Goal: Task Accomplishment & Management: Use online tool/utility

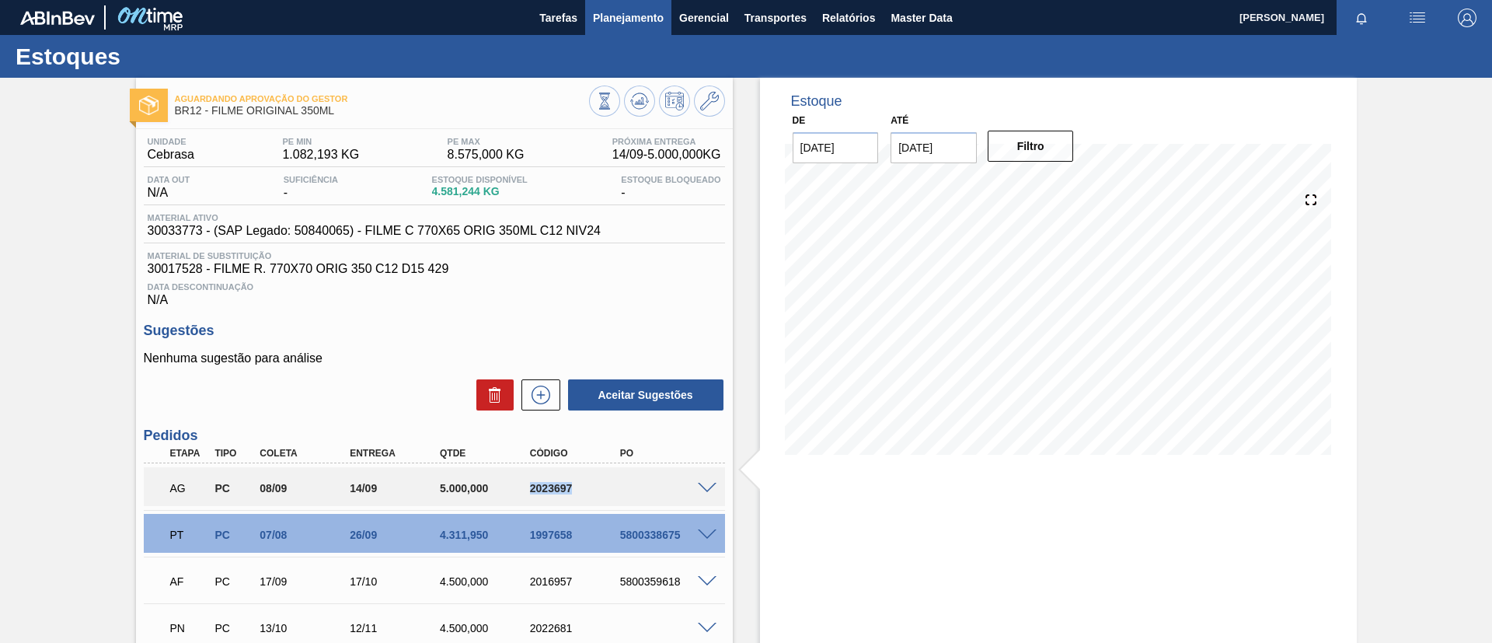
click at [592, 27] on button "Planejamento" at bounding box center [628, 17] width 86 height 35
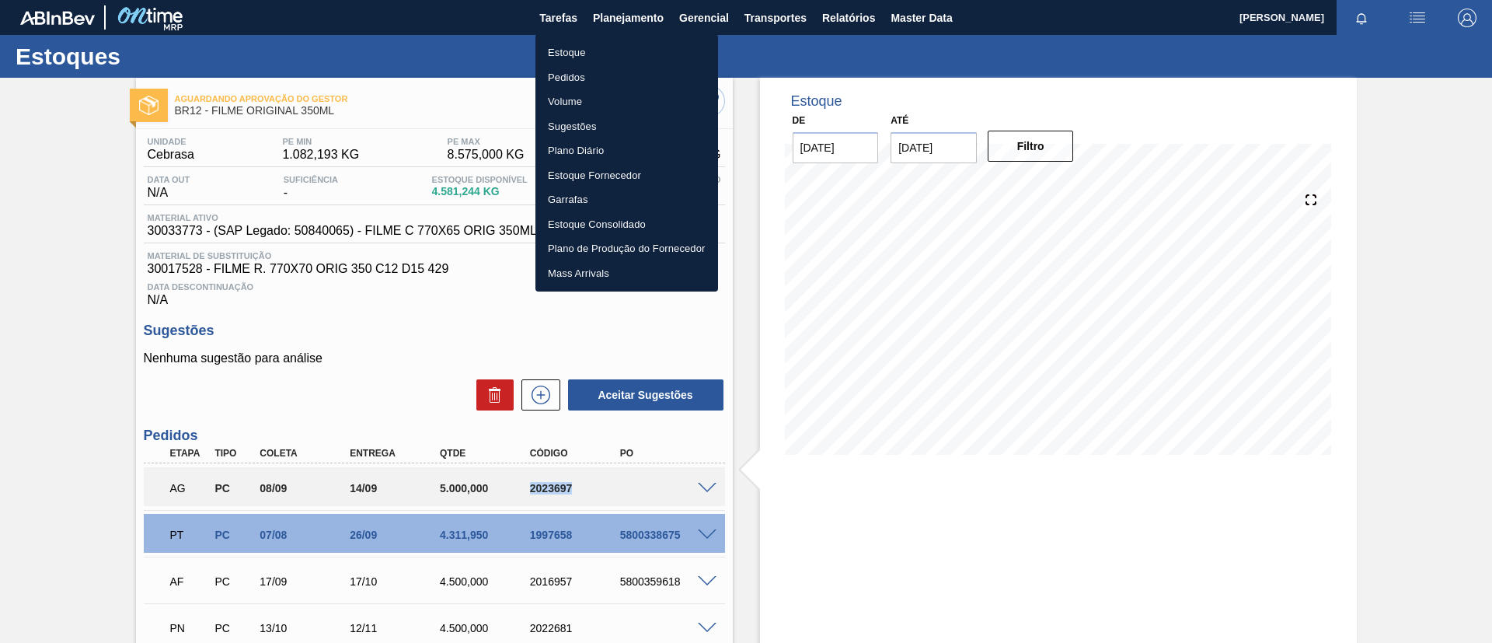
click at [598, 45] on li "Estoque" at bounding box center [626, 52] width 183 height 25
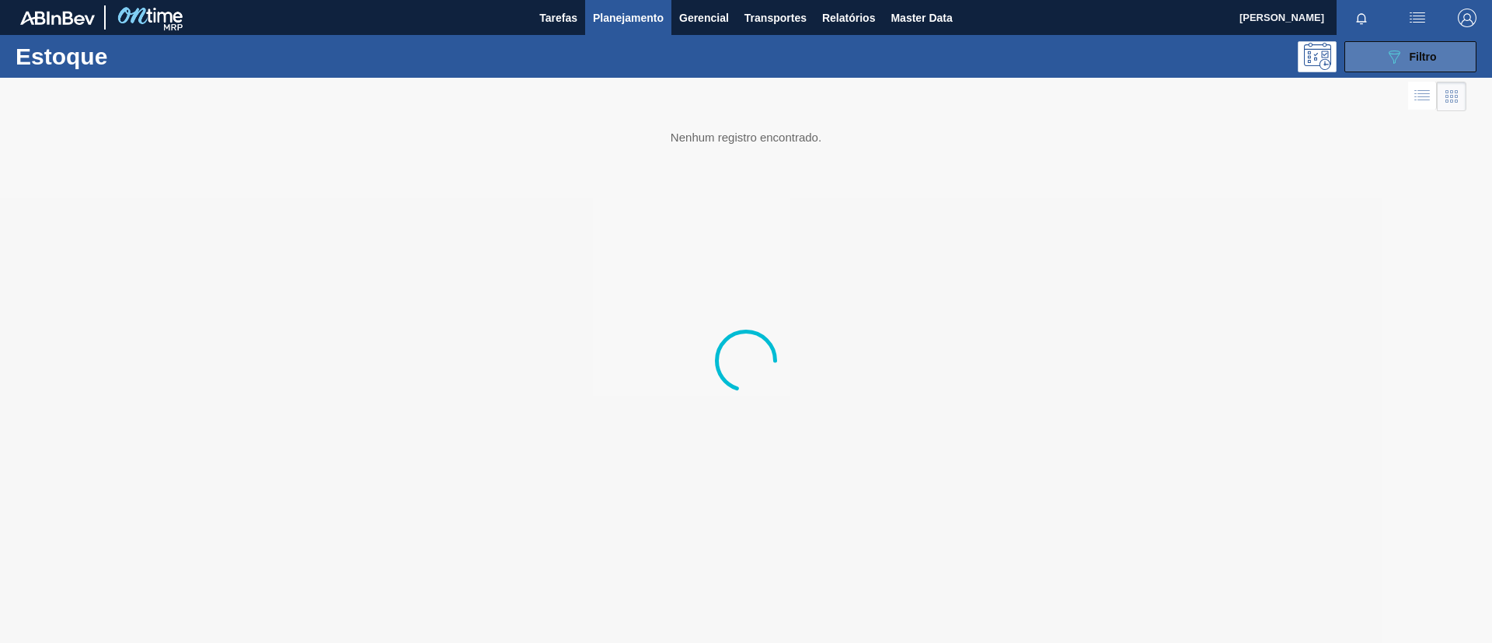
click at [1402, 54] on icon "089F7B8B-B2A5-4AFE-B5C0-19BA573D28AC" at bounding box center [1394, 56] width 19 height 19
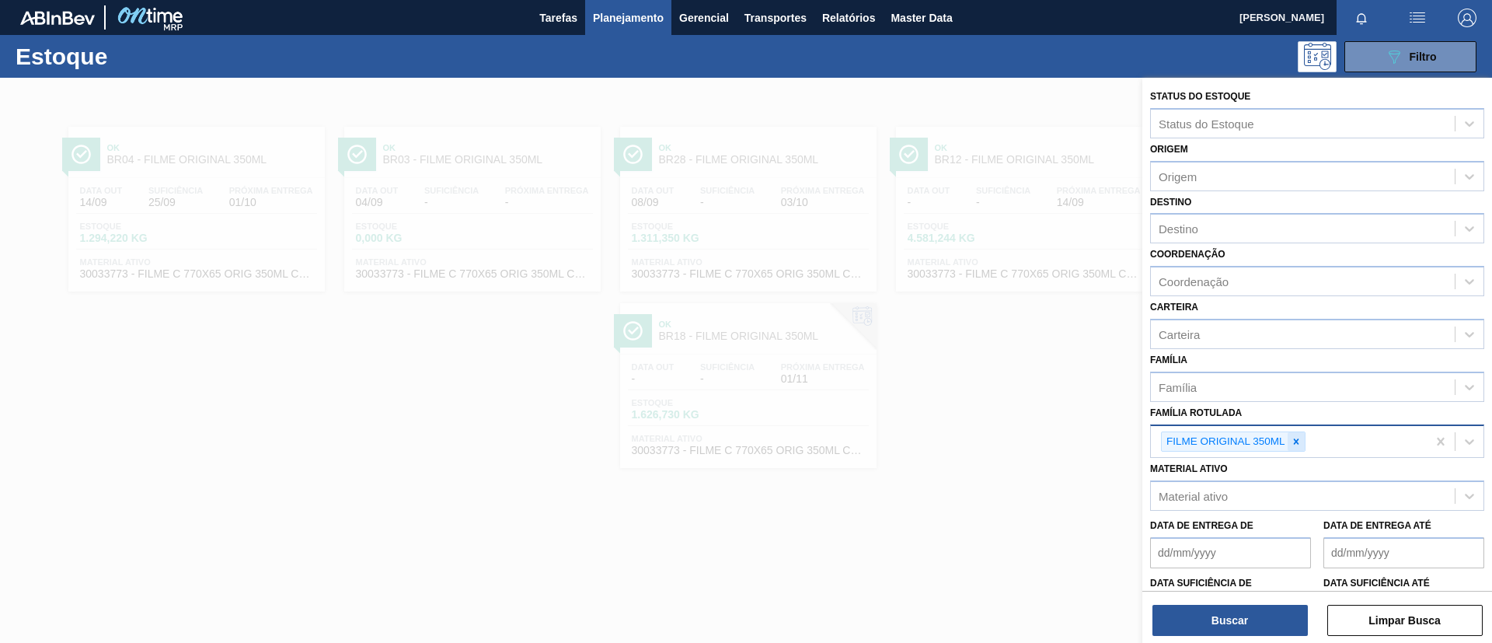
click at [1298, 448] on div at bounding box center [1295, 441] width 17 height 19
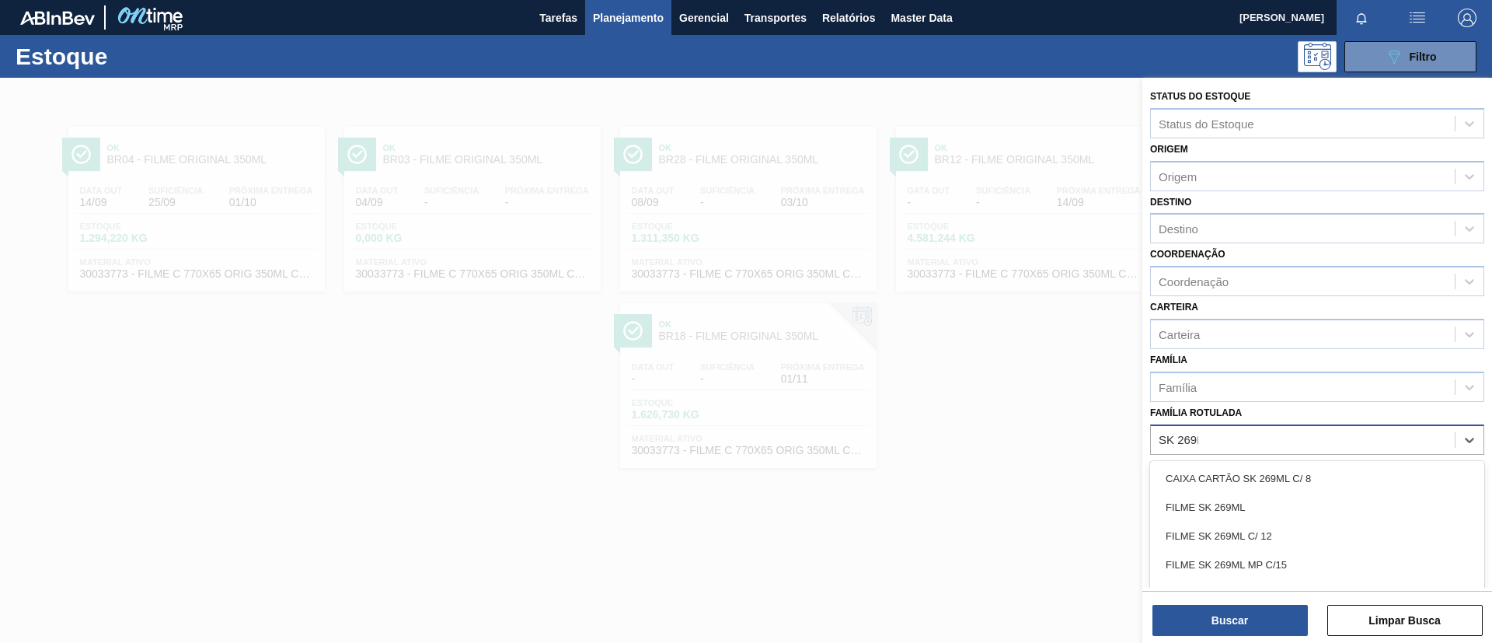
type Rotulada "SK 269ML"
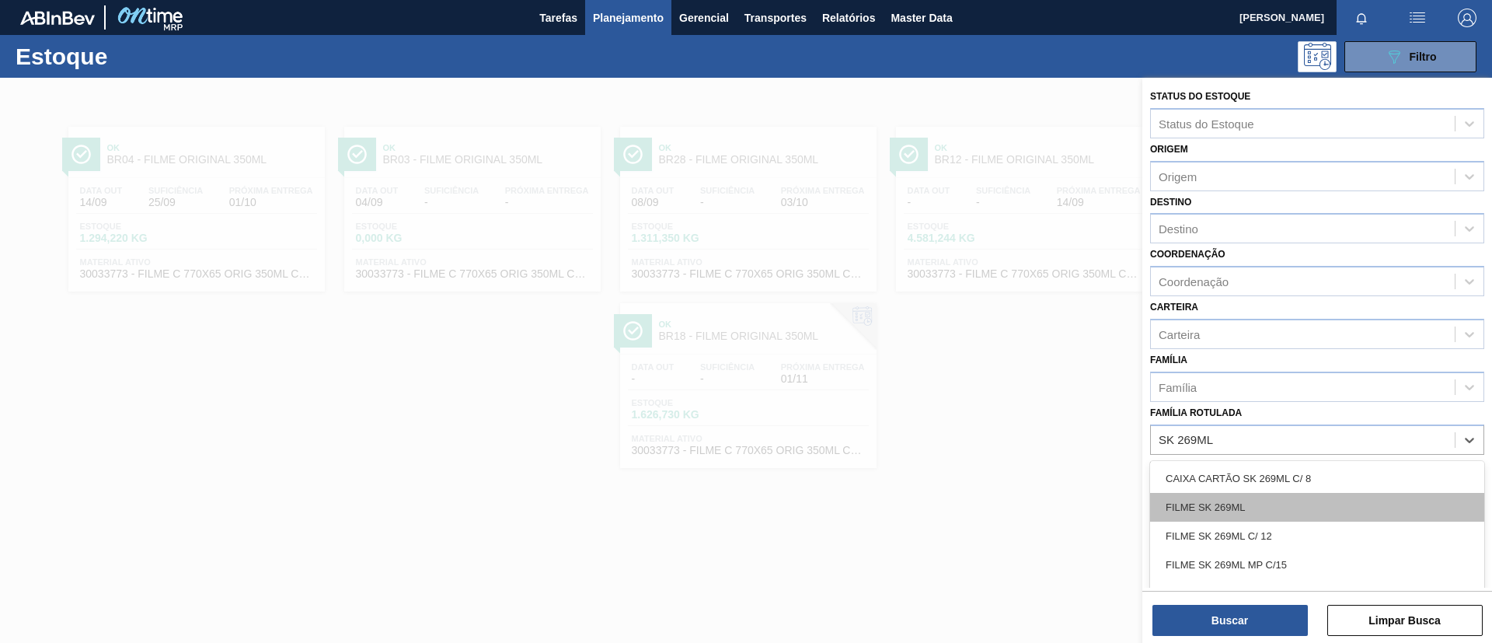
click at [1263, 507] on div "FILME SK 269ML" at bounding box center [1317, 507] width 334 height 29
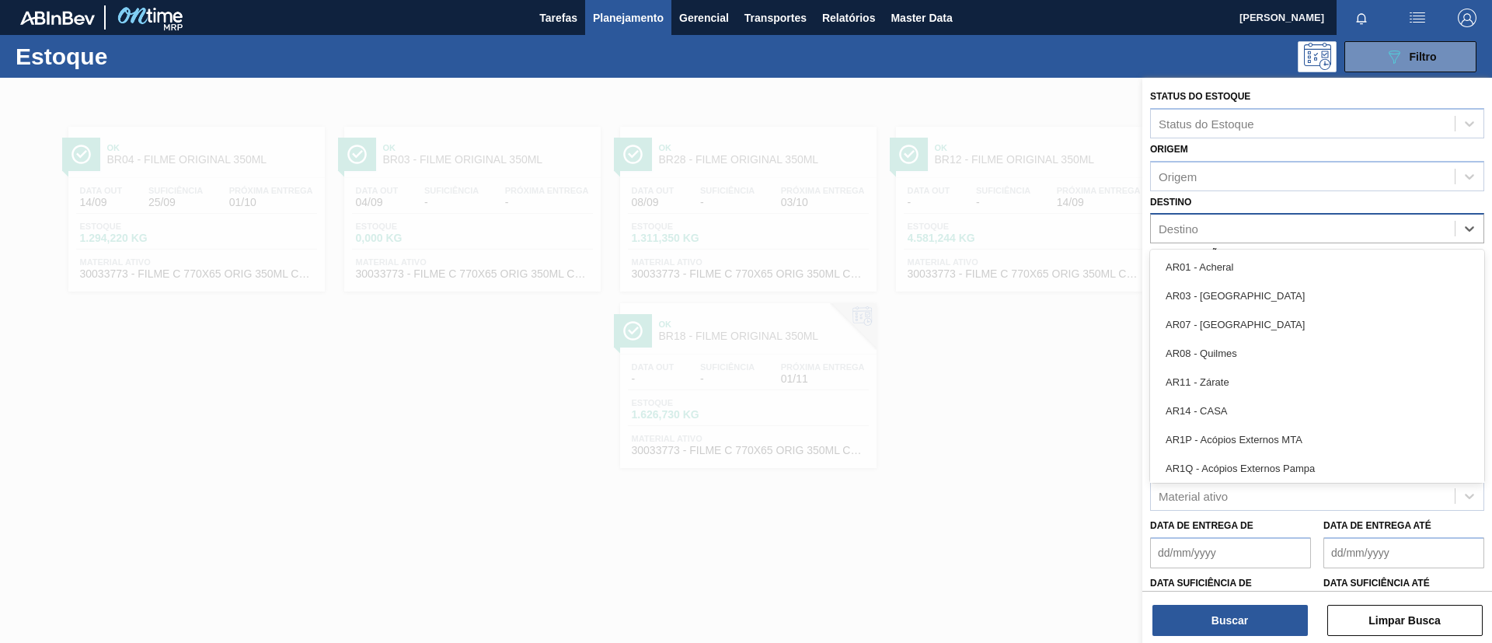
click at [1231, 218] on div "Destino" at bounding box center [1303, 229] width 304 height 23
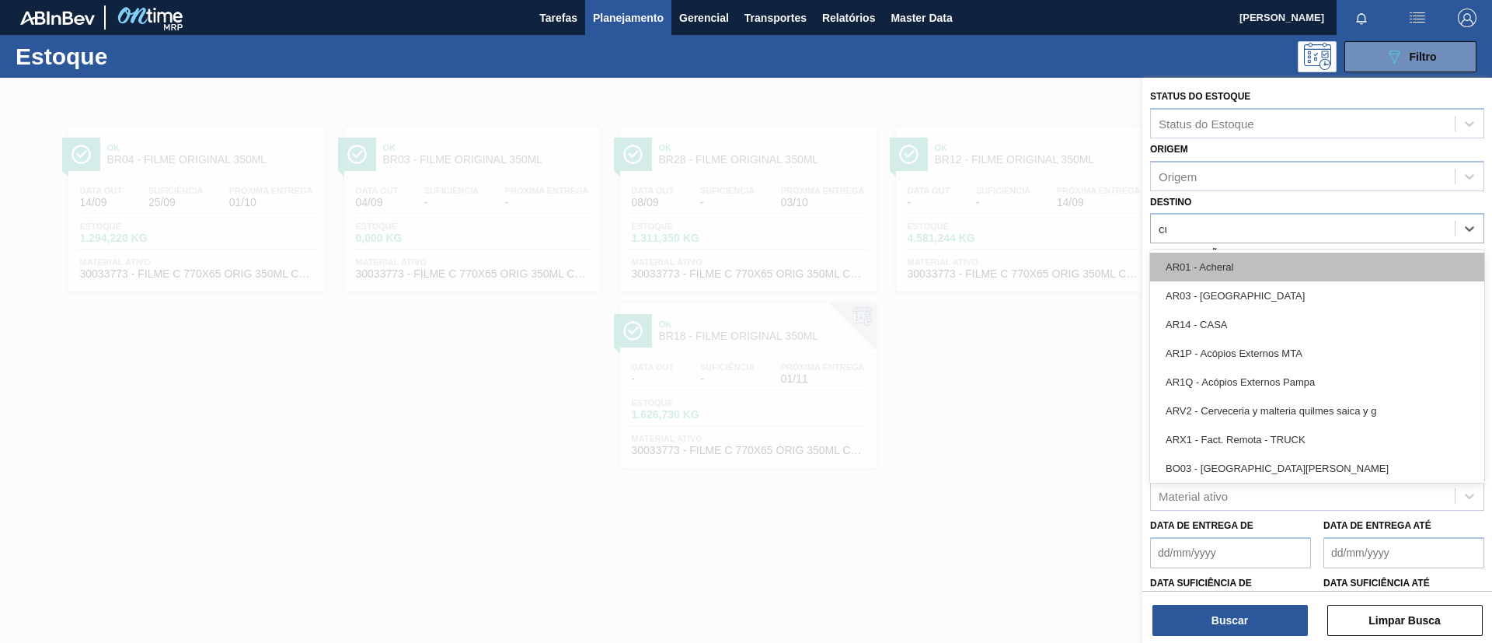
type input "cui"
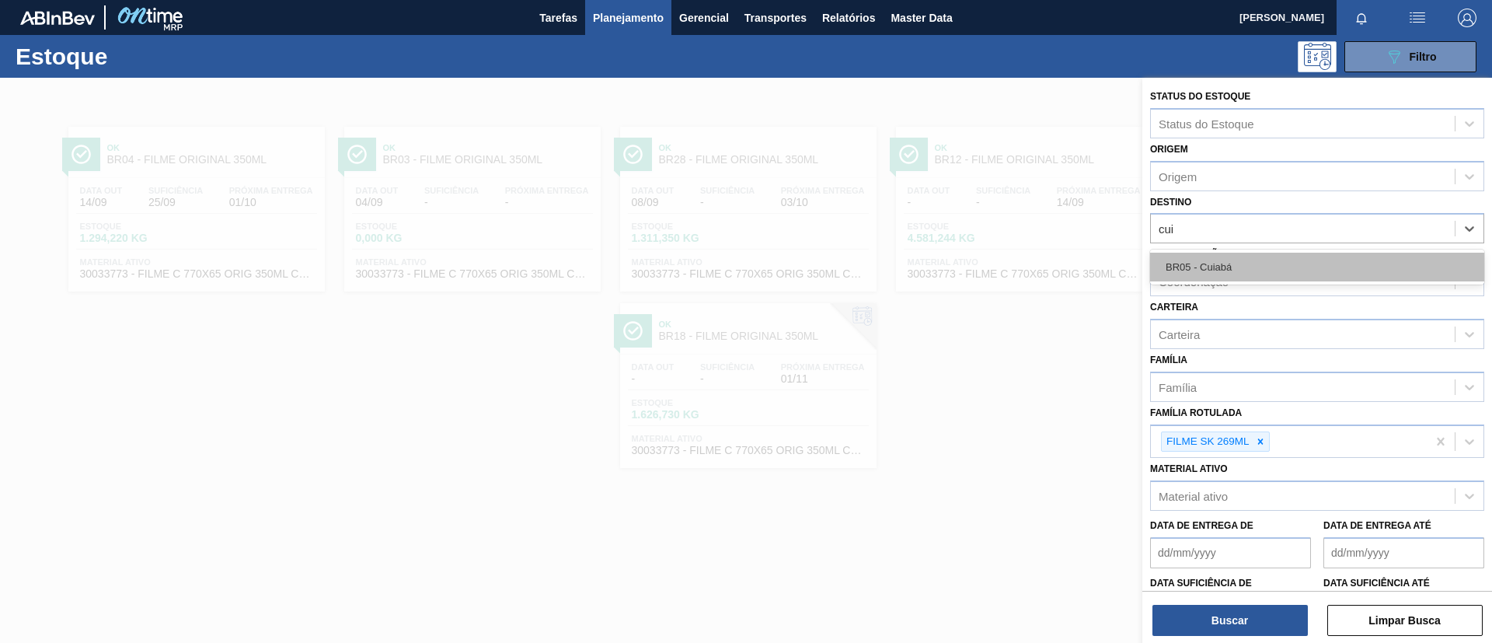
click at [1231, 261] on div "BR05 - Cuiabá" at bounding box center [1317, 267] width 334 height 29
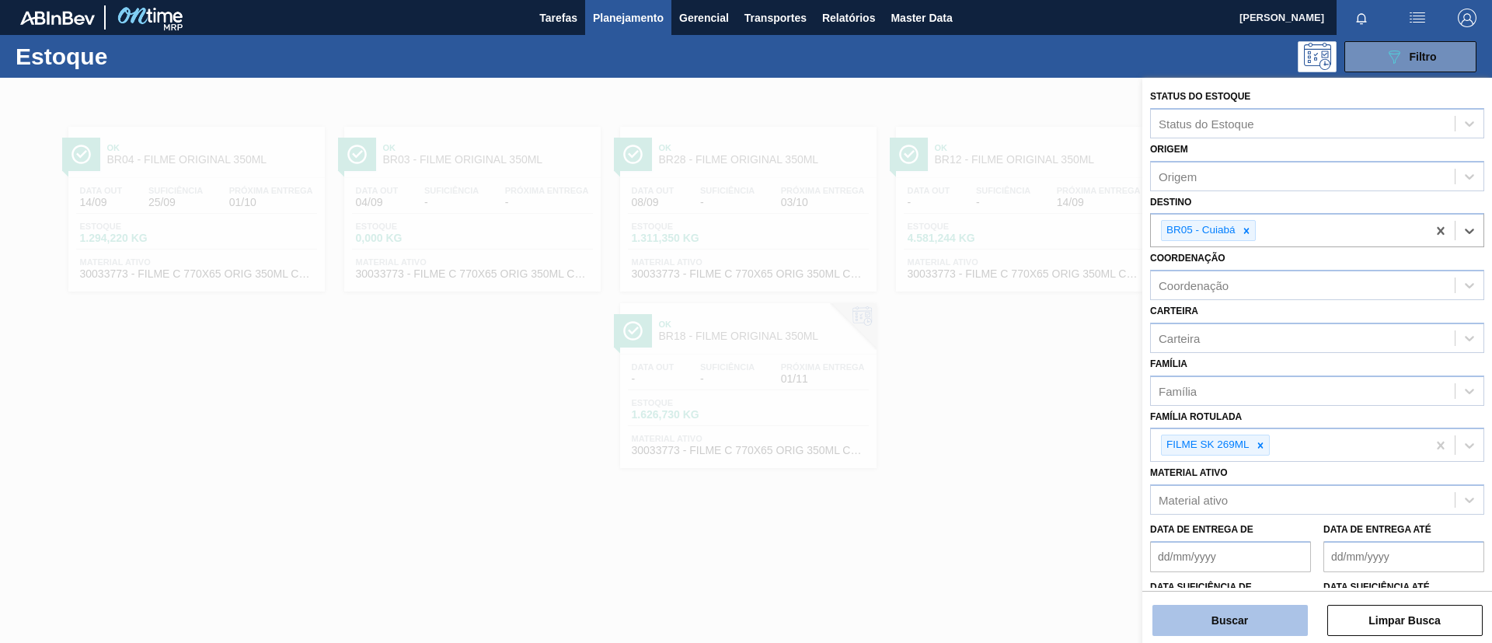
click at [1243, 635] on button "Buscar" at bounding box center [1229, 619] width 155 height 31
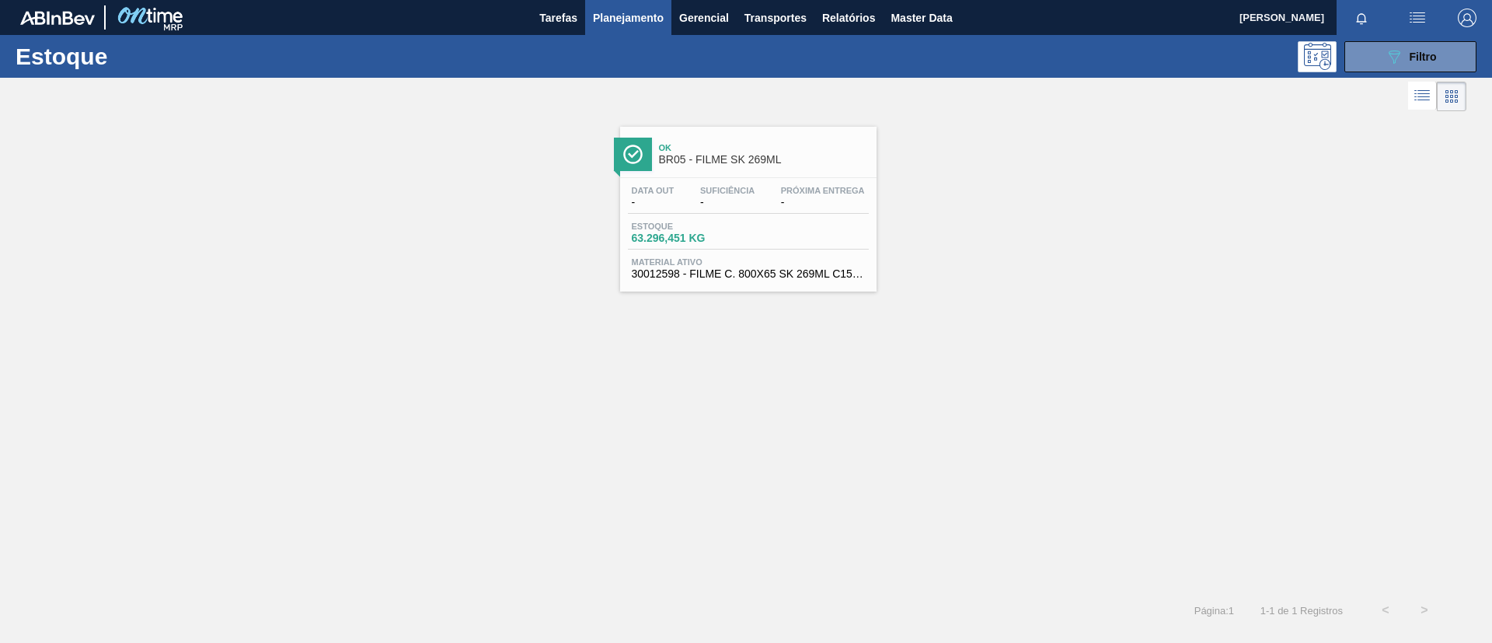
click at [708, 139] on div "Ok BR05 - FILME SK 269ML" at bounding box center [764, 154] width 210 height 35
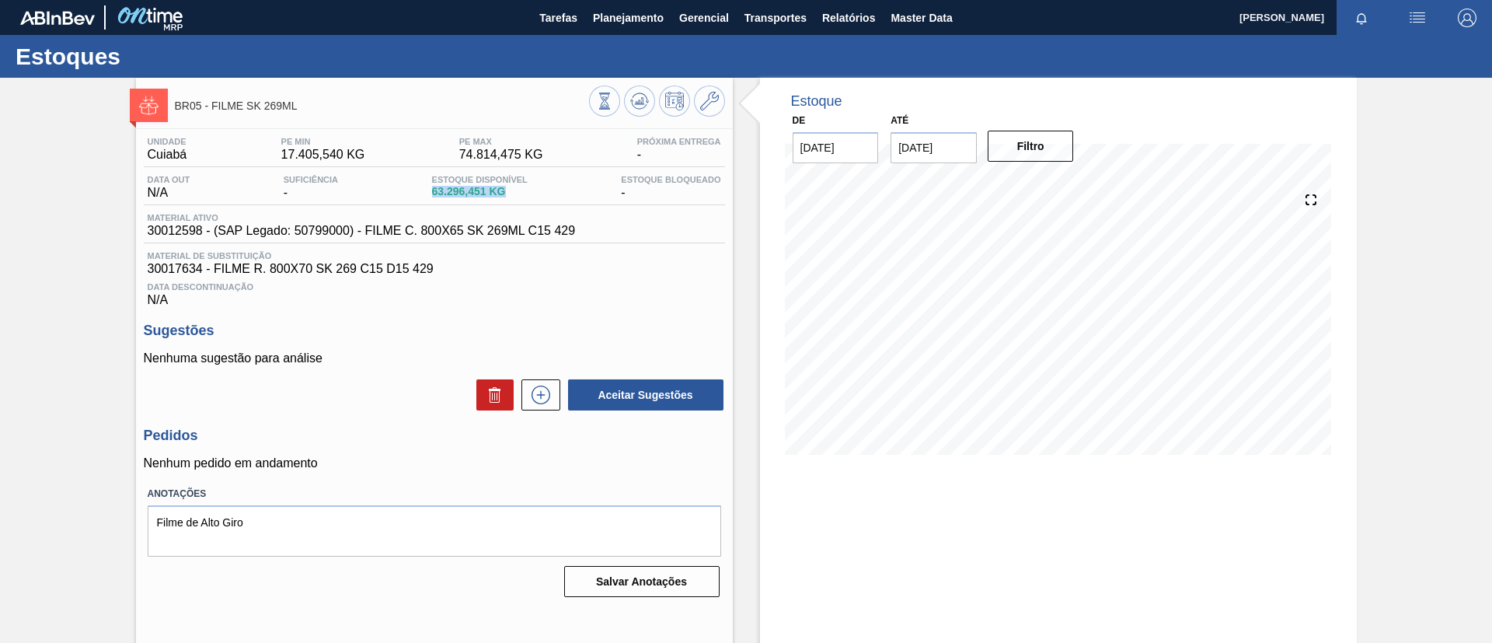
drag, startPoint x: 423, startPoint y: 198, endPoint x: 504, endPoint y: 202, distance: 80.9
click at [504, 202] on div "Data out N/A Suficiência - Estoque Disponível 63.296,451 KG Estoque Bloqueado -" at bounding box center [434, 190] width 581 height 30
copy span "63.296,451 KG"
click at [645, 25] on span "Planejamento" at bounding box center [628, 18] width 71 height 19
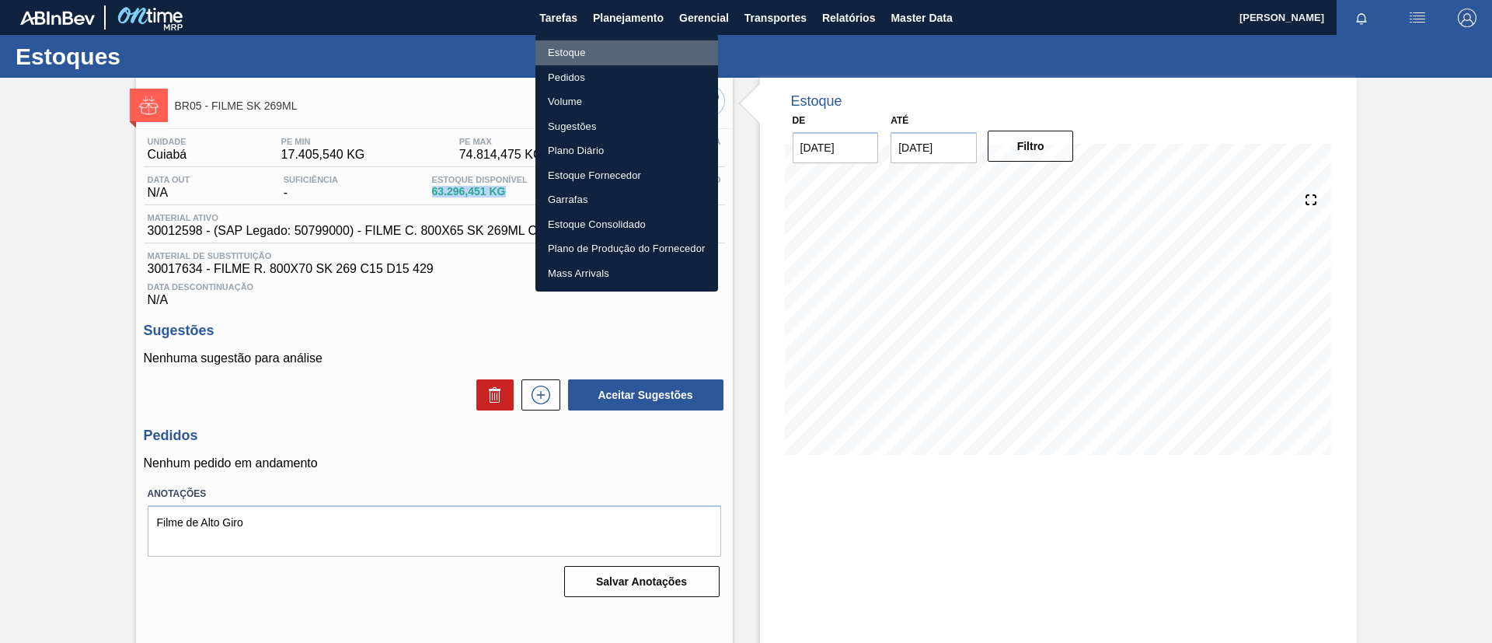
click at [648, 56] on li "Estoque" at bounding box center [626, 52] width 183 height 25
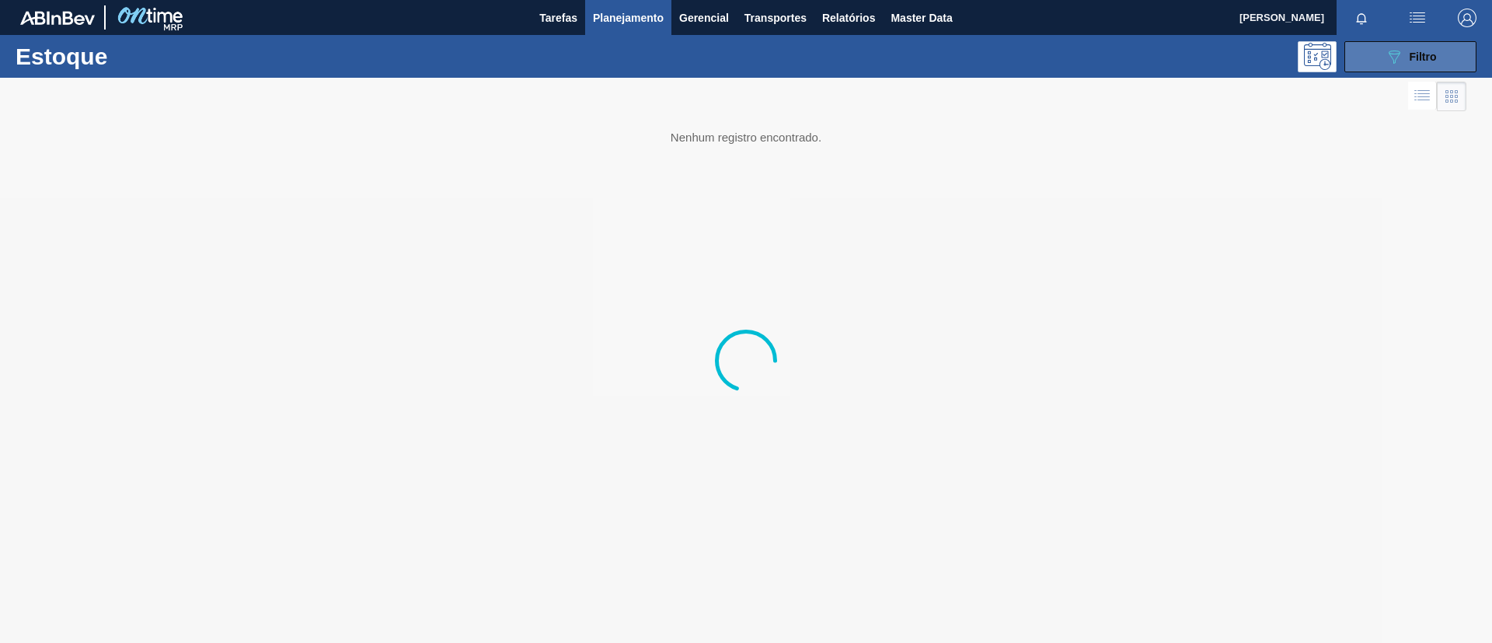
click at [1465, 53] on button "089F7B8B-B2A5-4AFE-B5C0-19BA573D28AC Filtro" at bounding box center [1410, 56] width 132 height 31
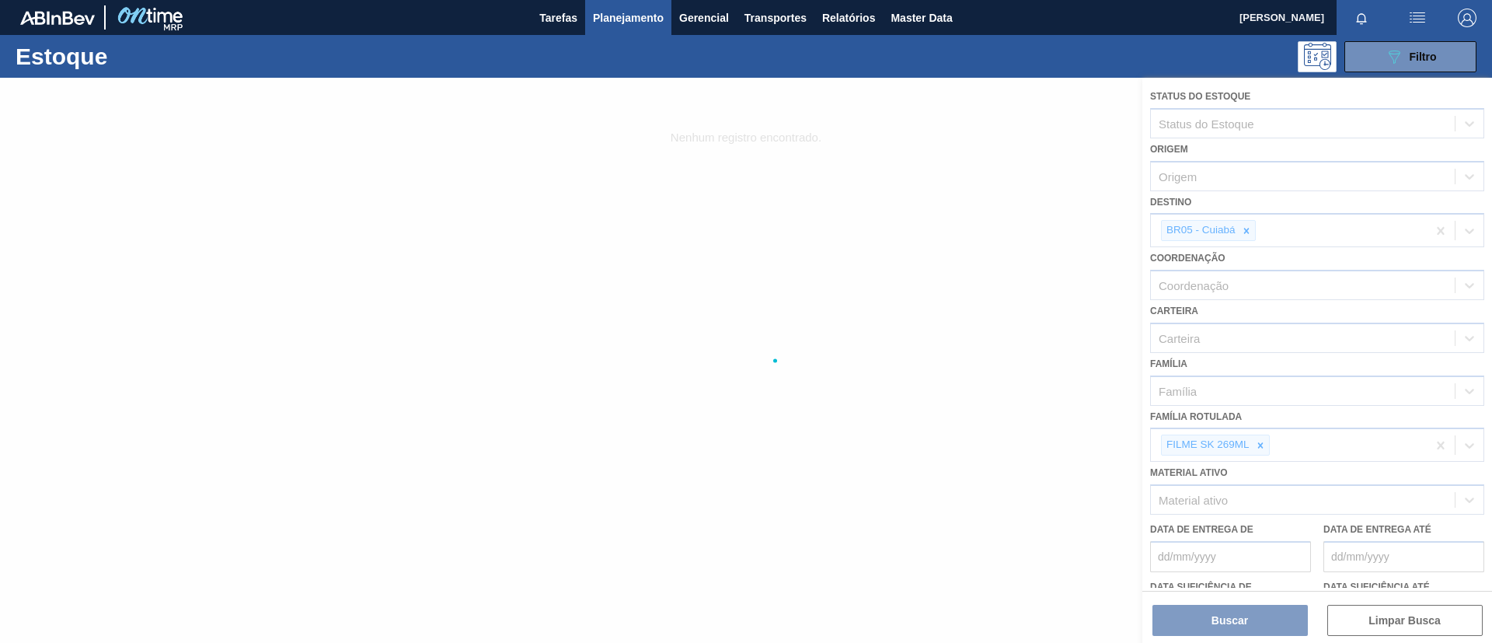
click at [1263, 446] on div at bounding box center [746, 360] width 1492 height 565
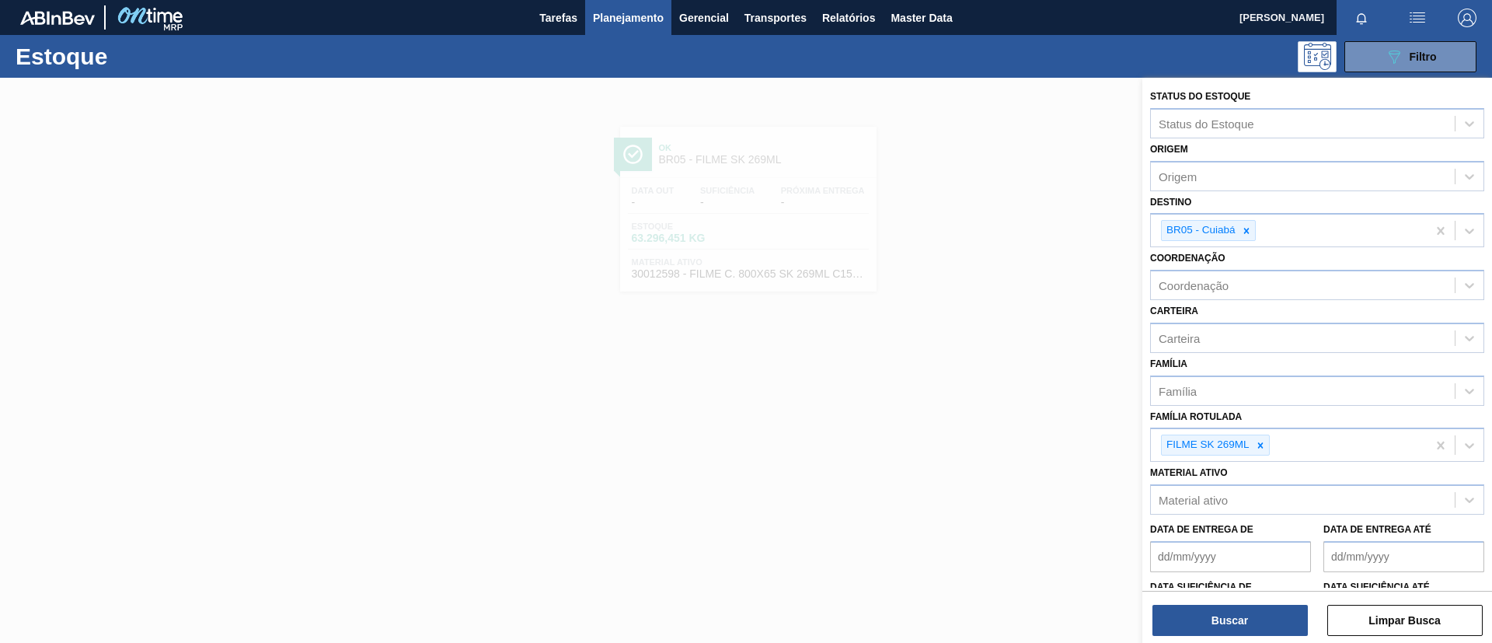
click at [1263, 446] on icon at bounding box center [1260, 445] width 11 height 11
type Rotulada "gca 350ml ps"
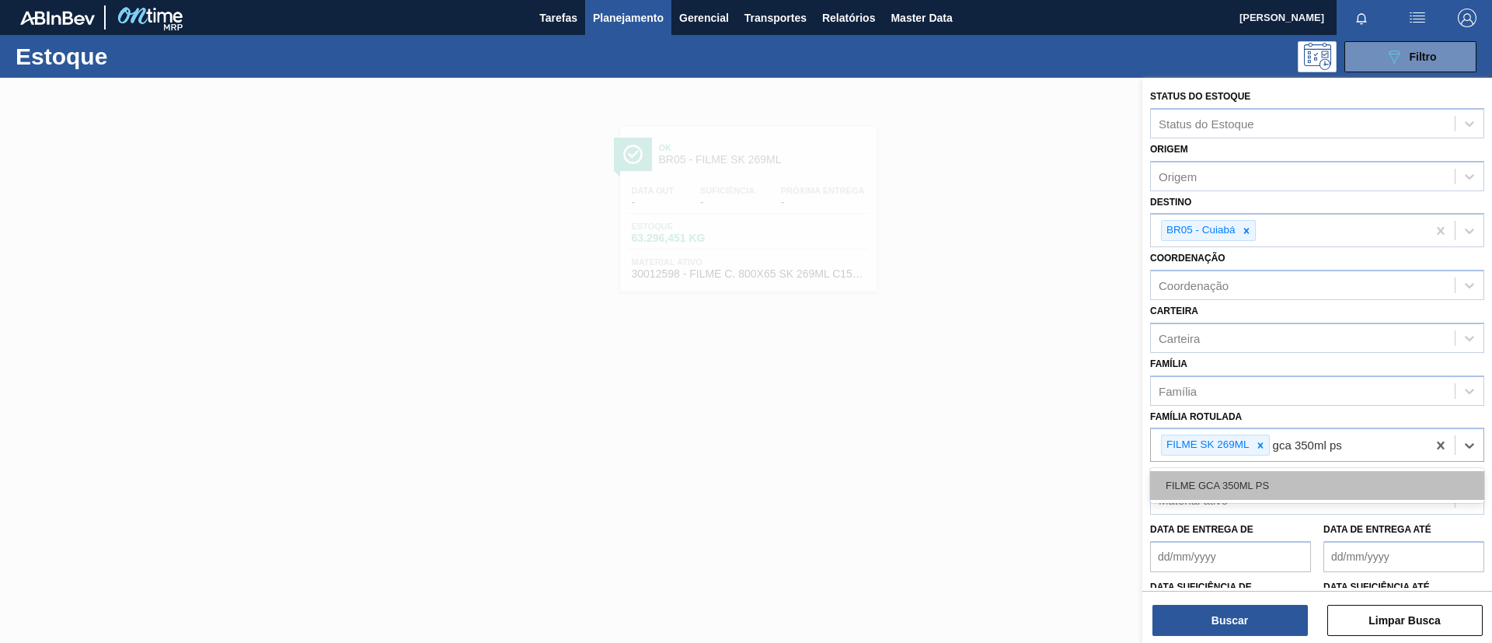
click at [1238, 489] on div "FILME GCA 350ML PS" at bounding box center [1317, 485] width 334 height 29
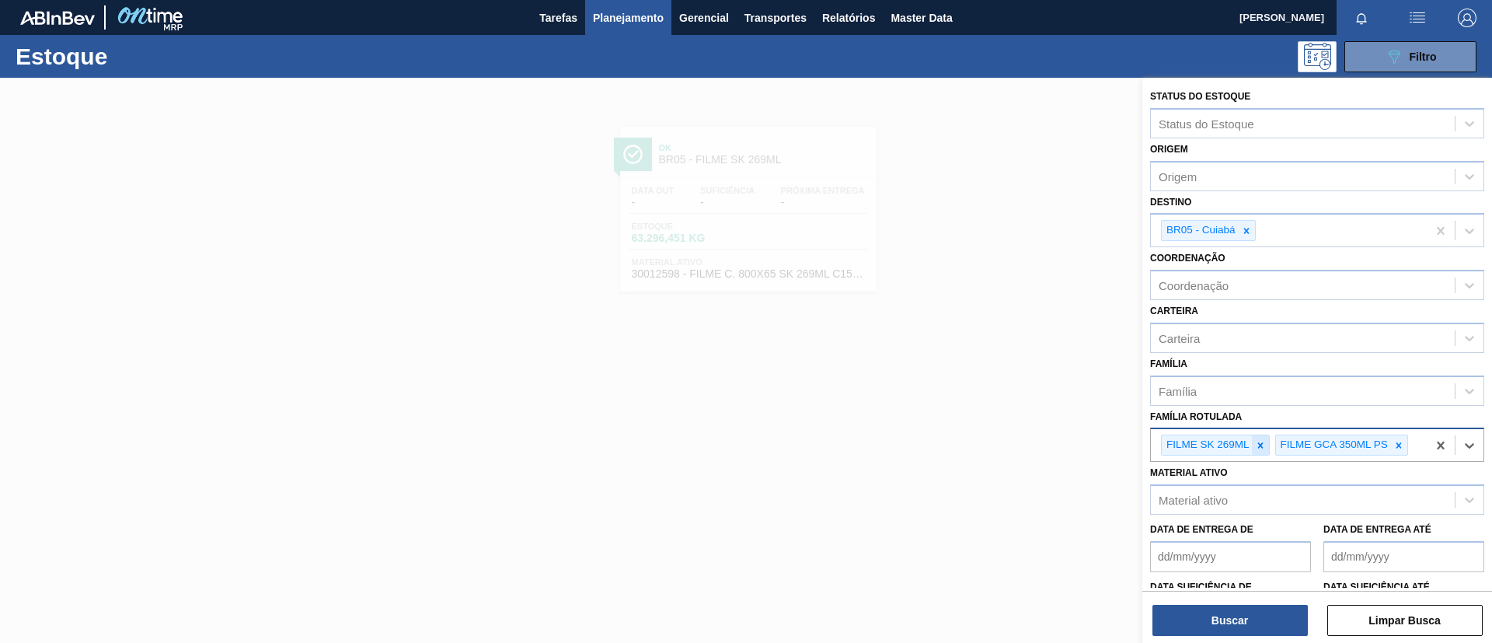
click at [1261, 440] on icon at bounding box center [1260, 445] width 11 height 11
click at [1246, 235] on icon at bounding box center [1246, 230] width 11 height 11
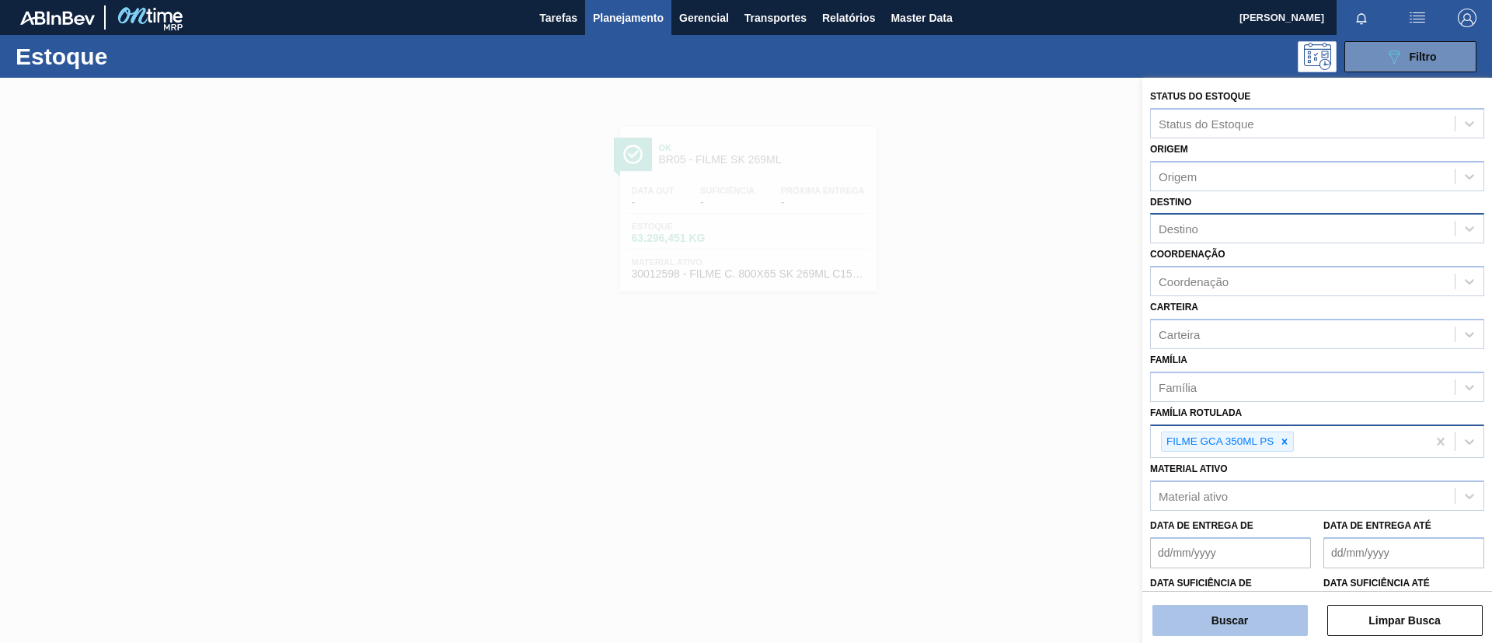
click at [1257, 630] on button "Buscar" at bounding box center [1229, 619] width 155 height 31
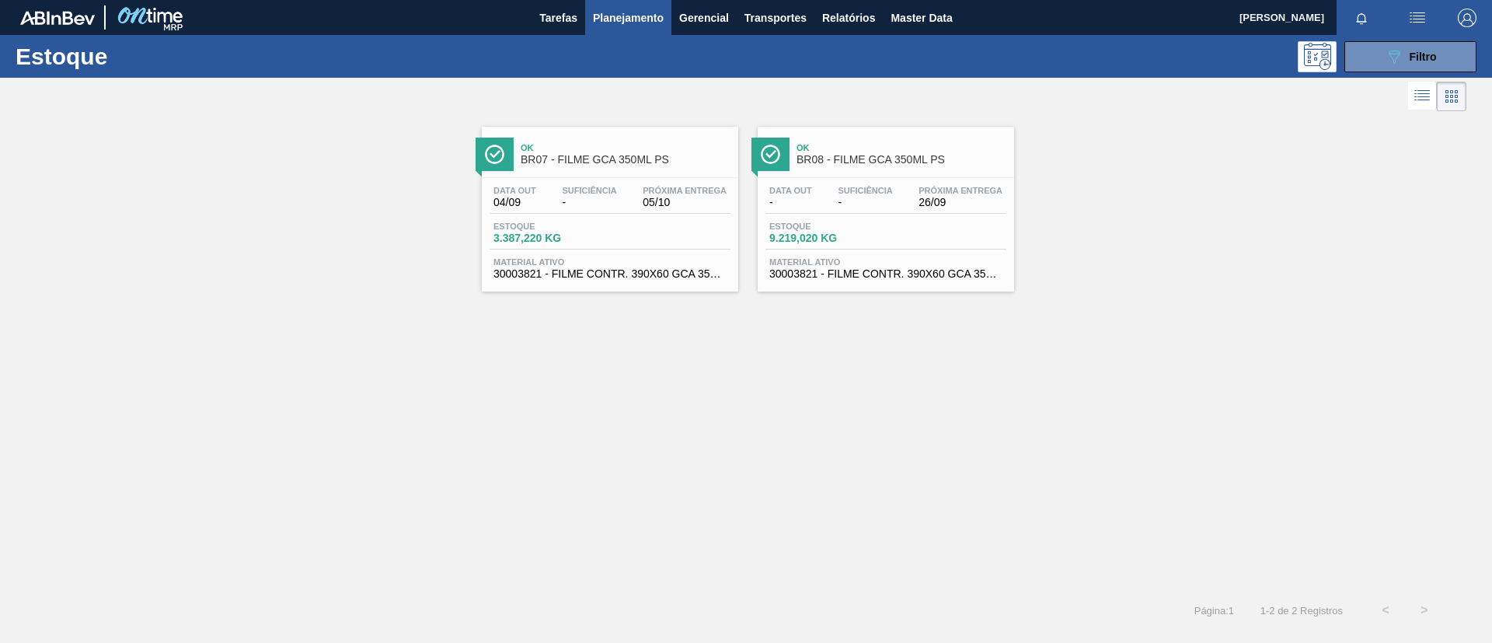
click at [676, 145] on span "Ok" at bounding box center [626, 147] width 210 height 9
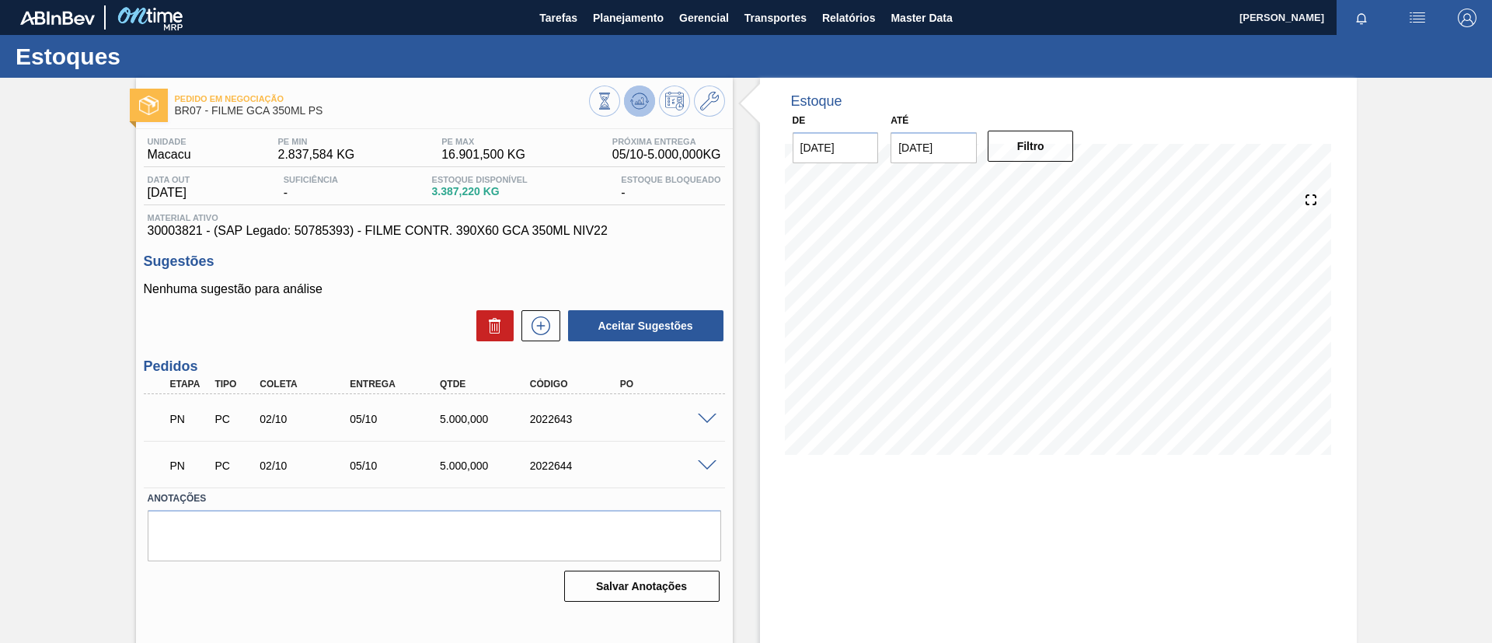
click at [631, 100] on icon at bounding box center [631, 100] width 3 height 2
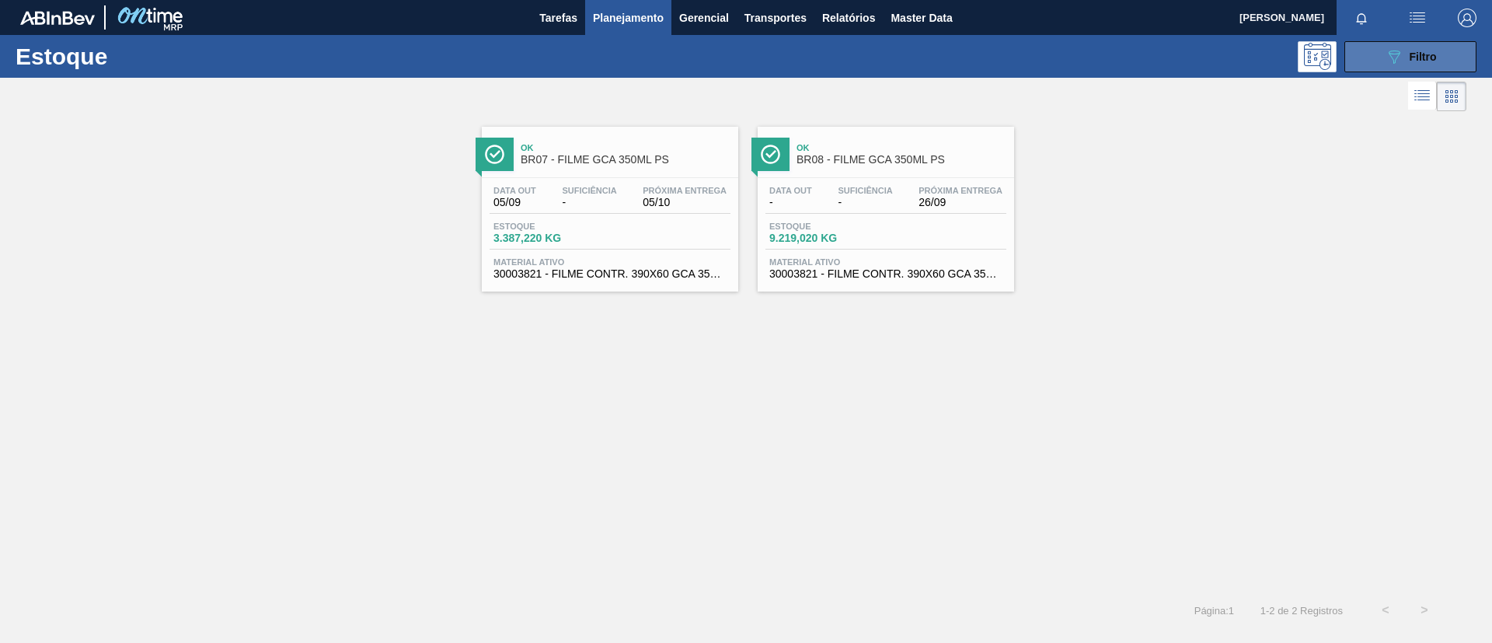
click at [1377, 54] on button "089F7B8B-B2A5-4AFE-B5C0-19BA573D28AC Filtro" at bounding box center [1410, 56] width 132 height 31
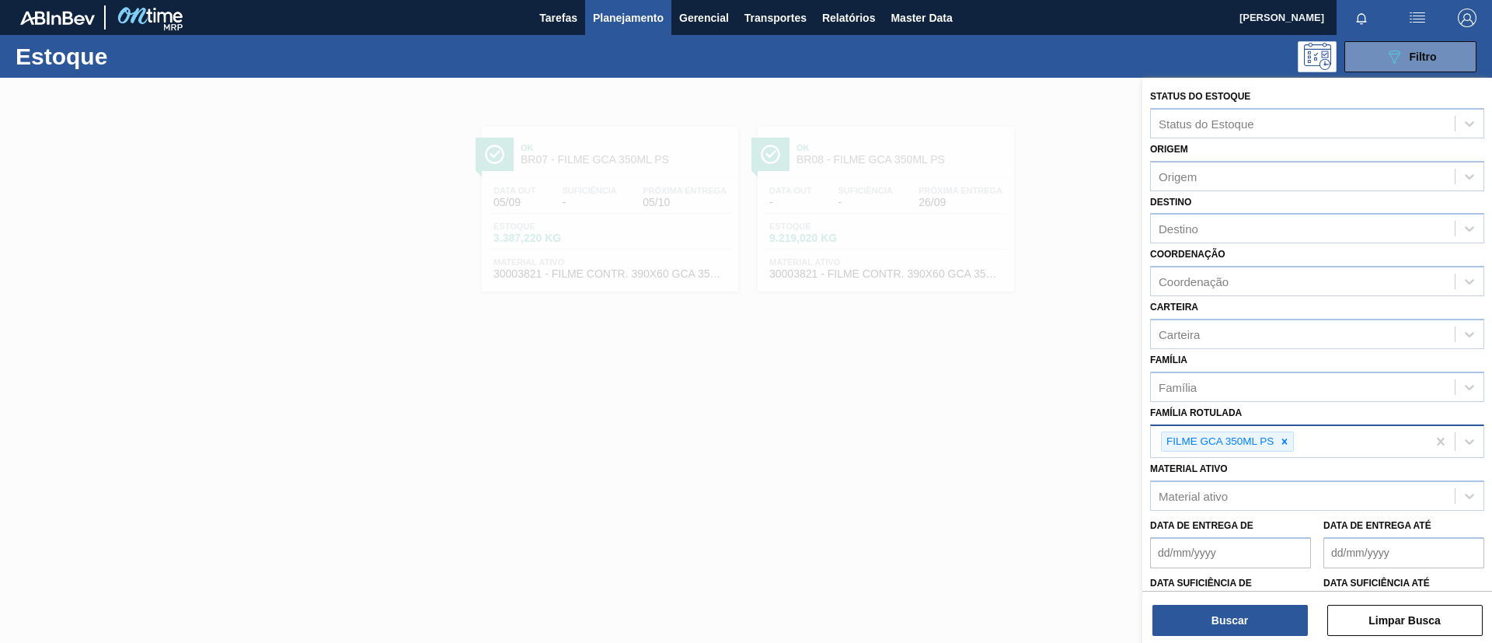
click at [1294, 447] on div "FILME GCA 350ML PS" at bounding box center [1227, 441] width 133 height 21
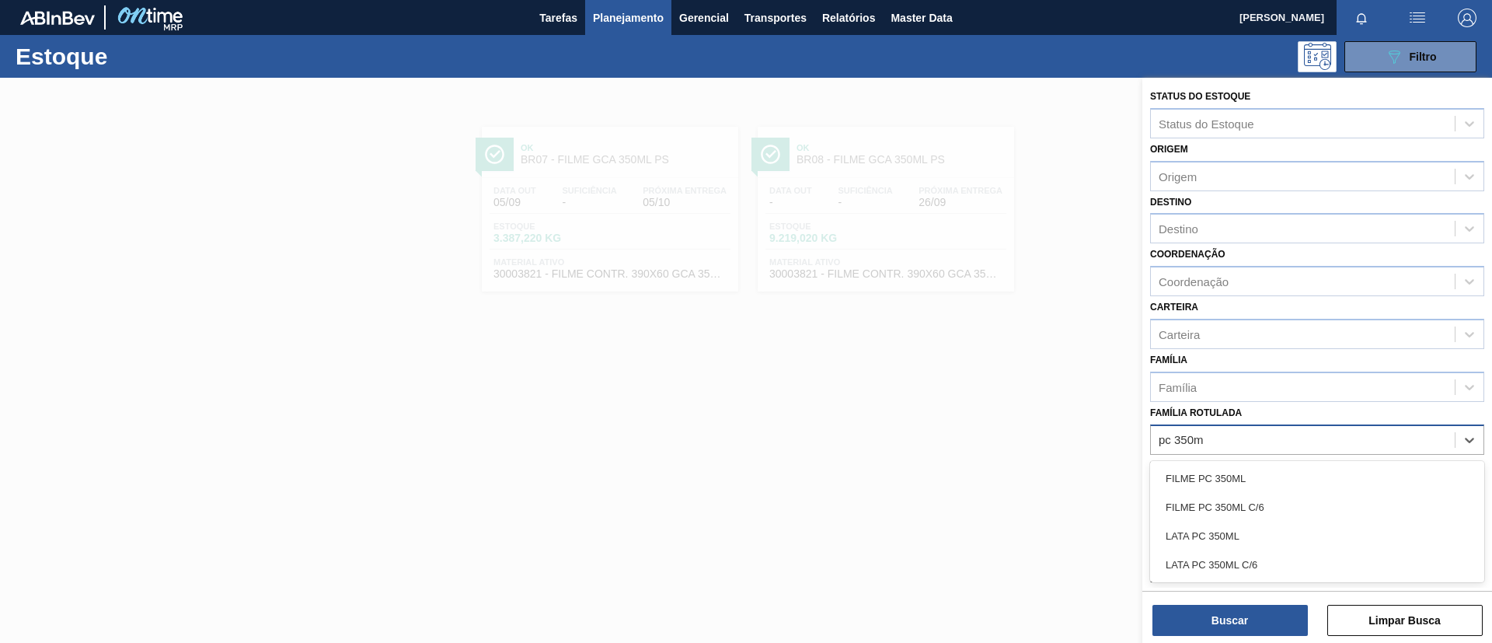
type Rotulada "pc 350ml"
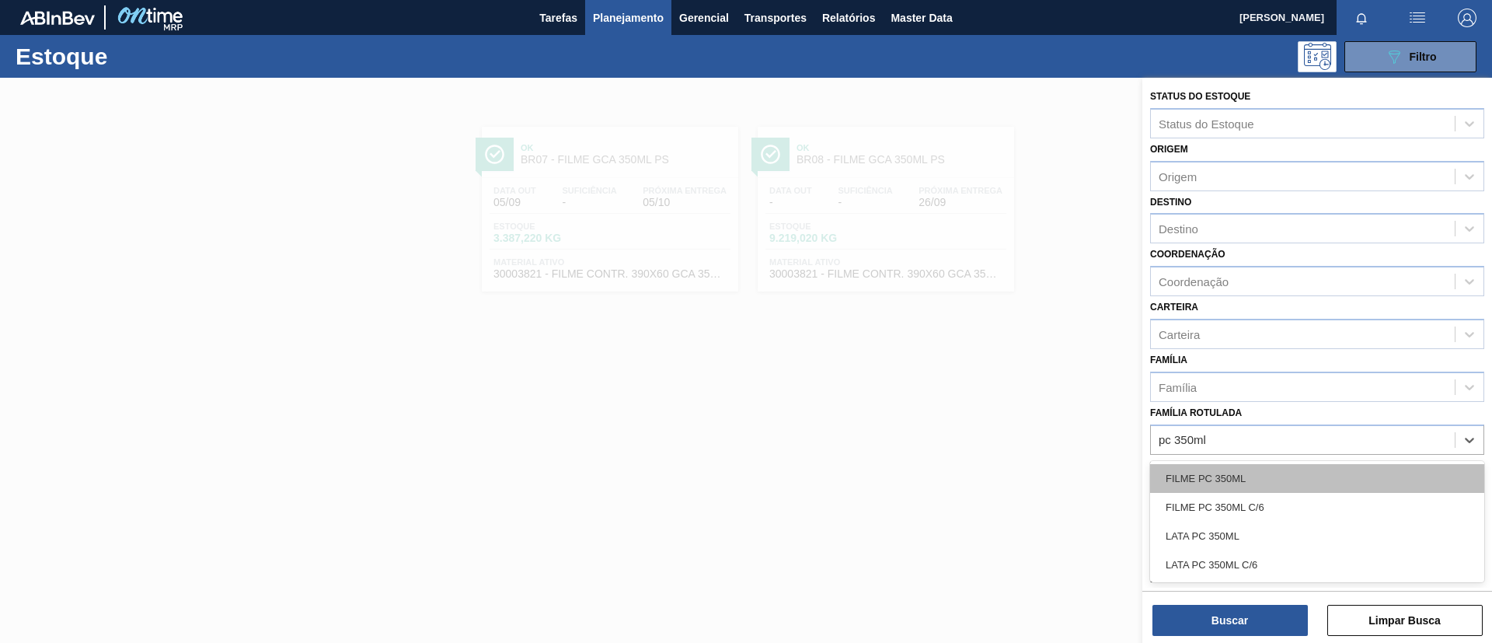
click at [1286, 475] on div "FILME PC 350ML" at bounding box center [1317, 478] width 334 height 29
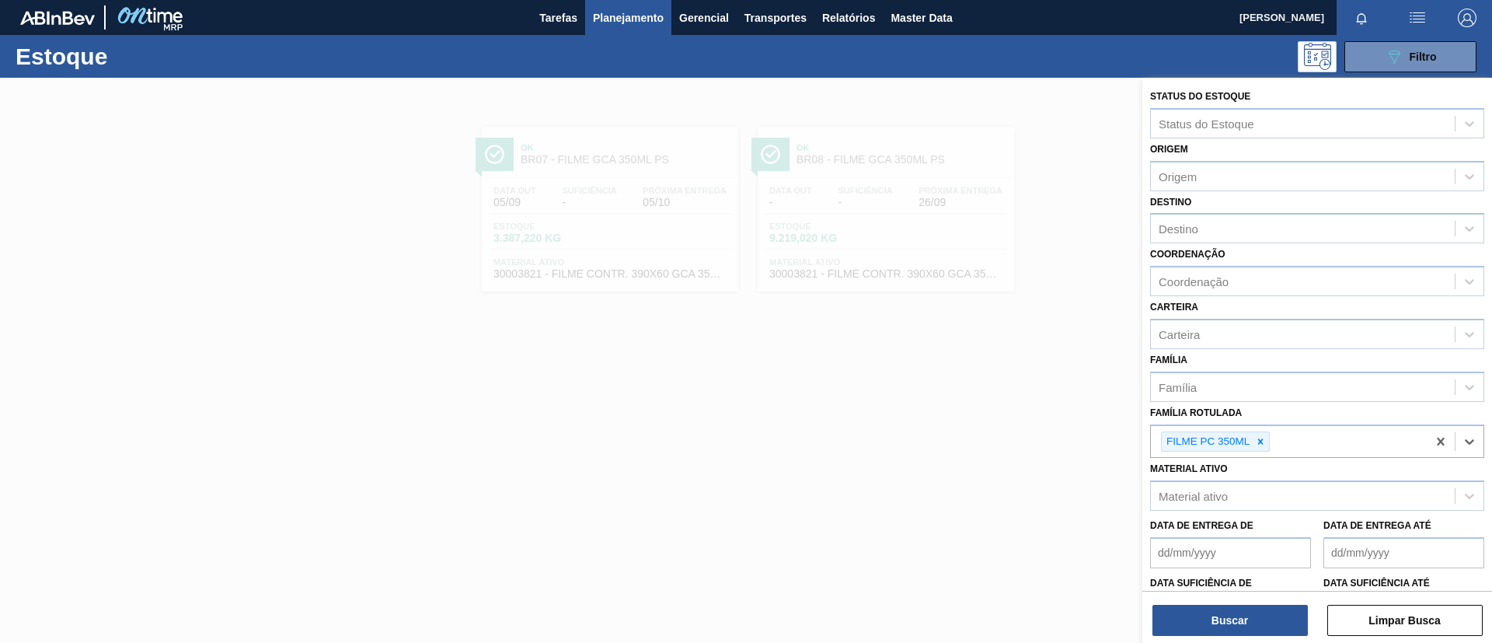
click at [1225, 243] on div "Coordenação Coordenação" at bounding box center [1317, 269] width 334 height 53
click at [1234, 236] on div "Destino" at bounding box center [1303, 229] width 304 height 23
type input "vIAM"
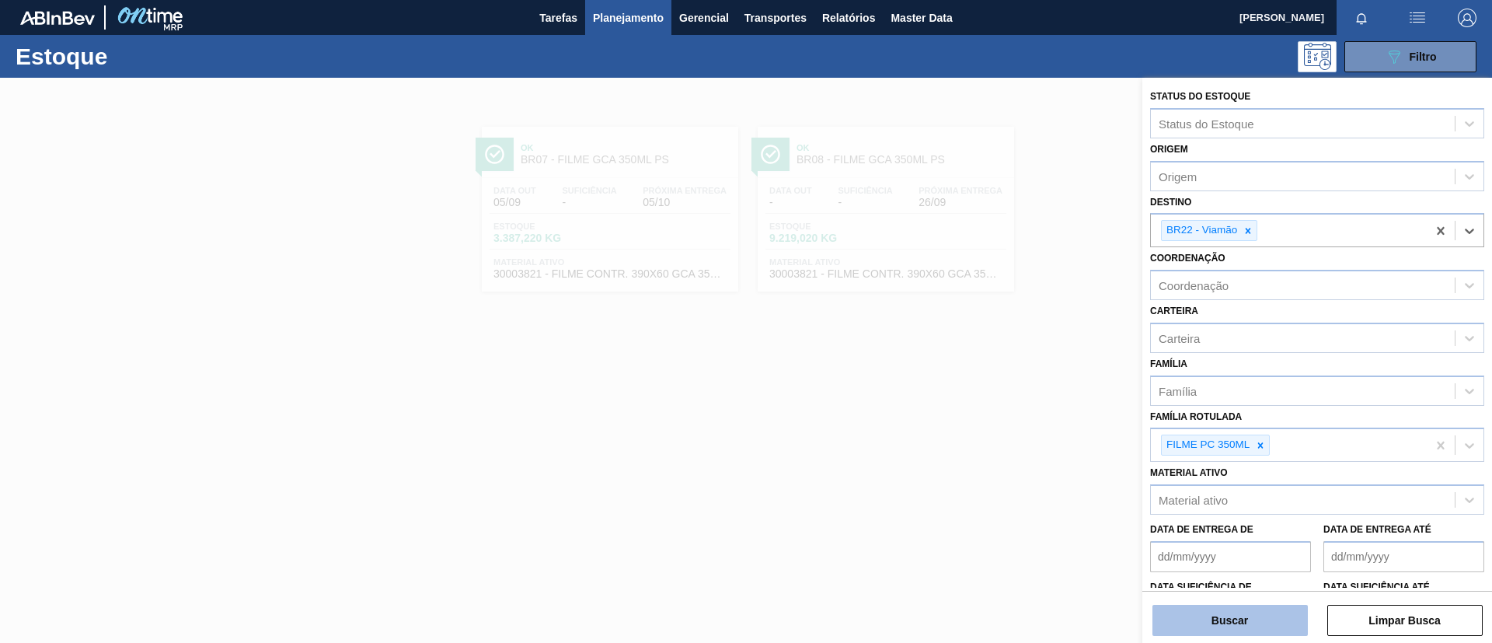
click at [1224, 605] on button "Buscar" at bounding box center [1229, 619] width 155 height 31
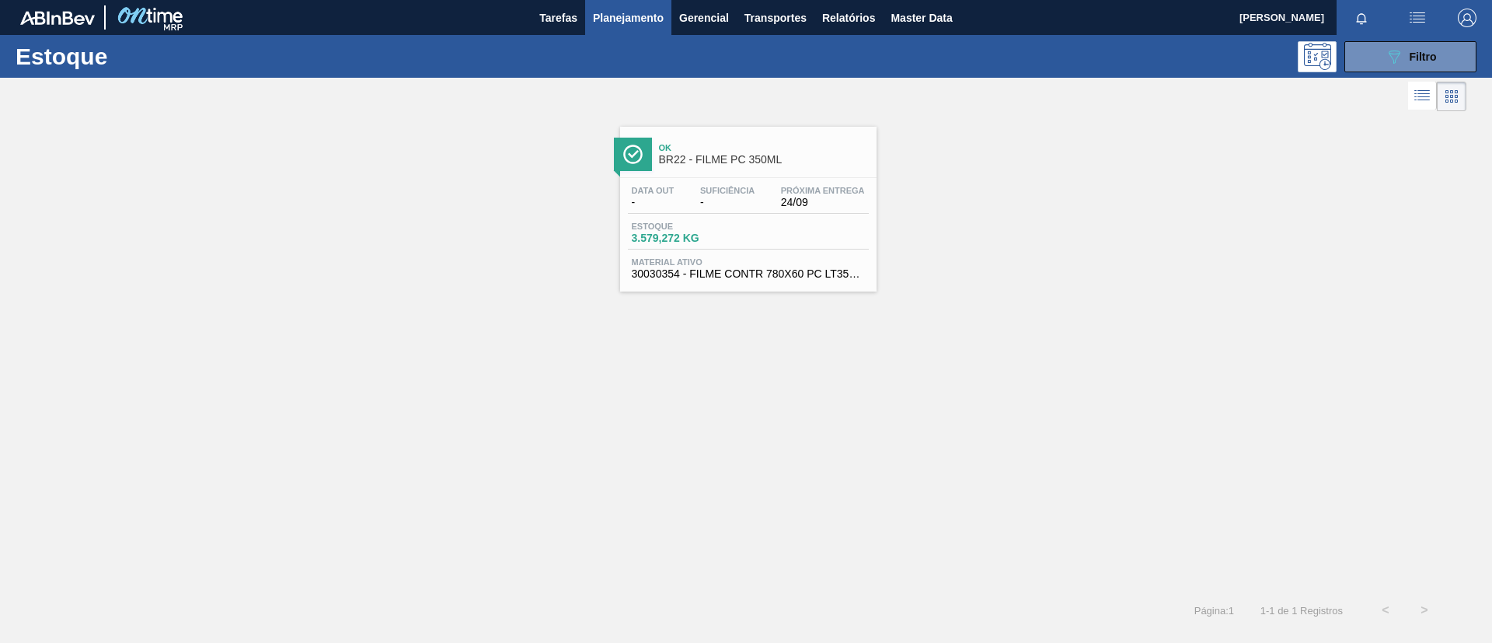
click at [678, 143] on span "Ok" at bounding box center [764, 147] width 210 height 9
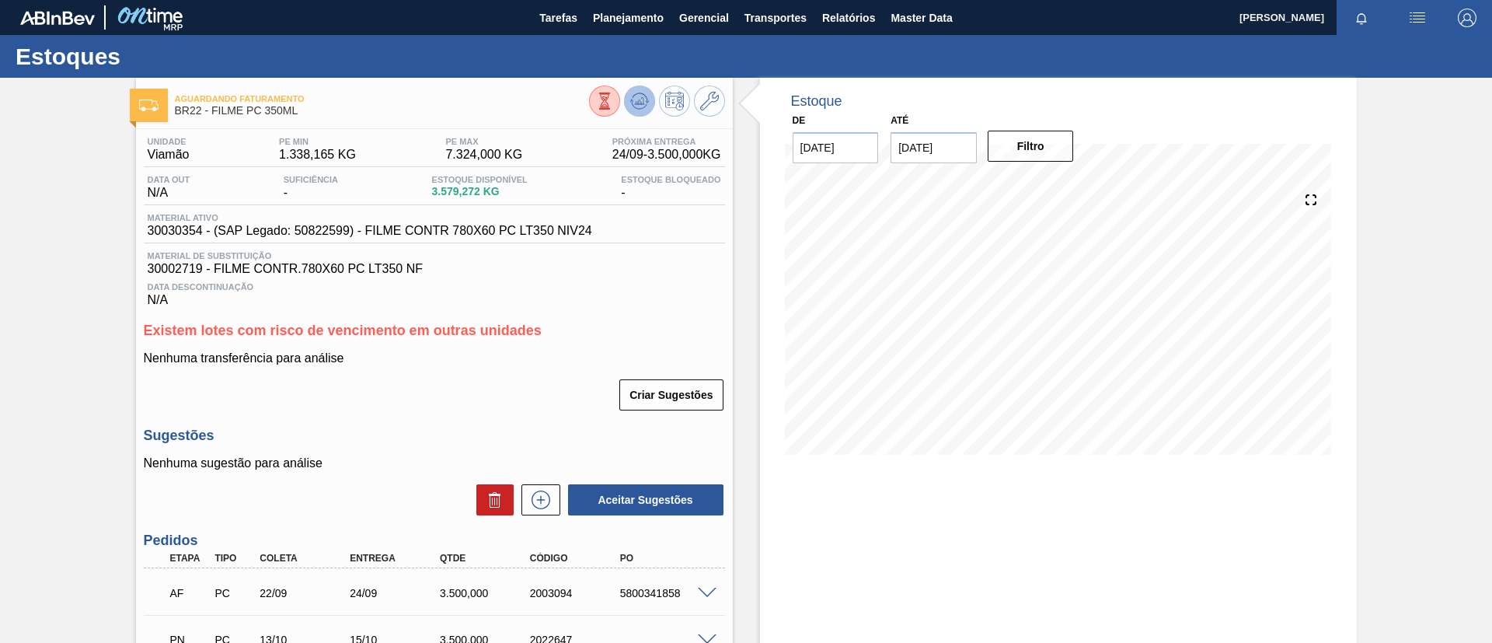
click at [637, 109] on icon at bounding box center [639, 101] width 19 height 19
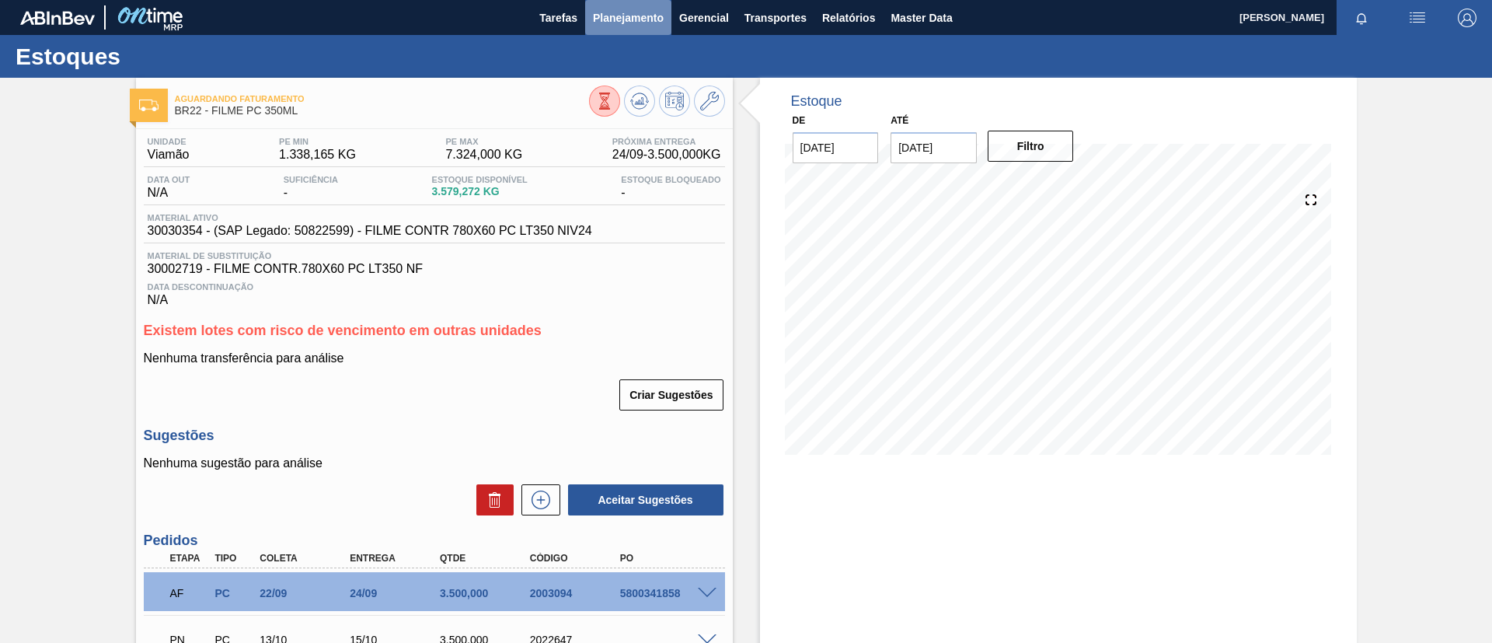
click at [608, 2] on button "Planejamento" at bounding box center [628, 17] width 86 height 35
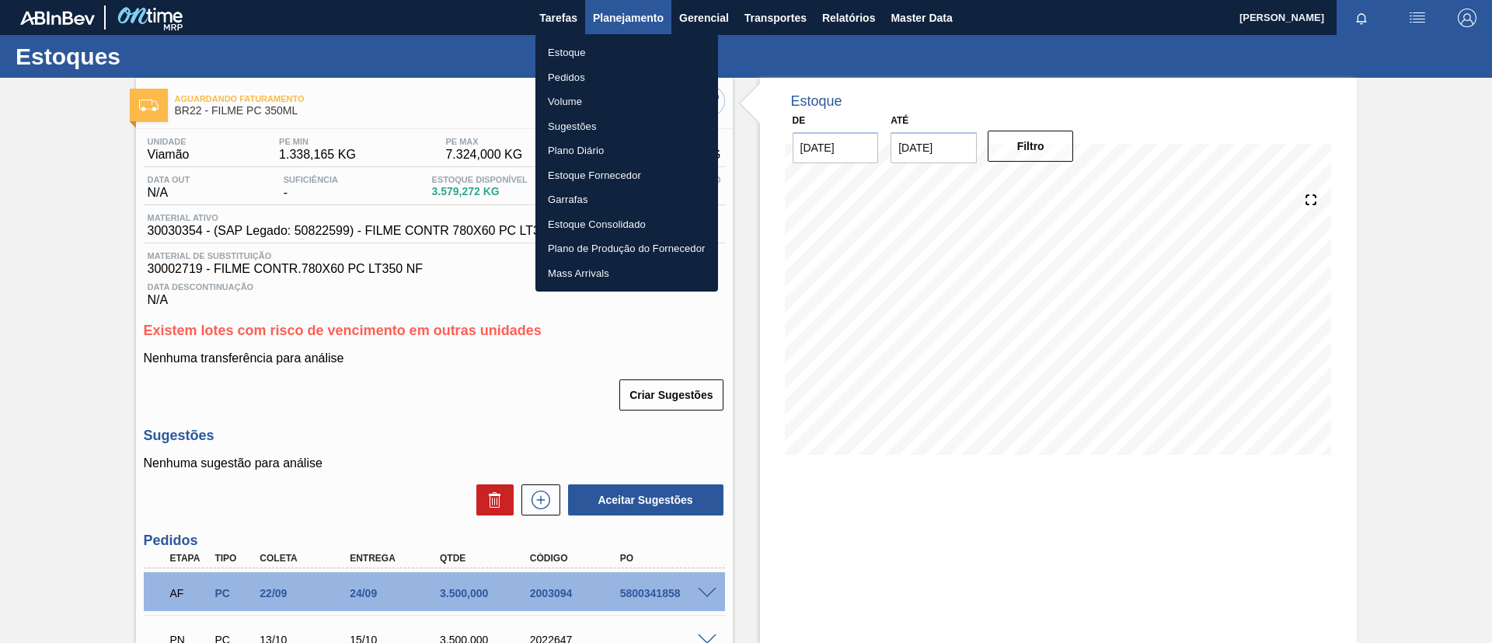
click at [610, 31] on div at bounding box center [746, 321] width 1492 height 643
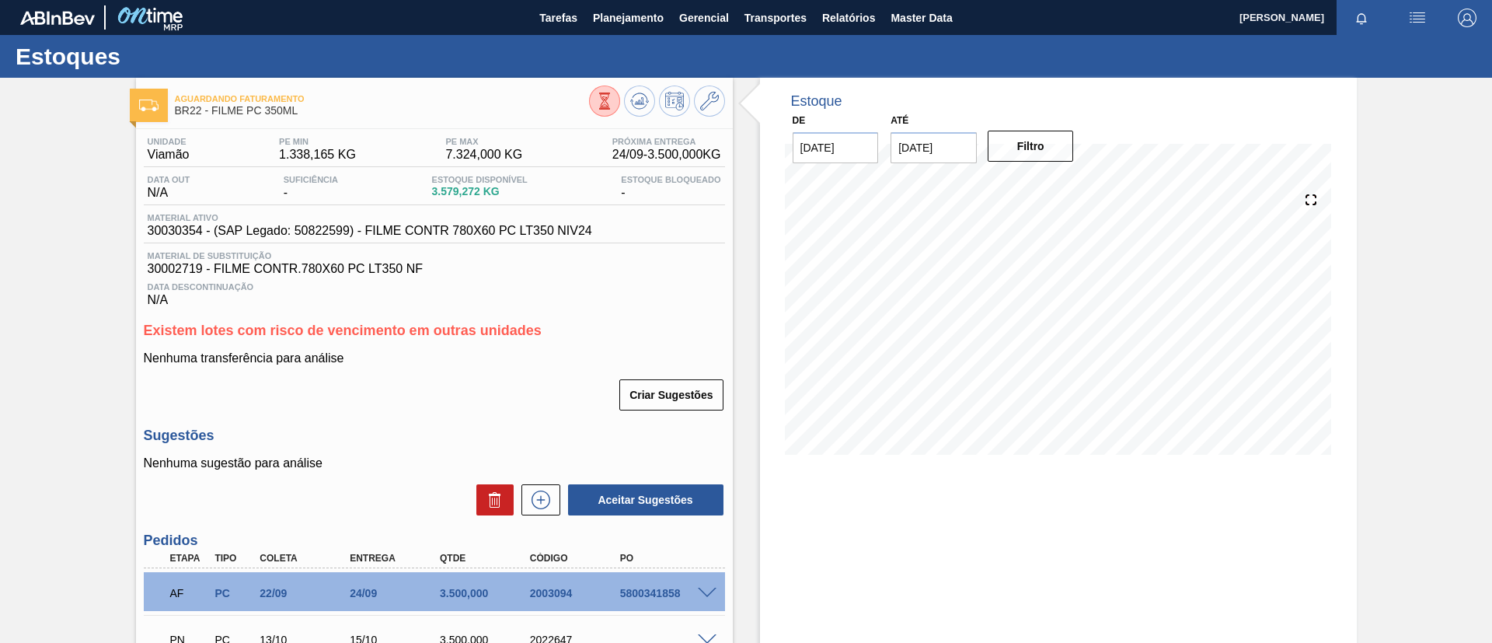
click at [612, 33] on div "Estoque Pedidos Volume Sugestões Plano Diário Estoque Fornecedor Garrafas Estoq…" at bounding box center [746, 321] width 1492 height 643
click at [613, 25] on span "Planejamento" at bounding box center [628, 18] width 71 height 19
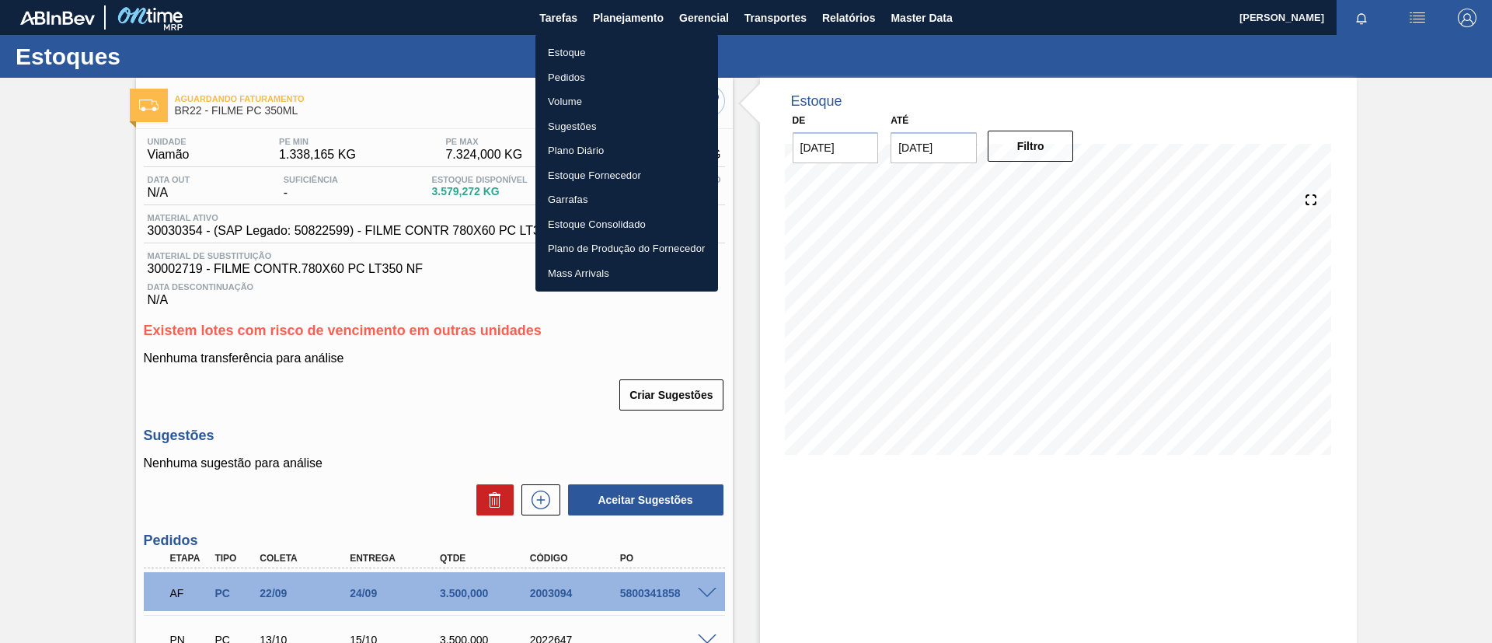
click at [604, 42] on li "Estoque" at bounding box center [626, 52] width 183 height 25
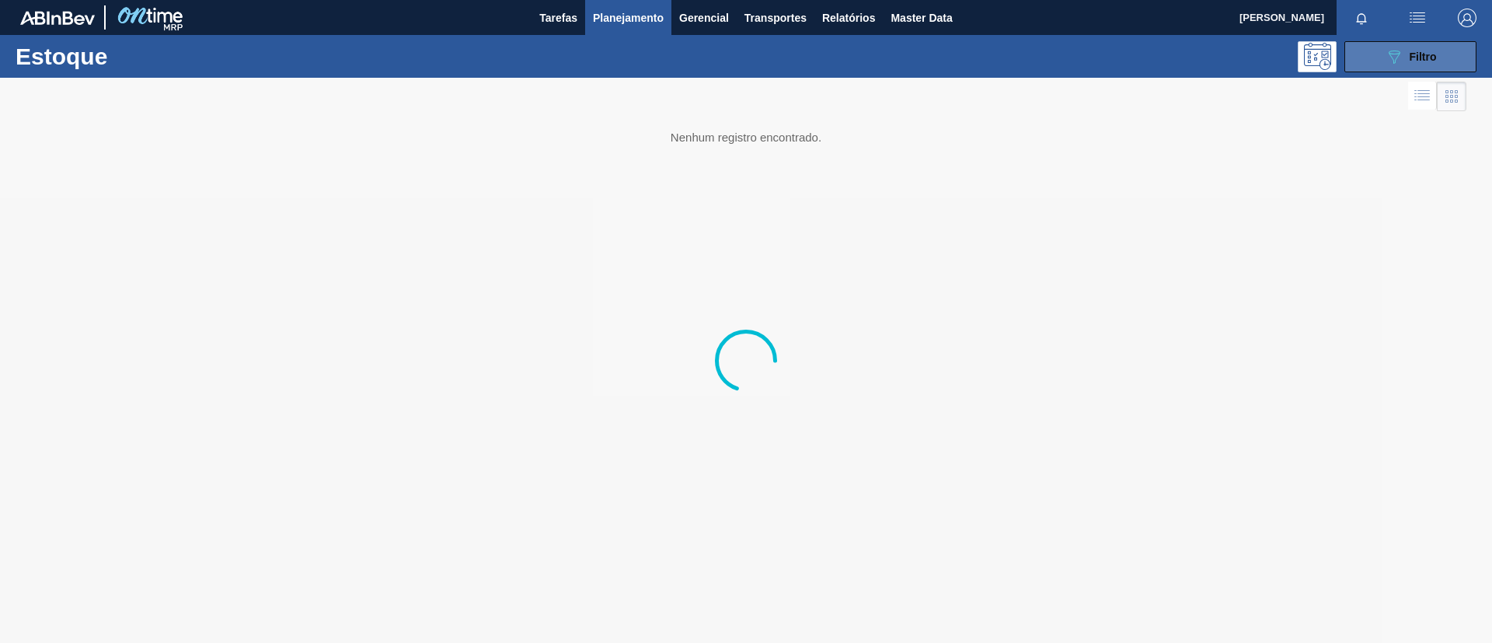
click at [1415, 64] on div "089F7B8B-B2A5-4AFE-B5C0-19BA573D28AC Filtro" at bounding box center [1411, 56] width 52 height 19
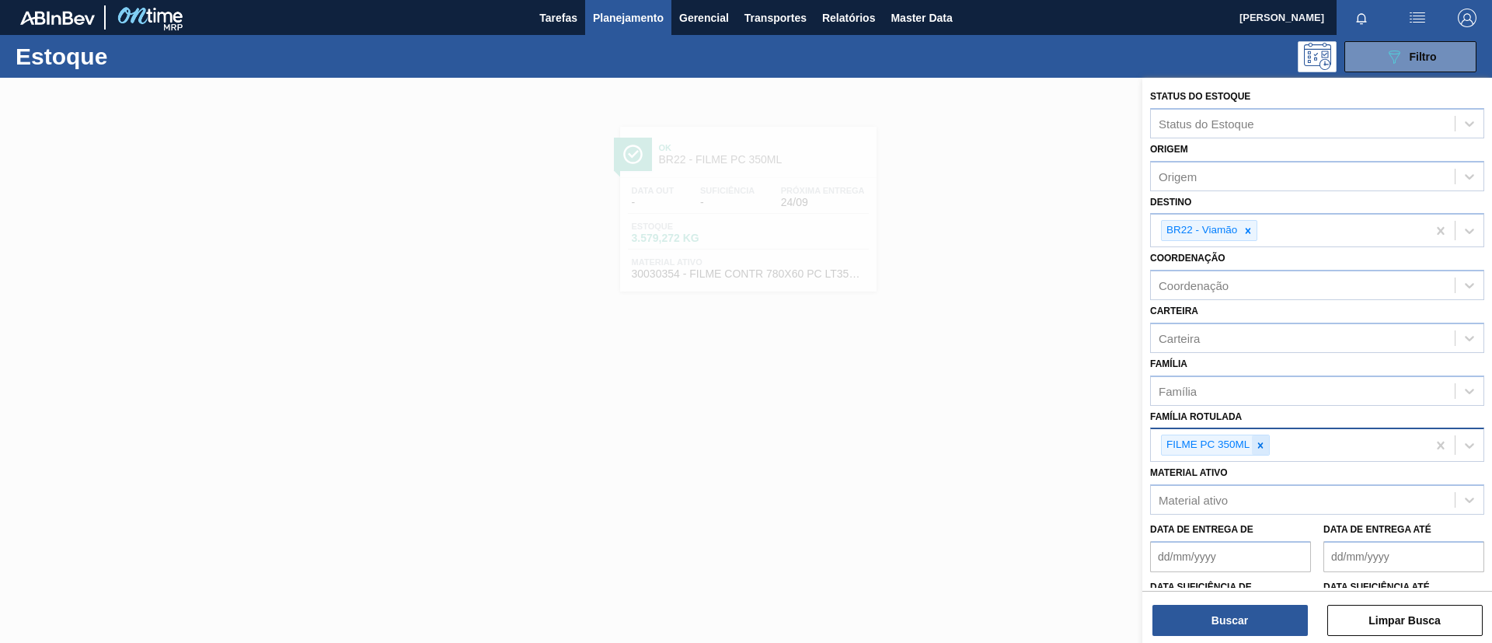
click at [1252, 438] on div at bounding box center [1260, 444] width 17 height 19
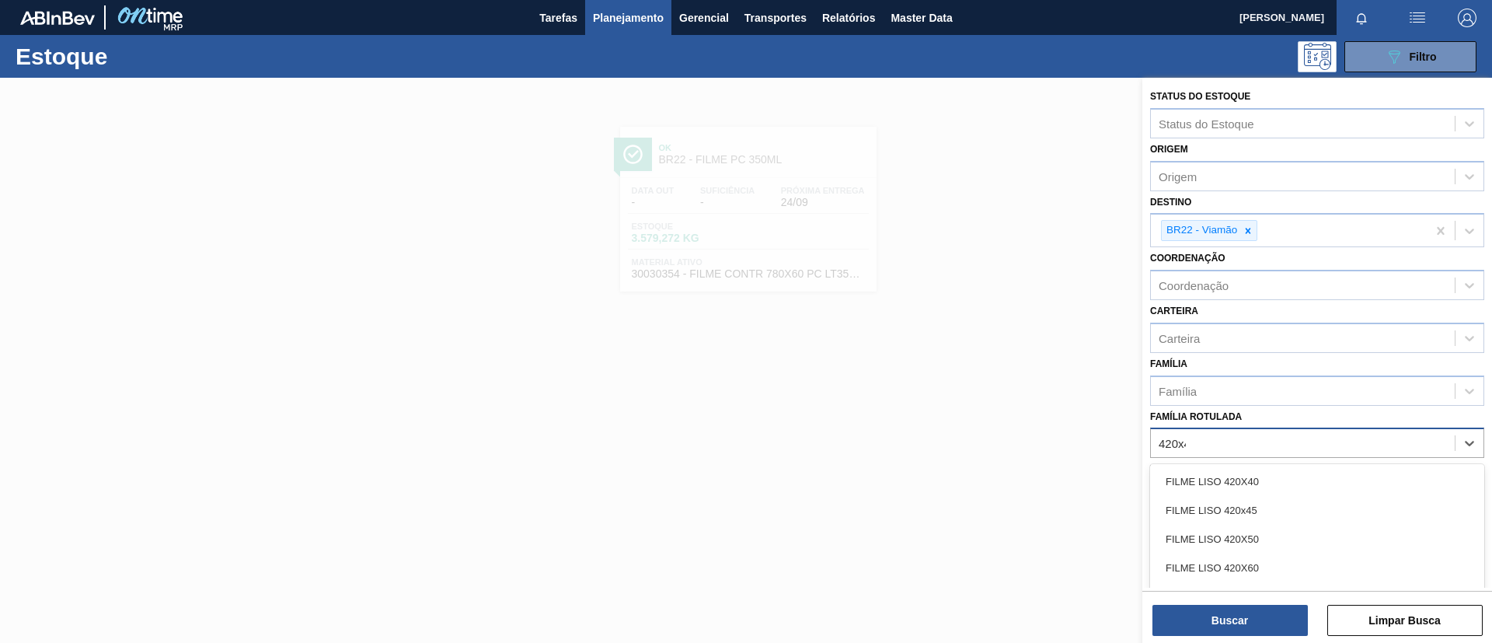
type Rotulada "420x45"
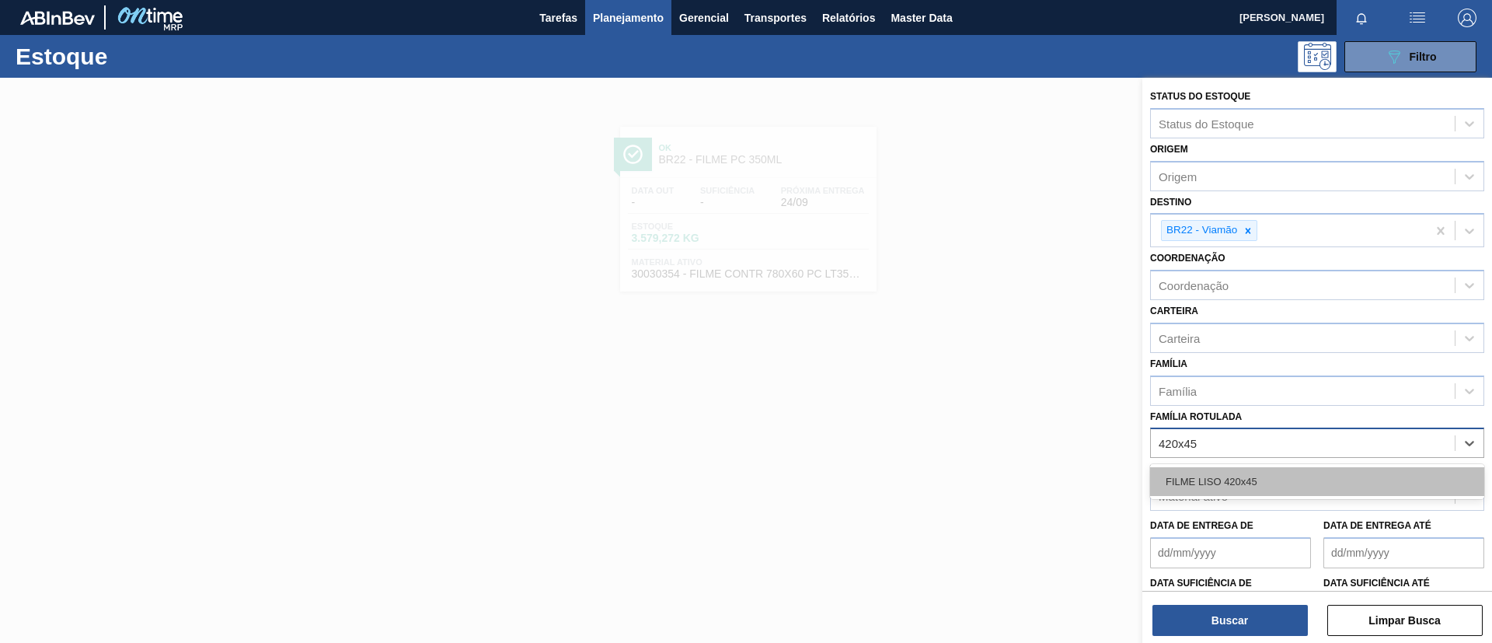
click at [1252, 470] on div "FILME LISO 420x45" at bounding box center [1317, 481] width 334 height 29
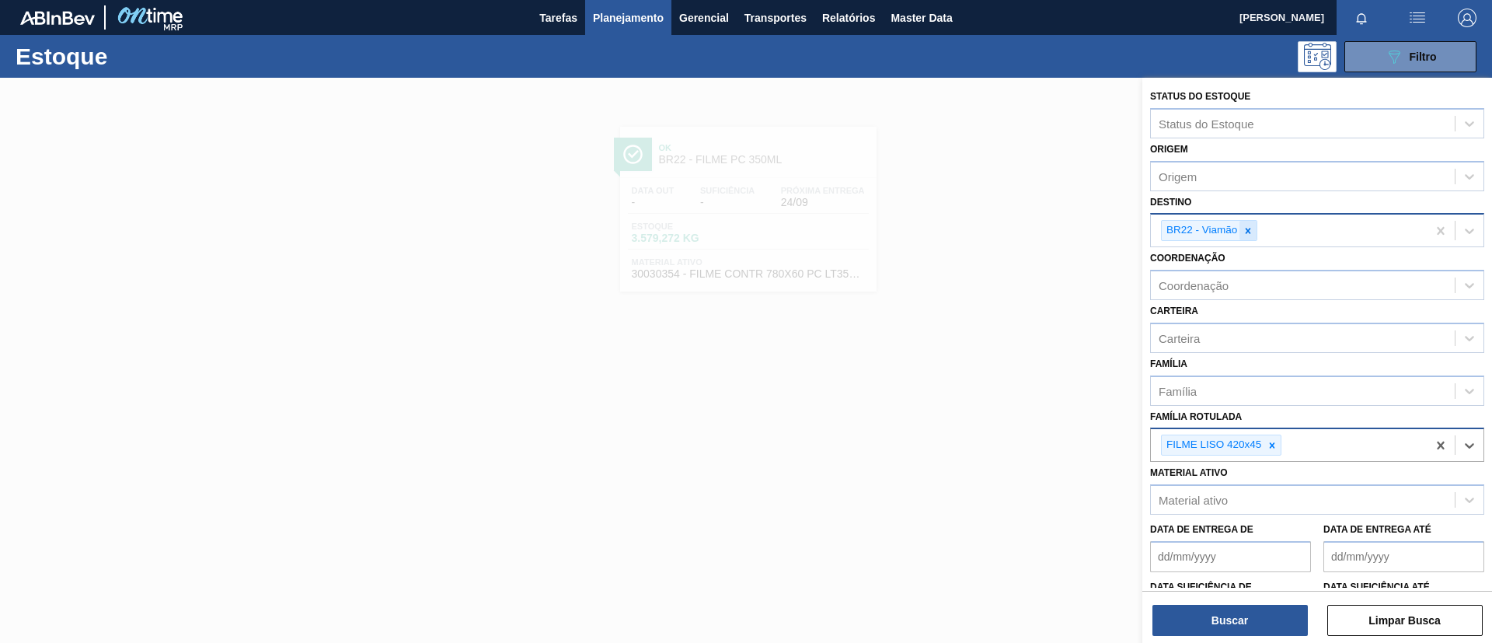
click at [1245, 227] on icon at bounding box center [1247, 230] width 11 height 11
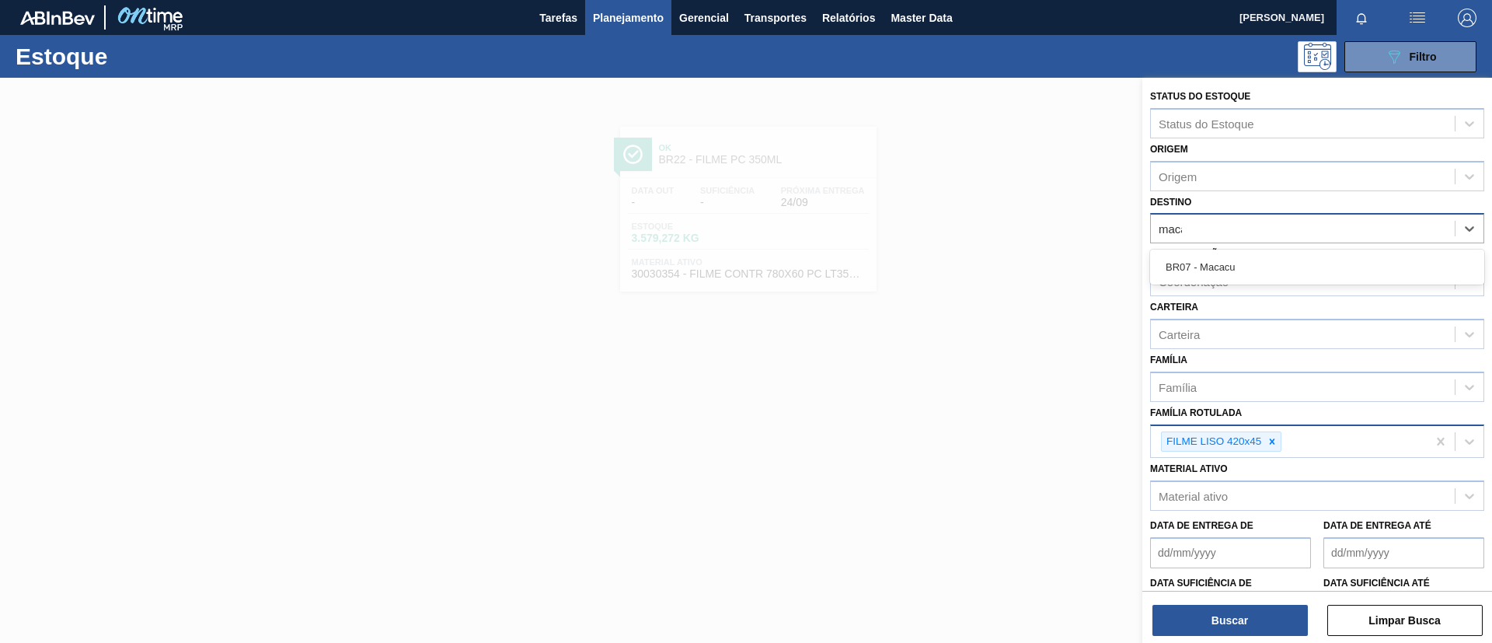
type input "macac"
drag, startPoint x: 1256, startPoint y: 259, endPoint x: 1235, endPoint y: 455, distance: 197.0
click at [1256, 260] on div "BR07 - Macacu" at bounding box center [1317, 267] width 334 height 29
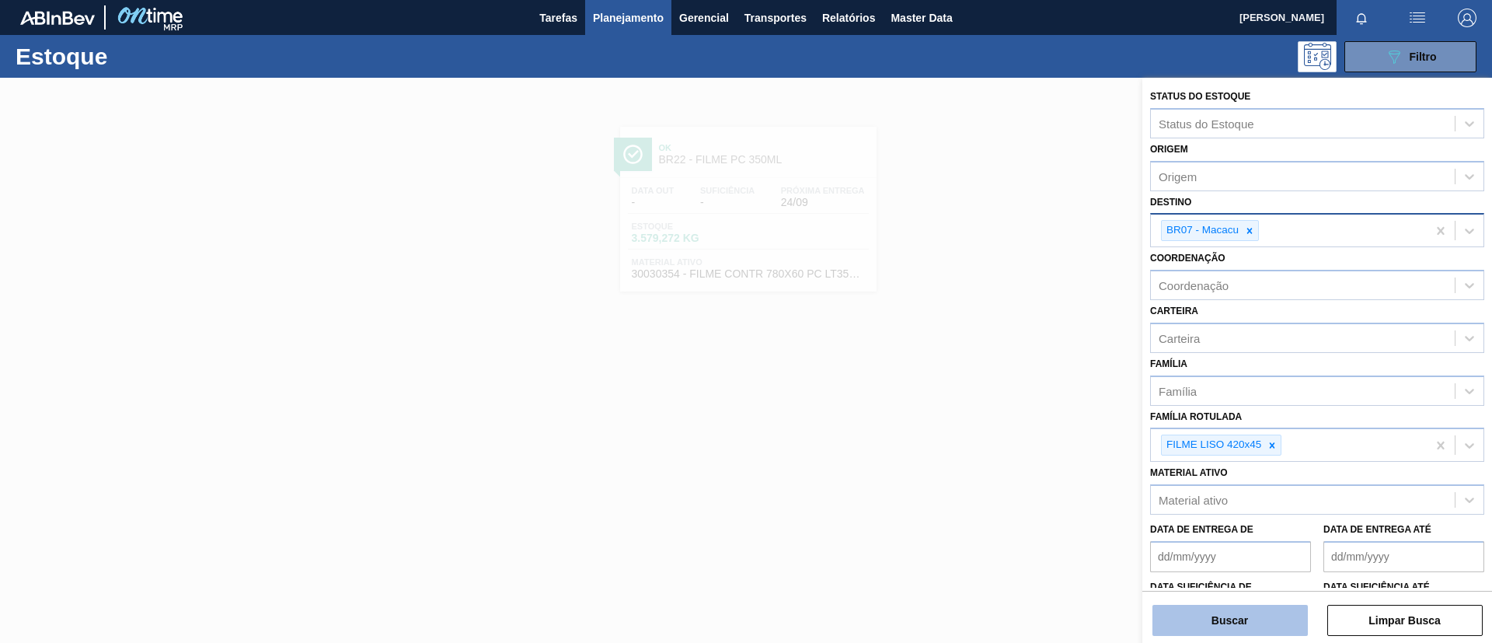
click at [1227, 609] on button "Buscar" at bounding box center [1229, 619] width 155 height 31
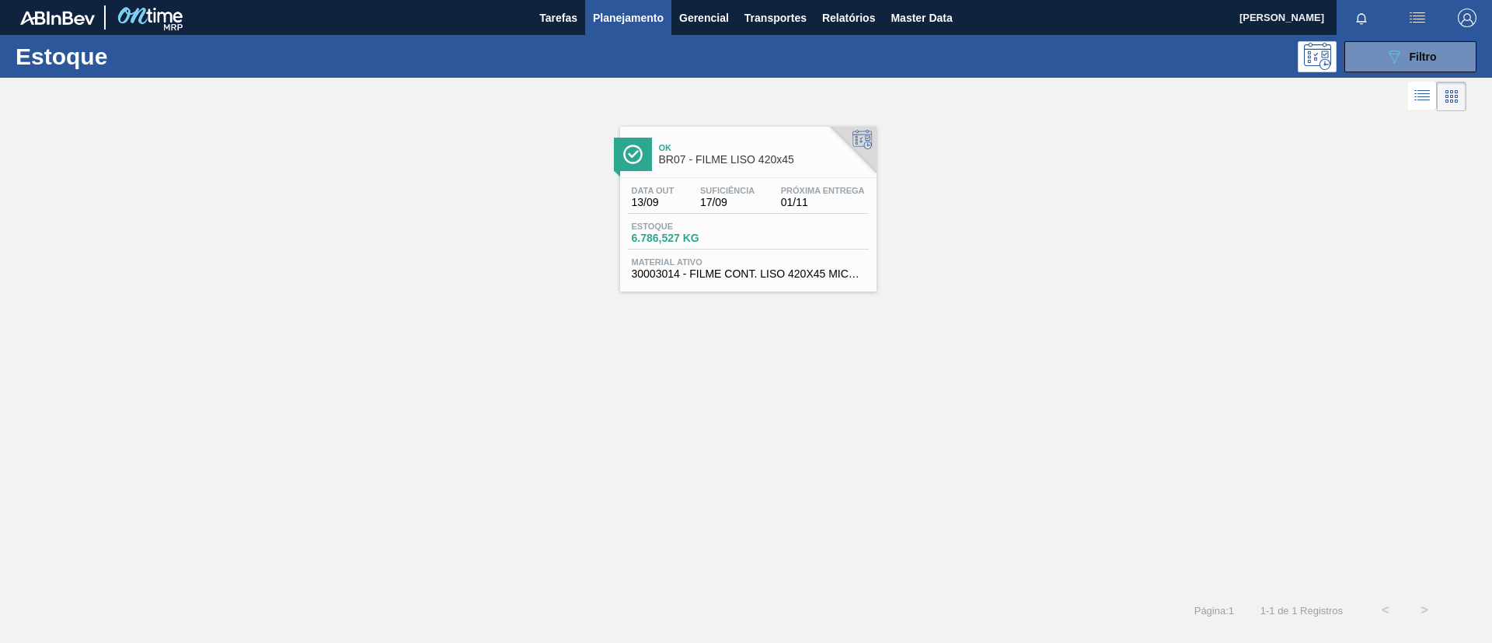
click at [767, 169] on div "Ok BR07 - FILME LISO 420x45" at bounding box center [764, 154] width 210 height 35
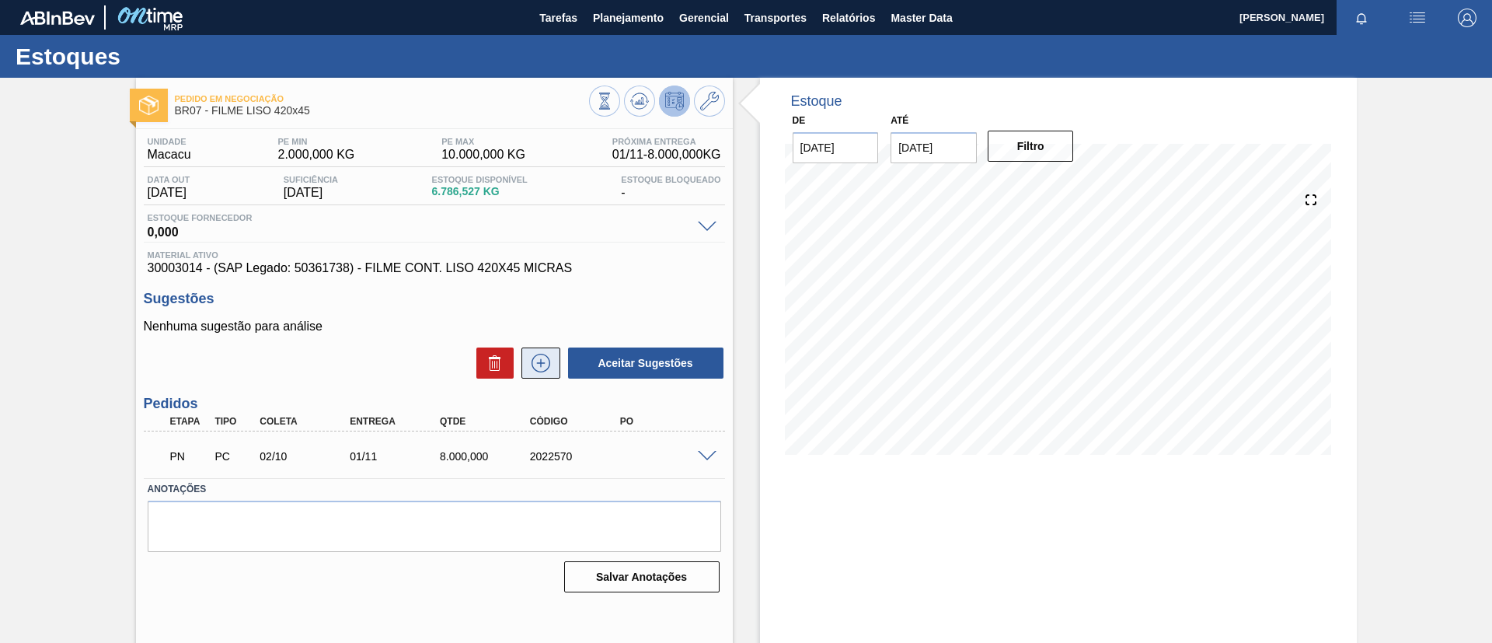
click at [529, 359] on icon at bounding box center [540, 363] width 25 height 19
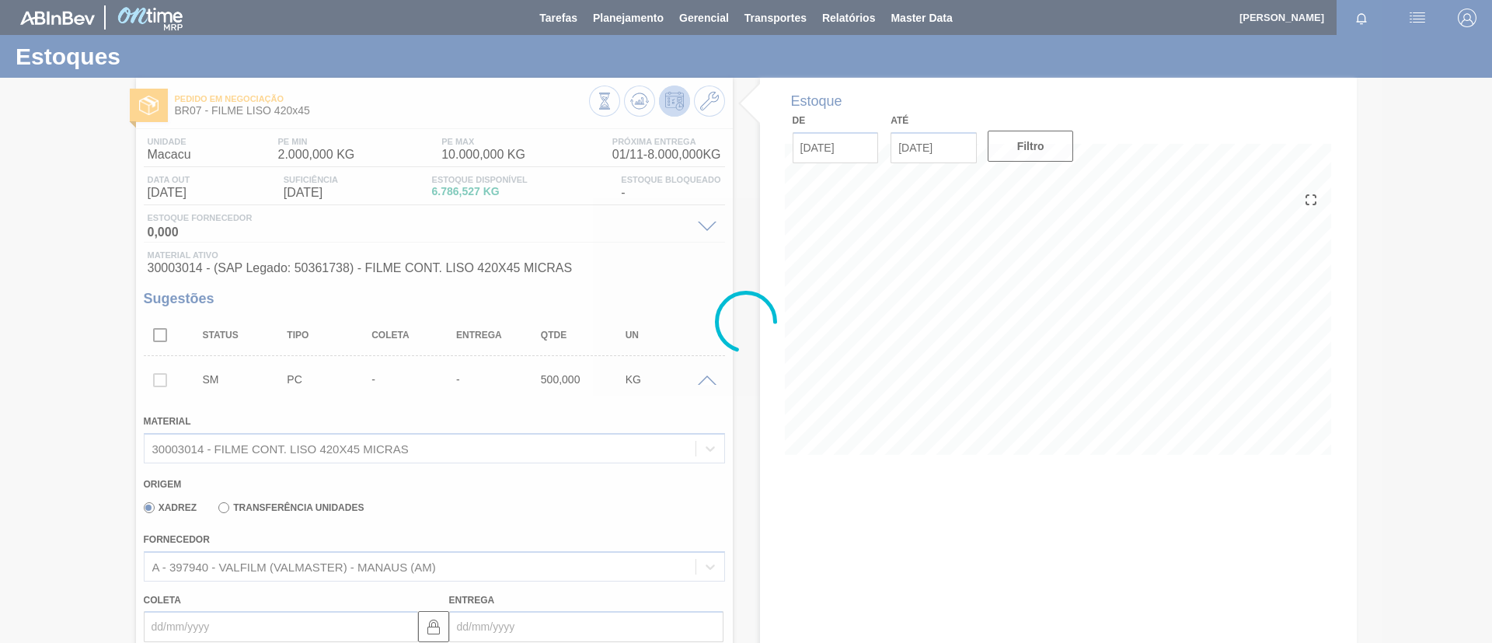
click at [315, 503] on div at bounding box center [746, 321] width 1492 height 643
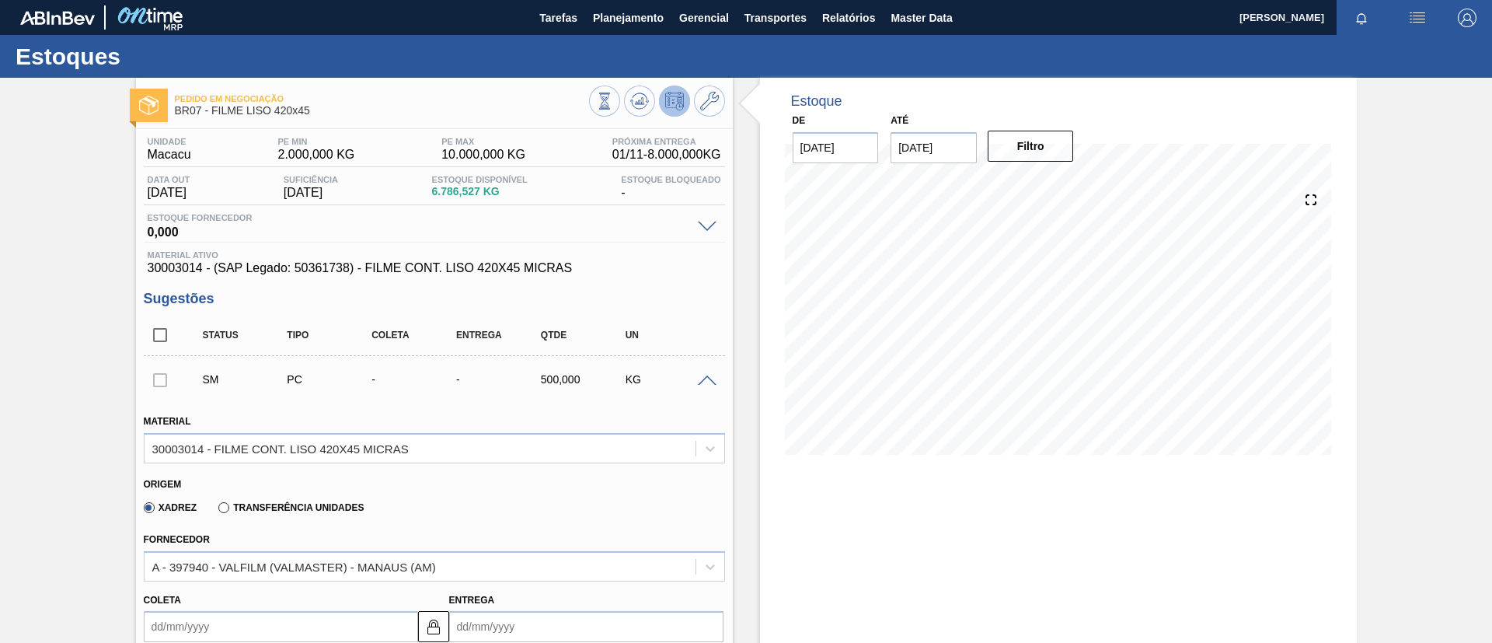
click at [319, 507] on label "Transferência Unidades" at bounding box center [290, 507] width 145 height 11
click at [216, 510] on input "Transferência Unidades" at bounding box center [216, 510] width 0 height 0
type input "0,063"
click at [328, 556] on div "BR03-Aquiraz" at bounding box center [434, 566] width 581 height 30
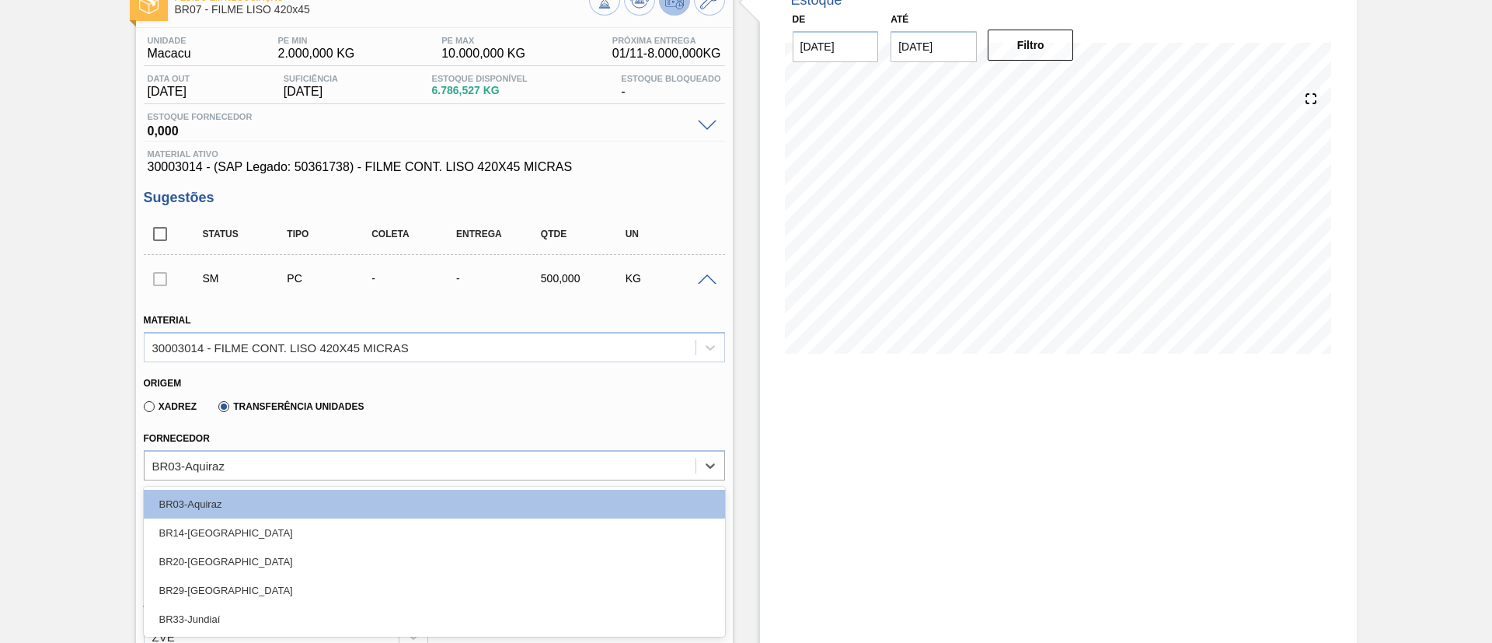
click at [246, 619] on div "BR33-Jundiaí" at bounding box center [434, 618] width 581 height 29
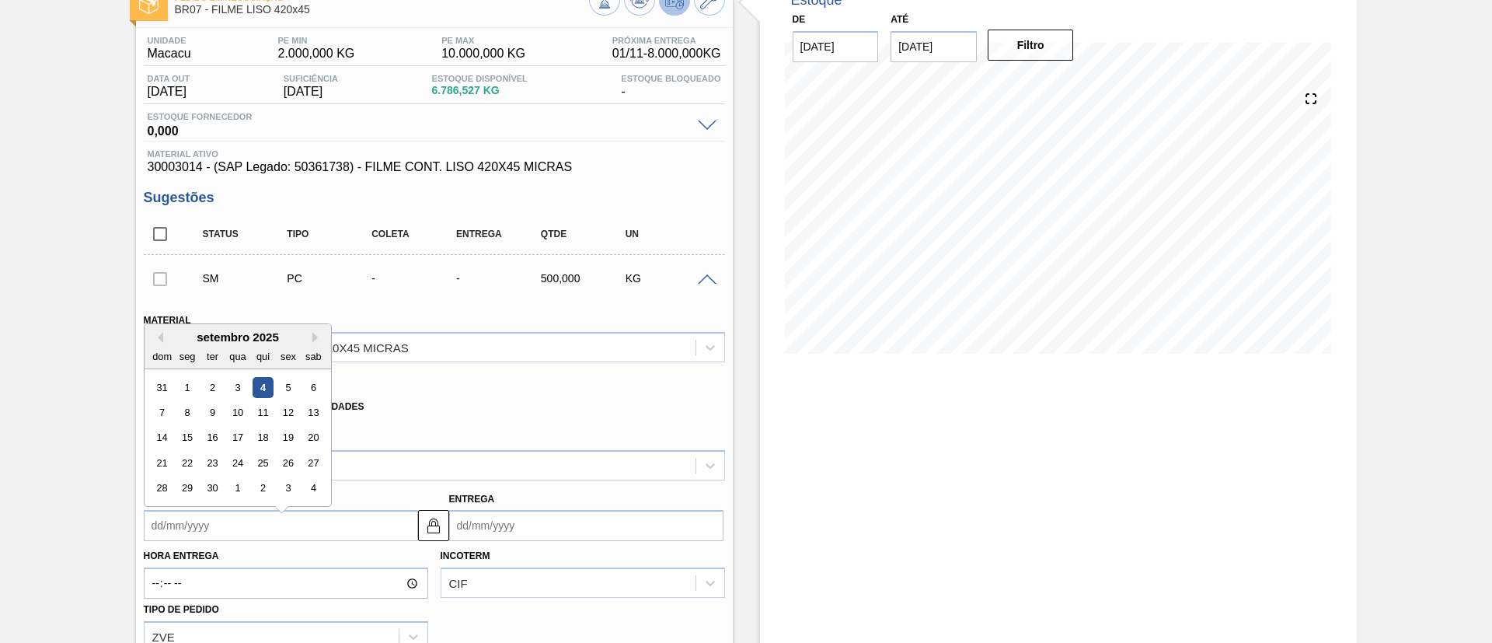
click at [247, 526] on input "Coleta" at bounding box center [281, 525] width 274 height 31
click at [264, 377] on div "4" at bounding box center [262, 379] width 21 height 21
type input "[DATE]"
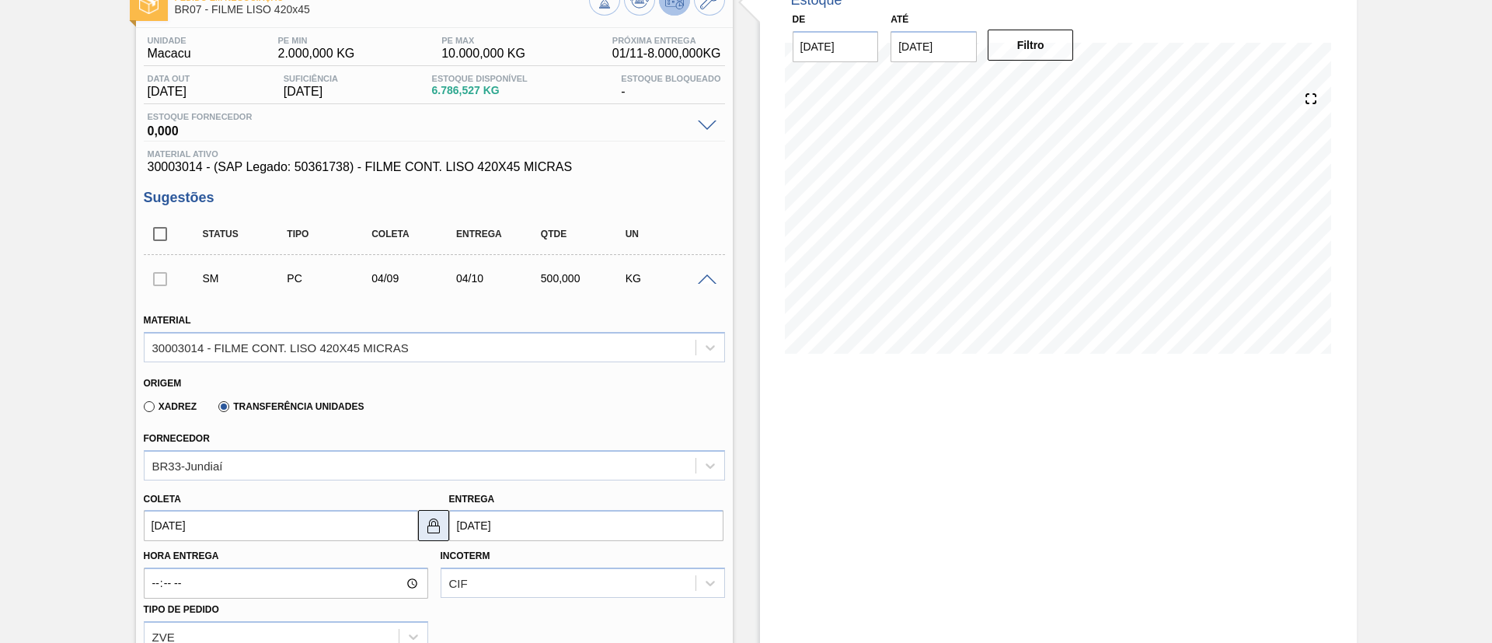
click at [429, 521] on img at bounding box center [433, 525] width 19 height 19
click at [484, 520] on input "[DATE]" at bounding box center [586, 525] width 274 height 31
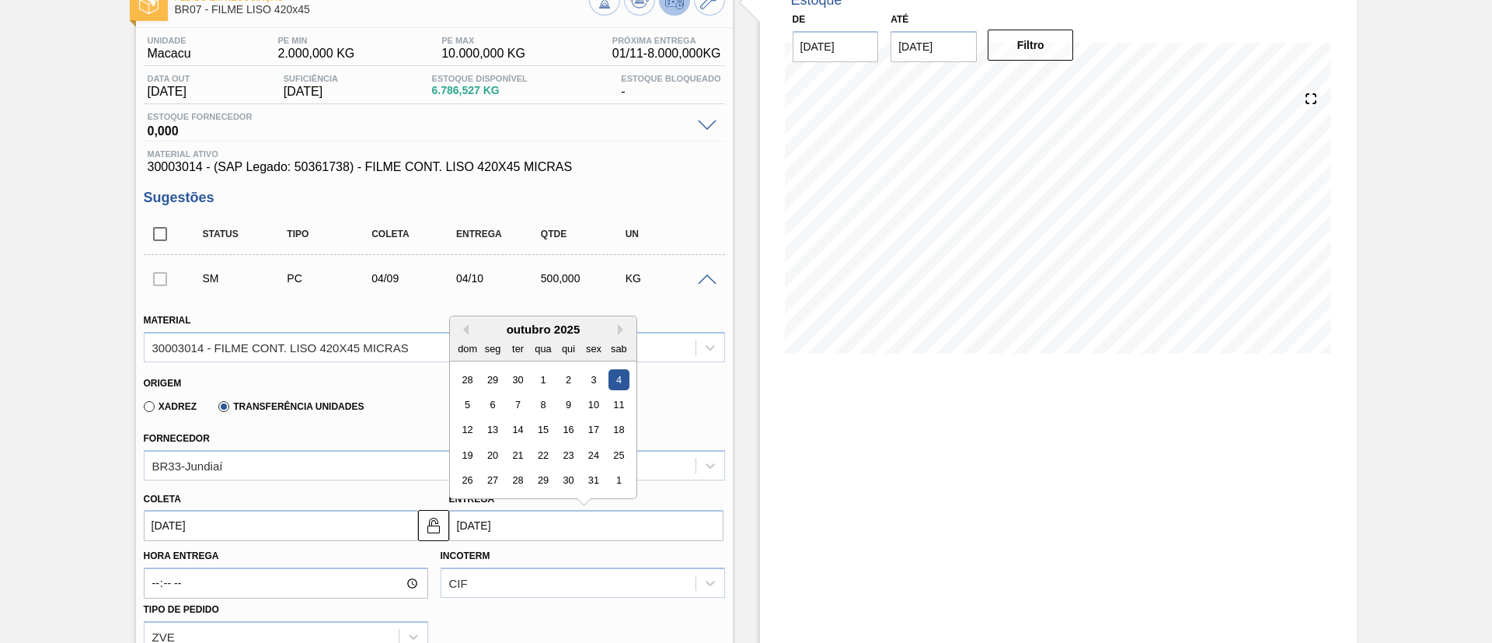
click at [465, 334] on button "Previous Month" at bounding box center [463, 329] width 11 height 11
click at [599, 380] on div "5" at bounding box center [593, 379] width 21 height 21
type input "[DATE]"
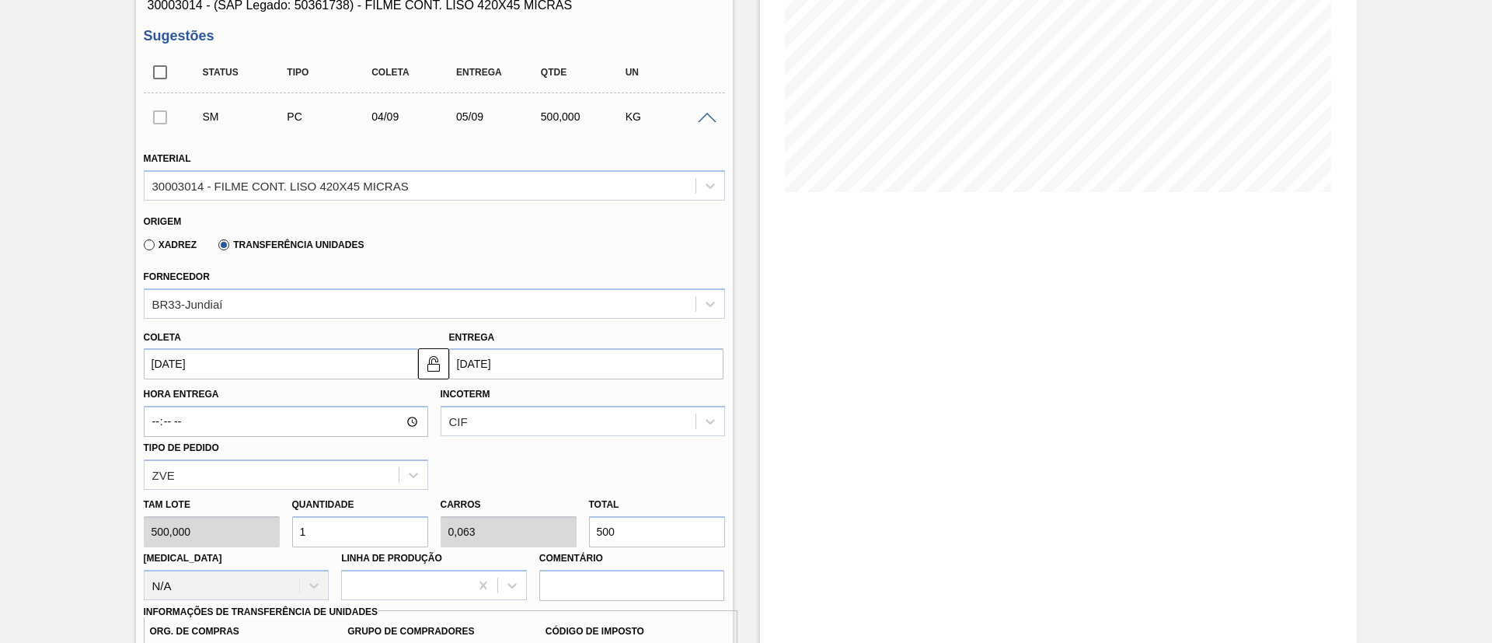
scroll to position [334, 0]
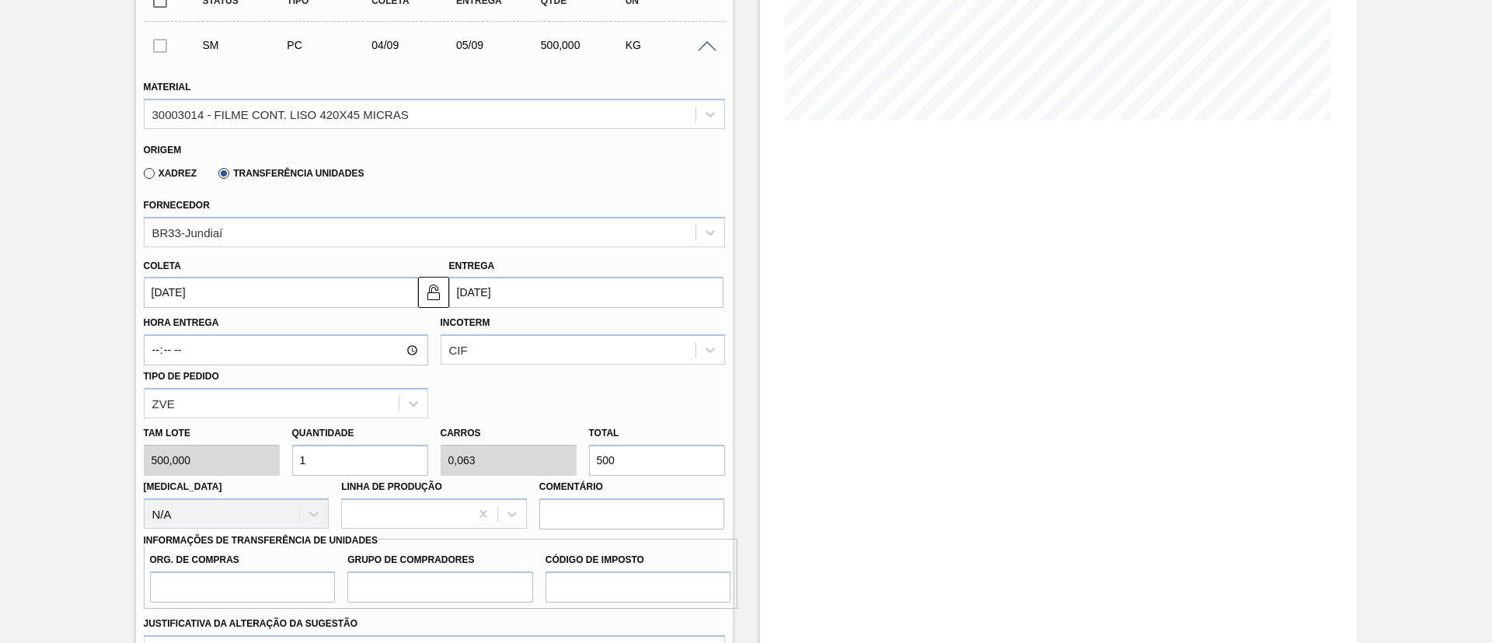
click at [648, 448] on input "500" at bounding box center [657, 459] width 136 height 31
type input "10"
type input "0,625"
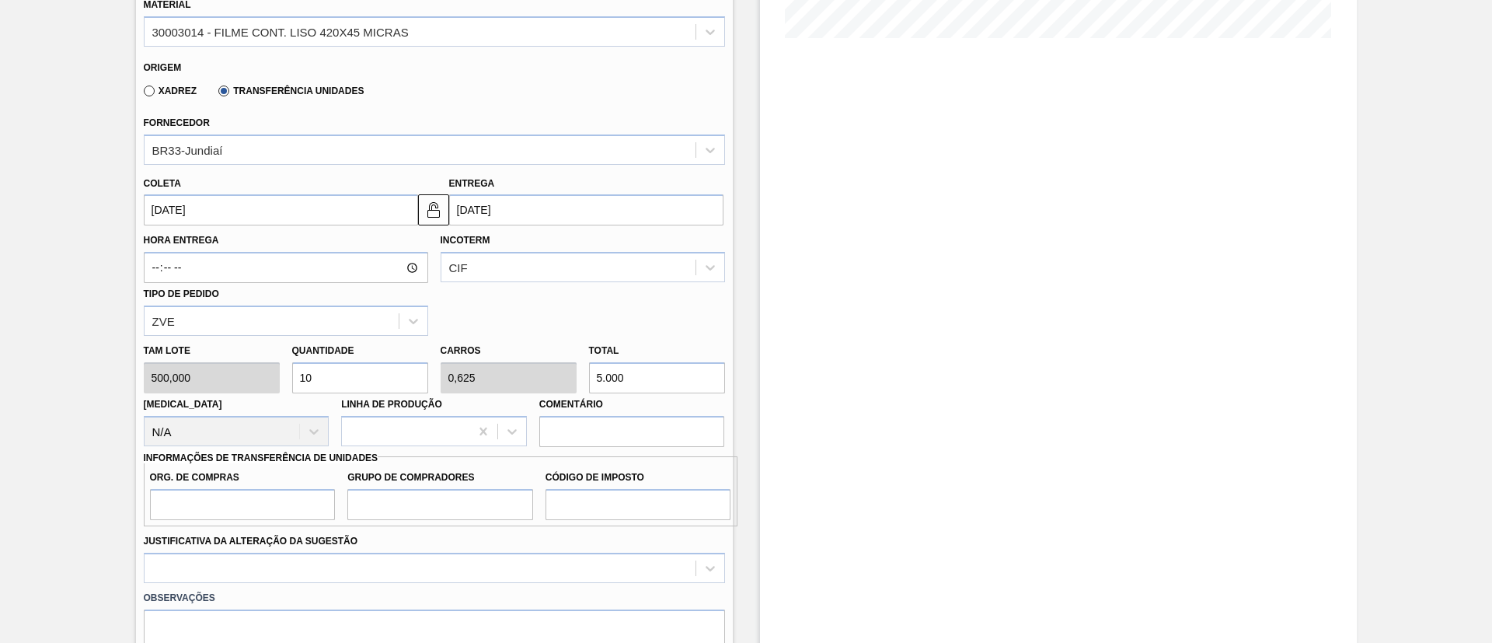
scroll to position [451, 0]
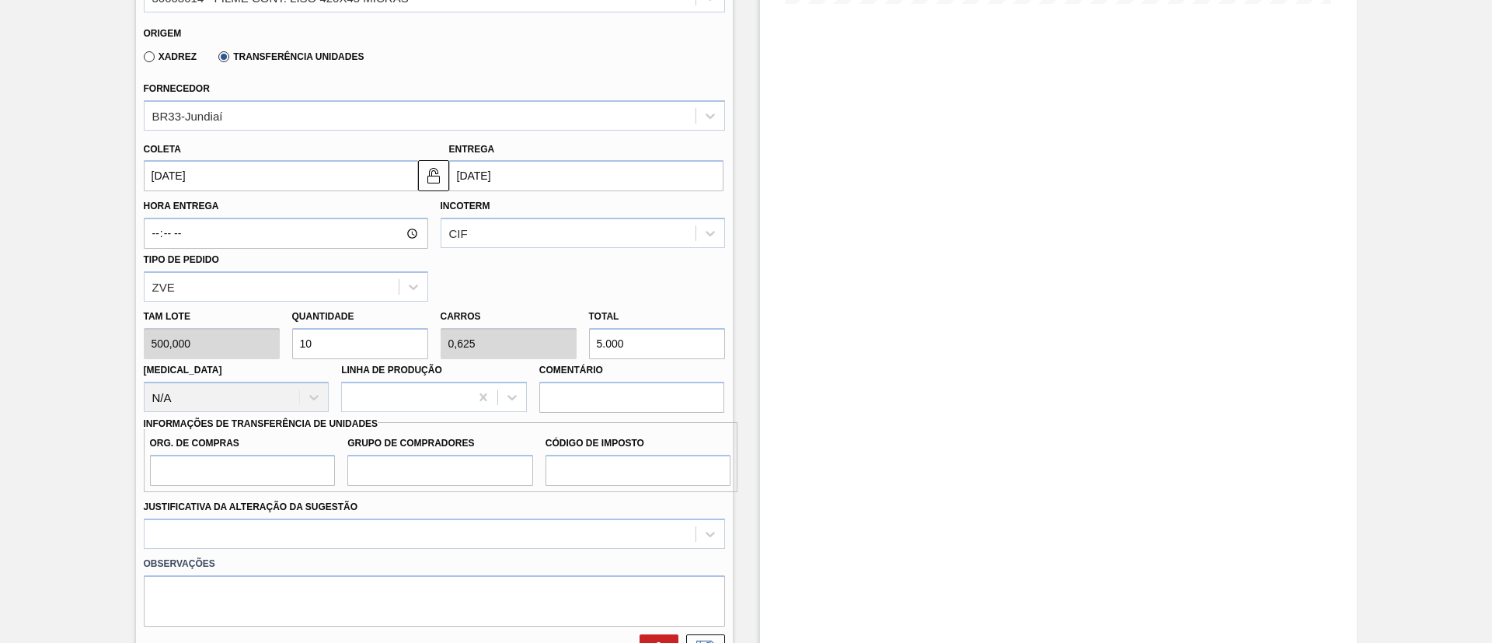
type input "5.000"
drag, startPoint x: 287, startPoint y: 468, endPoint x: 291, endPoint y: 483, distance: 16.2
click at [287, 467] on input "Org. de Compras" at bounding box center [243, 470] width 186 height 31
type input "BR00"
click at [428, 472] on input "Grupo de Compradores" at bounding box center [440, 470] width 186 height 31
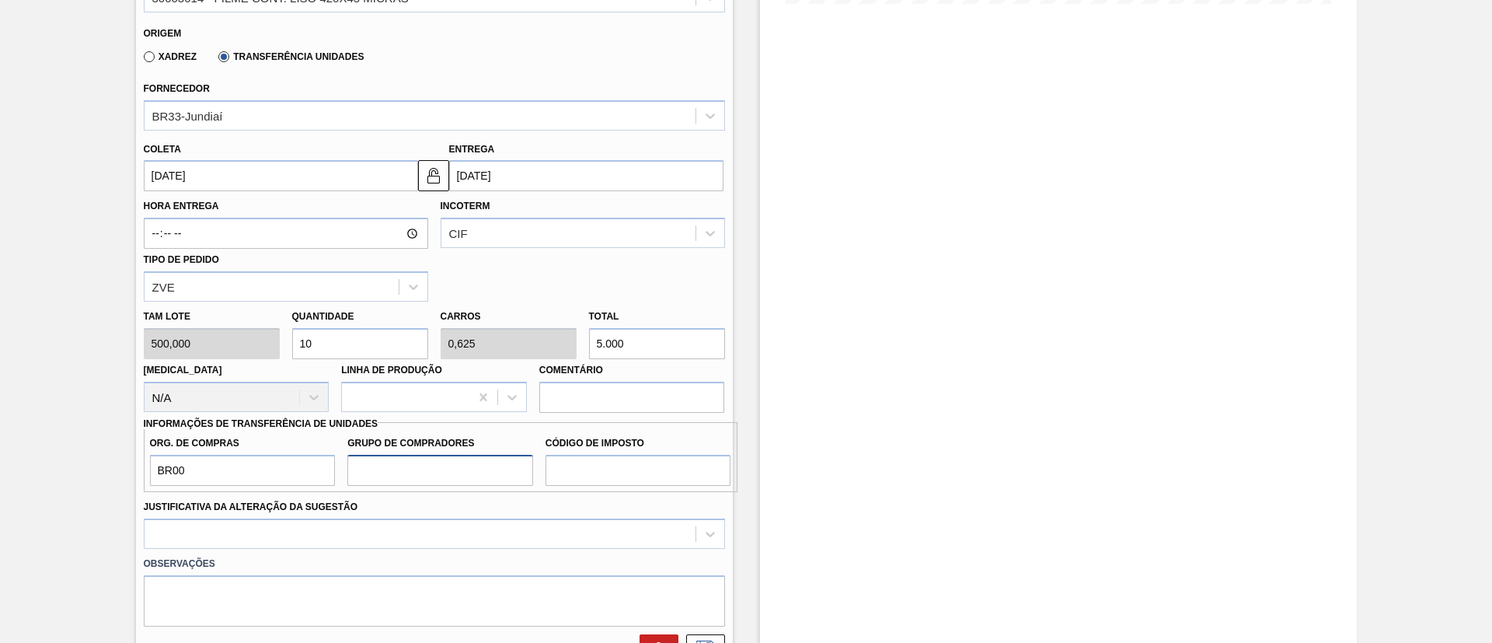
type input "A01"
click at [597, 471] on input "Código de Imposto" at bounding box center [638, 470] width 186 height 31
type input "I1"
click at [508, 527] on div at bounding box center [434, 533] width 581 height 30
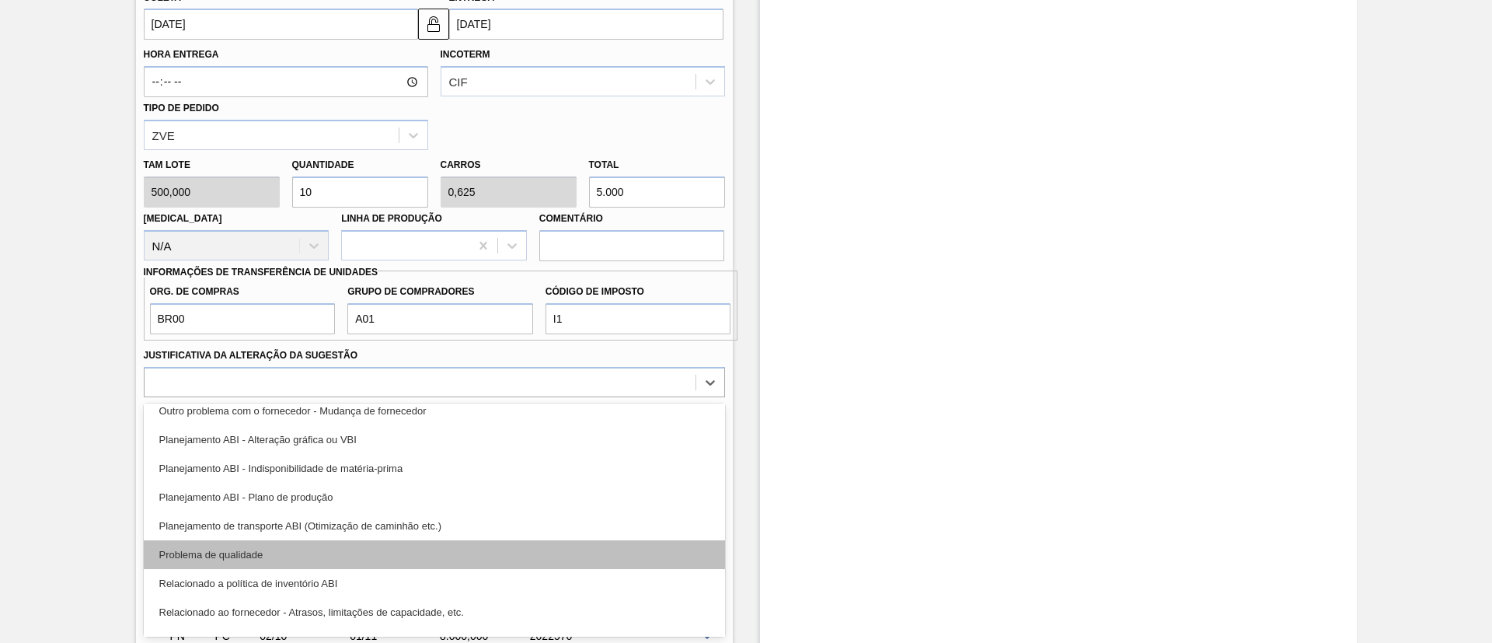
scroll to position [233, 0]
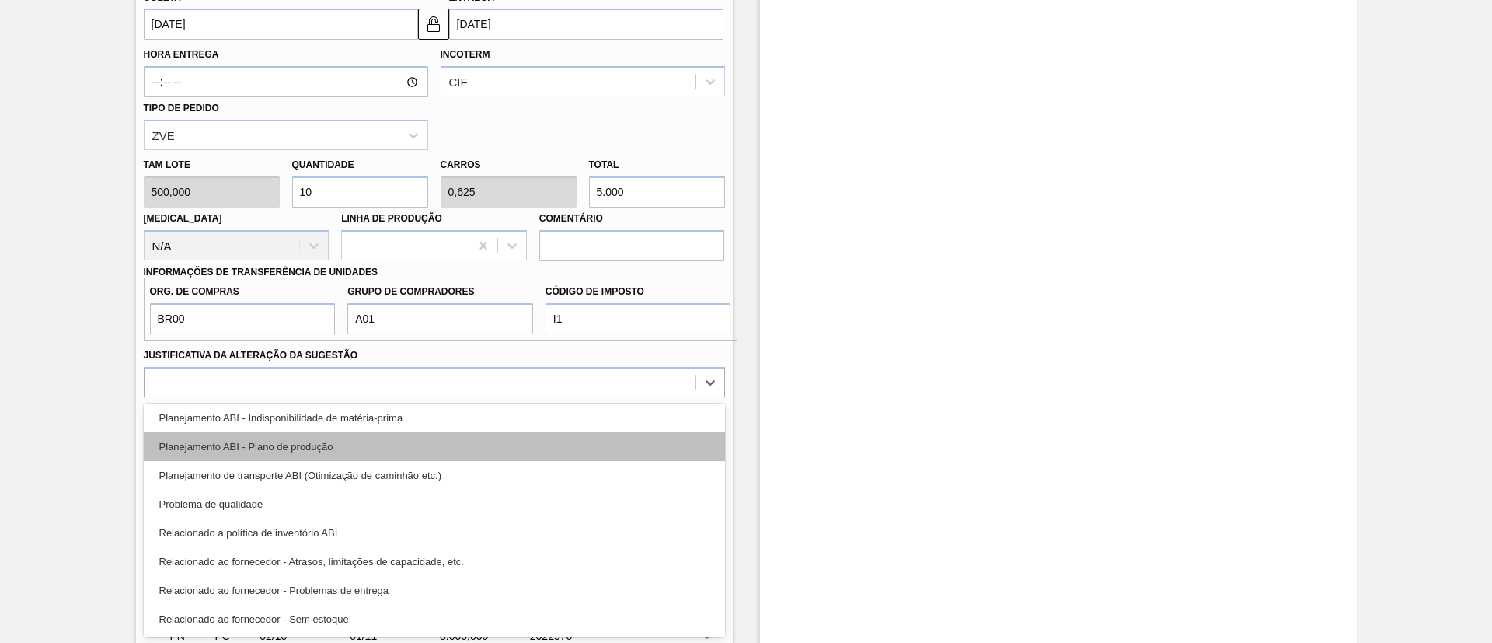
drag, startPoint x: 376, startPoint y: 451, endPoint x: 684, endPoint y: 493, distance: 311.2
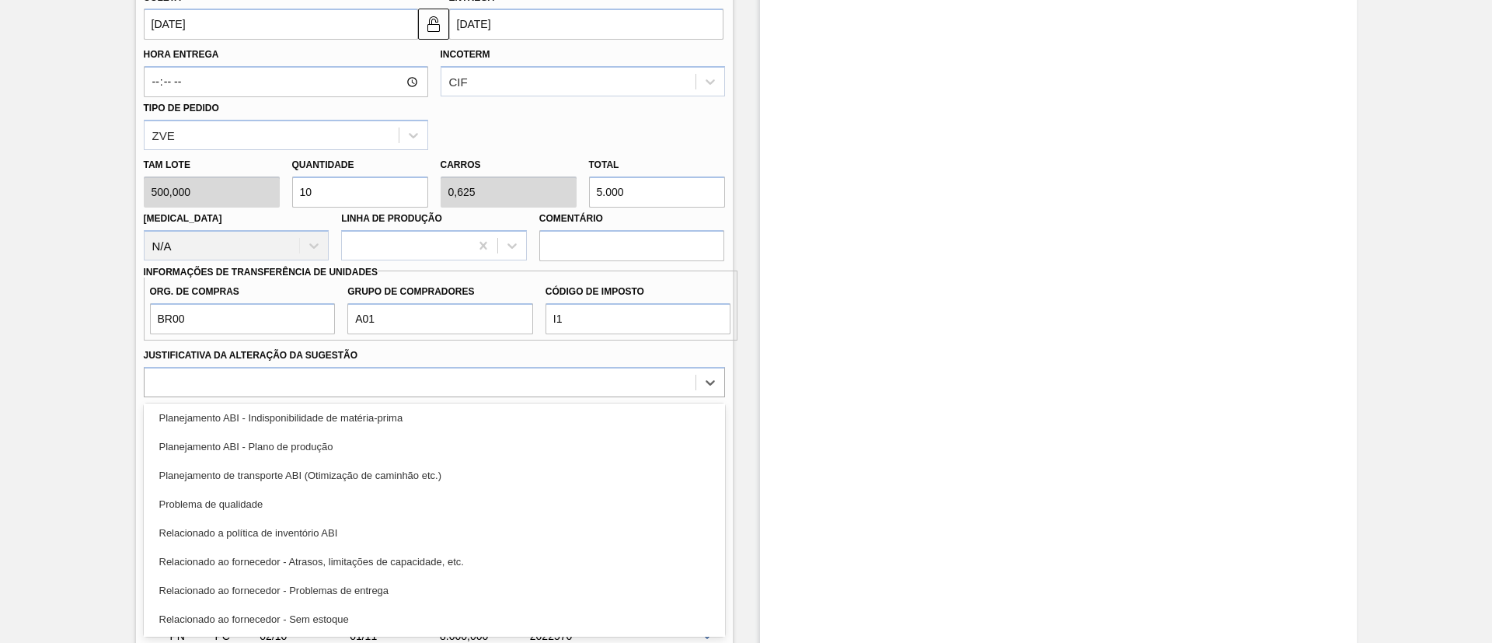
click at [378, 451] on div "Planejamento ABI - Plano de produção" at bounding box center [434, 446] width 581 height 29
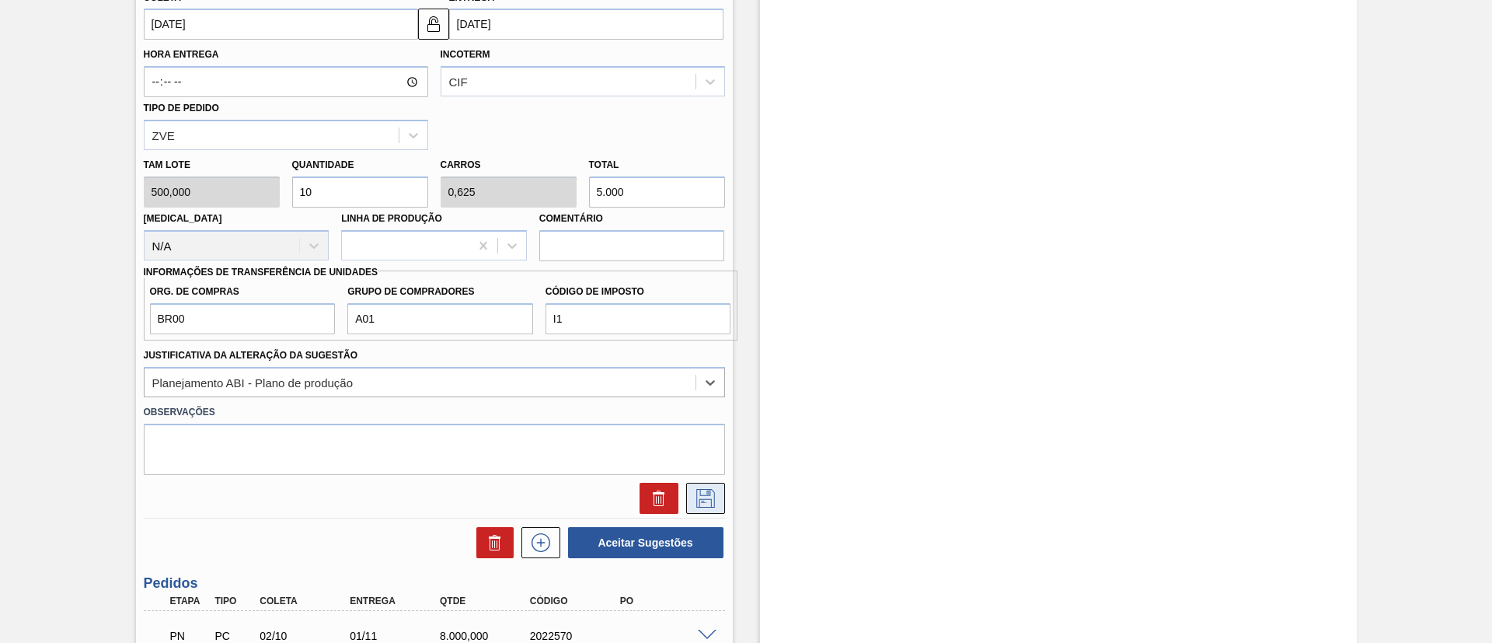
click at [710, 485] on button at bounding box center [705, 497] width 39 height 31
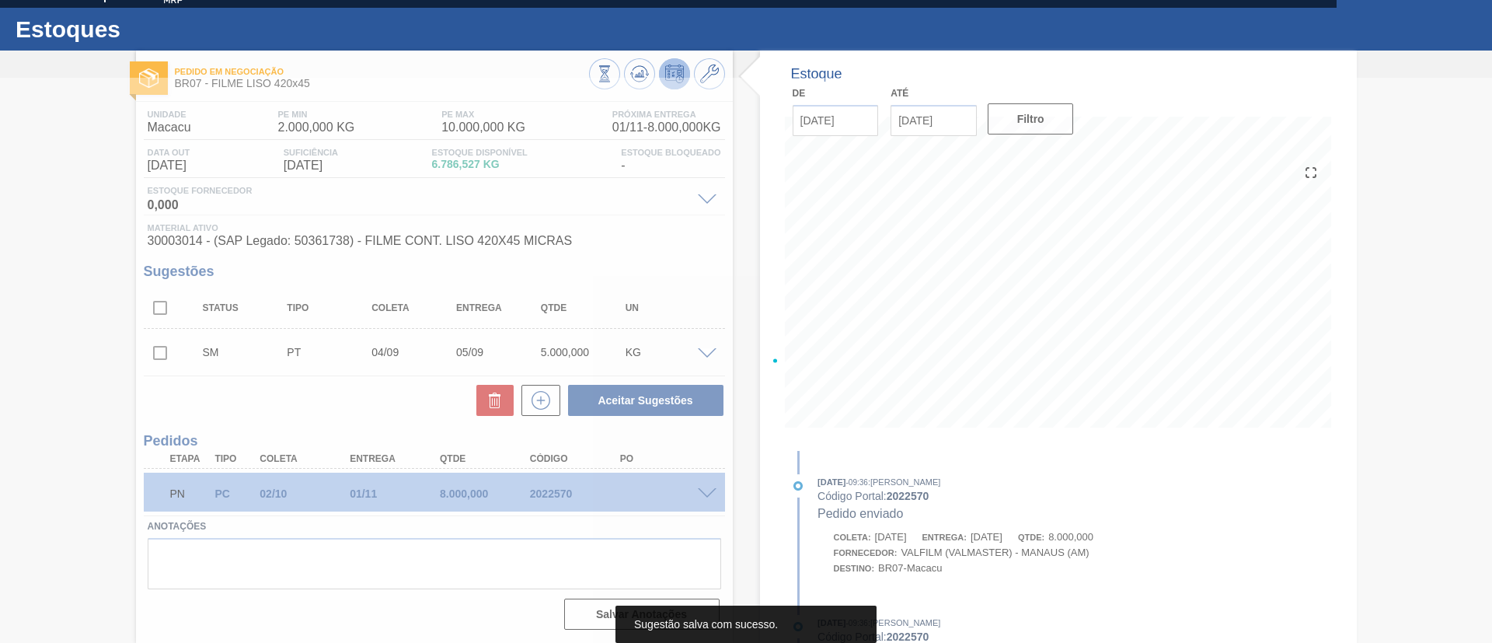
scroll to position [27, 0]
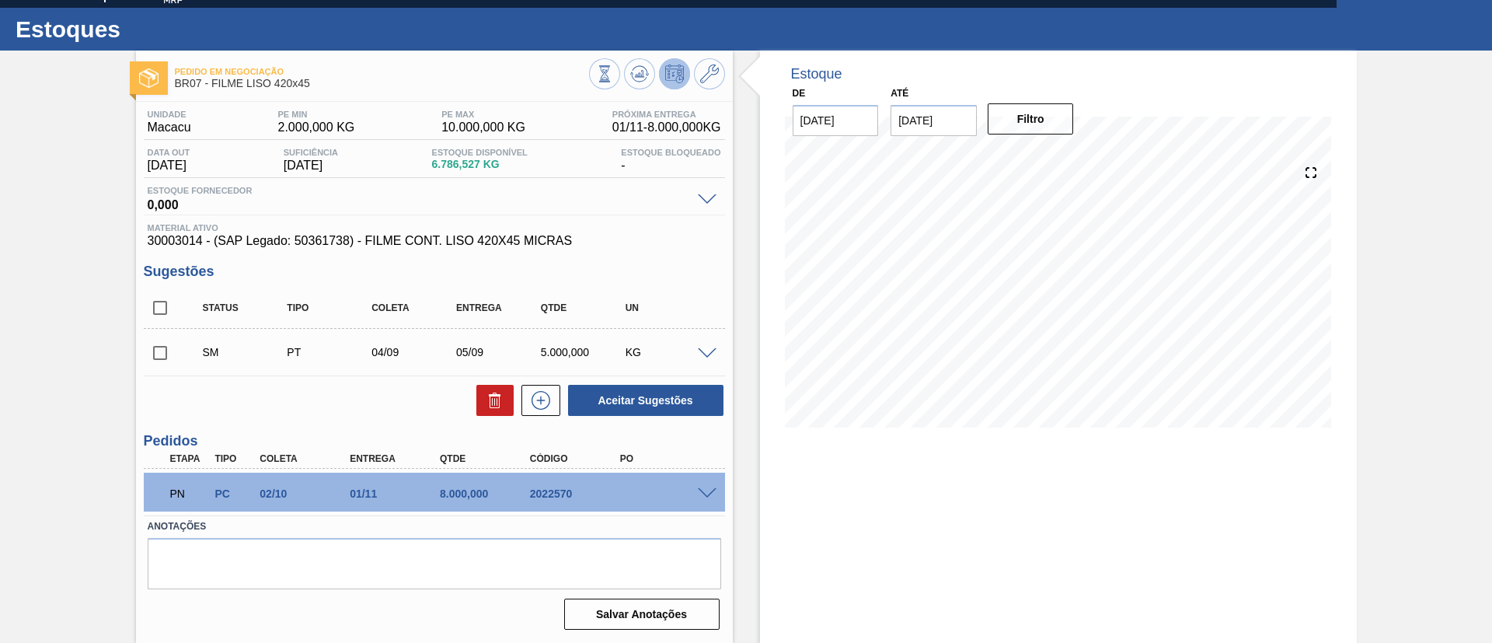
click at [165, 343] on input "checkbox" at bounding box center [160, 352] width 33 height 33
click at [641, 403] on button "Aceitar Sugestões" at bounding box center [645, 400] width 155 height 31
checkbox input "false"
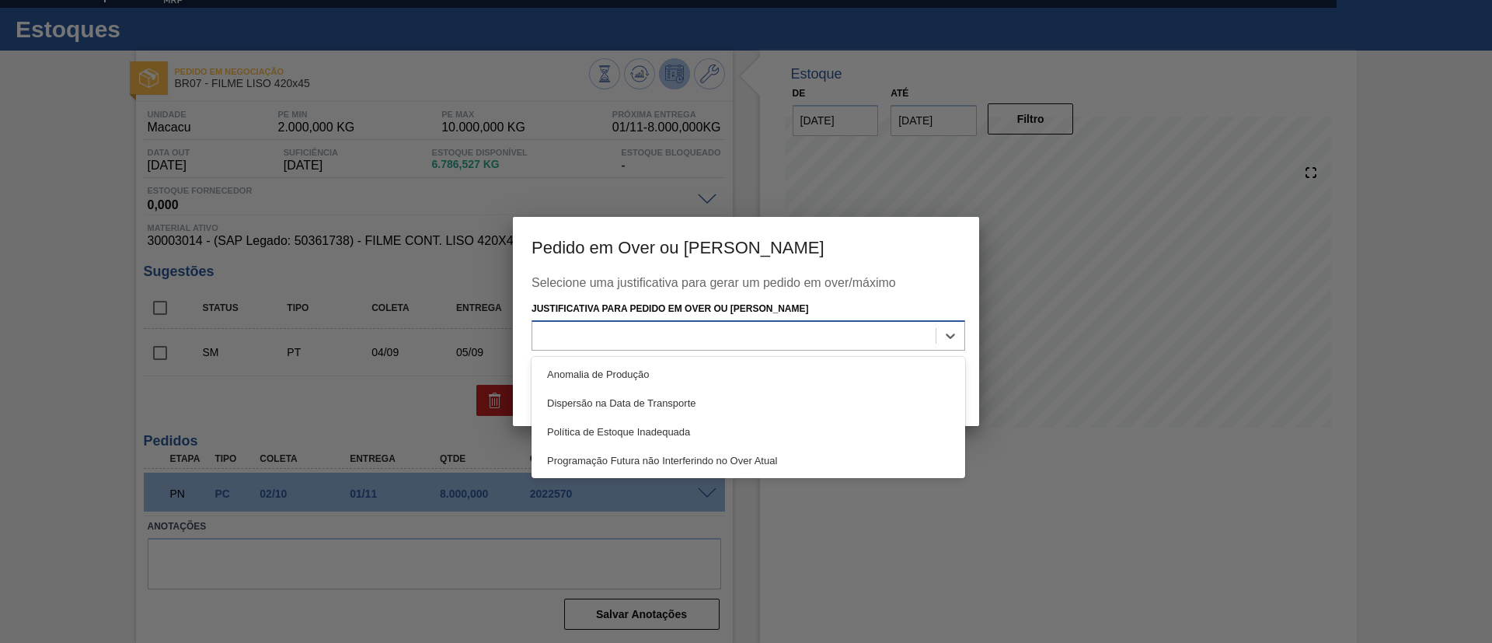
click at [769, 345] on div at bounding box center [733, 335] width 403 height 23
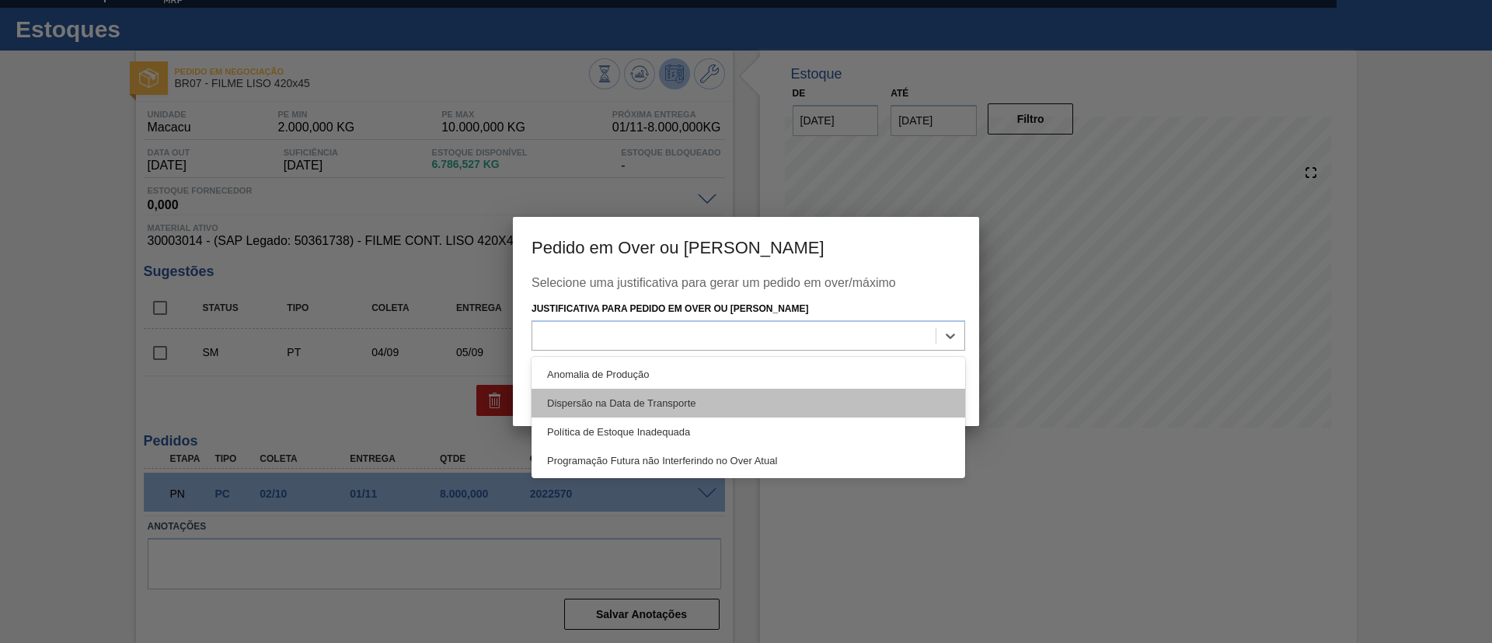
click at [737, 407] on div "Dispersão na Data de Transporte" at bounding box center [748, 402] width 434 height 29
drag, startPoint x: 712, startPoint y: 335, endPoint x: 693, endPoint y: 396, distance: 64.4
click at [712, 336] on div "Dispersão na Data de Transporte" at bounding box center [733, 335] width 403 height 23
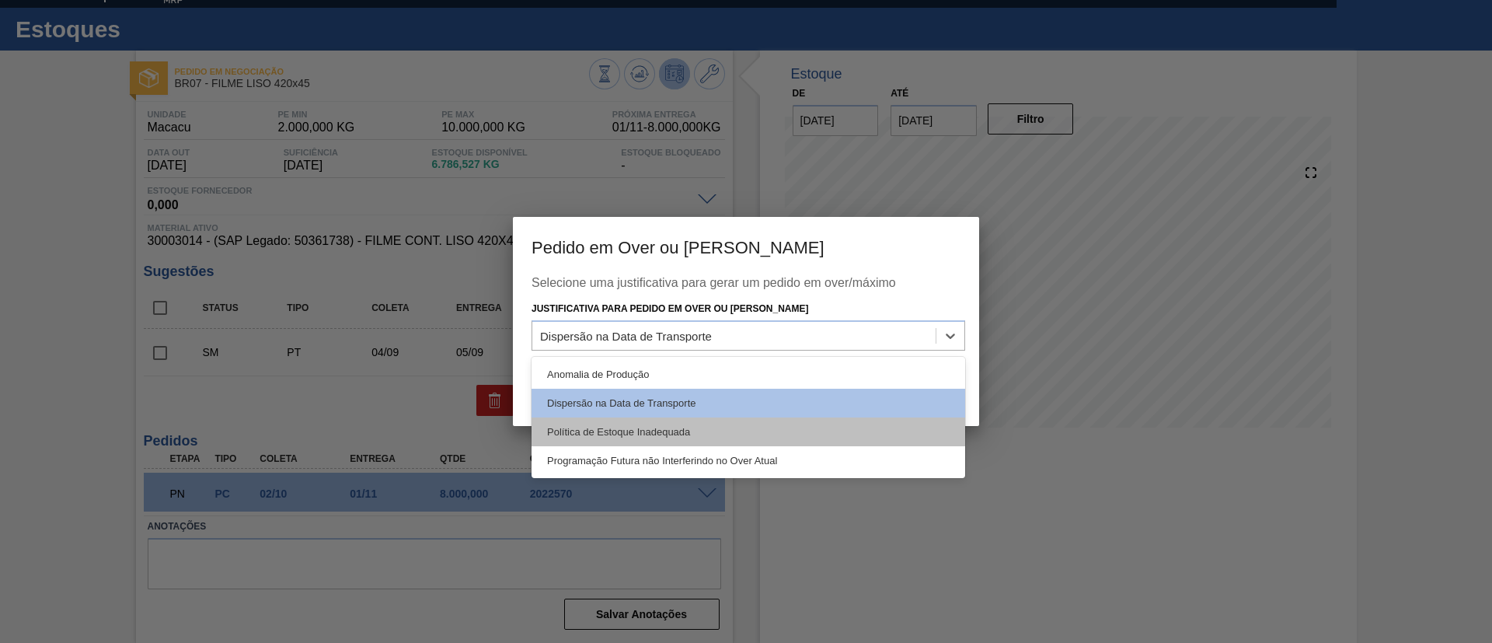
click at [678, 417] on div "Política de Estoque Inadequada" at bounding box center [748, 431] width 434 height 29
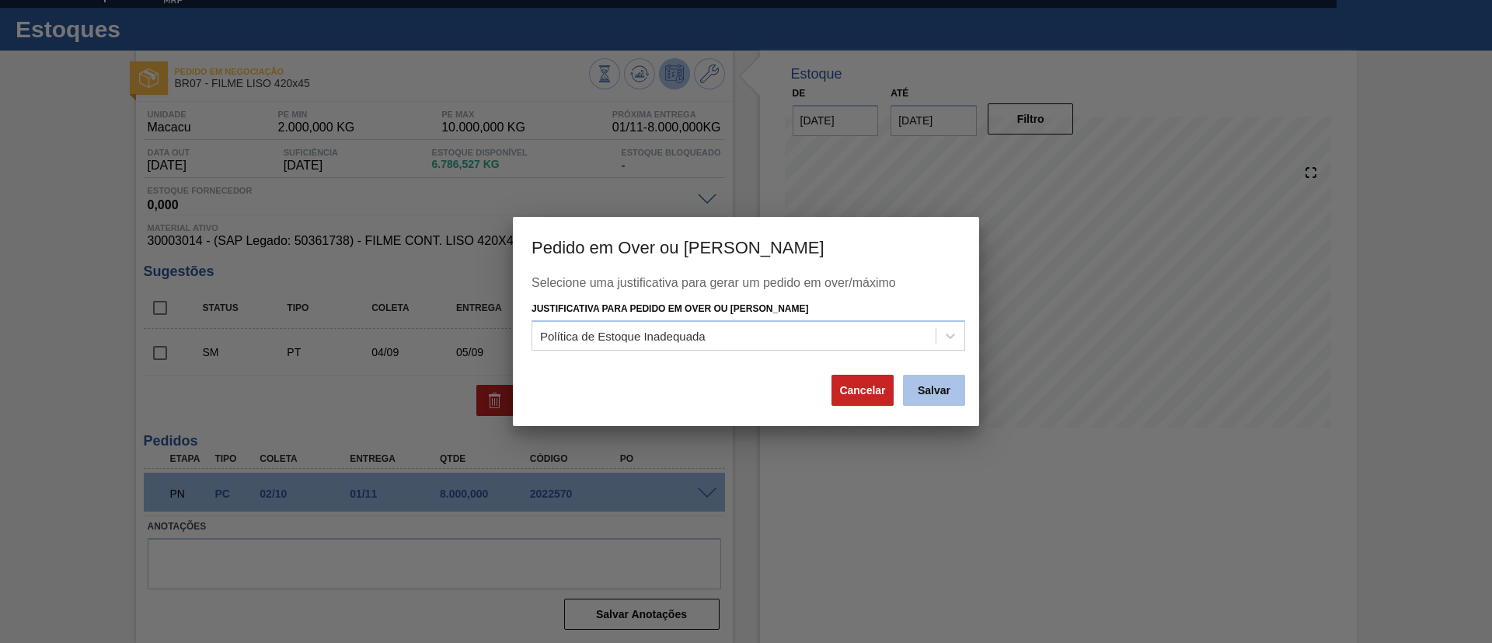
click at [903, 388] on button "Salvar" at bounding box center [934, 389] width 62 height 31
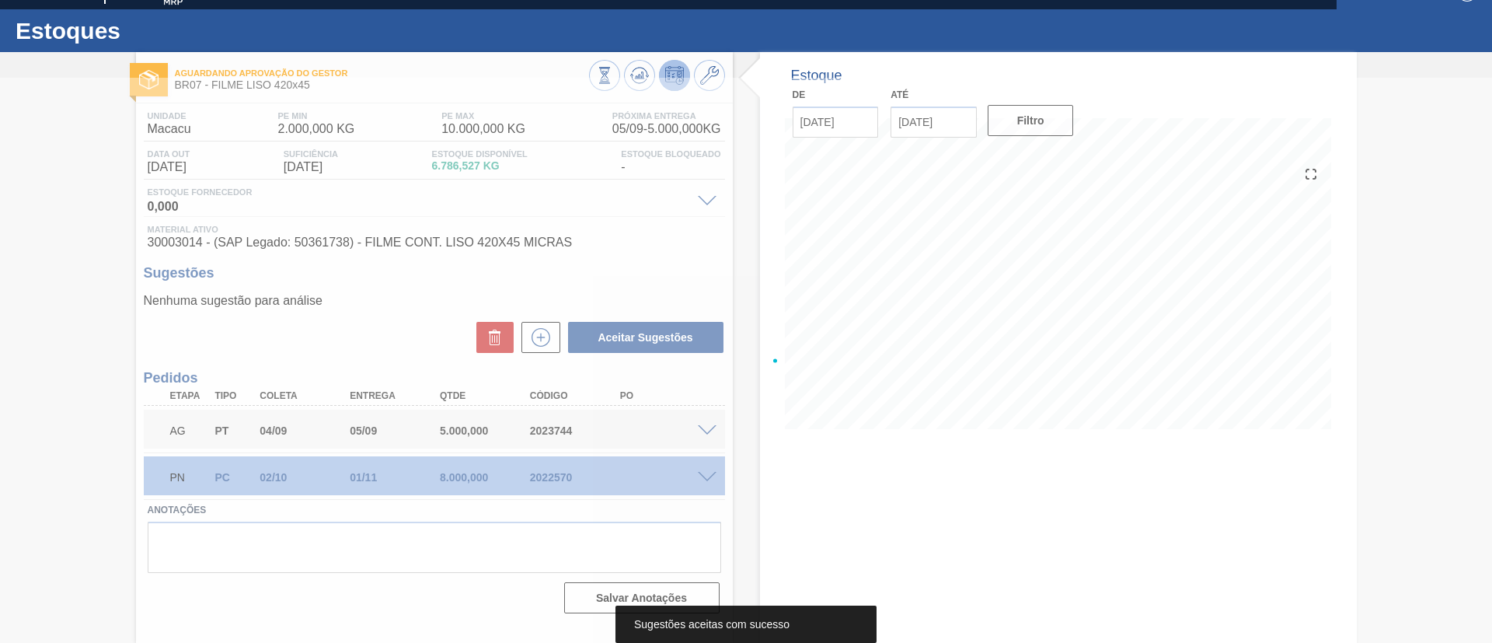
scroll to position [26, 0]
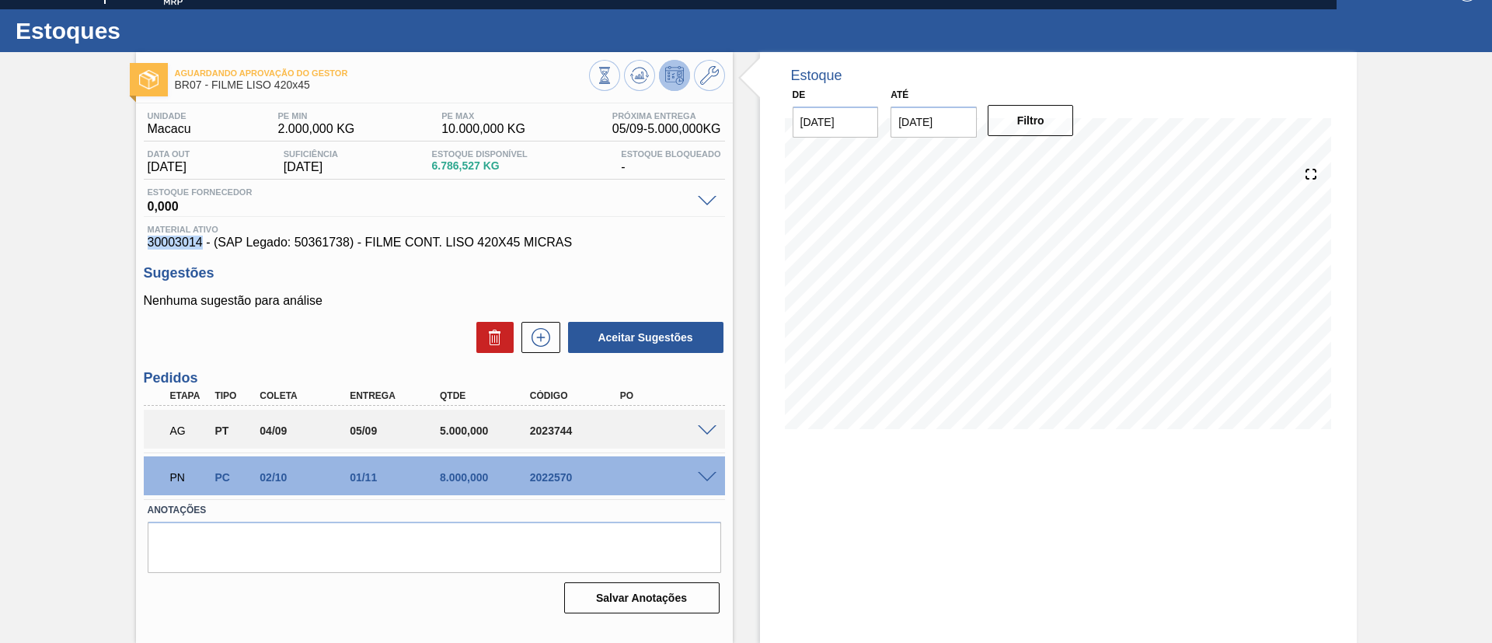
drag, startPoint x: 144, startPoint y: 247, endPoint x: 199, endPoint y: 244, distance: 55.3
click at [199, 244] on div "Material ativo 30003014 - (SAP Legado: 50361738) - FILME CONT. LISO 420X45 MICR…" at bounding box center [434, 237] width 581 height 25
copy span "30003014"
click at [215, 245] on span "30003014 - (SAP Legado: 50361738) - FILME CONT. LISO 420X45 MICRAS" at bounding box center [434, 242] width 573 height 14
drag, startPoint x: 587, startPoint y: 238, endPoint x: 367, endPoint y: 244, distance: 220.0
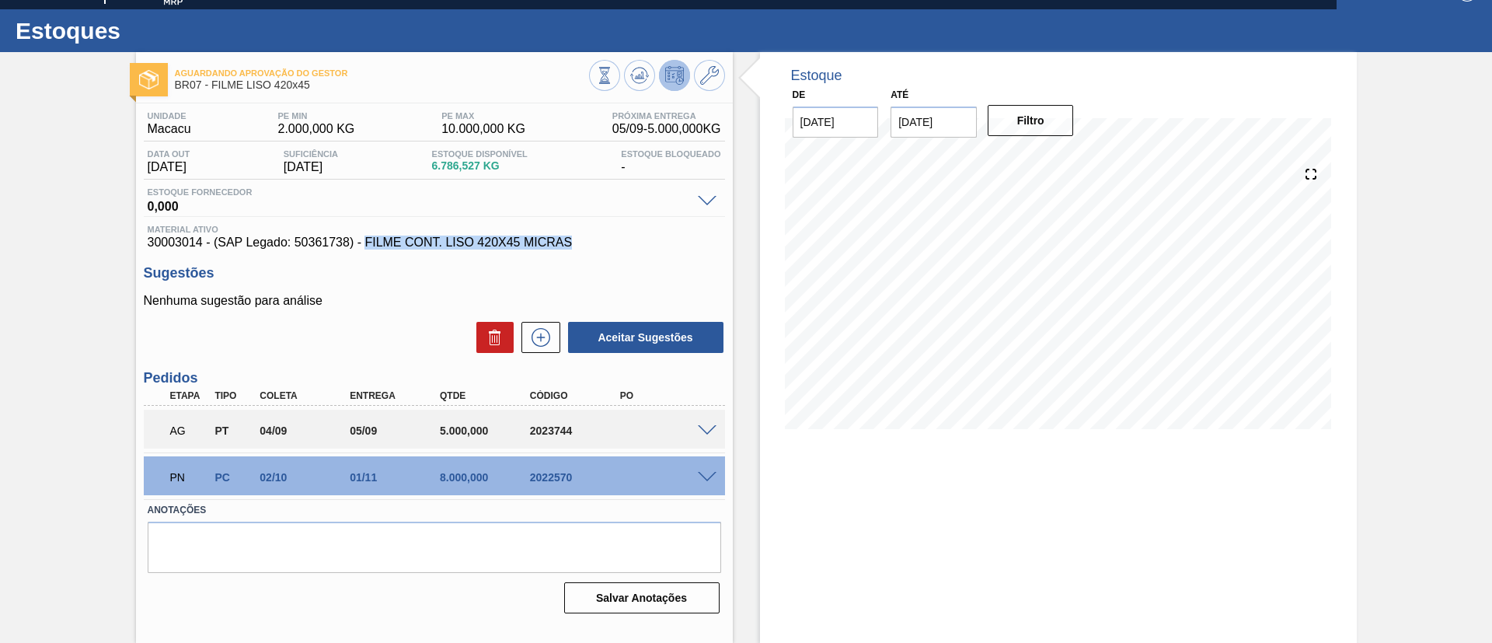
click at [367, 244] on span "30003014 - (SAP Legado: 50361738) - FILME CONT. LISO 420X45 MICRAS" at bounding box center [434, 242] width 573 height 14
copy span "FILME CONT. LISO 420X45 MICRAS"
click at [41, 254] on div "Aguardando Aprovação do Gestor BR07 - FILME LISO 420x45 Unidade Macacu PE MIN 2…" at bounding box center [746, 347] width 1492 height 590
click at [632, 60] on button at bounding box center [639, 75] width 31 height 31
click at [639, 79] on icon at bounding box center [639, 75] width 19 height 19
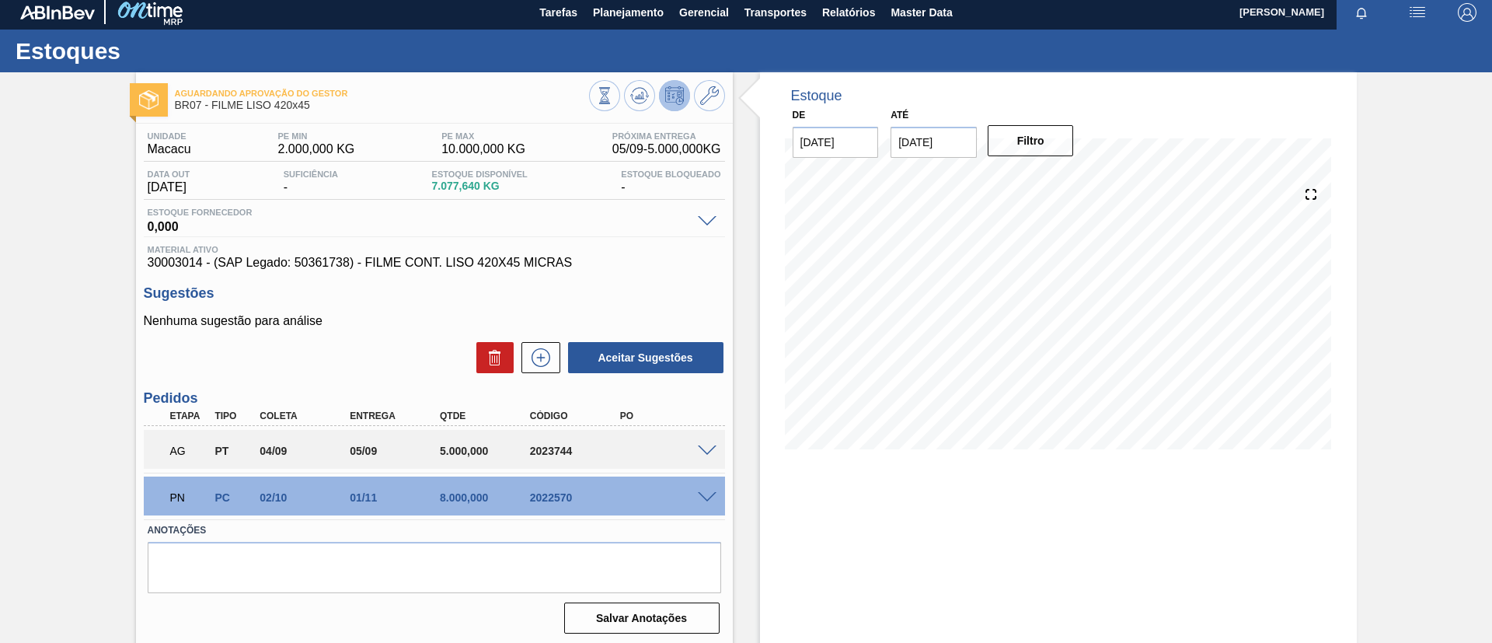
scroll to position [0, 0]
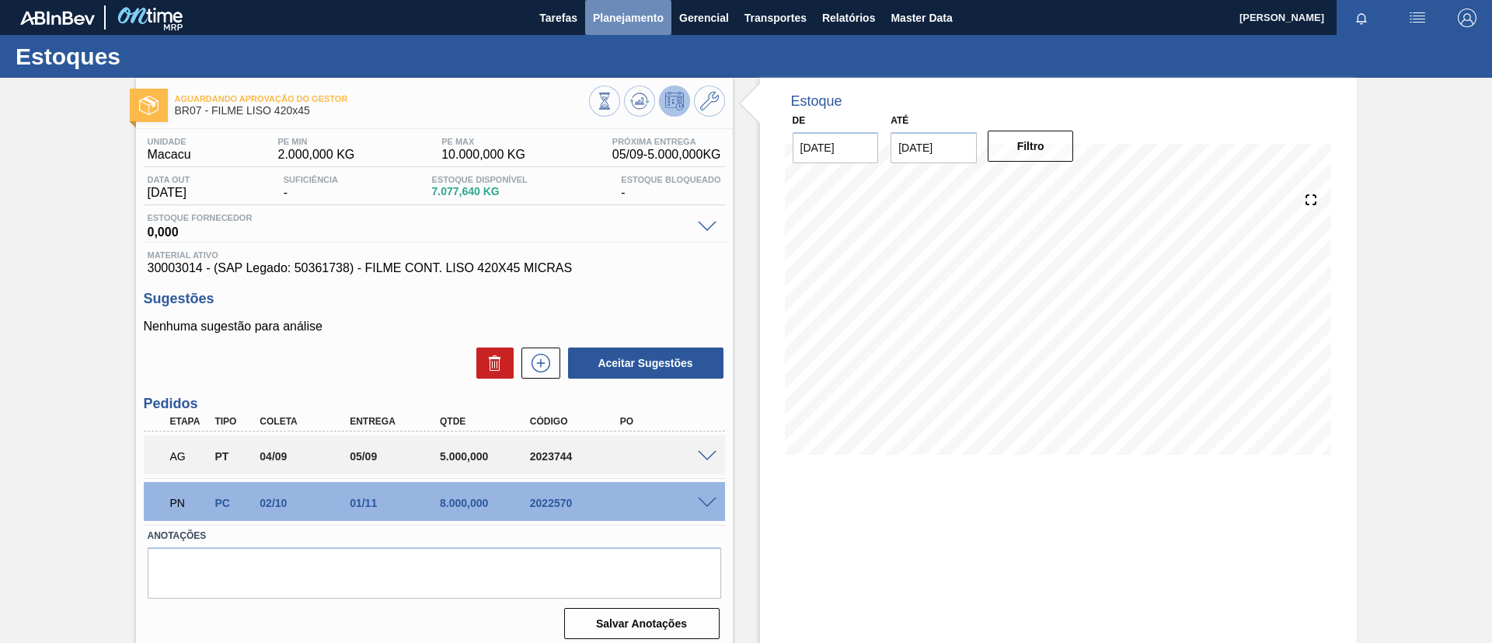
click at [629, 16] on span "Planejamento" at bounding box center [628, 18] width 71 height 19
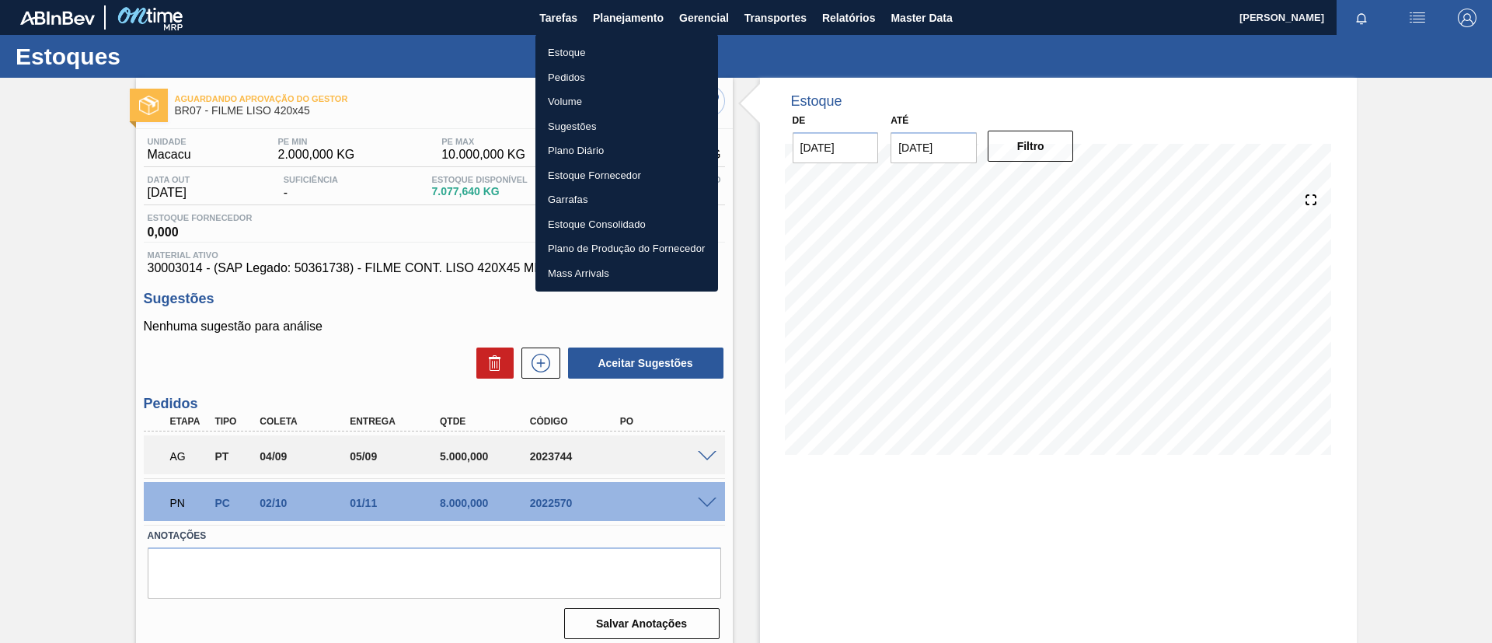
click at [601, 82] on li "Pedidos" at bounding box center [626, 77] width 183 height 25
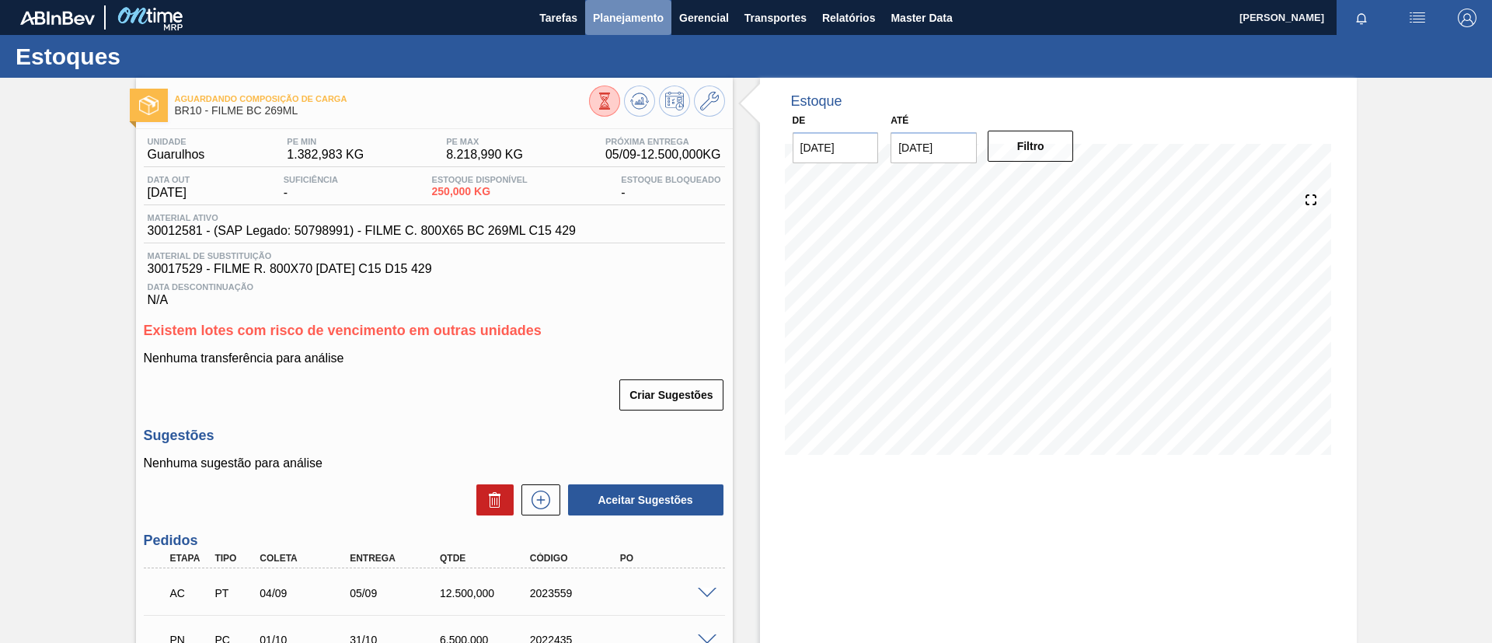
click at [597, 9] on span "Planejamento" at bounding box center [628, 18] width 71 height 19
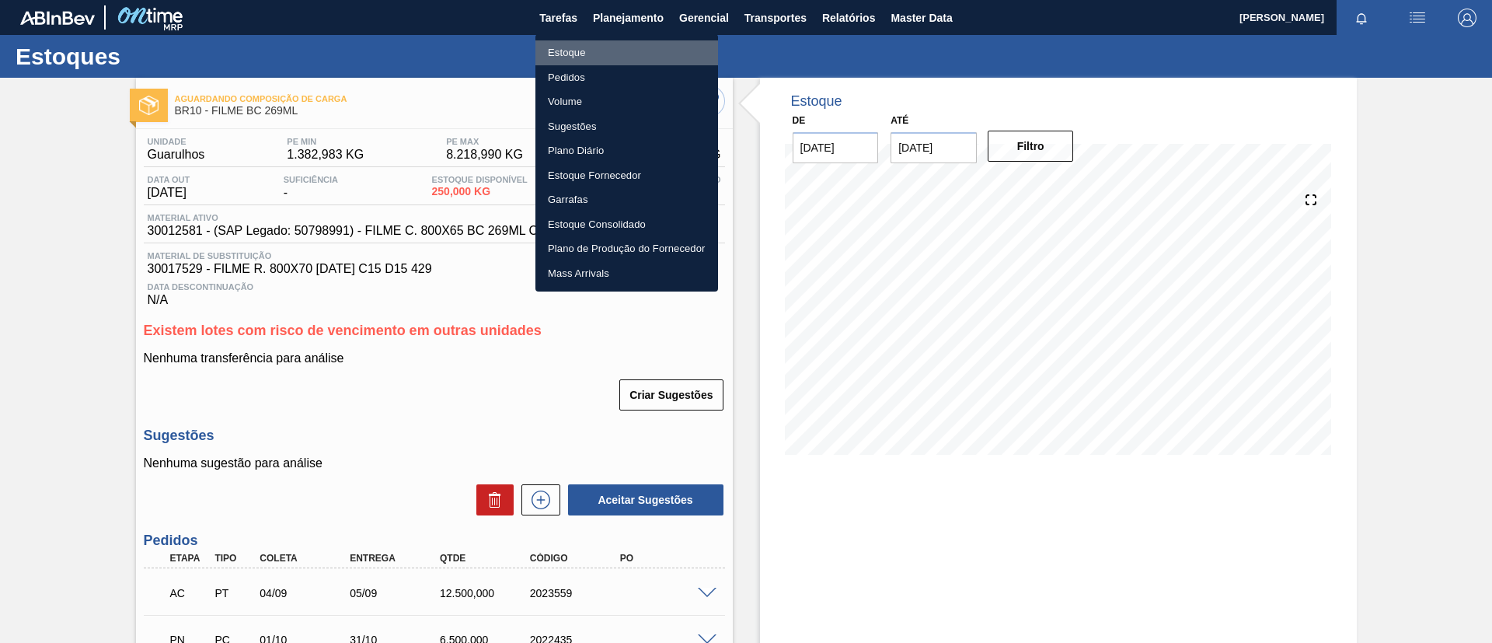
click at [604, 42] on li "Estoque" at bounding box center [626, 52] width 183 height 25
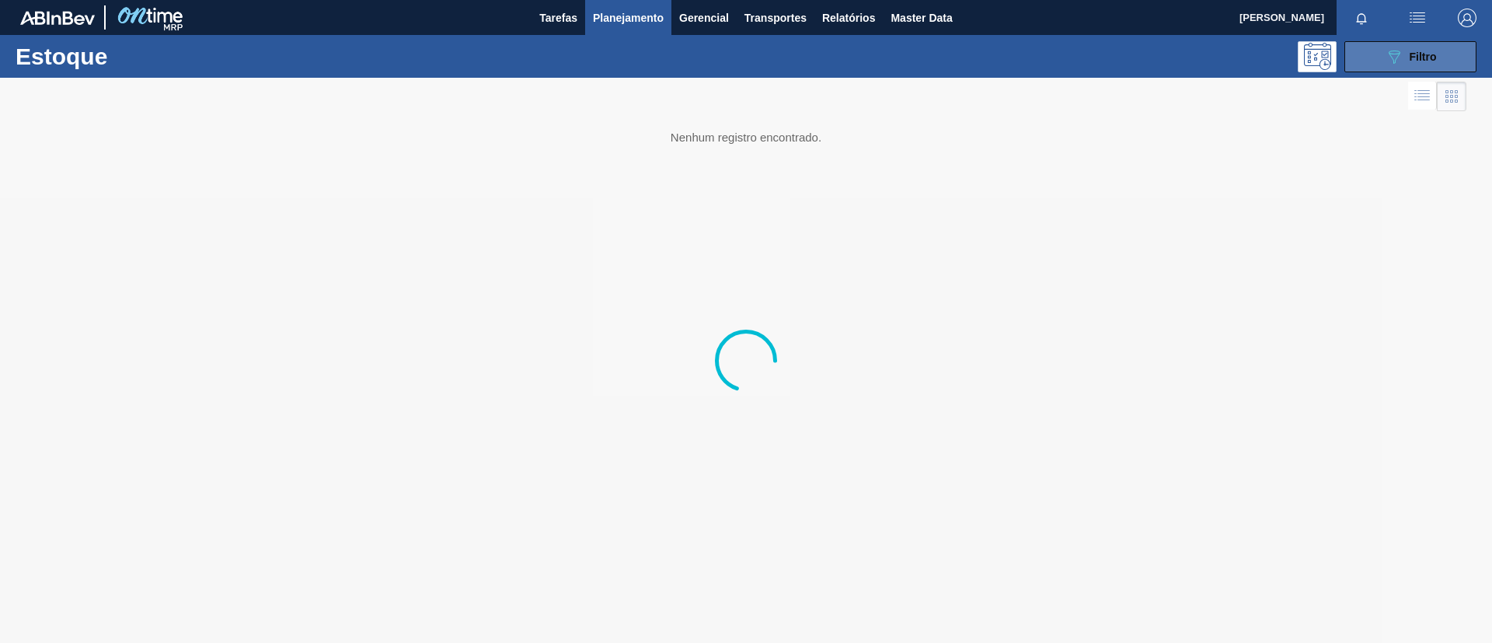
click at [1416, 61] on span "Filtro" at bounding box center [1422, 57] width 27 height 12
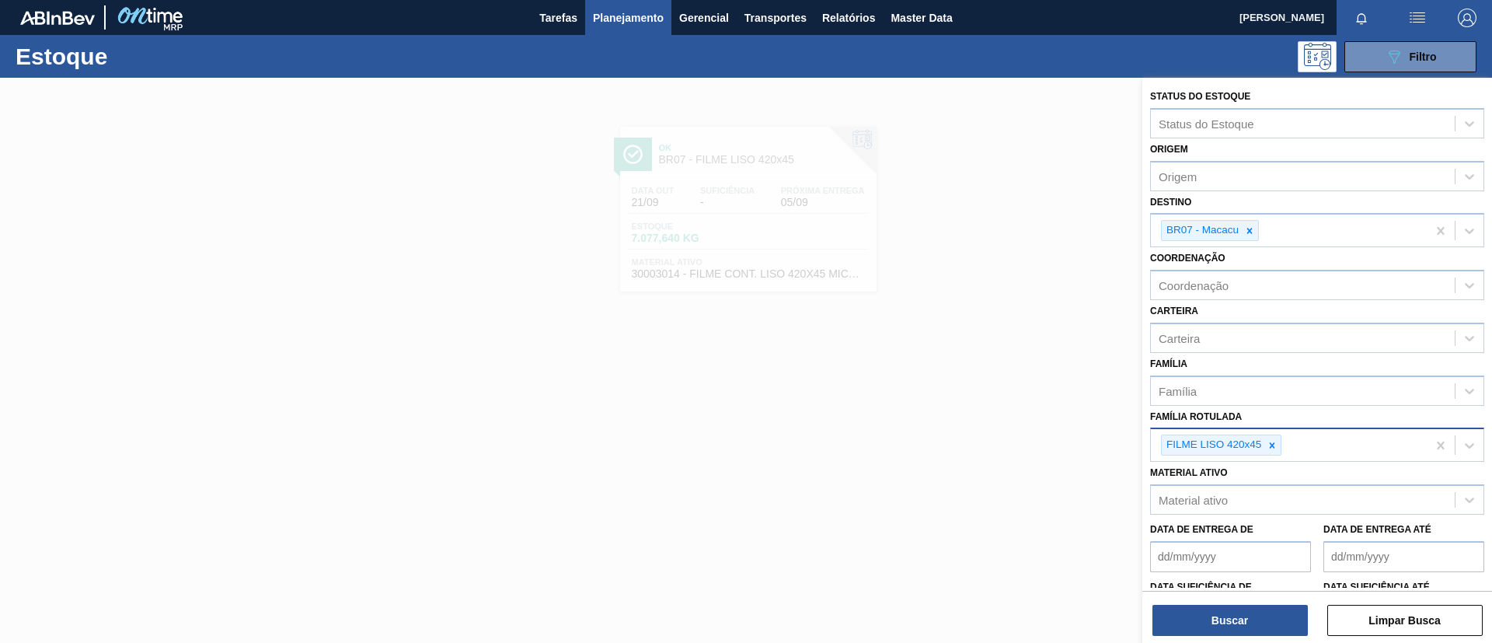
click at [1269, 455] on div "FILME LISO 420x45" at bounding box center [1221, 444] width 120 height 21
click at [1270, 448] on icon at bounding box center [1271, 445] width 11 height 11
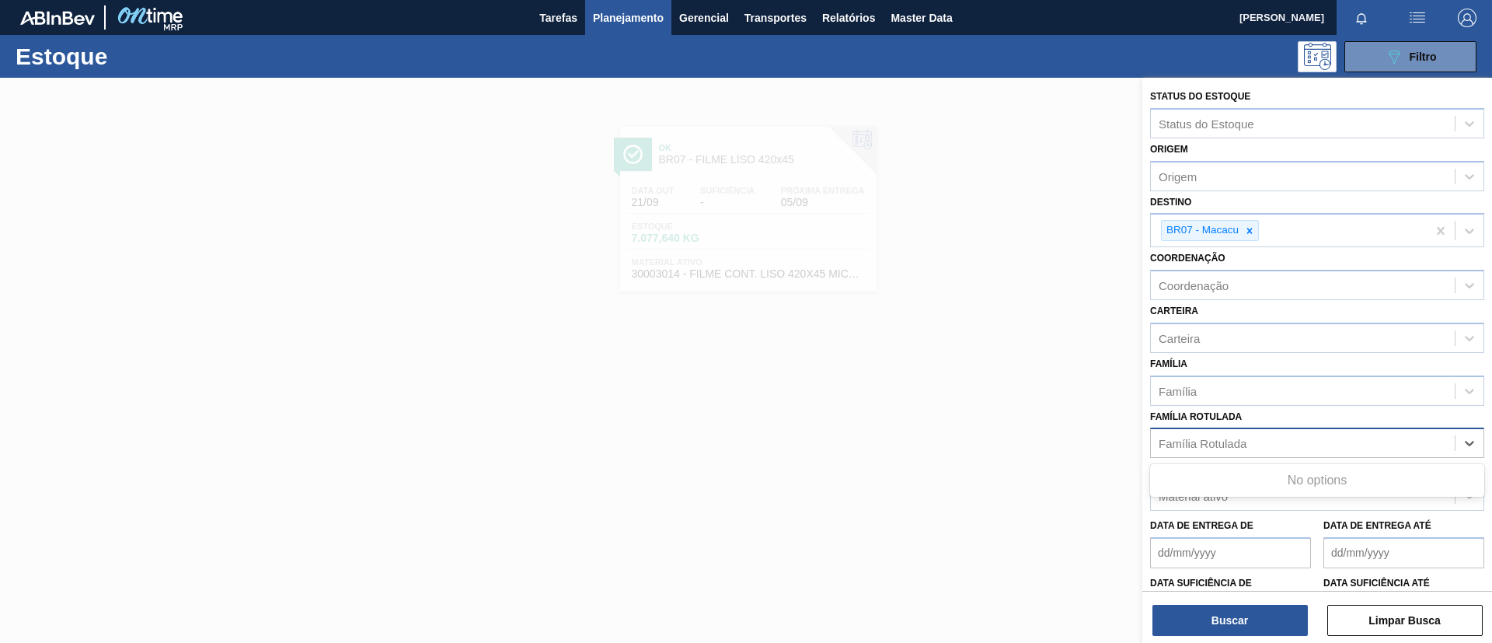
click at [1270, 448] on div "Família Rotulada" at bounding box center [1303, 443] width 304 height 23
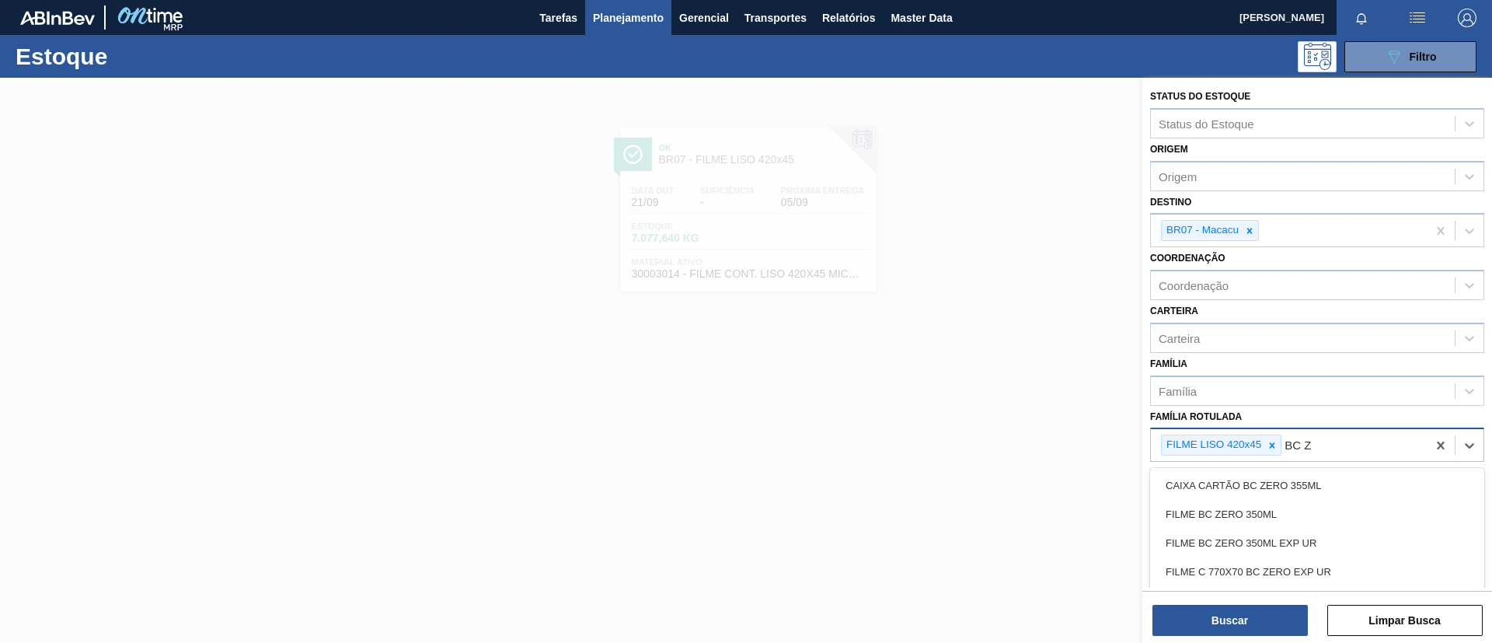
type Rotulada "BC ZE"
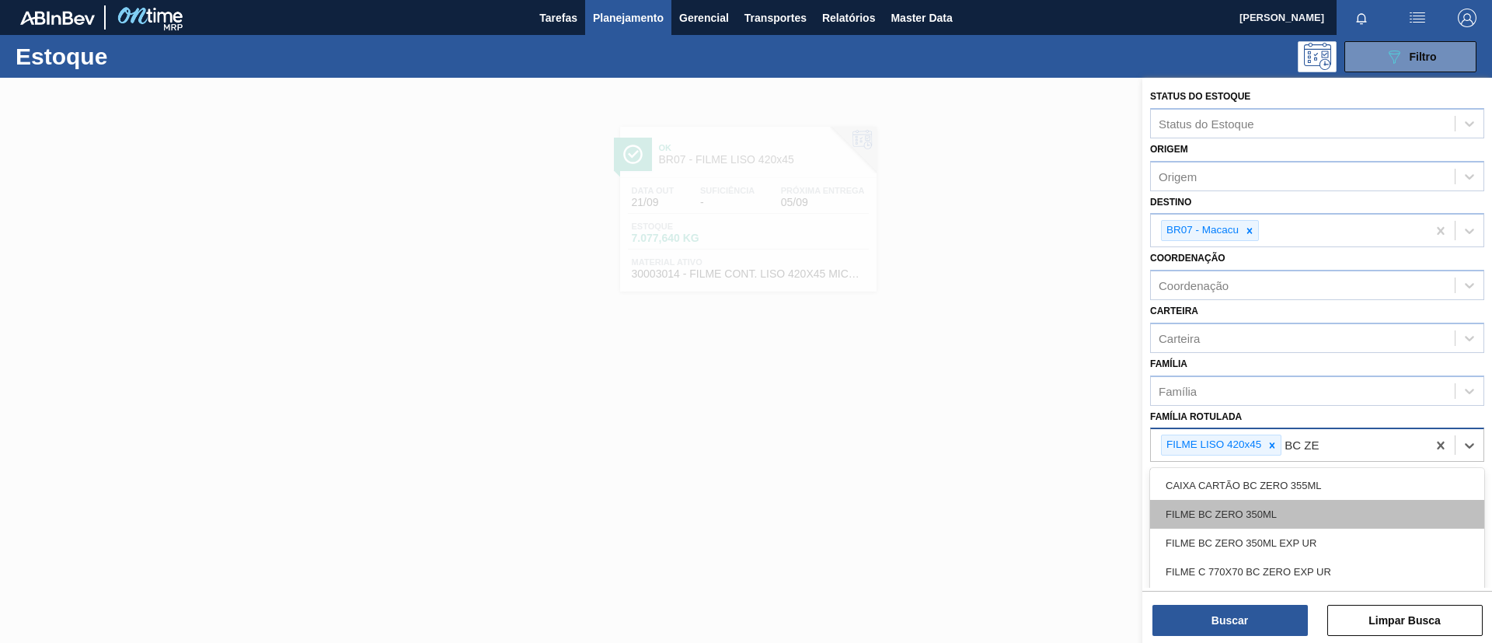
click at [1315, 501] on div "FILME BC ZERO 350ML" at bounding box center [1317, 514] width 334 height 29
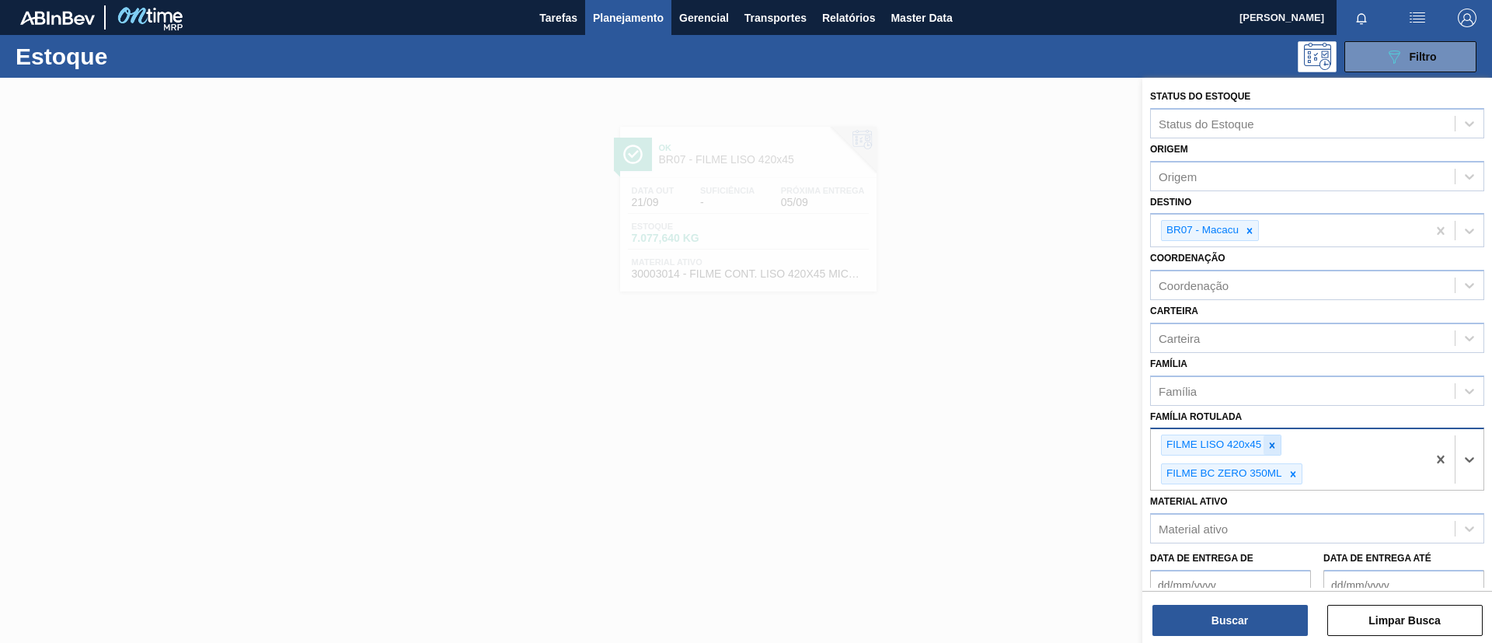
click at [1276, 448] on icon at bounding box center [1271, 445] width 11 height 11
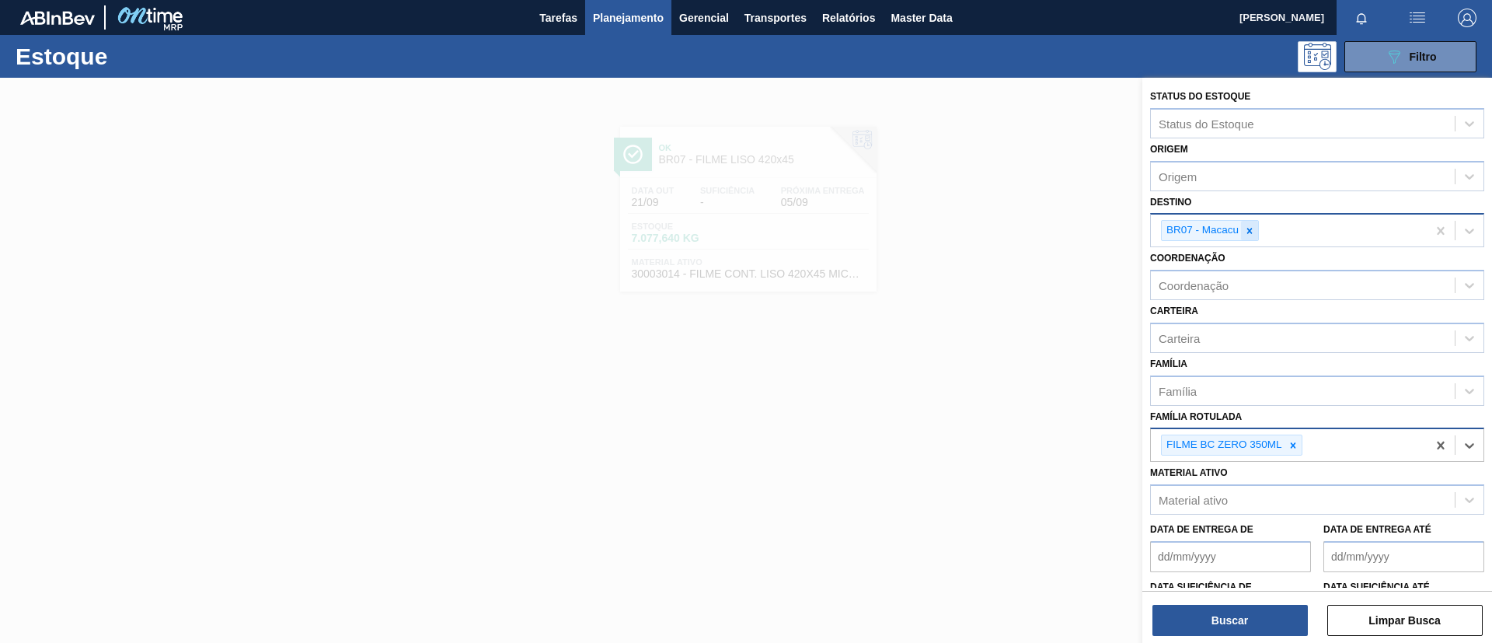
click at [1256, 233] on div at bounding box center [1249, 230] width 17 height 19
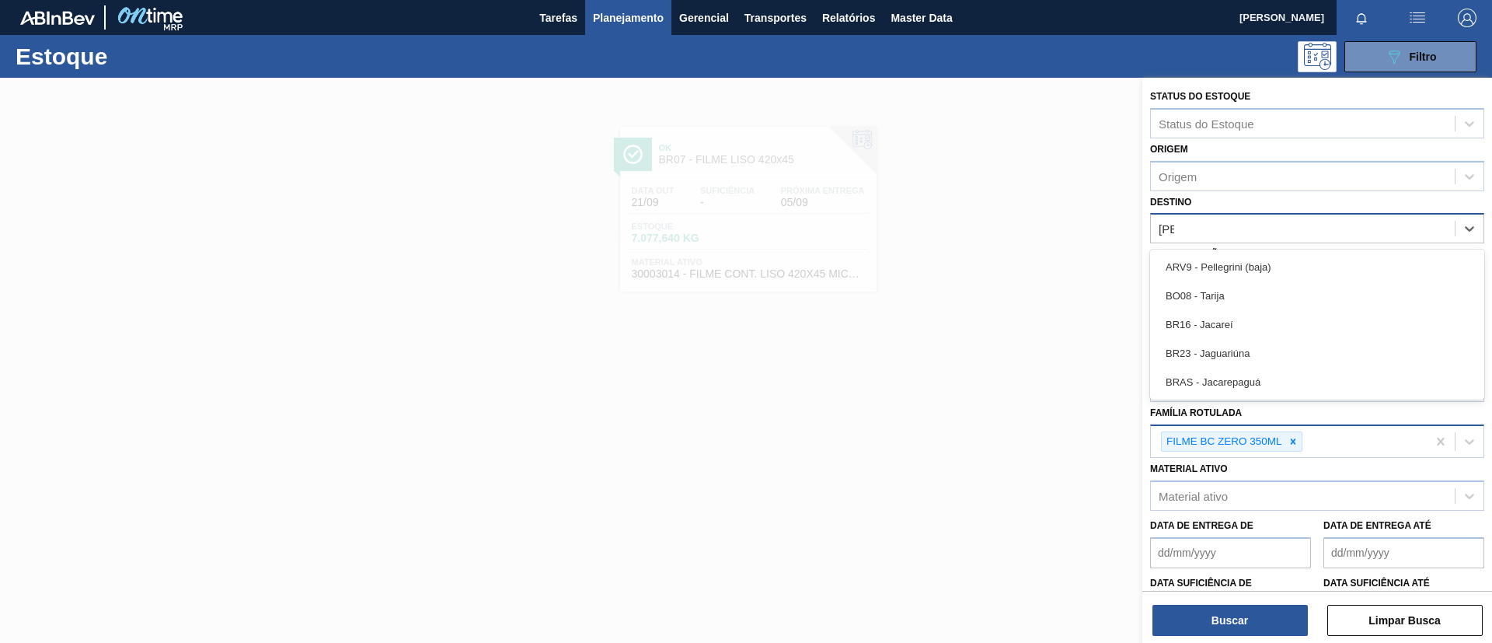
type input "JAG"
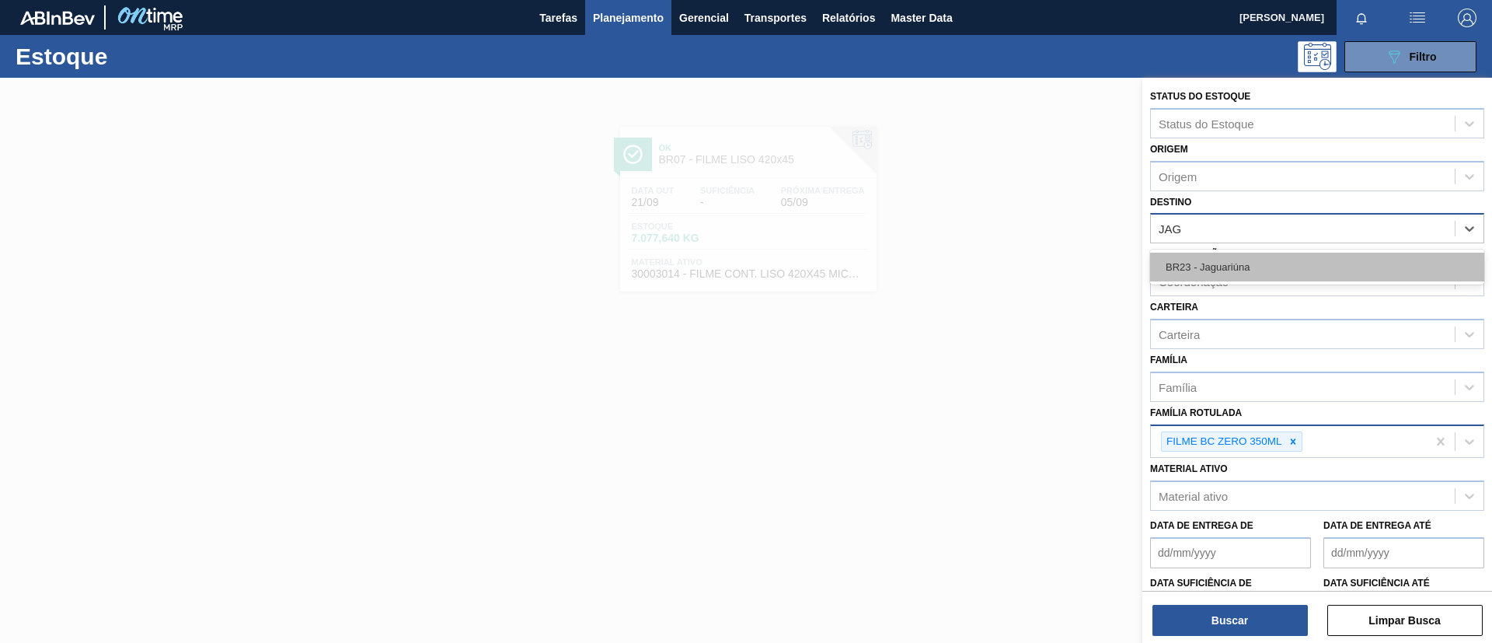
click at [1271, 262] on div "BR23 - Jaguariúna" at bounding box center [1317, 267] width 334 height 29
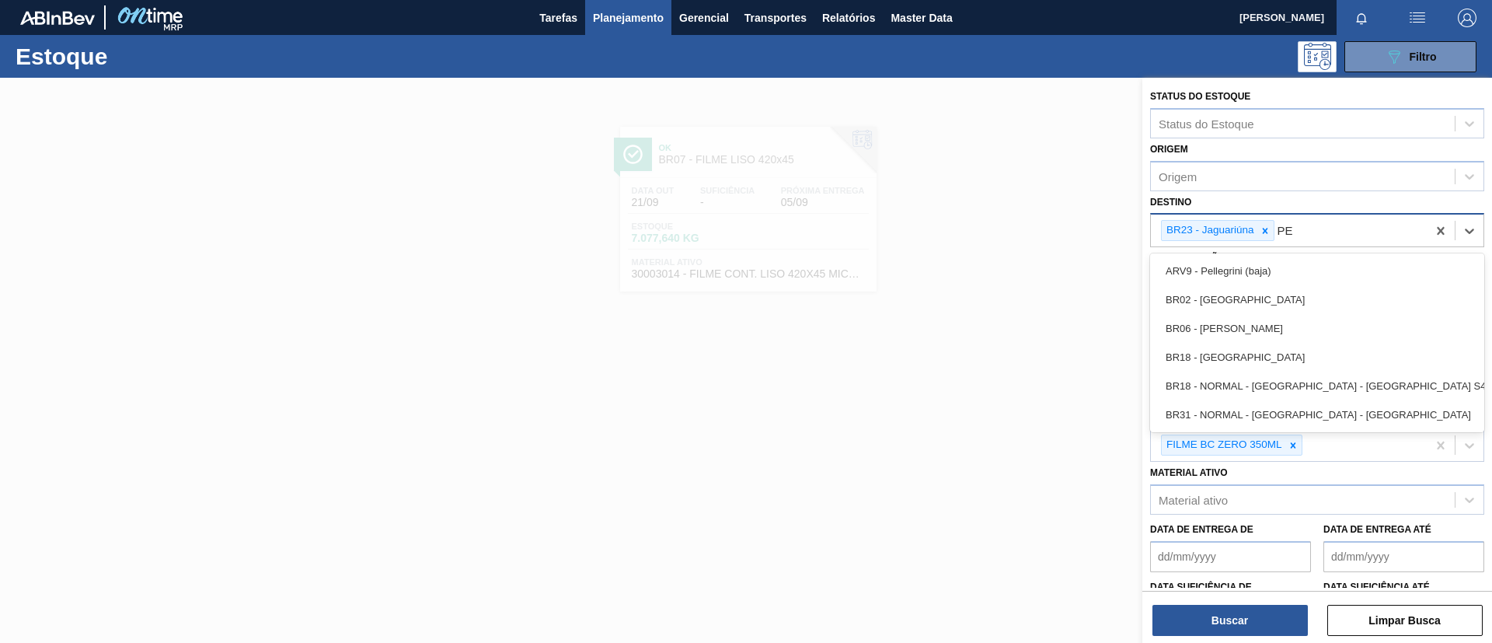
type input "PER"
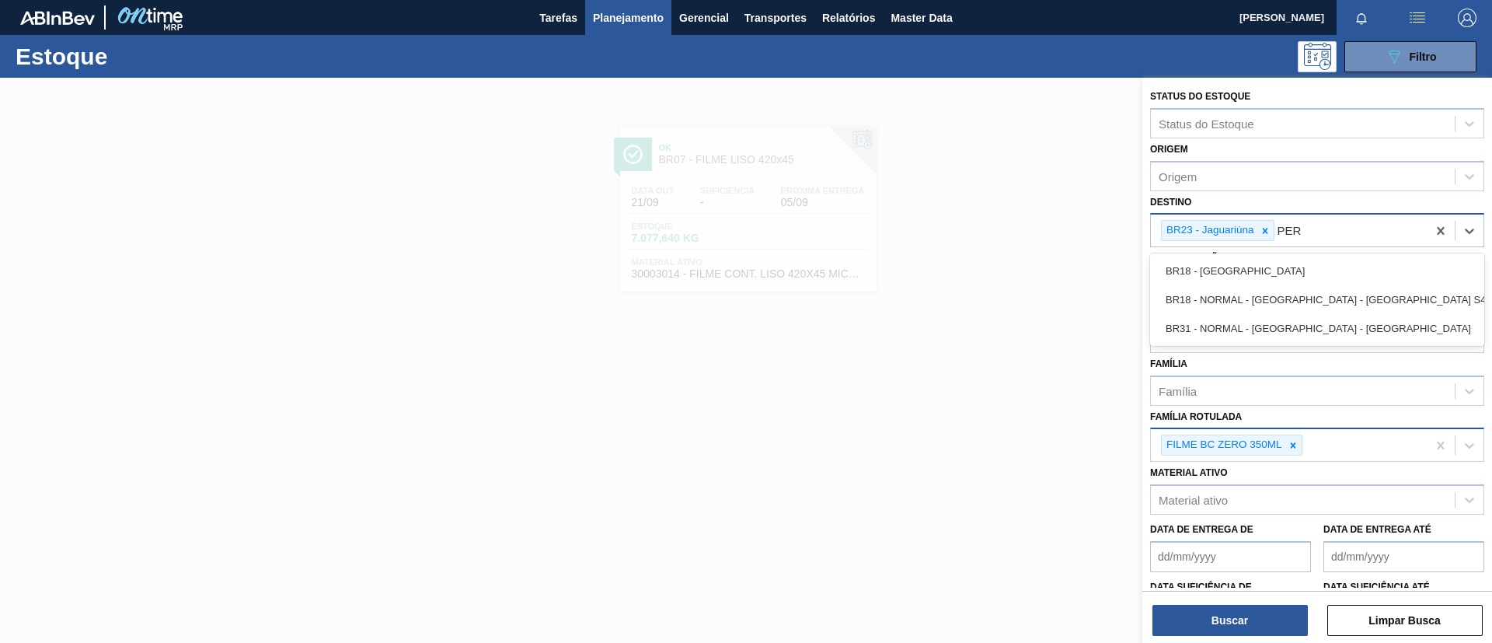
click at [1275, 266] on div "BR18 - Pernambuco" at bounding box center [1317, 270] width 334 height 29
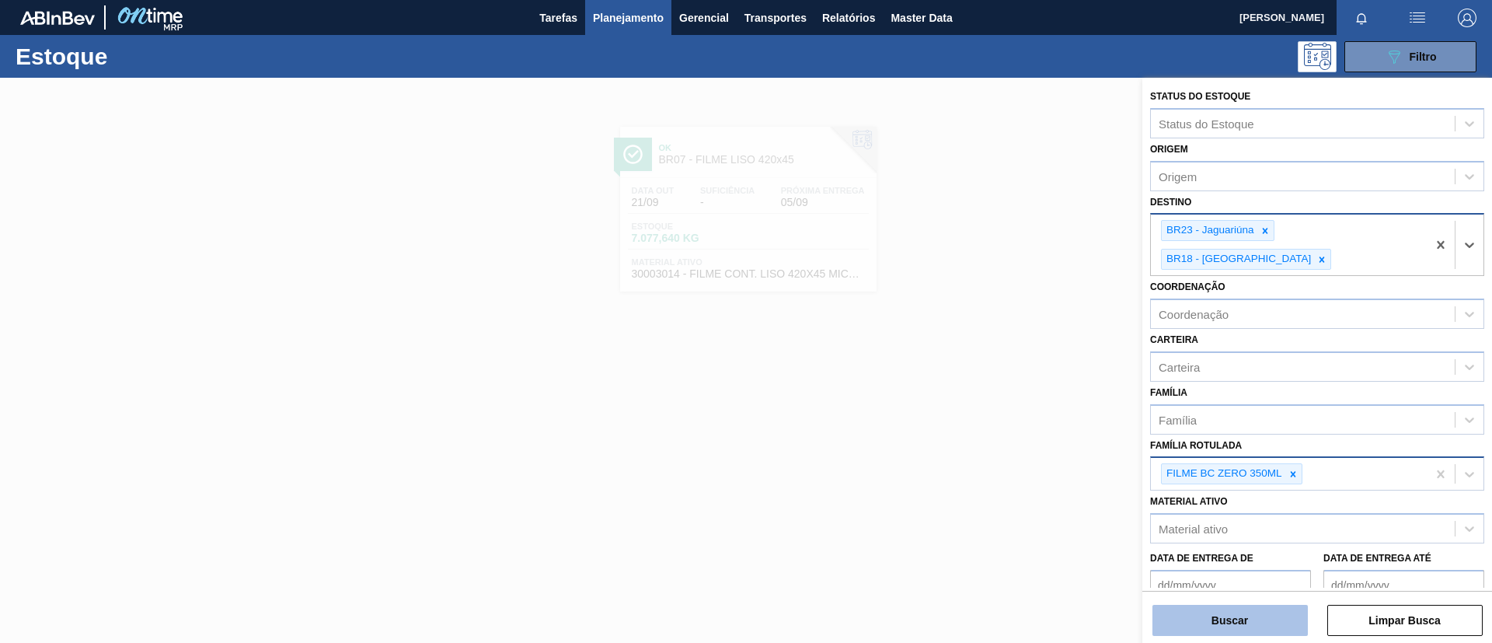
click at [1247, 625] on button "Buscar" at bounding box center [1229, 619] width 155 height 31
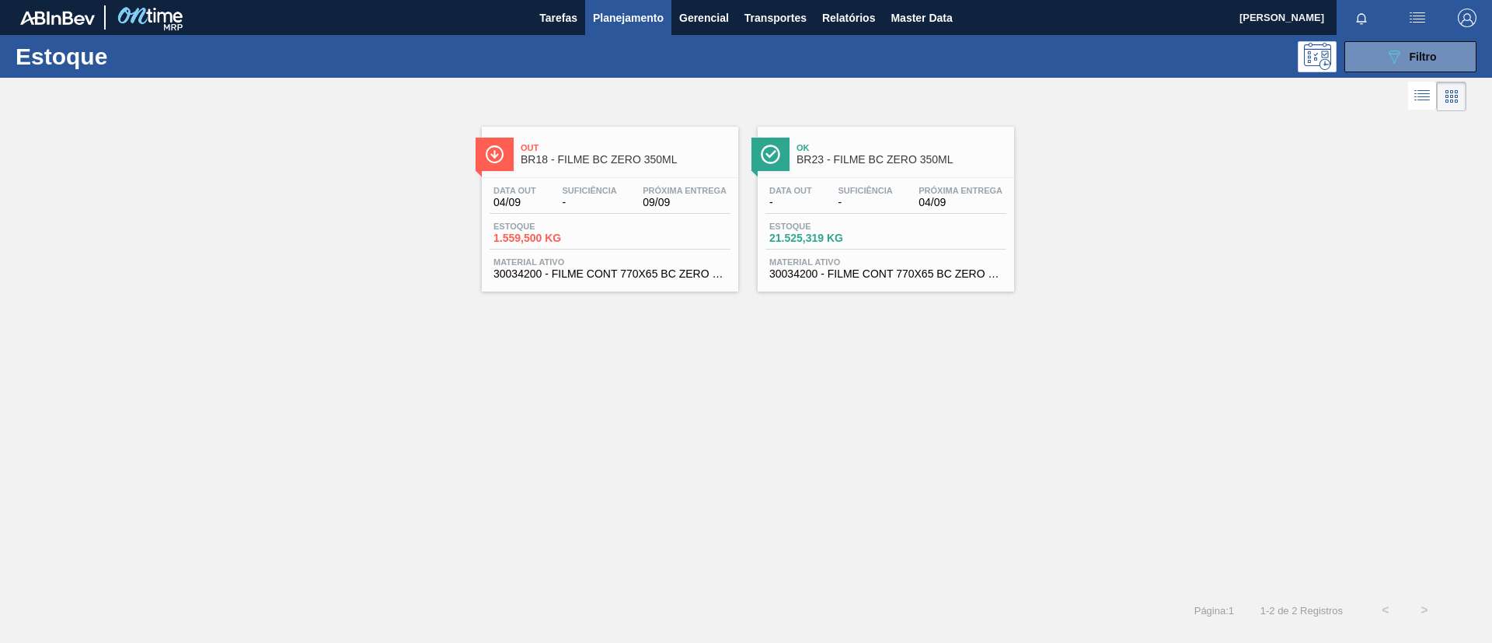
click at [653, 158] on span "BR18 - FILME BC ZERO 350ML" at bounding box center [626, 160] width 210 height 12
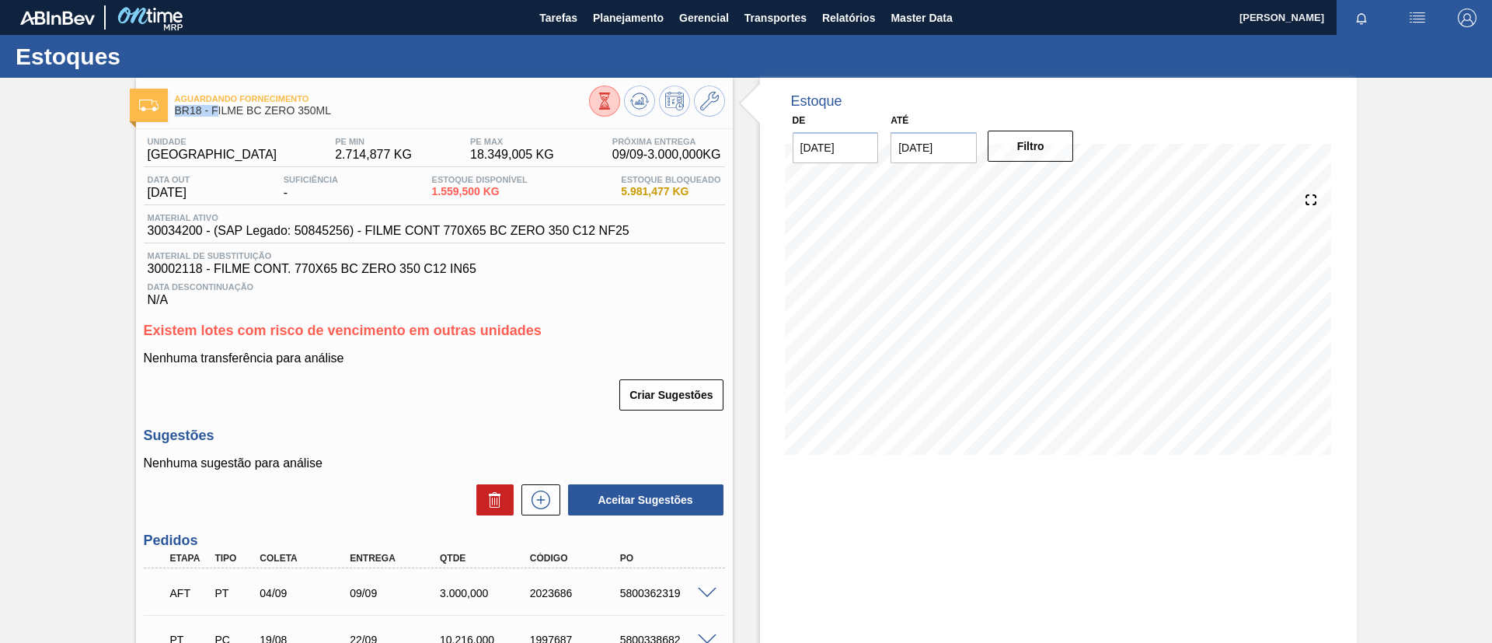
drag, startPoint x: 350, startPoint y: 99, endPoint x: 216, endPoint y: 107, distance: 133.9
click at [216, 107] on div "Aguardando Fornecimento BR18 - FILME BC ZERO 350ML" at bounding box center [382, 105] width 414 height 35
click at [216, 107] on span "BR18 - FILME BC ZERO 350ML" at bounding box center [382, 111] width 414 height 12
drag, startPoint x: 324, startPoint y: 108, endPoint x: 212, endPoint y: 119, distance: 112.4
click at [212, 119] on div "Aguardando Fornecimento BR18 - FILME BC ZERO 350ML" at bounding box center [382, 105] width 414 height 35
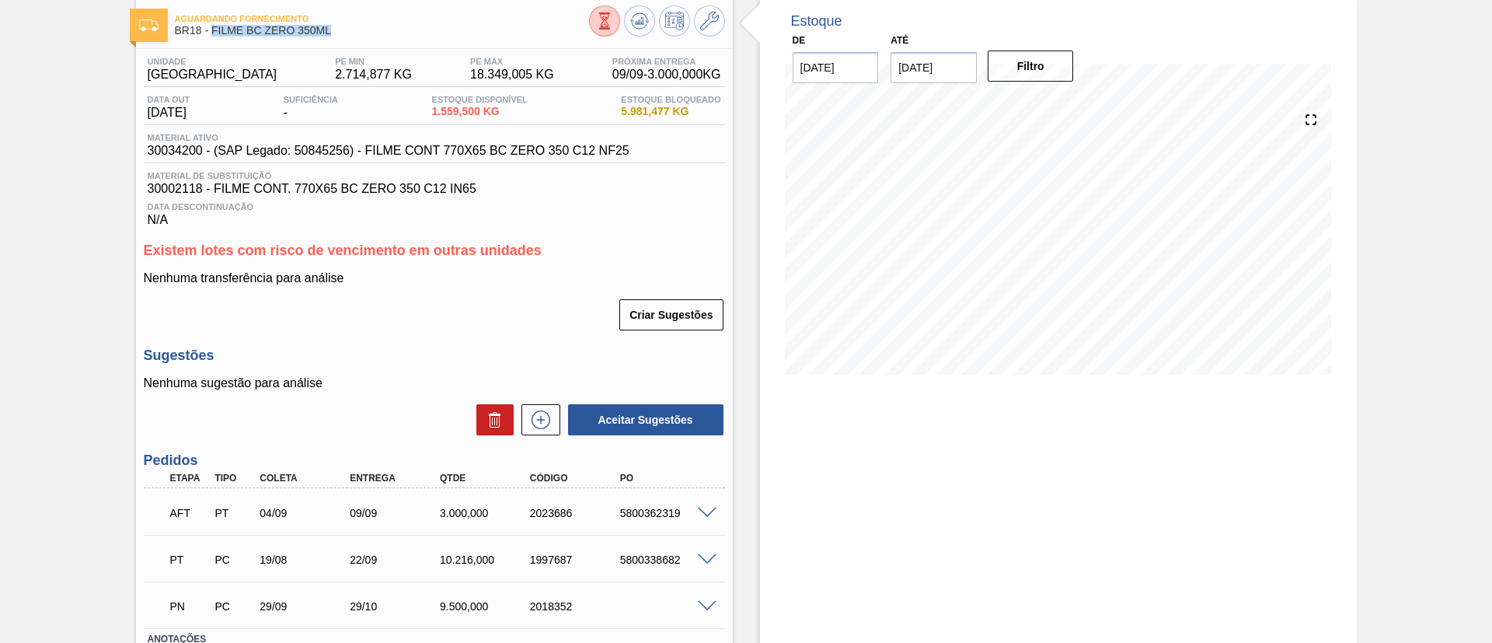
scroll to position [117, 0]
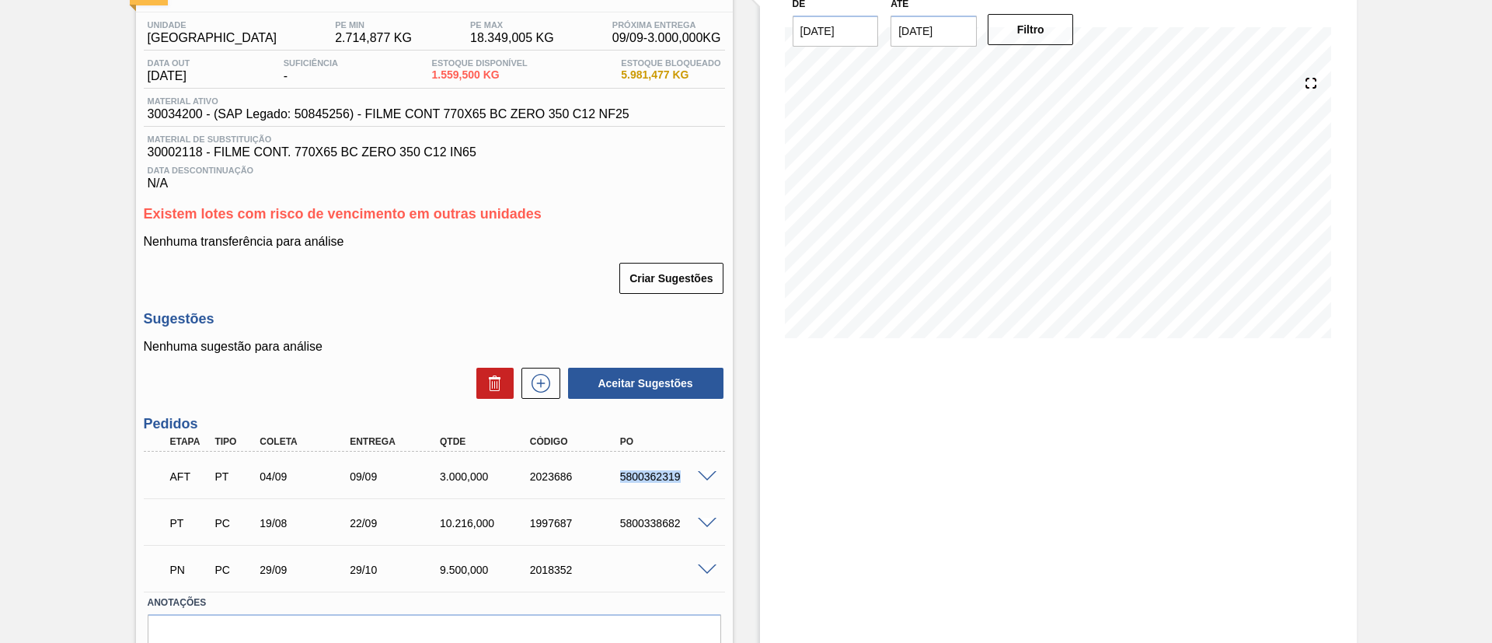
drag, startPoint x: 643, startPoint y: 480, endPoint x: 685, endPoint y: 472, distance: 42.7
click at [685, 472] on div "5800362319" at bounding box center [655, 476] width 90 height 12
copy div "5800362319"
drag, startPoint x: 145, startPoint y: 123, endPoint x: 204, endPoint y: 117, distance: 59.3
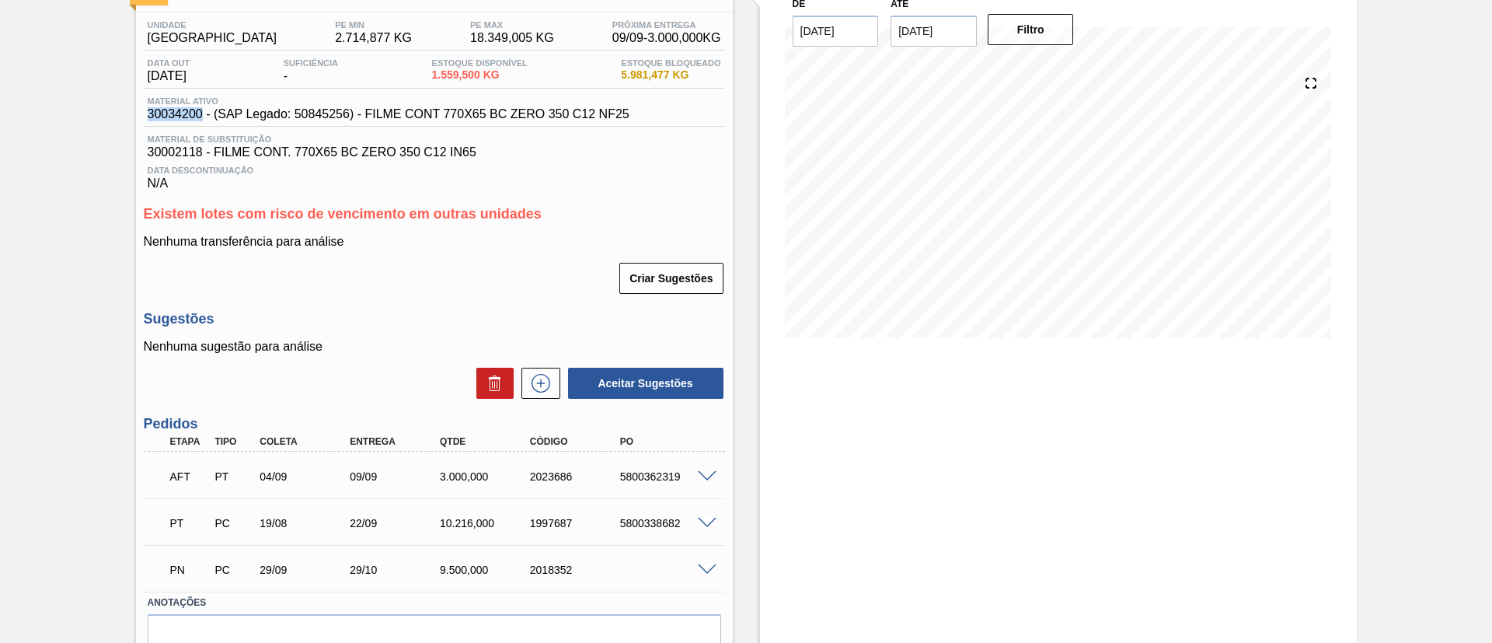
click at [204, 117] on div "Material ativo 30034200 - (SAP Legado: 50845256) - FILME CONT 770X65 BC ZERO 35…" at bounding box center [434, 111] width 581 height 30
copy span "30034200"
drag, startPoint x: 641, startPoint y: 122, endPoint x: 365, endPoint y: 117, distance: 275.9
click at [365, 117] on div "Material ativo 30034200 - (SAP Legado: 50845256) - FILME CONT 770X65 BC ZERO 35…" at bounding box center [434, 111] width 581 height 30
copy span "FILME CONT 770X65 BC ZERO 350 C12 NF25"
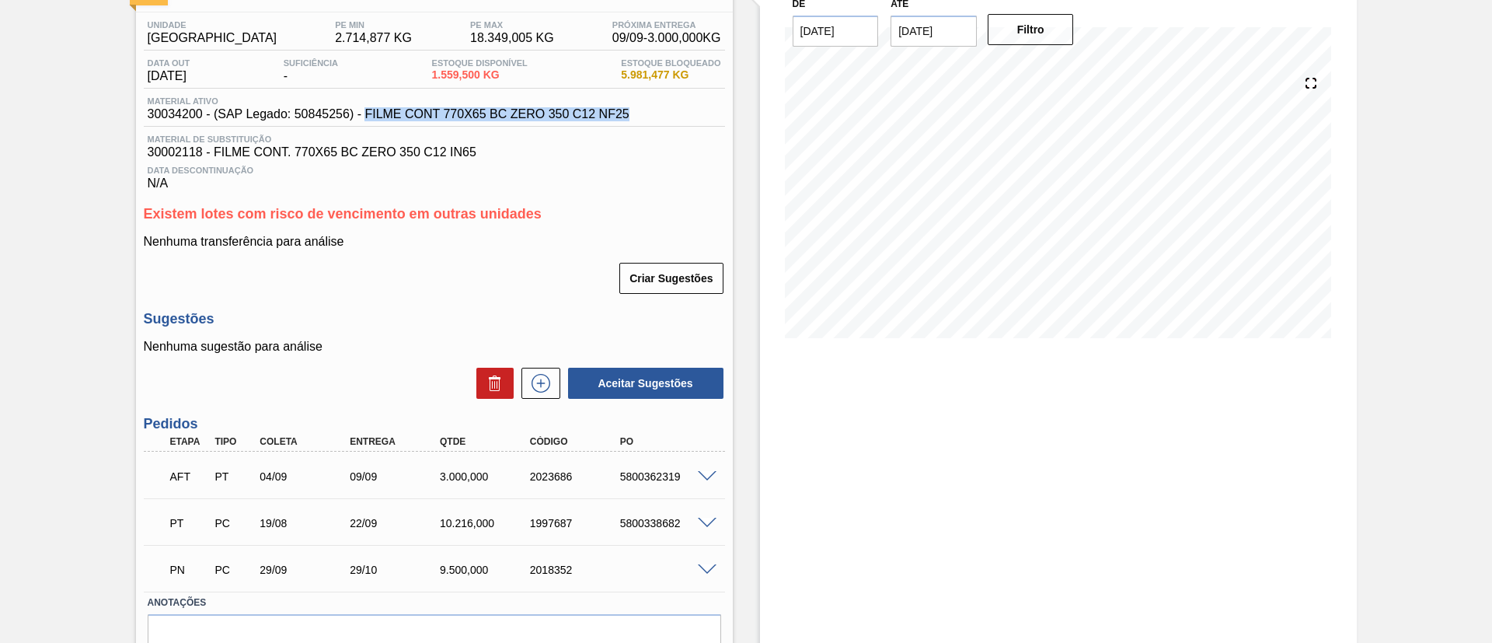
scroll to position [0, 0]
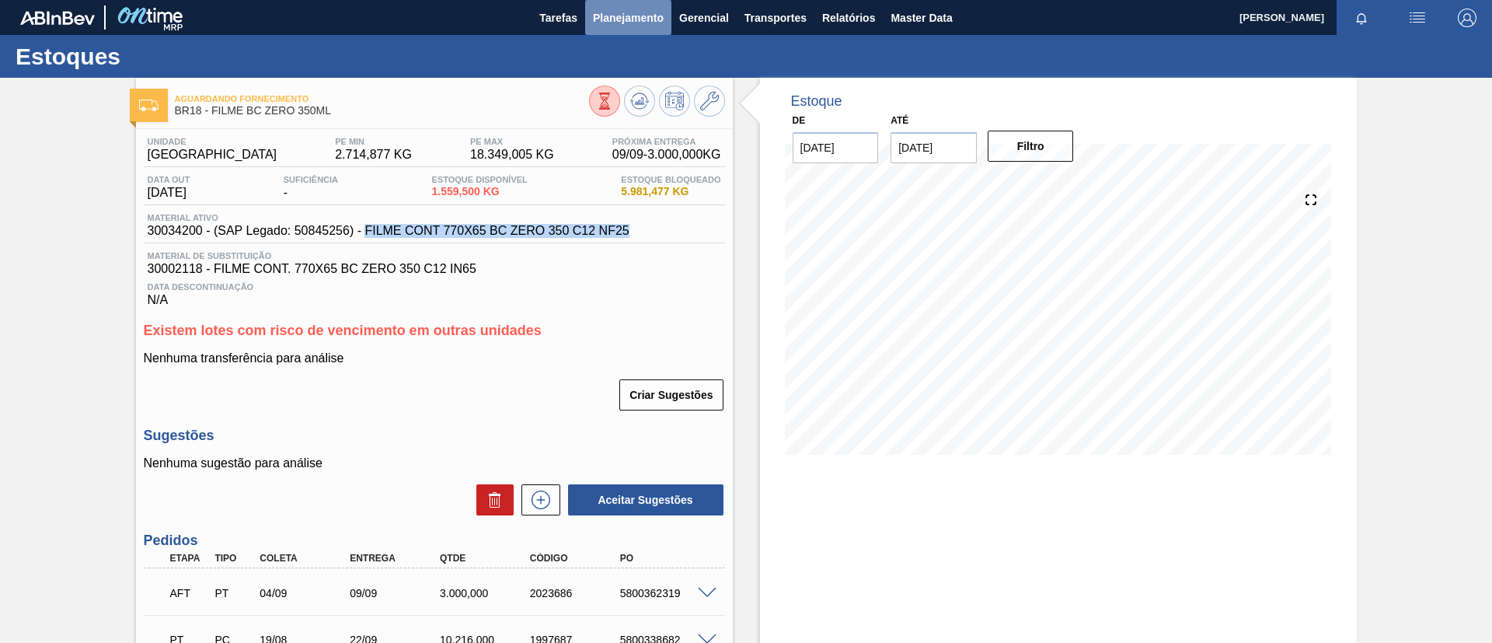
click at [657, 25] on span "Planejamento" at bounding box center [628, 18] width 71 height 19
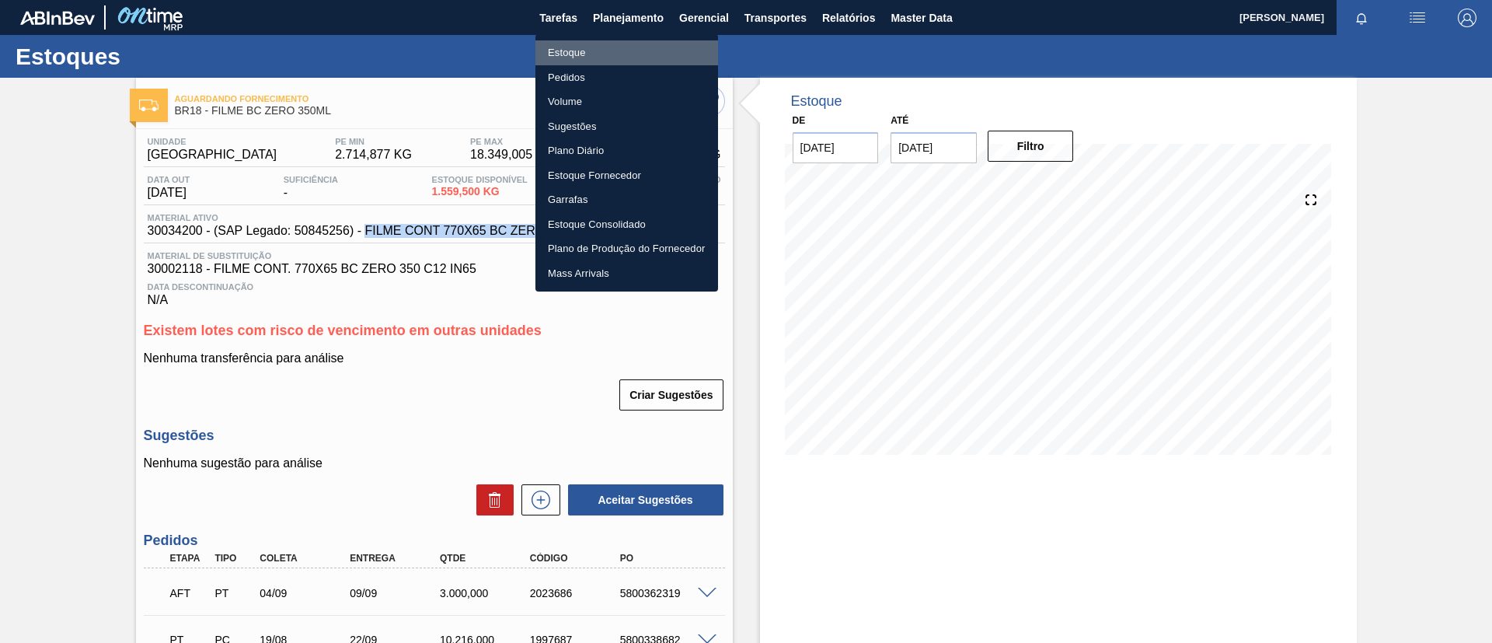
click at [639, 53] on li "Estoque" at bounding box center [626, 52] width 183 height 25
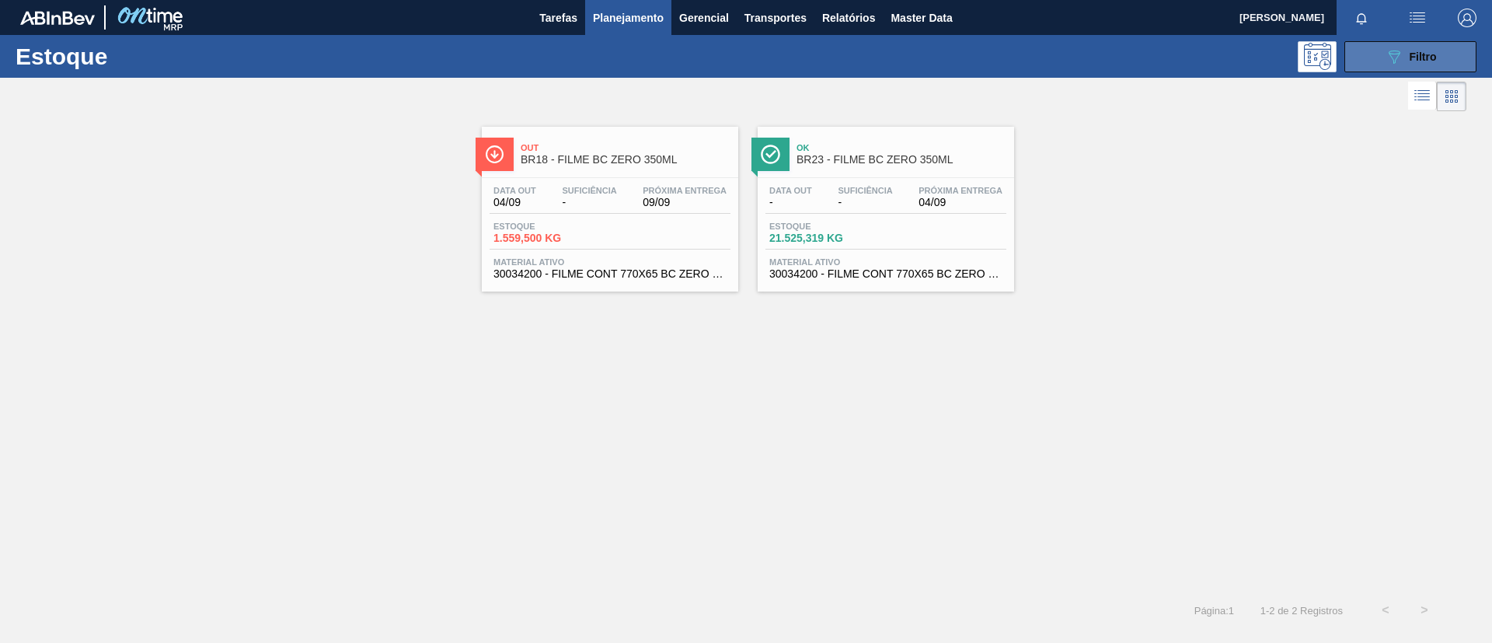
click at [1410, 51] on span "Filtro" at bounding box center [1422, 57] width 27 height 12
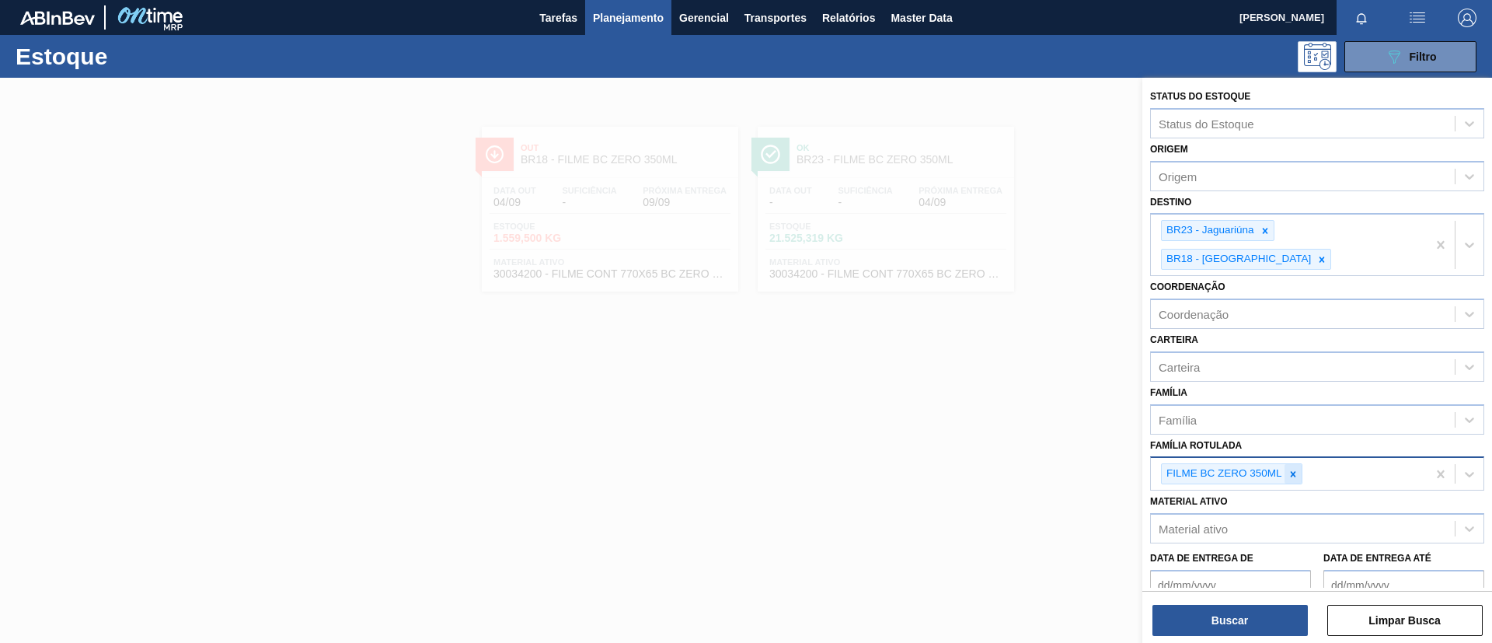
click at [1294, 469] on icon at bounding box center [1292, 474] width 11 height 11
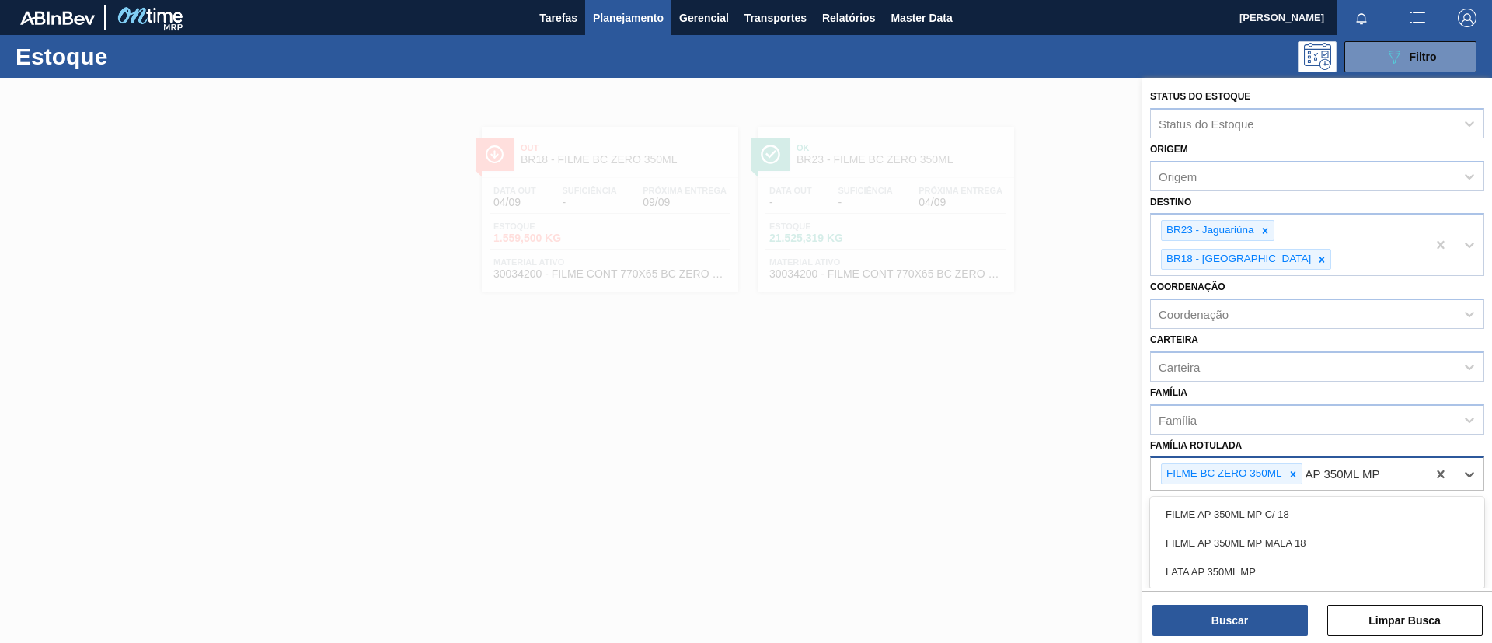
type Rotulada "AP 350ML MP"
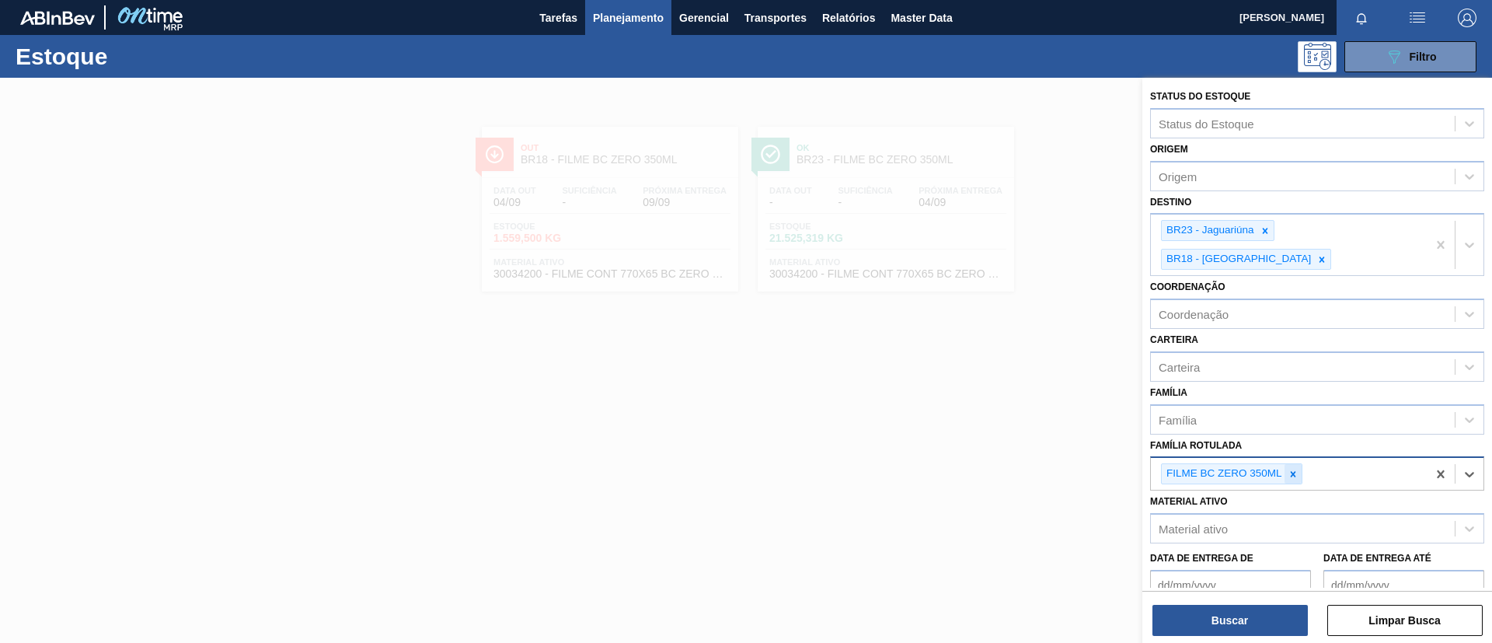
click at [1289, 469] on icon at bounding box center [1292, 474] width 11 height 11
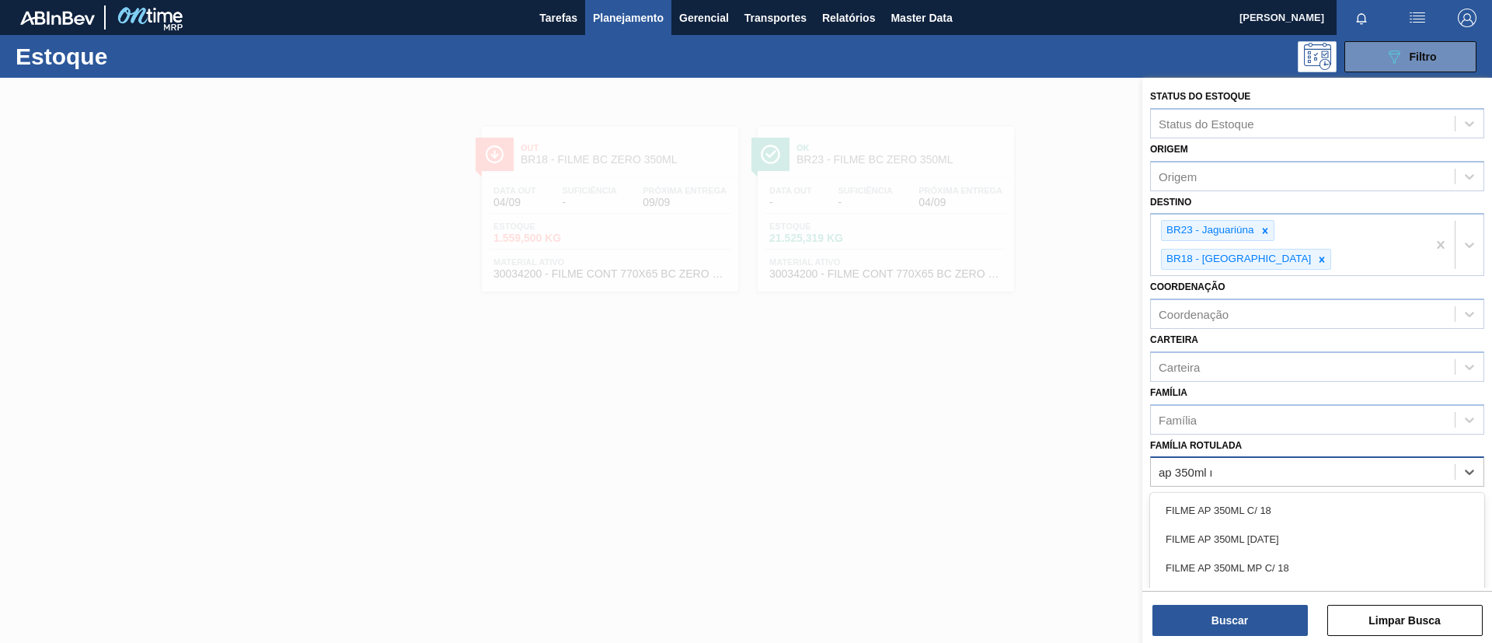
type Rotulada "ap 350ml mp"
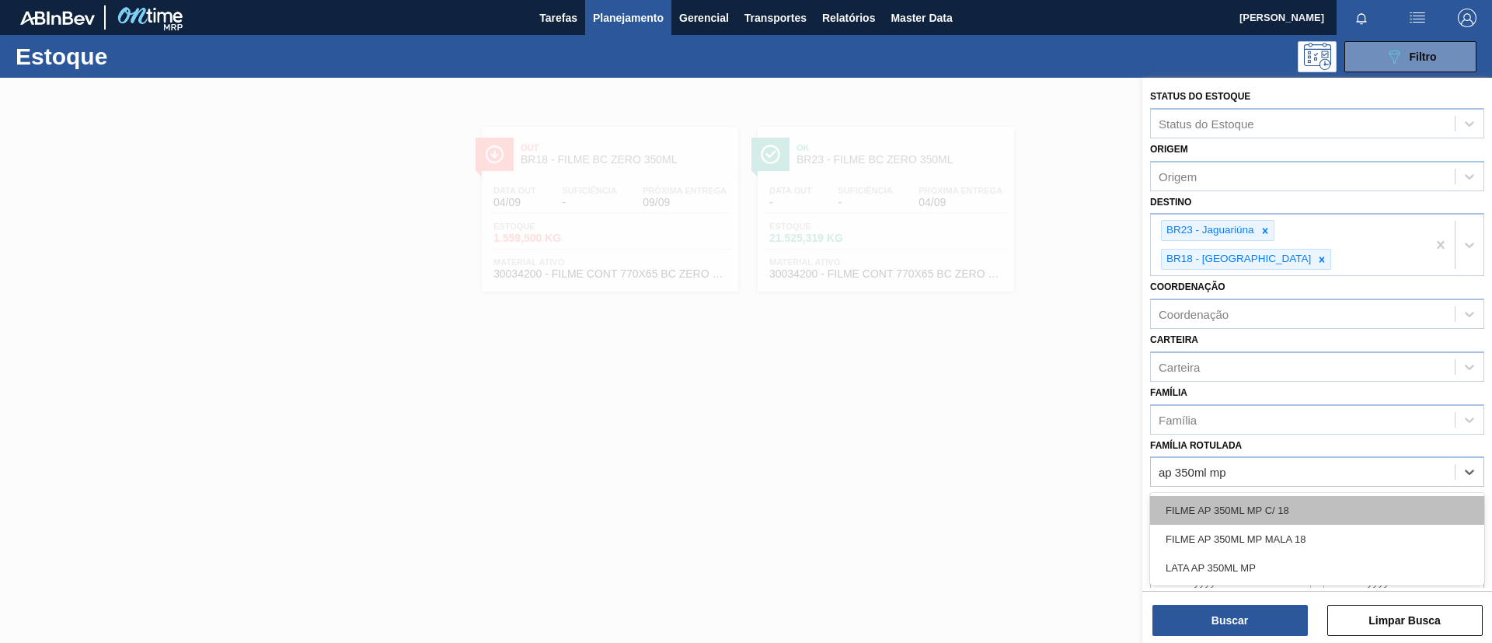
click at [1312, 496] on div "FILME AP 350ML MP C/ 18" at bounding box center [1317, 510] width 334 height 29
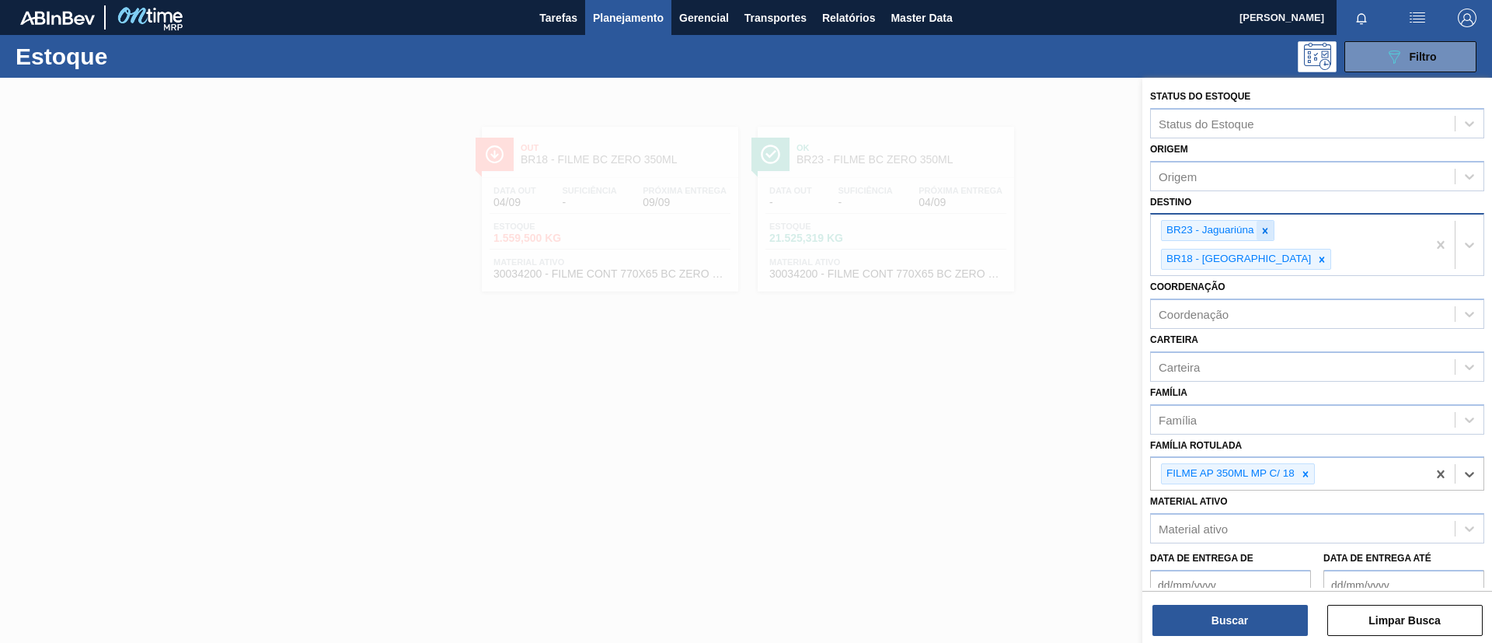
click at [1265, 238] on div at bounding box center [1264, 230] width 17 height 19
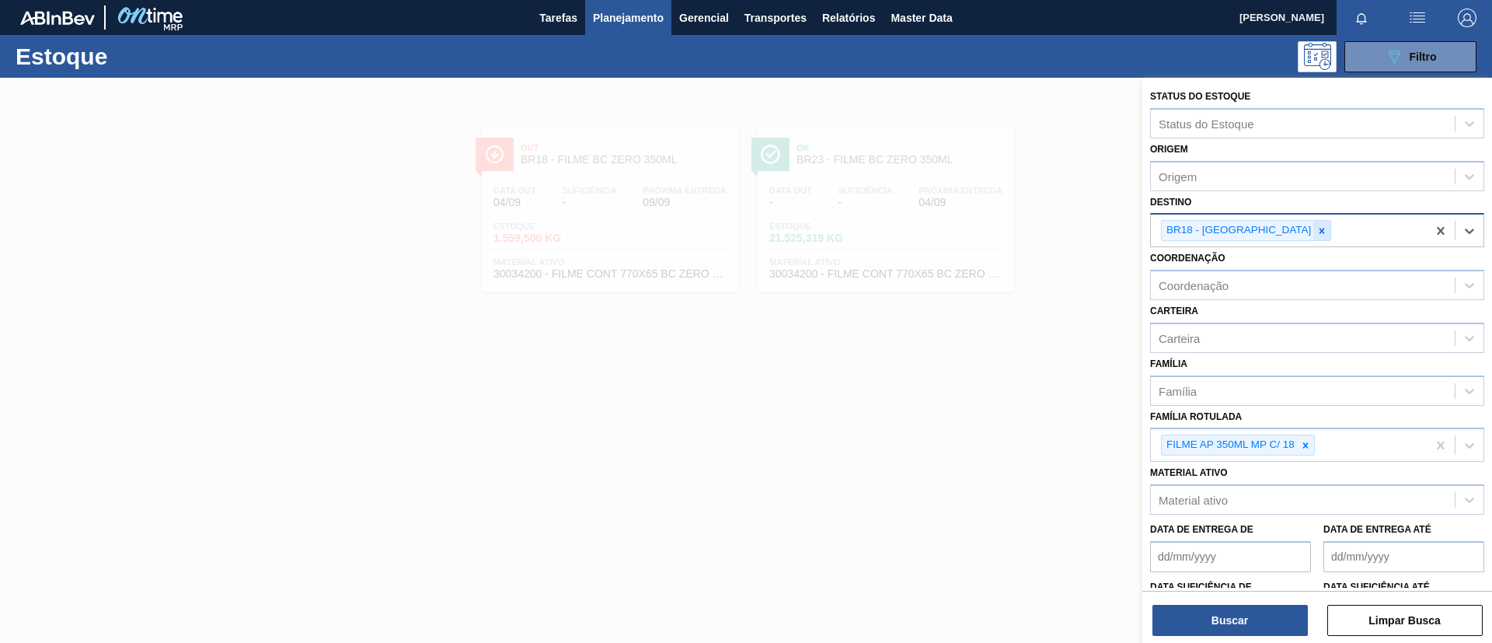
click at [1316, 231] on icon at bounding box center [1321, 230] width 11 height 11
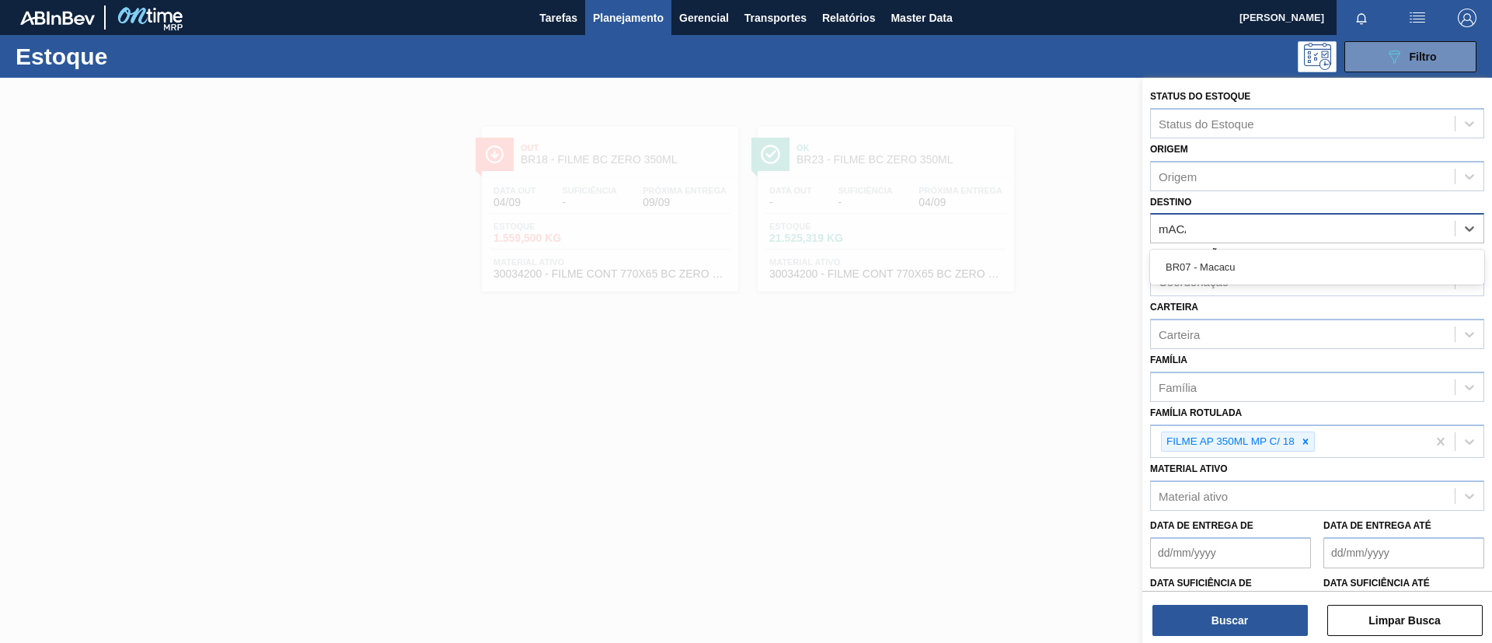
type input "mACAC"
click at [1252, 249] on div "Status do Estoque Status do Estoque Origem Origem Destino option BR18 - Pernamb…" at bounding box center [1317, 384] width 350 height 613
click at [1248, 234] on div "Destino" at bounding box center [1303, 229] width 304 height 23
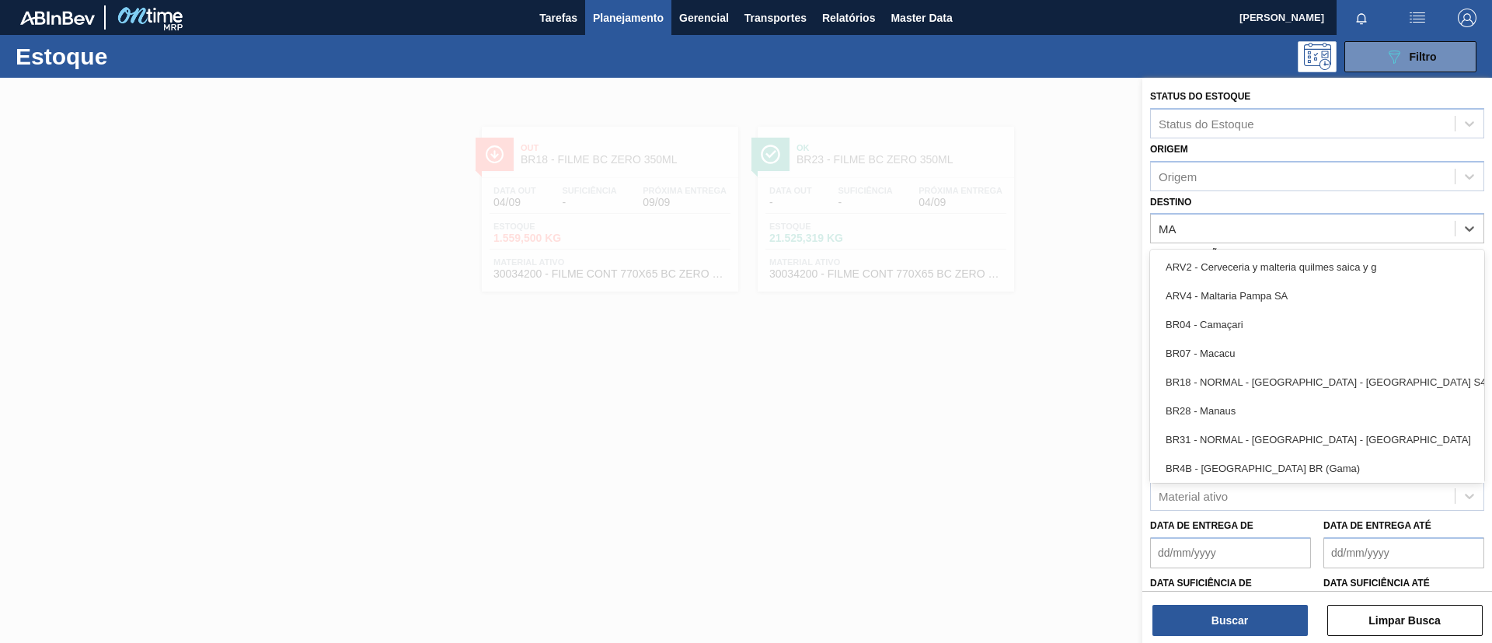
type input "MAc"
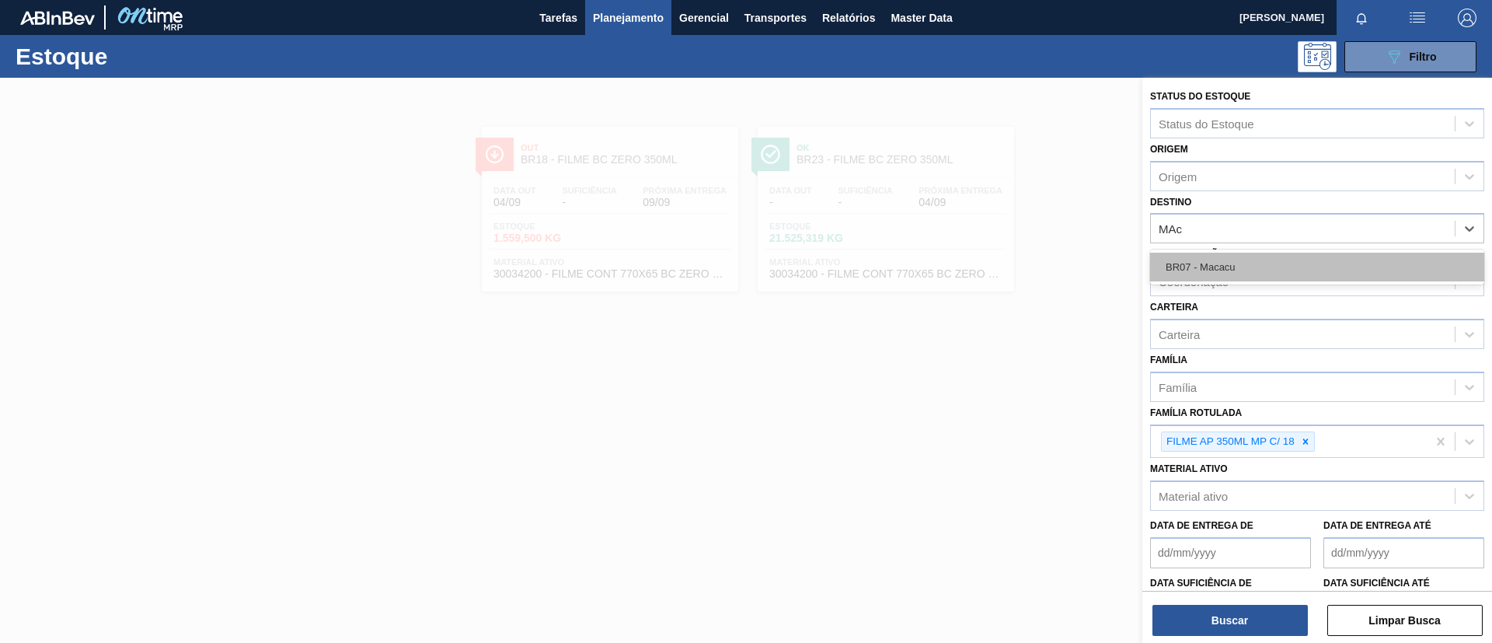
click at [1252, 257] on div "BR07 - Macacu" at bounding box center [1317, 267] width 334 height 29
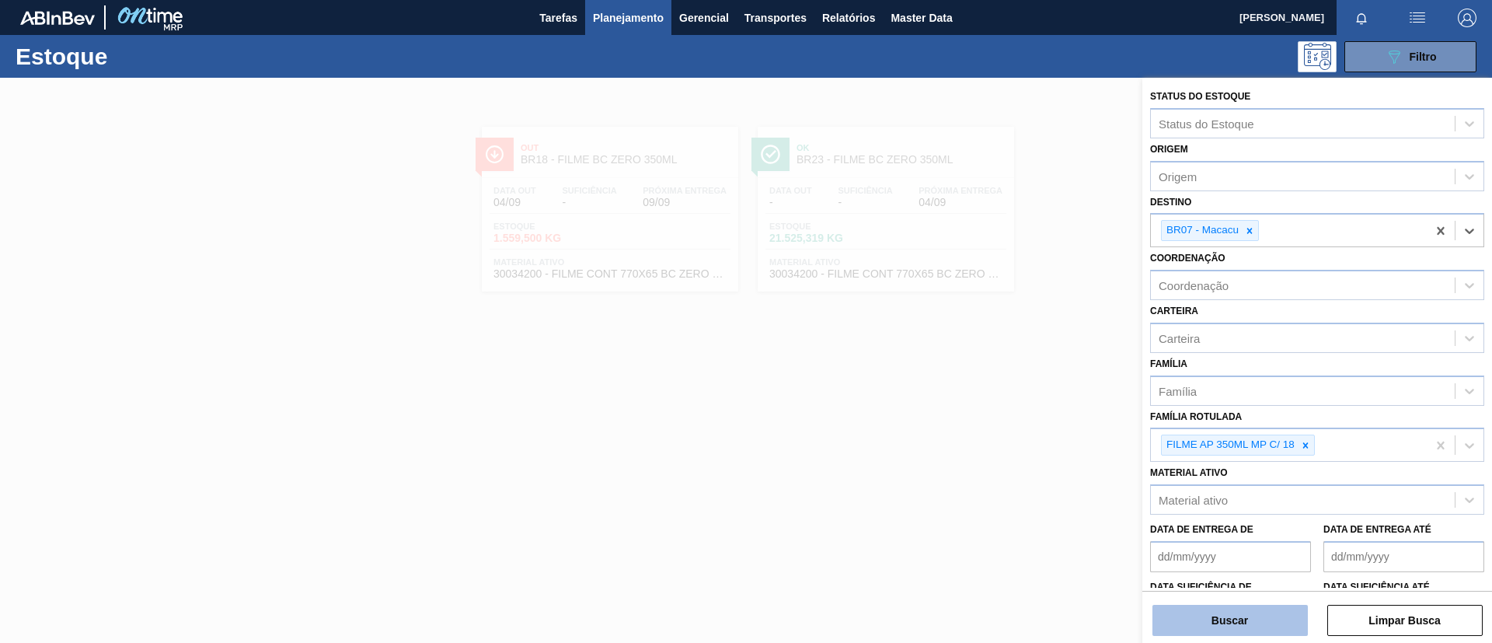
click at [1255, 622] on button "Buscar" at bounding box center [1229, 619] width 155 height 31
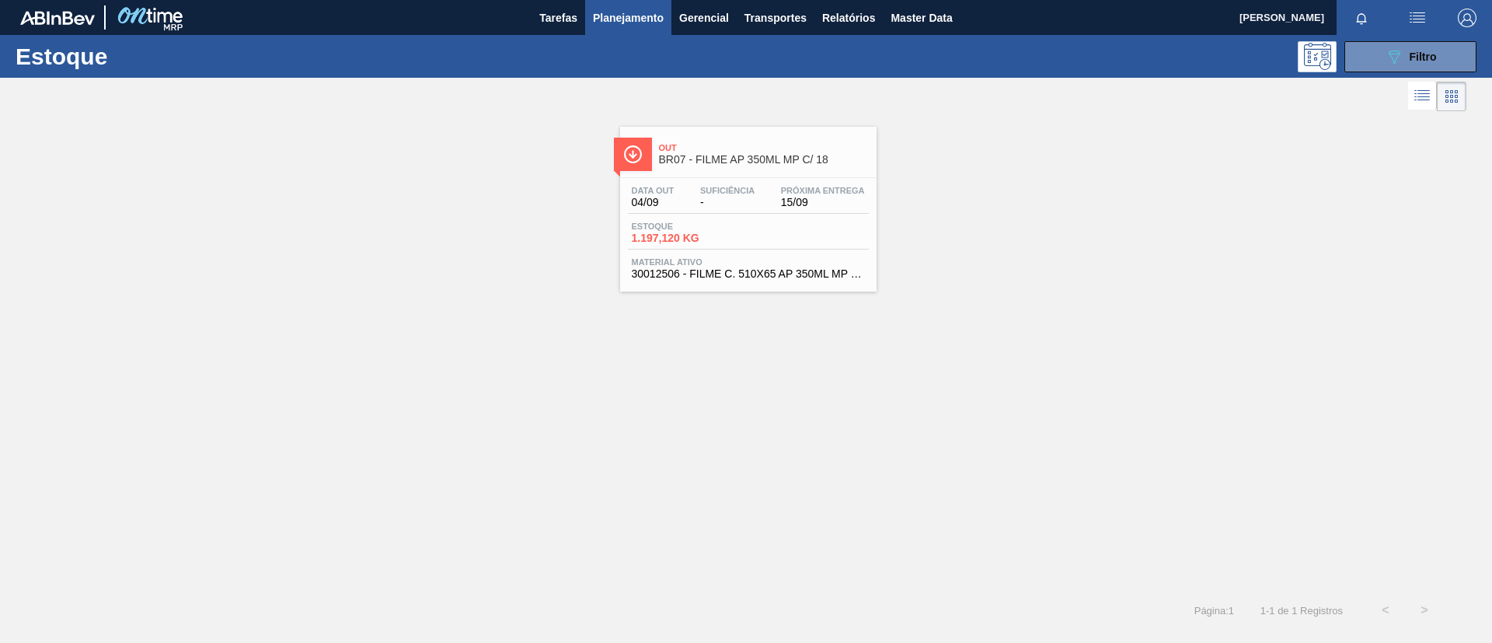
click at [693, 157] on span "BR07 - FILME AP 350ML MP C/ 18" at bounding box center [764, 160] width 210 height 12
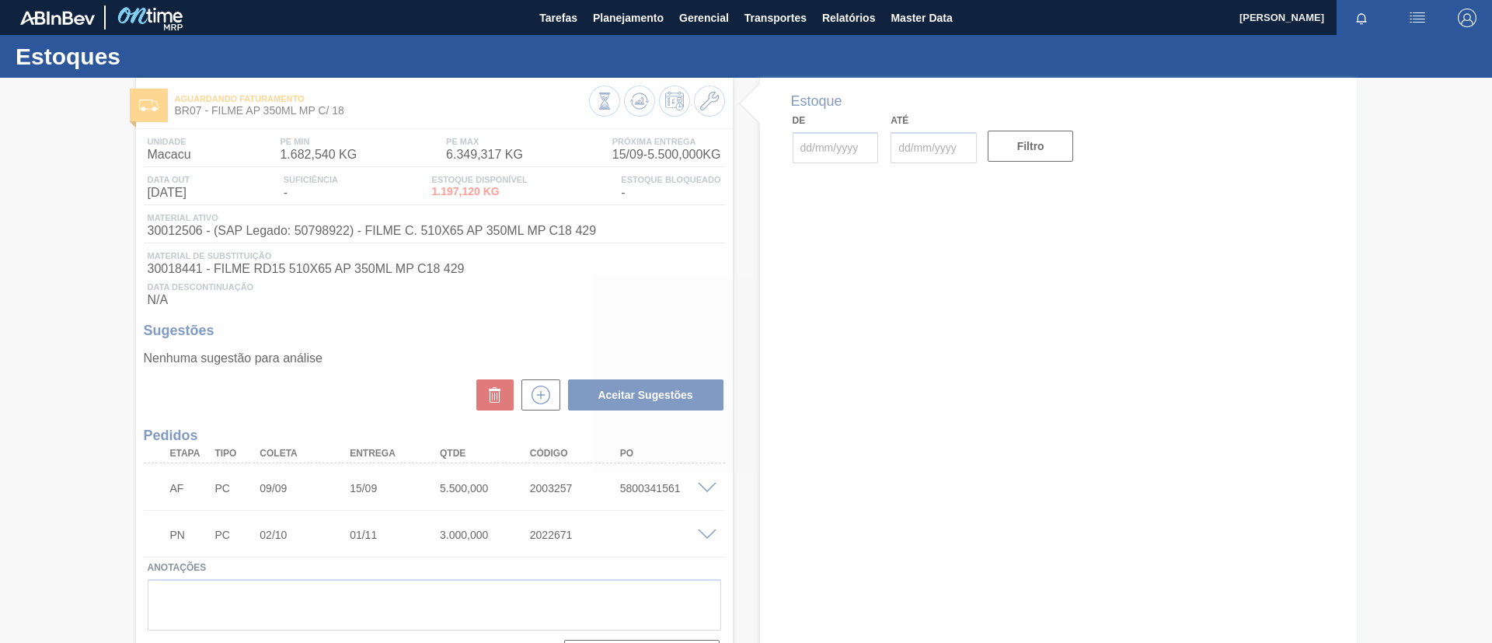
type input "[DATE]"
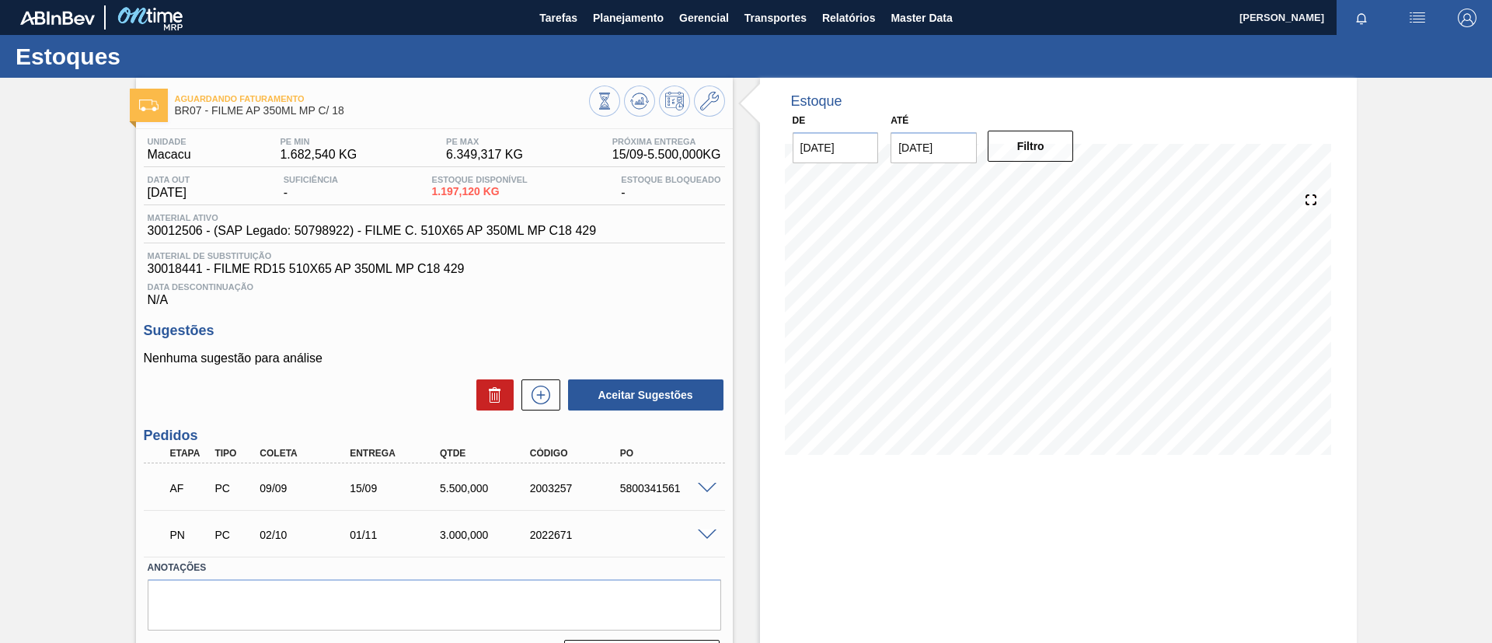
click at [705, 491] on span at bounding box center [707, 488] width 19 height 12
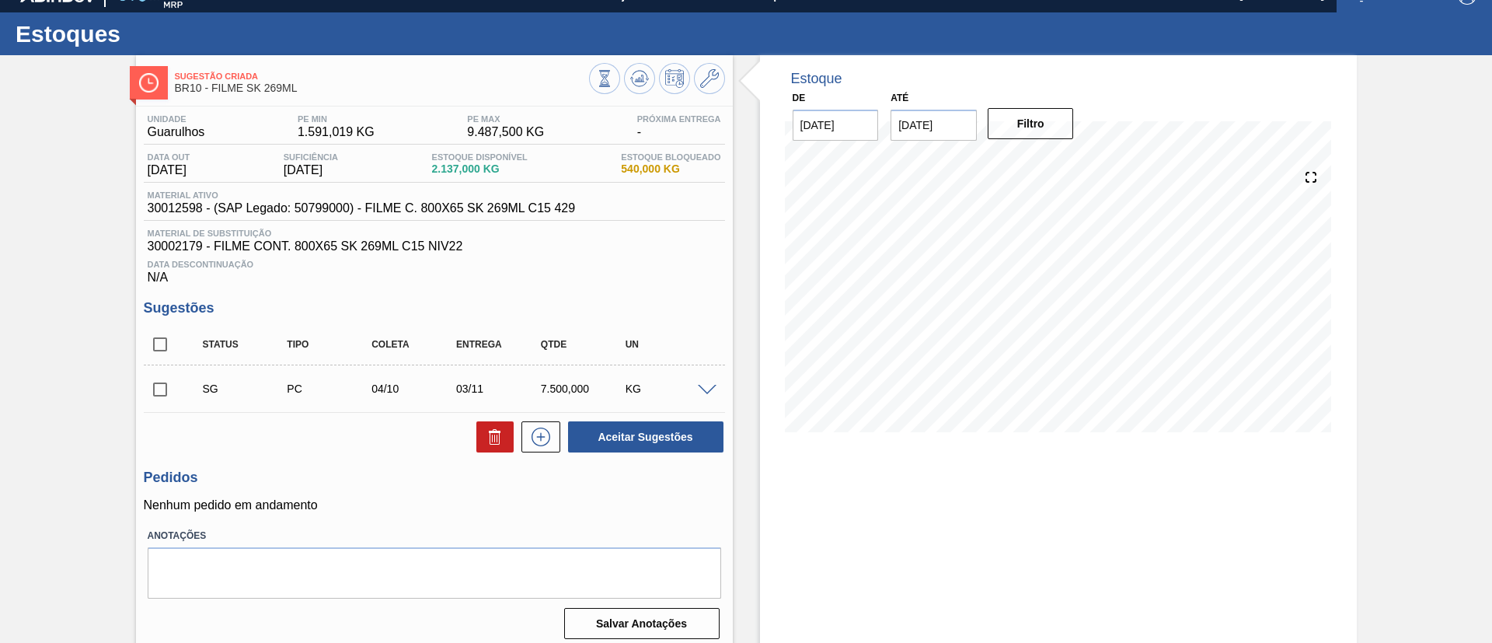
scroll to position [32, 0]
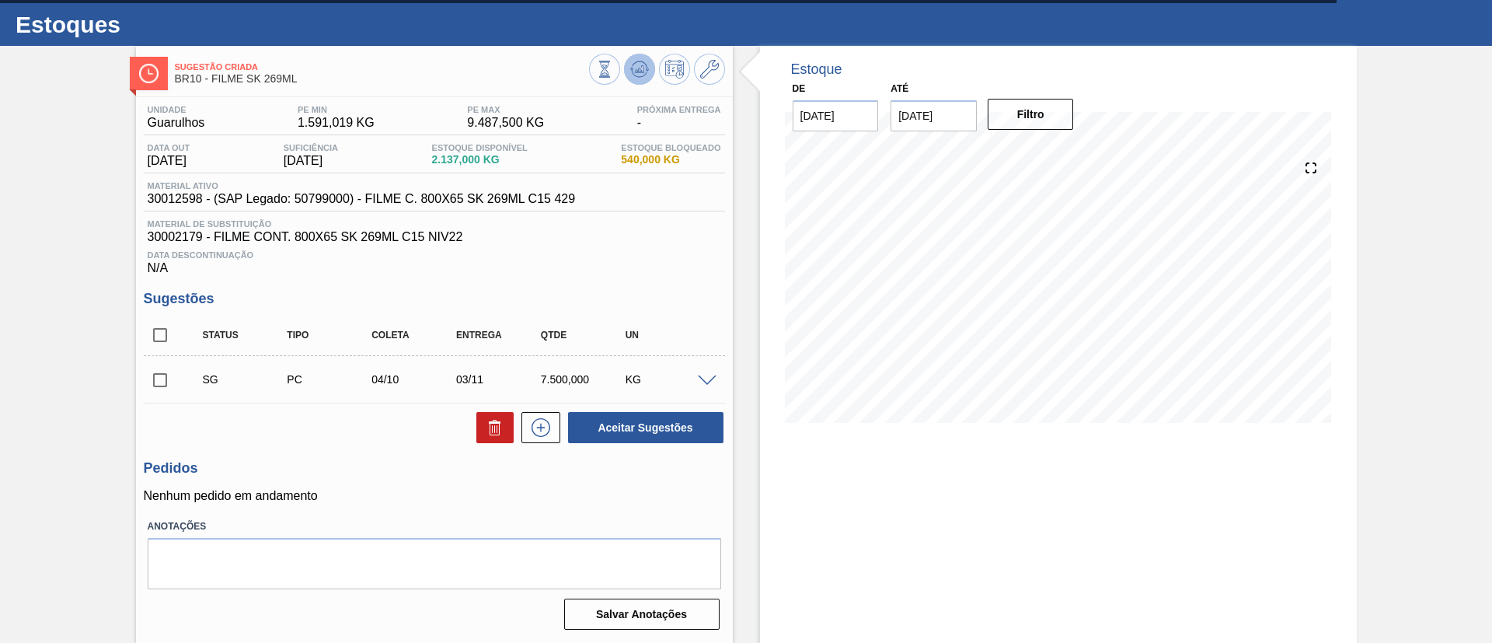
click at [635, 75] on icon at bounding box center [639, 69] width 19 height 19
click at [705, 381] on div "SG PC 04/10 03/11 7.500,000 KG" at bounding box center [434, 379] width 581 height 39
click at [705, 378] on span at bounding box center [707, 381] width 19 height 12
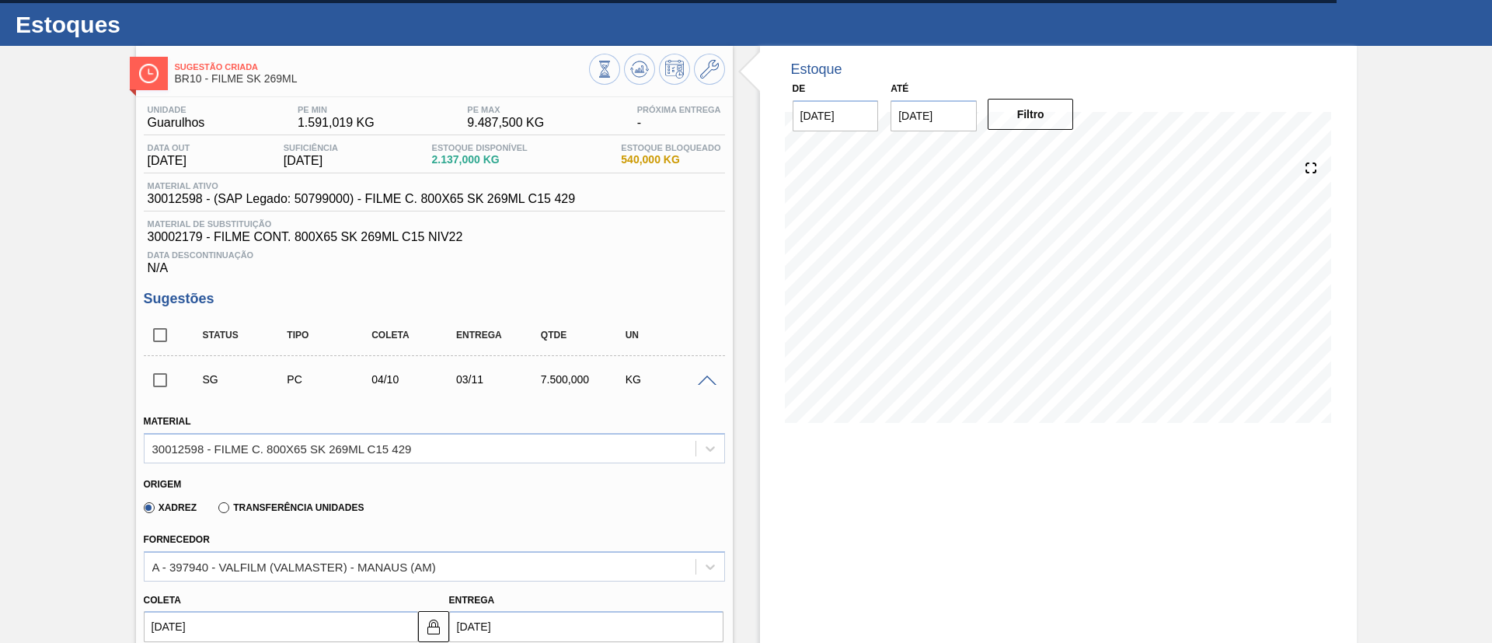
click at [337, 510] on label "Transferência Unidades" at bounding box center [290, 507] width 145 height 11
click at [216, 510] on input "Transferência Unidades" at bounding box center [216, 510] width 0 height 0
click at [336, 560] on div "BR01-Manaus" at bounding box center [434, 566] width 581 height 30
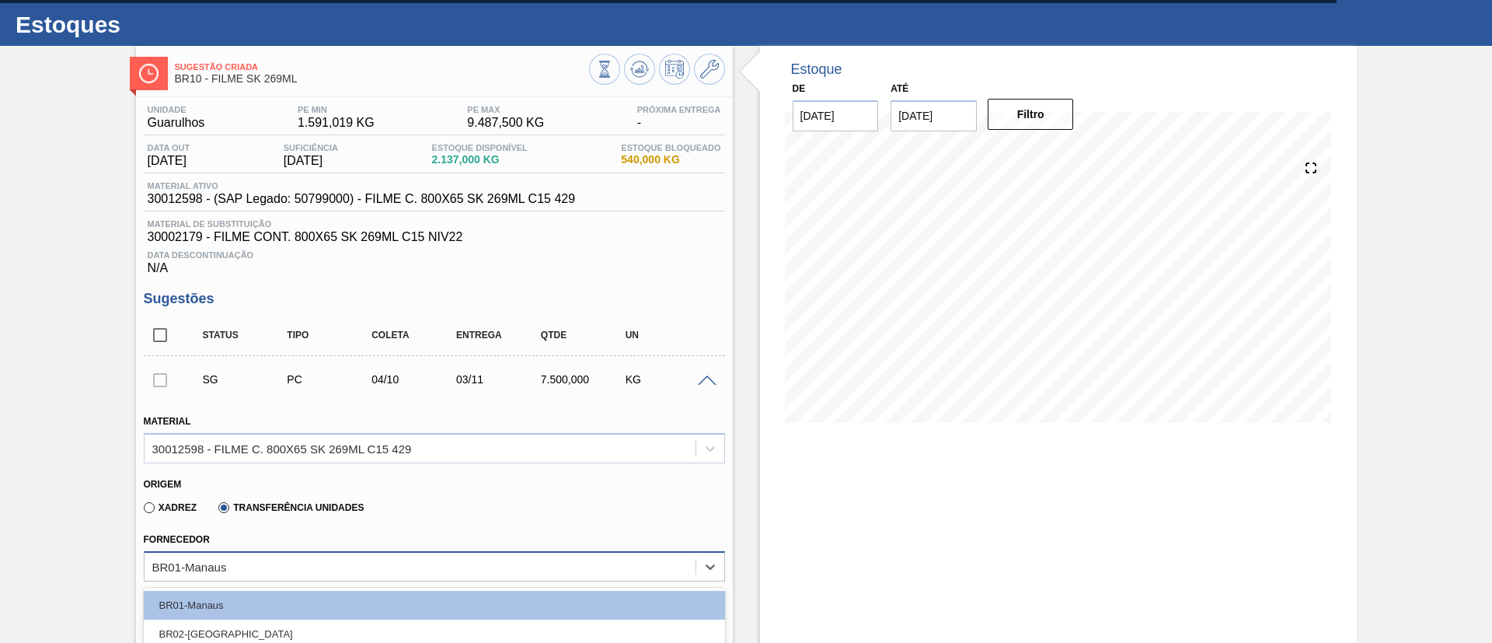
scroll to position [216, 0]
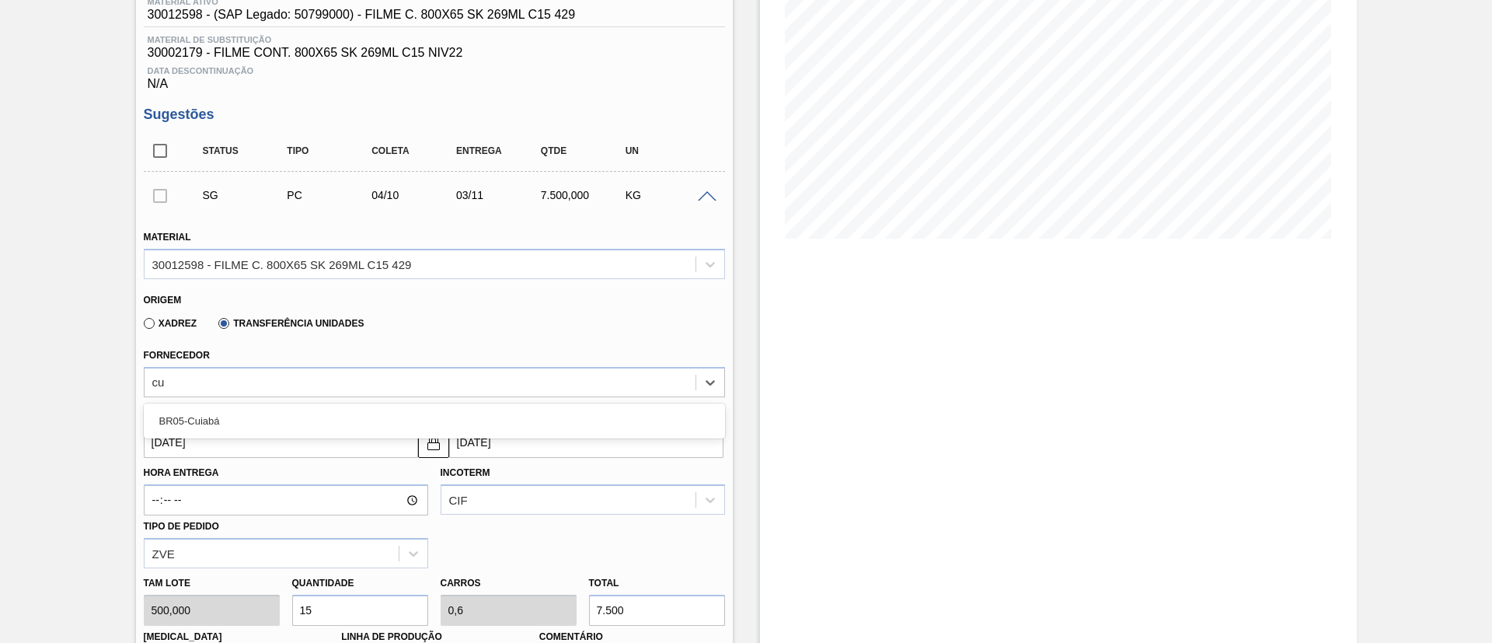
type input "cui"
click at [303, 416] on div "BR05-Cuiabá" at bounding box center [434, 420] width 581 height 29
click at [548, 495] on div "CIF" at bounding box center [583, 499] width 284 height 30
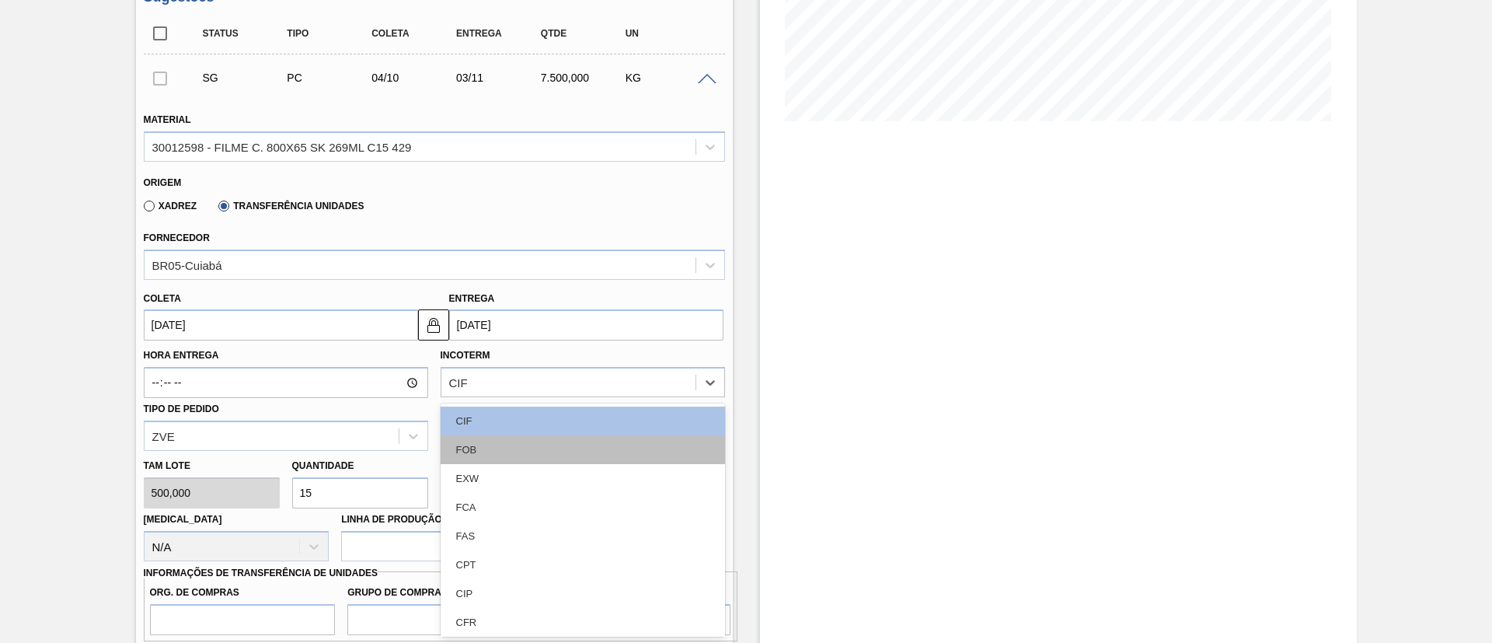
click at [519, 435] on div "FOB" at bounding box center [583, 449] width 284 height 29
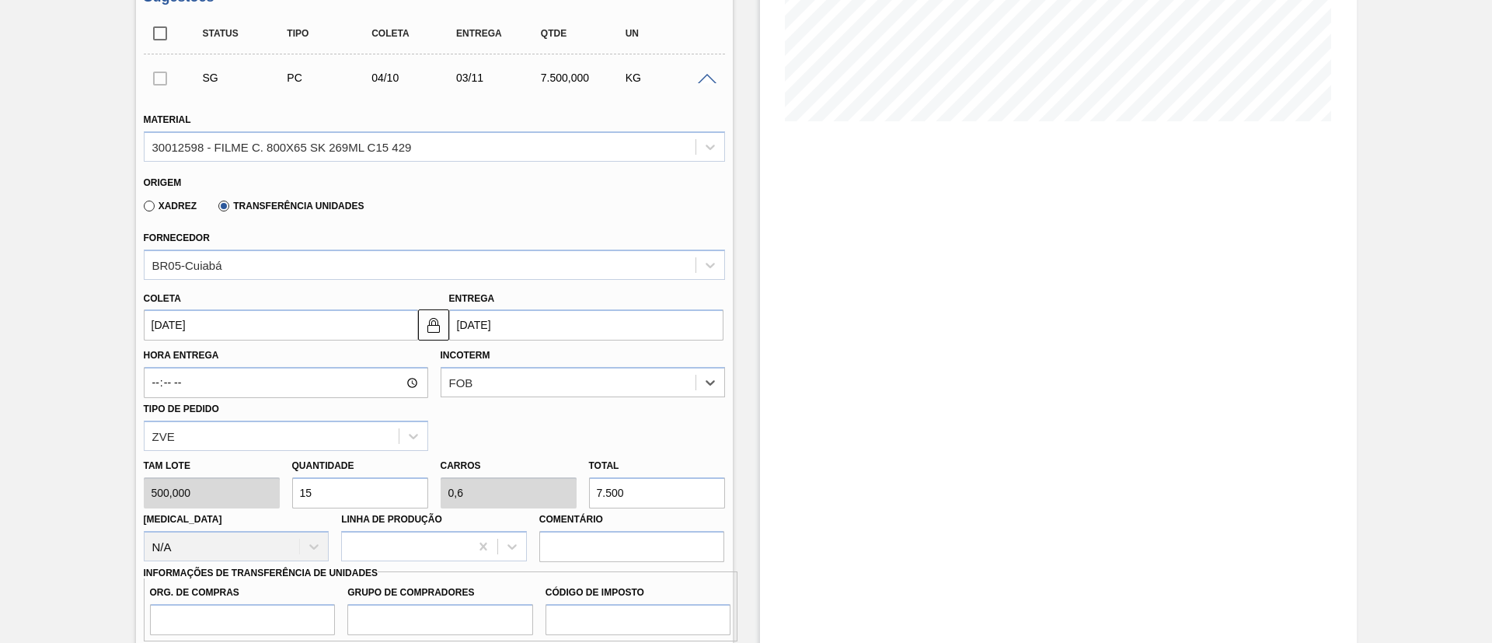
drag, startPoint x: 634, startPoint y: 496, endPoint x: 619, endPoint y: 495, distance: 14.8
click at [619, 495] on input "7.500" at bounding box center [657, 492] width 136 height 31
drag, startPoint x: 604, startPoint y: 486, endPoint x: 589, endPoint y: 483, distance: 15.8
click at [589, 483] on input "7.500" at bounding box center [657, 492] width 136 height 31
type input "7"
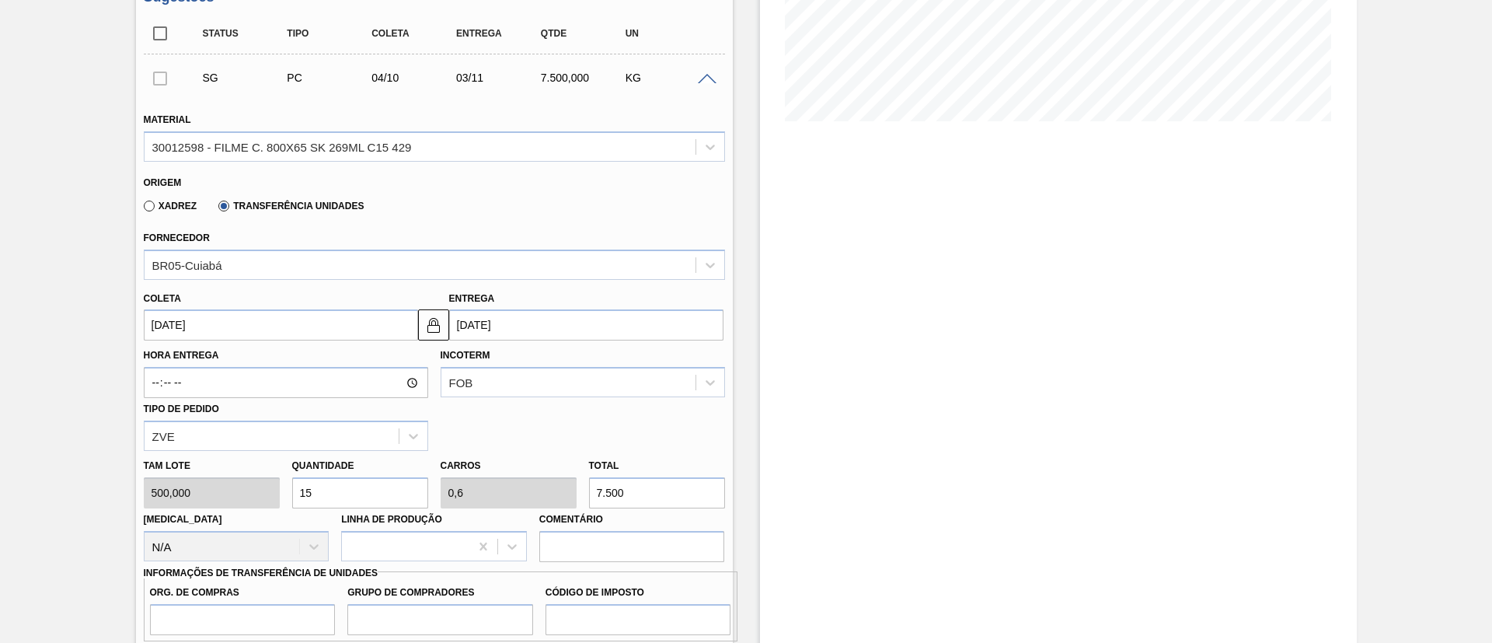
type input "0,28"
type input "3.500"
click at [296, 609] on input "Org. de Compras" at bounding box center [243, 619] width 186 height 31
type input "BR00"
click at [424, 608] on input "Grupo de Compradores" at bounding box center [440, 619] width 186 height 31
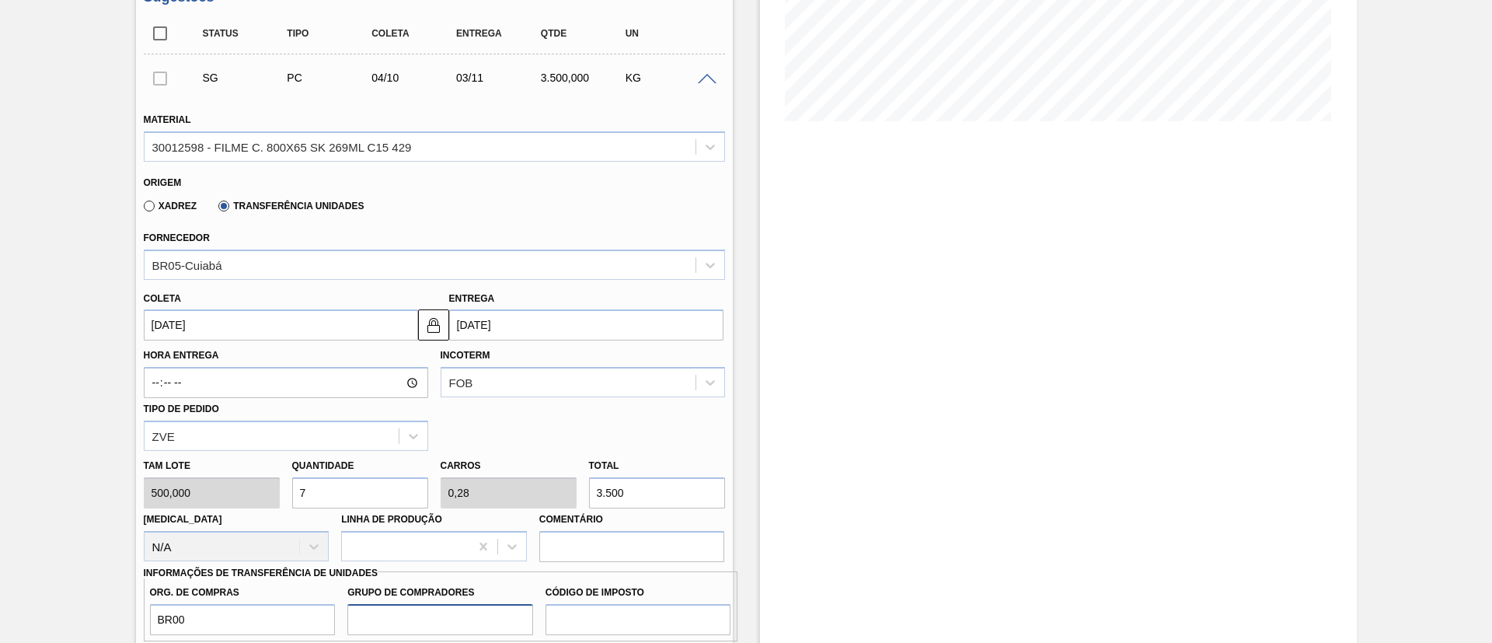
type input "A01"
click at [591, 611] on input "Código de Imposto" at bounding box center [638, 619] width 186 height 31
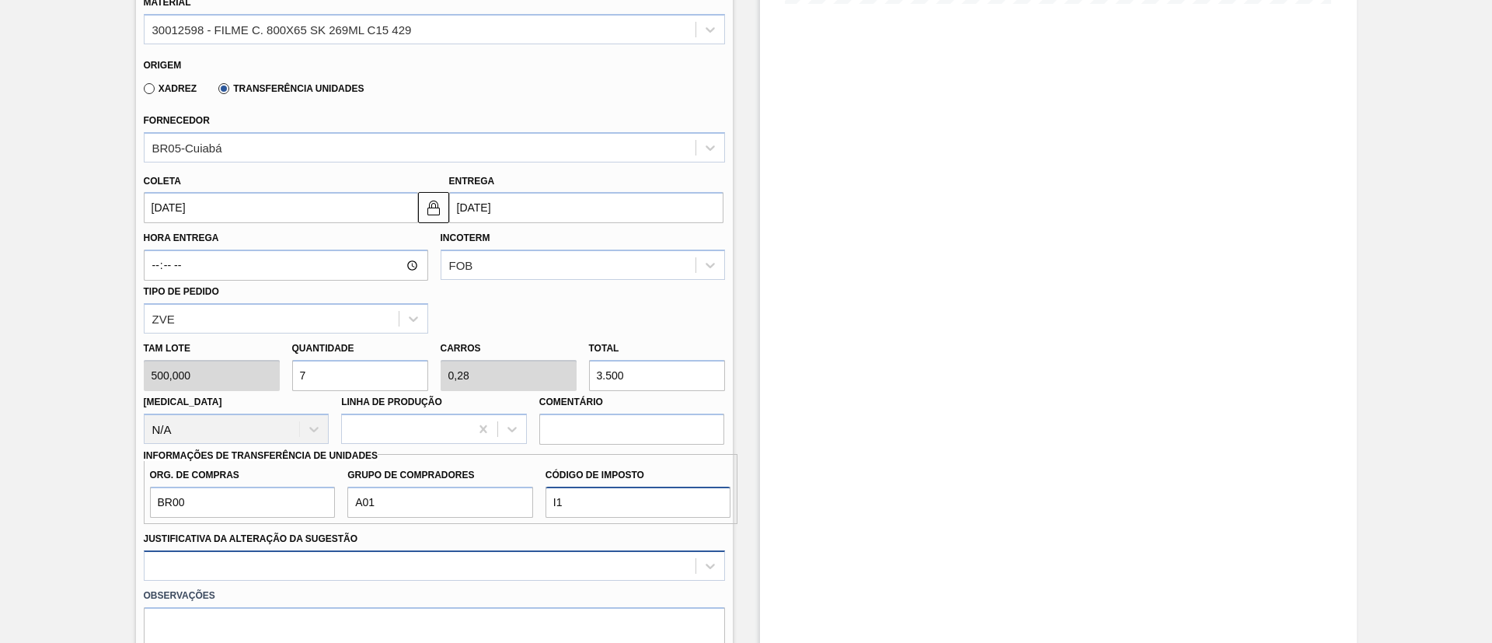
scroll to position [566, 0]
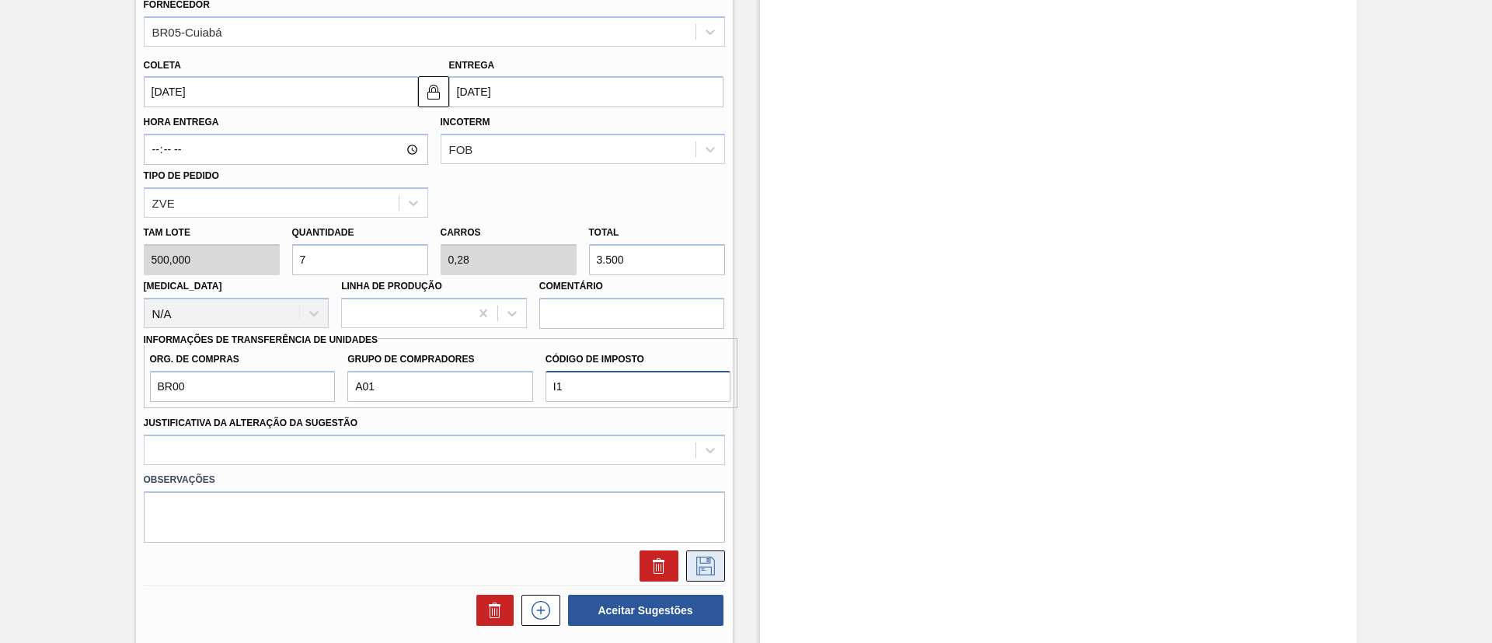
type input "I1"
click at [712, 568] on icon at bounding box center [705, 565] width 19 height 19
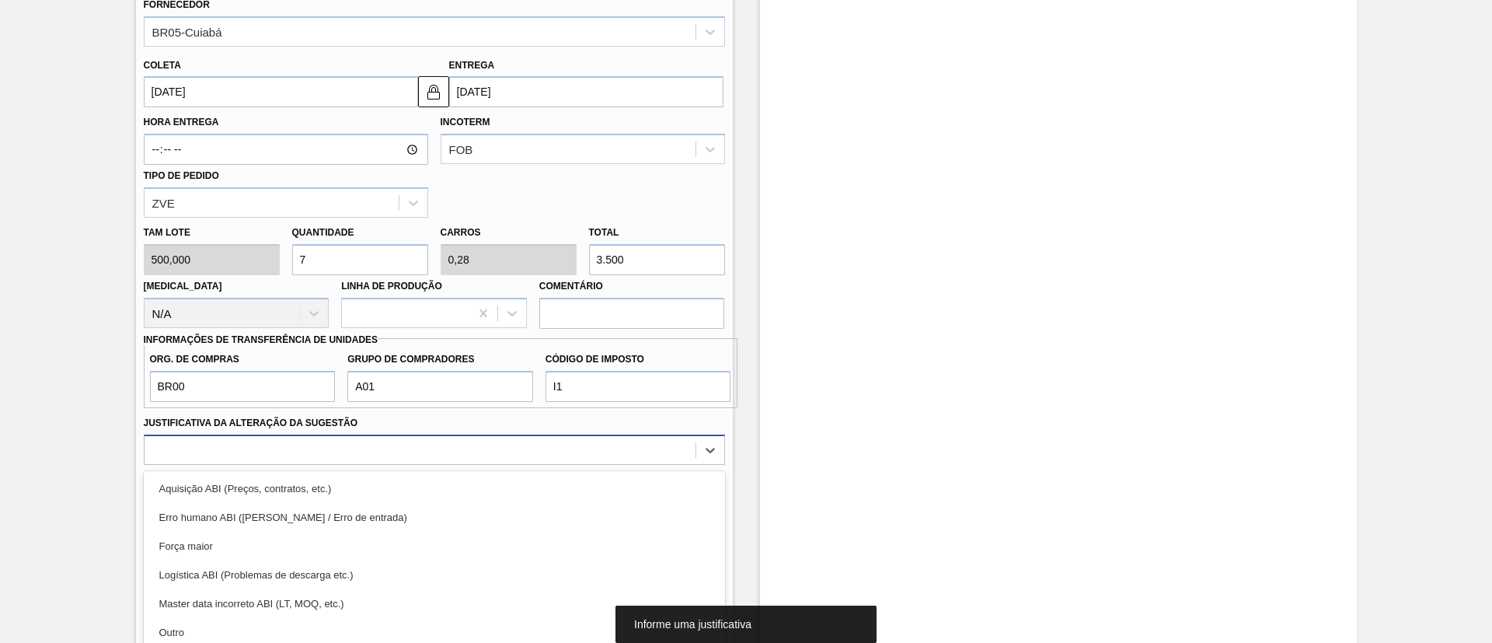
click at [373, 463] on div "option Força maior focused, 3 of 18. 18 results available. Use Up and Down to c…" at bounding box center [434, 449] width 581 height 30
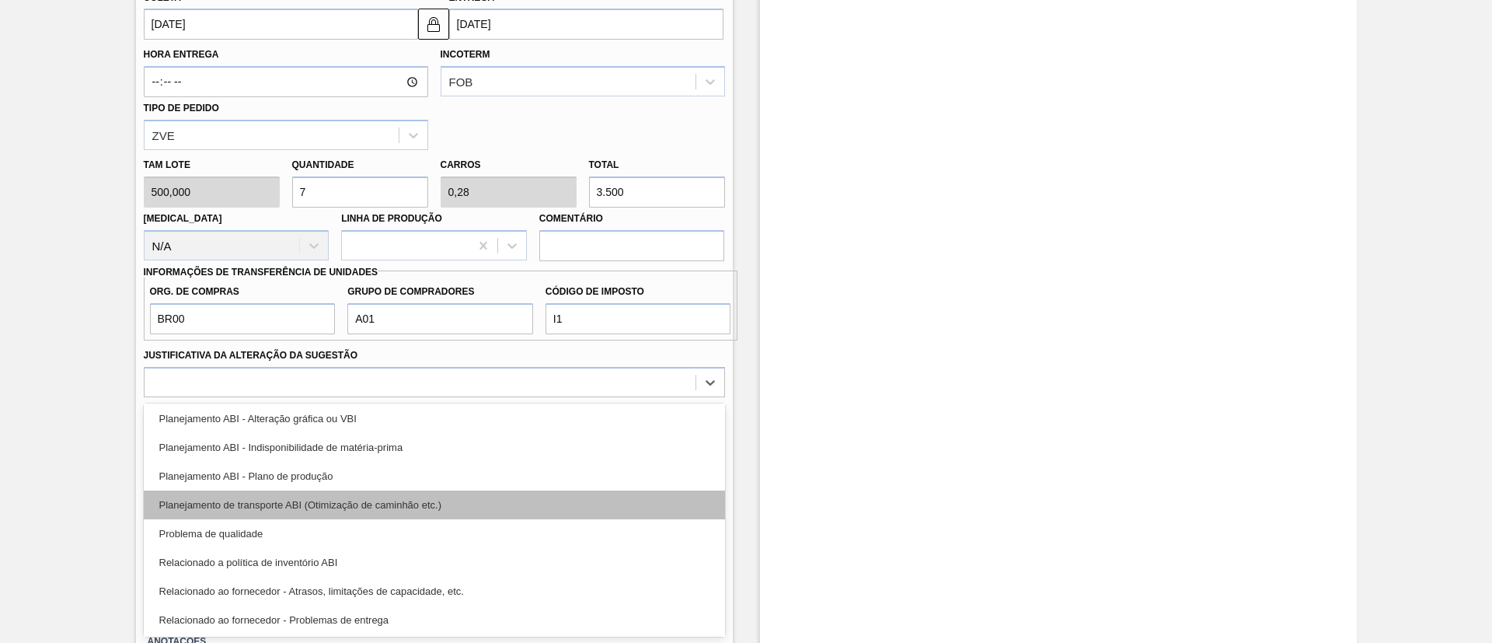
scroll to position [174, 0]
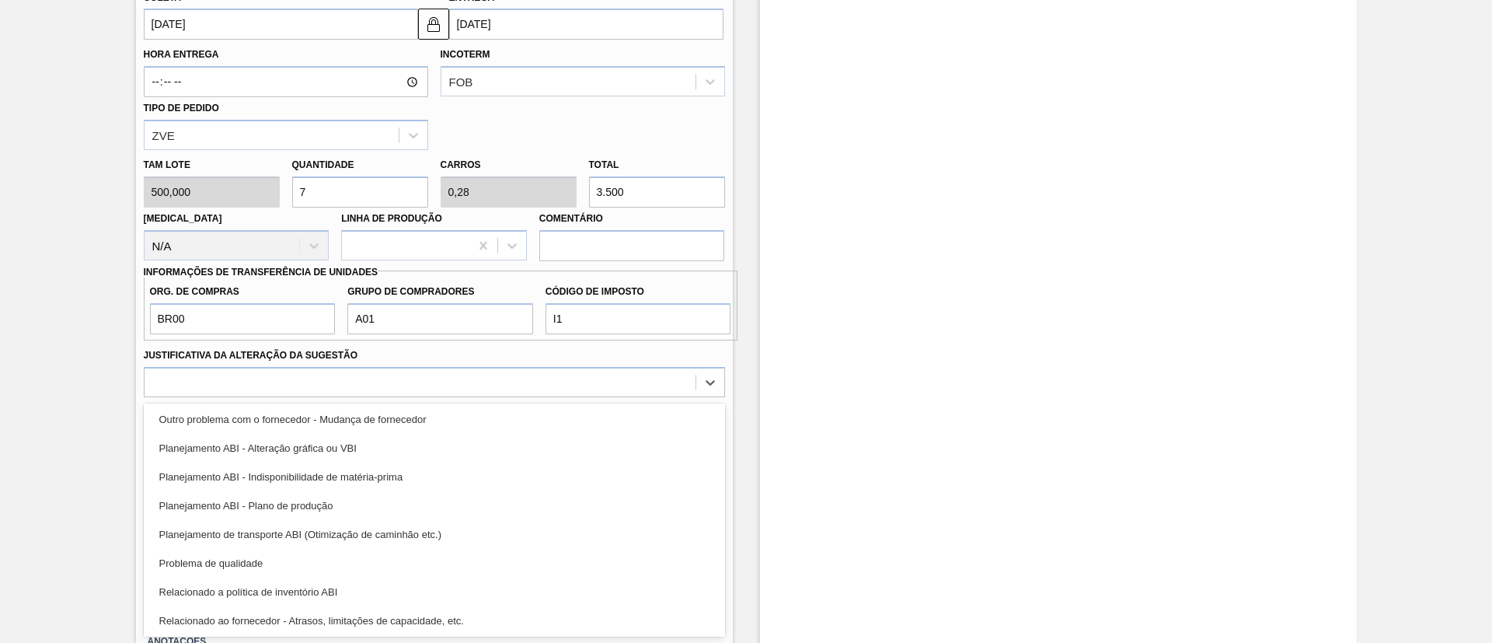
drag, startPoint x: 352, startPoint y: 510, endPoint x: 414, endPoint y: 508, distance: 62.2
click at [354, 510] on div "Planejamento ABI - Plano de produção" at bounding box center [434, 505] width 581 height 29
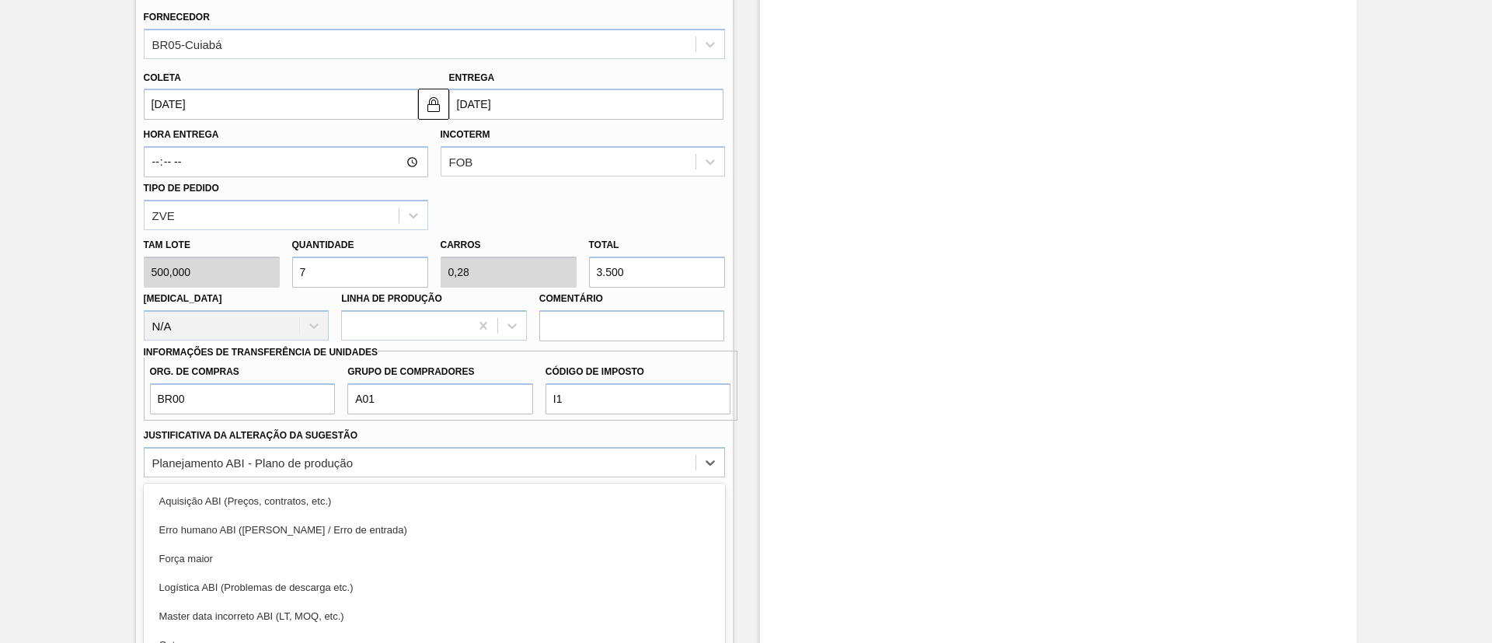
click at [697, 477] on div "option Planejamento ABI - Plano de produção, selected. option Força maior focus…" at bounding box center [434, 462] width 581 height 30
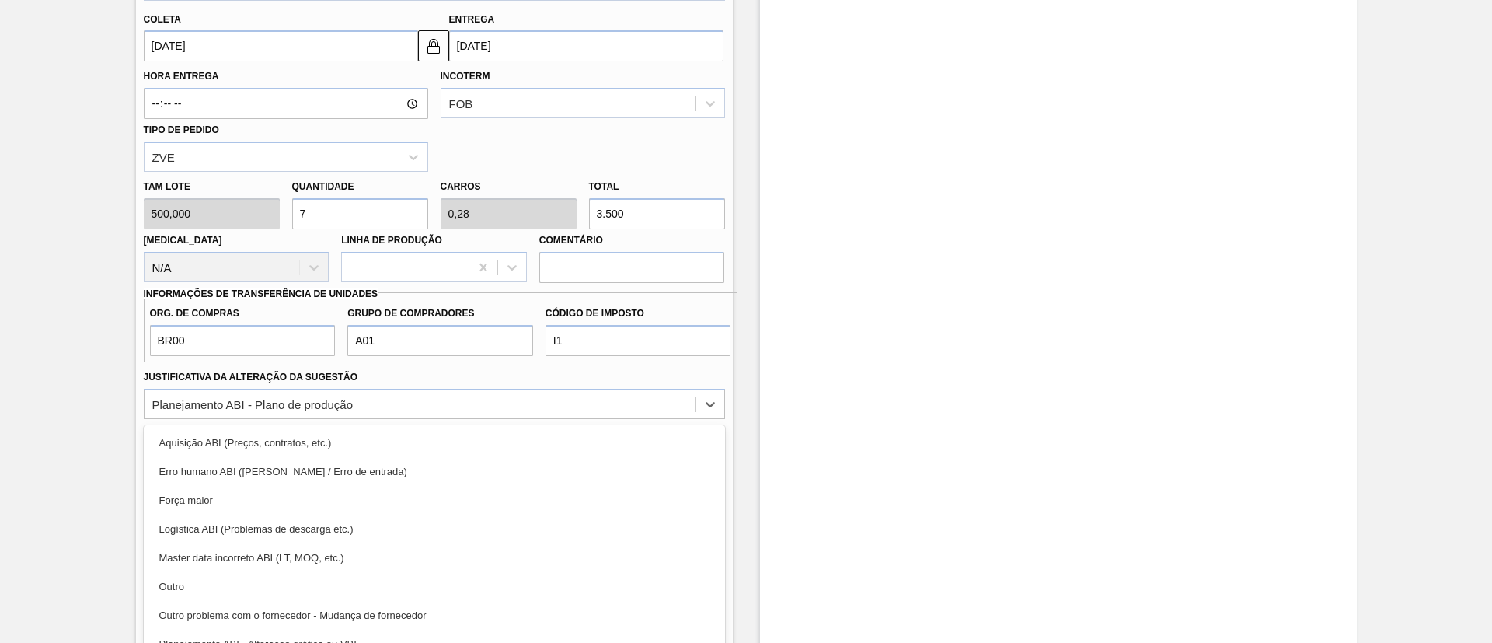
click at [872, 496] on div "Estoque De 04/09/2025 Até 25/02/2026 Filtro 06/10 Projeção de Estoque -1,602.28…" at bounding box center [1058, 122] width 597 height 1314
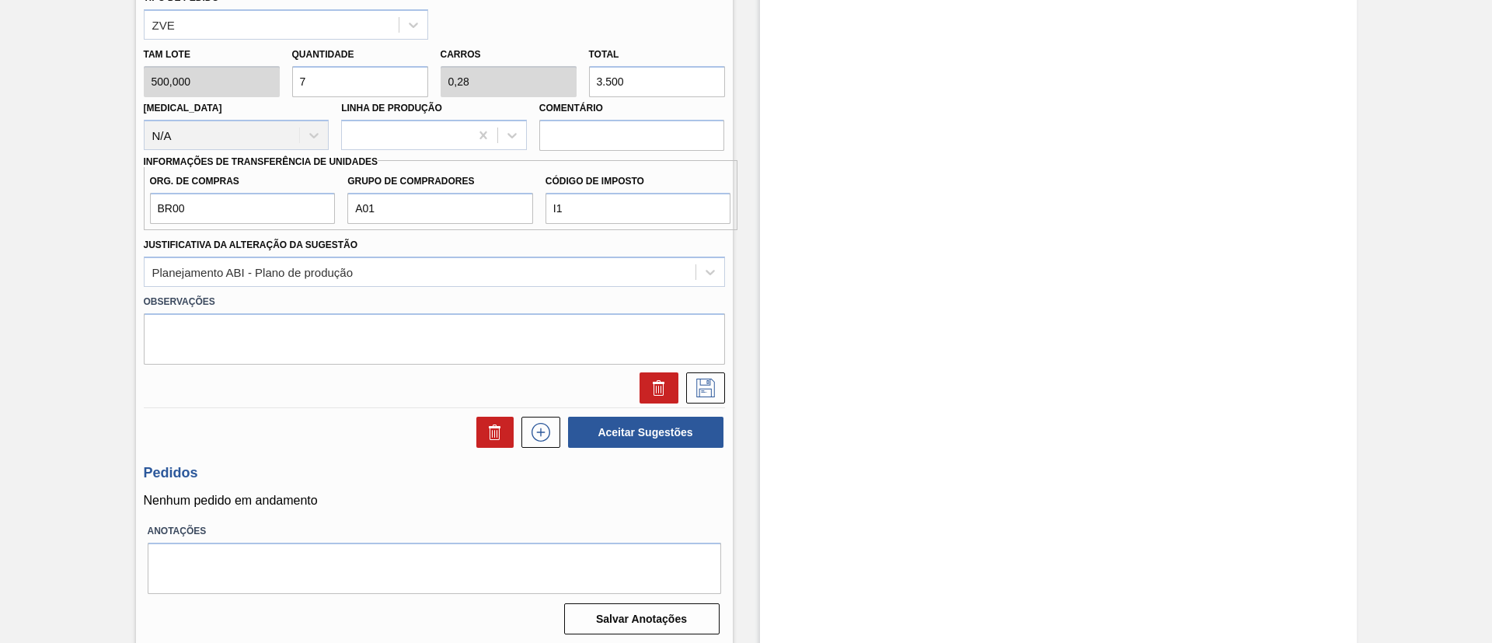
scroll to position [749, 0]
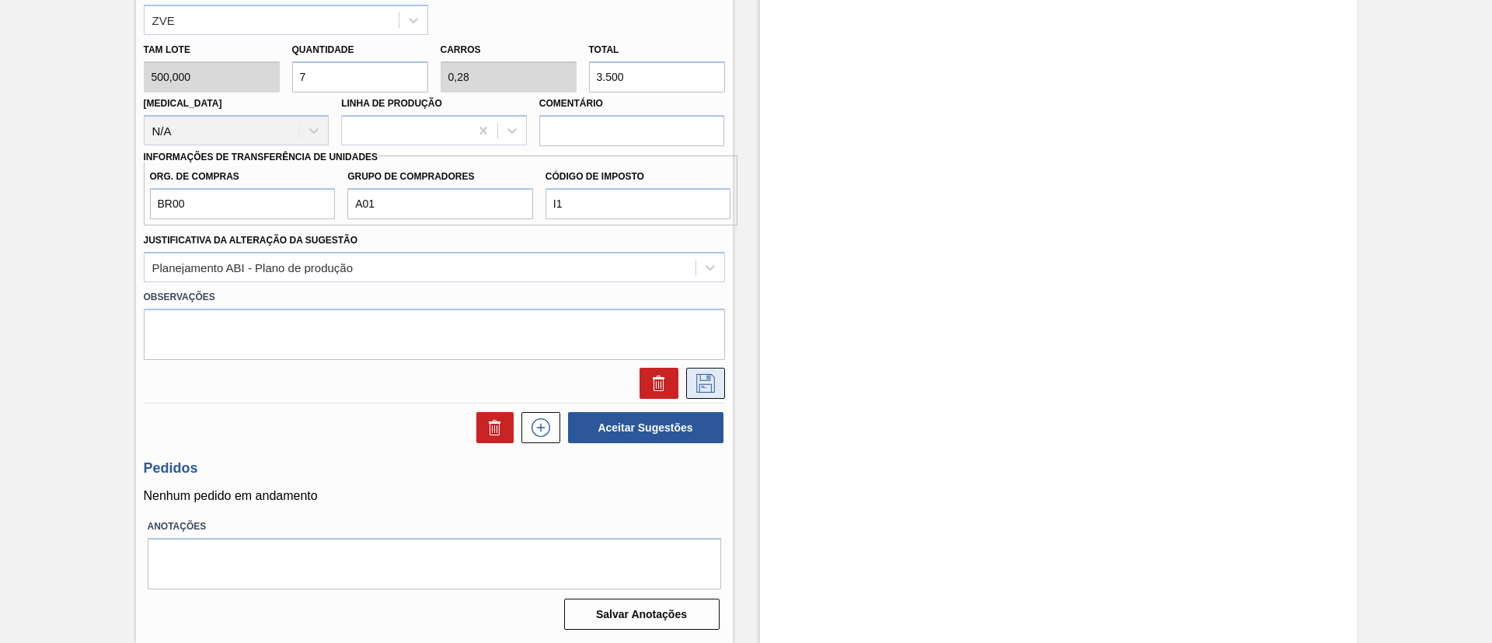
click at [702, 393] on button at bounding box center [705, 382] width 39 height 31
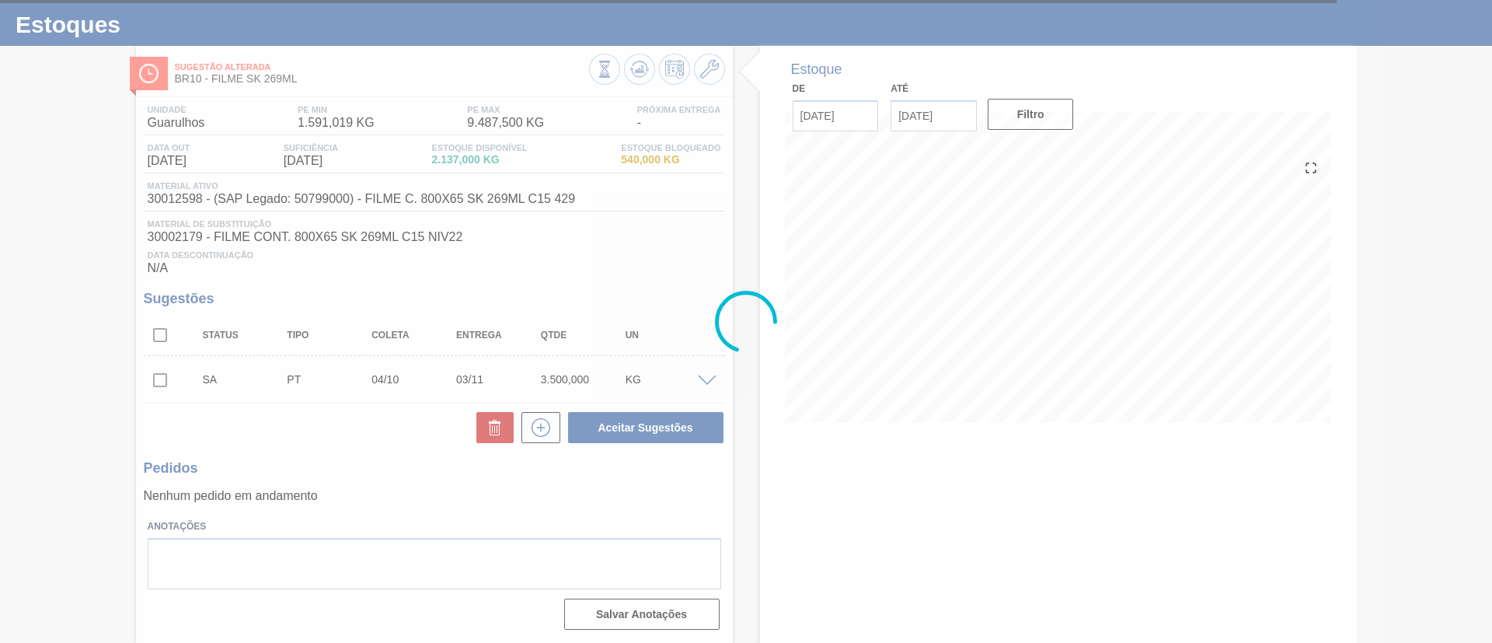
scroll to position [32, 0]
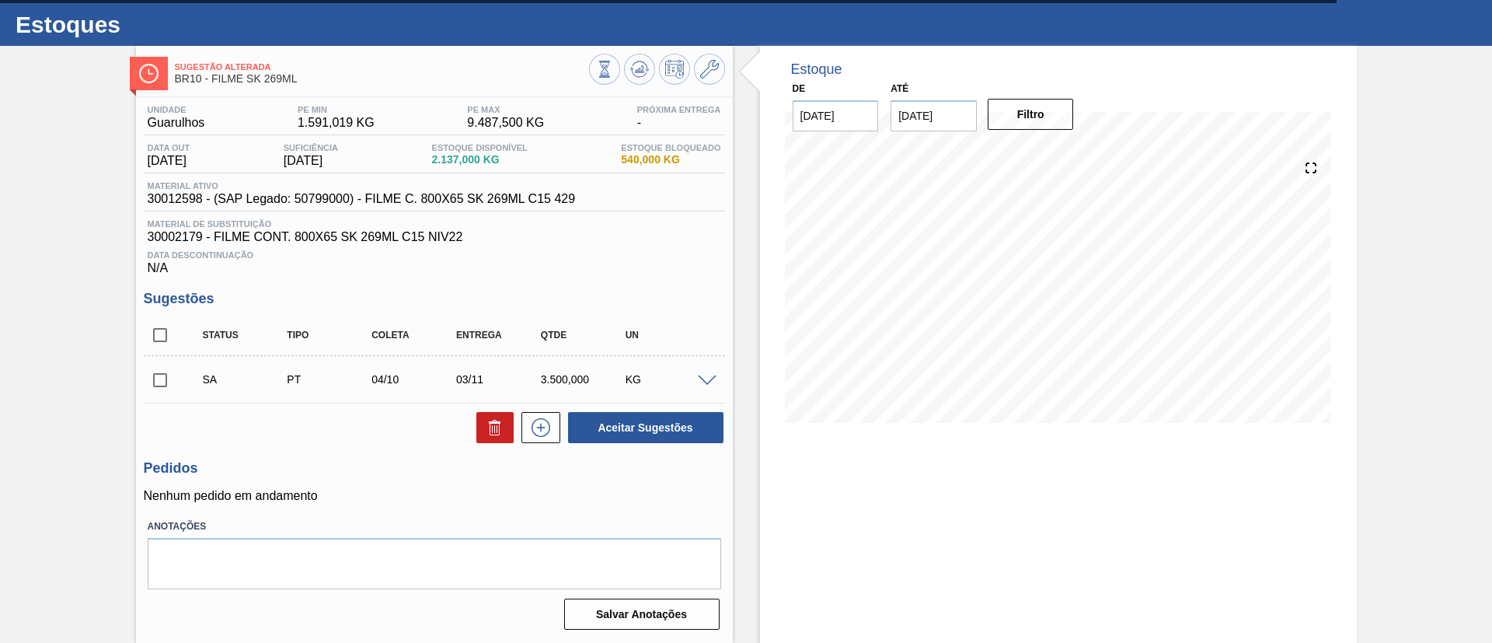
click at [145, 391] on input "checkbox" at bounding box center [160, 380] width 33 height 33
click at [632, 419] on button "Aceitar Sugestões" at bounding box center [645, 427] width 155 height 31
checkbox input "false"
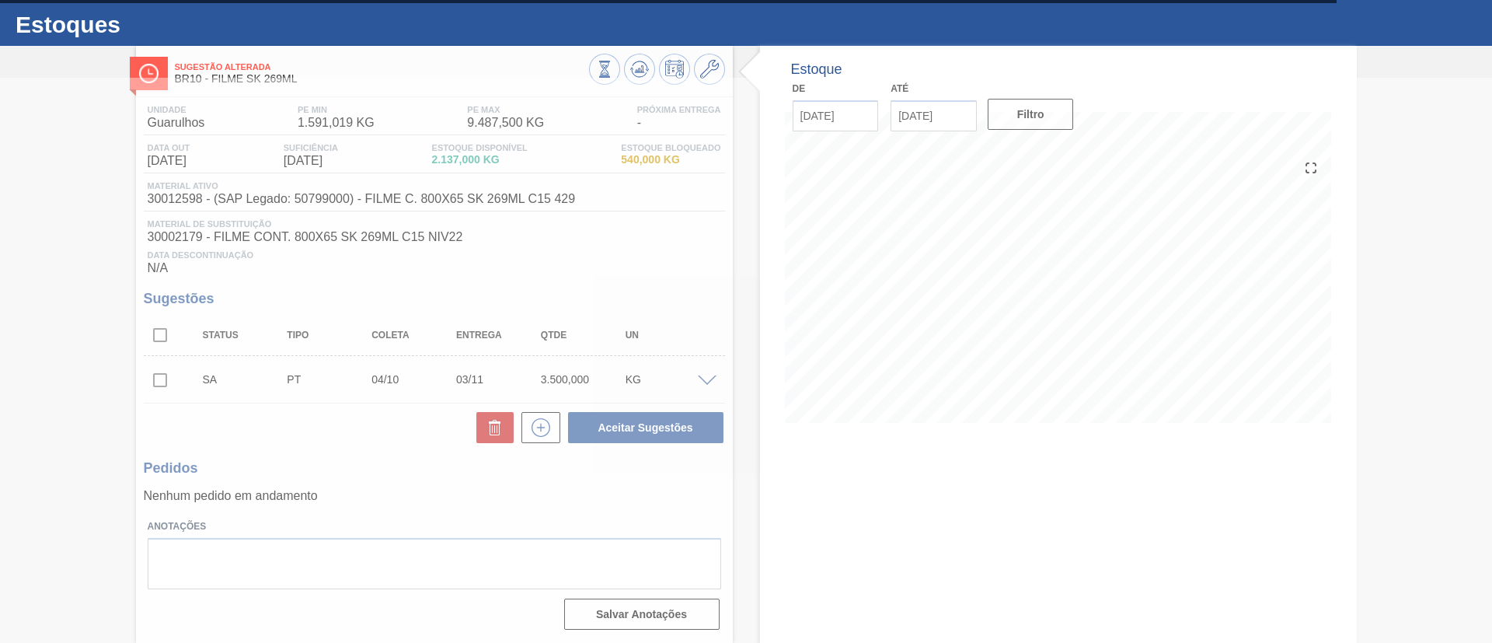
click at [152, 377] on div at bounding box center [746, 360] width 1492 height 565
click at [157, 381] on div at bounding box center [746, 360] width 1492 height 565
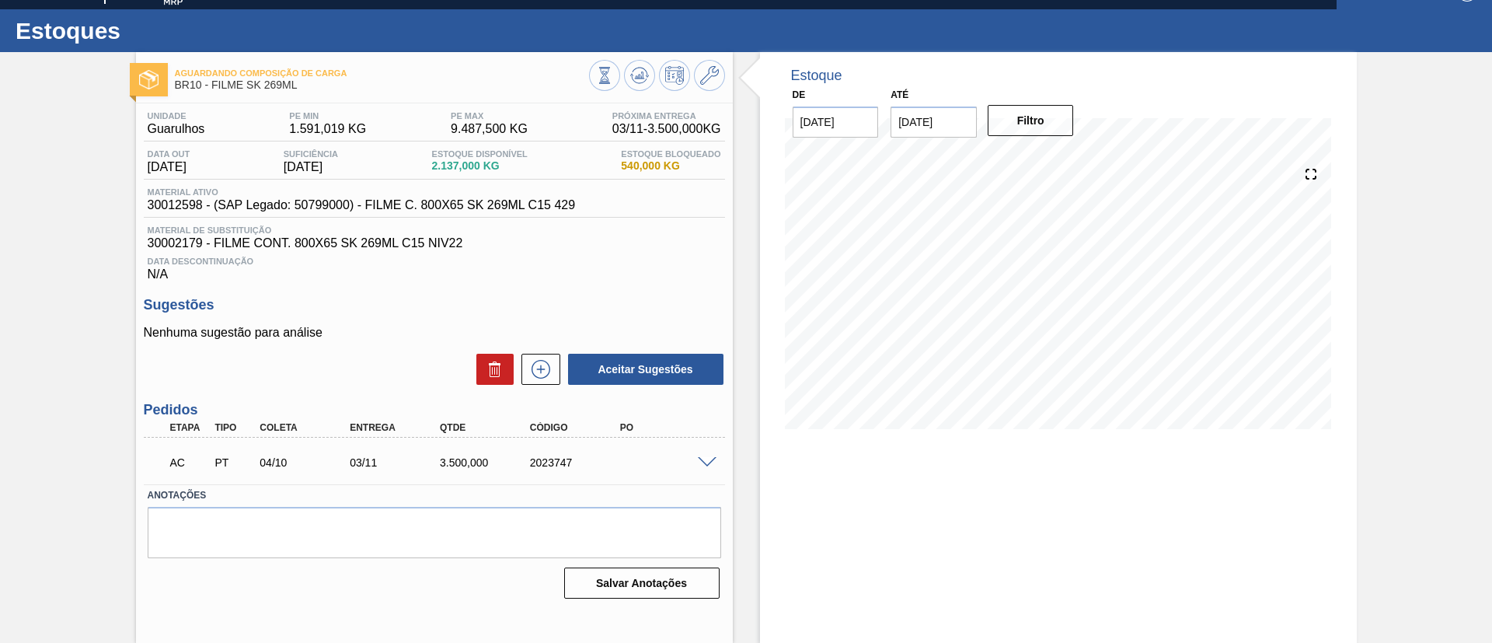
click at [704, 458] on span at bounding box center [707, 463] width 19 height 12
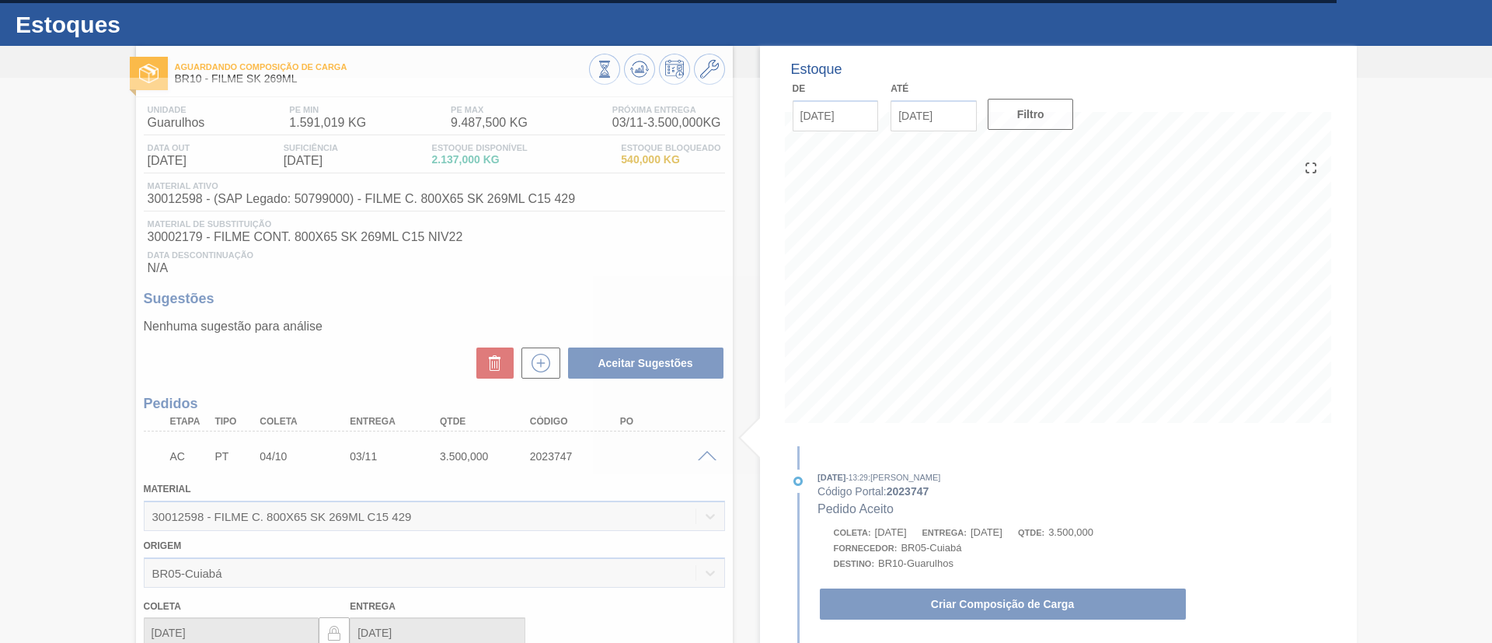
click at [984, 610] on div at bounding box center [746, 360] width 1492 height 565
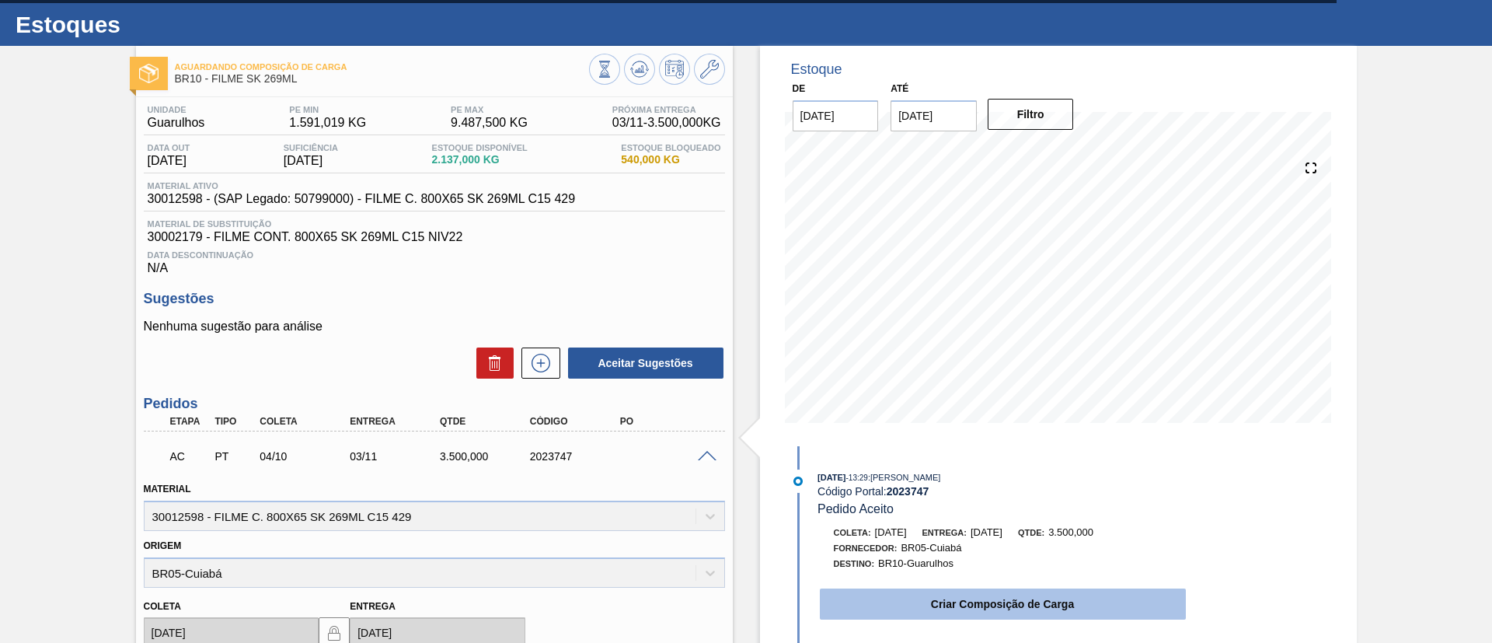
click at [985, 601] on button "Criar Composição de Carga" at bounding box center [1003, 603] width 366 height 31
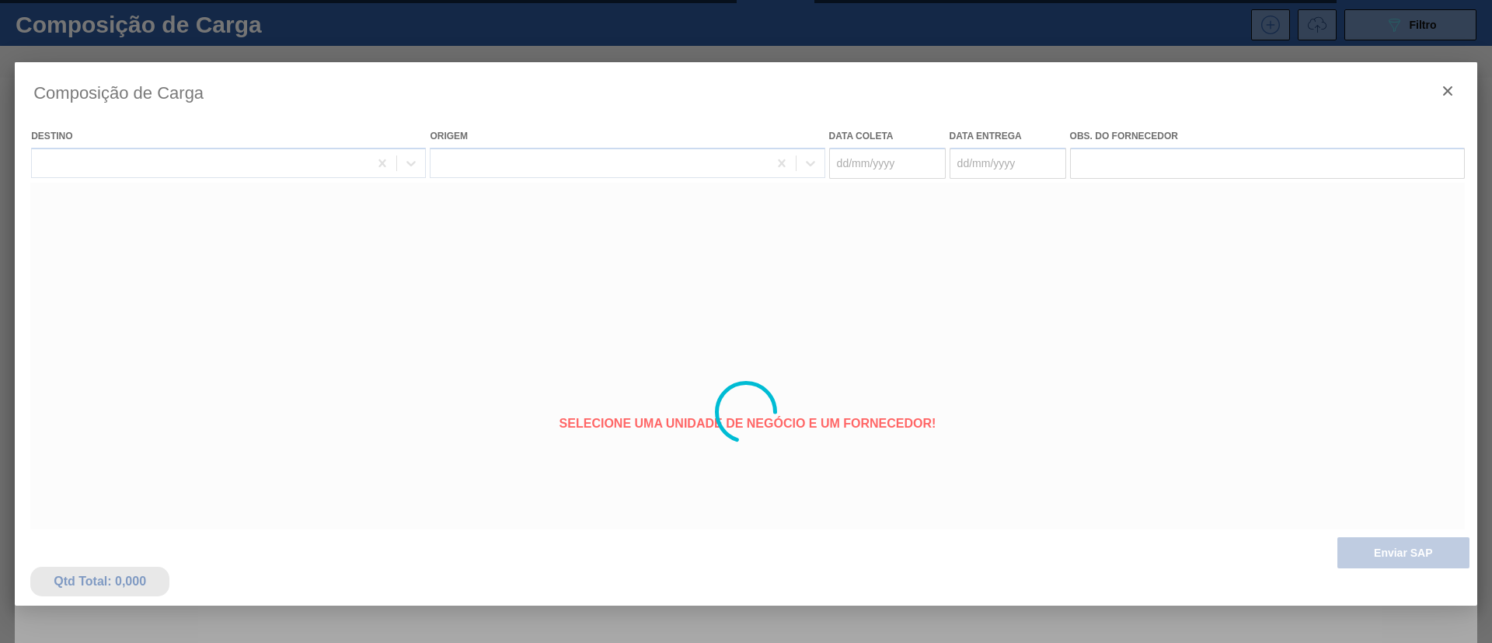
type coleta "[DATE]"
type entrega "[DATE]"
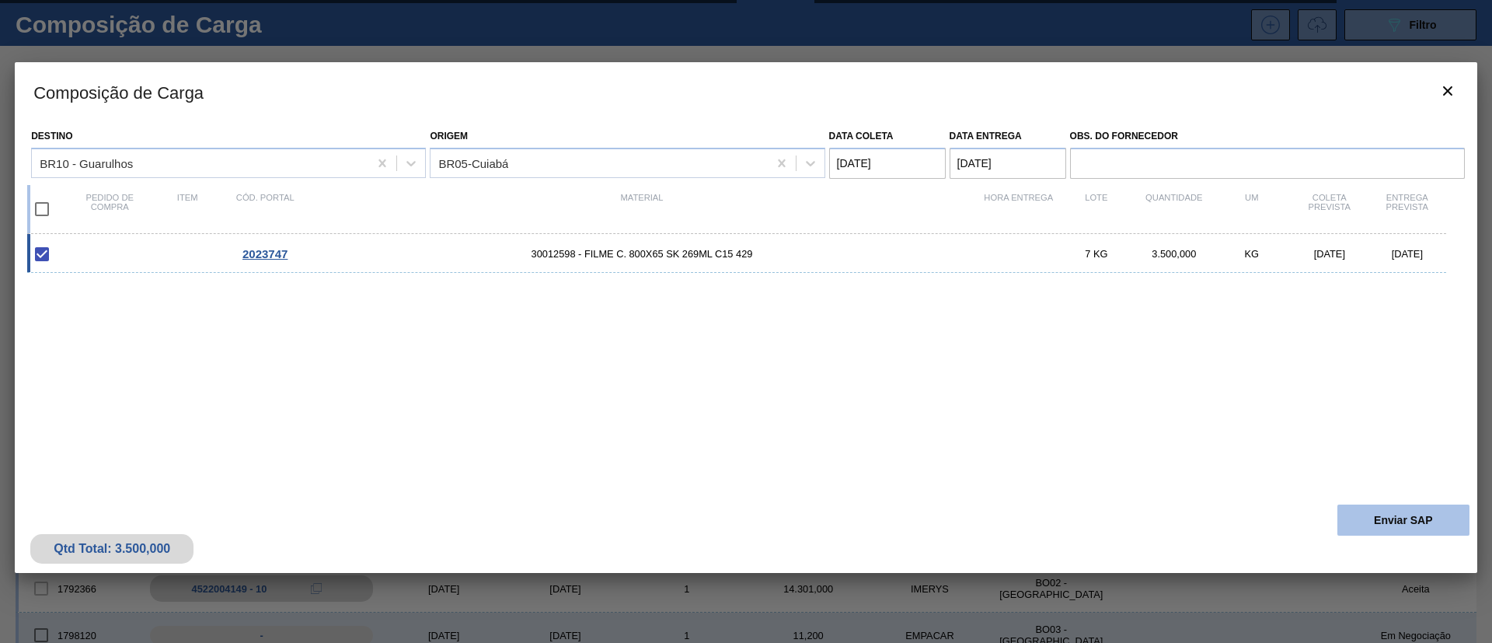
click at [1402, 506] on button "Enviar SAP" at bounding box center [1403, 519] width 132 height 31
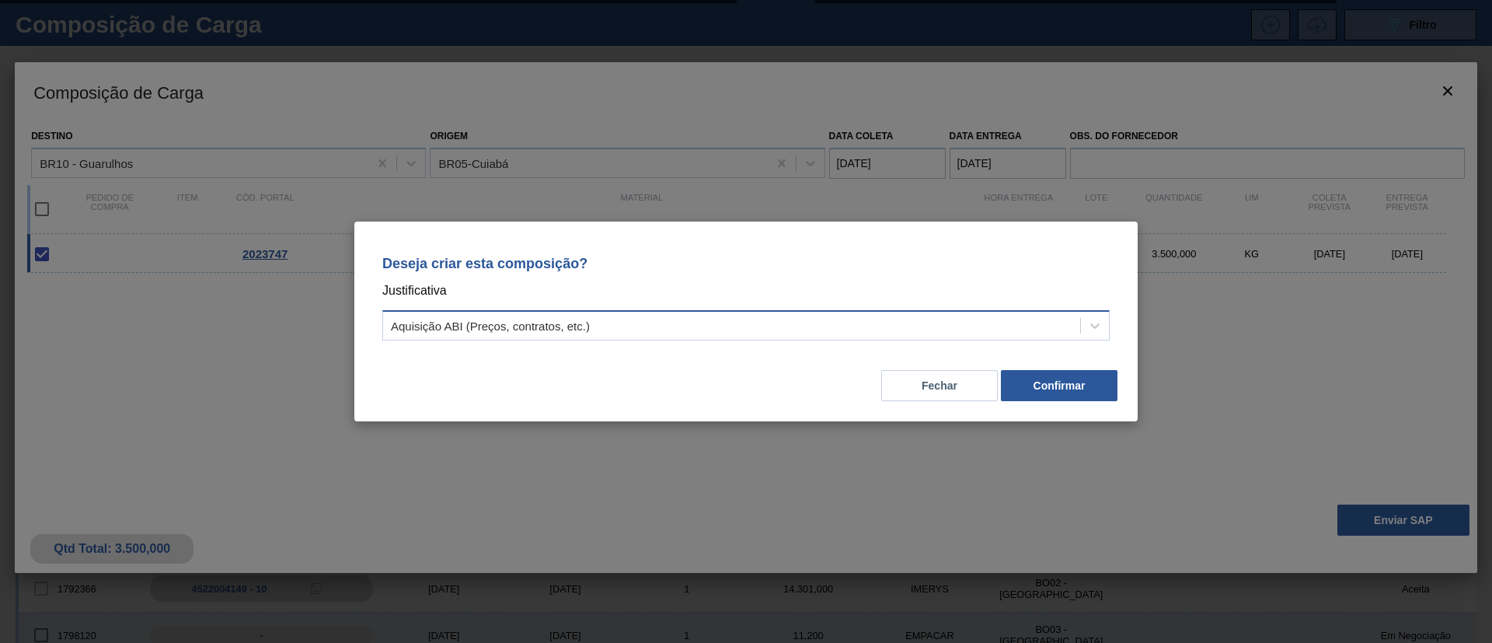
click at [936, 319] on div "Aquisição ABI (Preços, contratos, etc.)" at bounding box center [731, 326] width 697 height 23
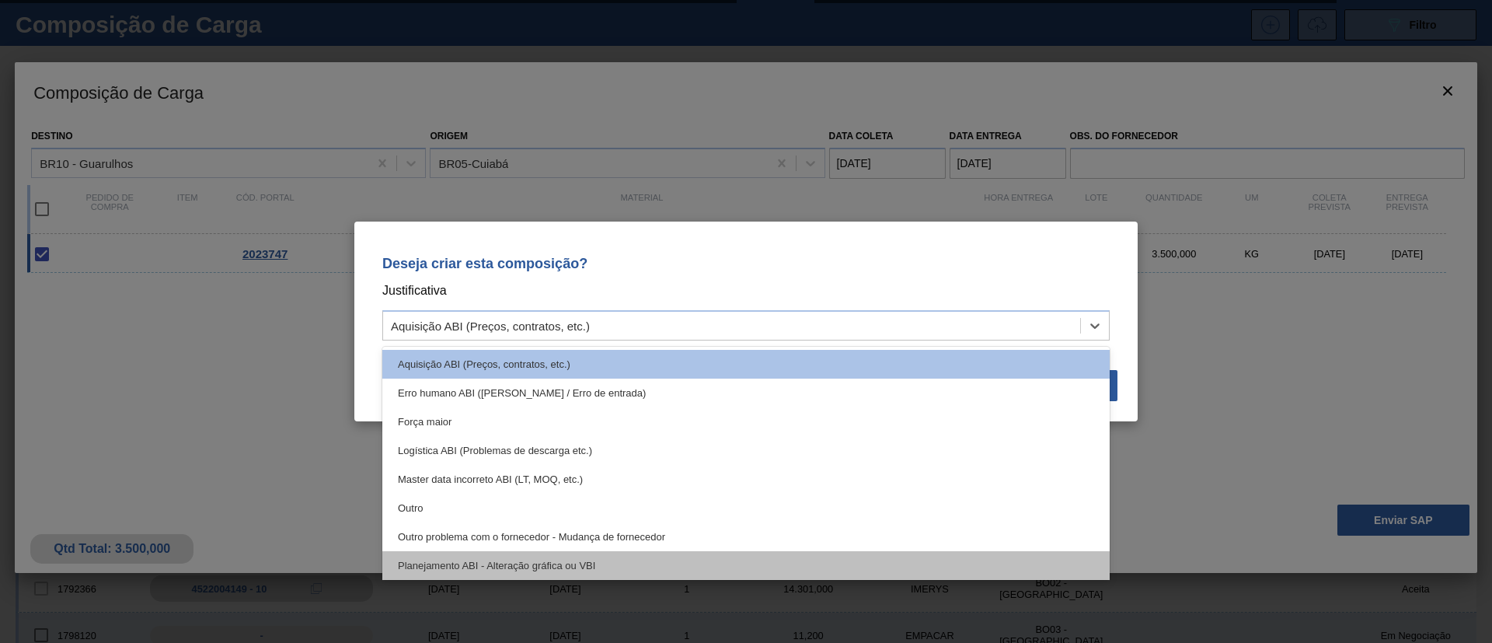
scroll to position [117, 0]
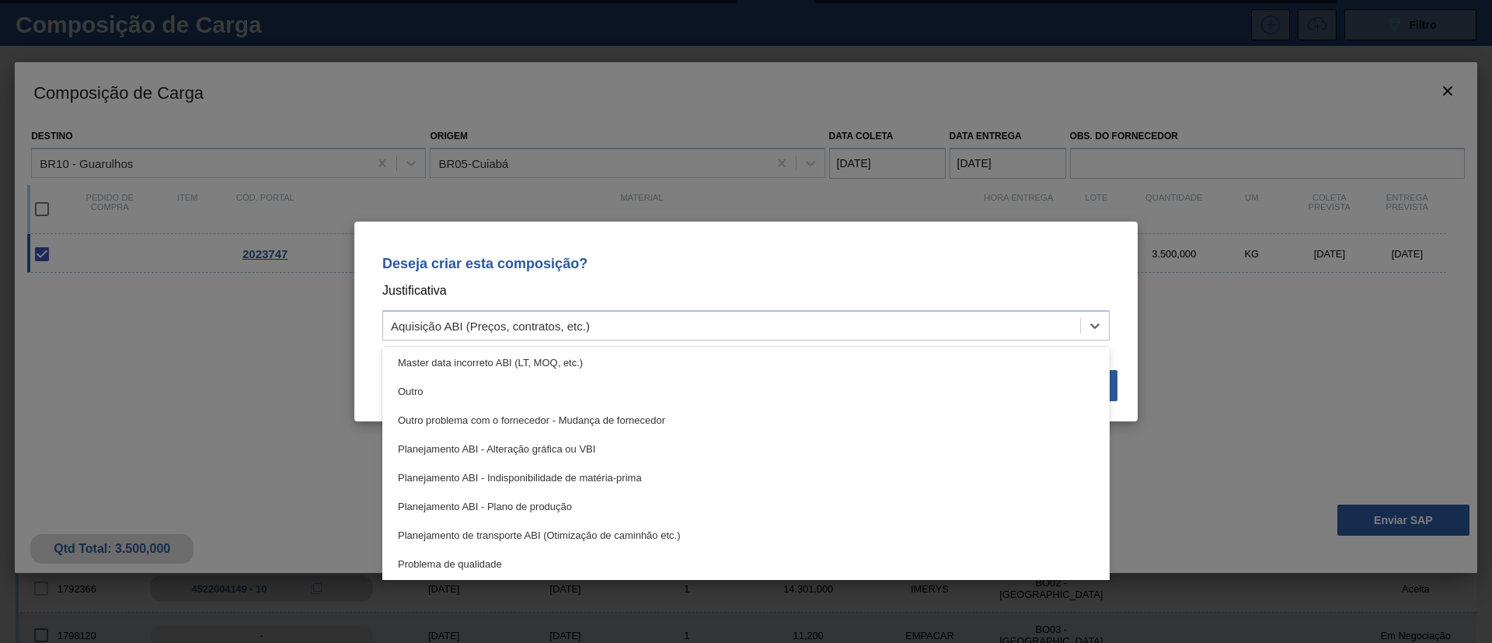
click at [601, 511] on div "Planejamento ABI - Plano de produção" at bounding box center [745, 506] width 727 height 29
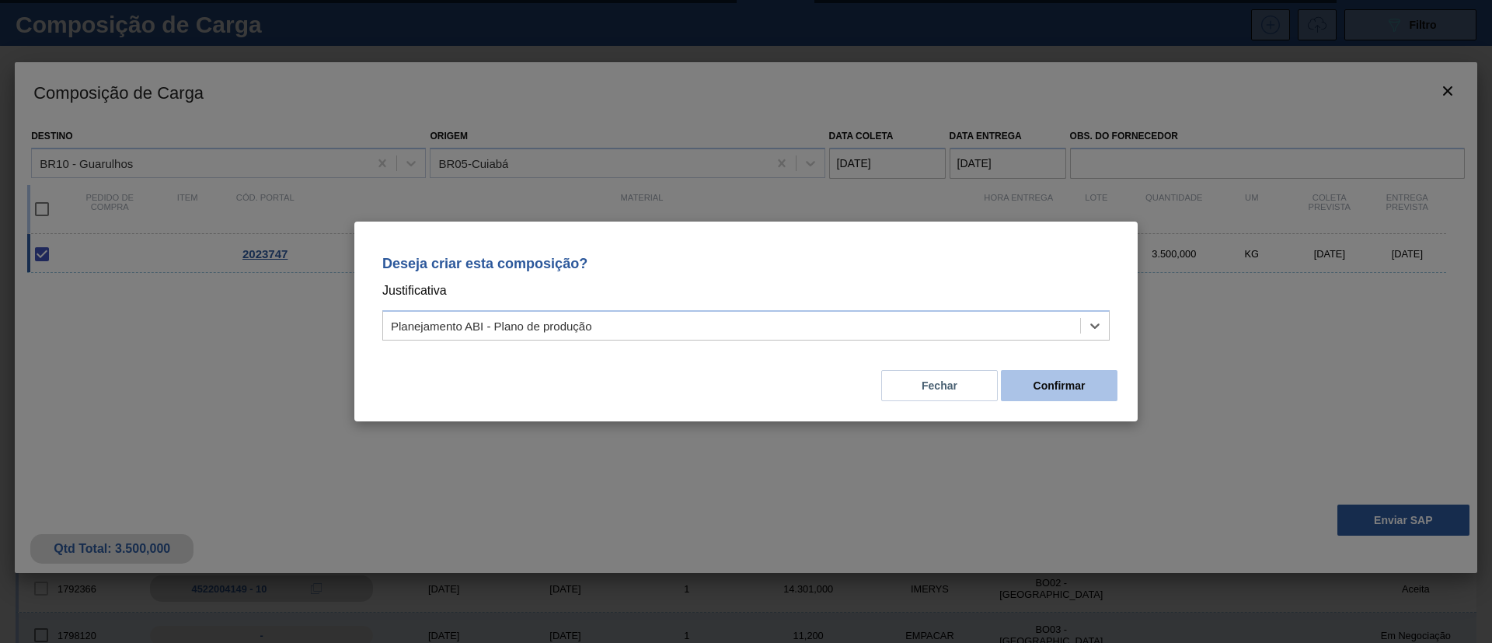
click at [1082, 393] on button "Confirmar" at bounding box center [1059, 385] width 117 height 31
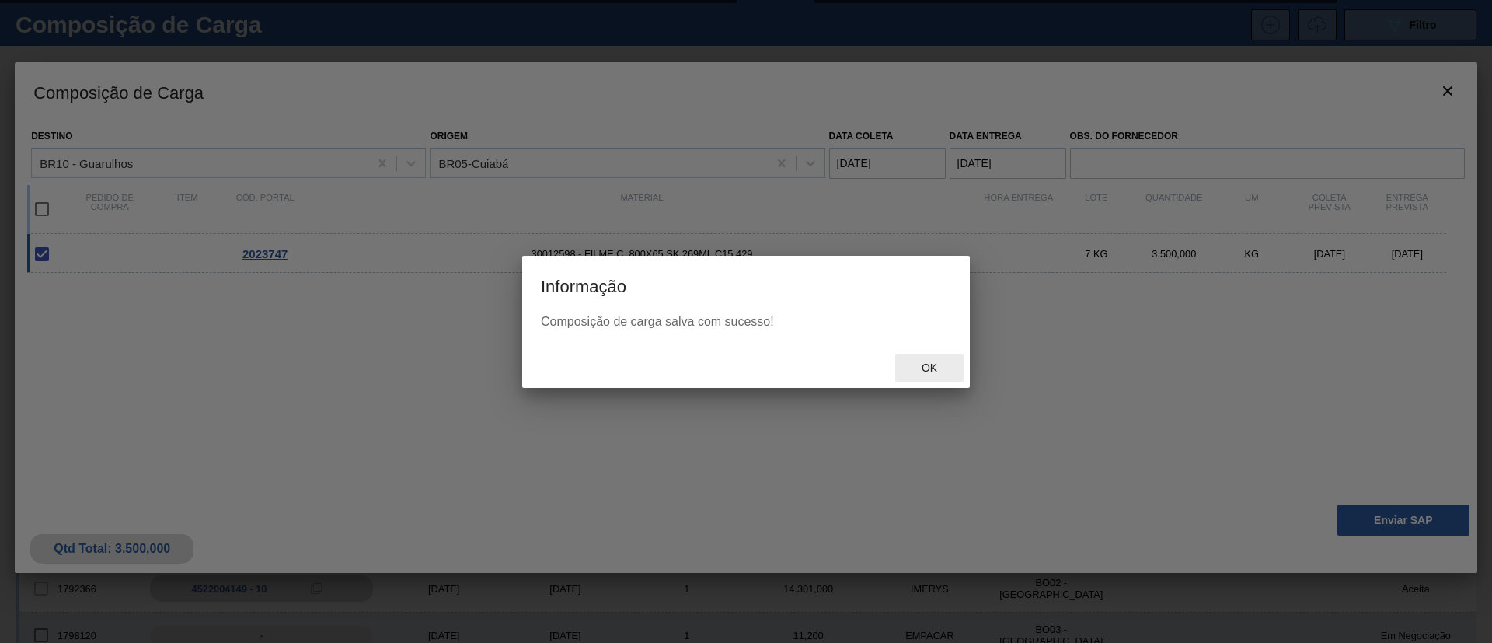
click at [926, 363] on span "Ok" at bounding box center [929, 367] width 40 height 12
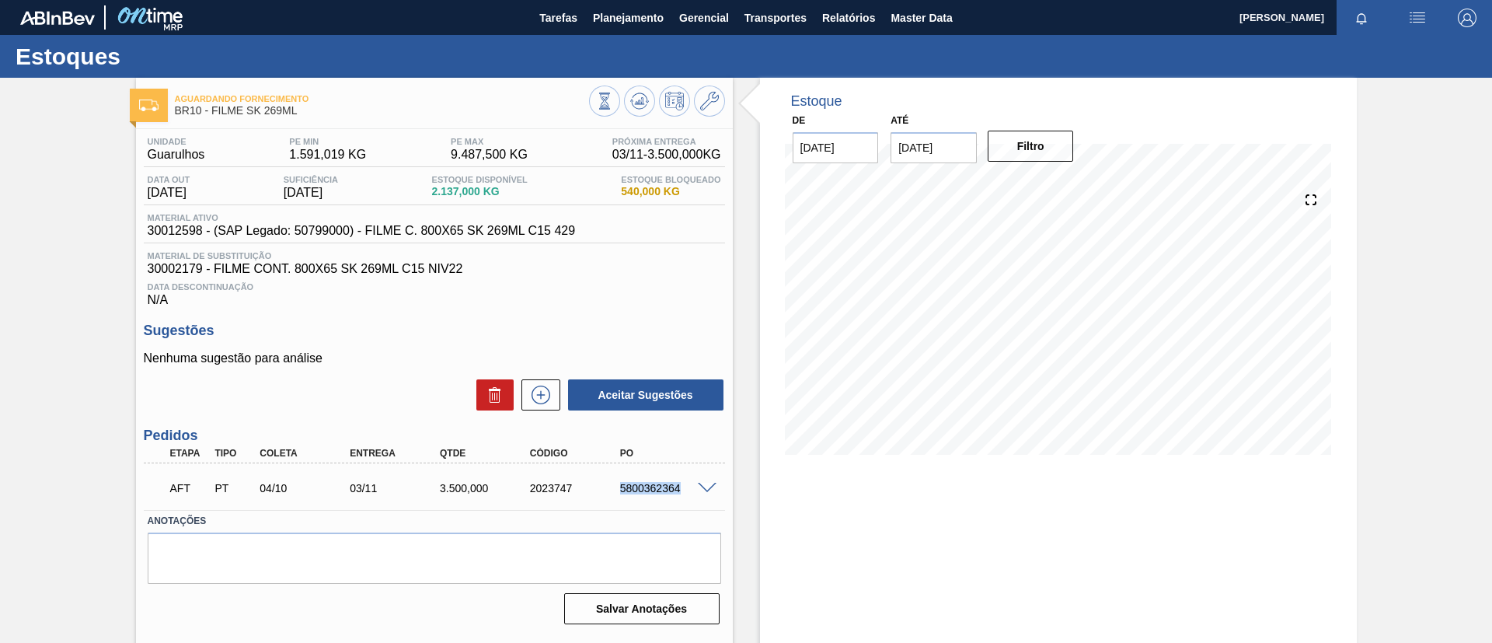
drag, startPoint x: 604, startPoint y: 494, endPoint x: 695, endPoint y: 504, distance: 90.7
click at [695, 504] on div "AFT PT 04/10 03/11 3.500,000 2023747 5800362364" at bounding box center [434, 486] width 581 height 39
copy div "5800362364"
click at [737, 633] on div "Estoque De 04/09/2025 Até 25/02/2026 Filtro" at bounding box center [1045, 373] width 624 height 590
drag, startPoint x: 608, startPoint y: 484, endPoint x: 686, endPoint y: 490, distance: 77.9
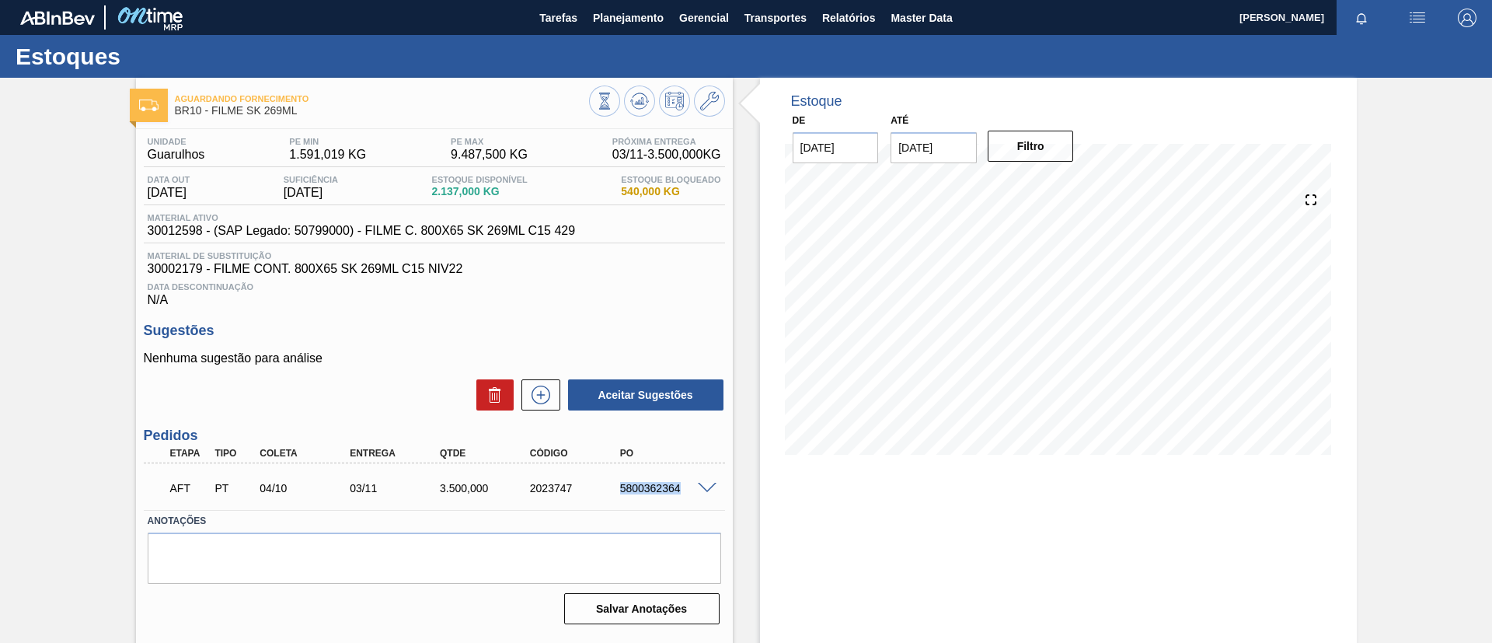
click at [686, 490] on div "AFT PT 04/10 03/11 3.500,000 2023747 5800362364" at bounding box center [430, 486] width 540 height 31
copy div "5800362364"
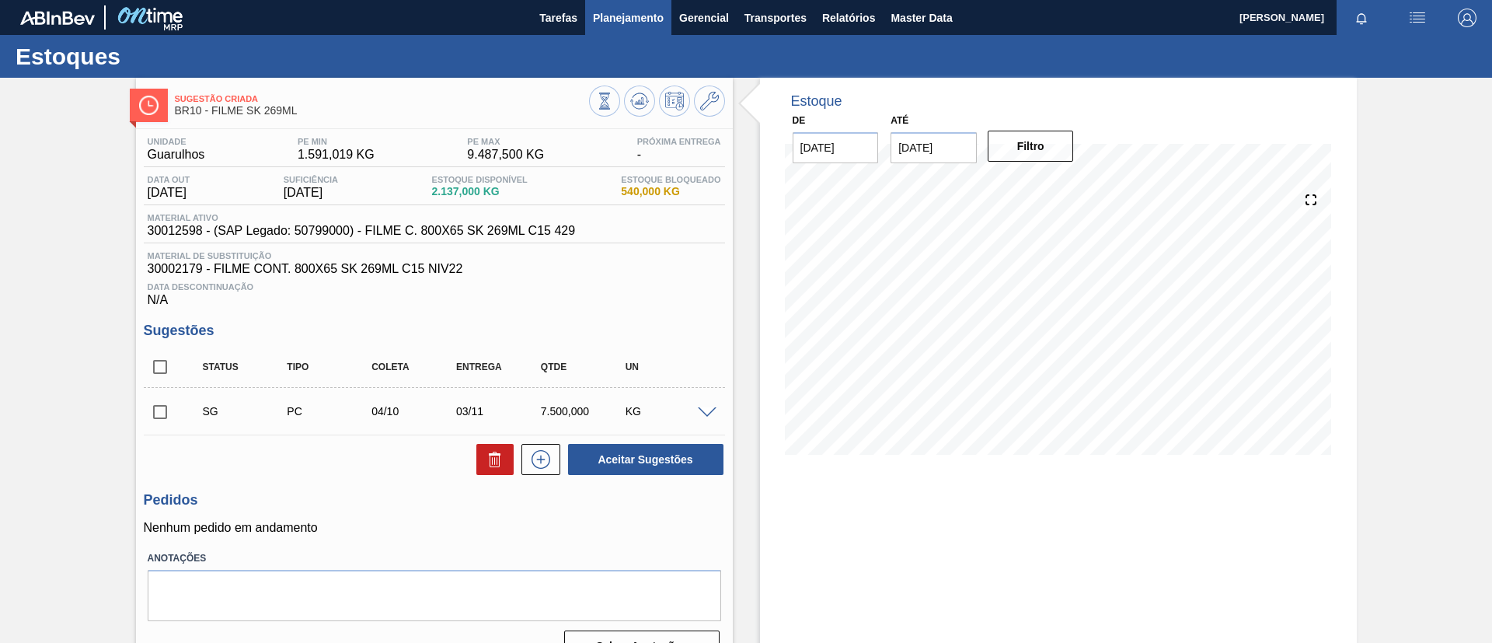
click at [623, 26] on span "Planejamento" at bounding box center [628, 18] width 71 height 19
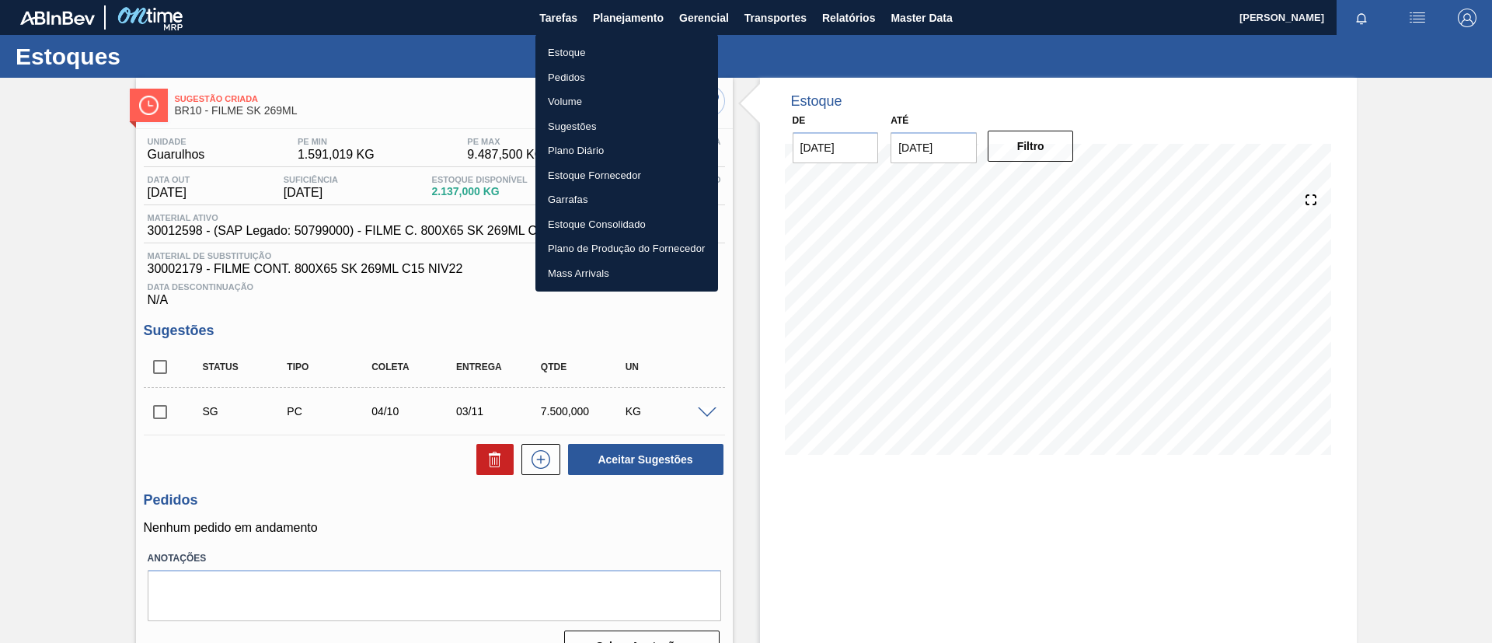
click at [610, 64] on ul "Estoque Pedidos Volume Sugestões Plano Diário Estoque Fornecedor Garrafas Estoq…" at bounding box center [626, 162] width 183 height 257
click at [610, 47] on li "Estoque" at bounding box center [626, 52] width 183 height 25
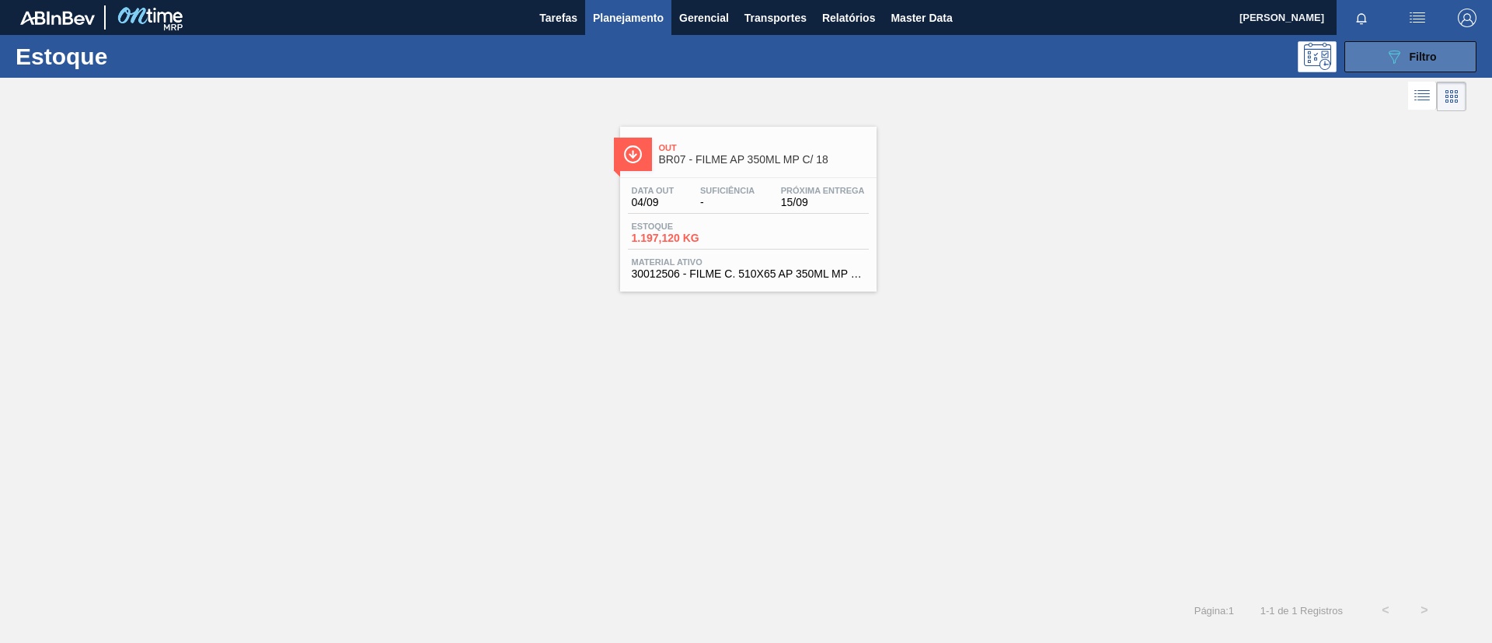
click at [1401, 63] on icon "089F7B8B-B2A5-4AFE-B5C0-19BA573D28AC" at bounding box center [1394, 56] width 19 height 19
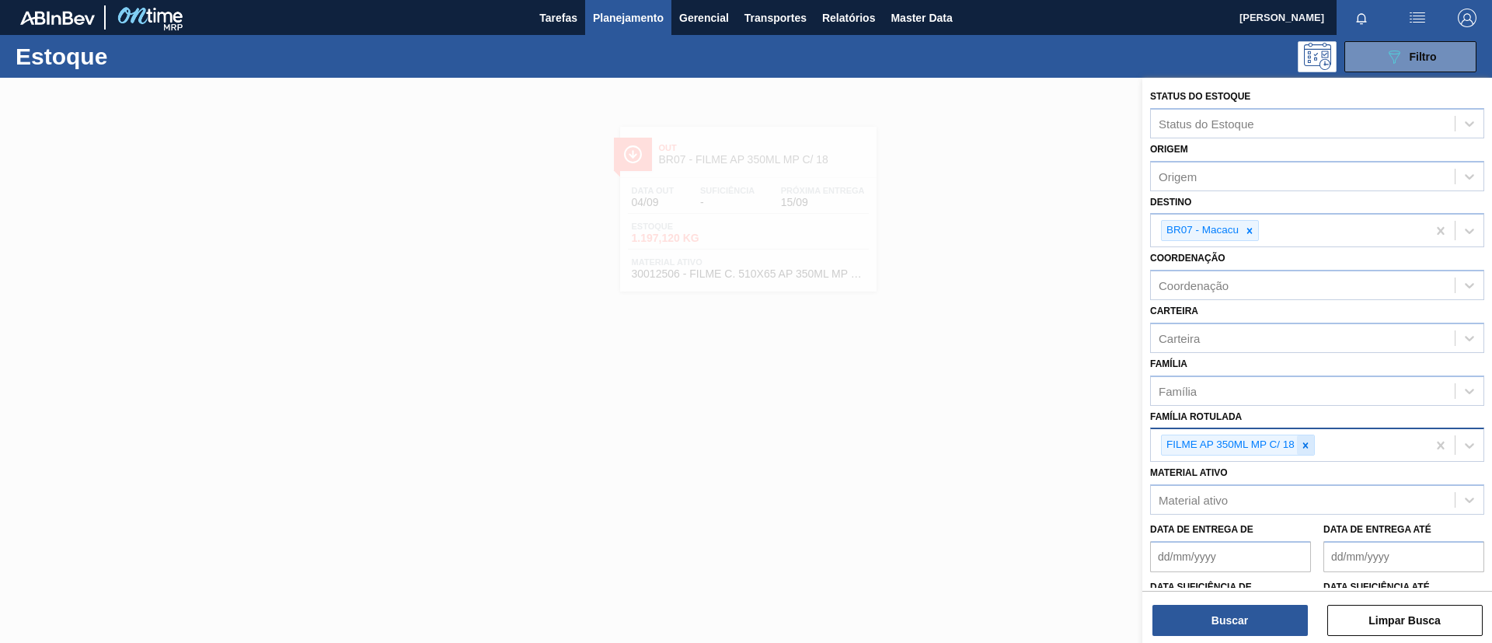
click at [1307, 444] on icon at bounding box center [1305, 445] width 11 height 11
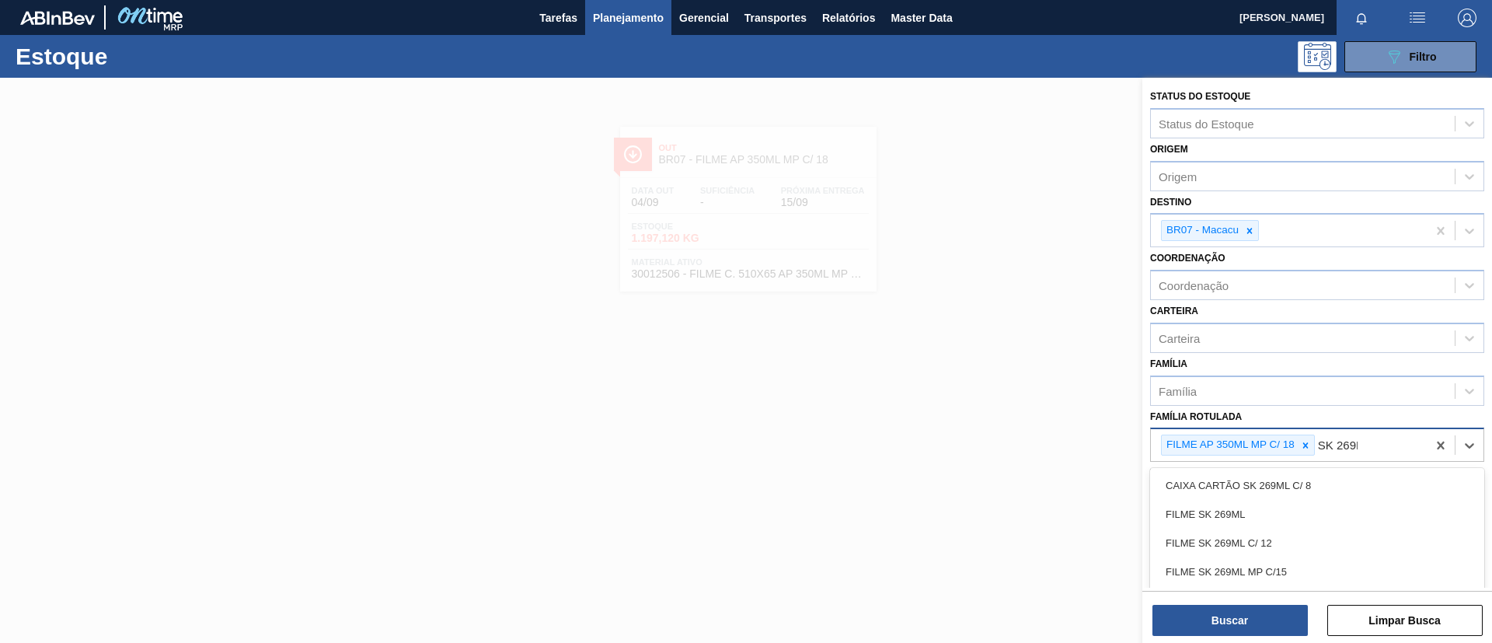
type Rotulada "SK 269ML"
click at [1307, 444] on icon at bounding box center [1305, 445] width 11 height 11
drag, startPoint x: 1258, startPoint y: 514, endPoint x: 1277, endPoint y: 183, distance: 331.5
click at [1258, 514] on div "FILME SK 269ML" at bounding box center [1317, 510] width 334 height 29
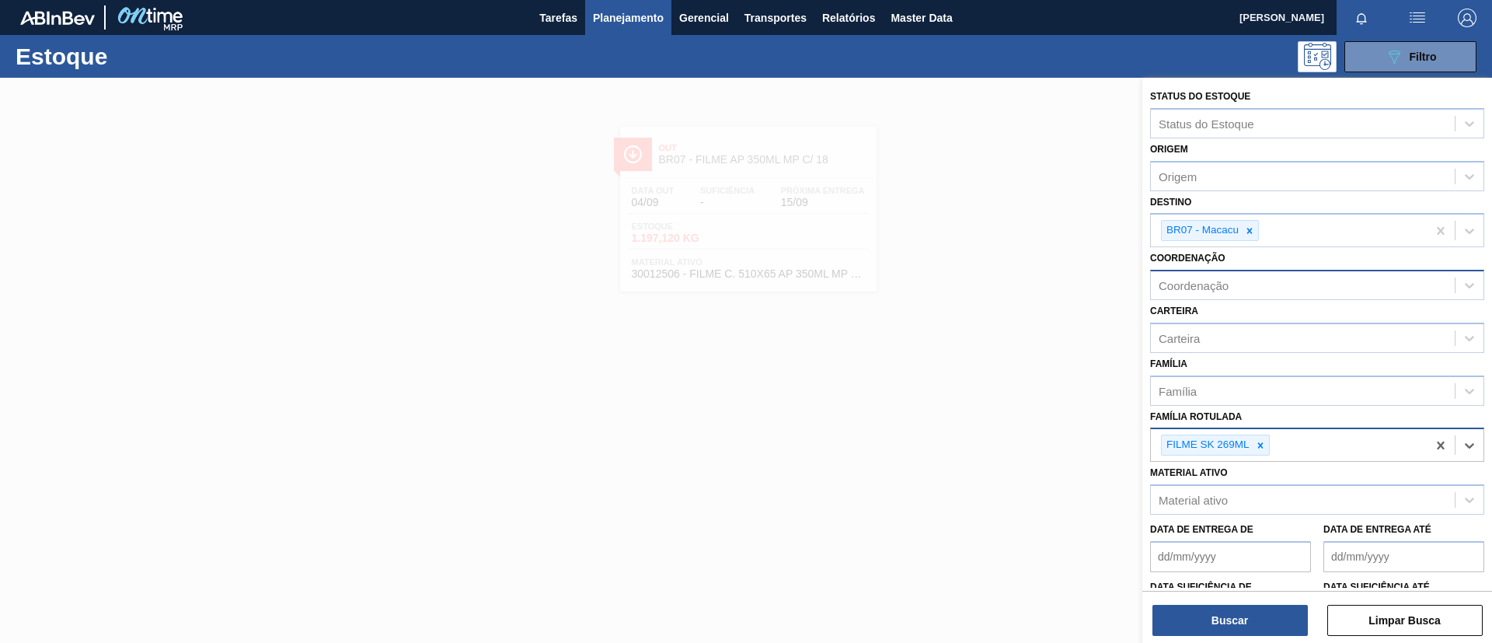
drag, startPoint x: 1245, startPoint y: 232, endPoint x: 1255, endPoint y: 267, distance: 36.9
click at [1243, 232] on div at bounding box center [1249, 230] width 17 height 19
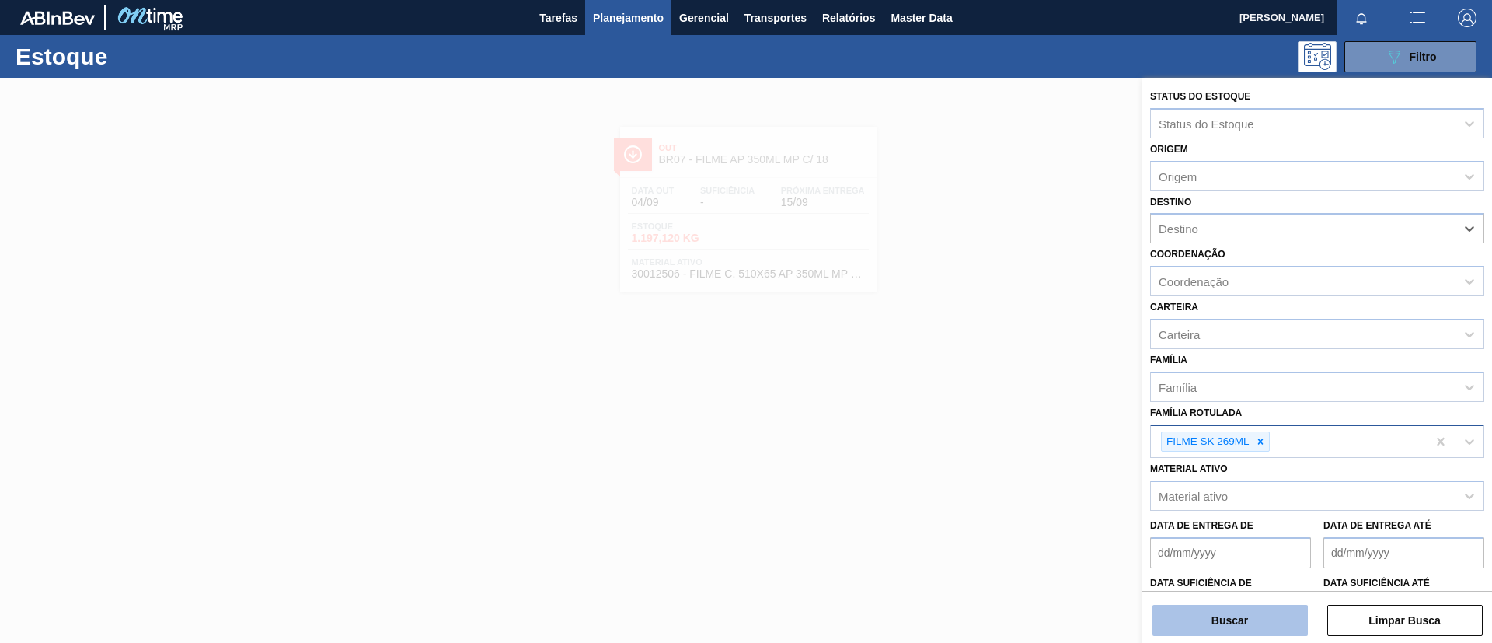
click at [1228, 624] on button "Buscar" at bounding box center [1229, 619] width 155 height 31
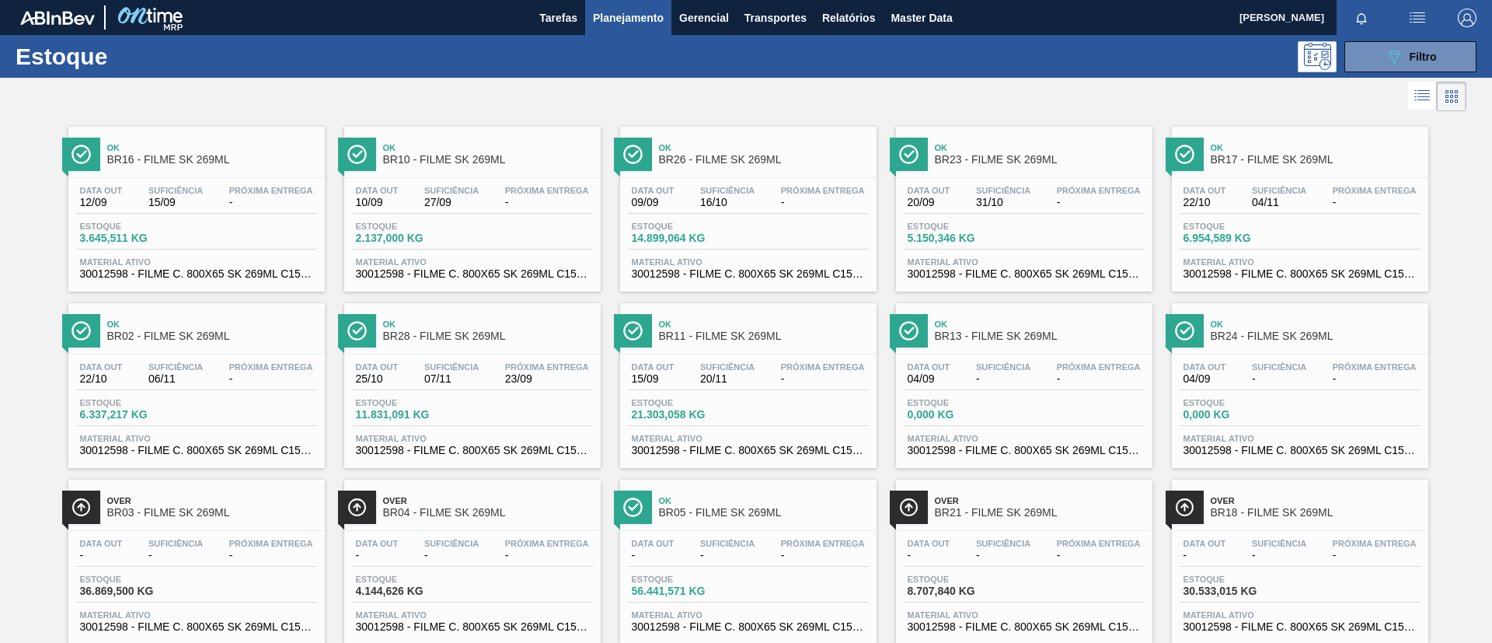
click at [155, 190] on span "Suficiência" at bounding box center [175, 190] width 54 height 9
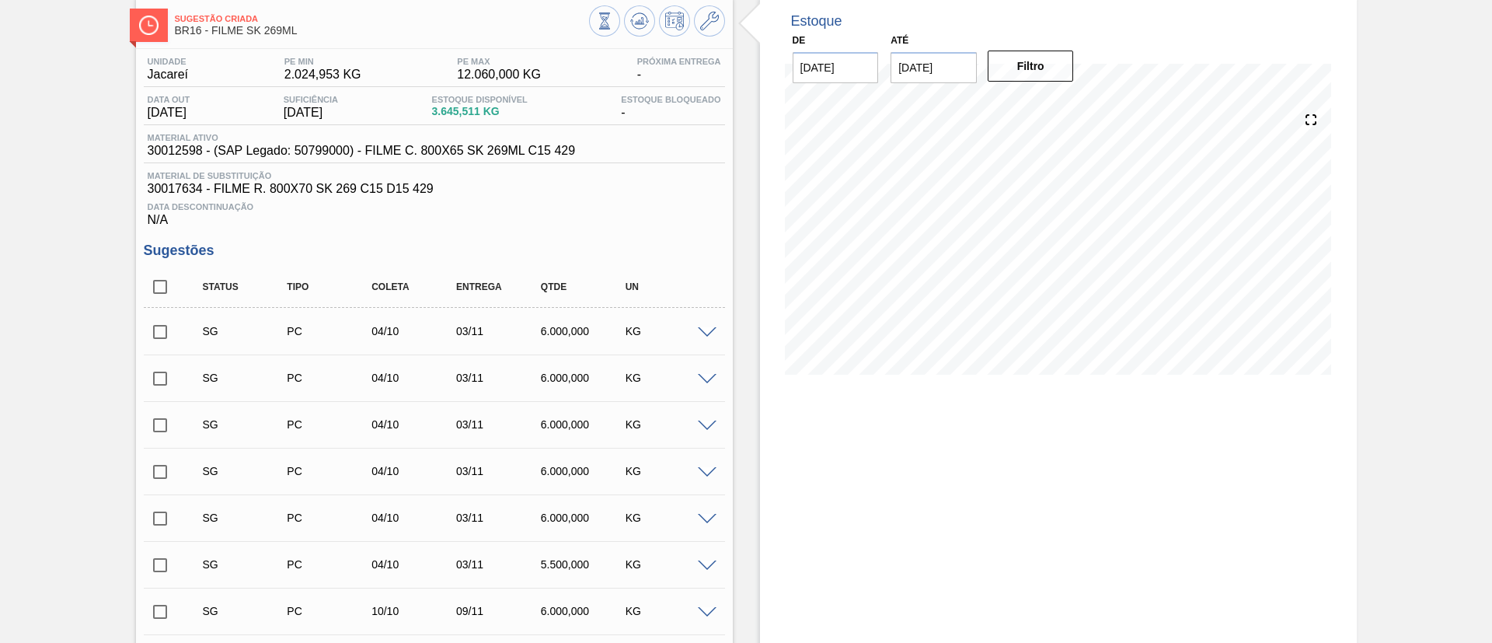
scroll to position [117, 0]
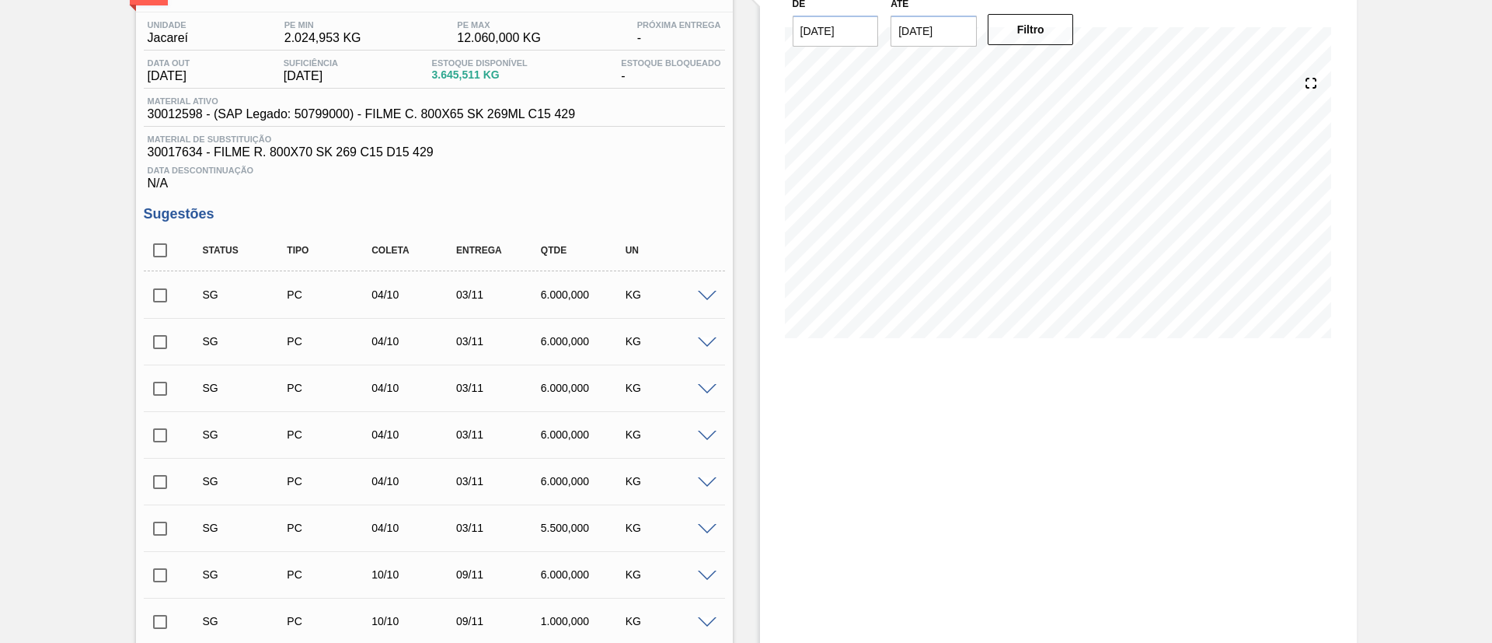
click at [152, 255] on input "checkbox" at bounding box center [160, 250] width 33 height 33
checkbox input "true"
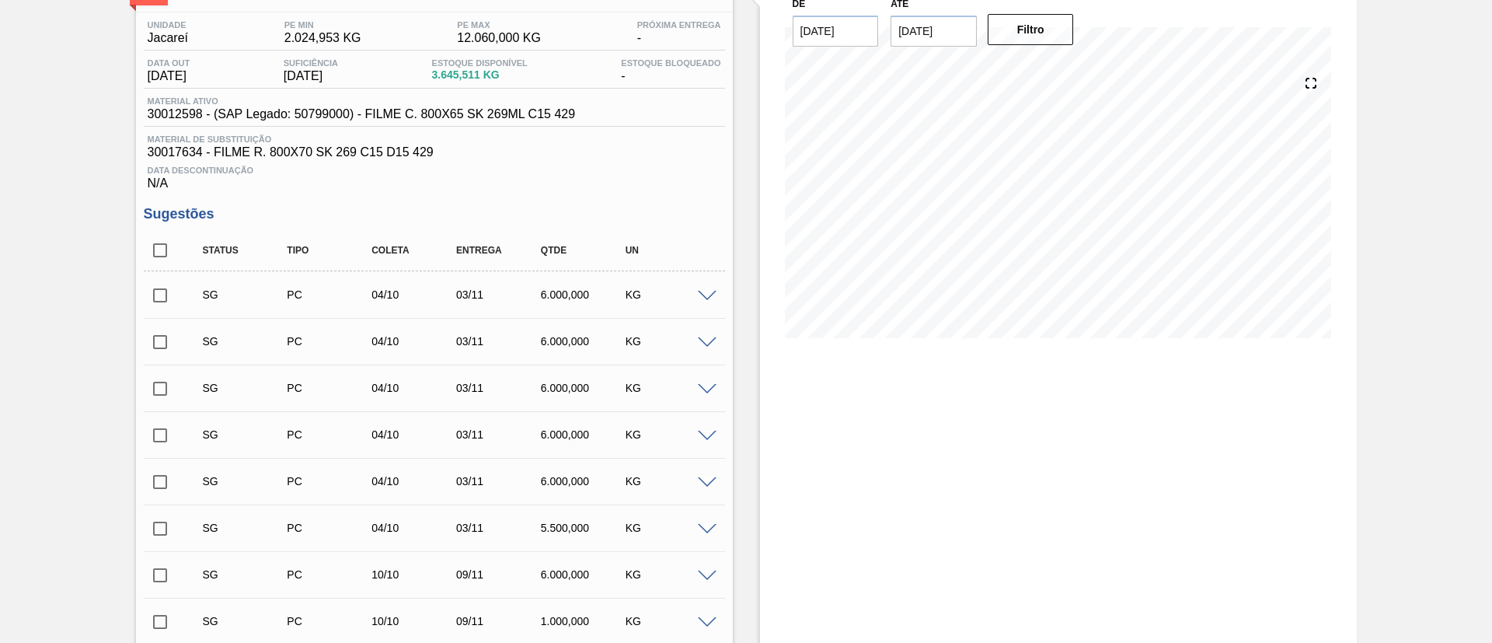
checkbox input "true"
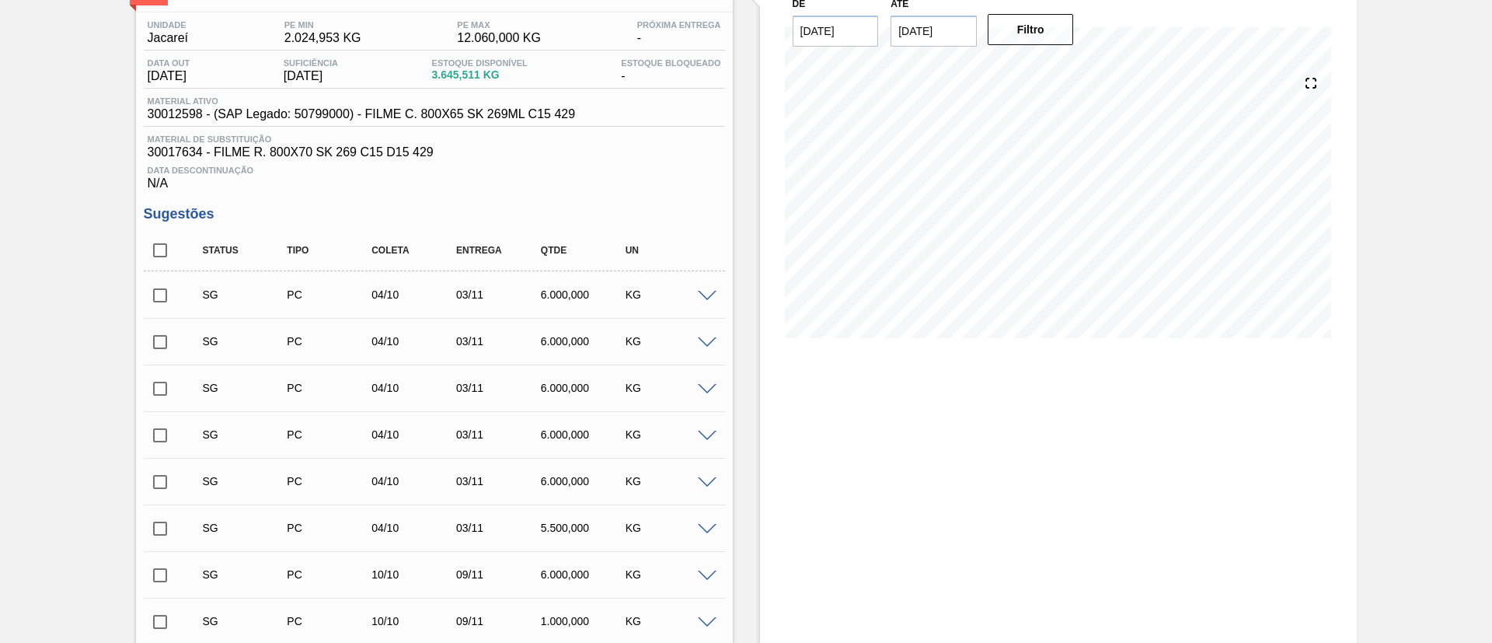
checkbox input "true"
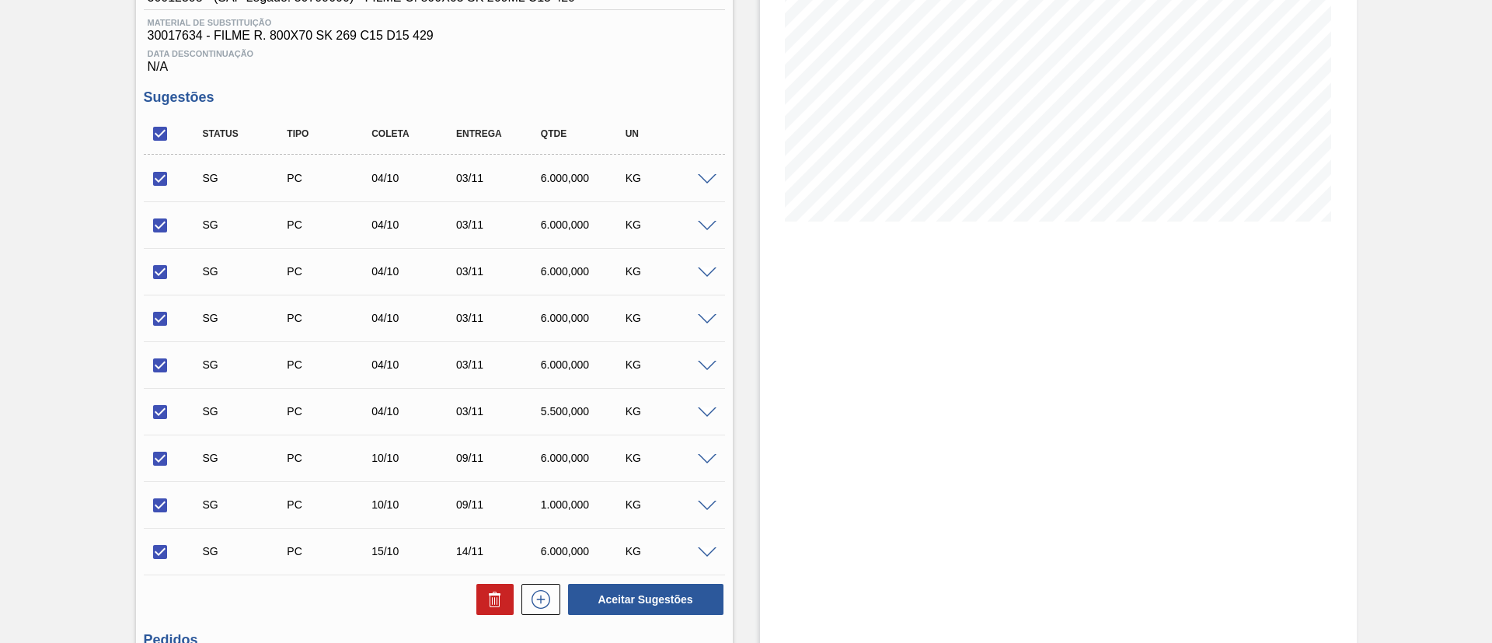
click at [500, 580] on div "Status Tipo Coleta Entrega Qtde UN SG PC 04/10 03/11 6.000,000 KG Material 3001…" at bounding box center [434, 364] width 581 height 503
click at [500, 586] on button at bounding box center [494, 598] width 37 height 31
checkbox input "false"
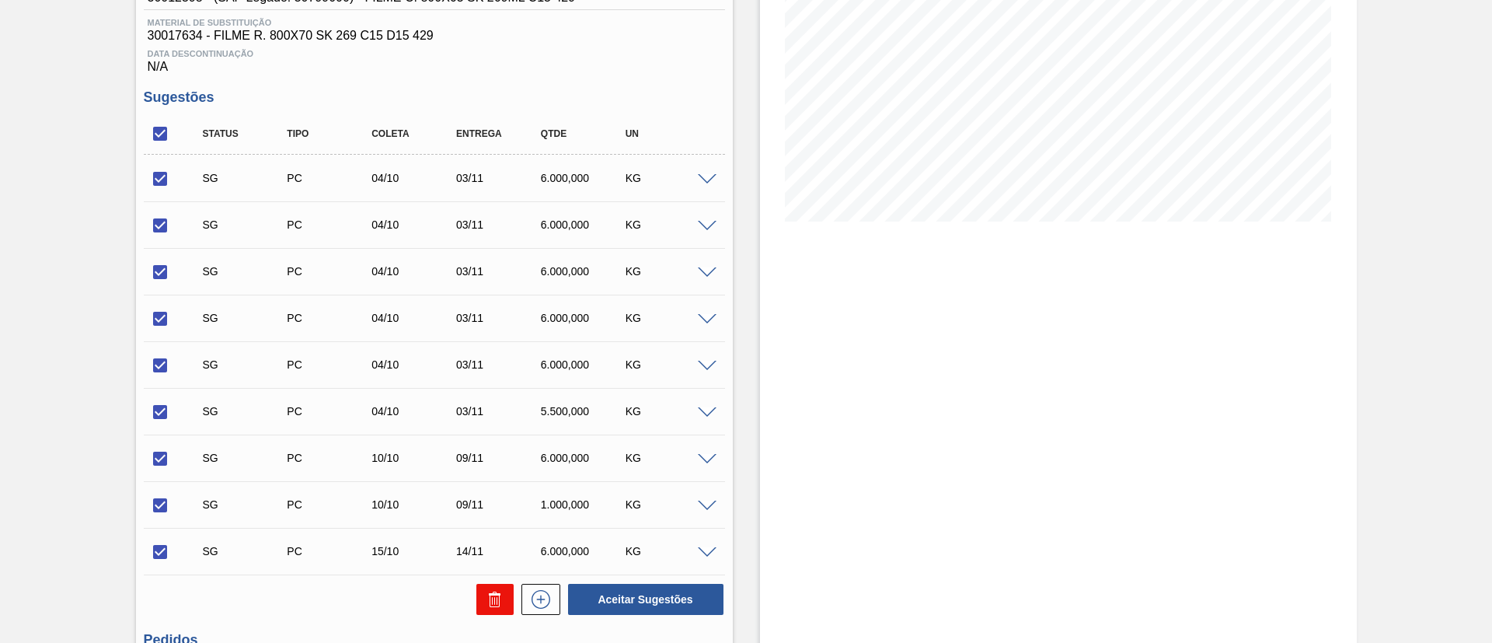
checkbox input "false"
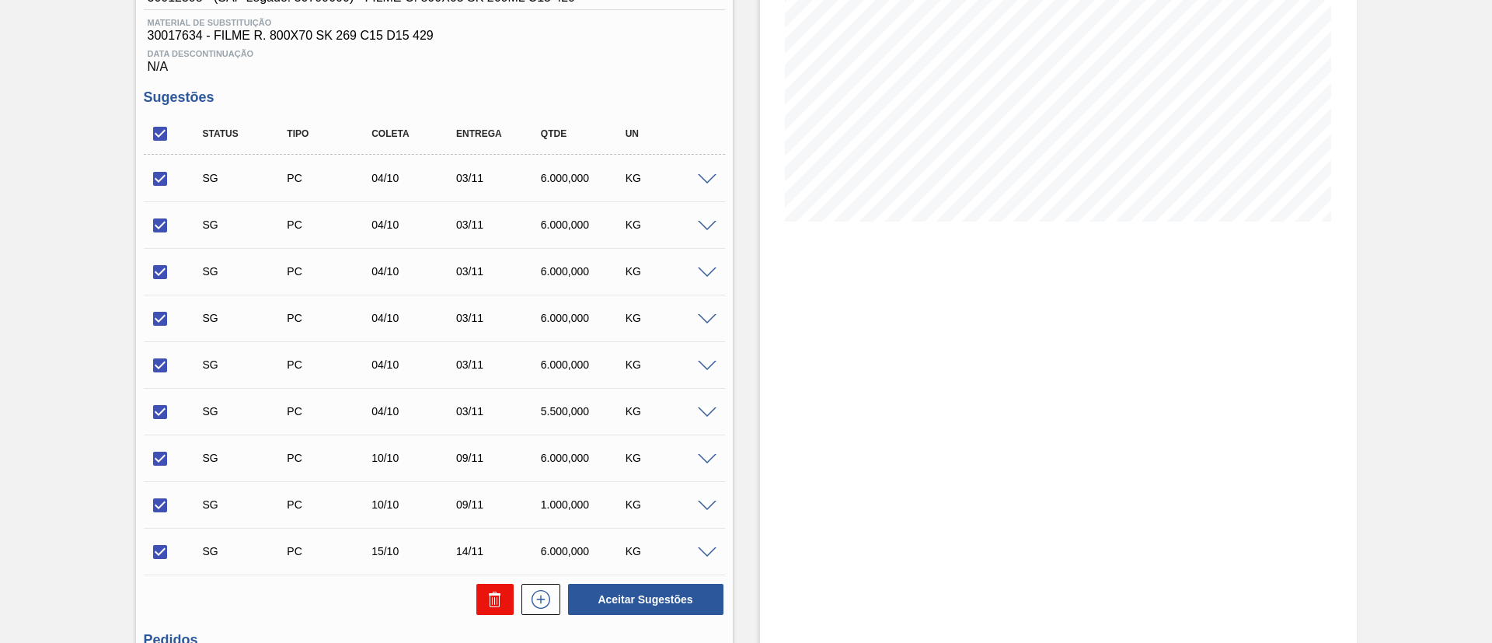
checkbox input "false"
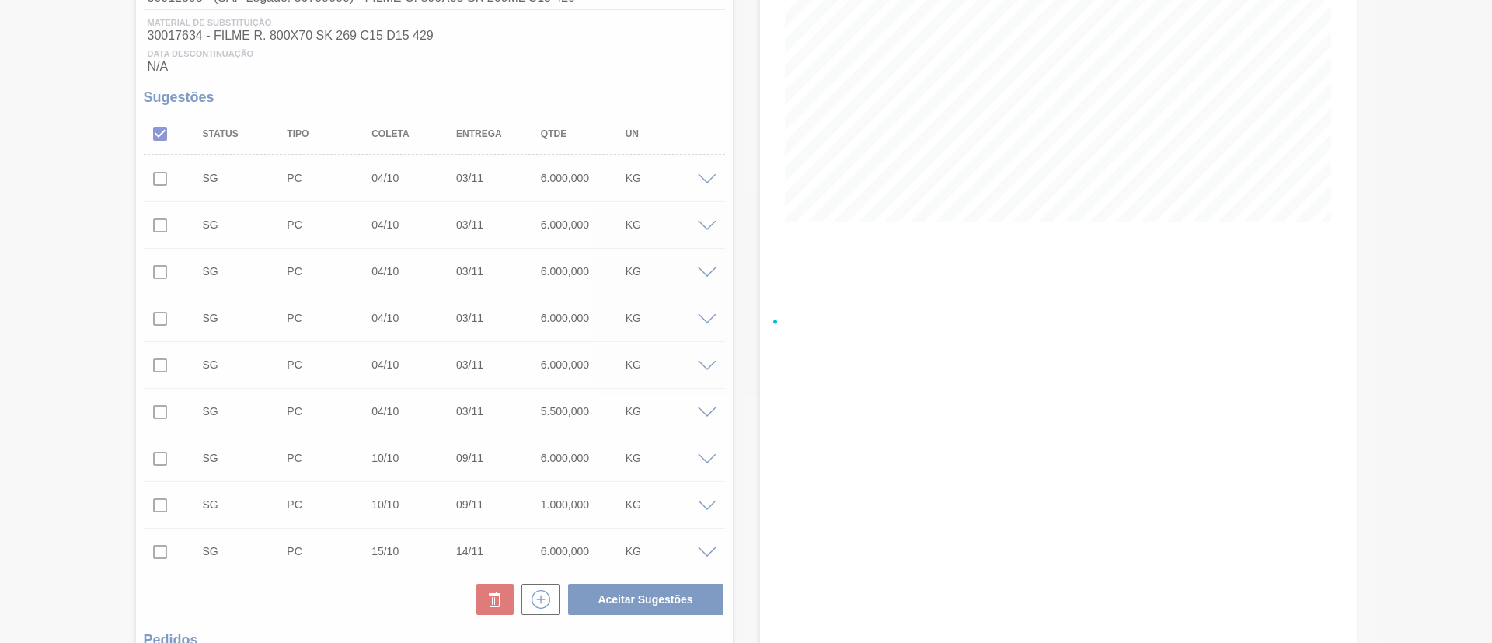
scroll to position [26, 0]
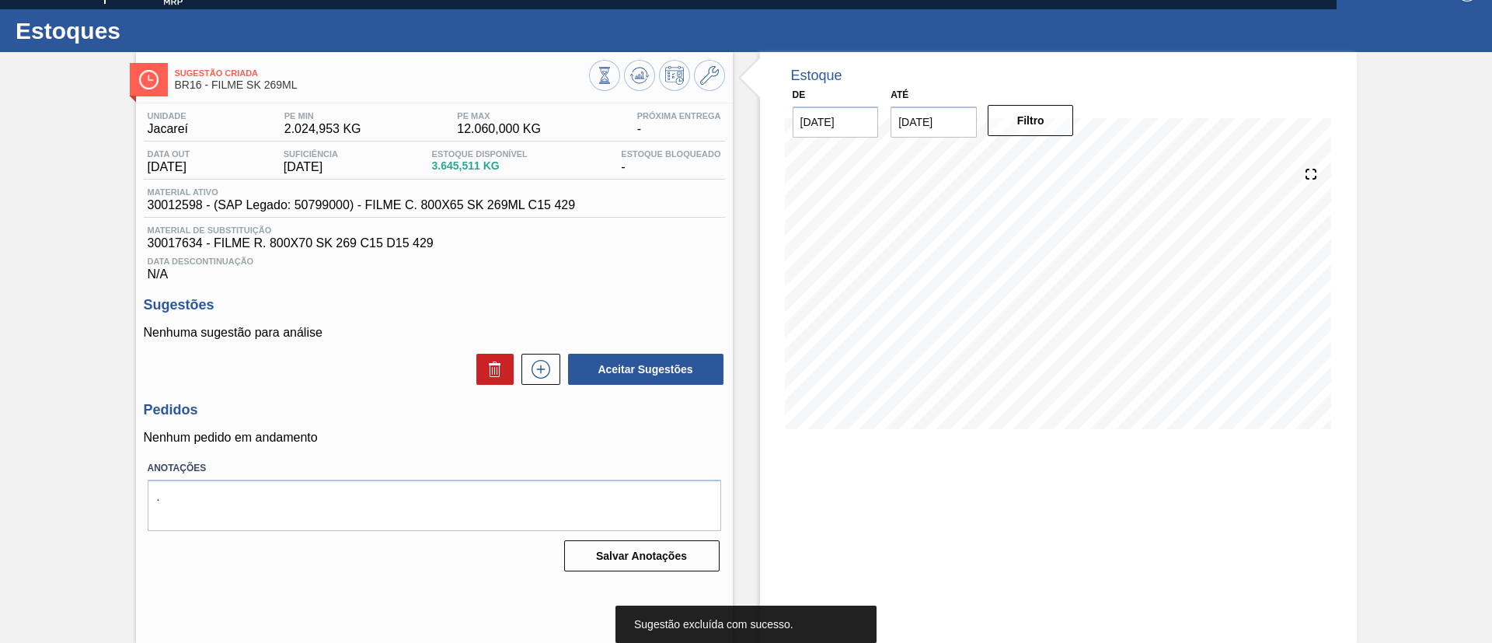
click at [536, 368] on icon at bounding box center [540, 368] width 9 height 1
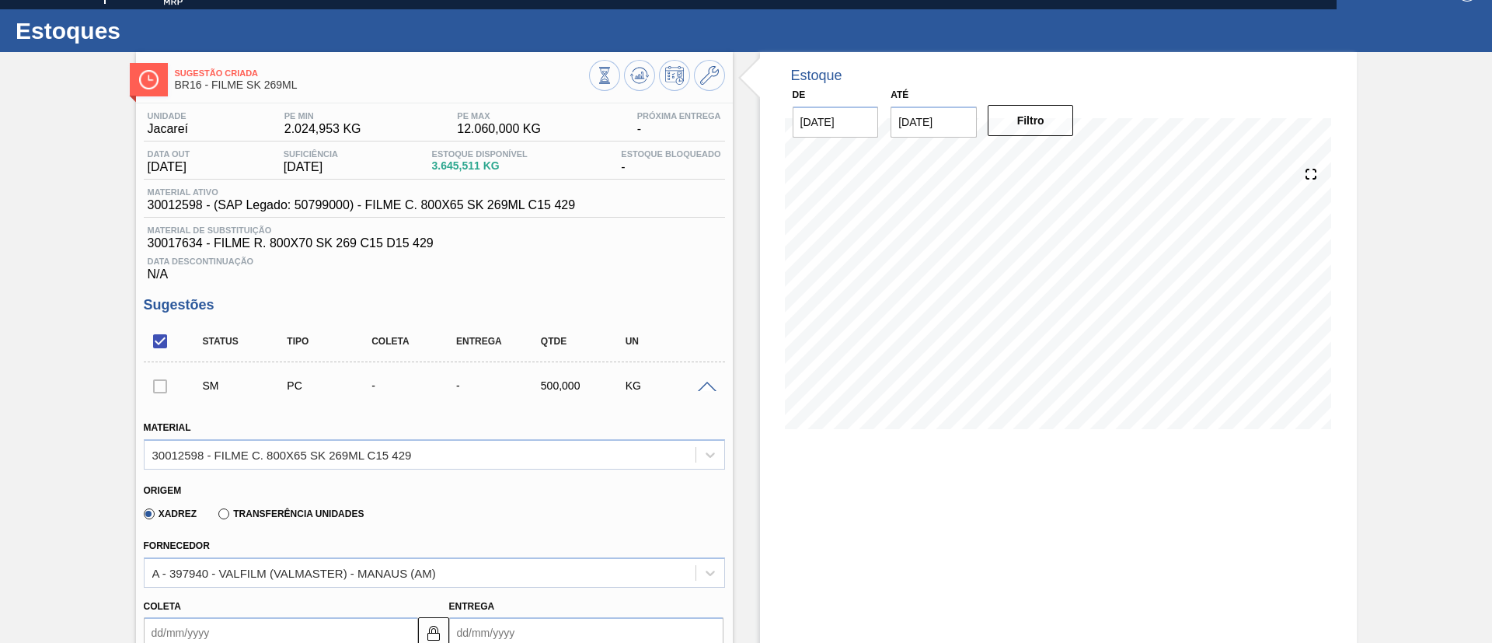
click at [326, 506] on div "Transferência Unidades" at bounding box center [288, 513] width 152 height 14
click at [329, 510] on label "Transferência Unidades" at bounding box center [290, 513] width 145 height 11
click at [216, 517] on input "Transferência Unidades" at bounding box center [216, 517] width 0 height 0
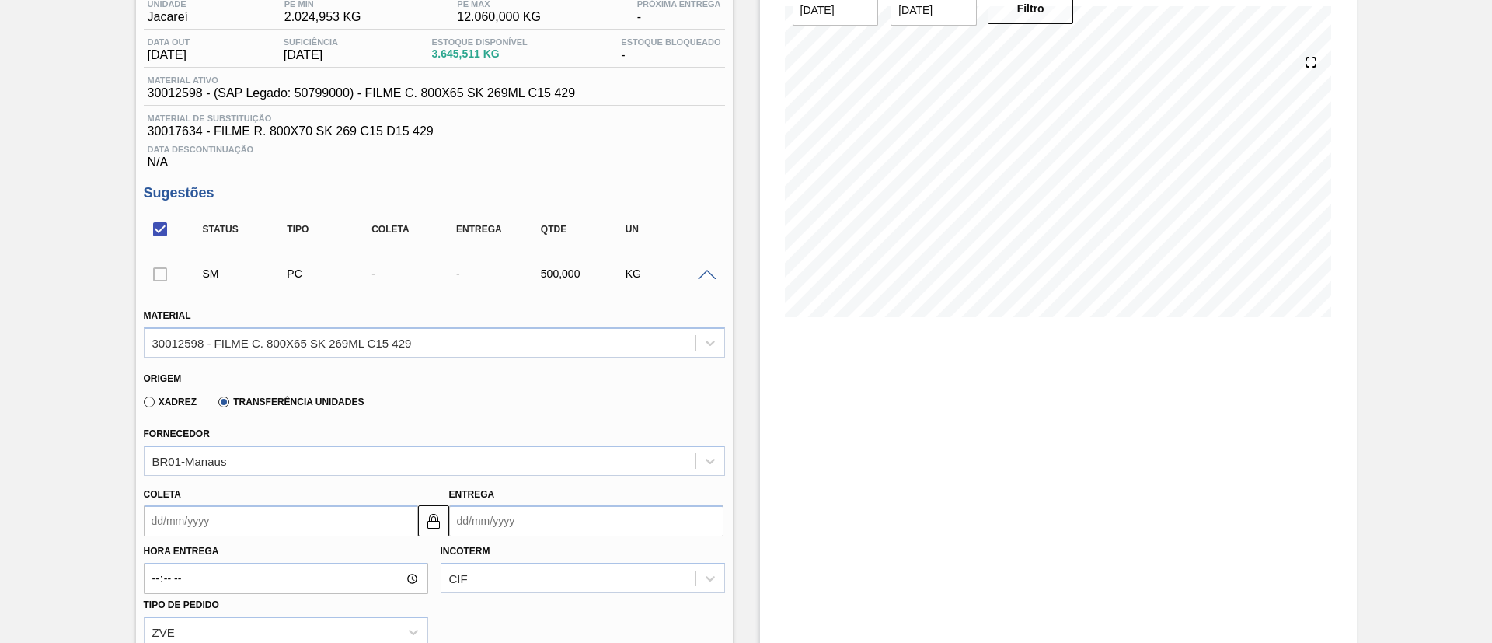
scroll to position [259, 0]
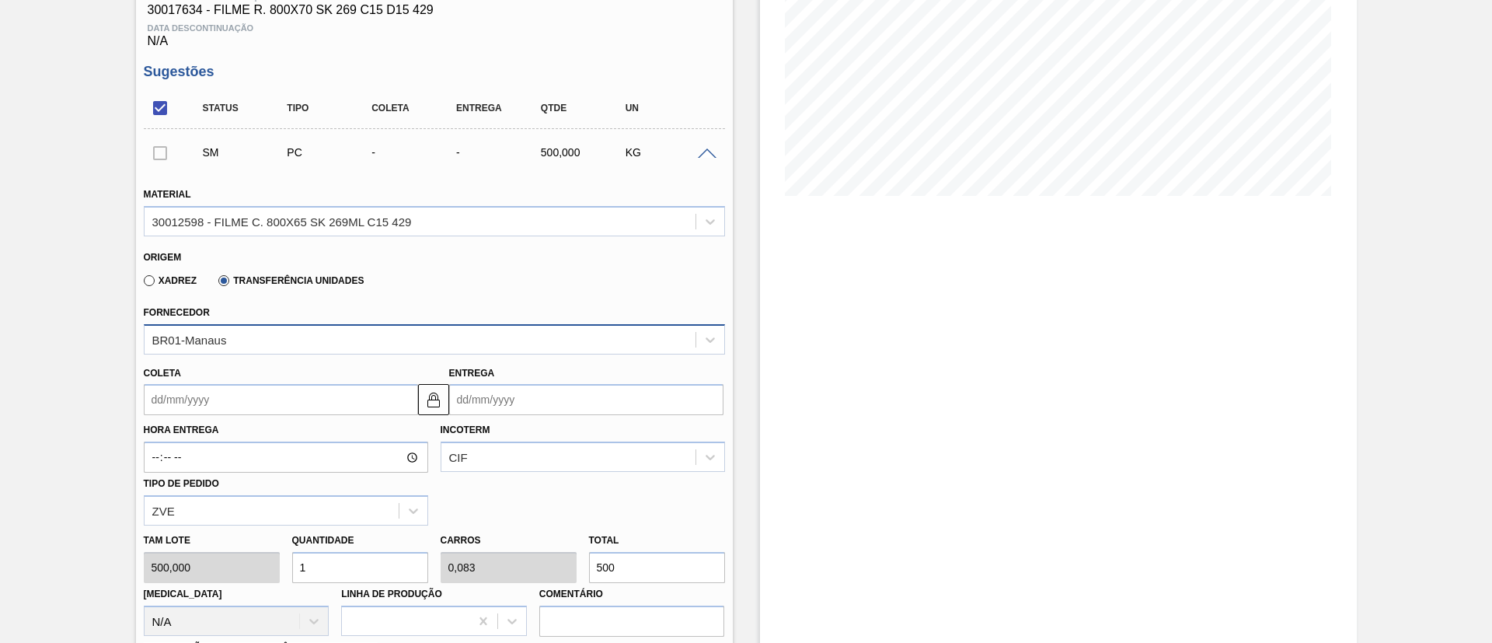
click at [312, 337] on div "BR01-Manaus" at bounding box center [420, 339] width 551 height 23
type input "cui"
click at [306, 361] on div "BR05-Cuiabá" at bounding box center [434, 378] width 581 height 35
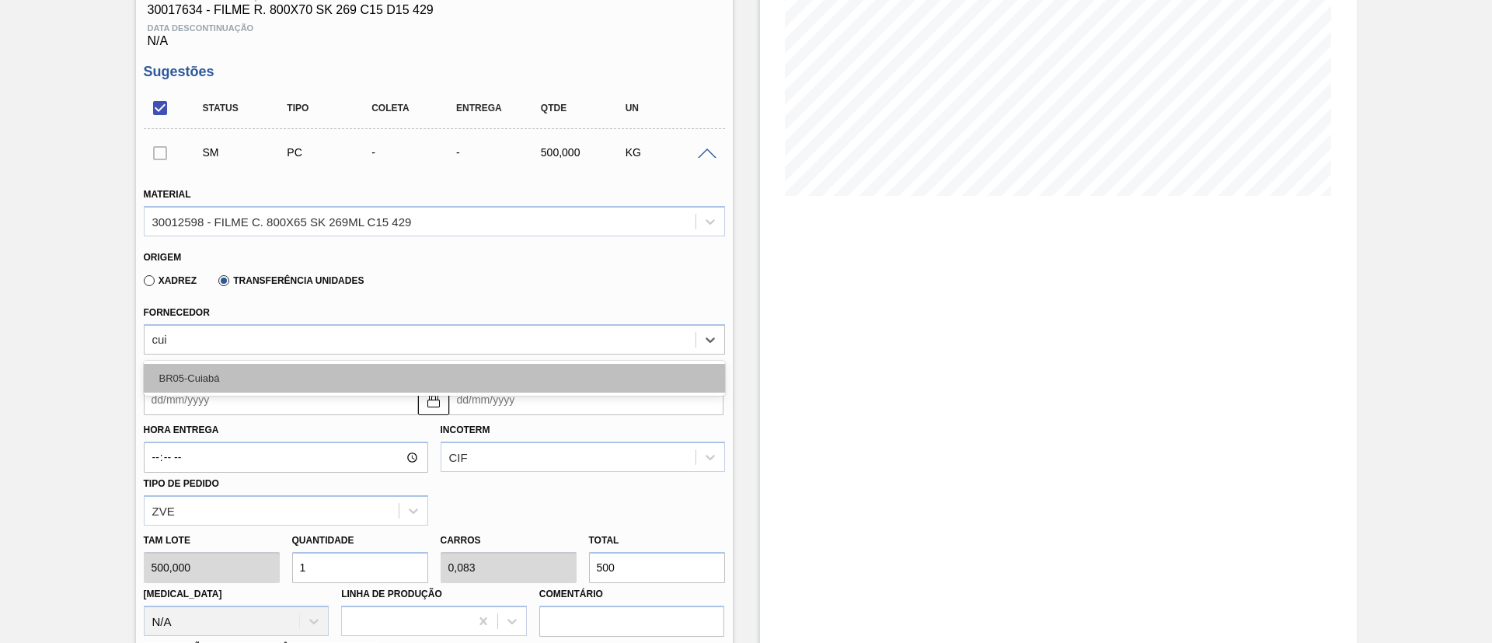
click at [310, 365] on div "BR05-Cuiabá" at bounding box center [434, 378] width 581 height 29
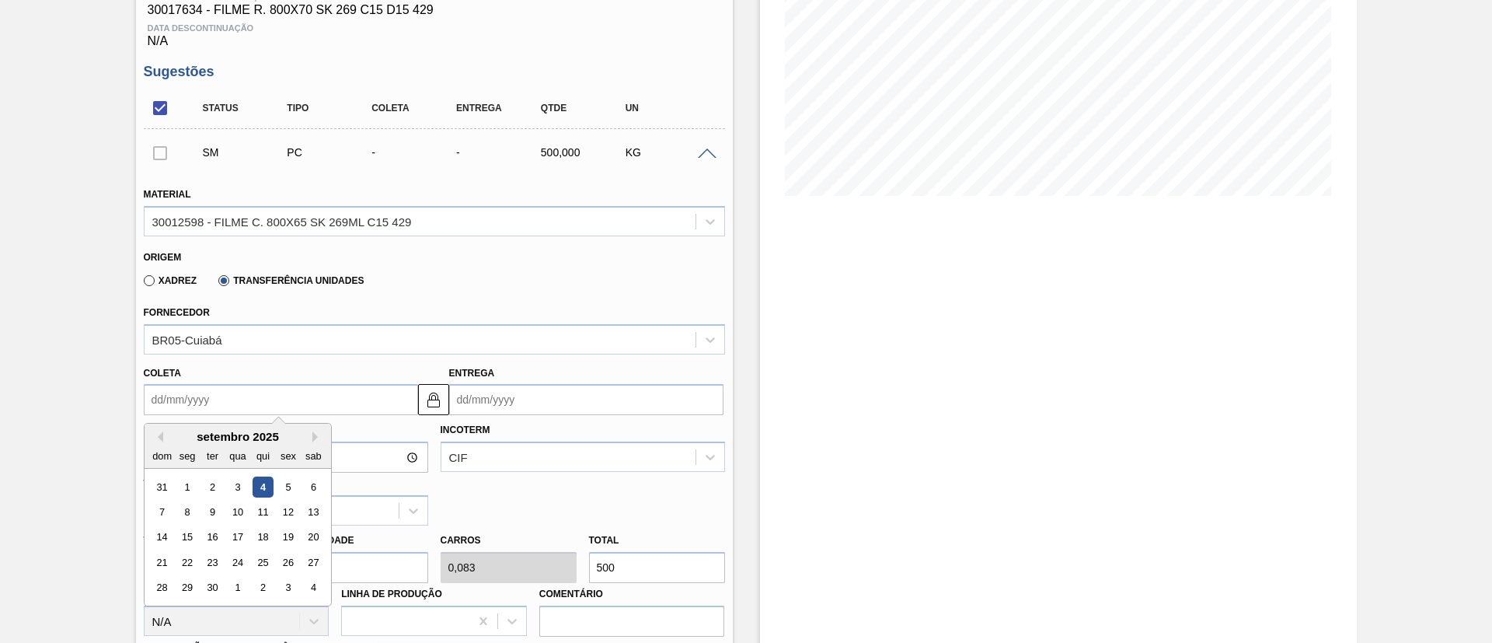
click at [282, 385] on input "Coleta" at bounding box center [281, 399] width 274 height 31
click at [264, 489] on div "4" at bounding box center [262, 486] width 21 height 21
type input "[DATE]"
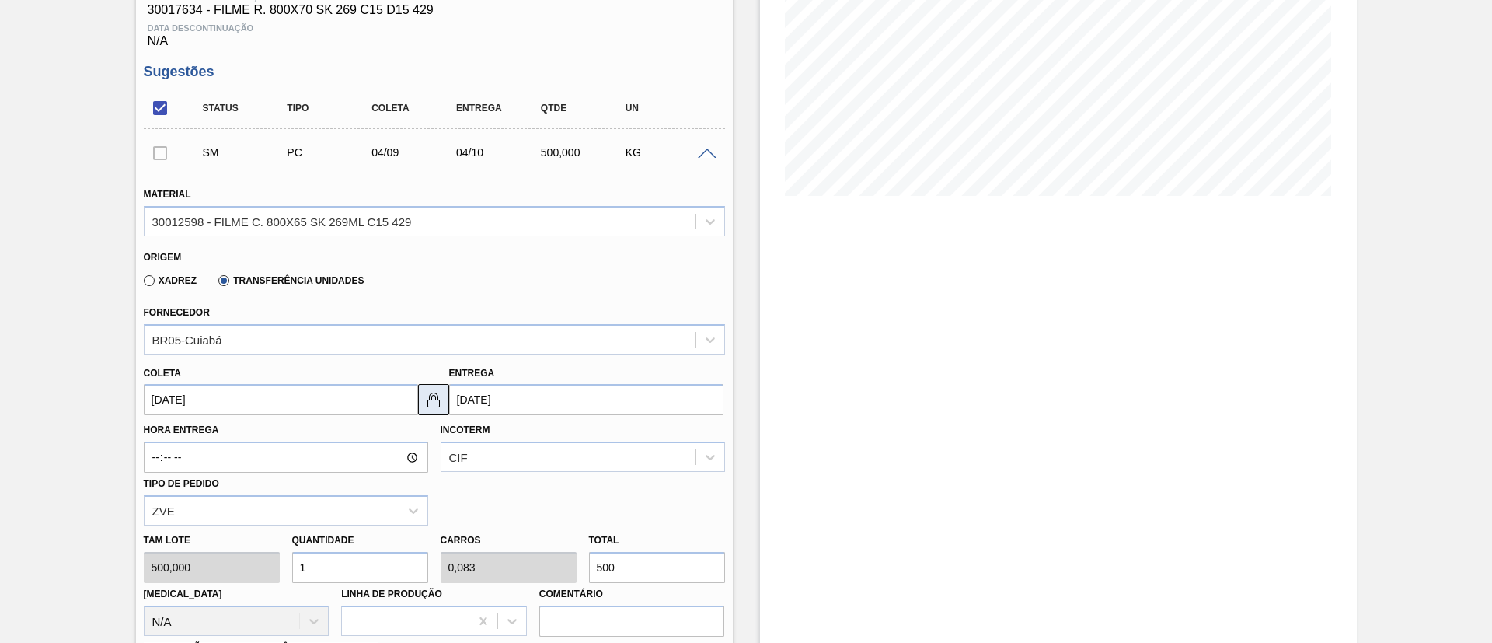
click at [434, 406] on img at bounding box center [433, 399] width 19 height 19
click at [501, 403] on input "[DATE]" at bounding box center [586, 399] width 274 height 31
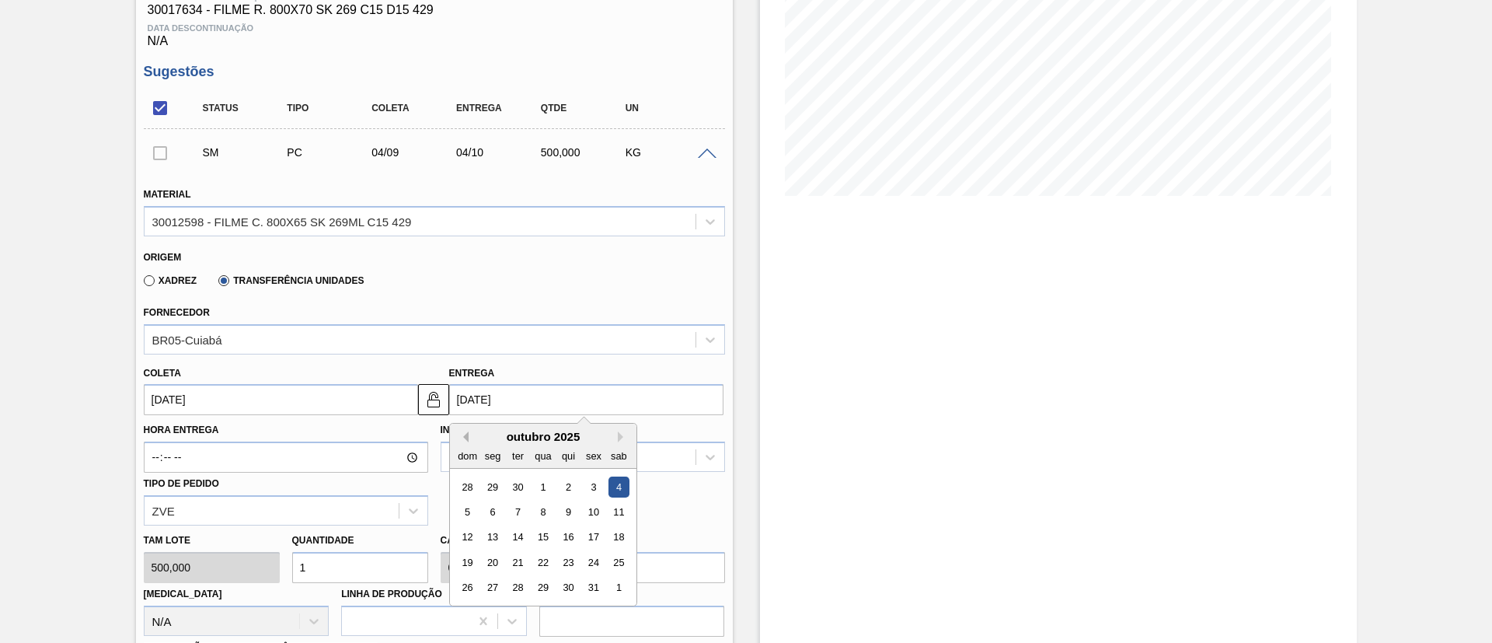
click at [463, 441] on button "Previous Month" at bounding box center [463, 436] width 11 height 11
click at [514, 510] on div "9" at bounding box center [517, 511] width 21 height 21
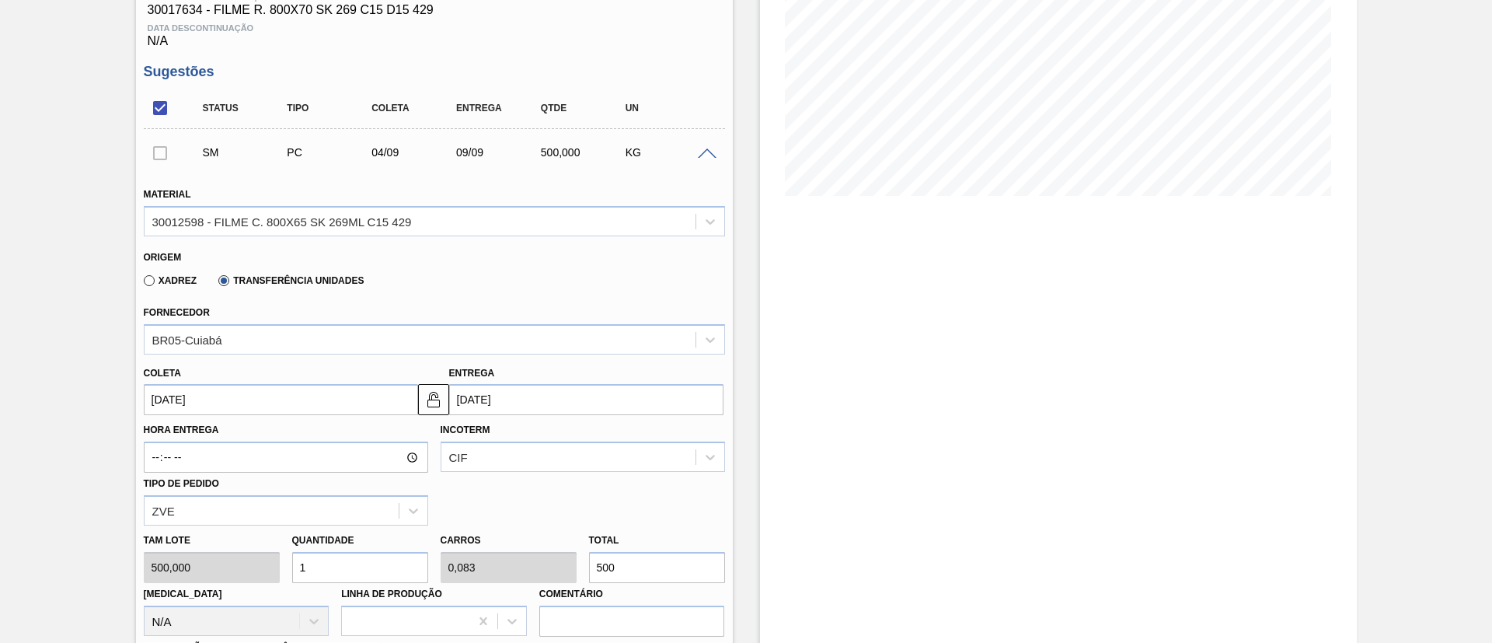
type input "[DATE]"
click at [504, 446] on div "CIF" at bounding box center [583, 456] width 284 height 30
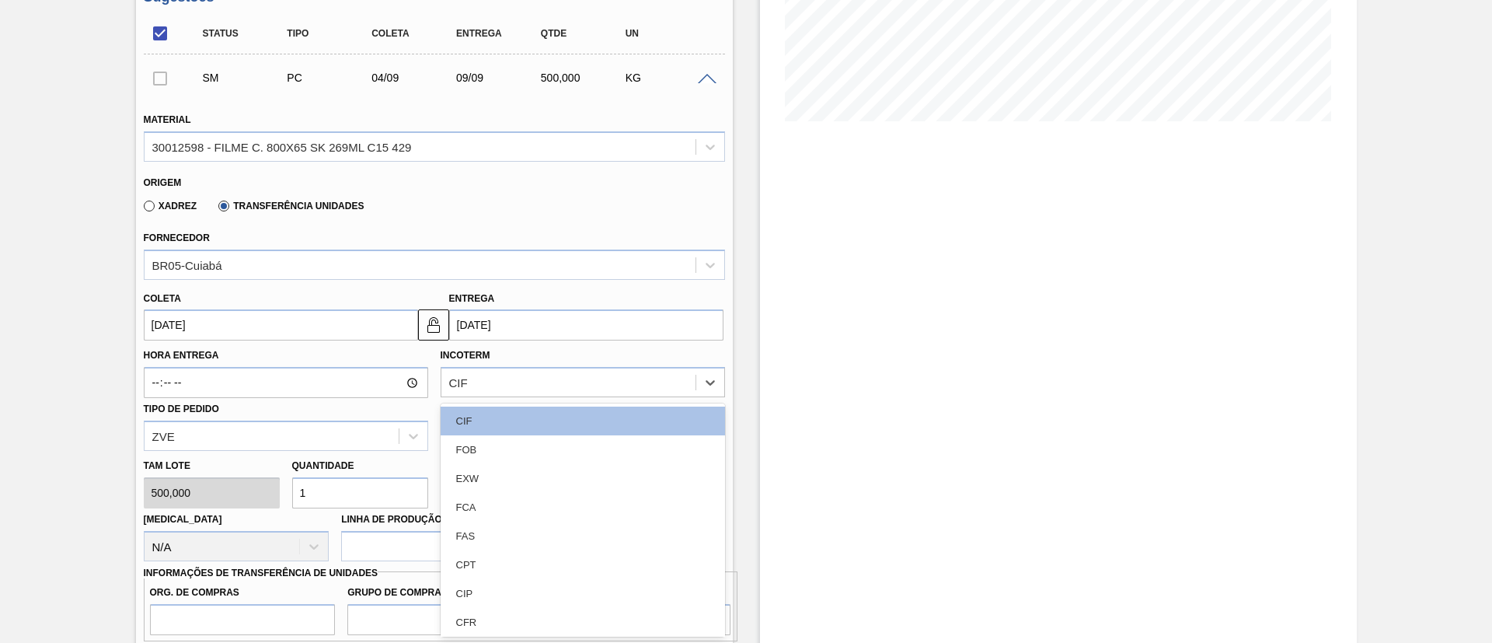
click at [495, 444] on div "FOB" at bounding box center [583, 449] width 284 height 29
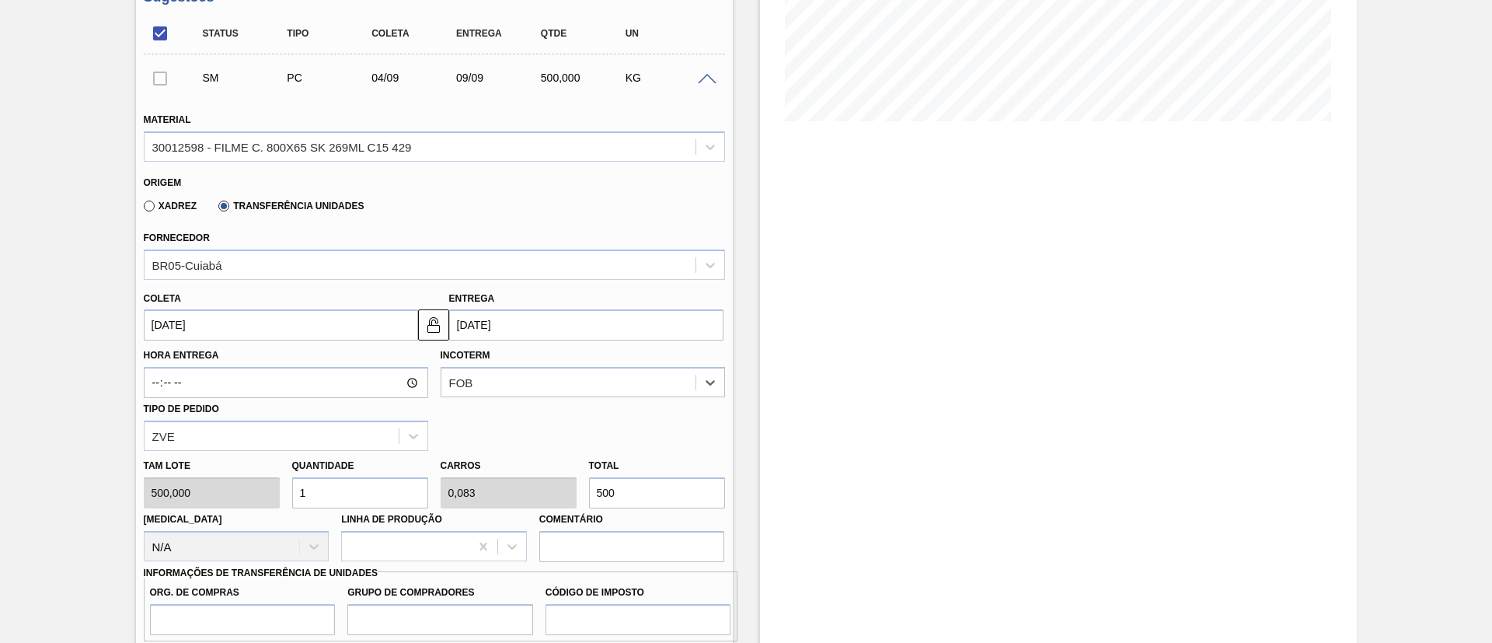
click at [590, 489] on input "500" at bounding box center [657, 492] width 136 height 31
type input "17"
type input "1,417"
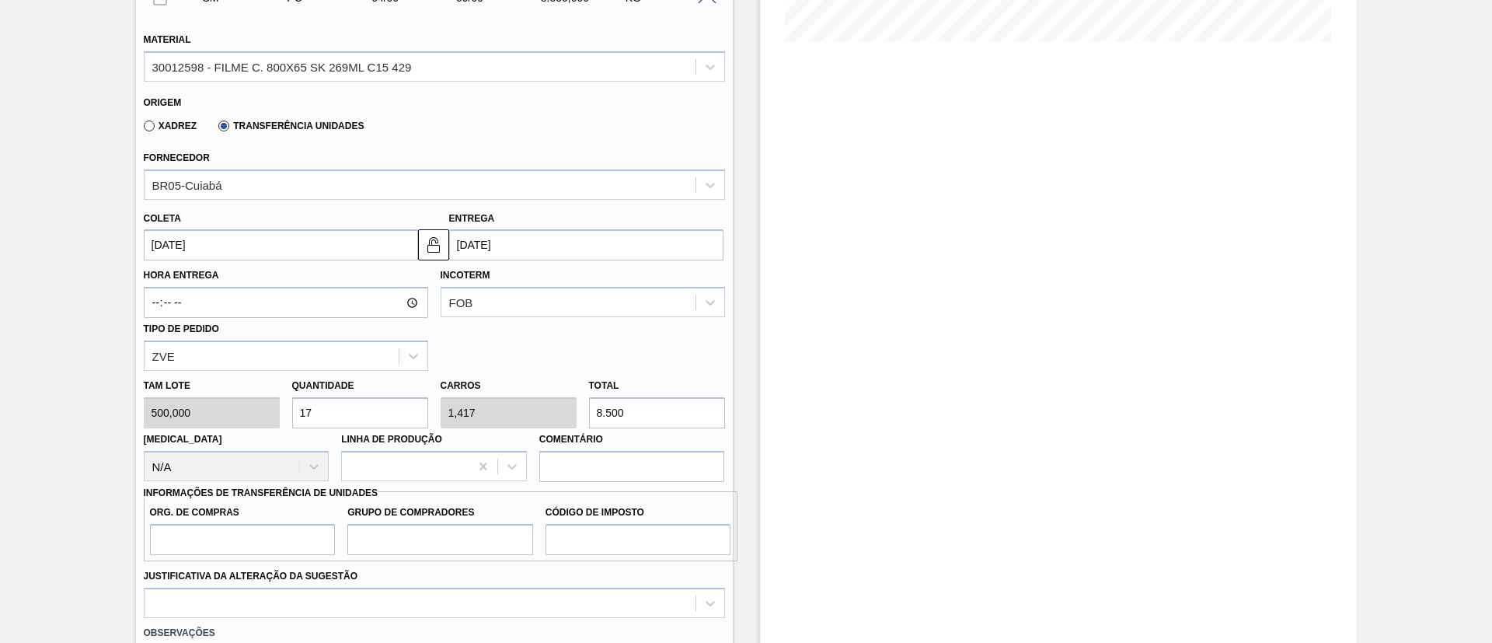
scroll to position [450, 0]
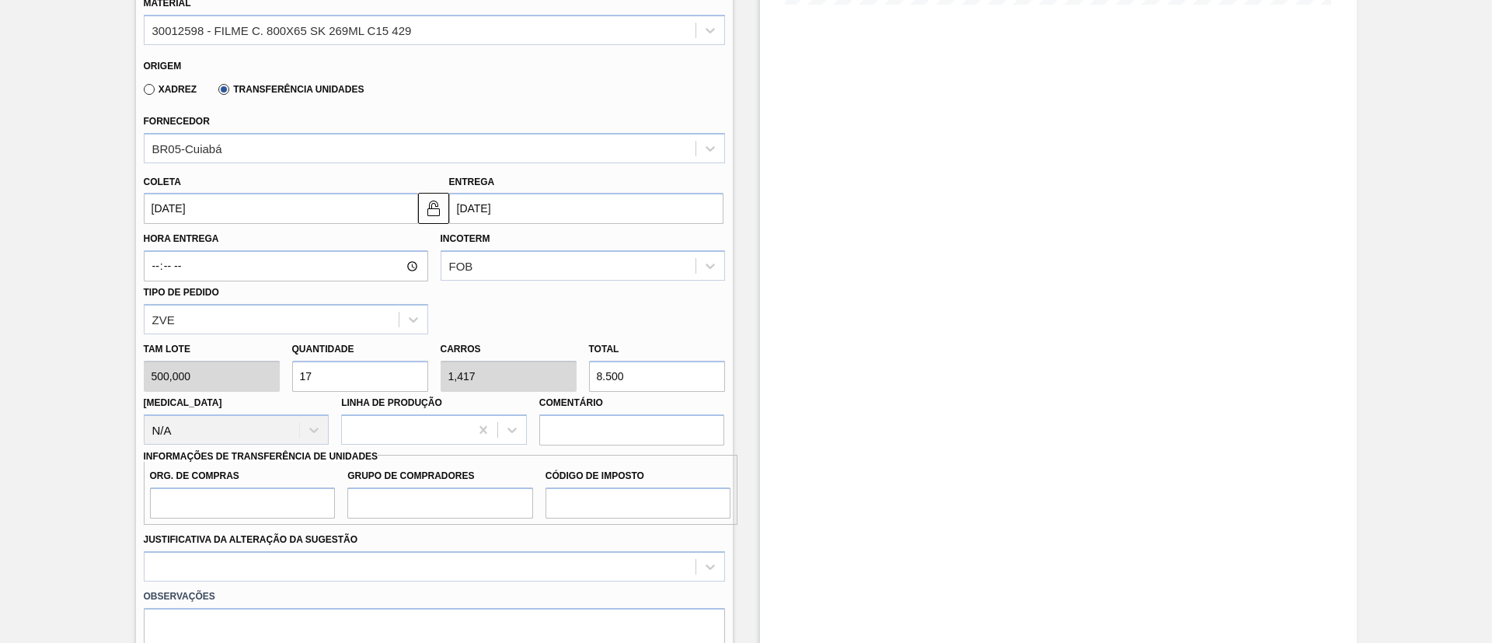
type input "8.500"
click at [282, 510] on input "Org. de Compras" at bounding box center [243, 502] width 186 height 31
type input "BR00"
drag, startPoint x: 445, startPoint y: 495, endPoint x: 447, endPoint y: 504, distance: 9.5
click at [445, 495] on input "Grupo de Compradores" at bounding box center [440, 502] width 186 height 31
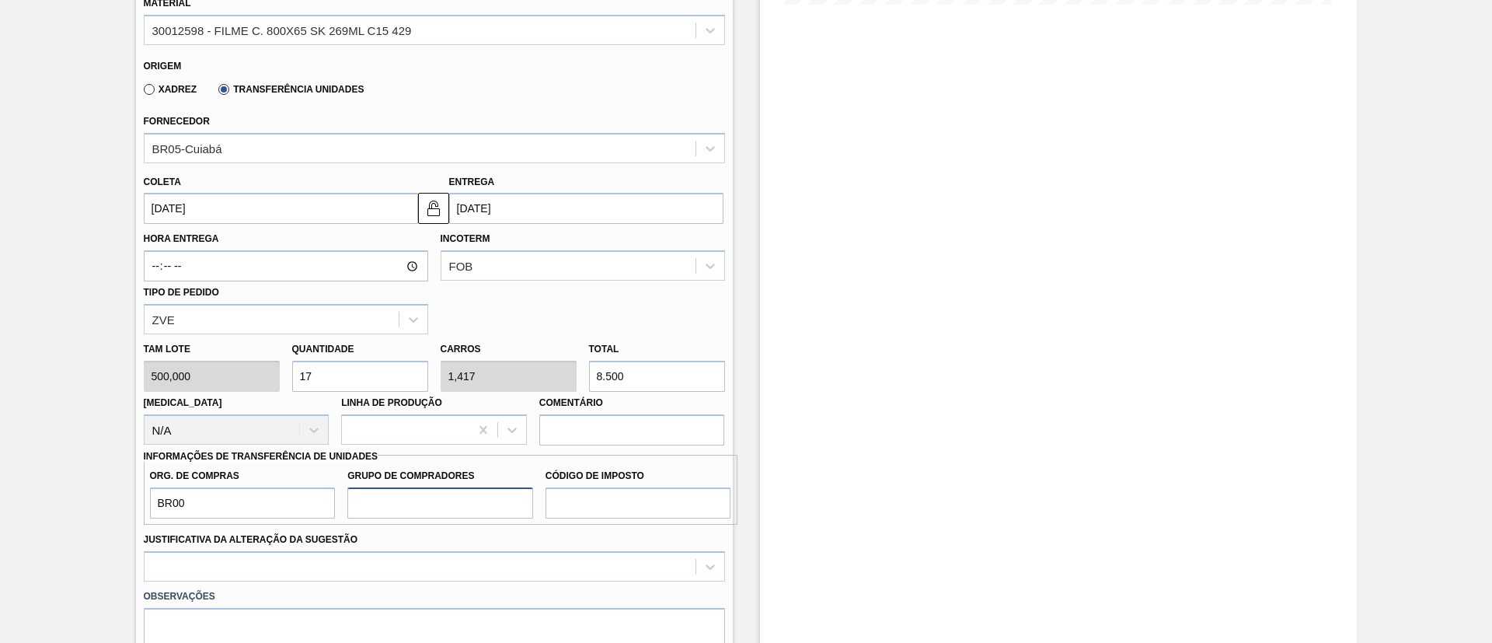
type input "A01"
drag, startPoint x: 599, startPoint y: 379, endPoint x: 583, endPoint y: 377, distance: 16.5
click at [583, 377] on div "Total 8.500" at bounding box center [657, 365] width 148 height 54
type input "19"
type input "1,583"
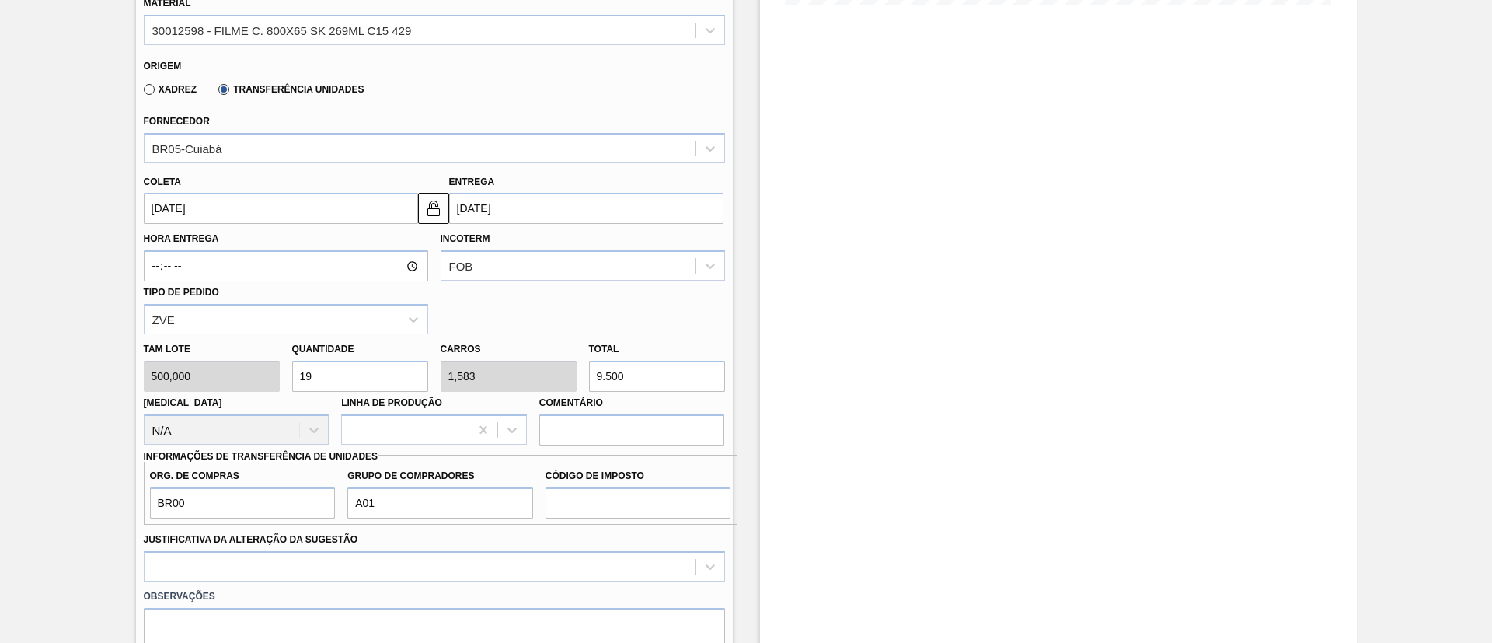
scroll to position [566, 0]
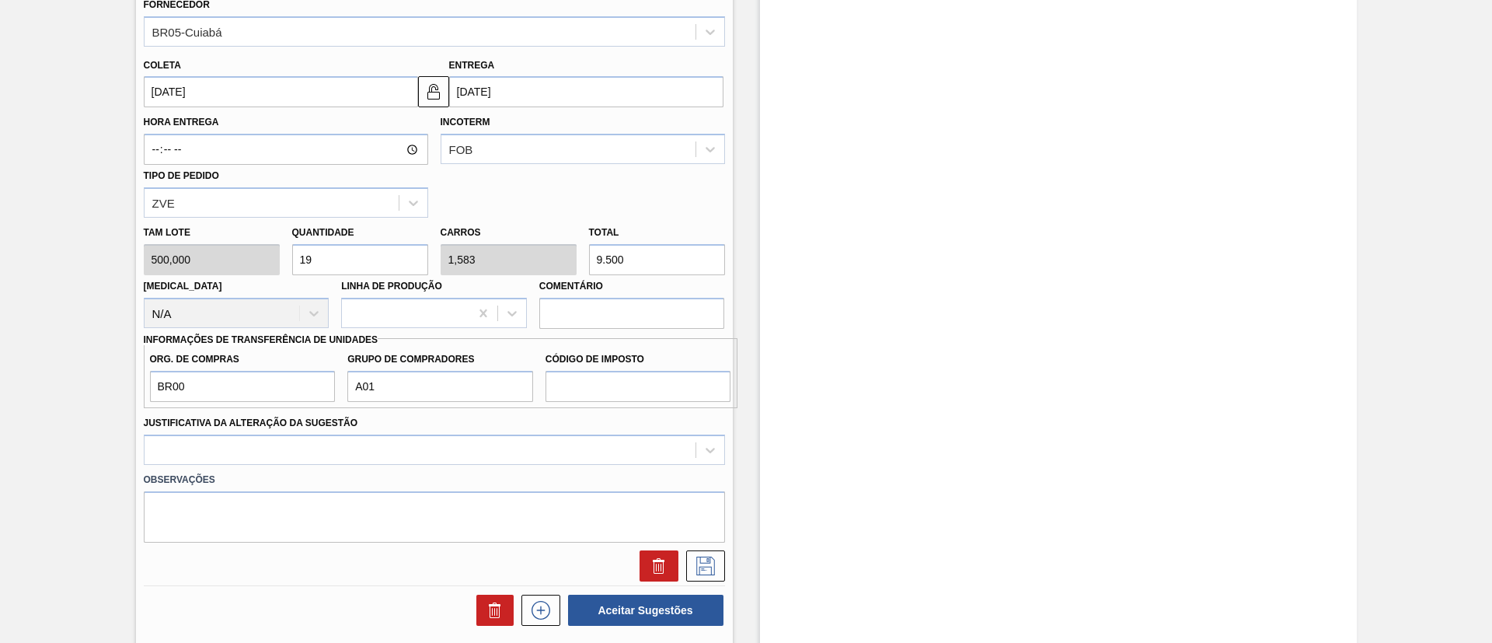
type input "9.500"
click at [623, 390] on input "Código de Imposto" at bounding box center [638, 386] width 186 height 31
type input "I1"
click at [560, 435] on div at bounding box center [434, 449] width 581 height 30
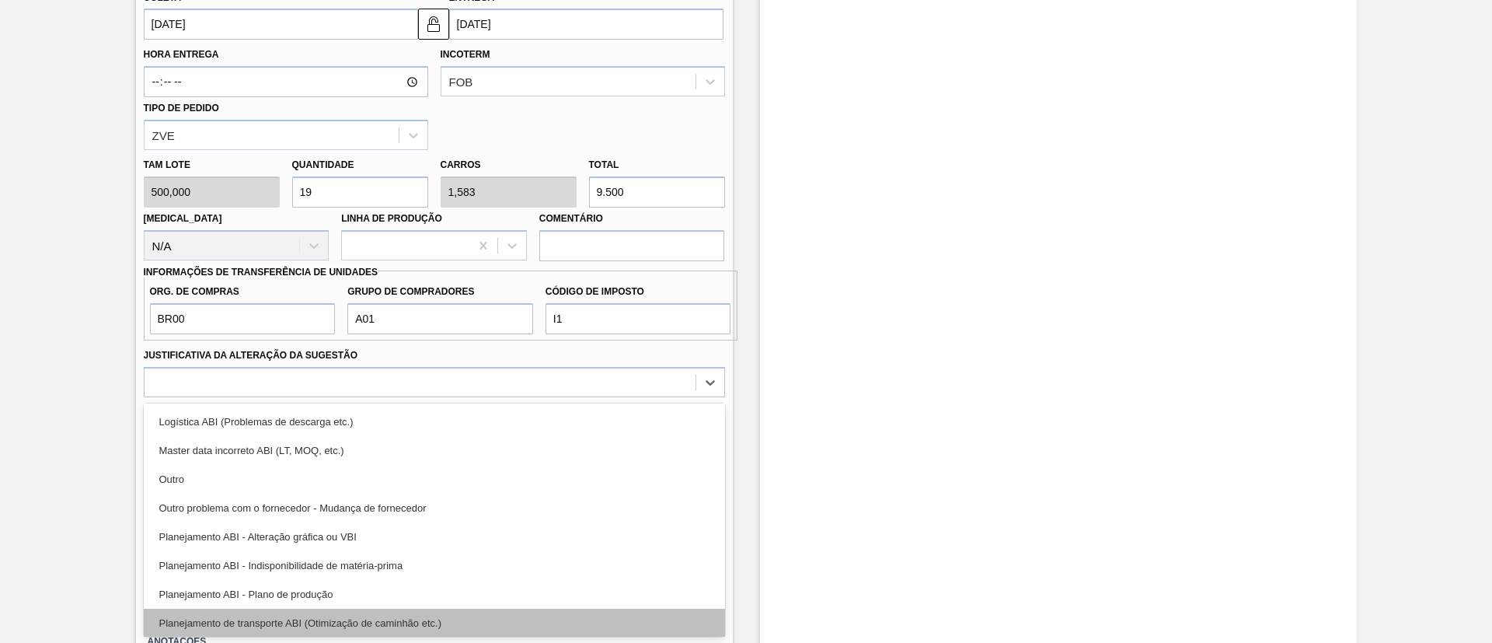
scroll to position [117, 0]
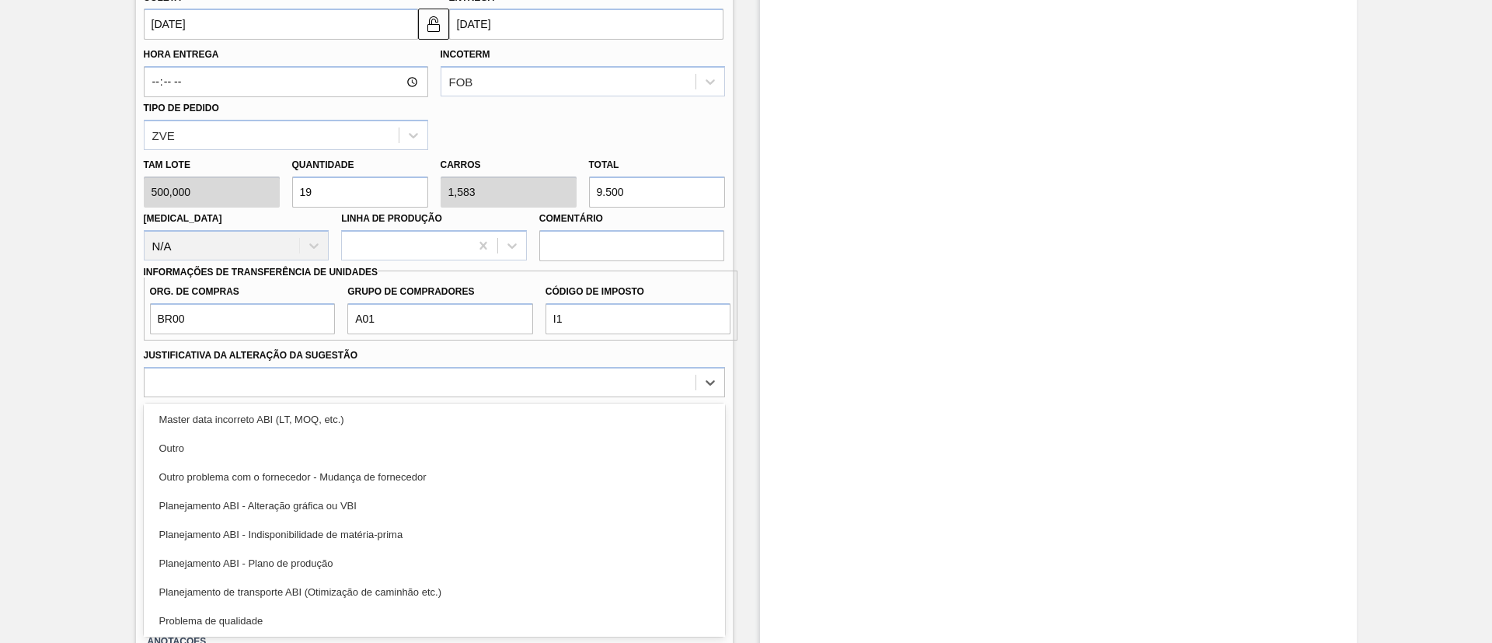
drag, startPoint x: 339, startPoint y: 561, endPoint x: 420, endPoint y: 524, distance: 88.7
click at [339, 560] on div "Planejamento ABI - Plano de produção" at bounding box center [434, 563] width 581 height 29
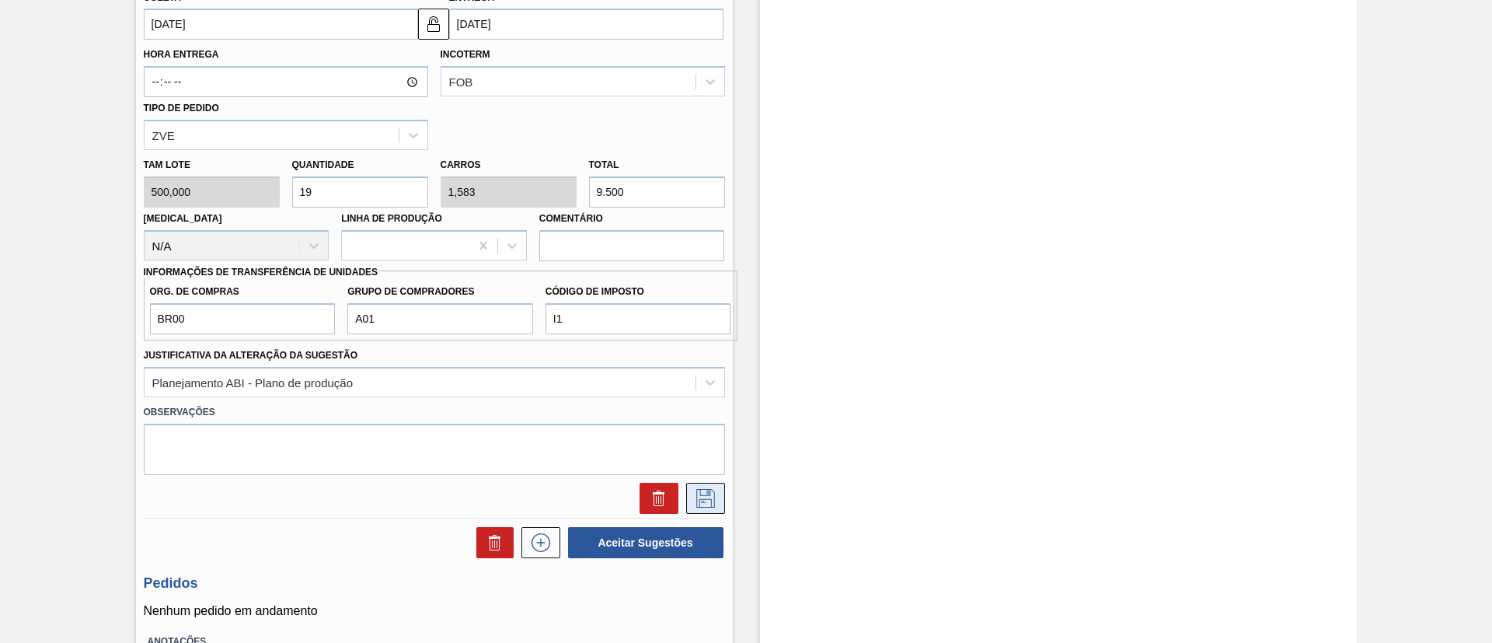
click at [700, 490] on icon at bounding box center [705, 498] width 25 height 19
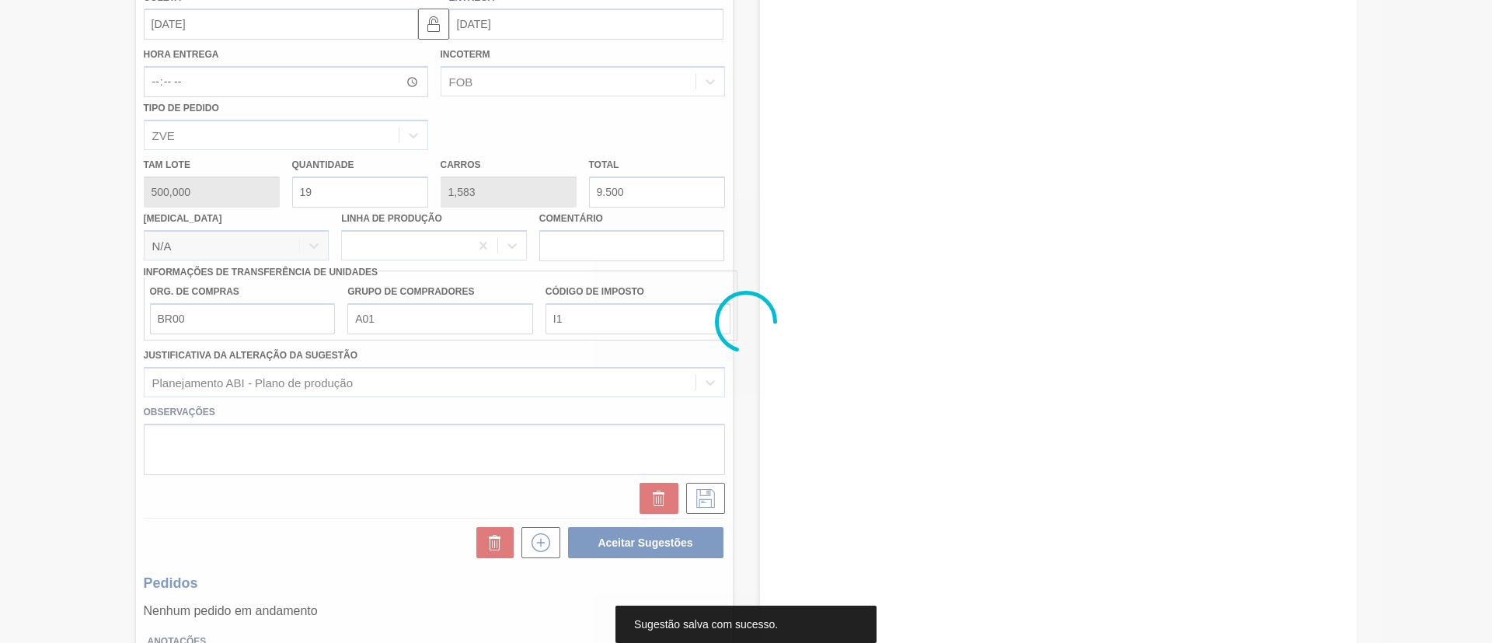
scroll to position [32, 0]
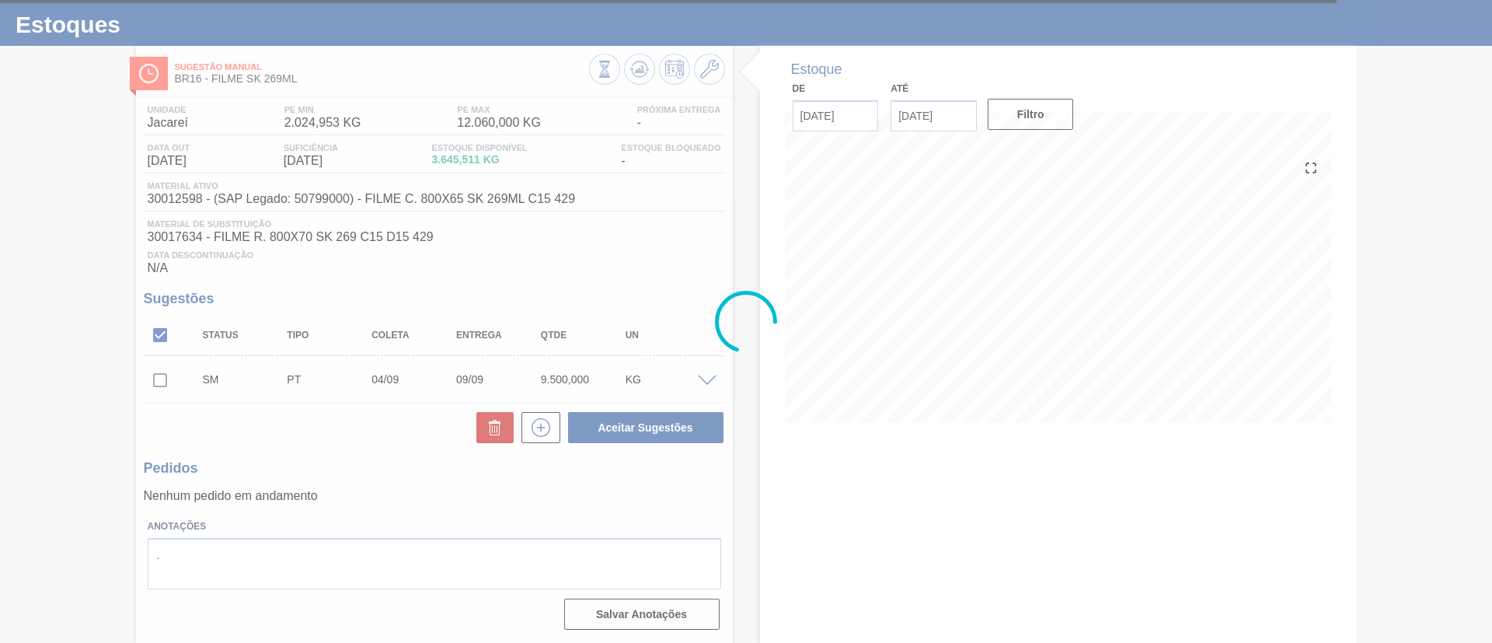
click at [152, 382] on div at bounding box center [746, 321] width 1492 height 643
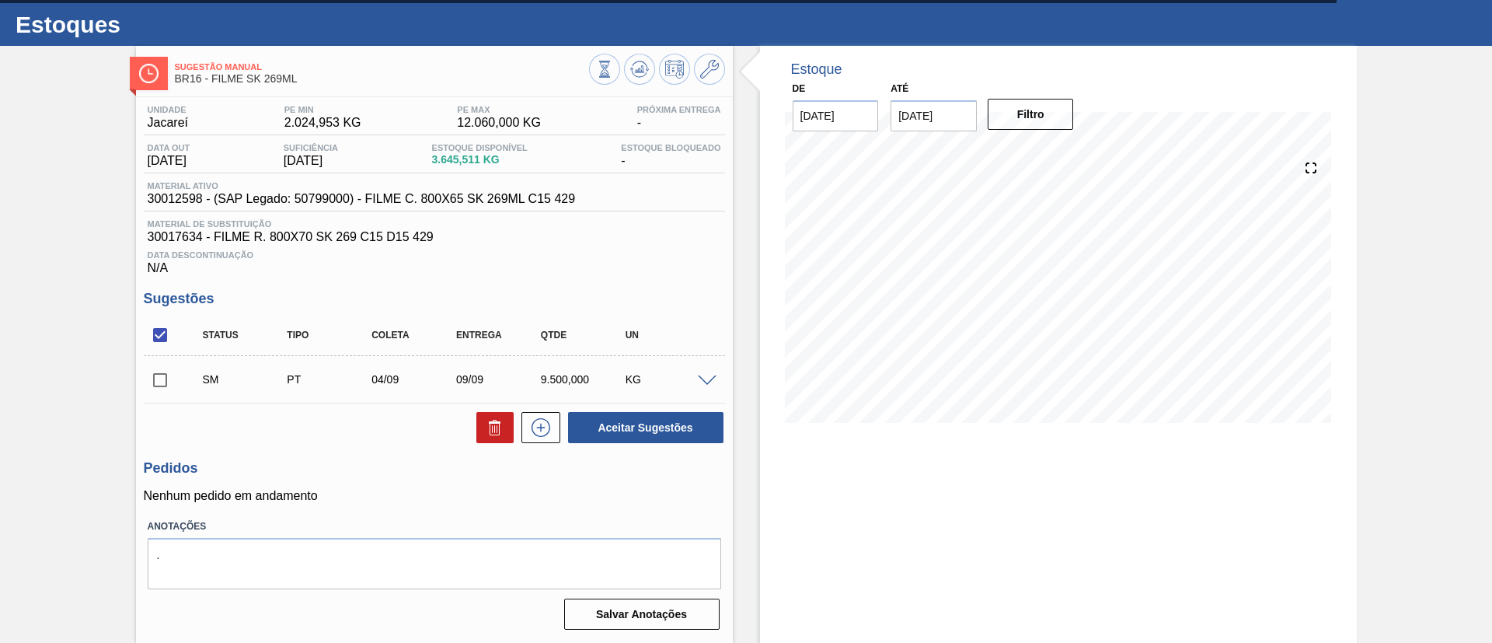
click at [157, 383] on input "checkbox" at bounding box center [160, 380] width 33 height 33
click at [666, 434] on button "Aceitar Sugestões" at bounding box center [645, 427] width 155 height 31
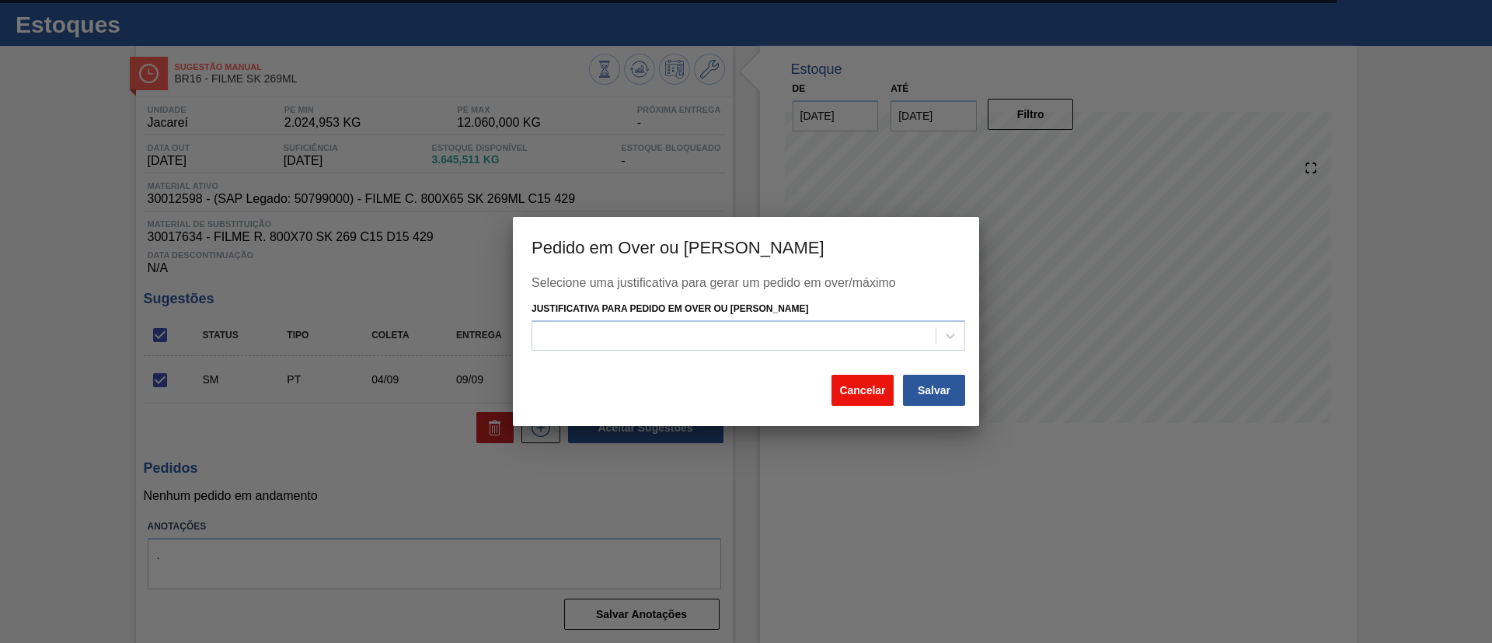
click at [834, 386] on button "Cancelar" at bounding box center [862, 389] width 62 height 31
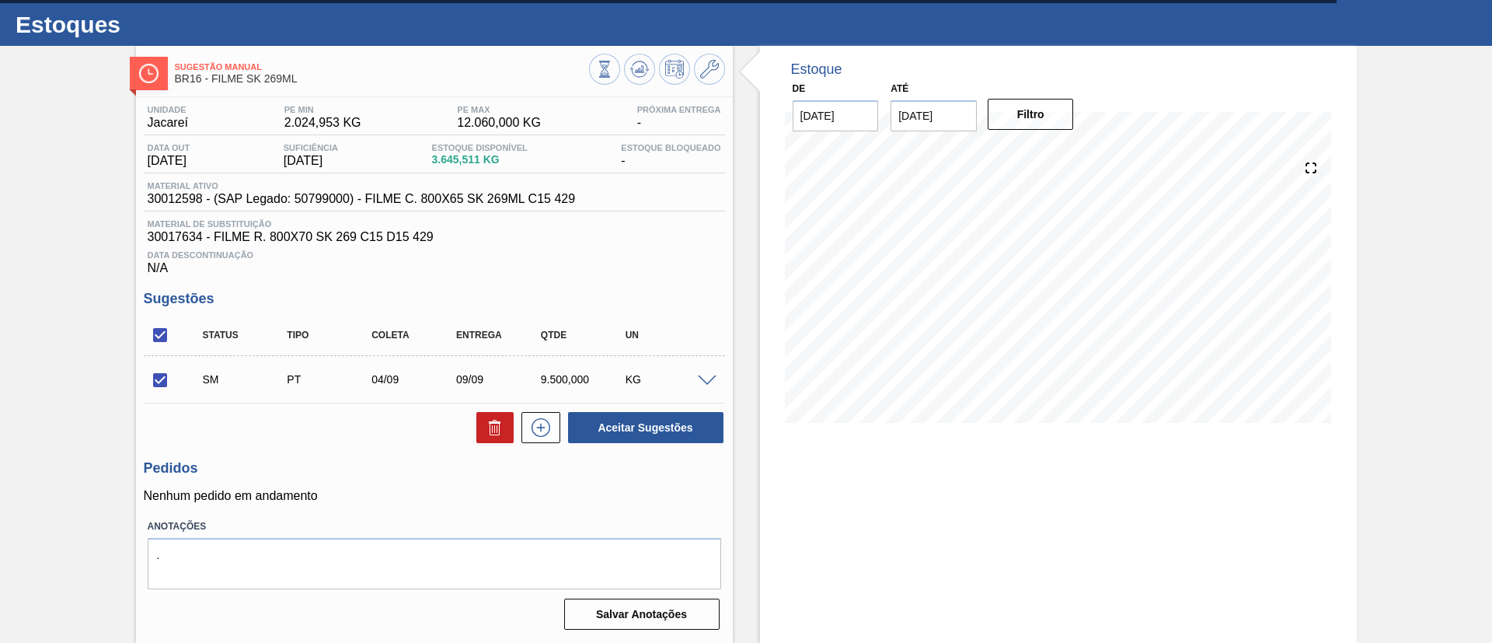
click at [706, 380] on span at bounding box center [707, 381] width 19 height 12
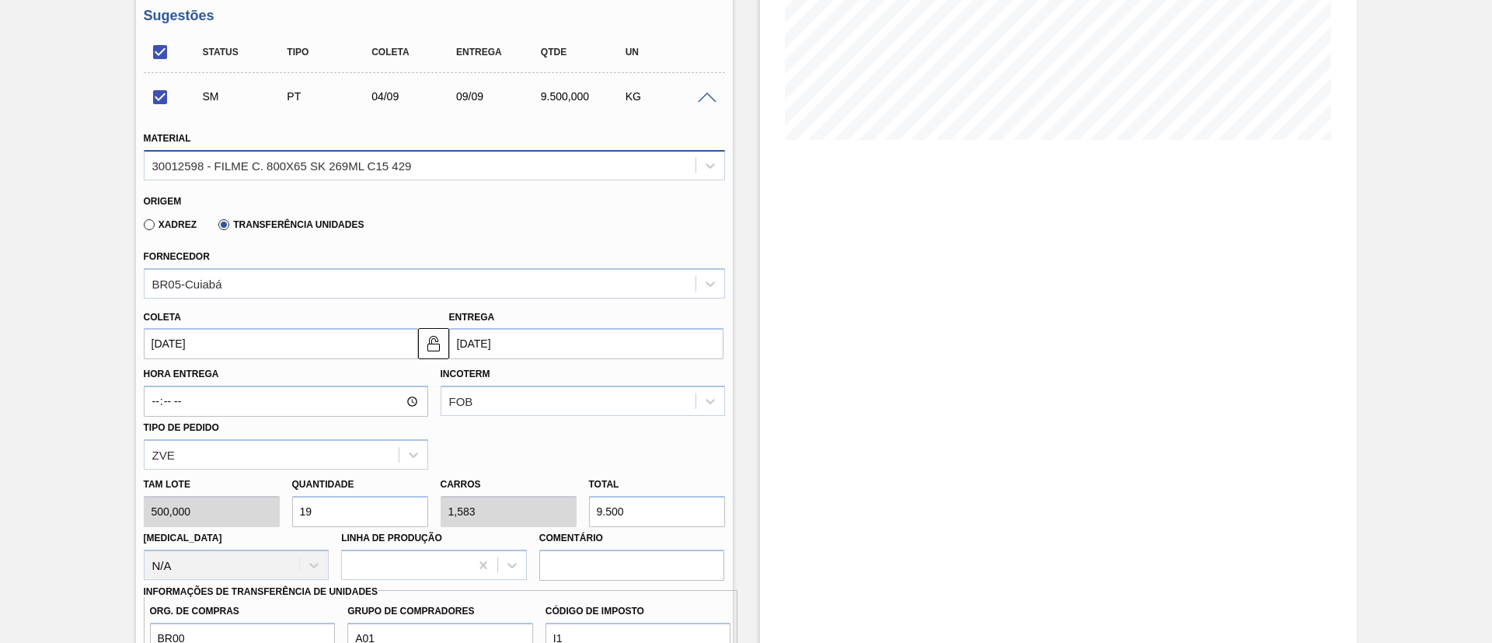
scroll to position [381, 0]
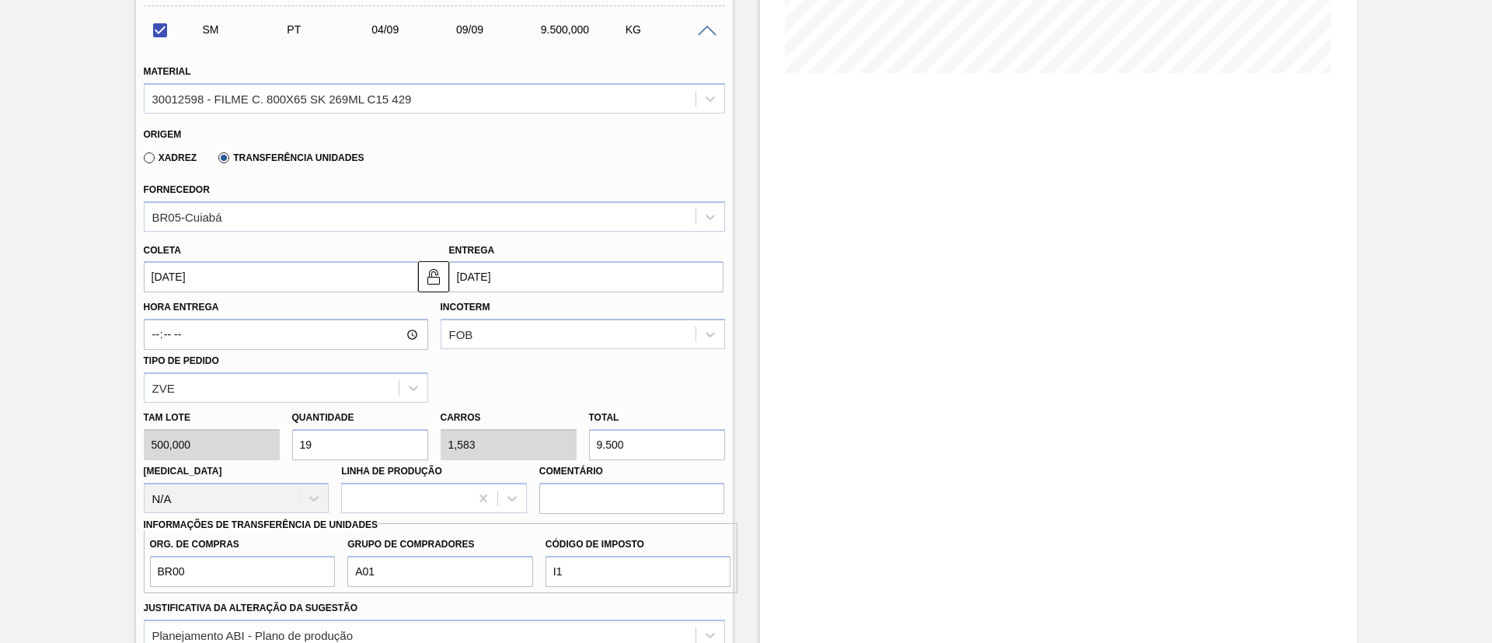
click at [605, 441] on input "9.500" at bounding box center [657, 444] width 136 height 31
checkbox input "false"
type input "18,6"
type input "1,55"
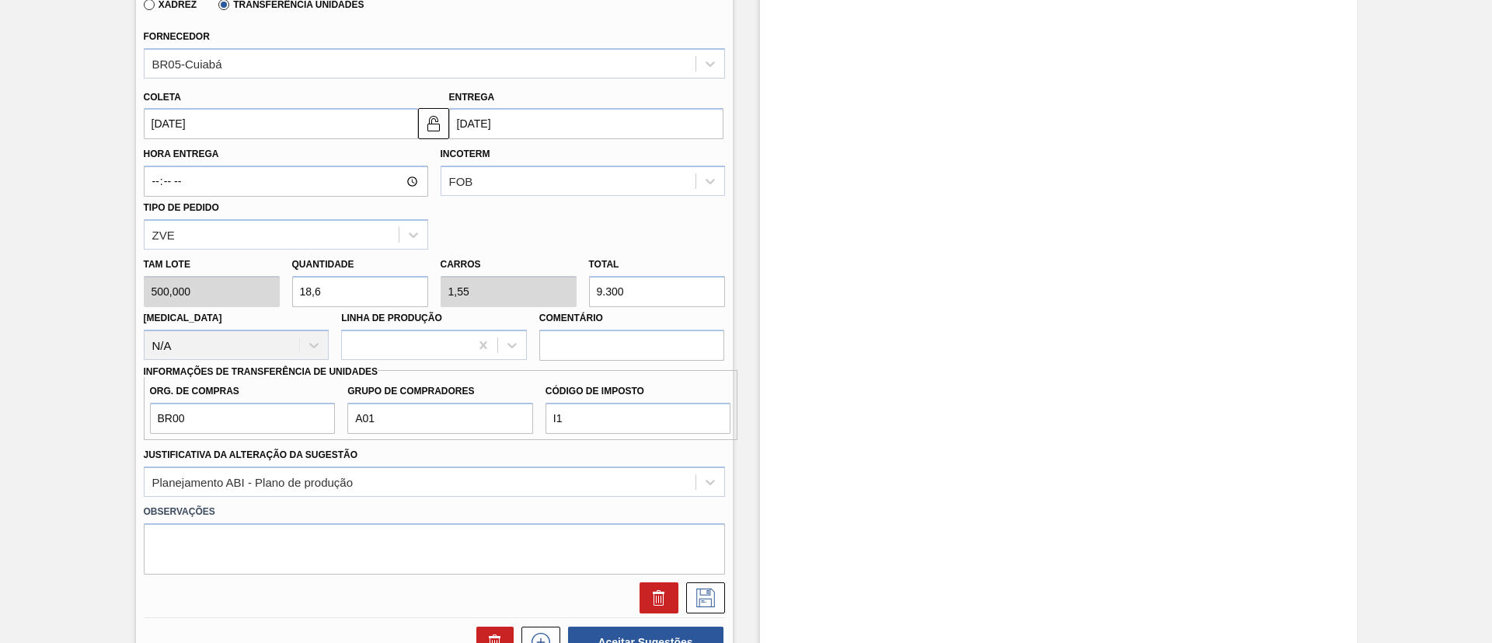
scroll to position [615, 0]
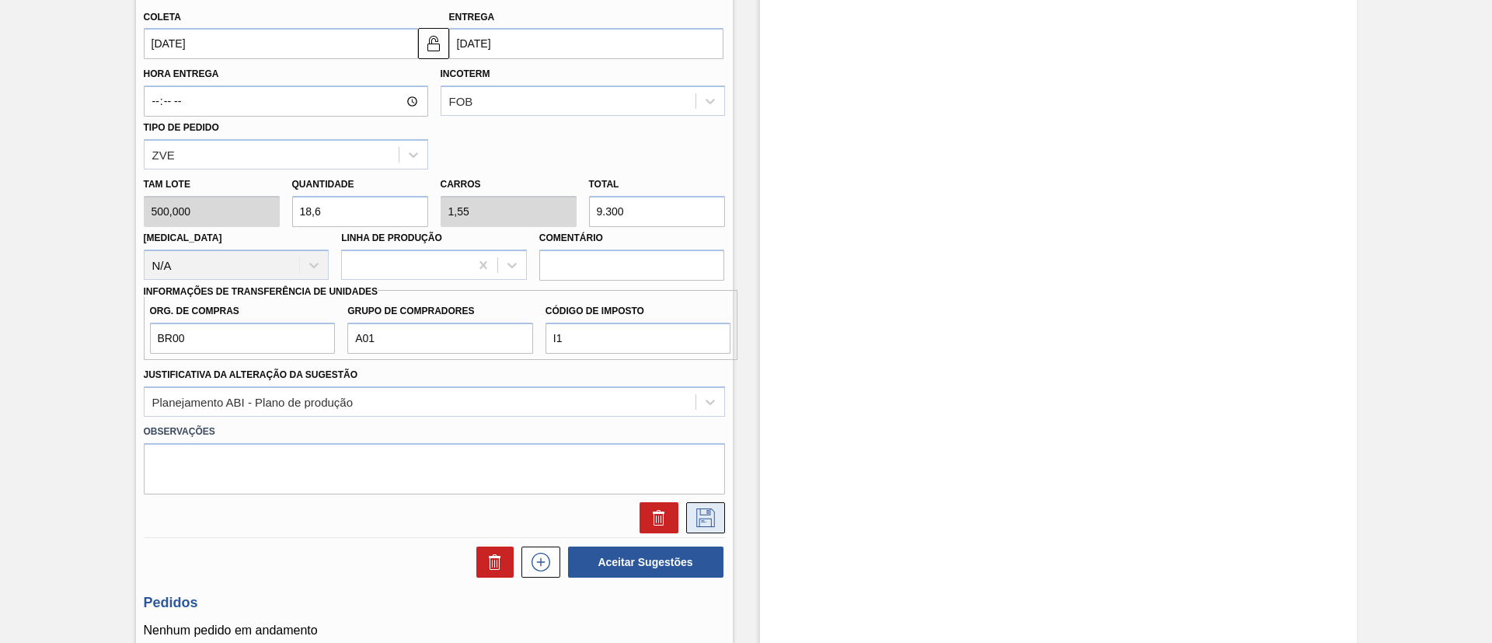
type input "9.300"
click at [706, 514] on icon at bounding box center [705, 517] width 19 height 19
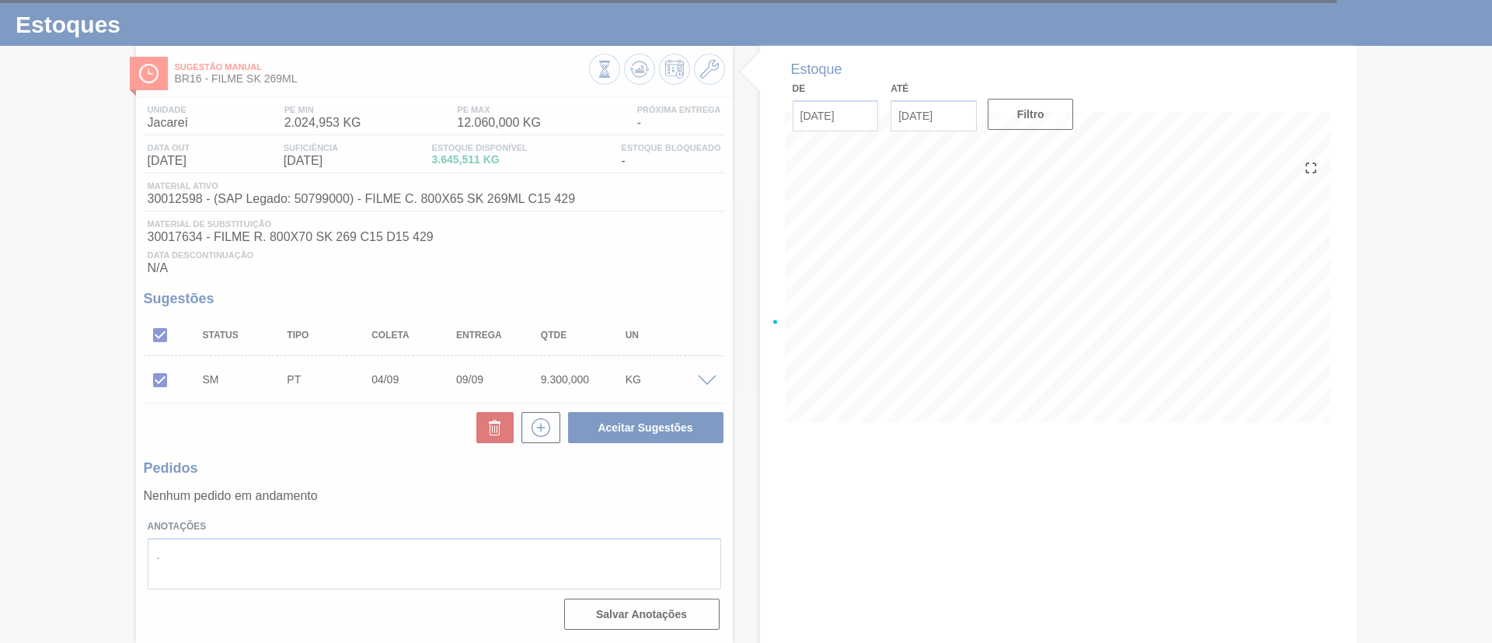
scroll to position [32, 0]
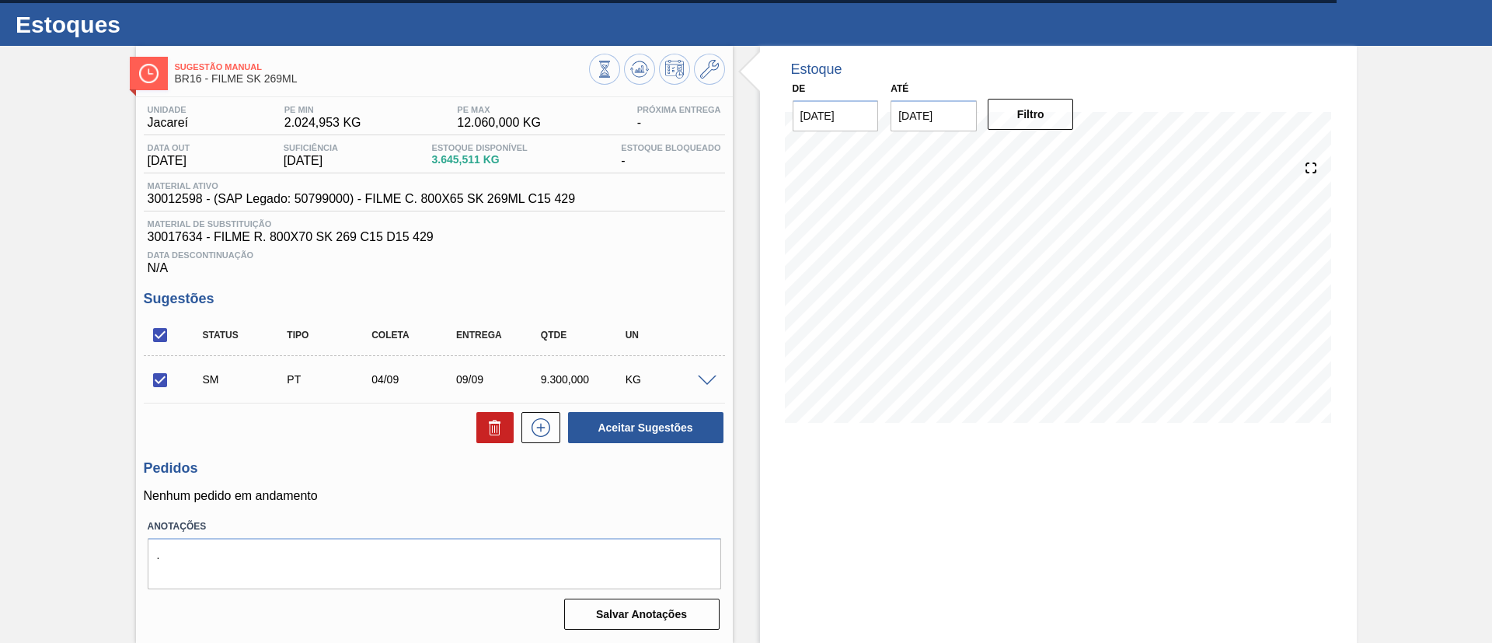
click at [708, 378] on span at bounding box center [707, 381] width 19 height 12
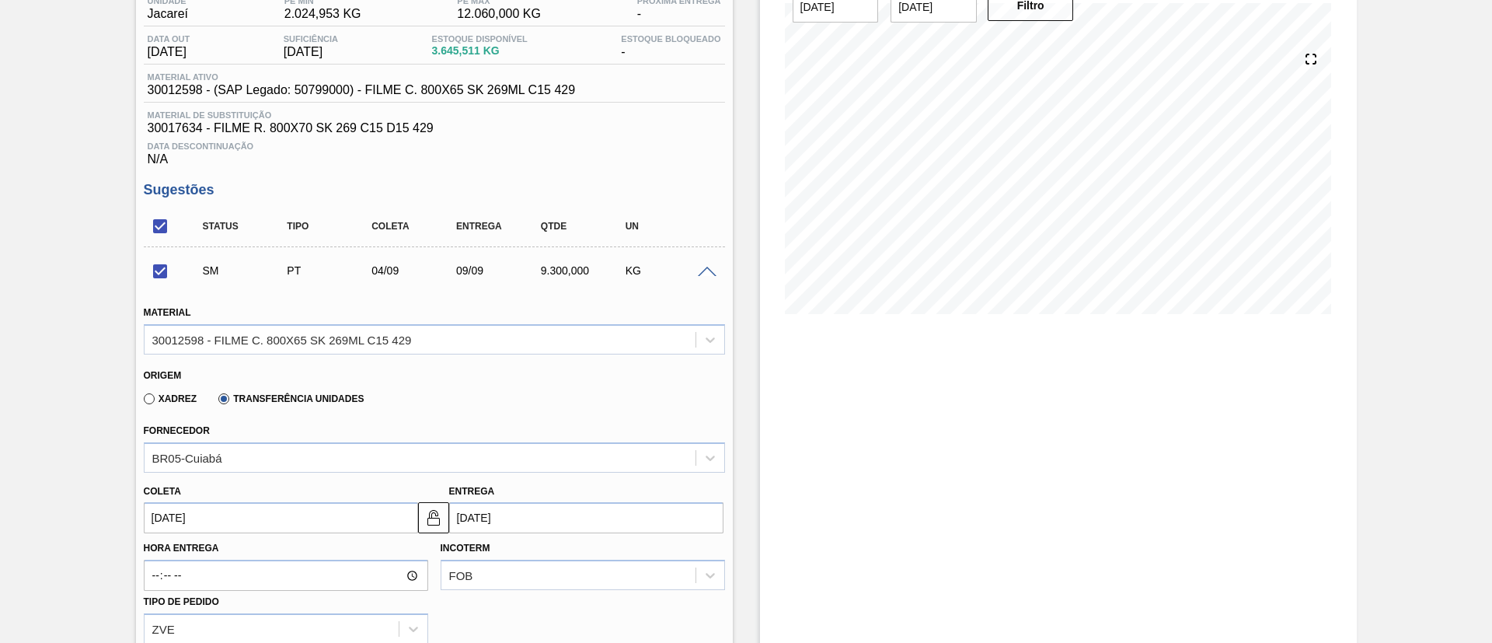
scroll to position [265, 0]
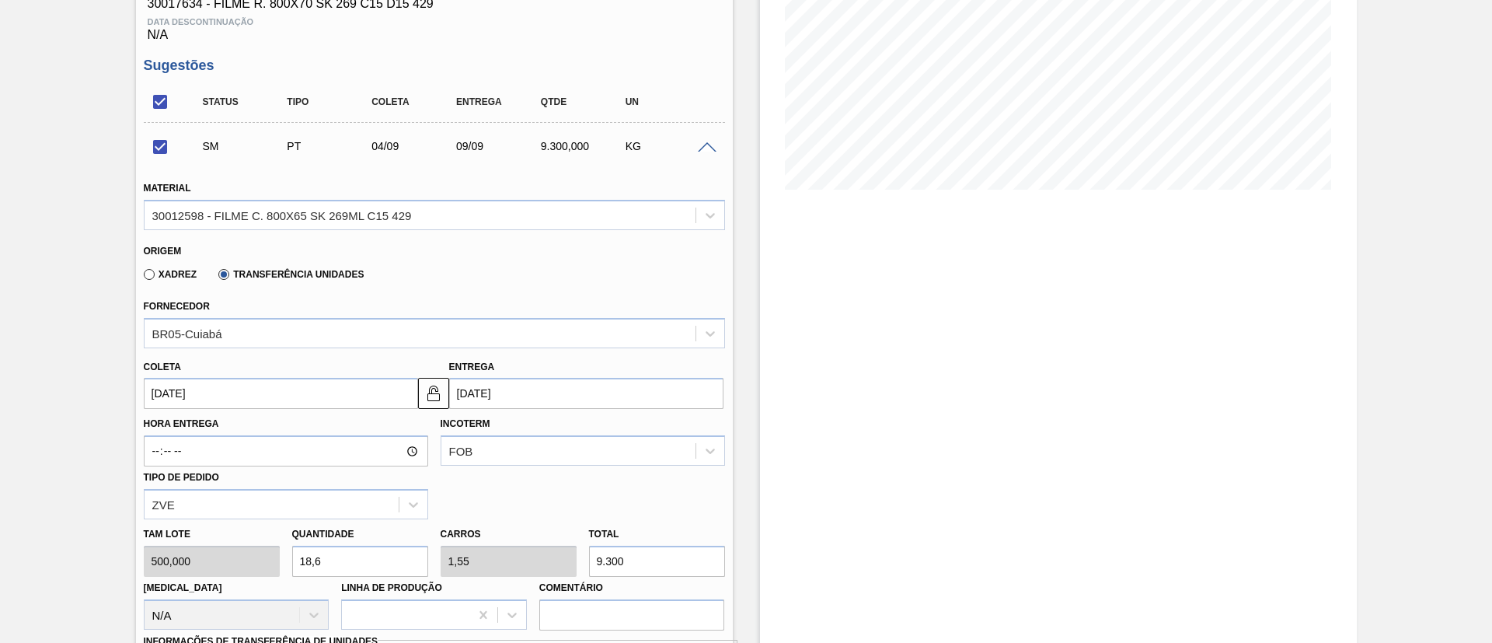
click at [605, 553] on input "9.300" at bounding box center [657, 560] width 136 height 31
checkbox input "false"
type input "18"
type input "1,5"
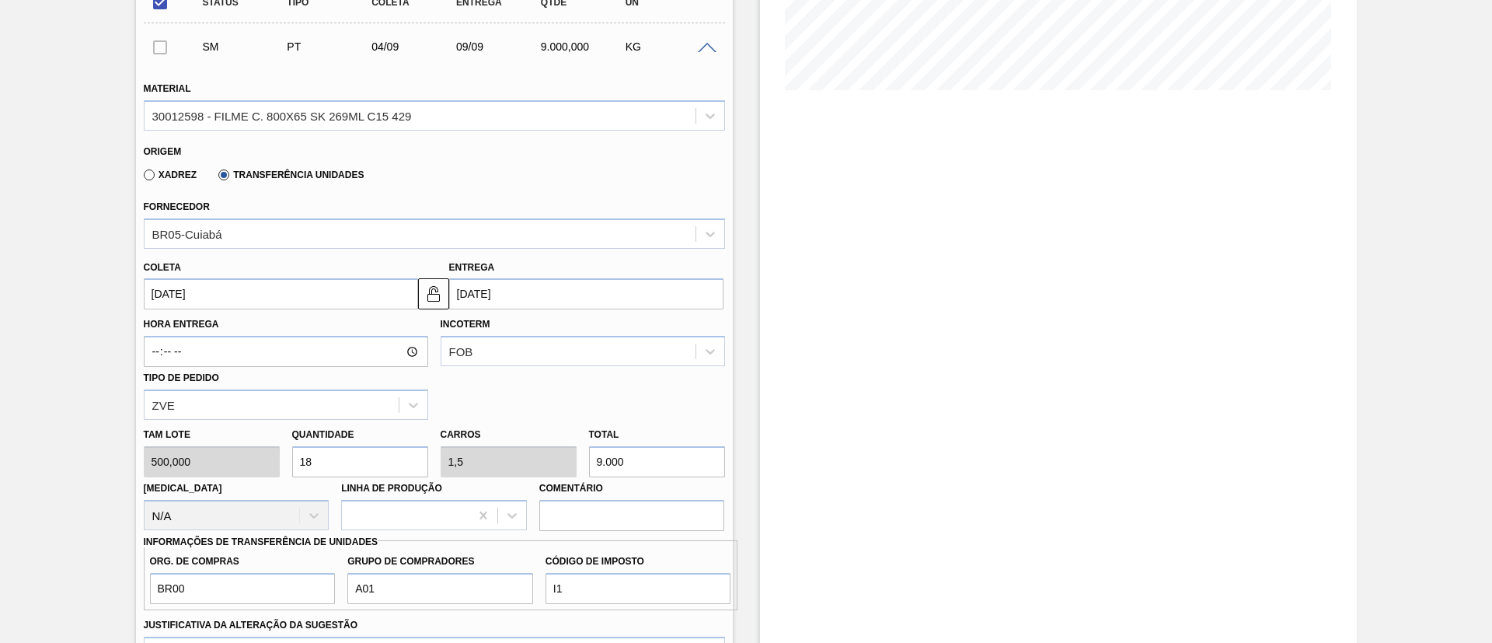
scroll to position [498, 0]
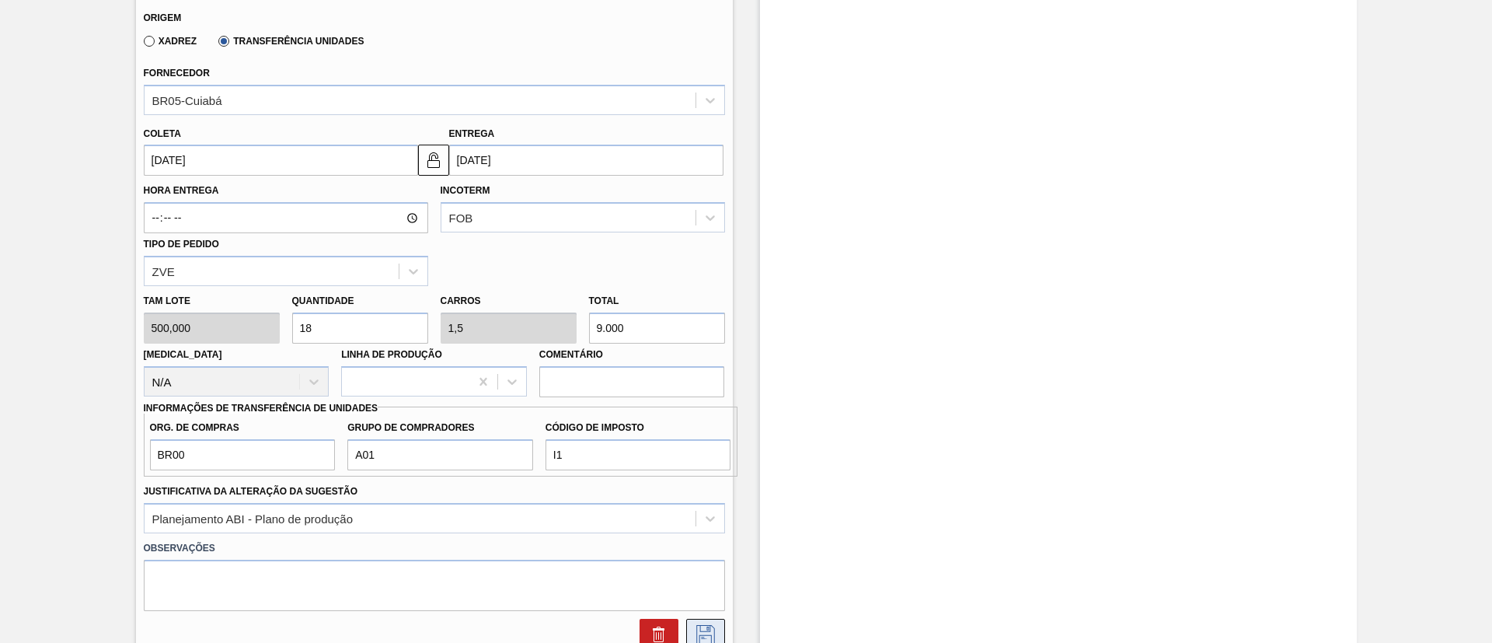
type input "9.000"
click at [699, 628] on icon at bounding box center [705, 634] width 25 height 19
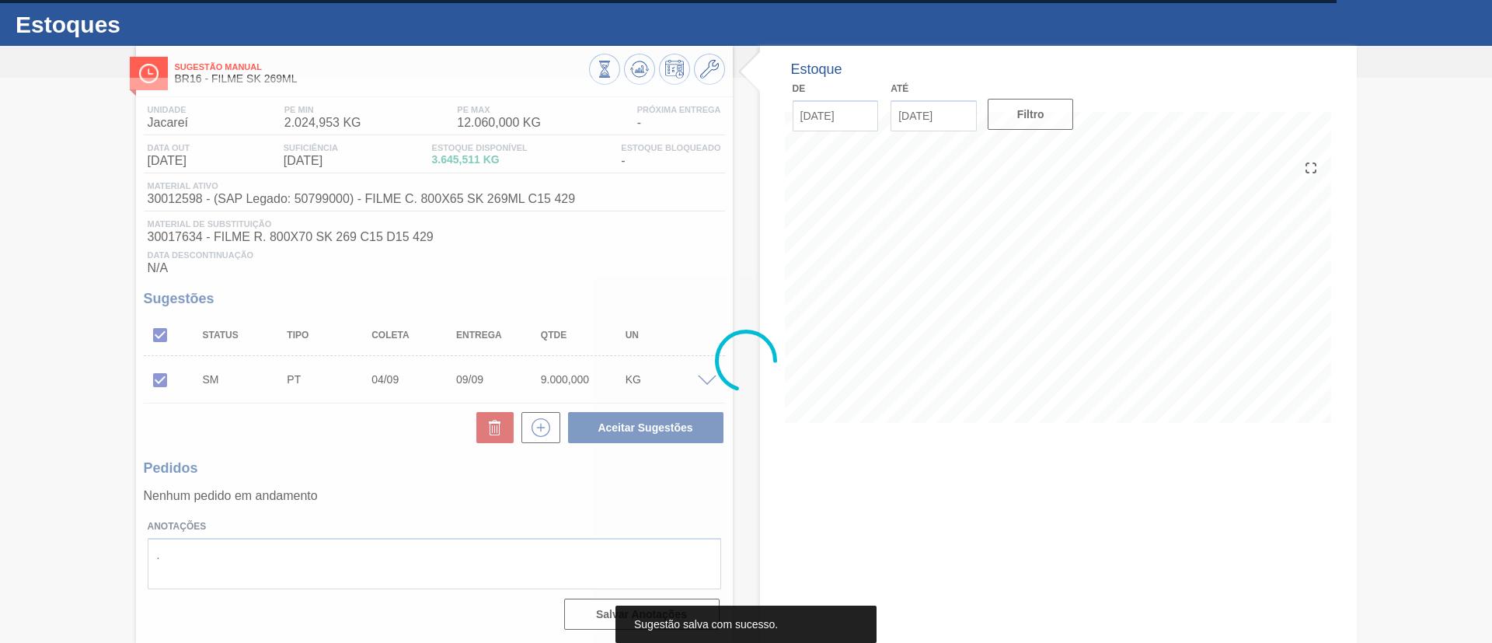
scroll to position [32, 0]
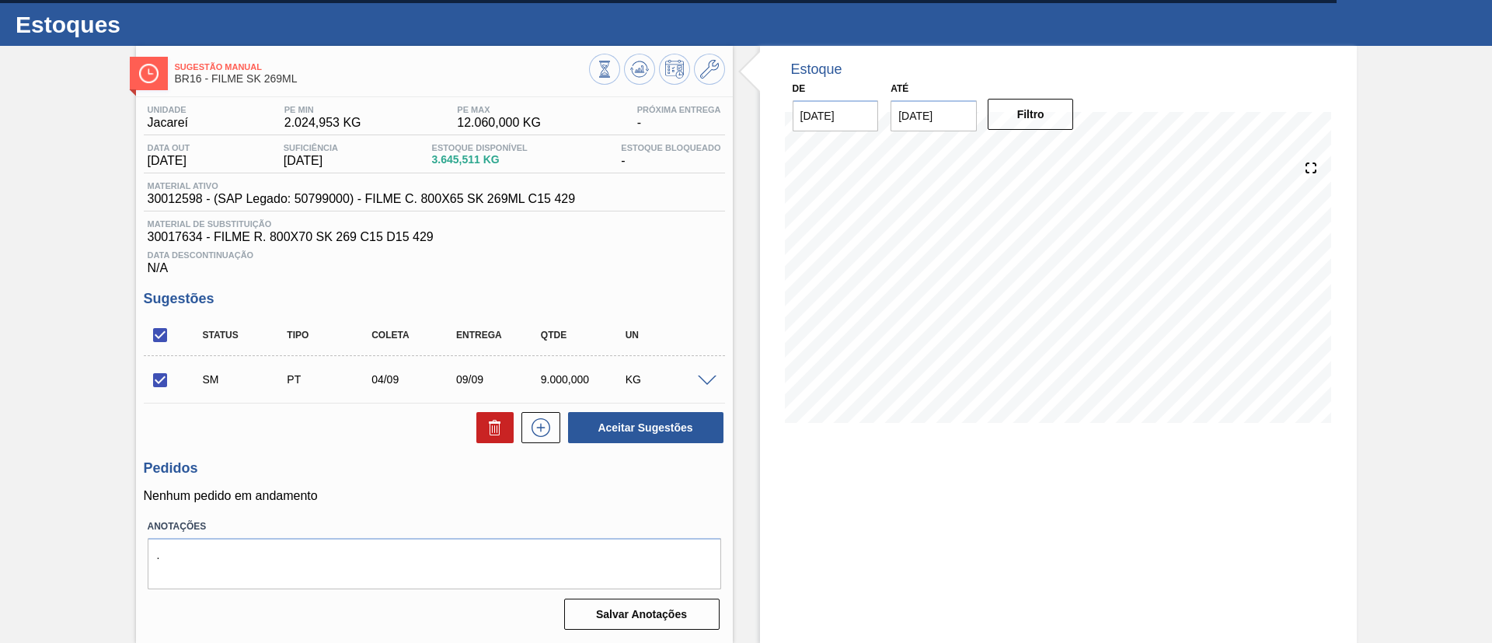
click at [158, 381] on input "checkbox" at bounding box center [160, 380] width 33 height 33
drag, startPoint x: 165, startPoint y: 385, endPoint x: 361, endPoint y: 392, distance: 195.9
click at [164, 387] on input "checkbox" at bounding box center [160, 380] width 33 height 33
click at [624, 413] on button "Aceitar Sugestões" at bounding box center [645, 427] width 155 height 31
checkbox input "false"
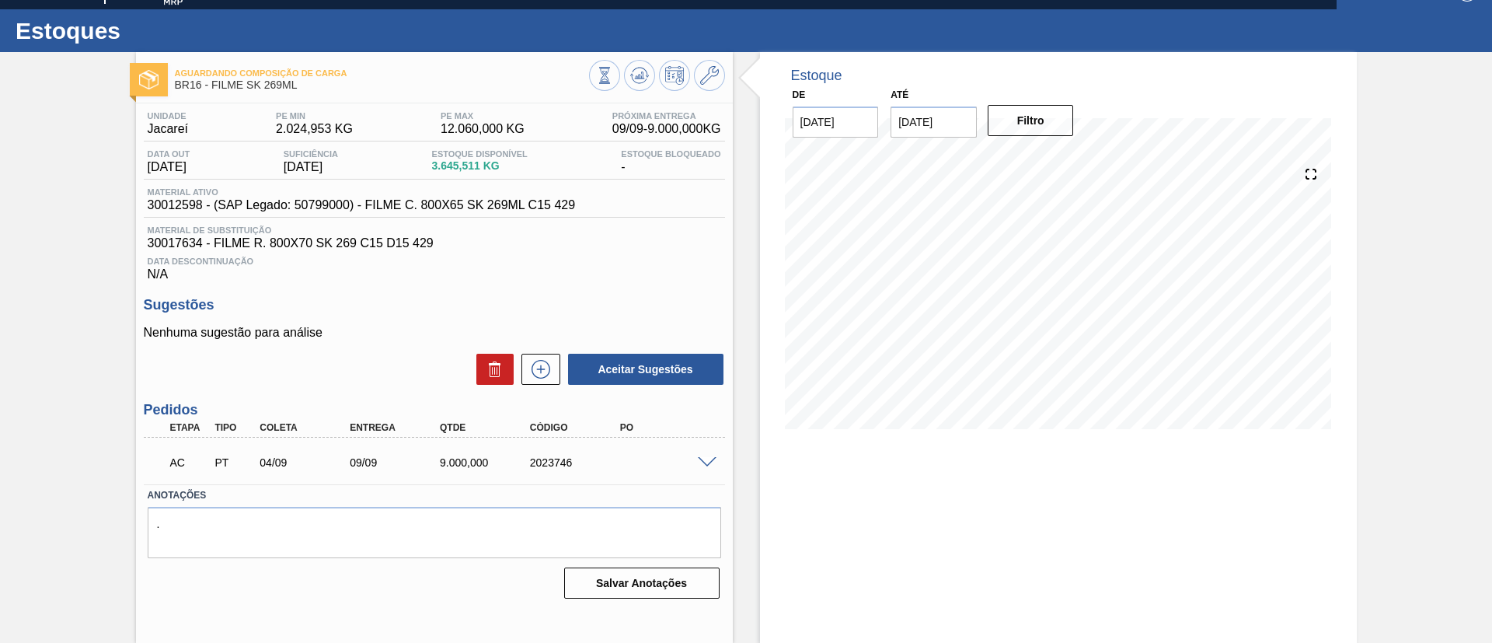
scroll to position [26, 0]
click at [713, 459] on span at bounding box center [707, 463] width 19 height 12
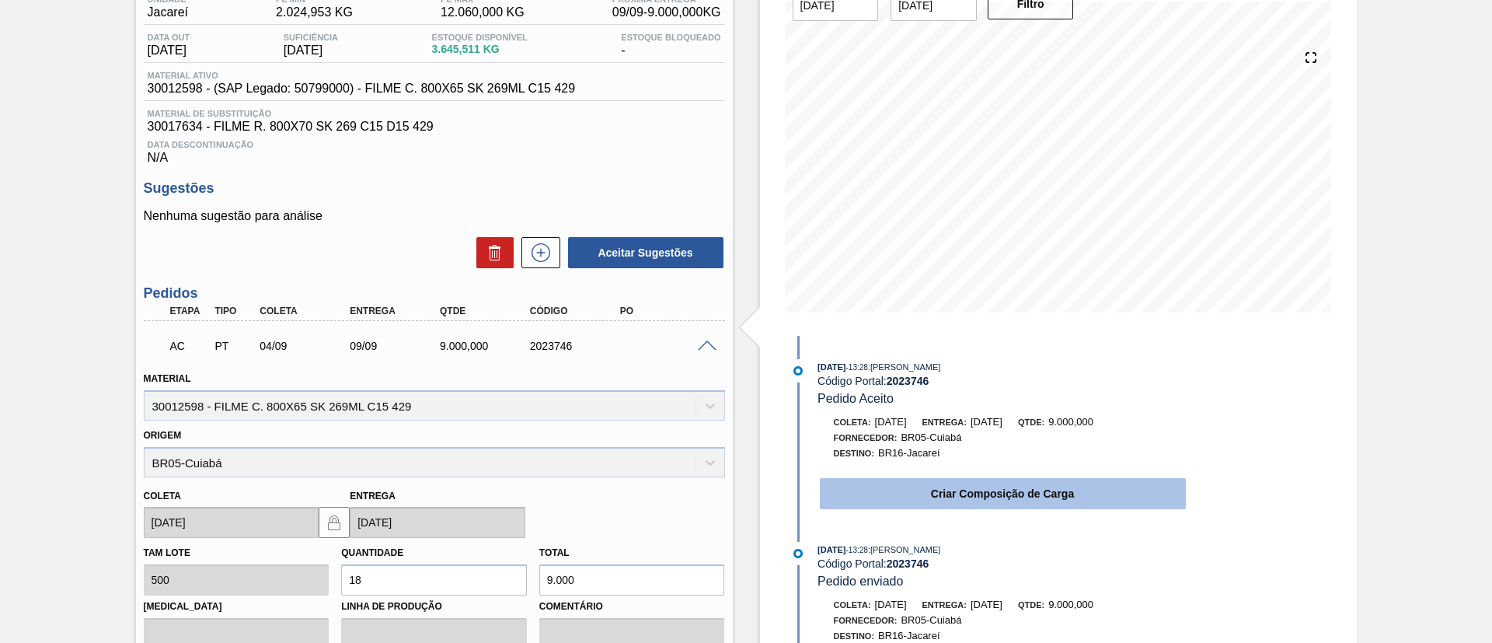
click at [938, 493] on button "Criar Composição de Carga" at bounding box center [1003, 493] width 366 height 31
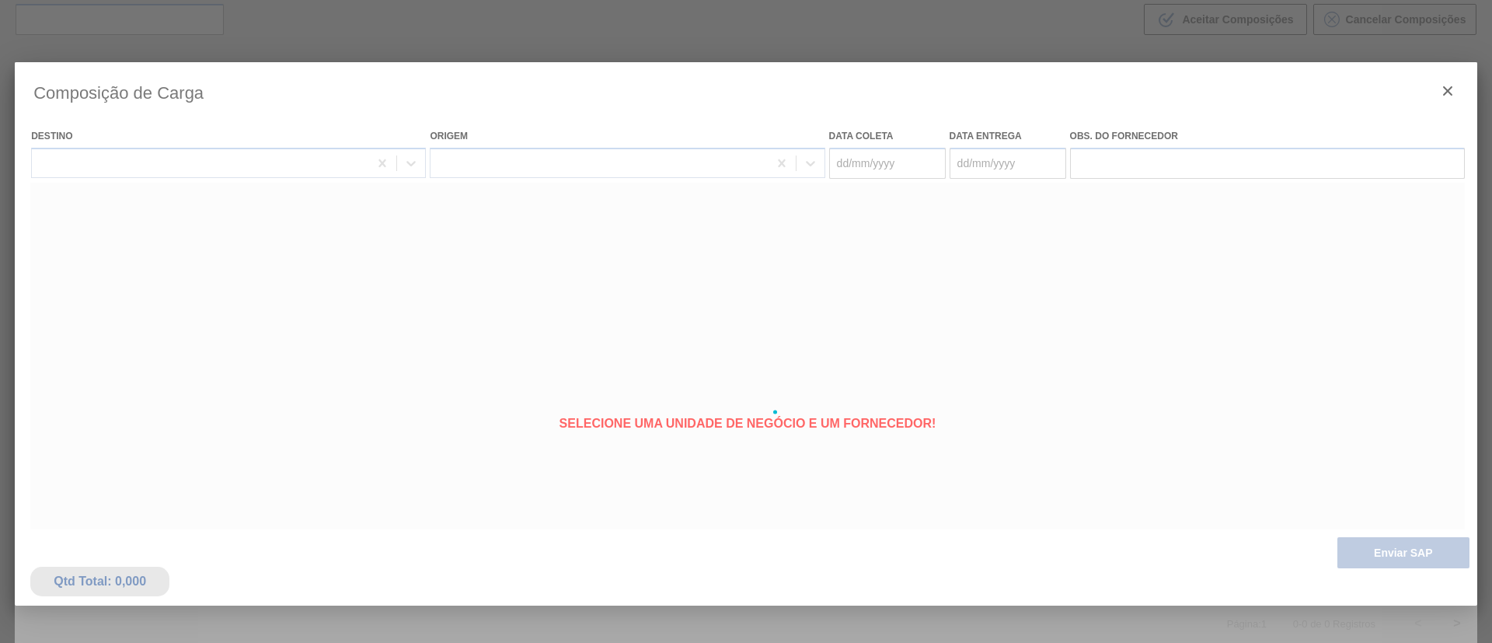
type coleta "04/09/2025"
type entrega "09/09/2025"
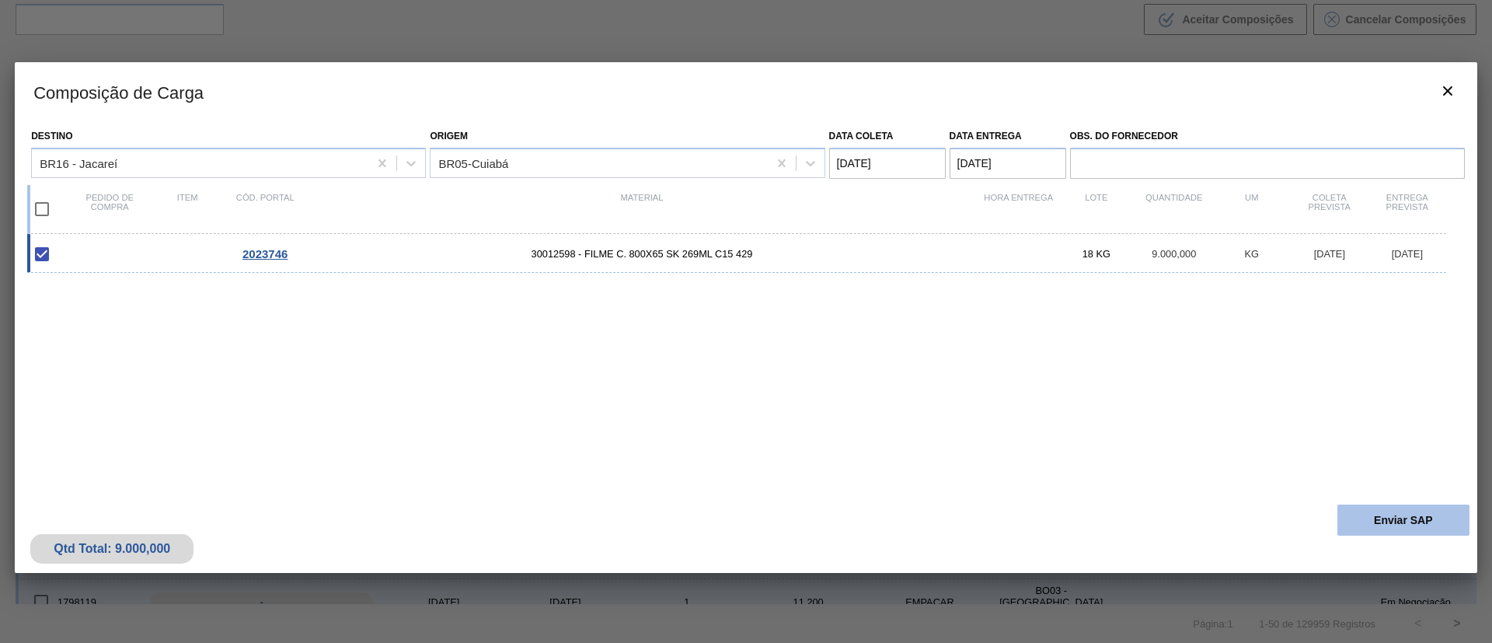
click at [1406, 506] on button "Enviar SAP" at bounding box center [1403, 519] width 132 height 31
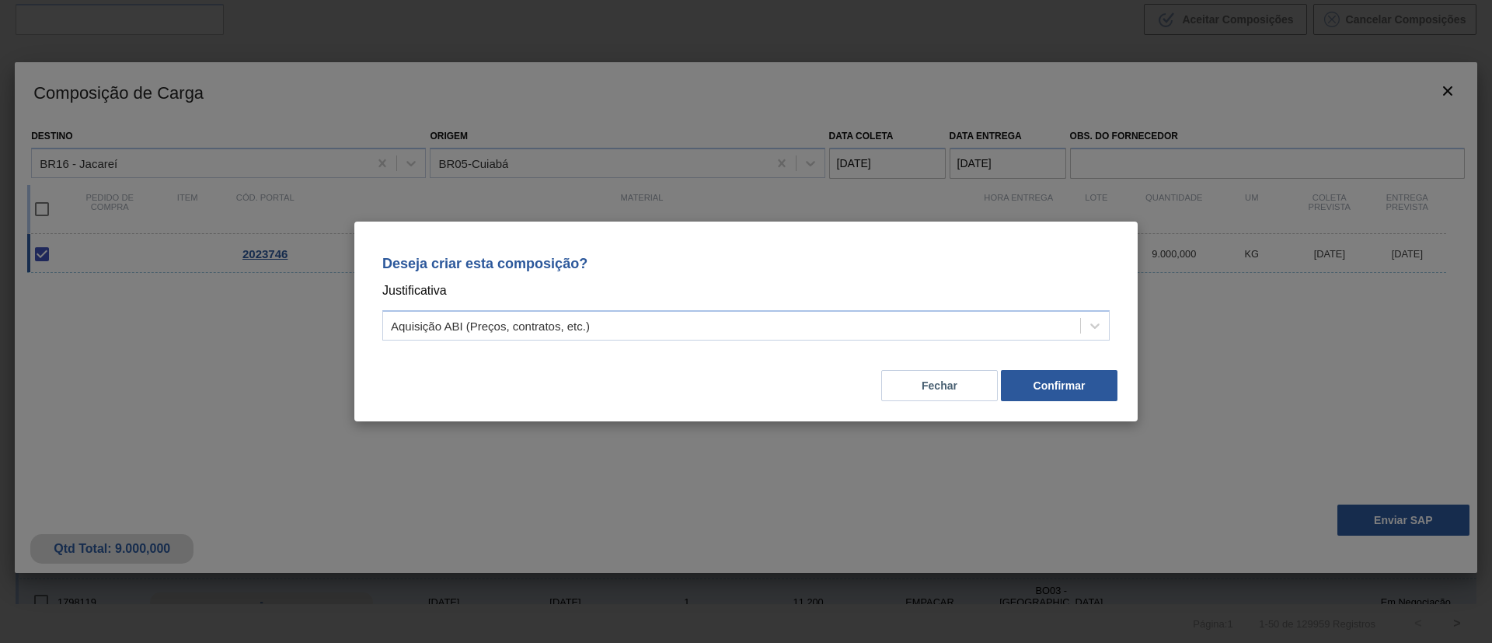
click at [773, 301] on div "Deseja criar esta composição? Justificativa Aquisição ABI (Preços, contratos, e…" at bounding box center [746, 295] width 746 height 110
drag, startPoint x: 779, startPoint y: 315, endPoint x: 776, endPoint y: 331, distance: 15.8
click at [781, 317] on div "Aquisição ABI (Preços, contratos, etc.)" at bounding box center [731, 326] width 697 height 23
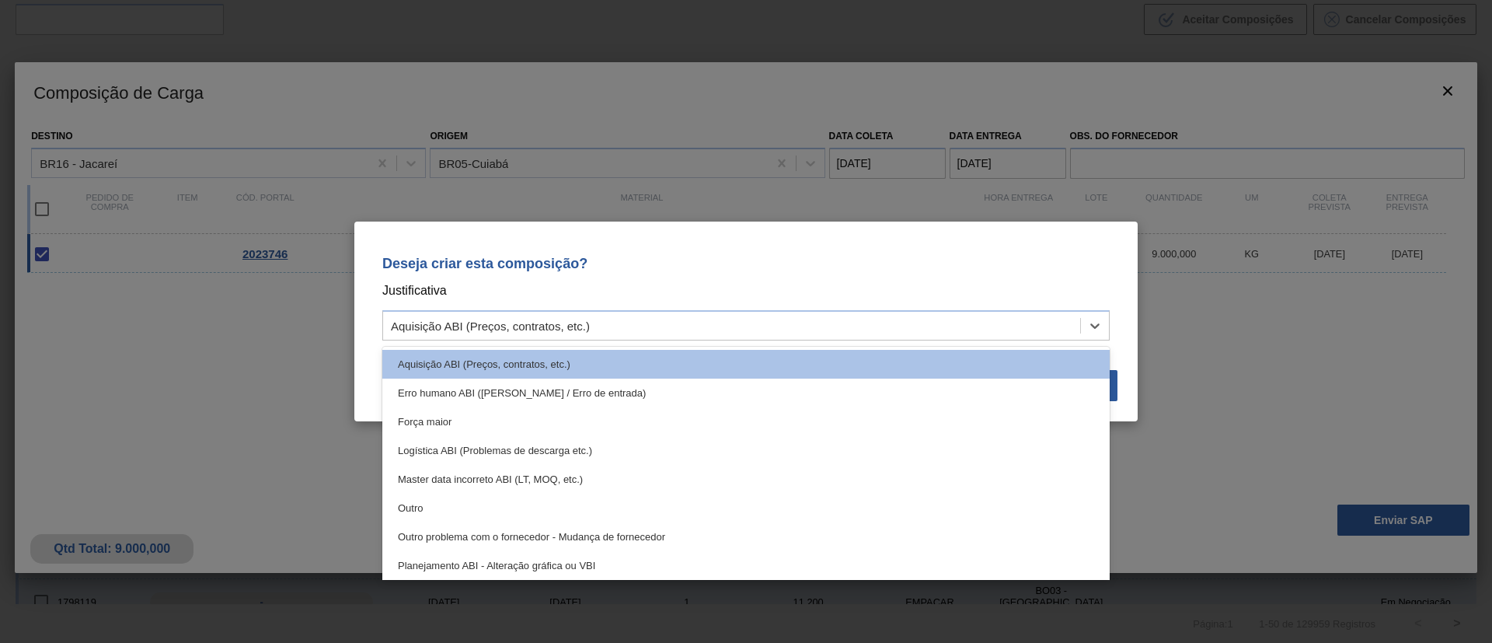
scroll to position [233, 0]
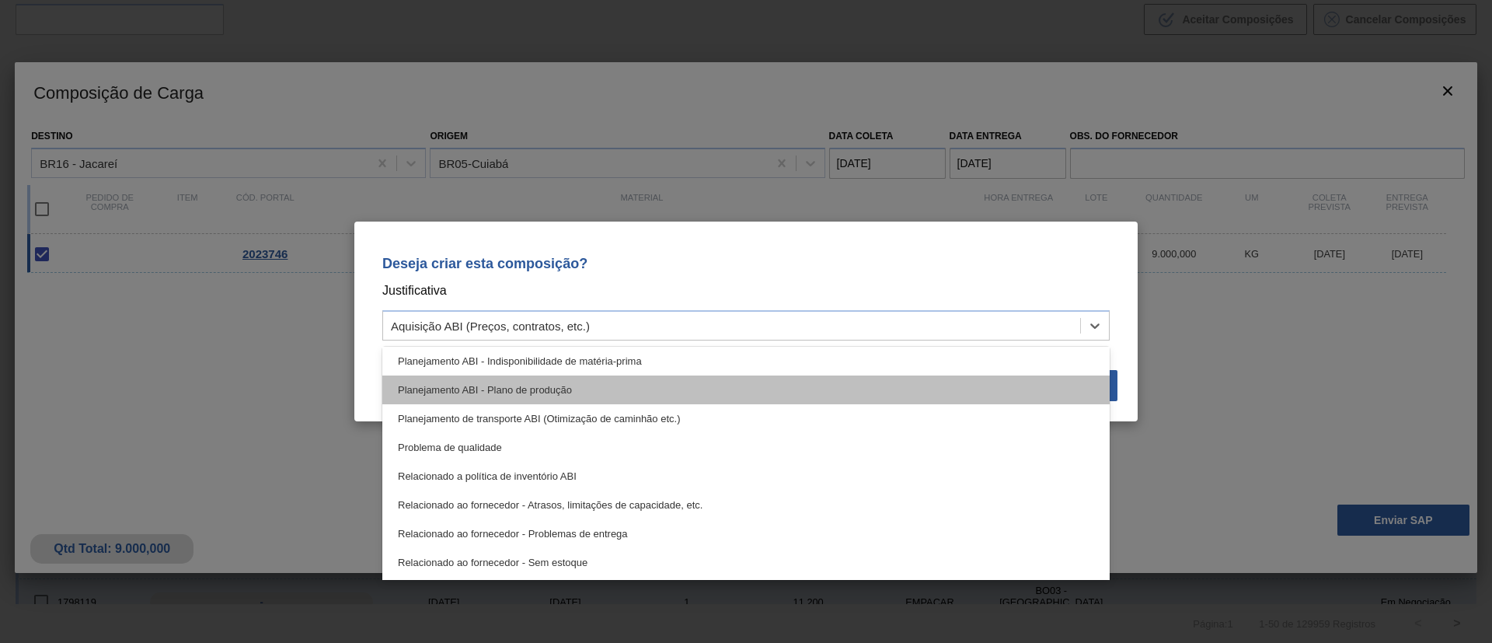
click at [573, 385] on div "Planejamento ABI - Plano de produção" at bounding box center [745, 389] width 727 height 29
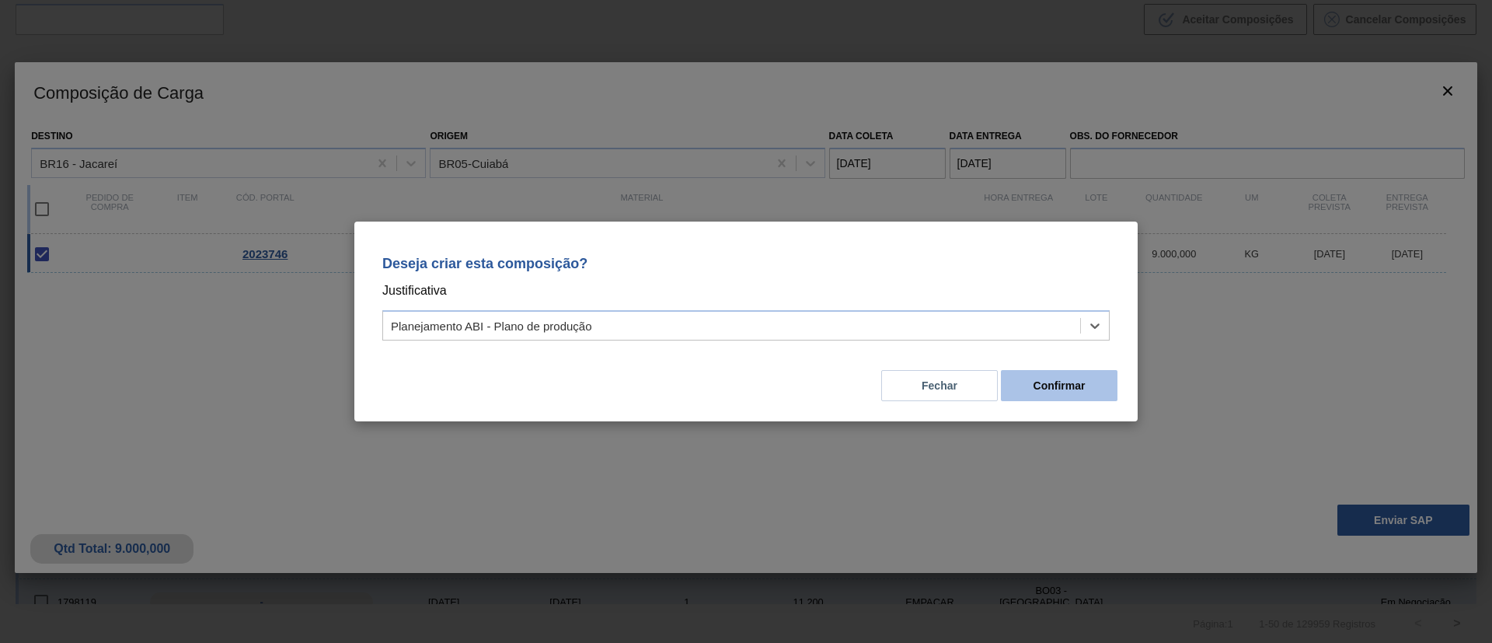
click at [1074, 381] on button "Confirmar" at bounding box center [1059, 385] width 117 height 31
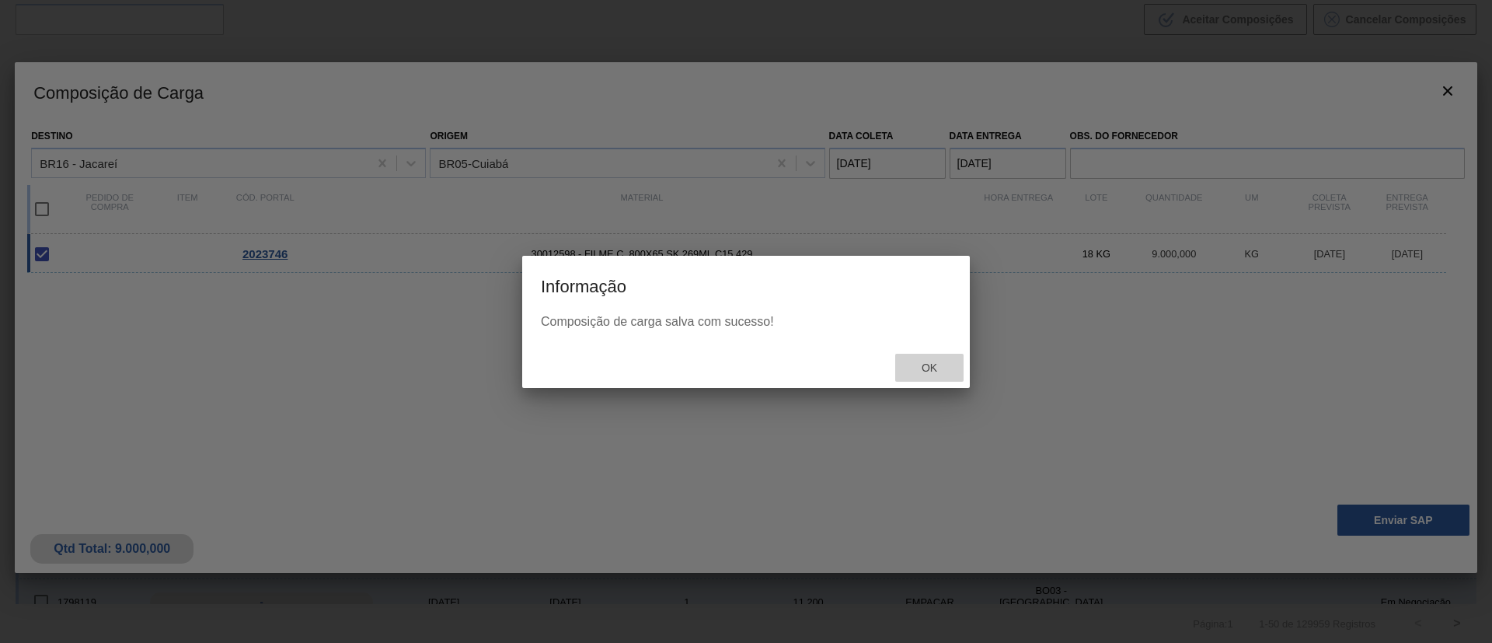
click at [935, 378] on div "Ok" at bounding box center [929, 368] width 68 height 29
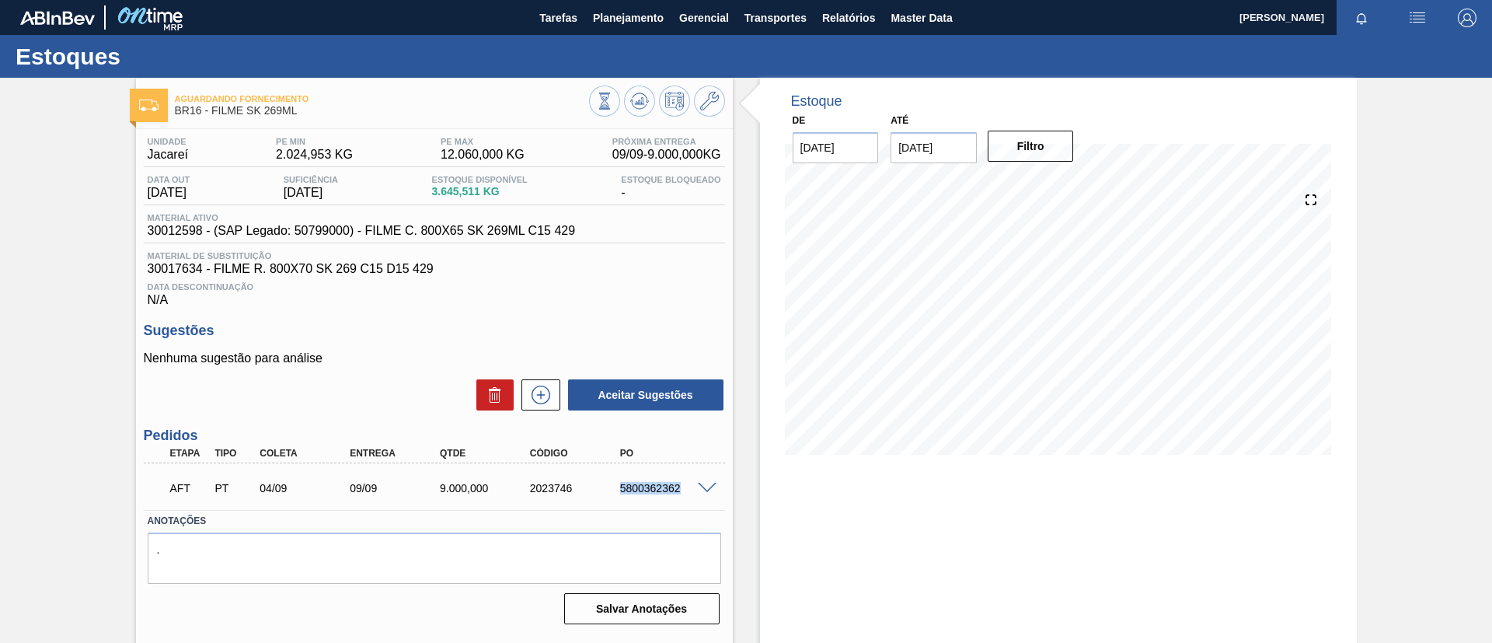
drag, startPoint x: 626, startPoint y: 493, endPoint x: 691, endPoint y: 496, distance: 65.3
click at [691, 496] on div "AFT PT 04/09 09/09 9.000,000 2023746 5800362362" at bounding box center [430, 486] width 540 height 31
copy div "5800362362"
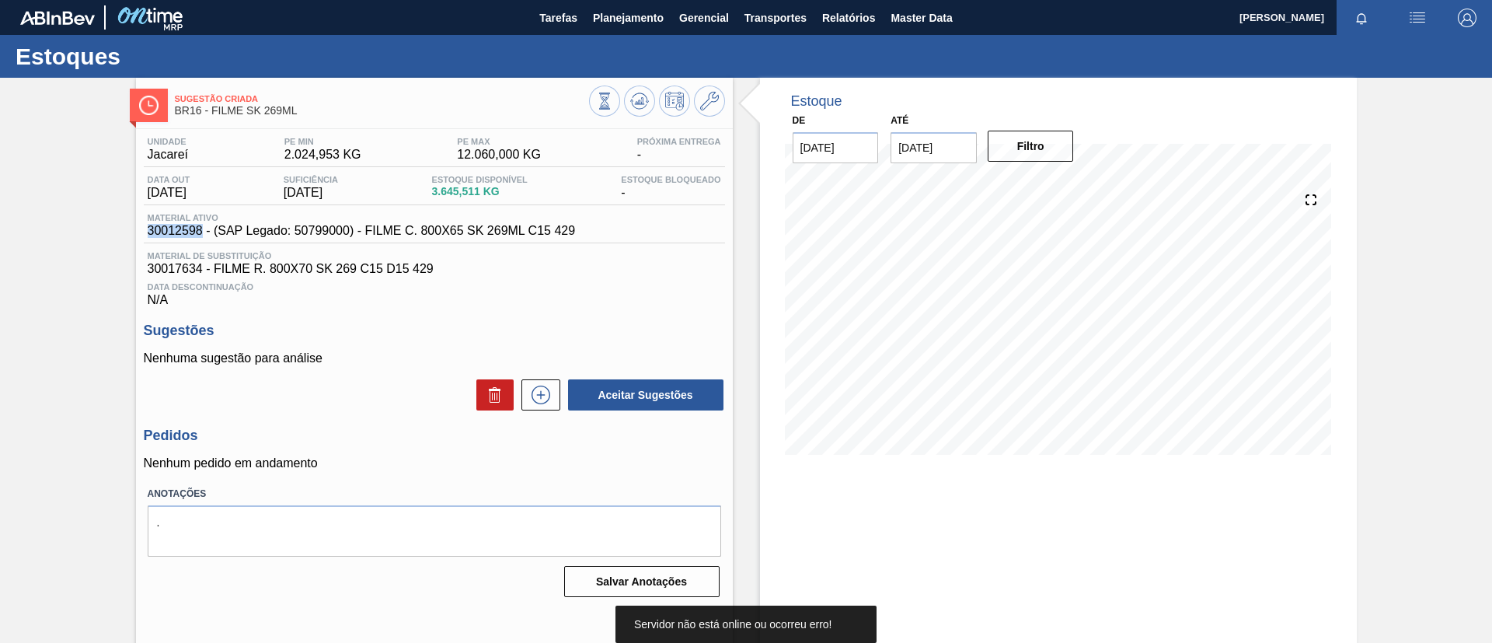
scroll to position [26, 0]
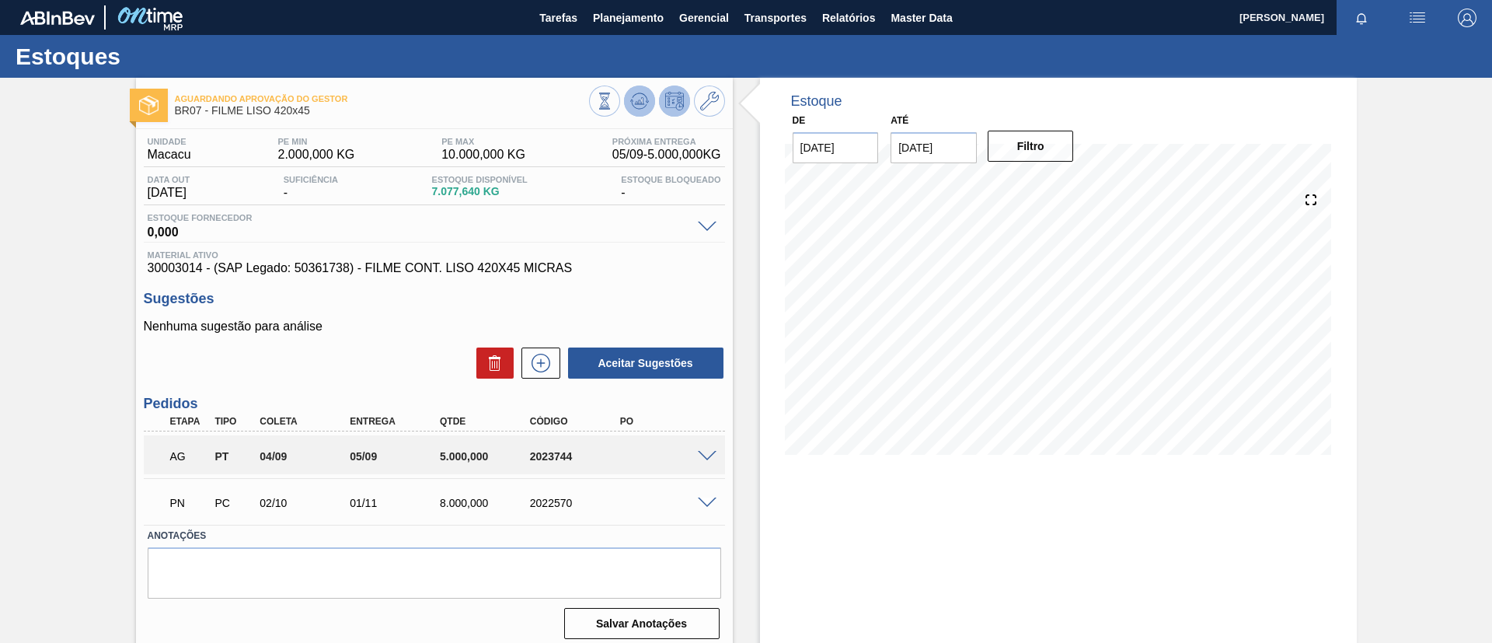
click at [636, 106] on icon at bounding box center [639, 101] width 19 height 19
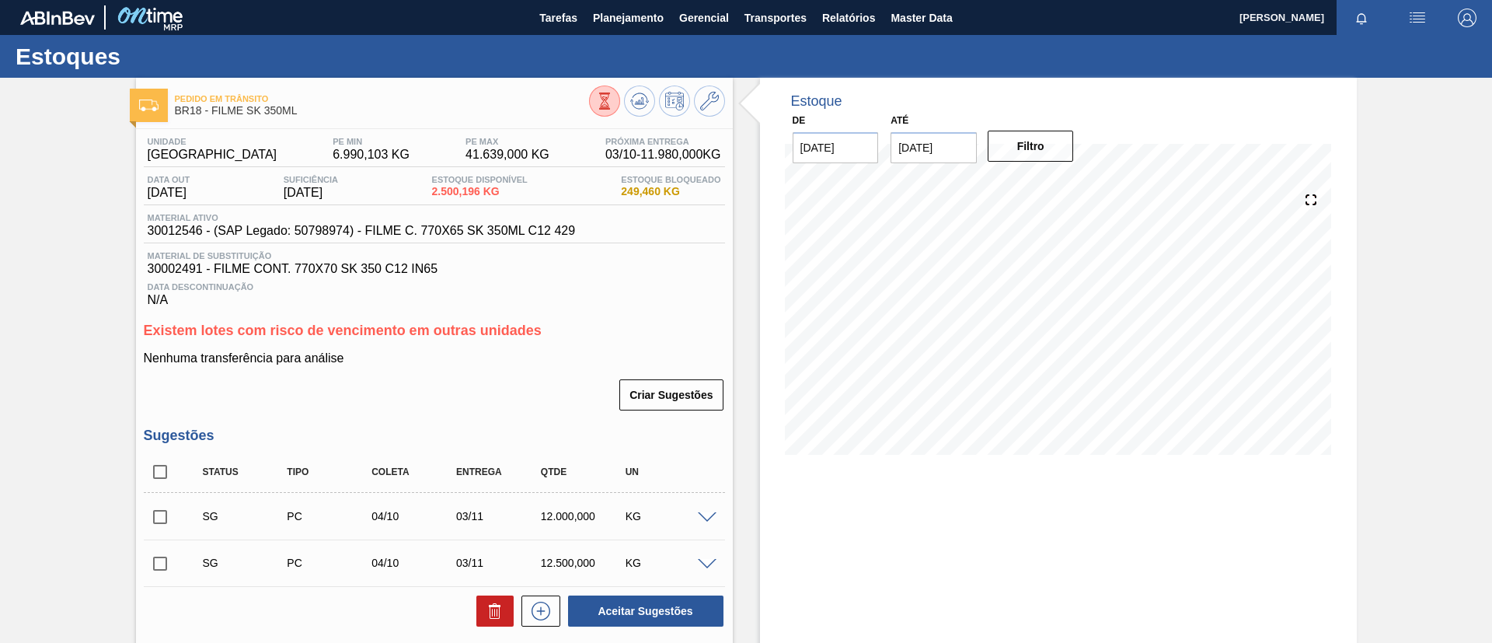
scroll to position [211, 0]
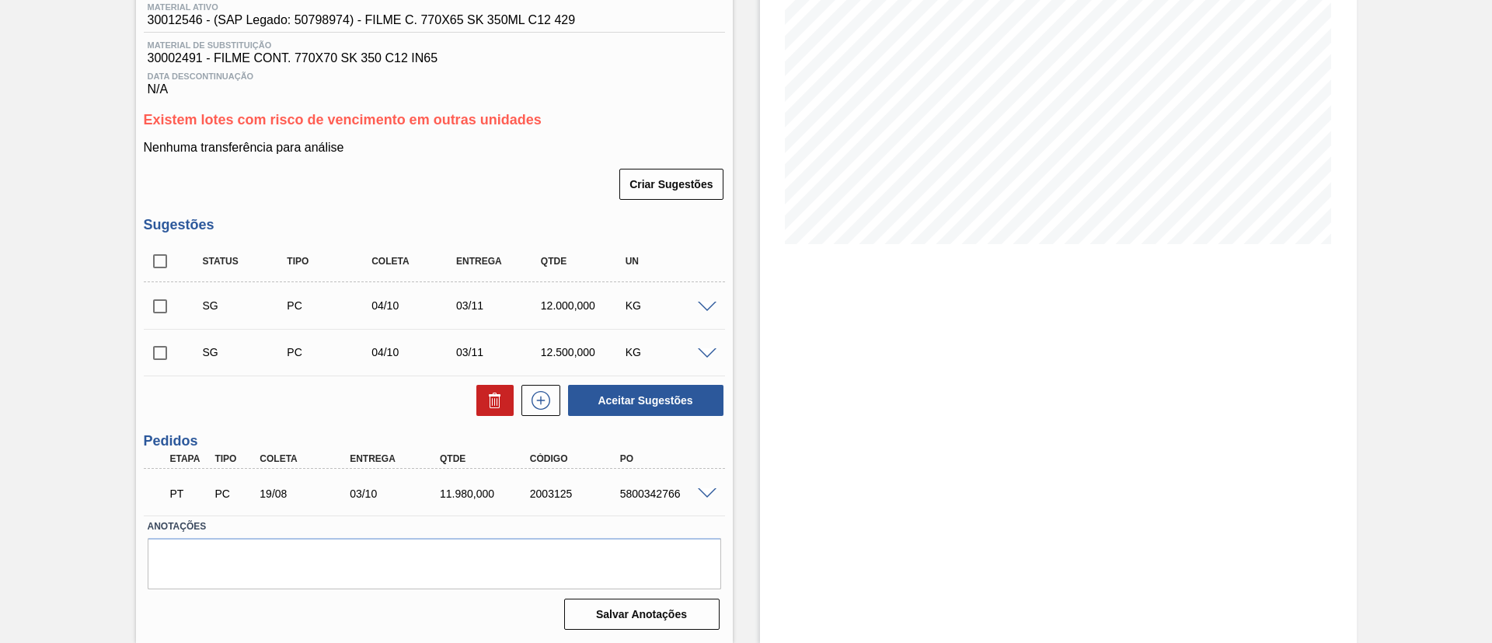
click at [702, 305] on span at bounding box center [707, 307] width 19 height 12
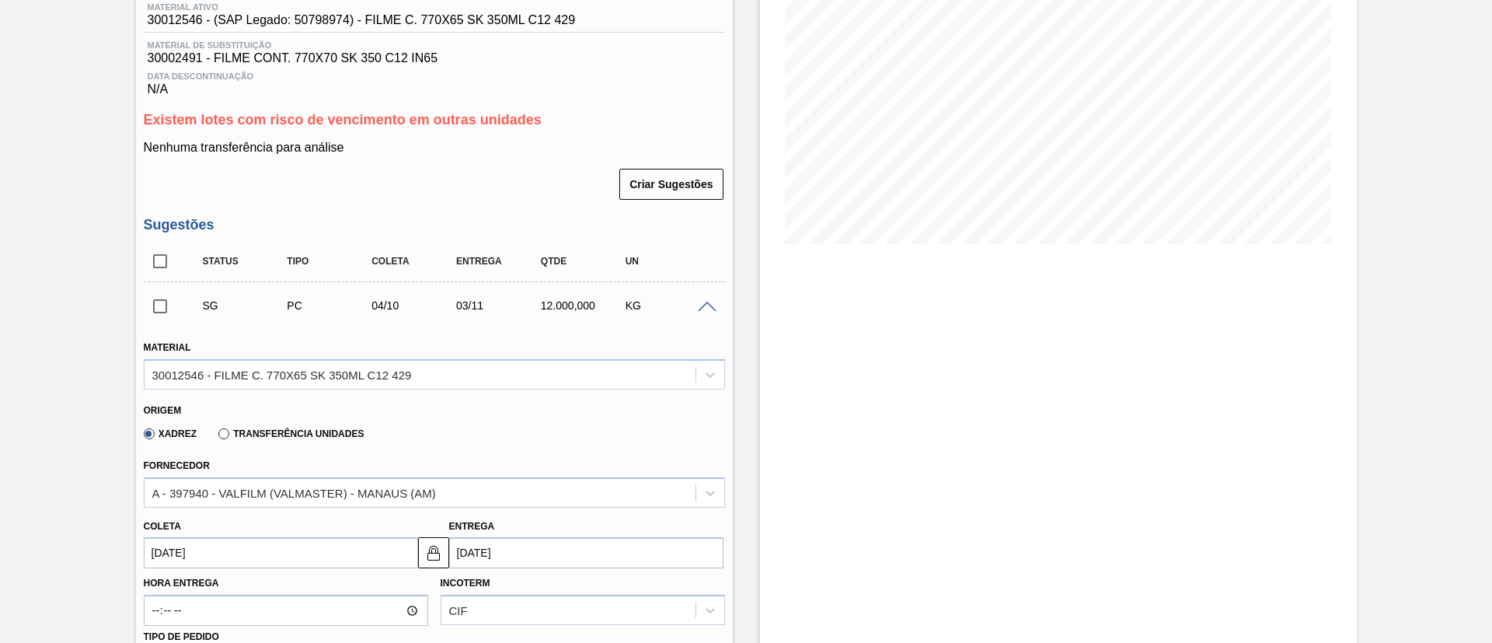
scroll to position [0, 0]
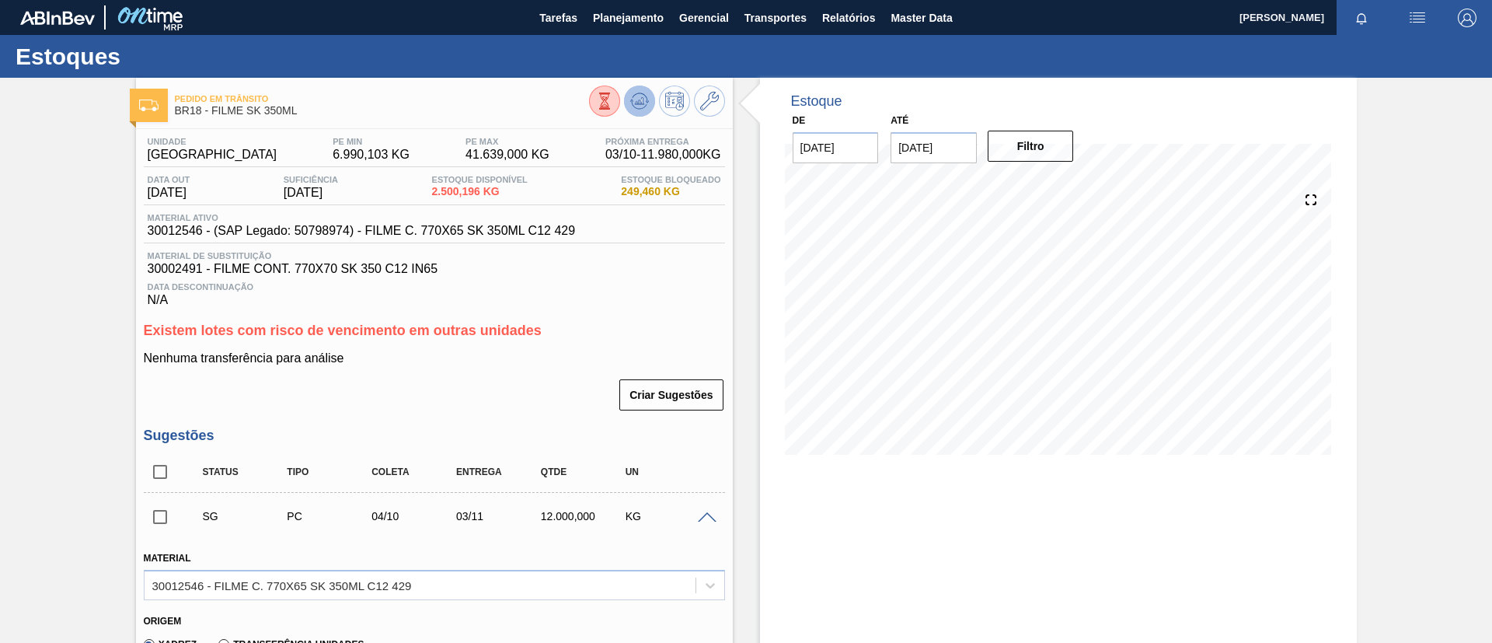
click at [644, 94] on icon at bounding box center [639, 101] width 19 height 19
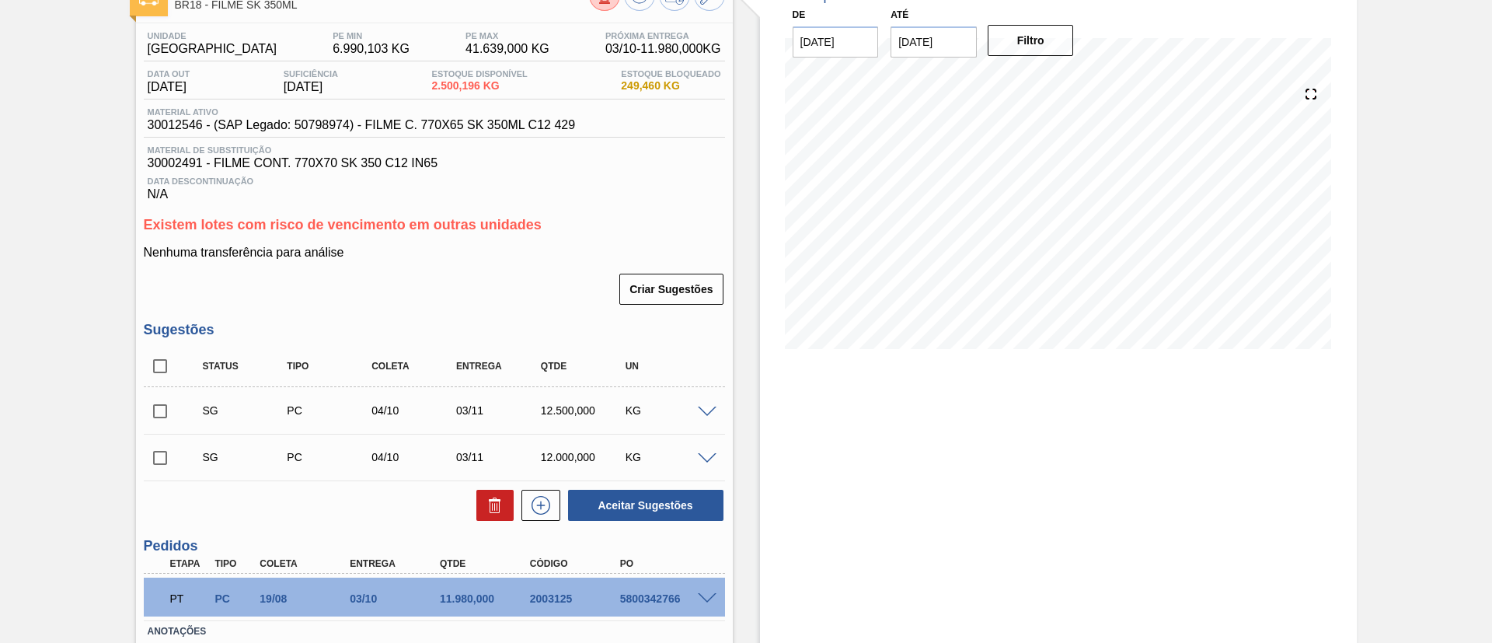
scroll to position [211, 0]
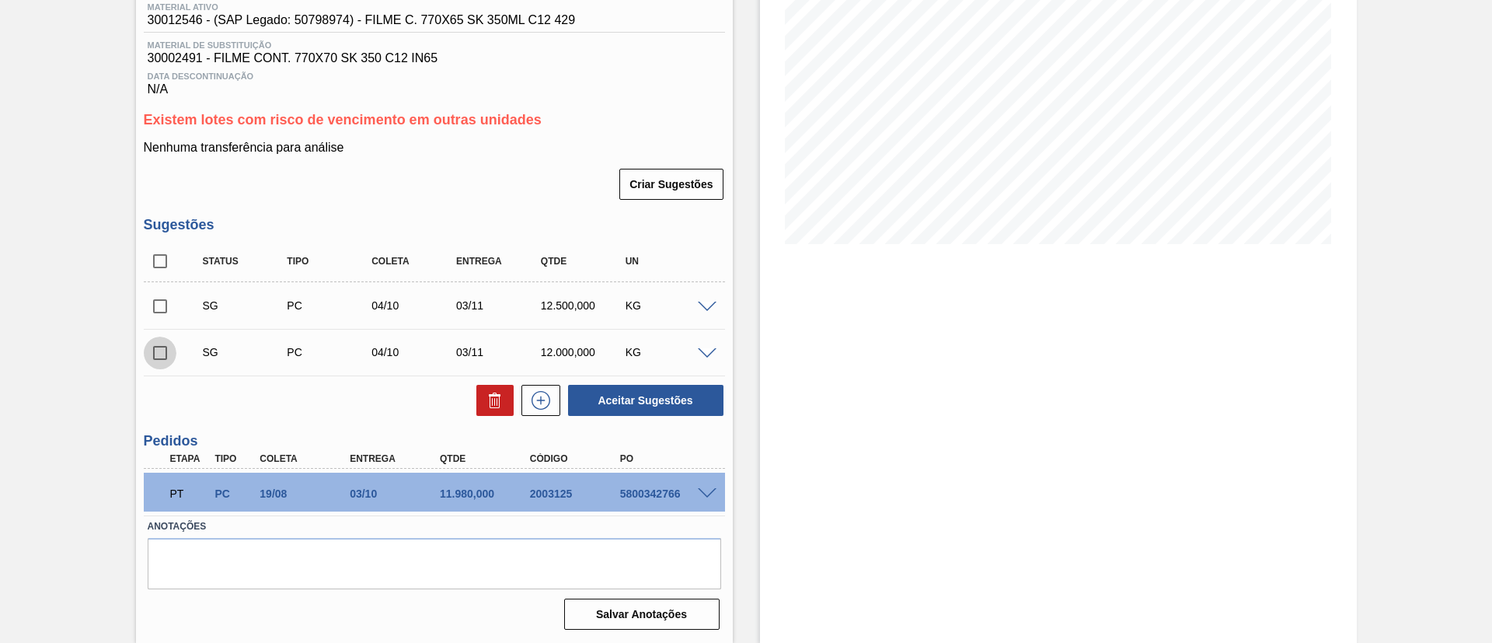
drag, startPoint x: 165, startPoint y: 348, endPoint x: 460, endPoint y: 379, distance: 296.9
click at [165, 348] on input "checkbox" at bounding box center [160, 352] width 33 height 33
click at [493, 392] on icon at bounding box center [495, 393] width 4 height 2
checkbox input "false"
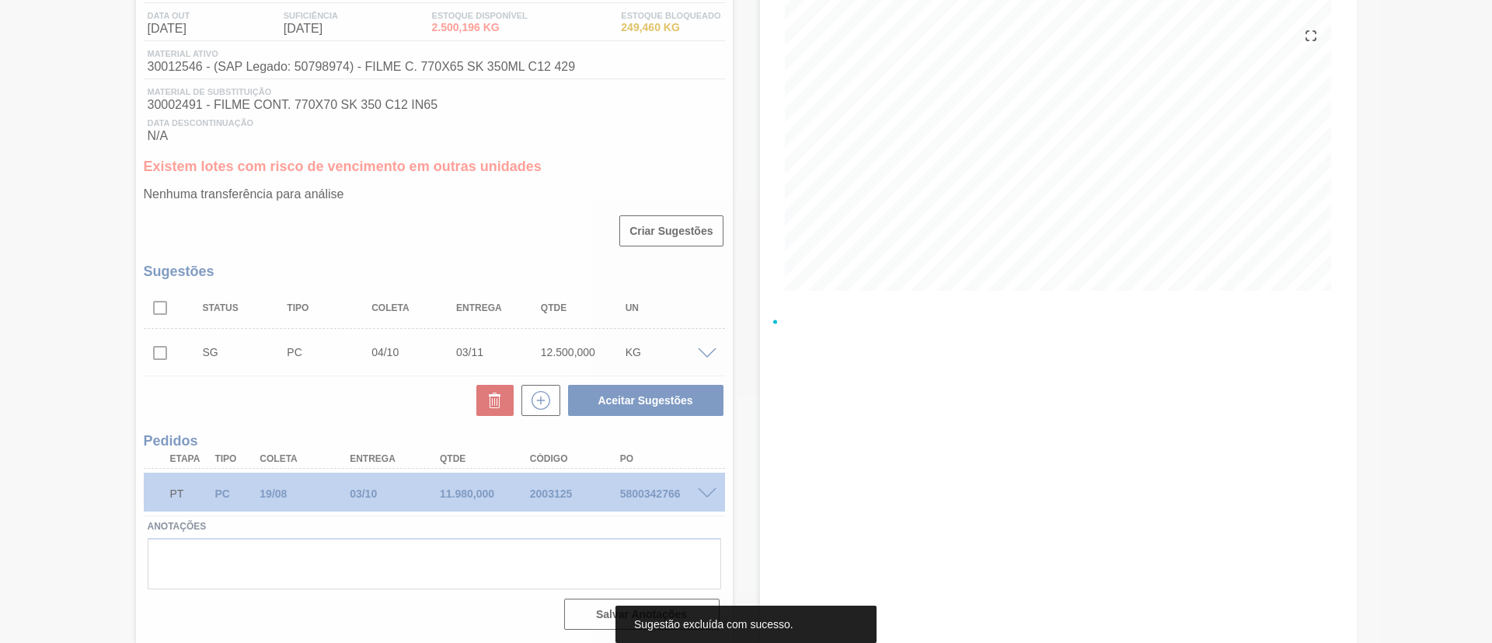
scroll to position [164, 0]
click at [707, 352] on div at bounding box center [746, 321] width 1492 height 643
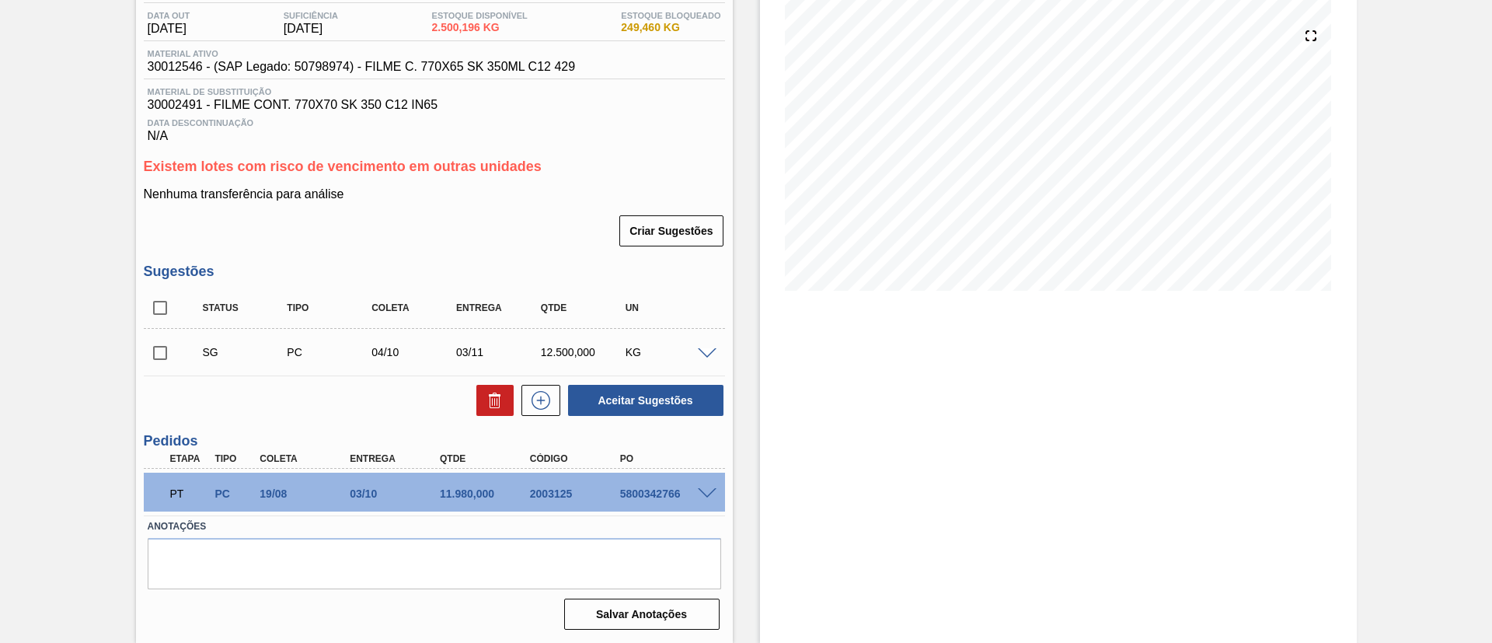
click at [705, 356] on span at bounding box center [707, 354] width 19 height 12
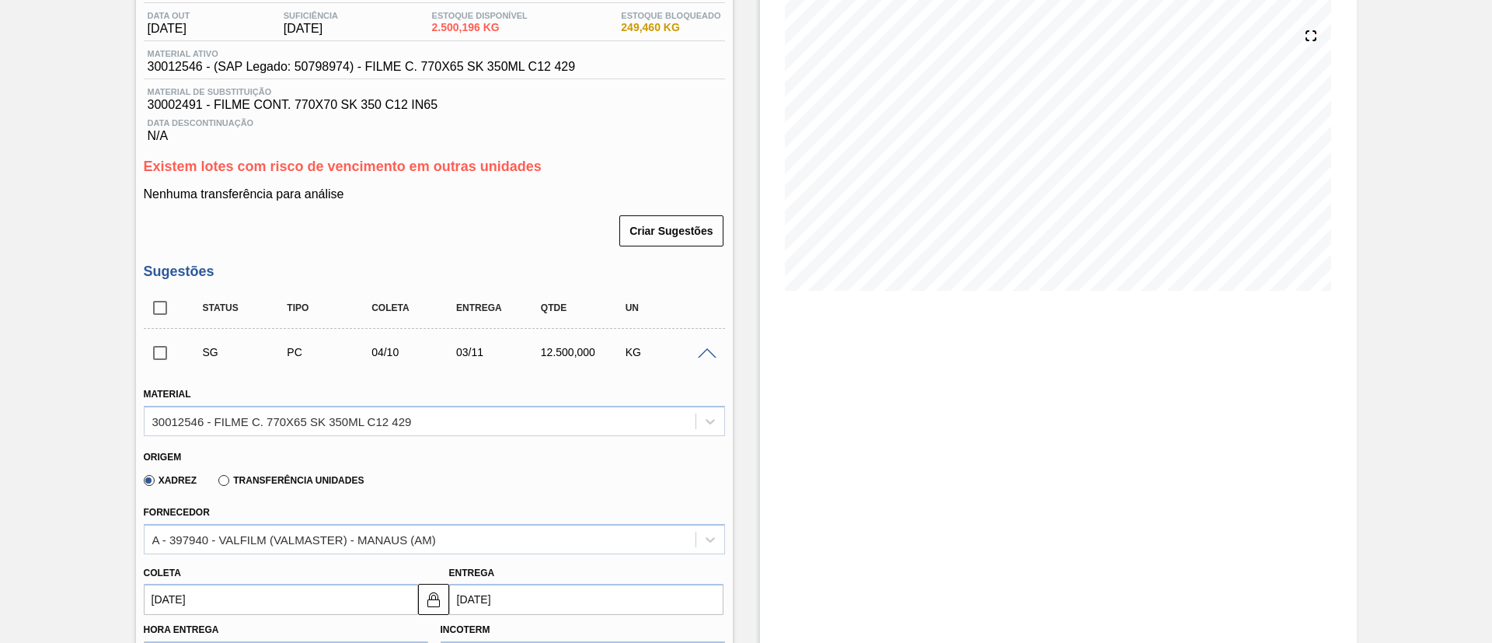
click at [322, 484] on label "Transferência Unidades" at bounding box center [290, 480] width 145 height 11
click at [216, 483] on input "Transferência Unidades" at bounding box center [216, 483] width 0 height 0
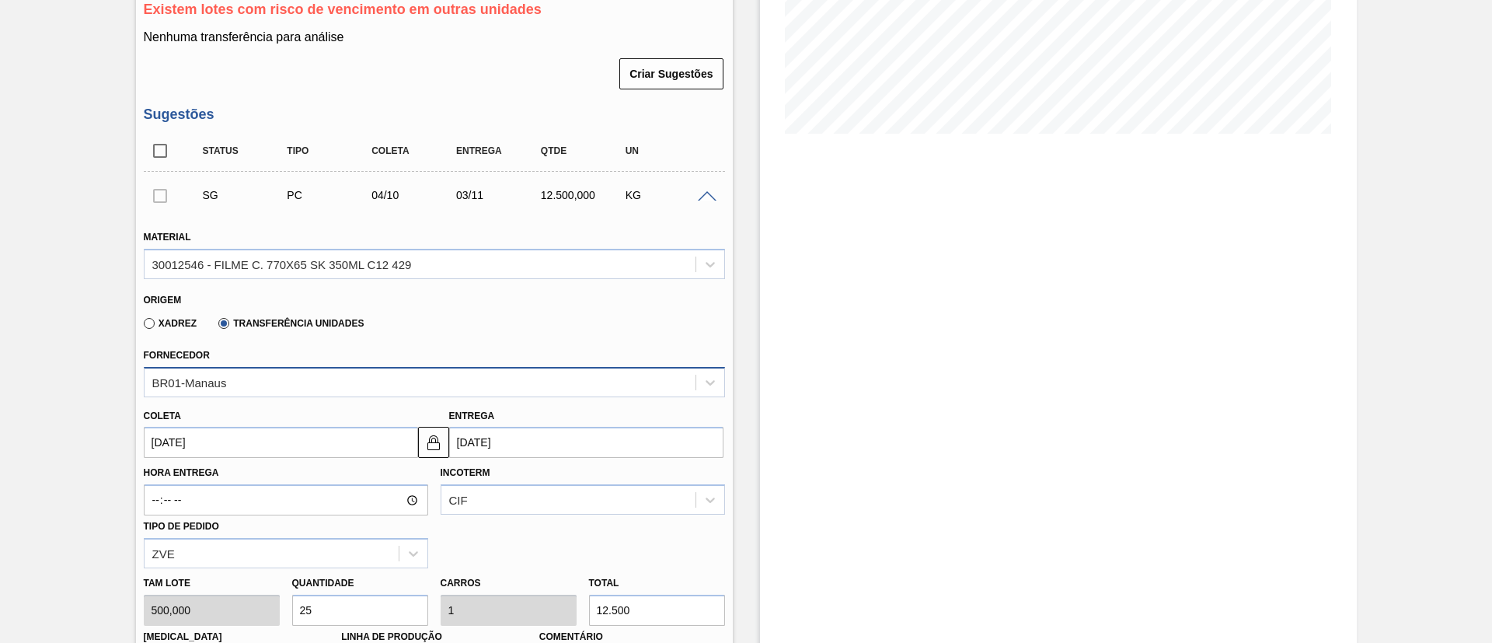
click at [316, 397] on div "BR01-Manaus" at bounding box center [434, 382] width 581 height 30
type input "p"
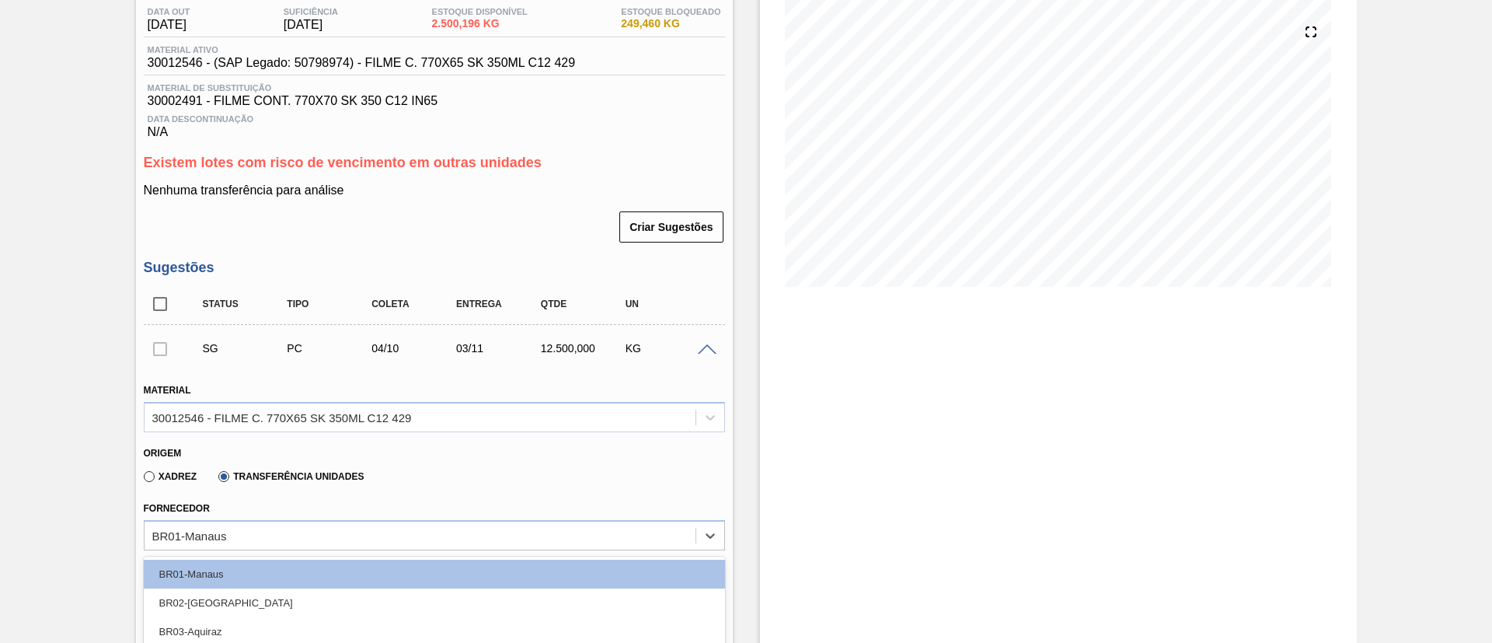
scroll to position [204, 0]
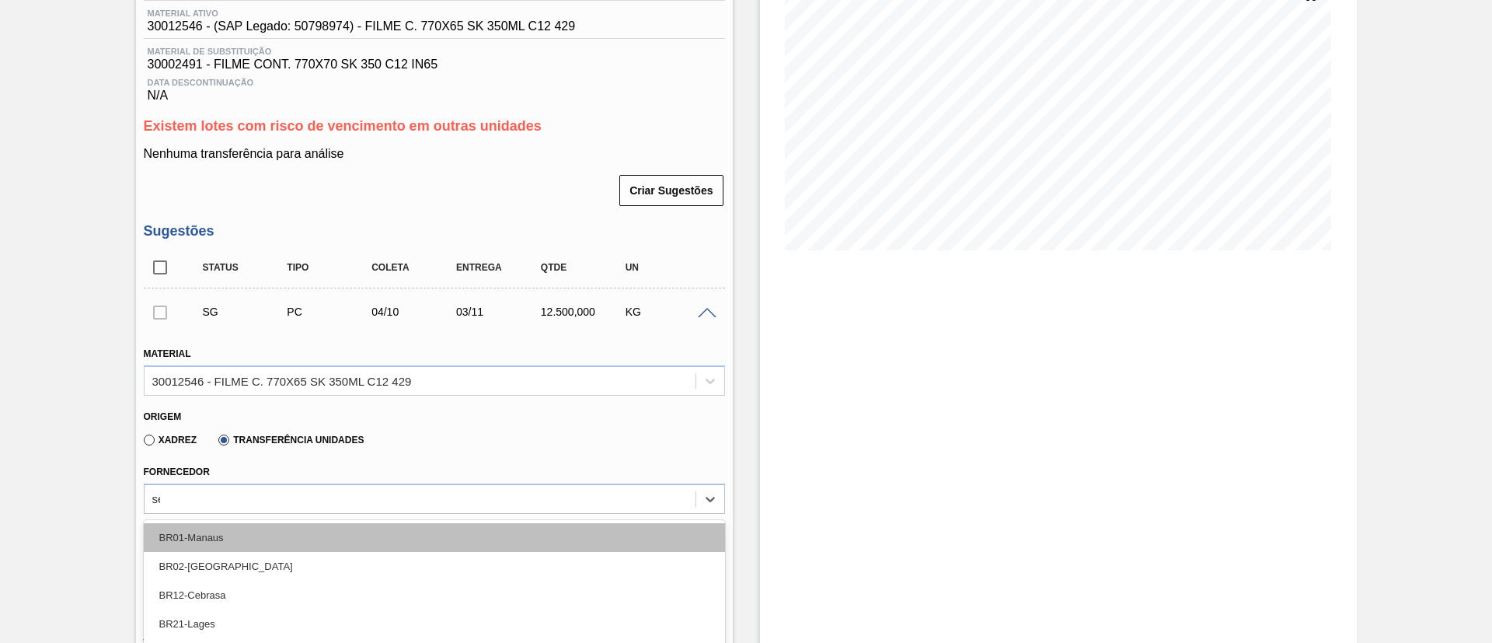
type input "ser"
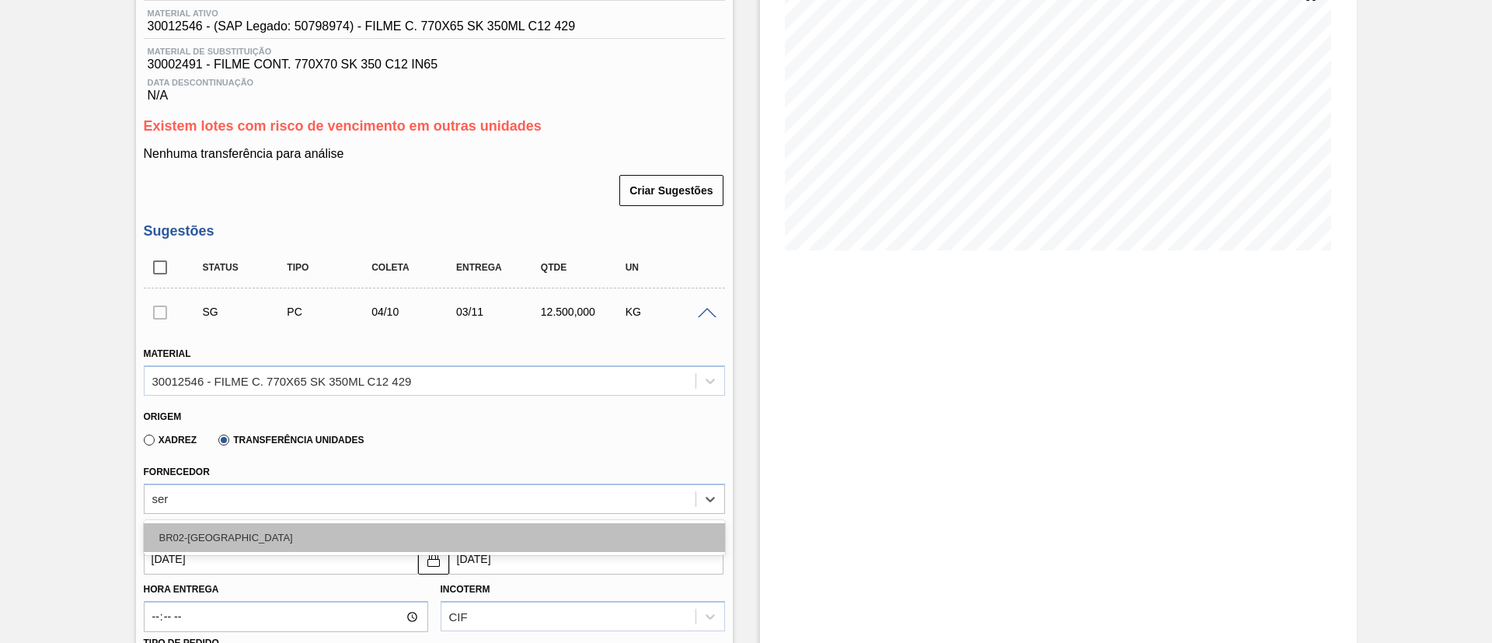
click at [268, 531] on div "BR02-Sergipe" at bounding box center [434, 537] width 581 height 29
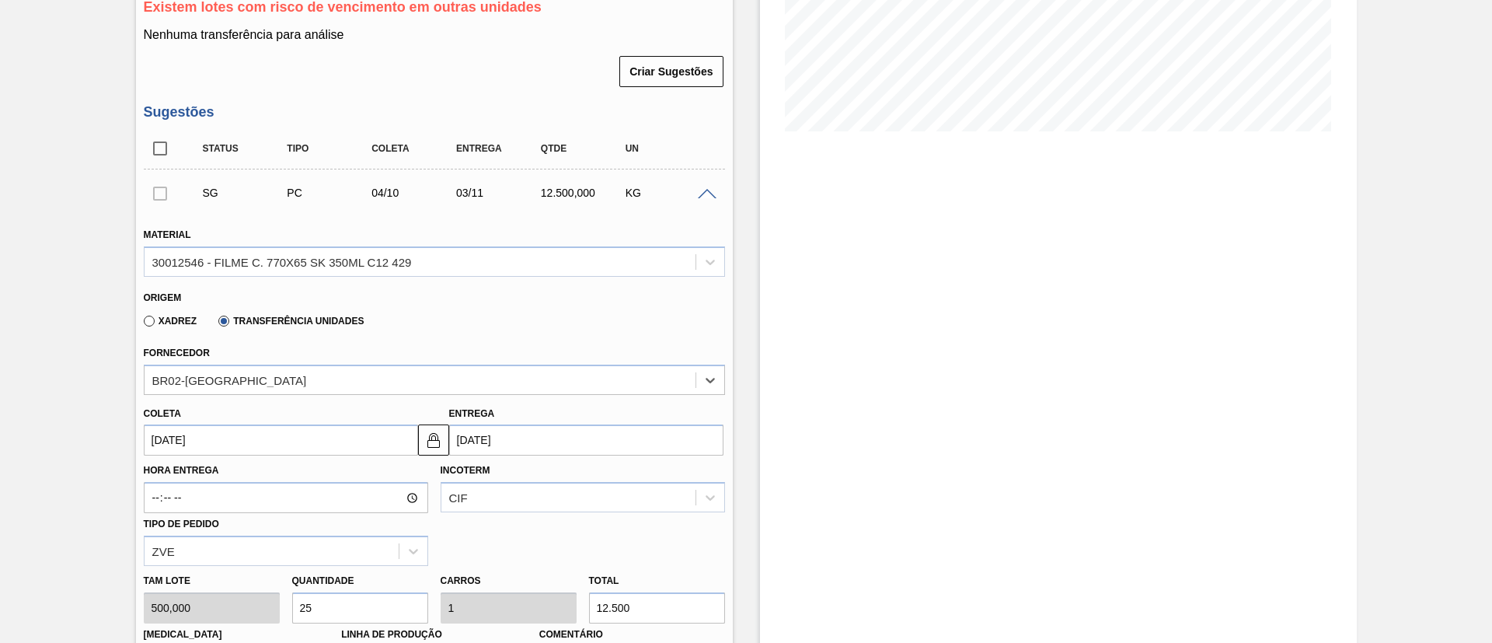
scroll to position [437, 0]
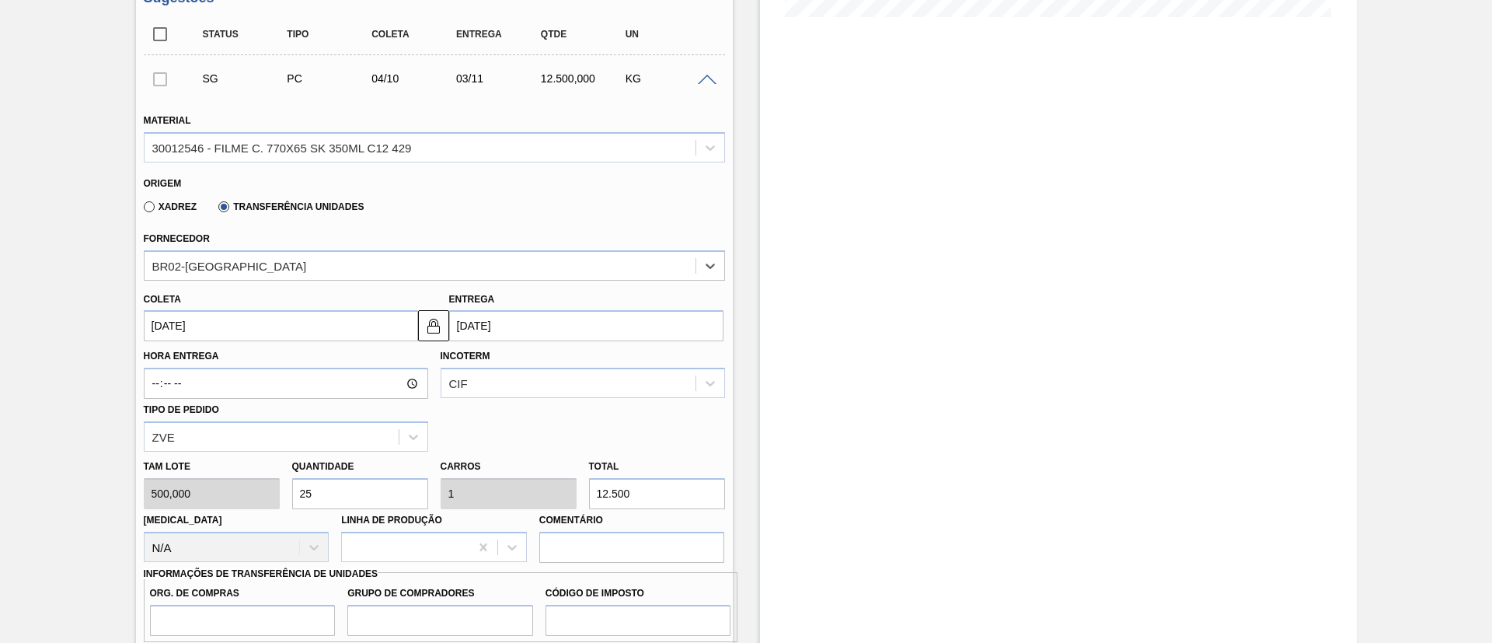
click at [269, 326] on input "[DATE]" at bounding box center [281, 325] width 274 height 31
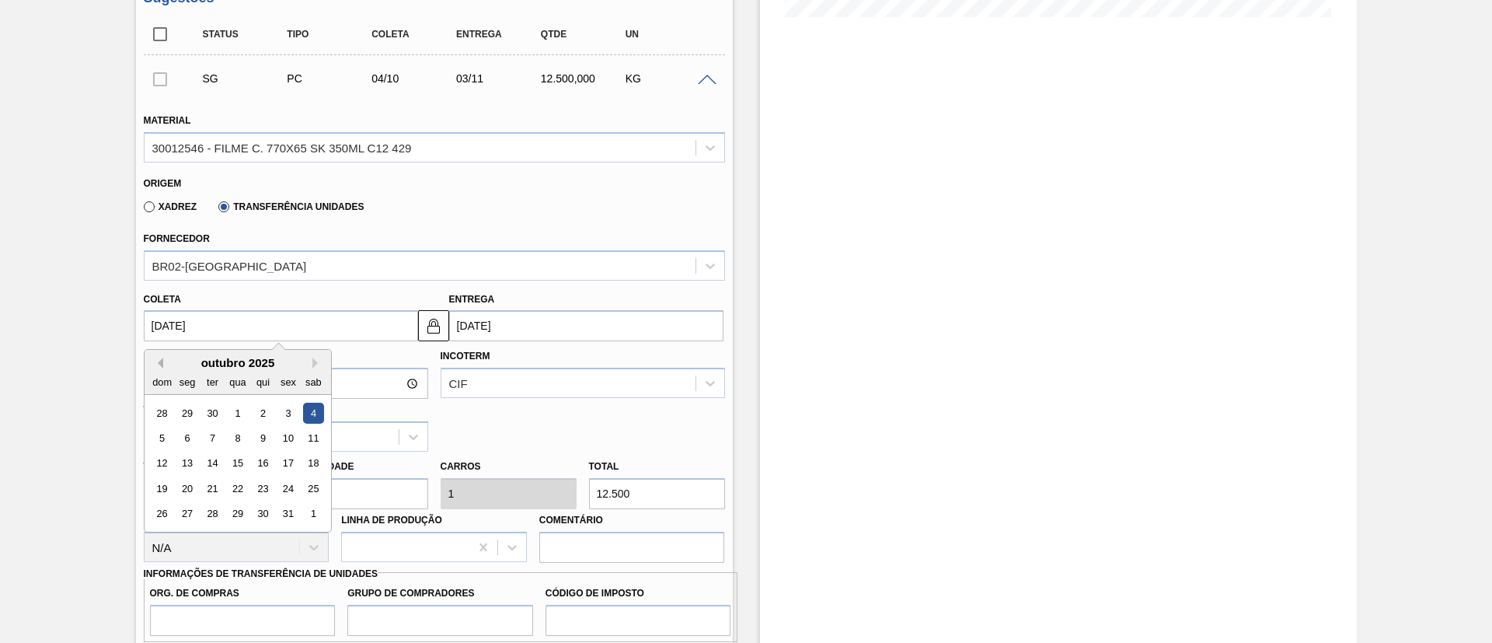
click at [157, 365] on button "Previous Month" at bounding box center [157, 362] width 11 height 11
click at [263, 415] on div "4" at bounding box center [262, 412] width 21 height 21
type input "[DATE]"
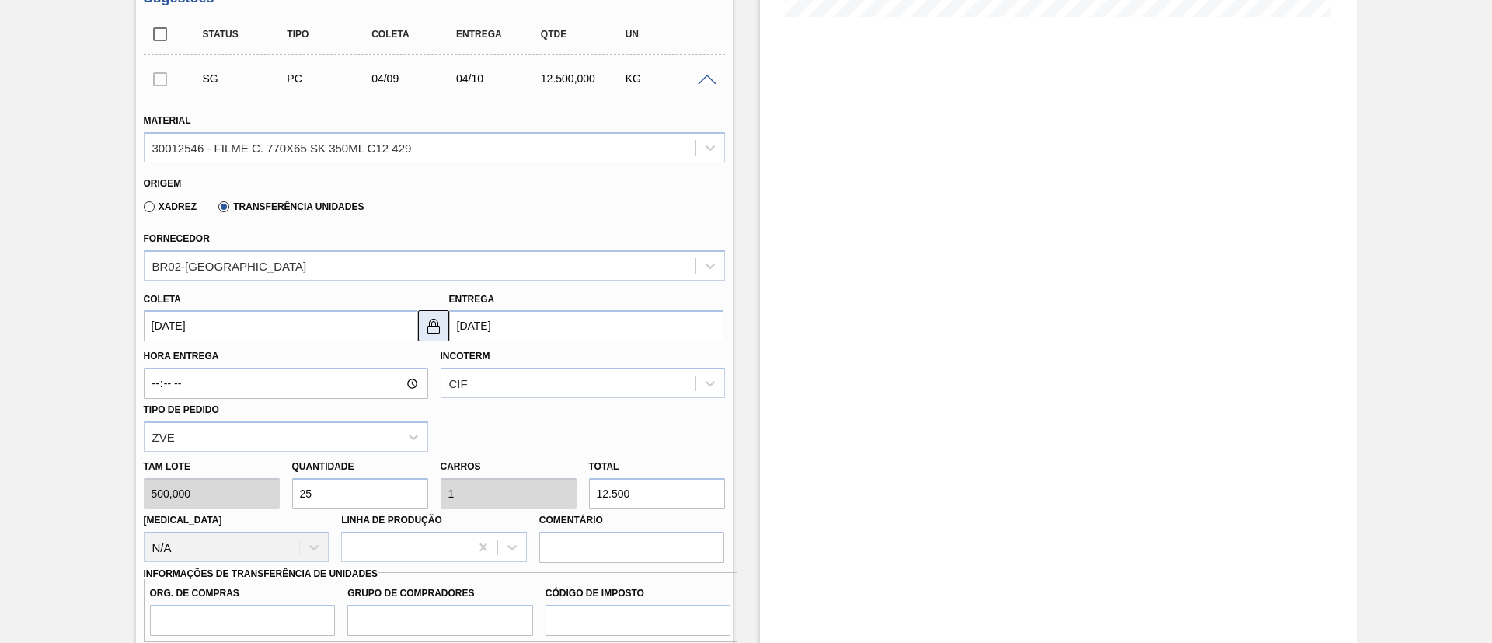
click at [438, 326] on img at bounding box center [433, 325] width 19 height 19
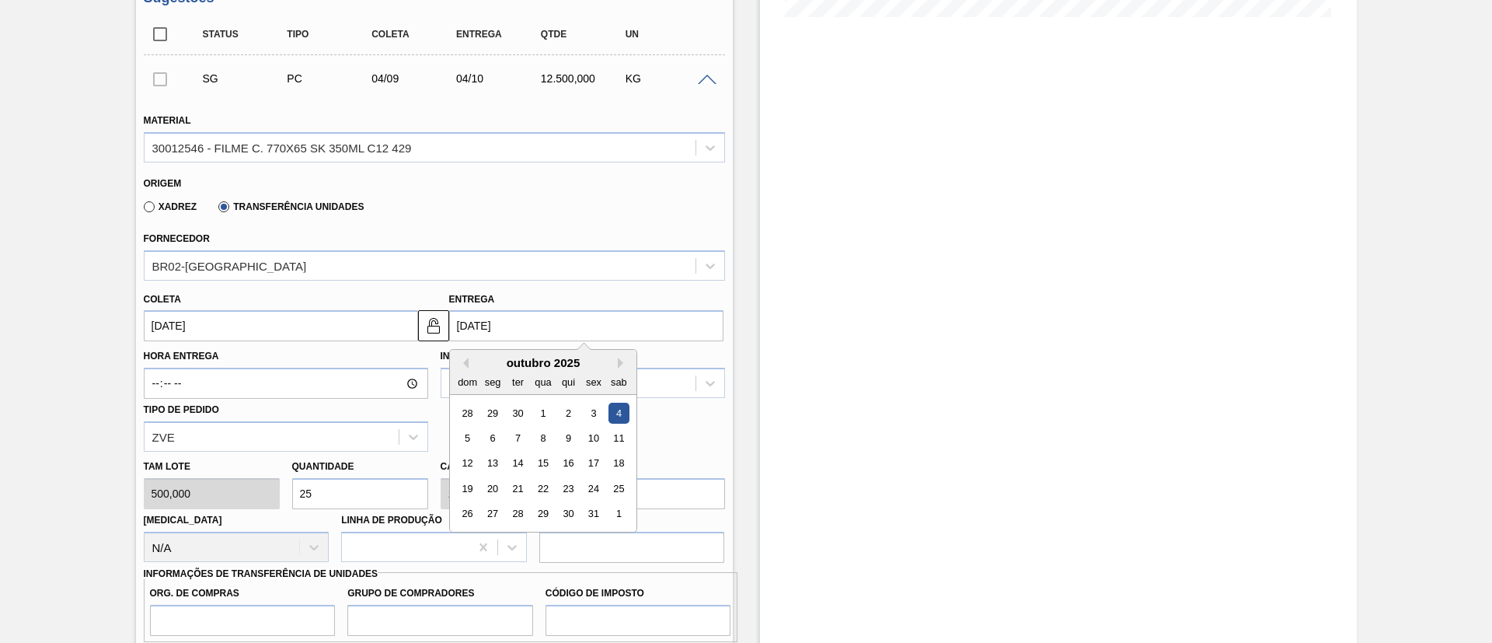
click at [471, 326] on input "[DATE]" at bounding box center [586, 325] width 274 height 31
click at [459, 363] on button "Previous Month" at bounding box center [463, 362] width 11 height 11
click at [503, 437] on div "7 8 9 10 11 12 13" at bounding box center [543, 438] width 176 height 25
click at [500, 437] on div "8" at bounding box center [492, 437] width 21 height 21
type input "08/09/2025"
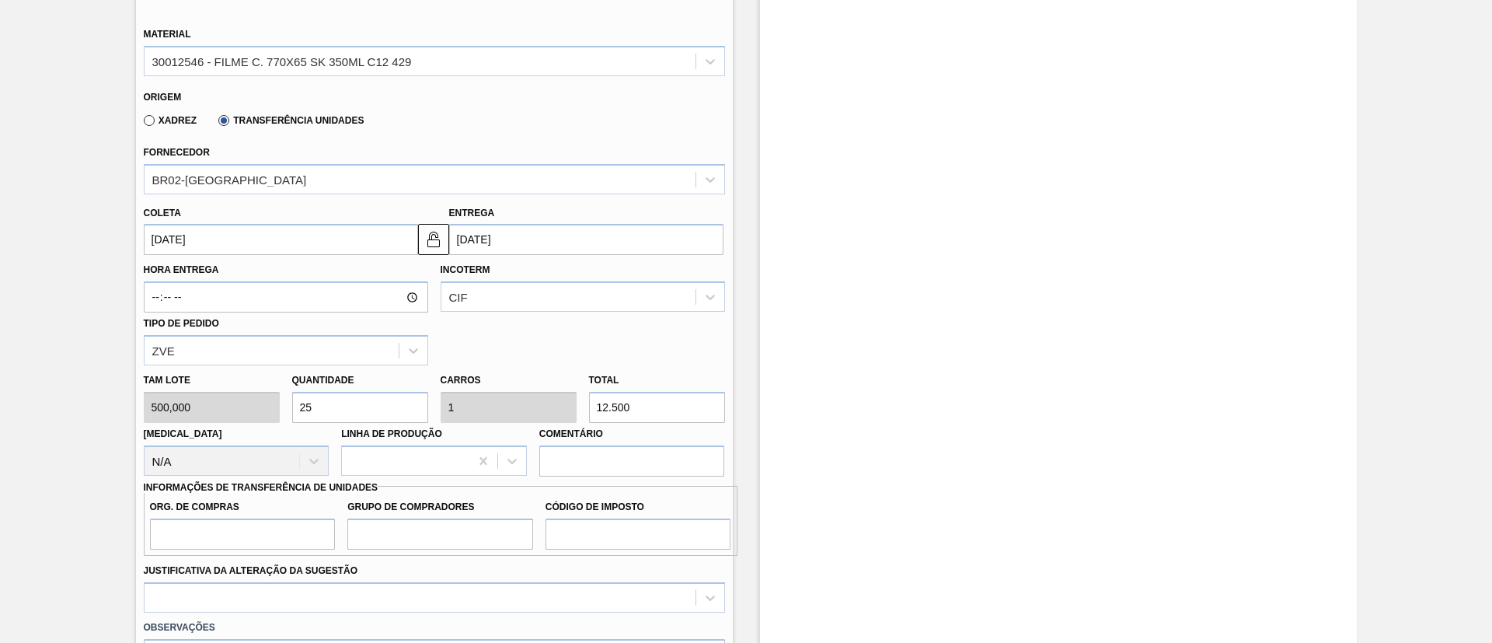
scroll to position [554, 0]
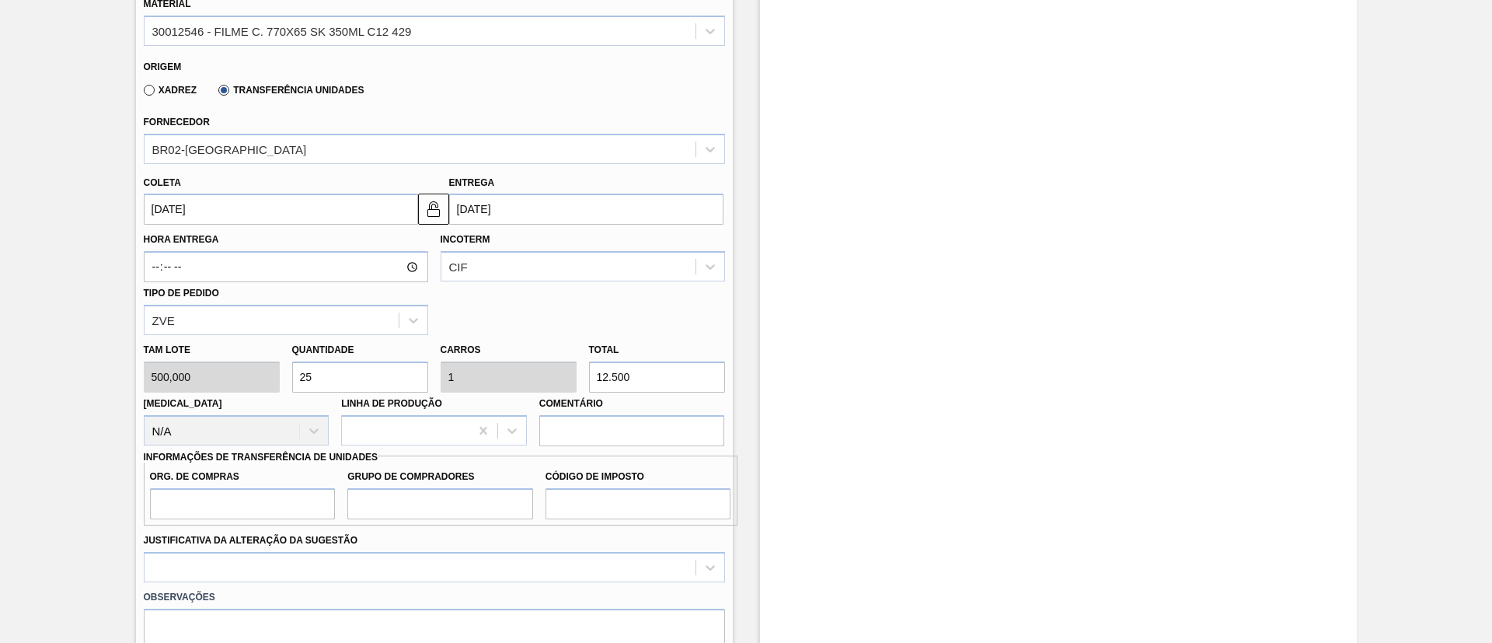
click at [551, 378] on div "Tam lote 500,000 Quantidade 25 Carros 1 Total 12.500 Doca N/A Linha de Produção…" at bounding box center [435, 390] width 594 height 111
type input "0,01"
type input "0"
type input "5"
type input "0,1"
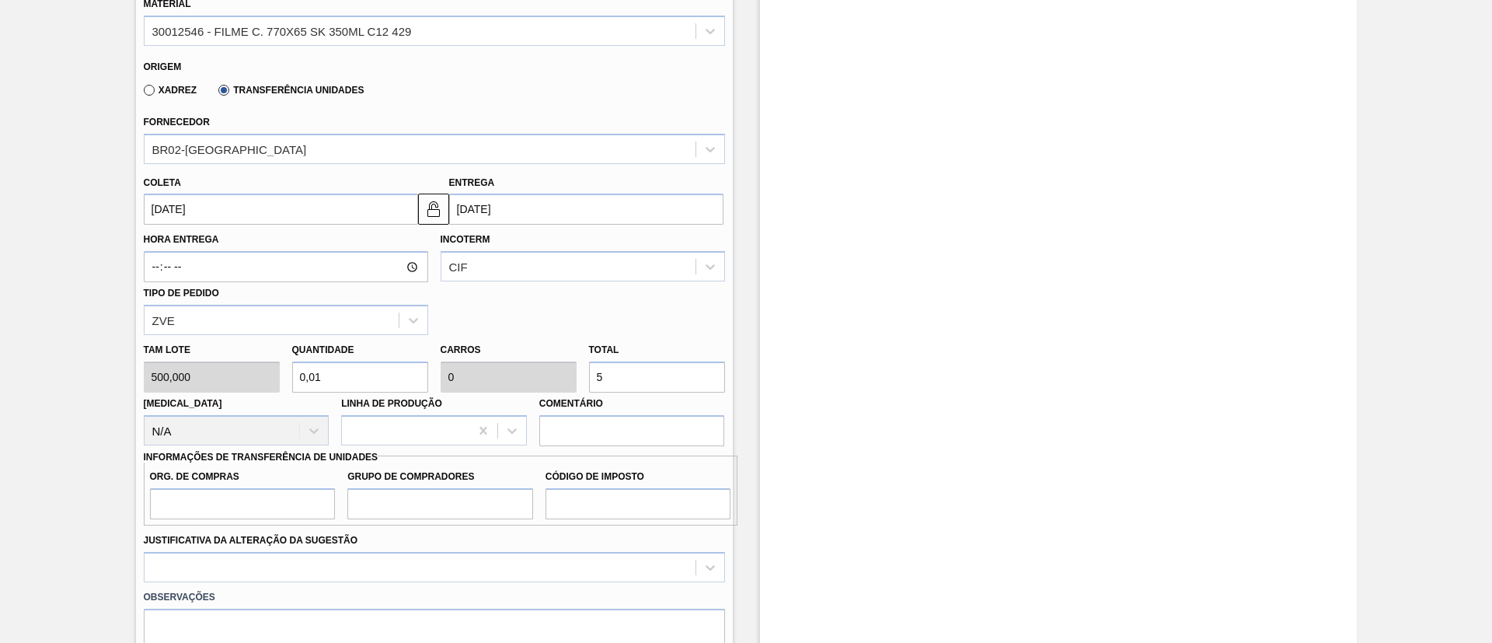
type input "0,004"
type input "50"
type input "1"
type input "0,04"
type input "500"
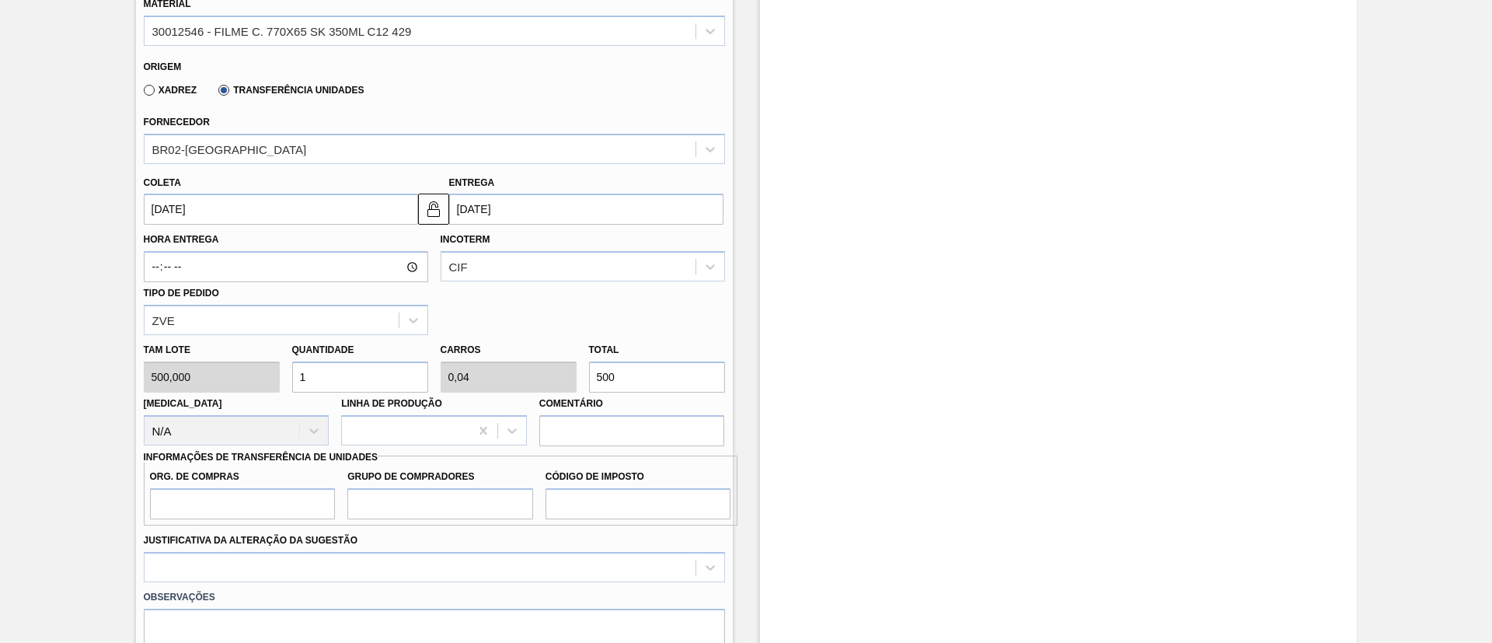
type input "10"
type input "0,4"
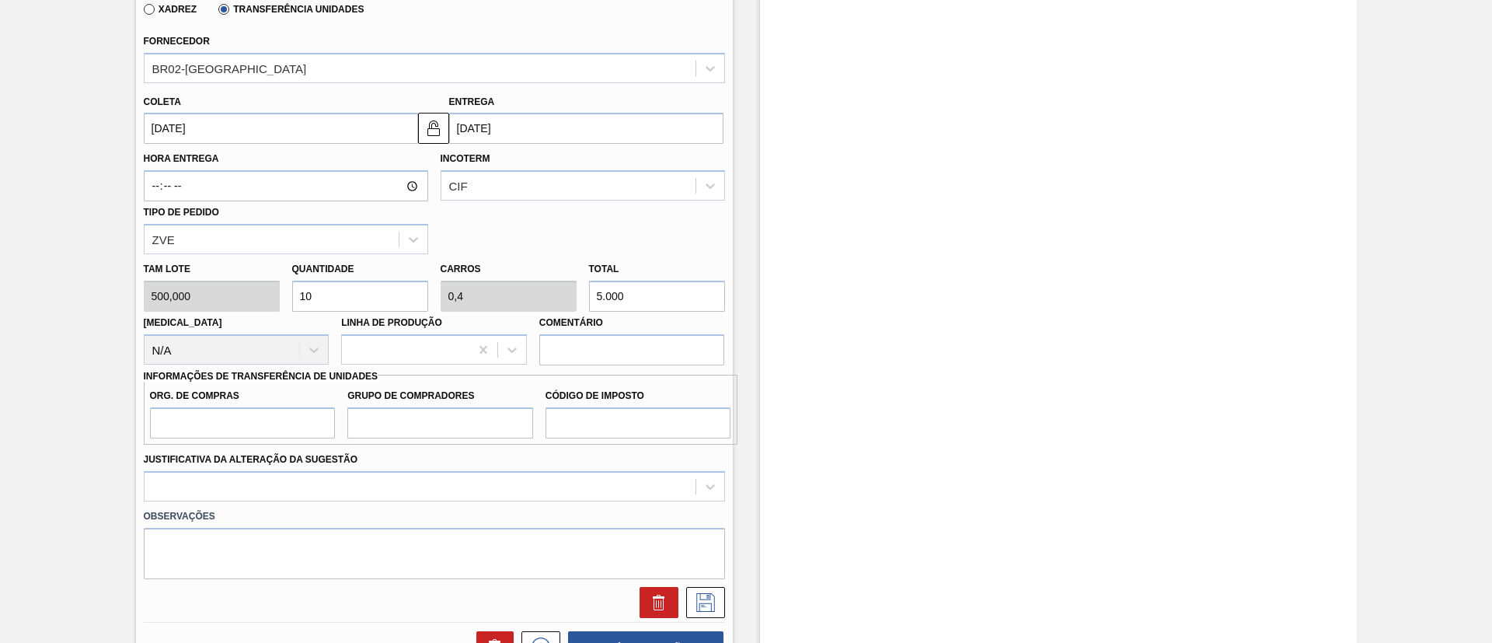
scroll to position [671, 0]
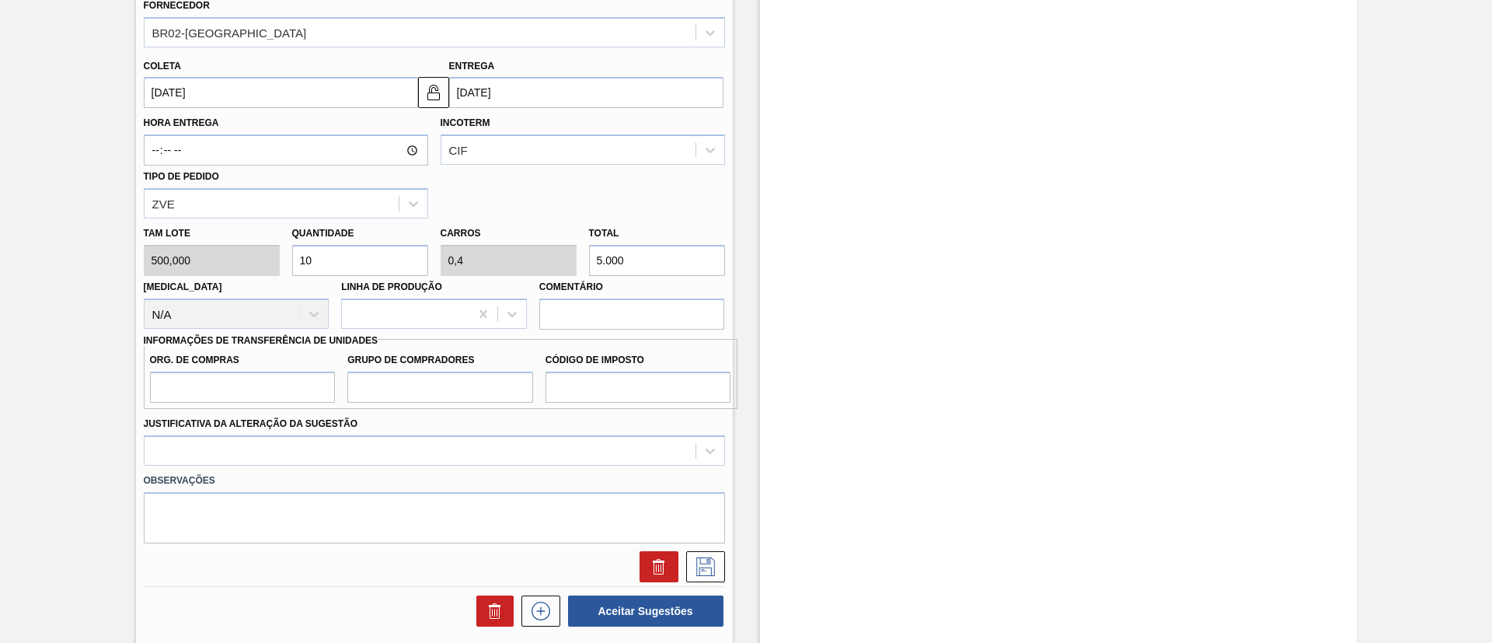
type input "5.000"
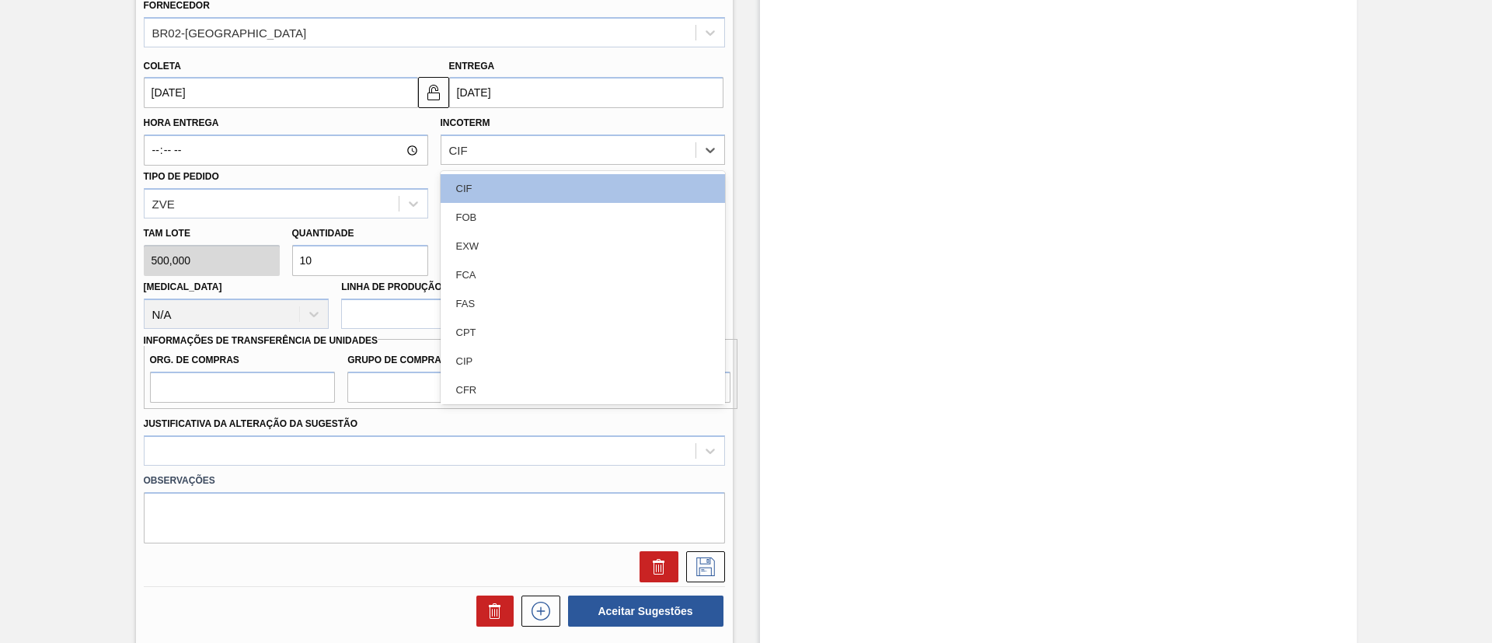
click at [513, 164] on div "CIF" at bounding box center [583, 149] width 284 height 30
click at [512, 210] on div "FOB" at bounding box center [583, 217] width 284 height 29
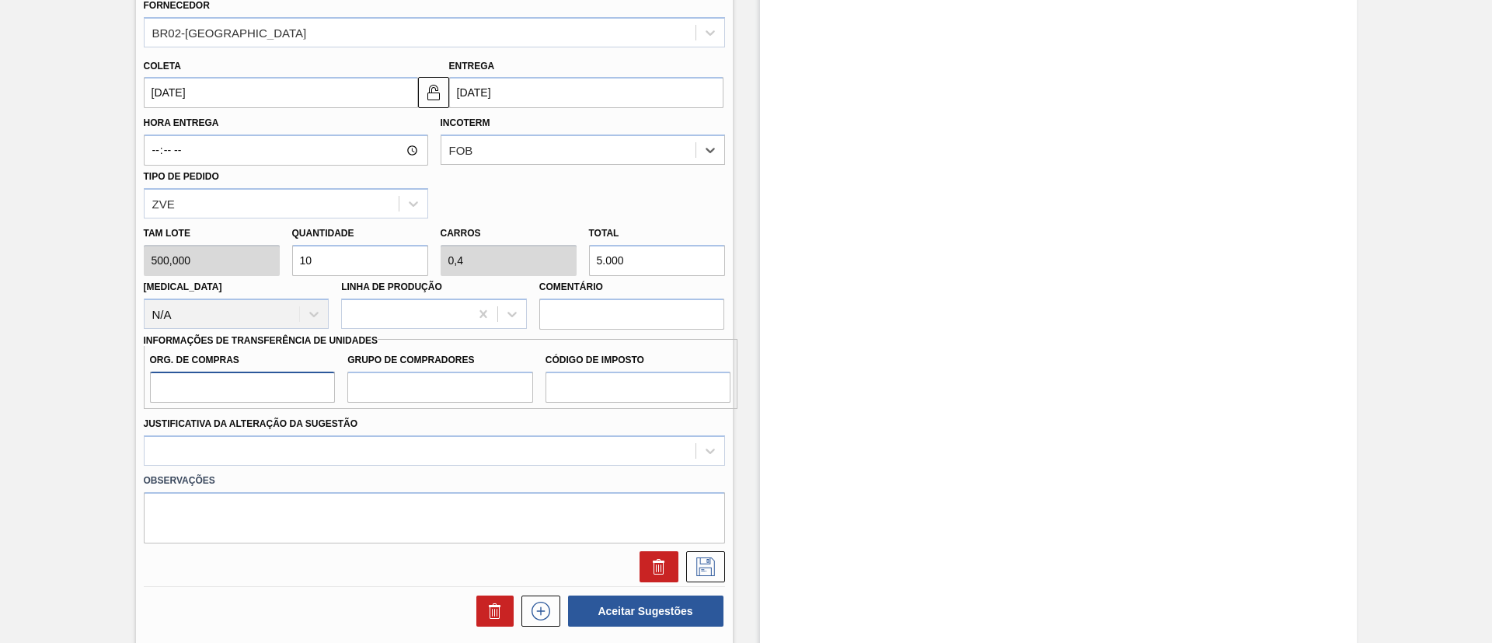
click at [273, 388] on input "Org. de Compras" at bounding box center [243, 386] width 186 height 31
type input "BR00"
click at [440, 386] on input "Grupo de Compradores" at bounding box center [440, 386] width 186 height 31
type input "A01"
click at [625, 397] on input "Código de Imposto" at bounding box center [638, 386] width 186 height 31
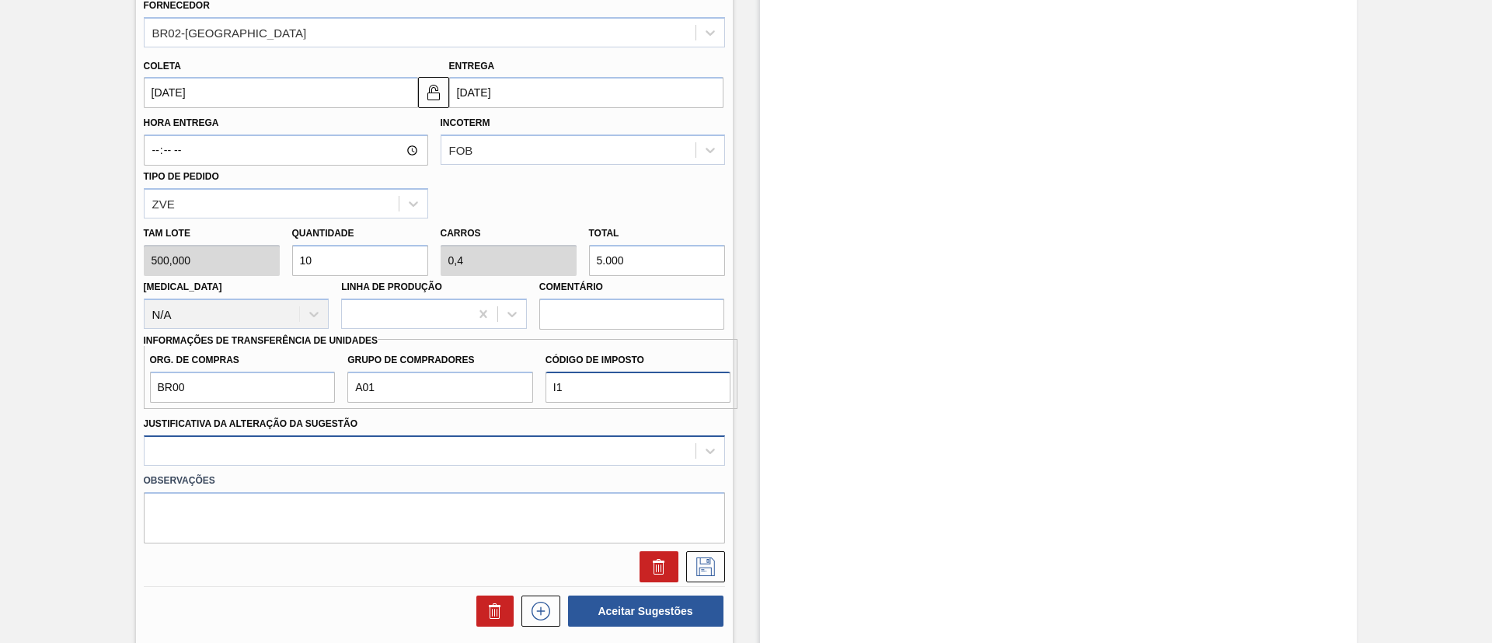
type input "I1"
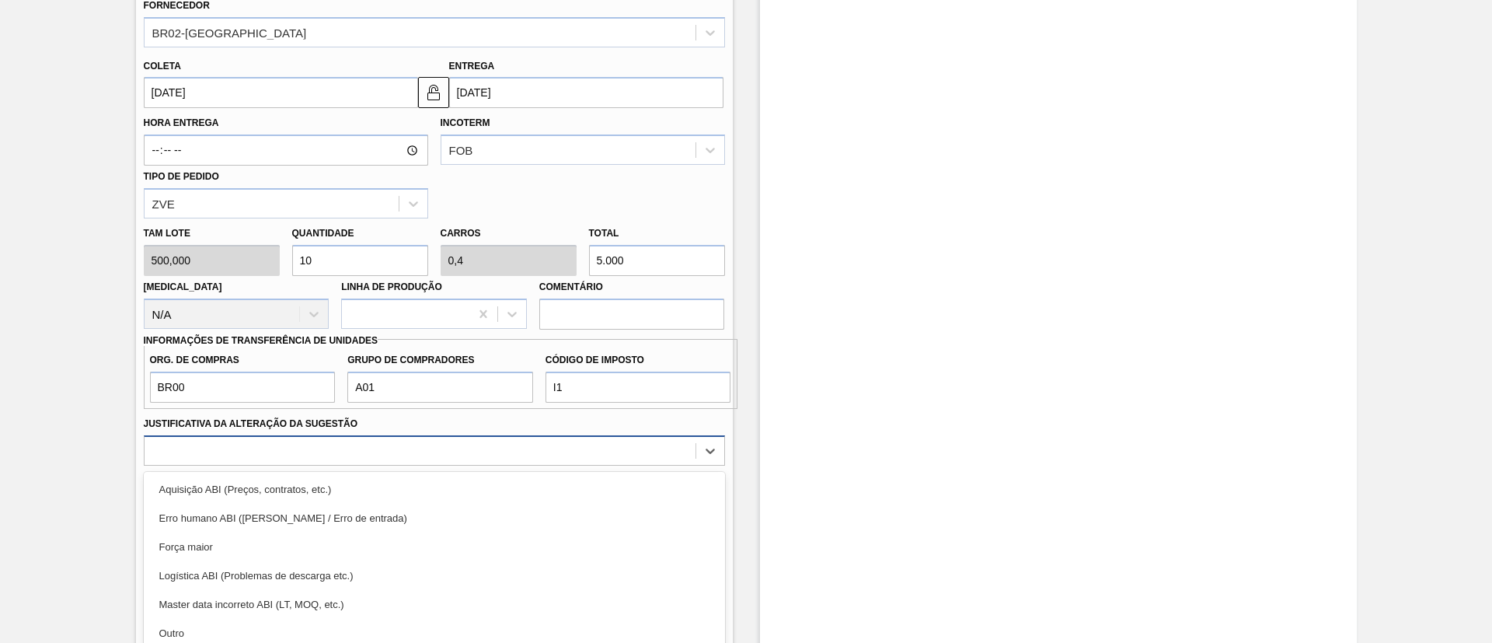
click at [520, 438] on div "option Erro humano ABI (Cálculo / Erro de entrada) focused, 2 of 18. 18 results…" at bounding box center [434, 450] width 581 height 30
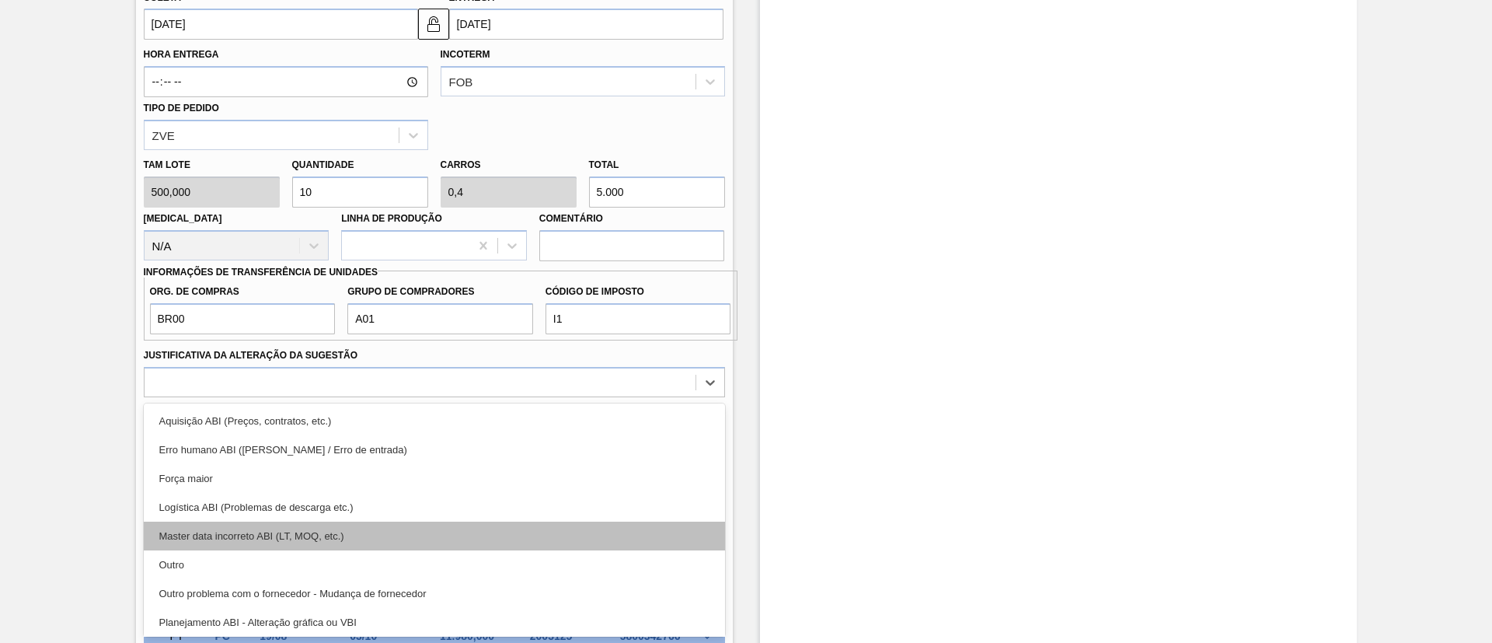
scroll to position [117, 0]
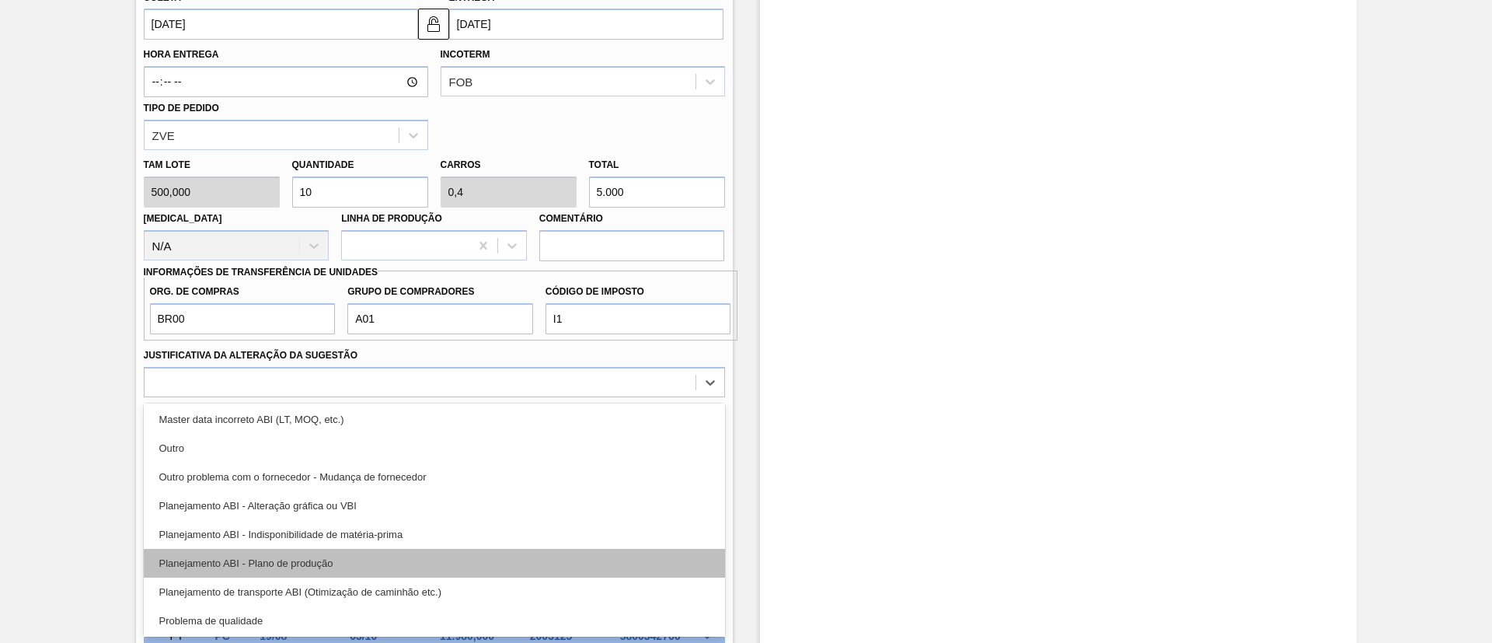
click at [322, 568] on div "Planejamento ABI - Plano de produção" at bounding box center [434, 563] width 581 height 29
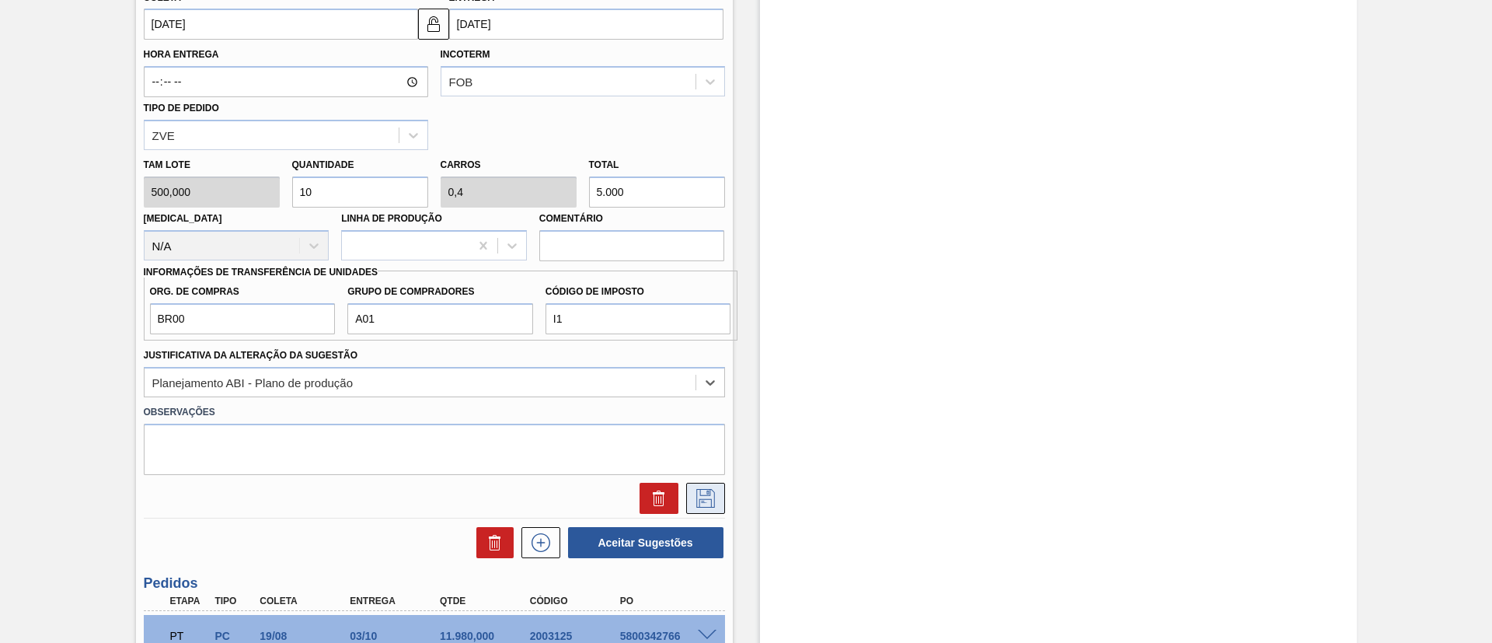
click at [709, 490] on icon at bounding box center [705, 498] width 19 height 19
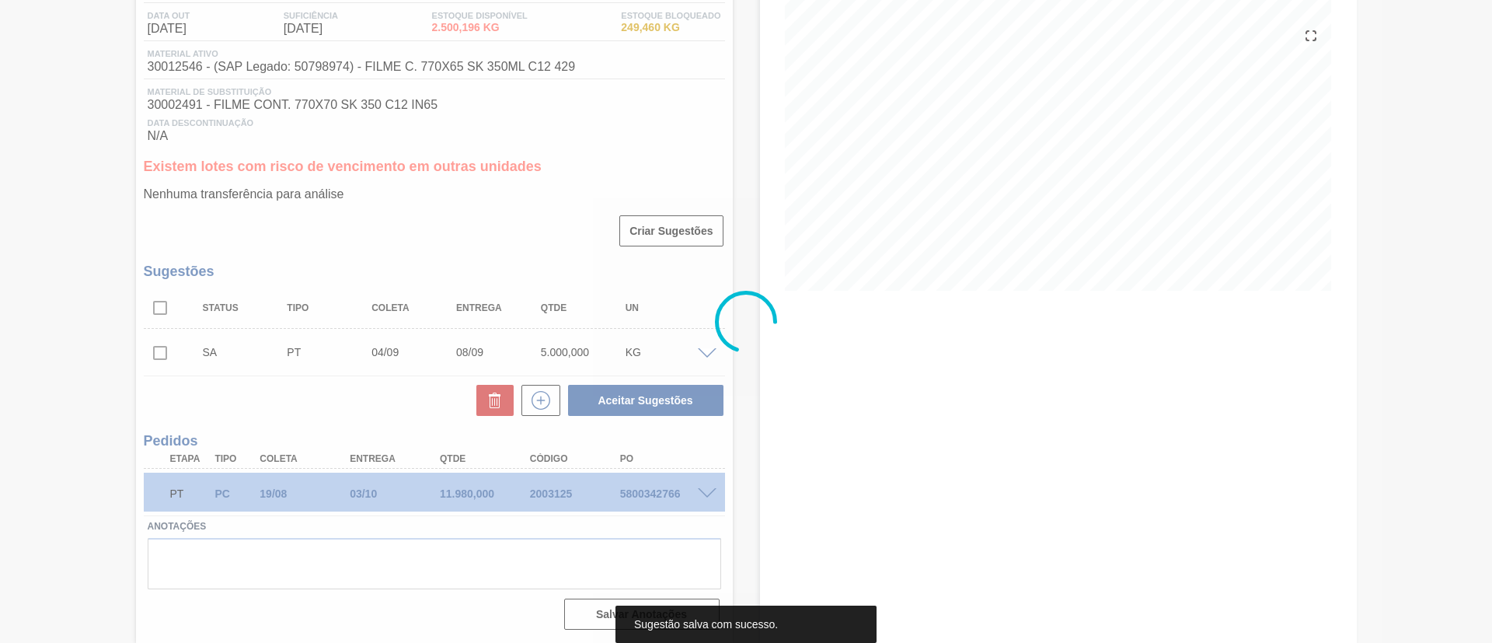
scroll to position [164, 0]
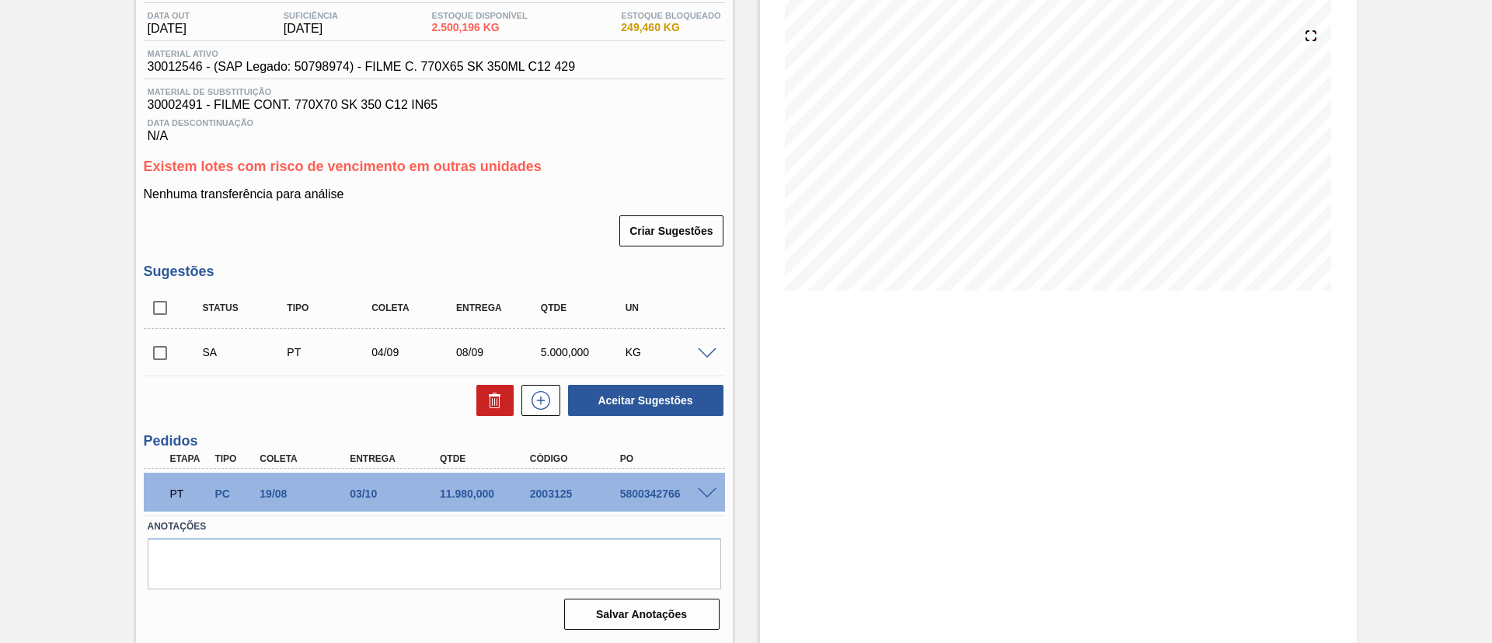
click at [158, 354] on input "checkbox" at bounding box center [160, 352] width 33 height 33
checkbox input "true"
click at [629, 402] on button "Aceitar Sugestões" at bounding box center [645, 400] width 155 height 31
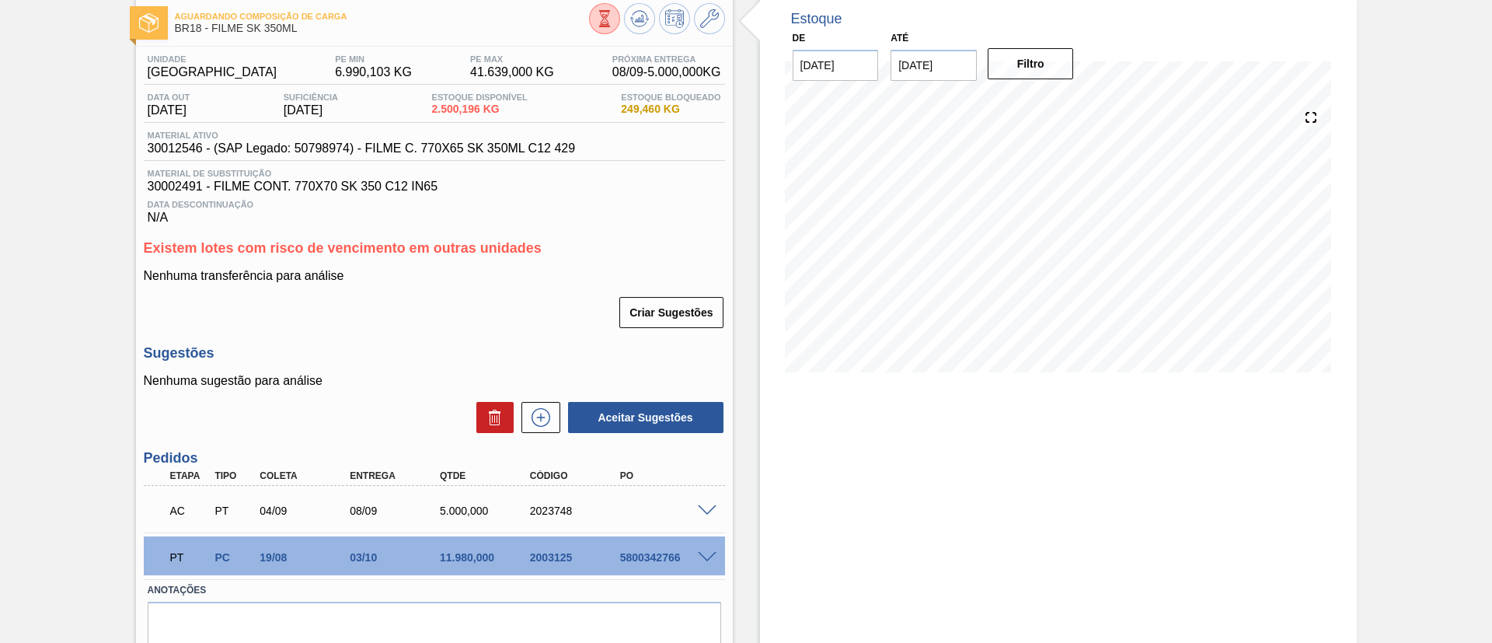
scroll to position [146, 0]
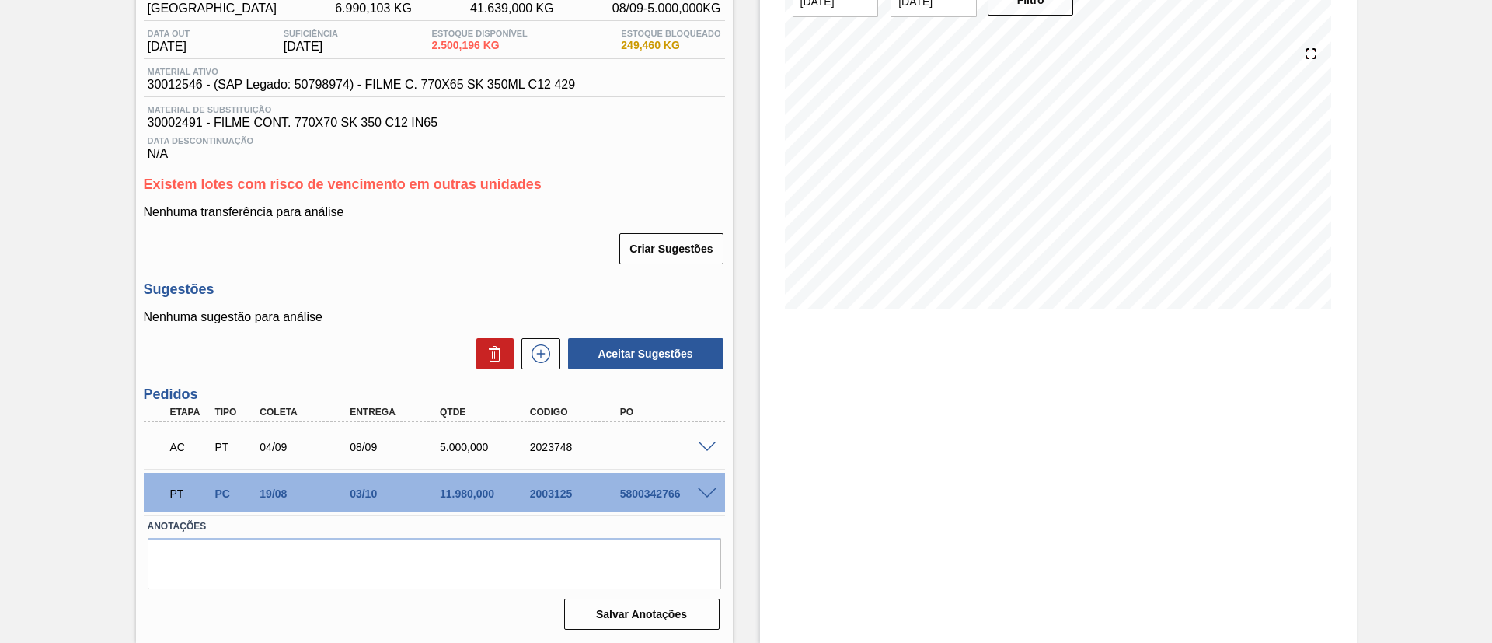
click at [705, 450] on span at bounding box center [707, 447] width 19 height 12
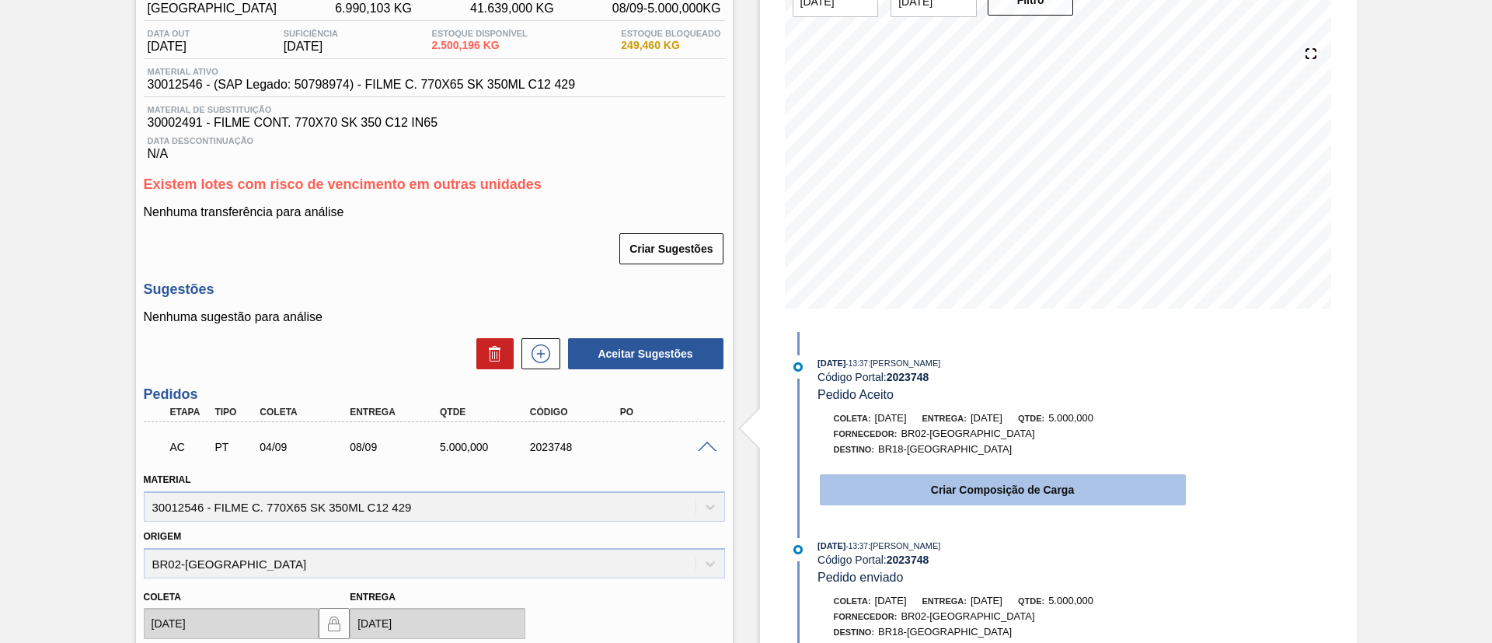
click at [1022, 496] on button "Criar Composição de Carga" at bounding box center [1003, 489] width 366 height 31
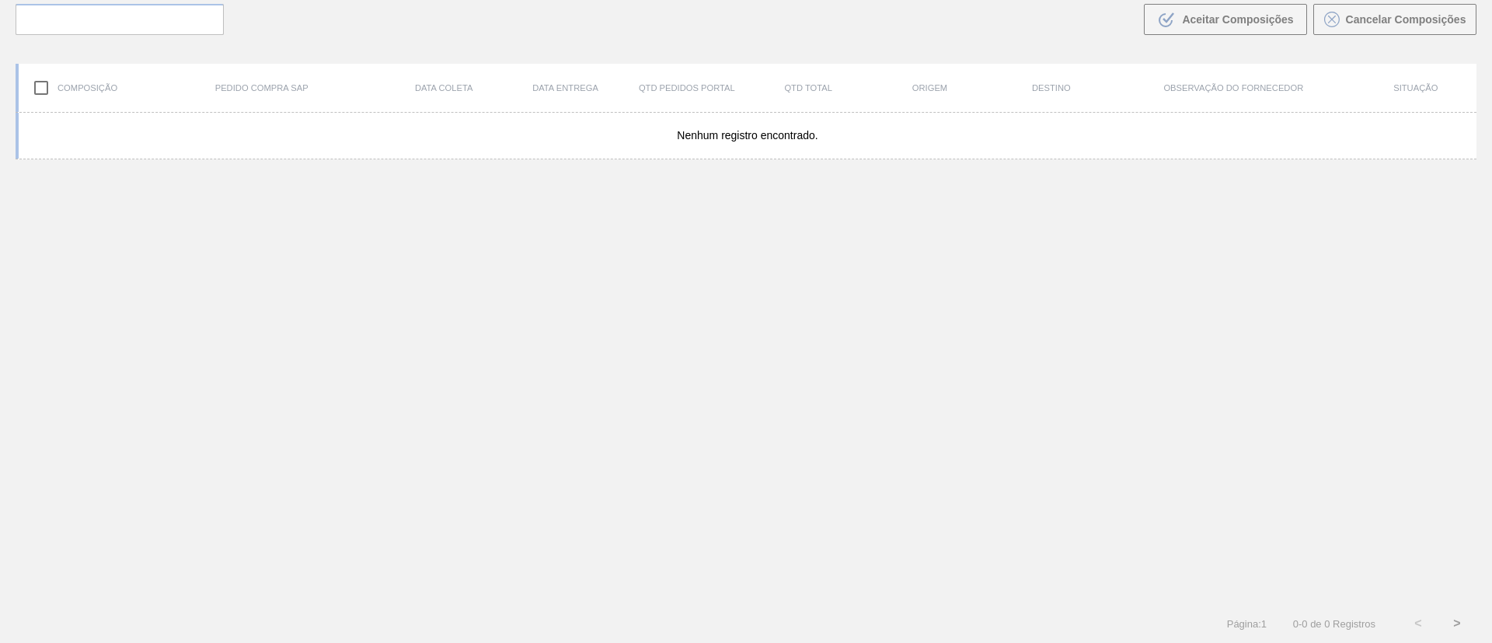
scroll to position [112, 0]
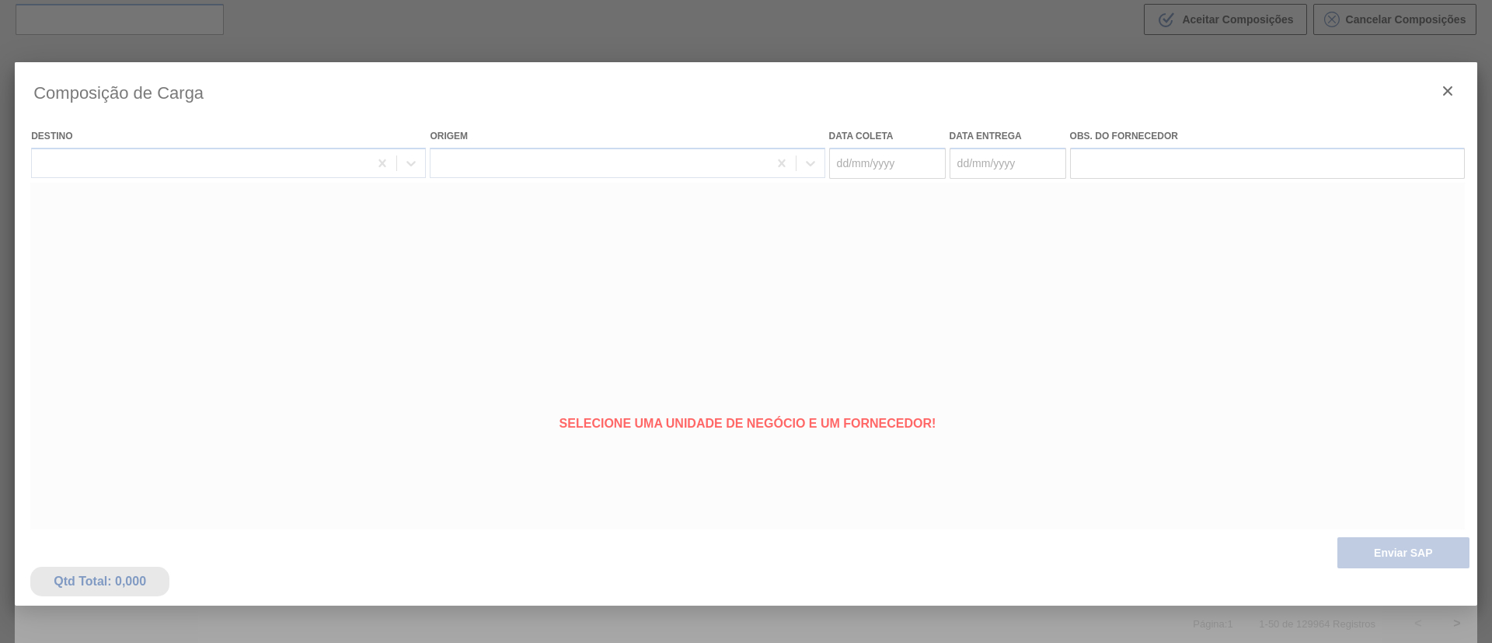
type coleta "[DATE]"
type entrega "08/09/2025"
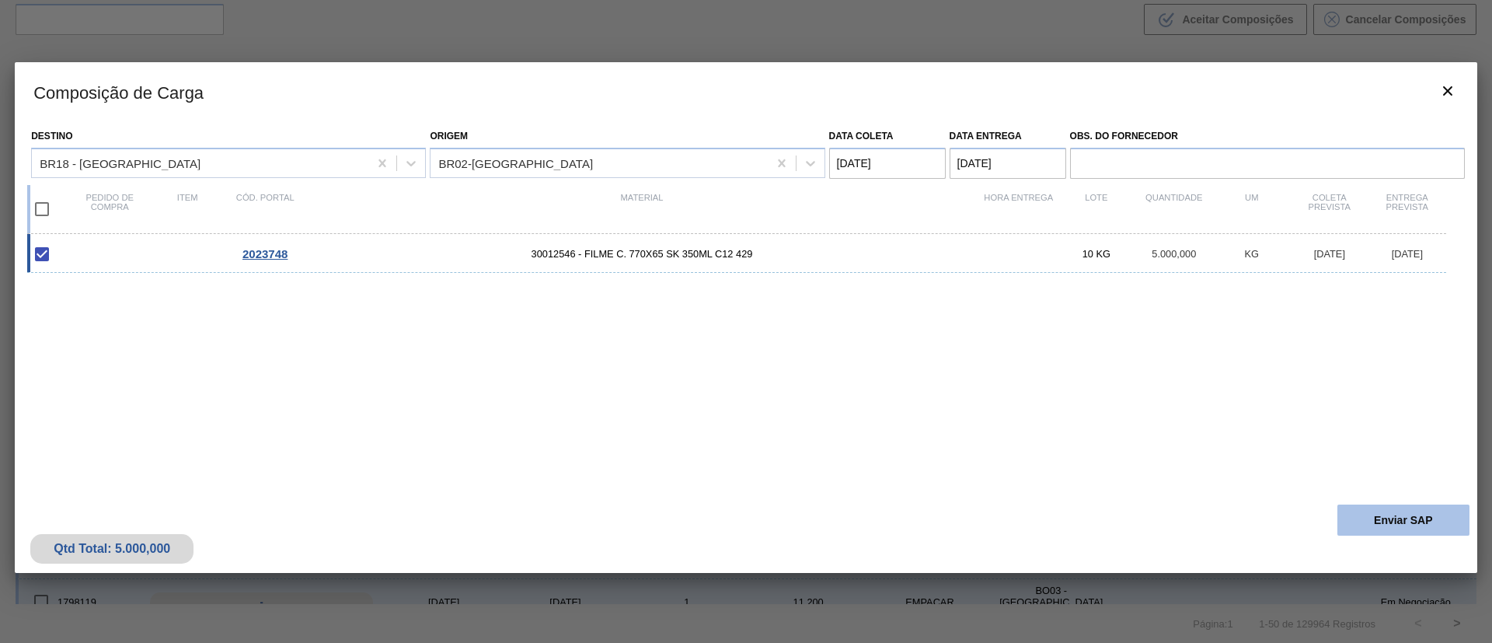
click at [1399, 516] on button "Enviar SAP" at bounding box center [1403, 519] width 132 height 31
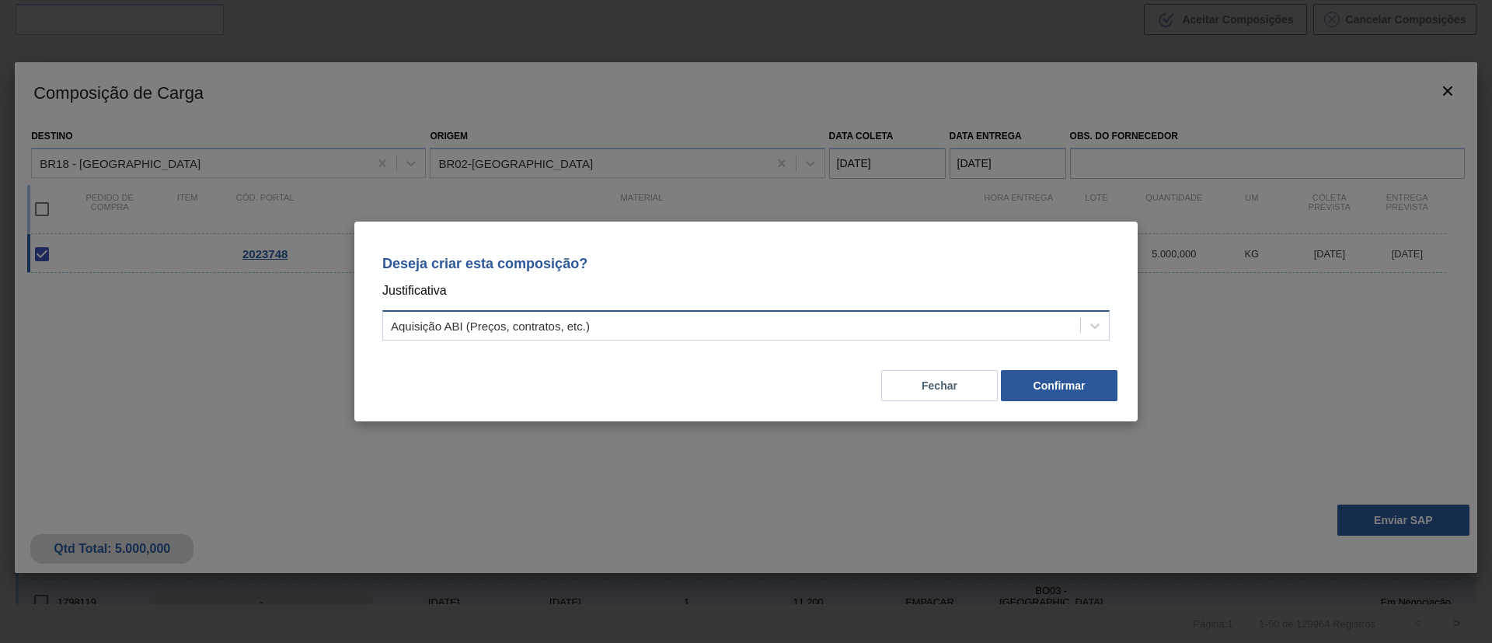
click at [876, 329] on div "Aquisição ABI (Preços, contratos, etc.)" at bounding box center [731, 326] width 697 height 23
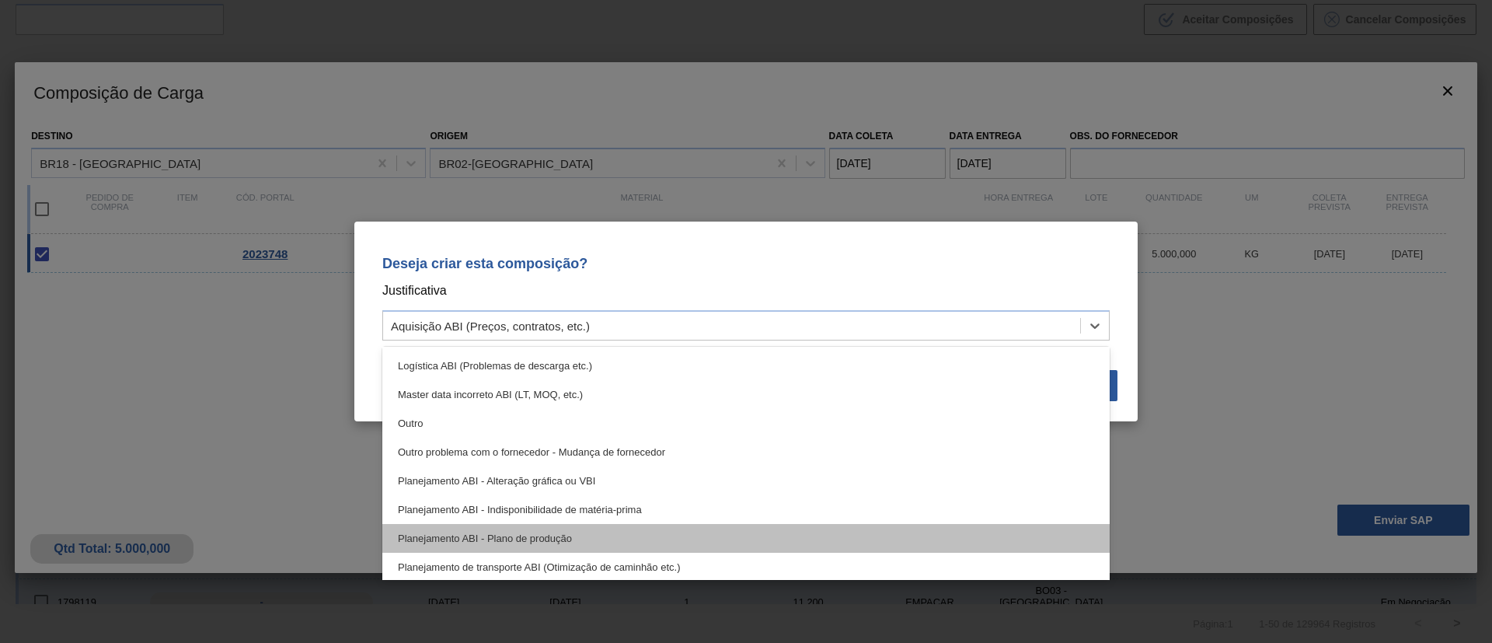
scroll to position [117, 0]
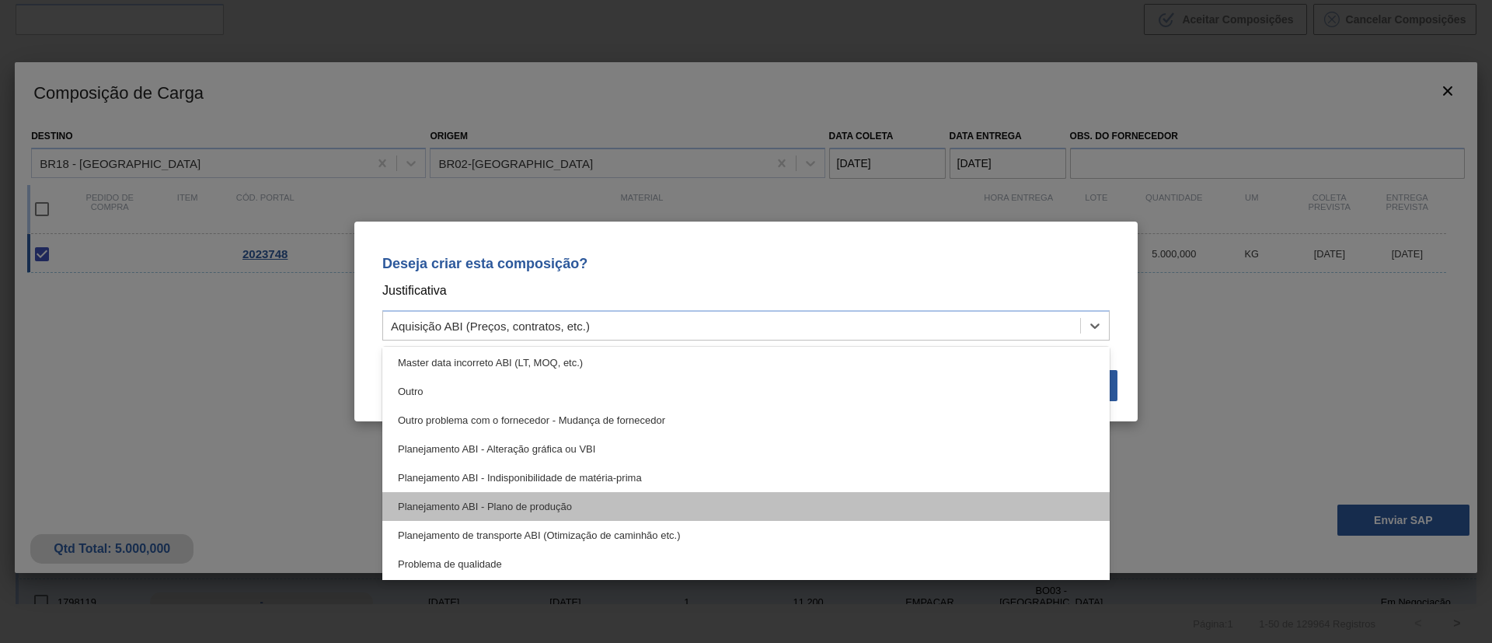
click at [607, 500] on div "Planejamento ABI - Plano de produção" at bounding box center [745, 506] width 727 height 29
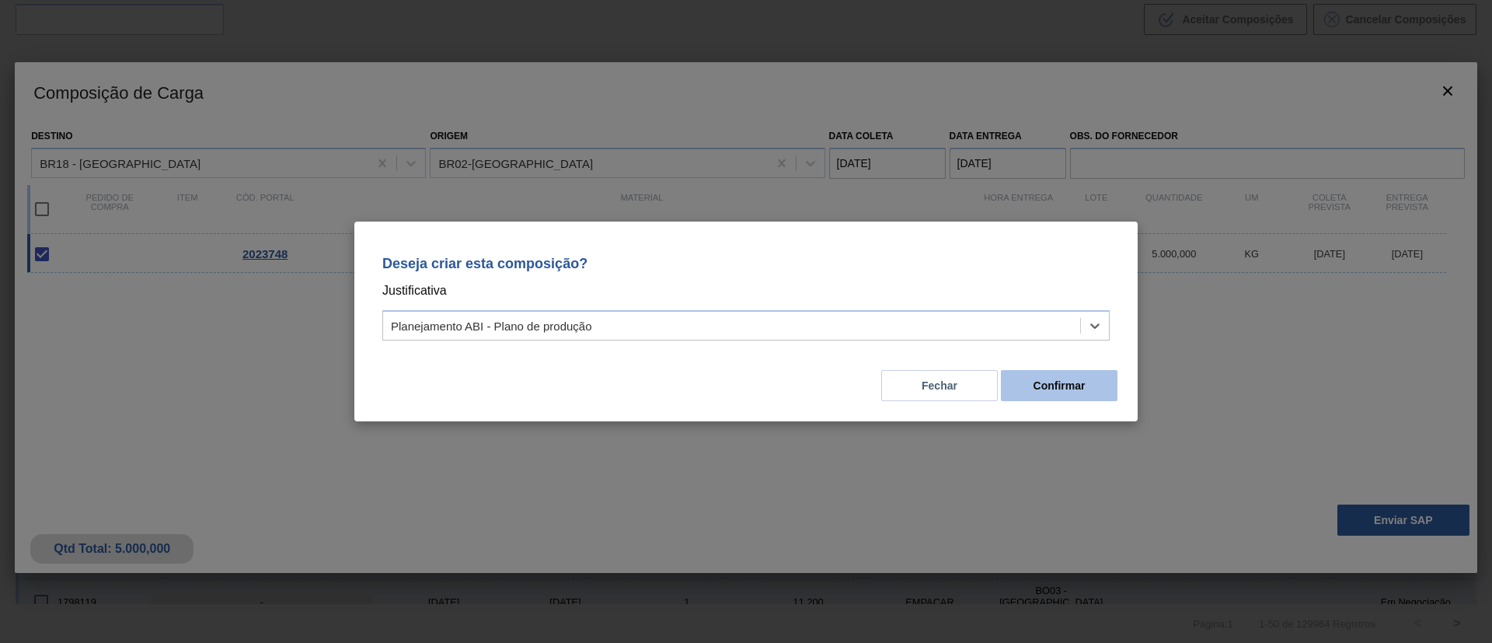
click at [1084, 388] on button "Confirmar" at bounding box center [1059, 385] width 117 height 31
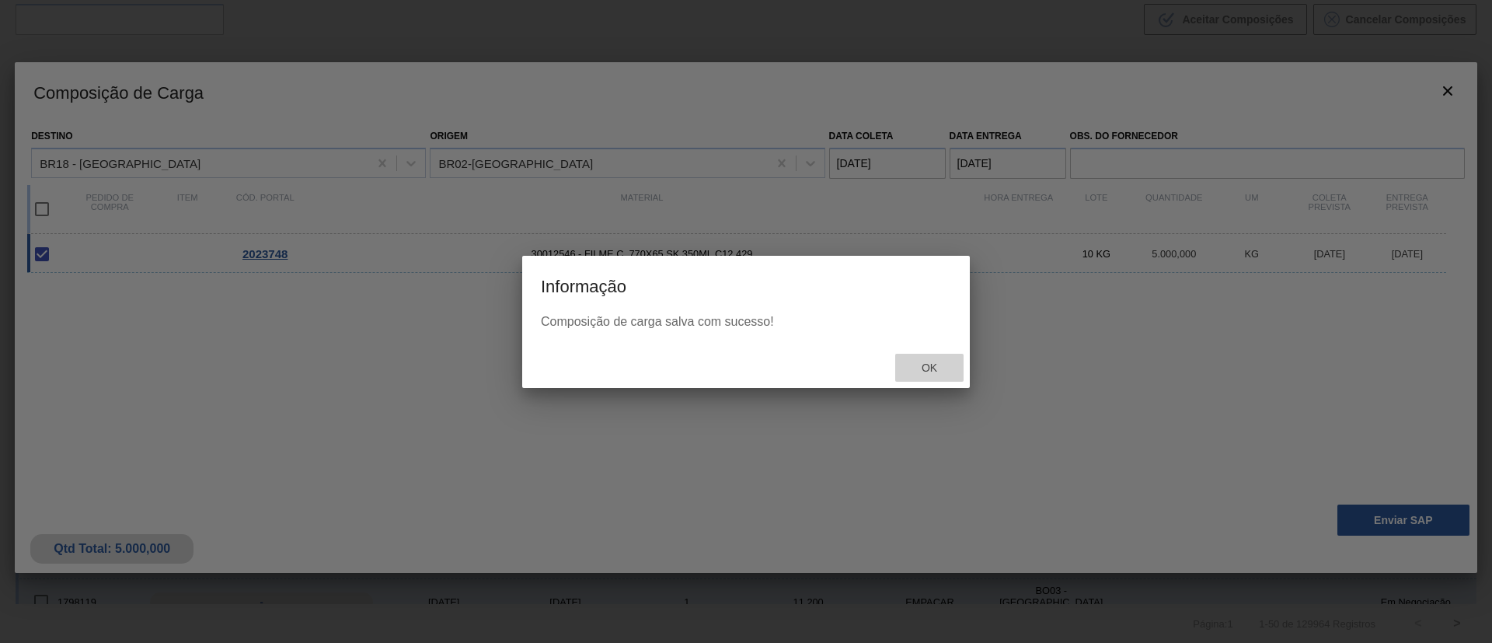
click at [944, 361] on span "Ok" at bounding box center [929, 367] width 40 height 12
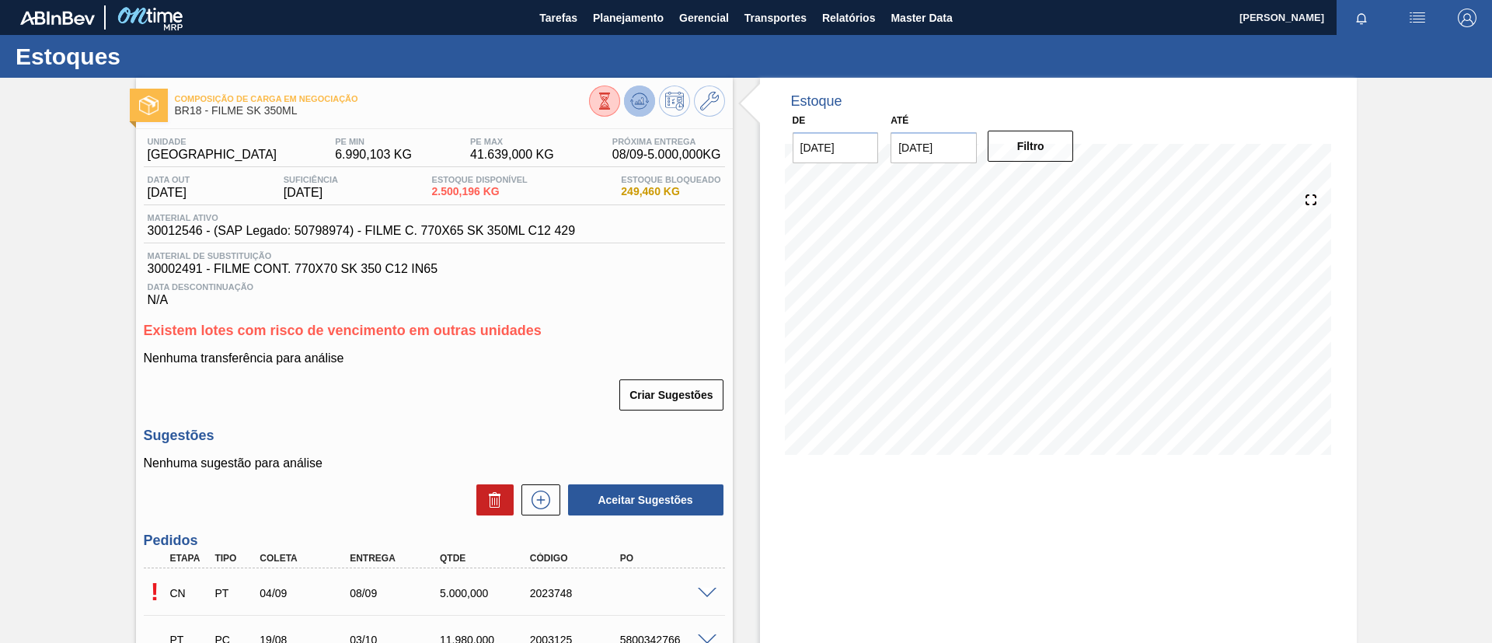
click at [633, 100] on icon at bounding box center [639, 101] width 19 height 19
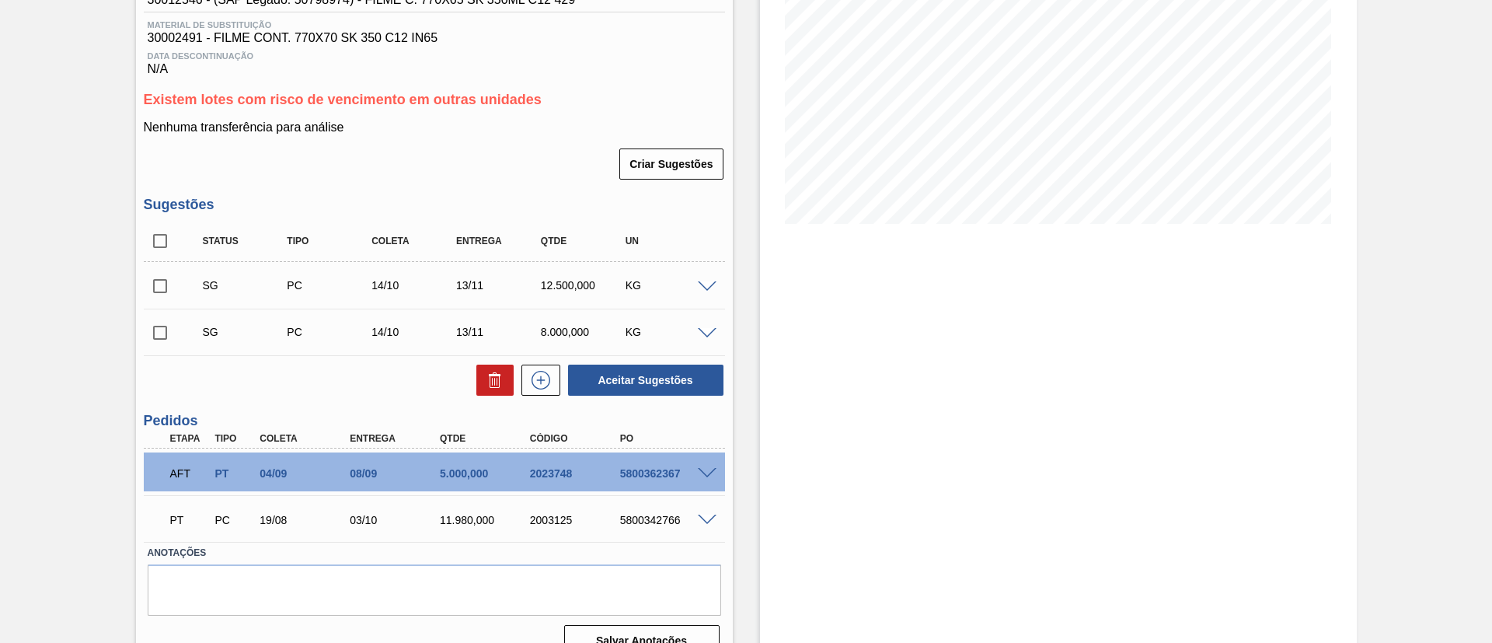
scroll to position [257, 0]
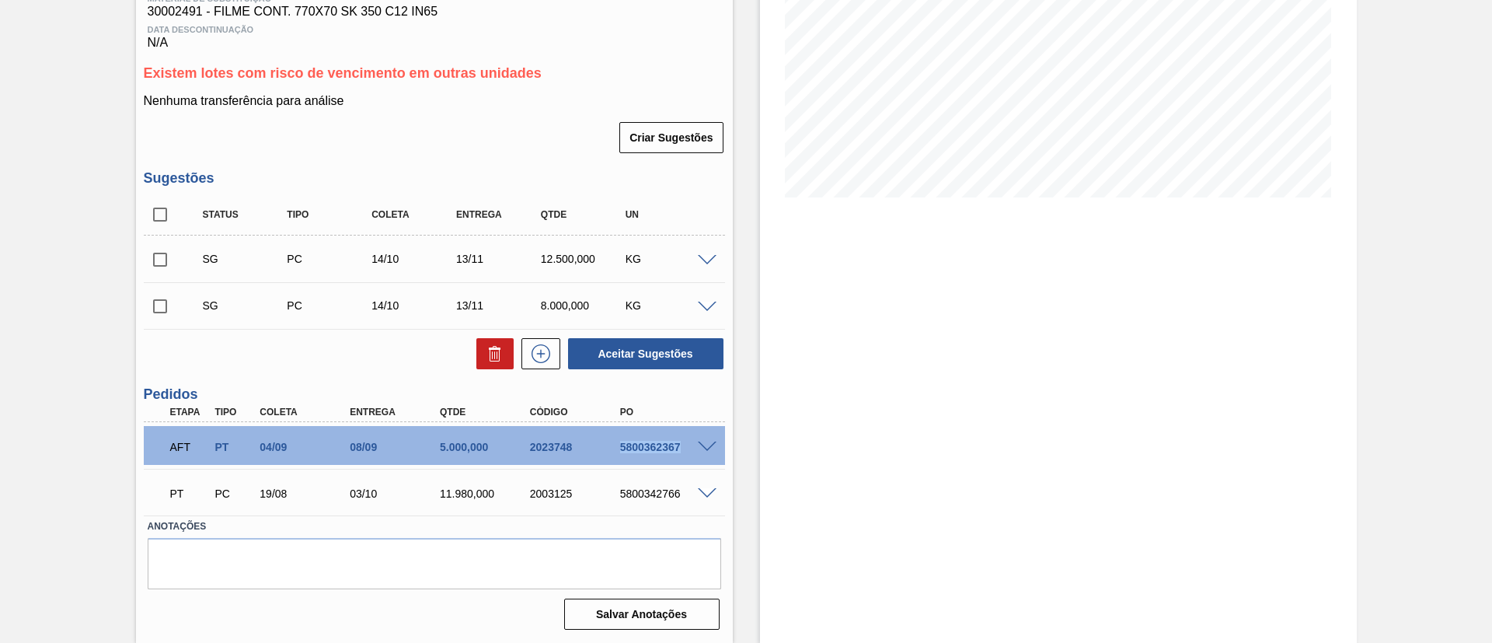
drag, startPoint x: 606, startPoint y: 441, endPoint x: 693, endPoint y: 452, distance: 87.7
click at [693, 452] on div "AFT PT 04/09 08/09 5.000,000 2023748 5800362367" at bounding box center [430, 445] width 540 height 31
copy div "5800362367"
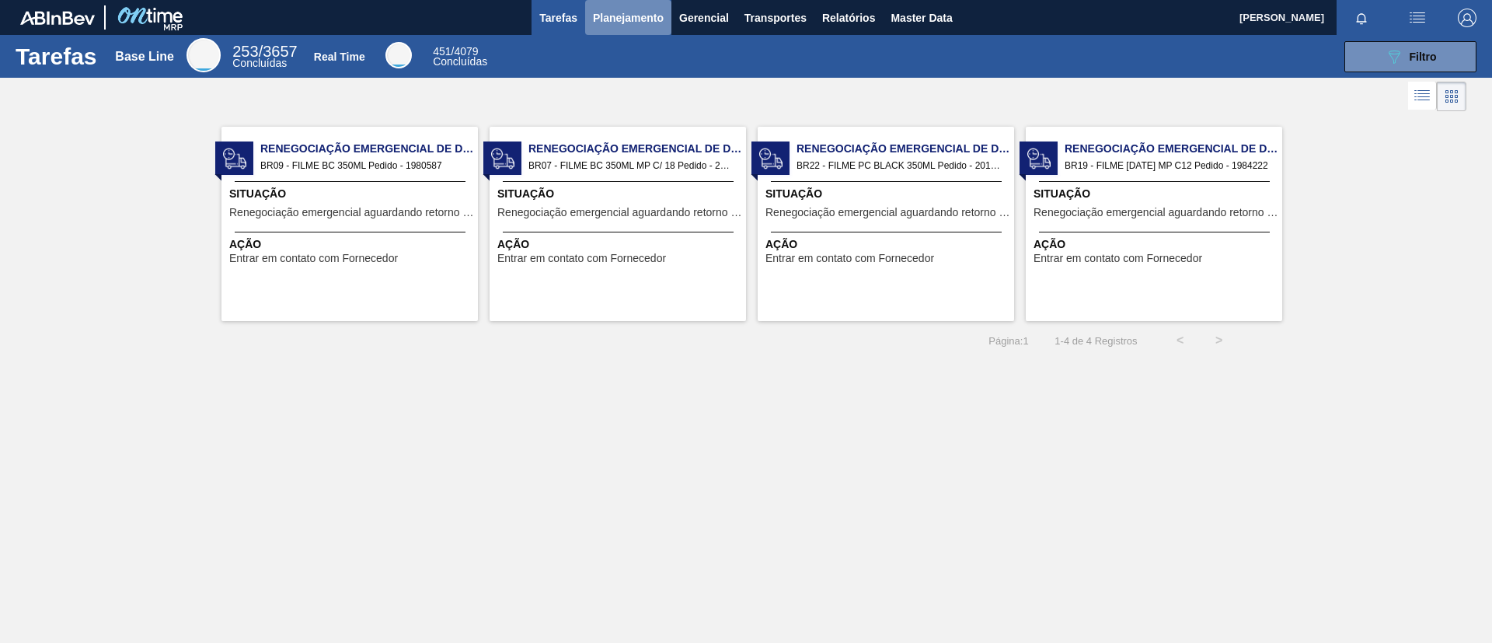
click at [602, 16] on span "Planejamento" at bounding box center [628, 18] width 71 height 19
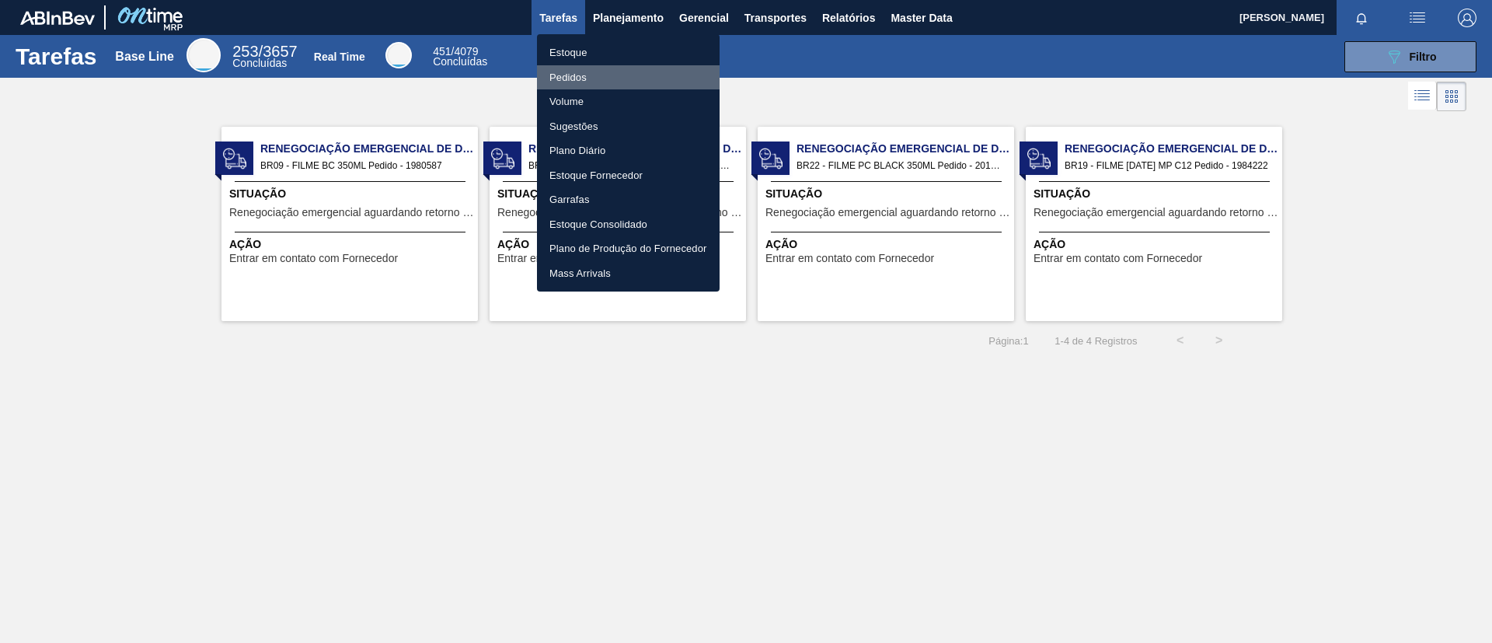
click at [602, 65] on li "Pedidos" at bounding box center [628, 77] width 183 height 25
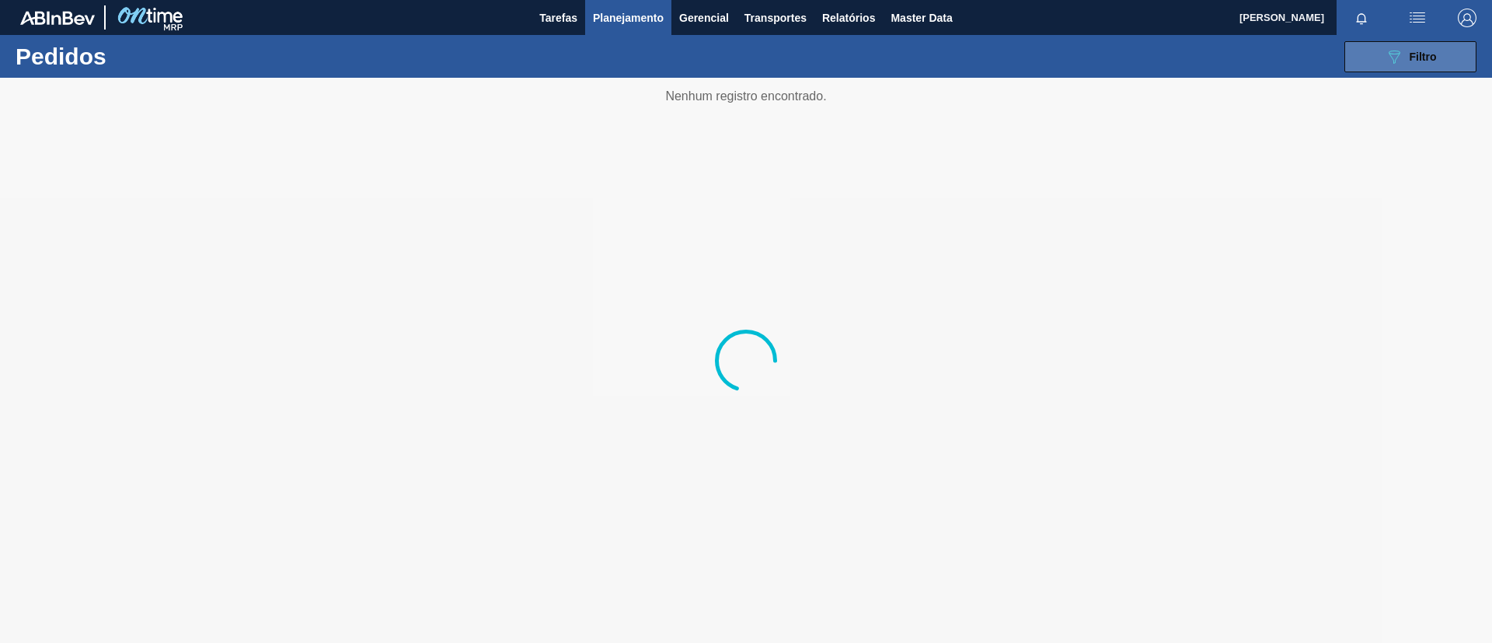
click at [1367, 68] on button "089F7B8B-B2A5-4AFE-B5C0-19BA573D28AC Filtro" at bounding box center [1410, 56] width 132 height 31
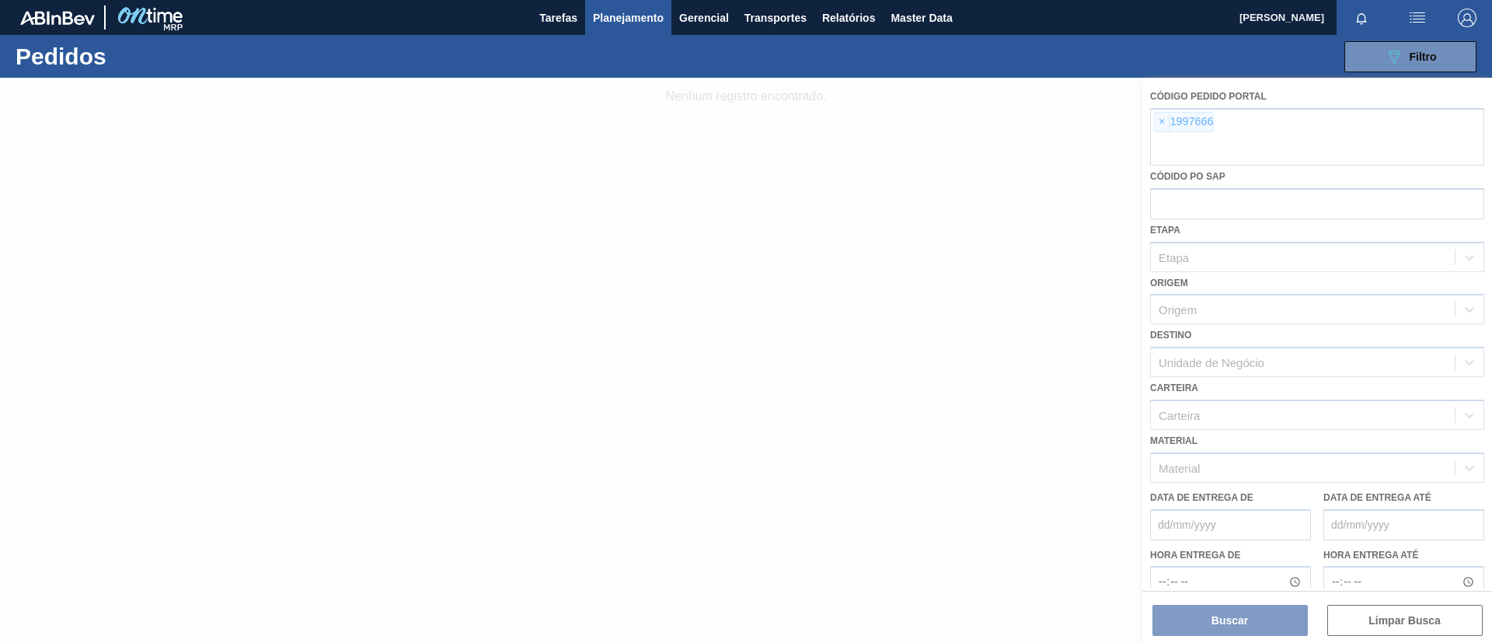
click at [1158, 127] on div at bounding box center [746, 360] width 1492 height 565
click at [1155, 123] on div at bounding box center [746, 360] width 1492 height 565
click at [1155, 122] on div at bounding box center [746, 360] width 1492 height 565
click at [1156, 120] on div at bounding box center [746, 360] width 1492 height 565
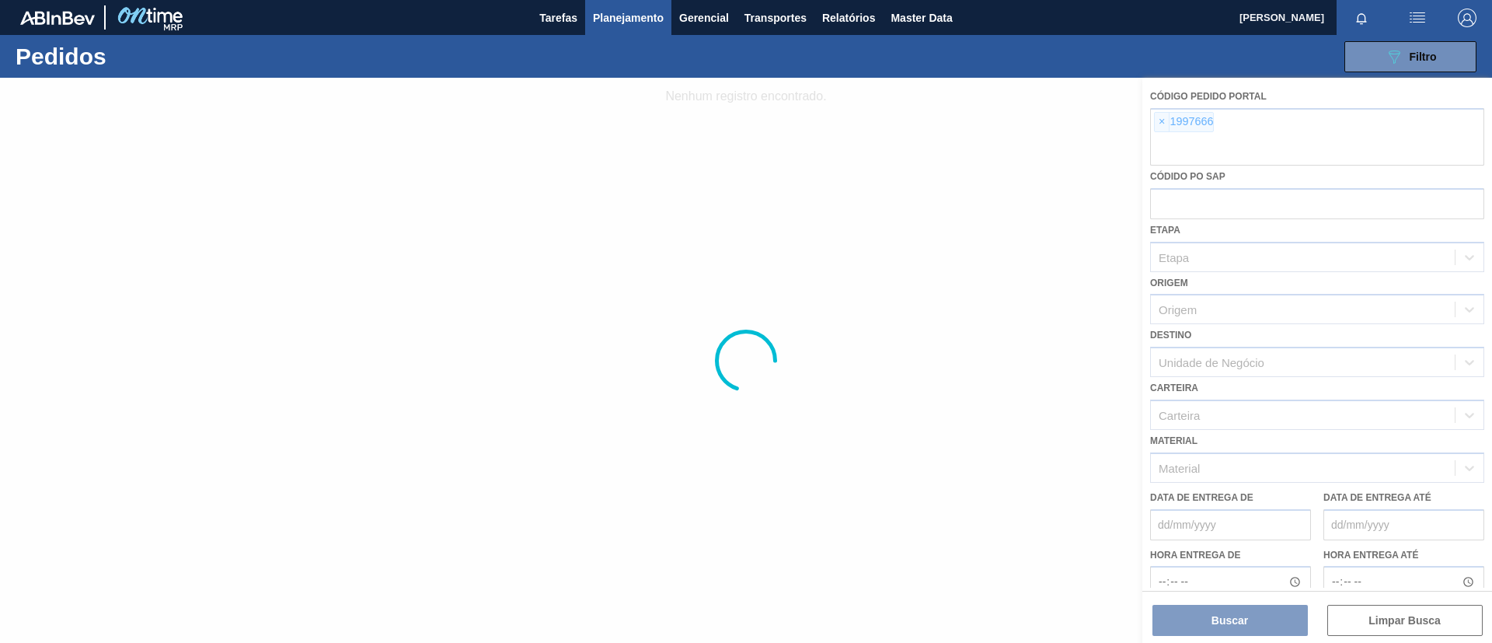
click at [1157, 120] on div at bounding box center [746, 360] width 1492 height 565
click at [1158, 120] on div at bounding box center [746, 360] width 1492 height 565
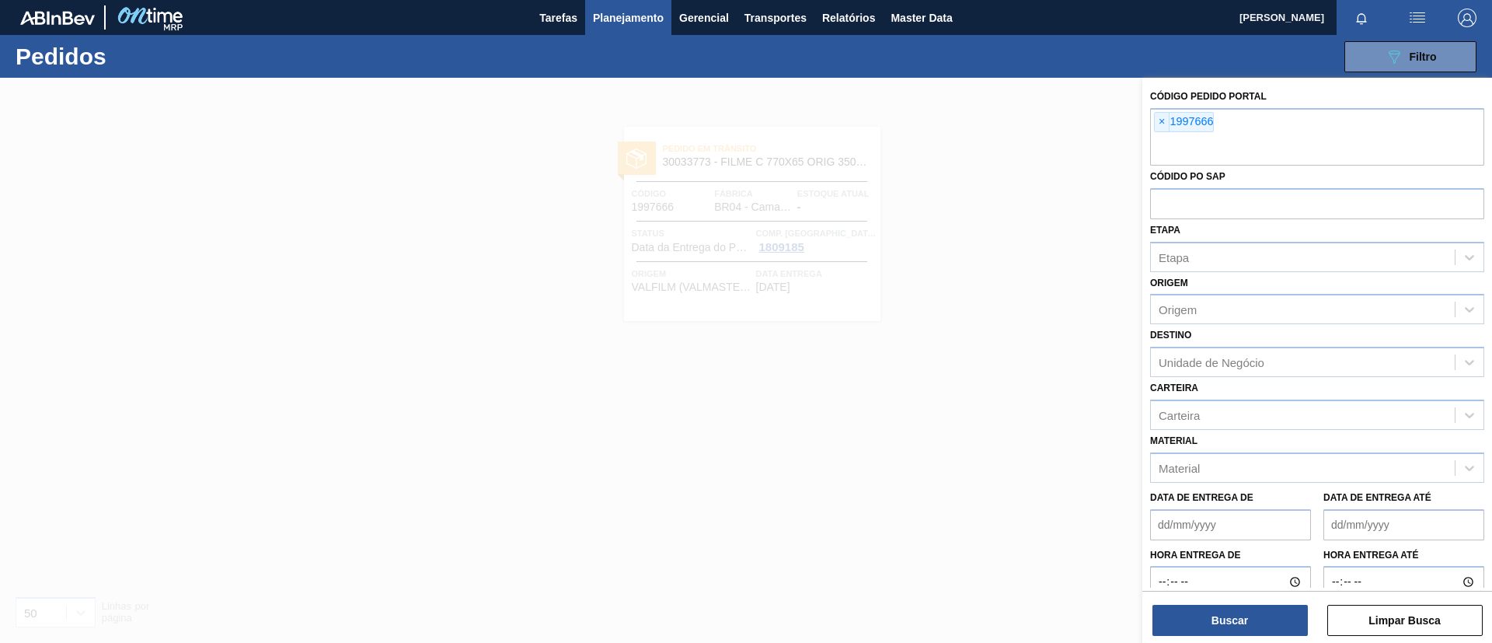
click at [1158, 120] on span "×" at bounding box center [1162, 122] width 15 height 19
paste input "text"
click at [1246, 615] on button "Buscar" at bounding box center [1229, 619] width 155 height 31
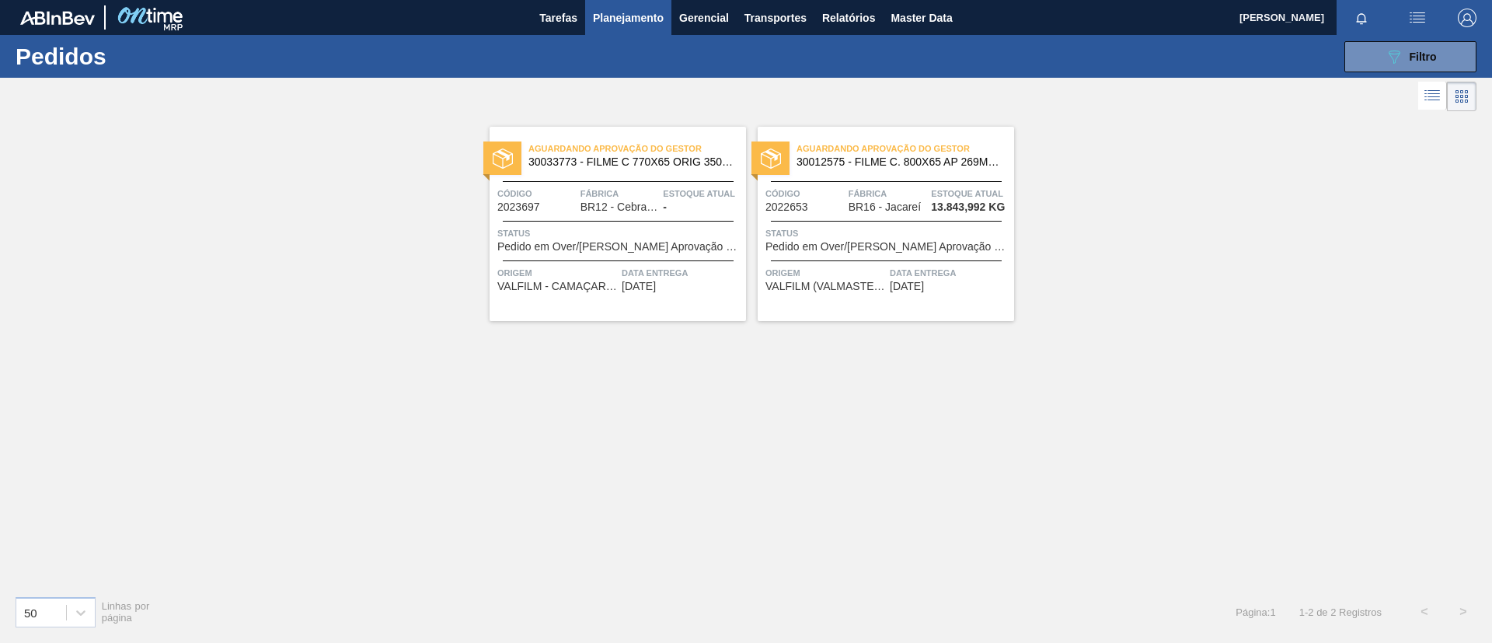
click at [893, 168] on div "Aguardando Aprovação do Gestor 30012575 - FILME C. 800X65 AP 269ML C15 429" at bounding box center [886, 155] width 256 height 35
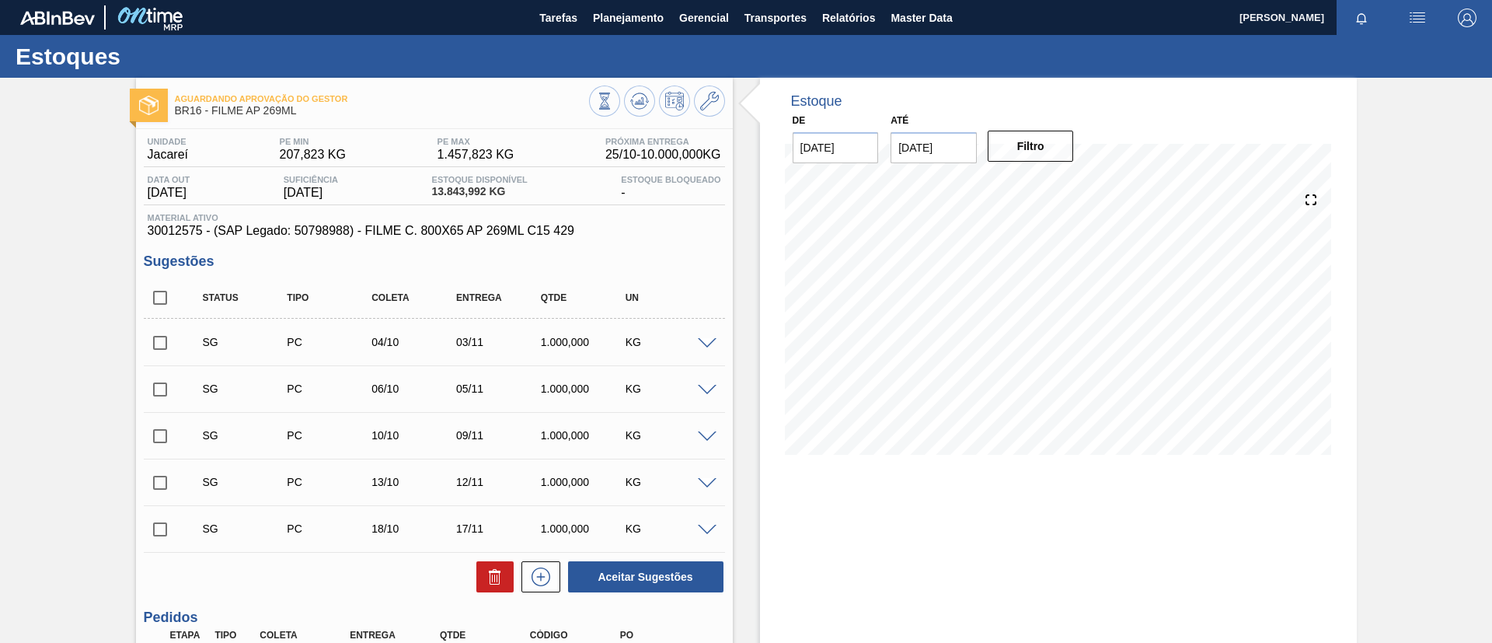
click at [0, 195] on div "Aguardando Aprovação do Gestor BR16 - FILME AP 269ML Unidade Jacareí PE MIN 207…" at bounding box center [746, 448] width 1492 height 741
drag, startPoint x: 612, startPoint y: 27, endPoint x: 609, endPoint y: 39, distance: 12.1
click at [612, 26] on button "Planejamento" at bounding box center [628, 17] width 86 height 35
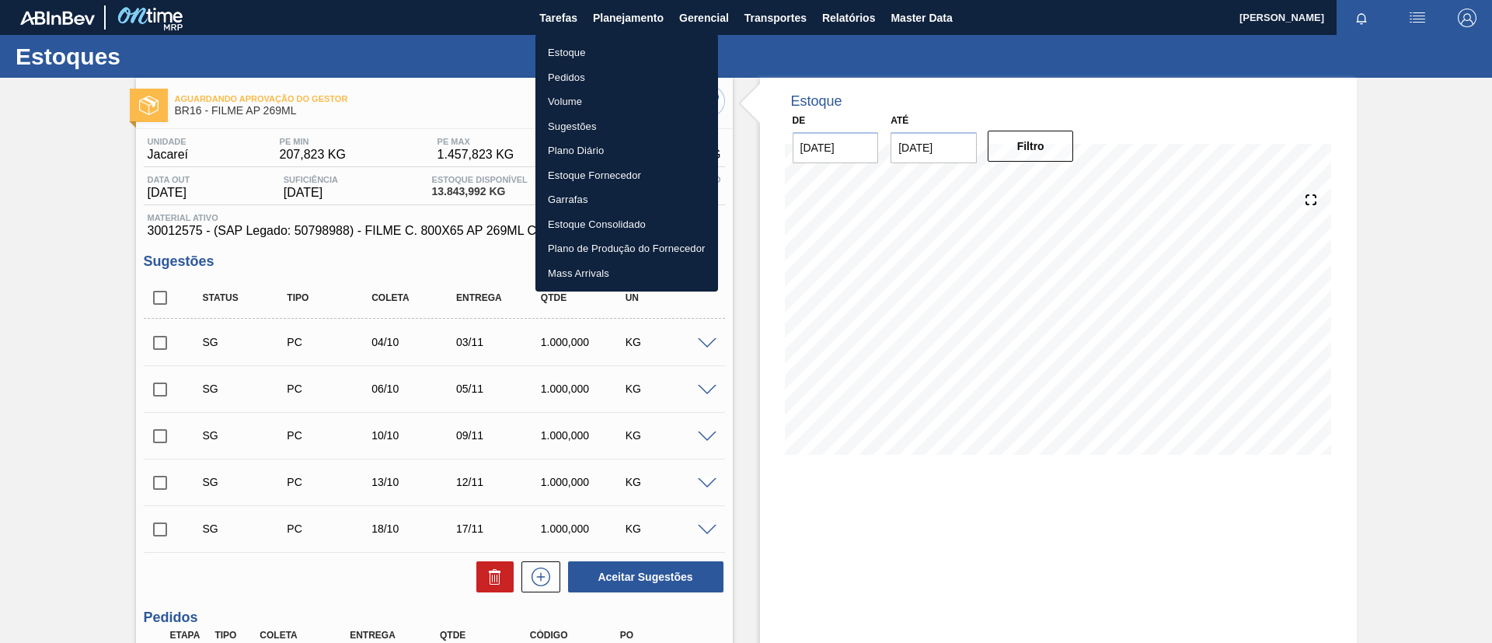
click at [609, 47] on li "Estoque" at bounding box center [626, 52] width 183 height 25
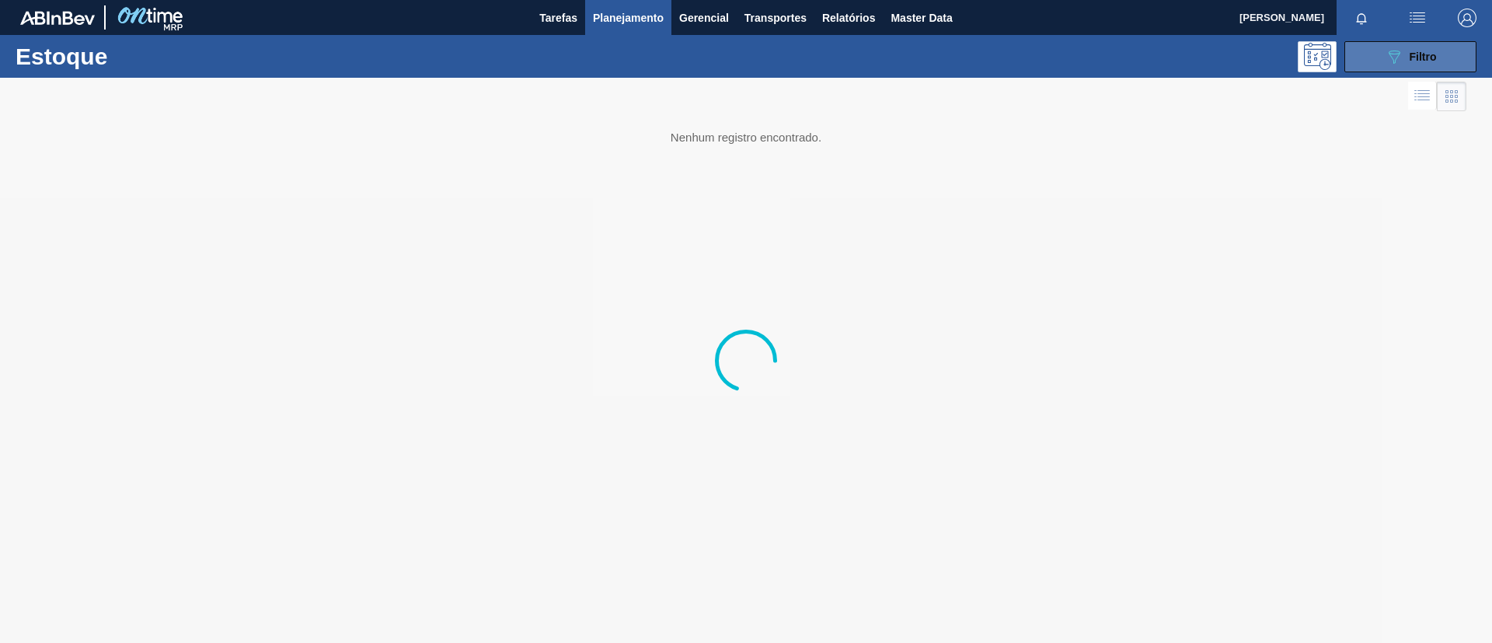
click at [1397, 54] on icon "089F7B8B-B2A5-4AFE-B5C0-19BA573D28AC" at bounding box center [1394, 56] width 19 height 19
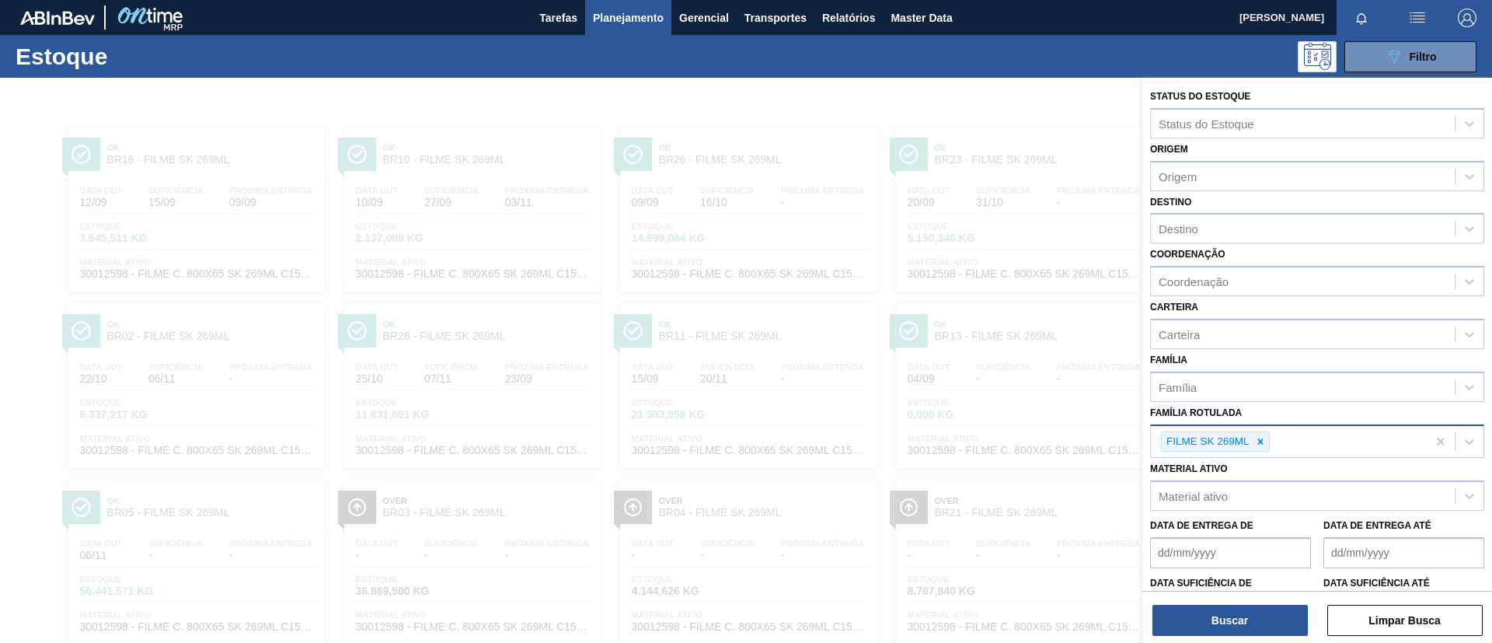
click at [1250, 435] on div "FILME SK 269ML" at bounding box center [1207, 441] width 90 height 19
click at [1256, 439] on icon at bounding box center [1260, 441] width 11 height 11
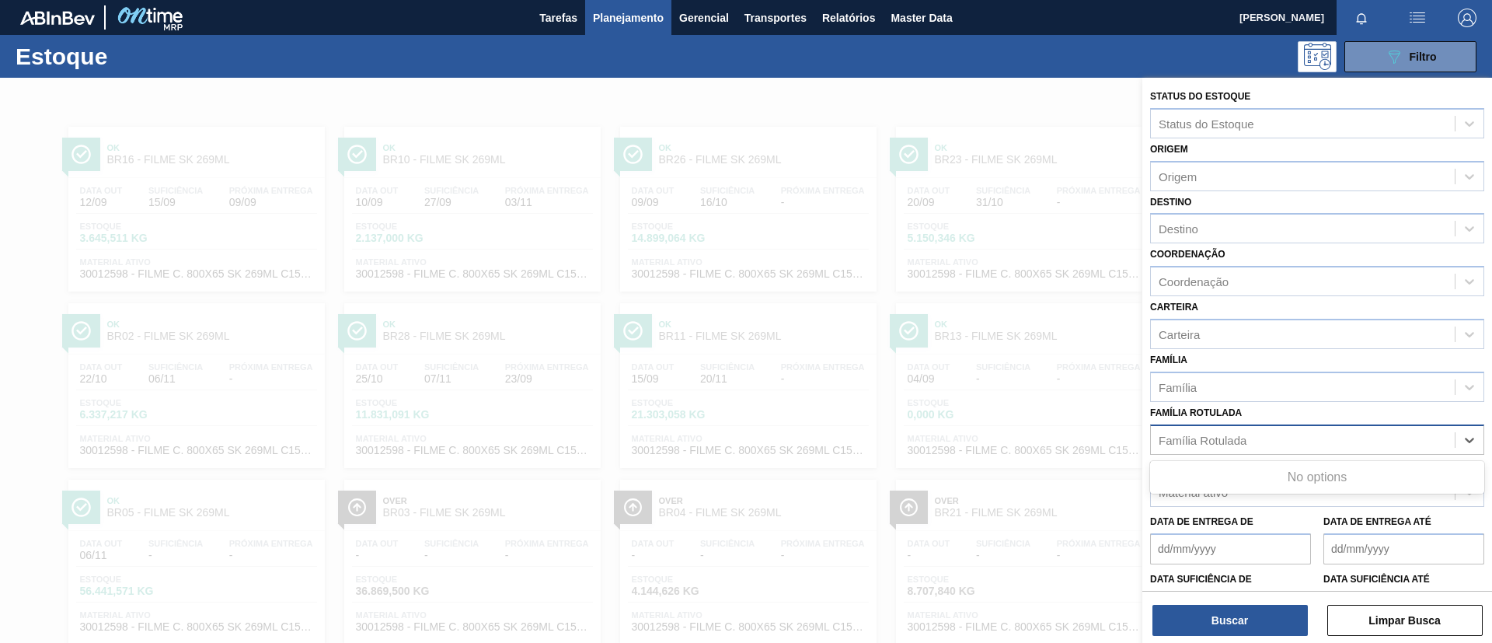
click at [1256, 438] on div "Família Rotulada" at bounding box center [1303, 439] width 304 height 23
click at [1253, 437] on div "Família Rotulada" at bounding box center [1303, 439] width 304 height 23
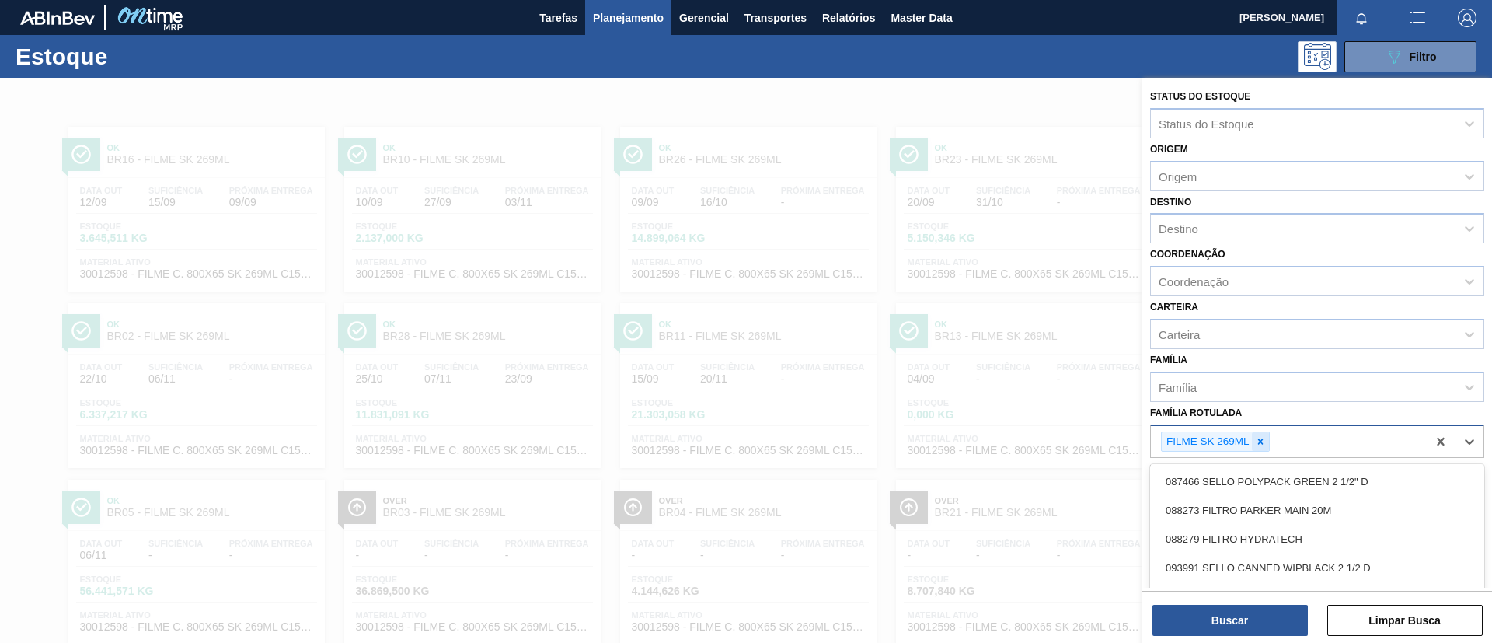
click at [1261, 444] on icon at bounding box center [1260, 441] width 11 height 11
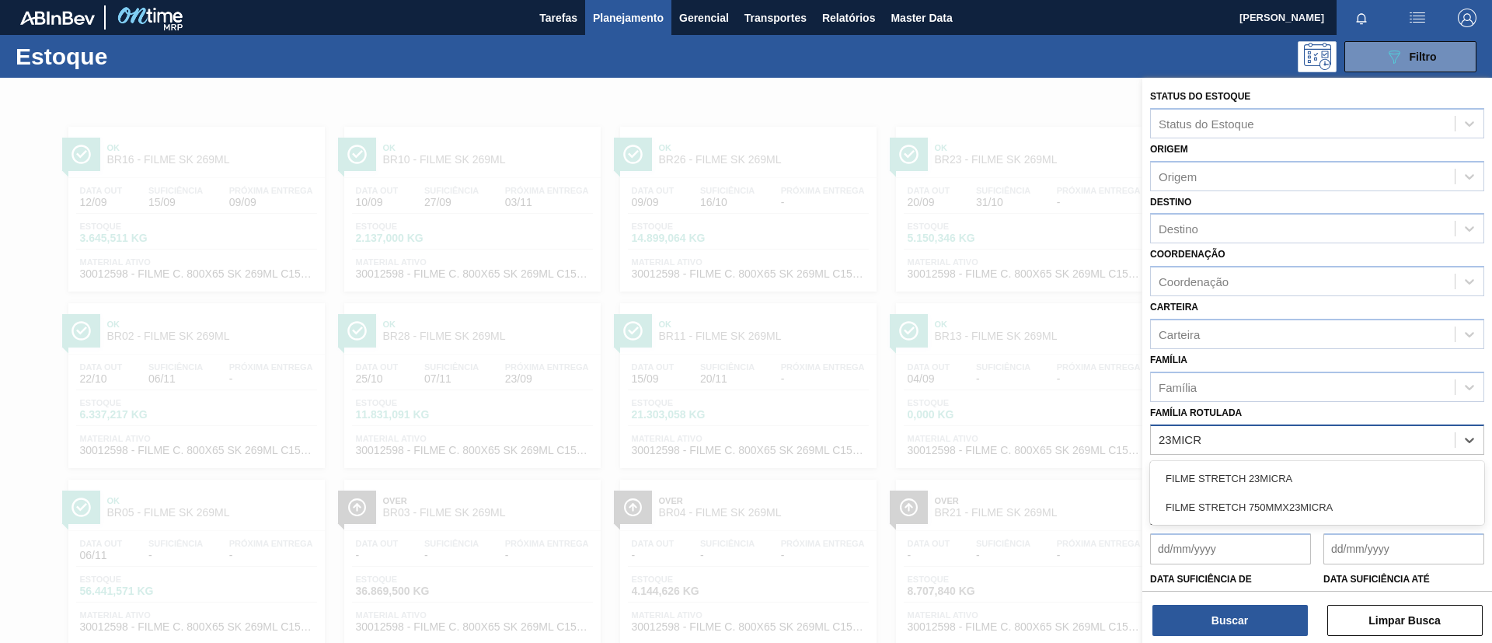
type Rotulada "23MICRA"
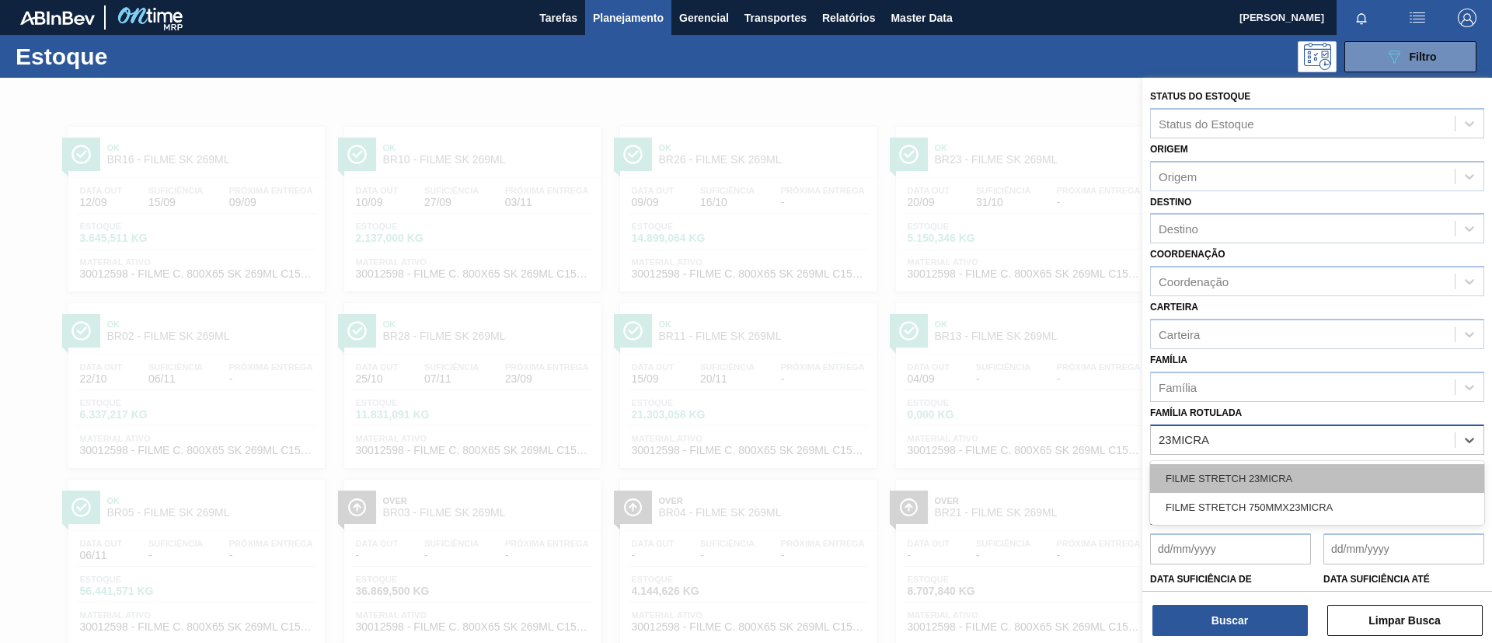
click at [1277, 469] on div "FILME STRETCH 23MICRA" at bounding box center [1317, 478] width 334 height 29
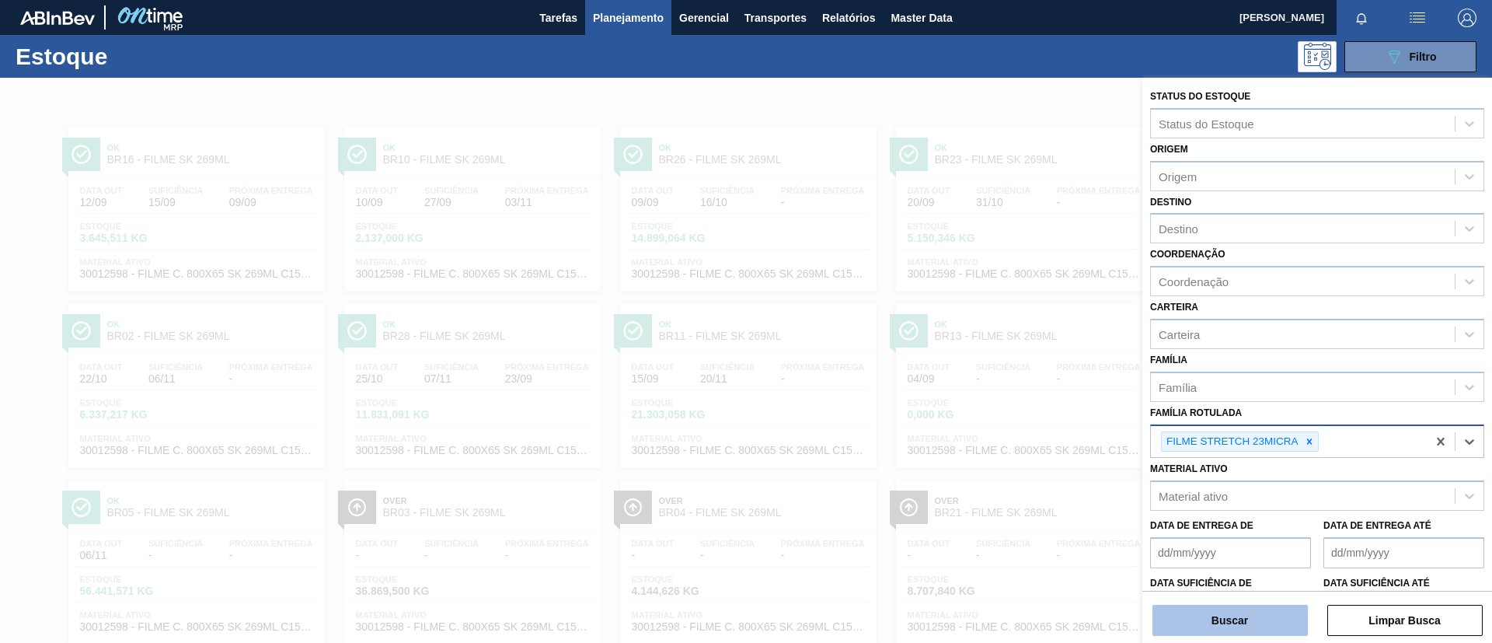
click at [1262, 607] on button "Buscar" at bounding box center [1229, 619] width 155 height 31
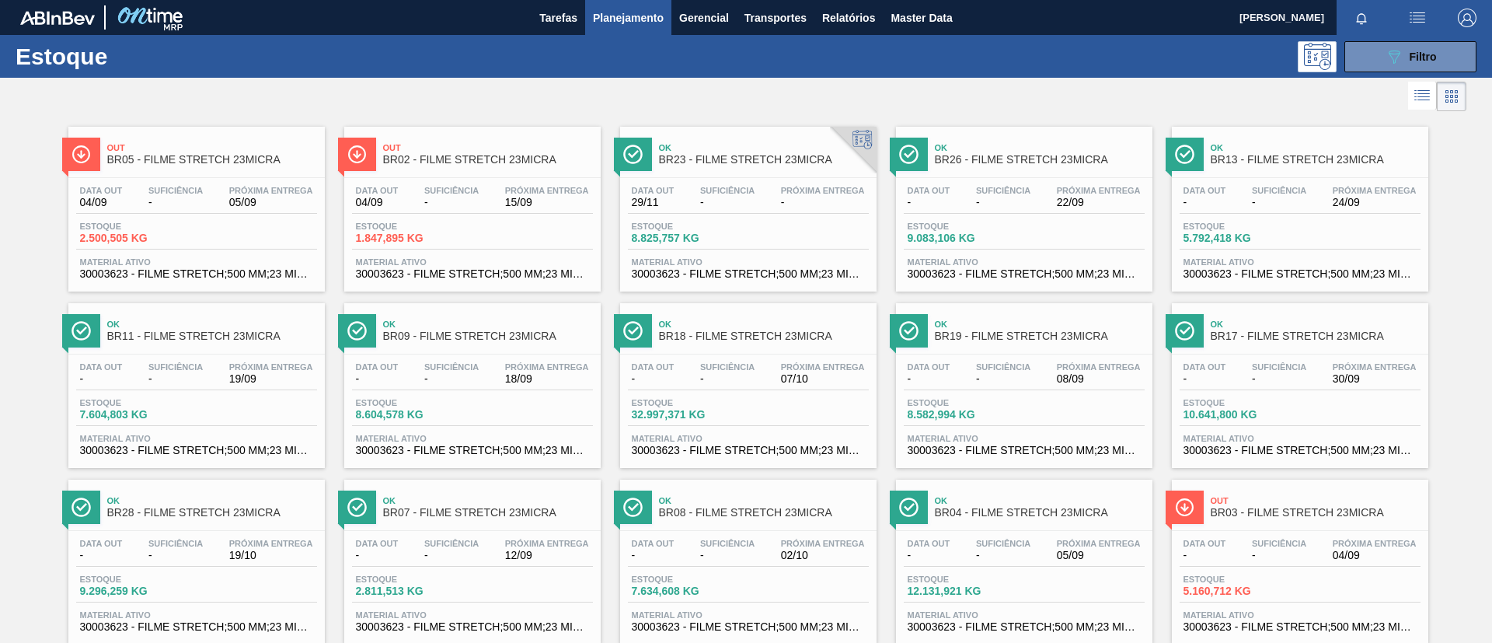
click at [655, 23] on span "Planejamento" at bounding box center [628, 18] width 71 height 19
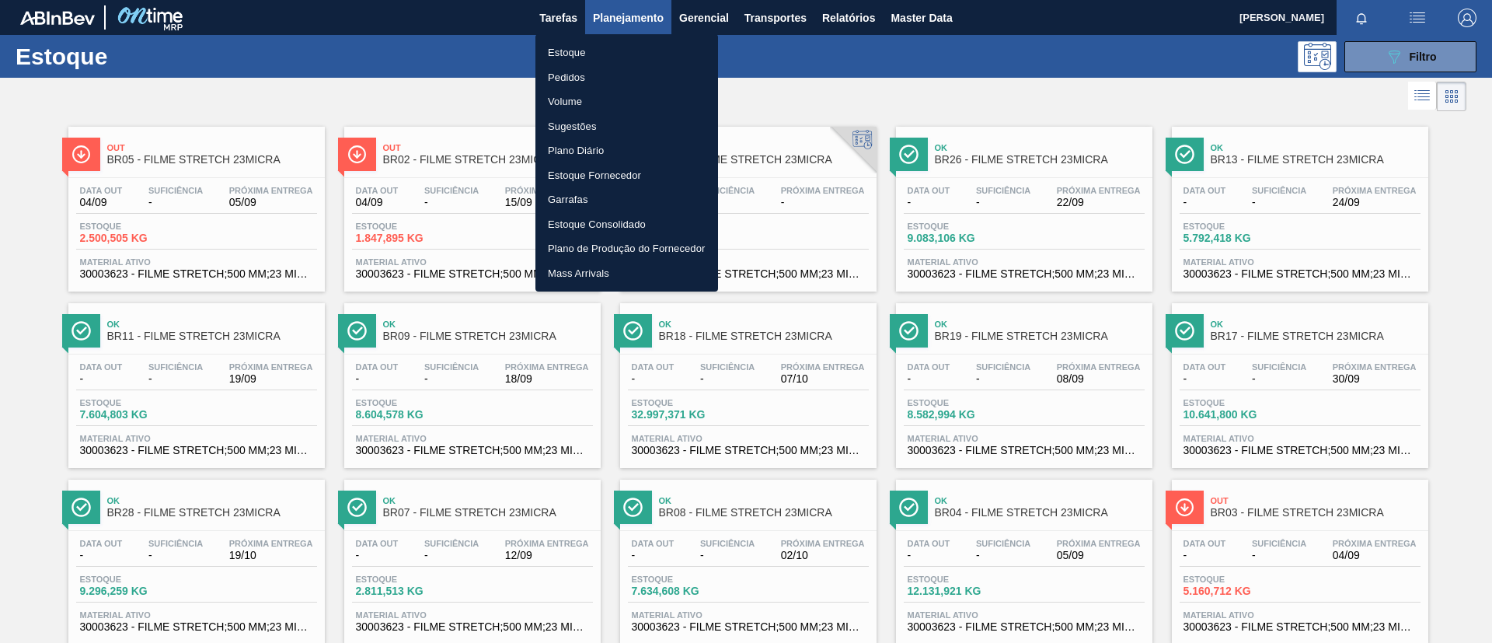
click at [590, 76] on li "Pedidos" at bounding box center [626, 77] width 183 height 25
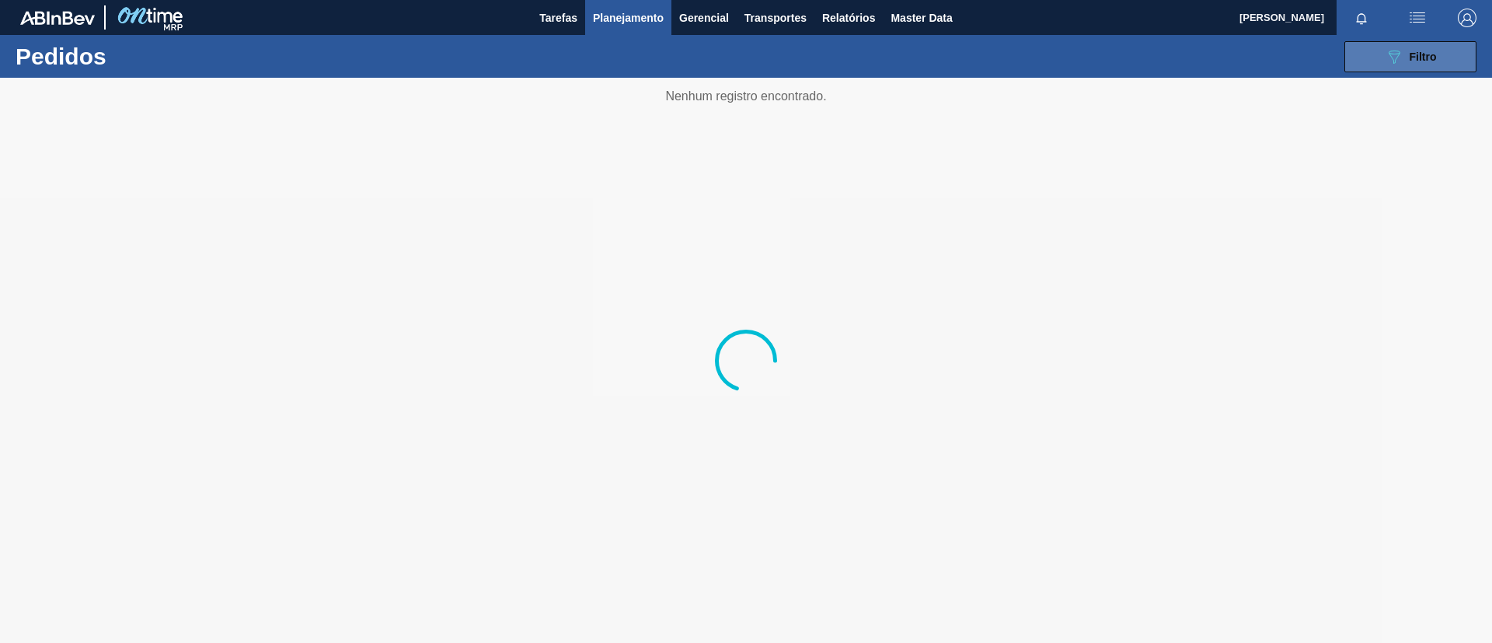
click at [1427, 60] on span "Filtro" at bounding box center [1422, 57] width 27 height 12
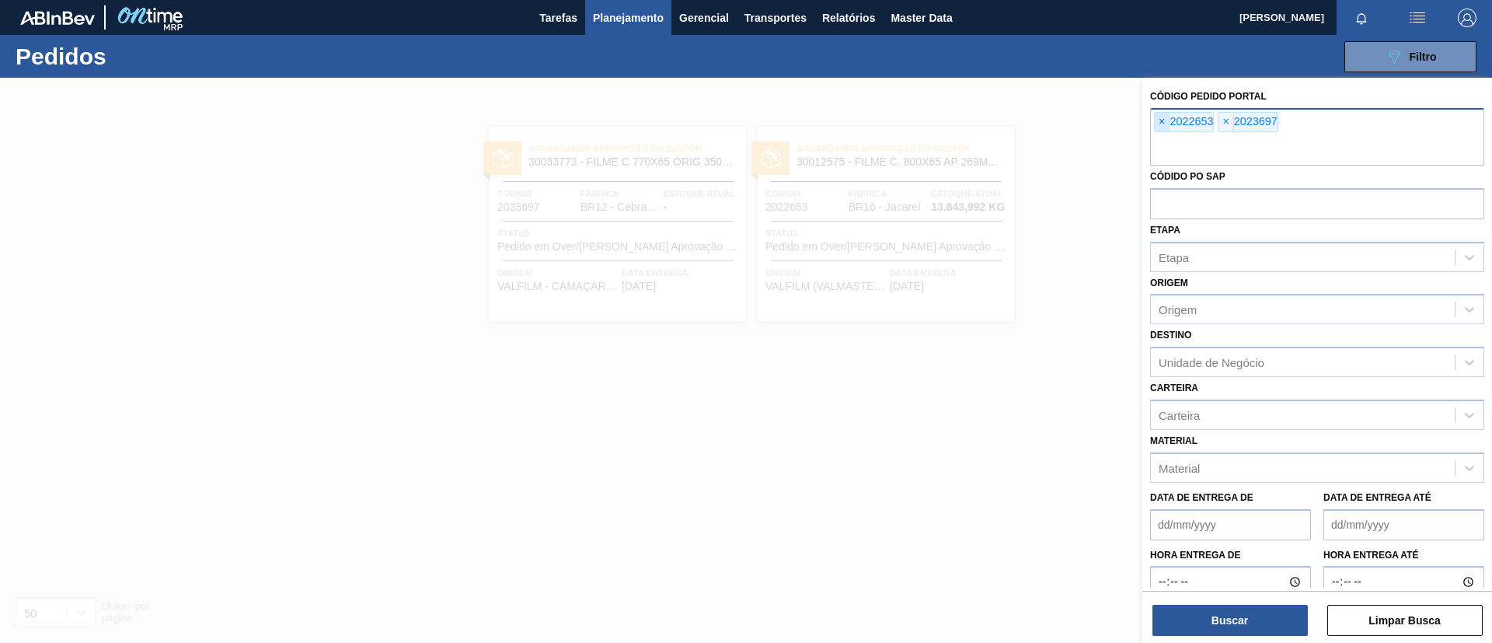
click at [1154, 126] on div "× 2022653" at bounding box center [1184, 122] width 60 height 20
click at [1155, 125] on span "×" at bounding box center [1162, 122] width 15 height 19
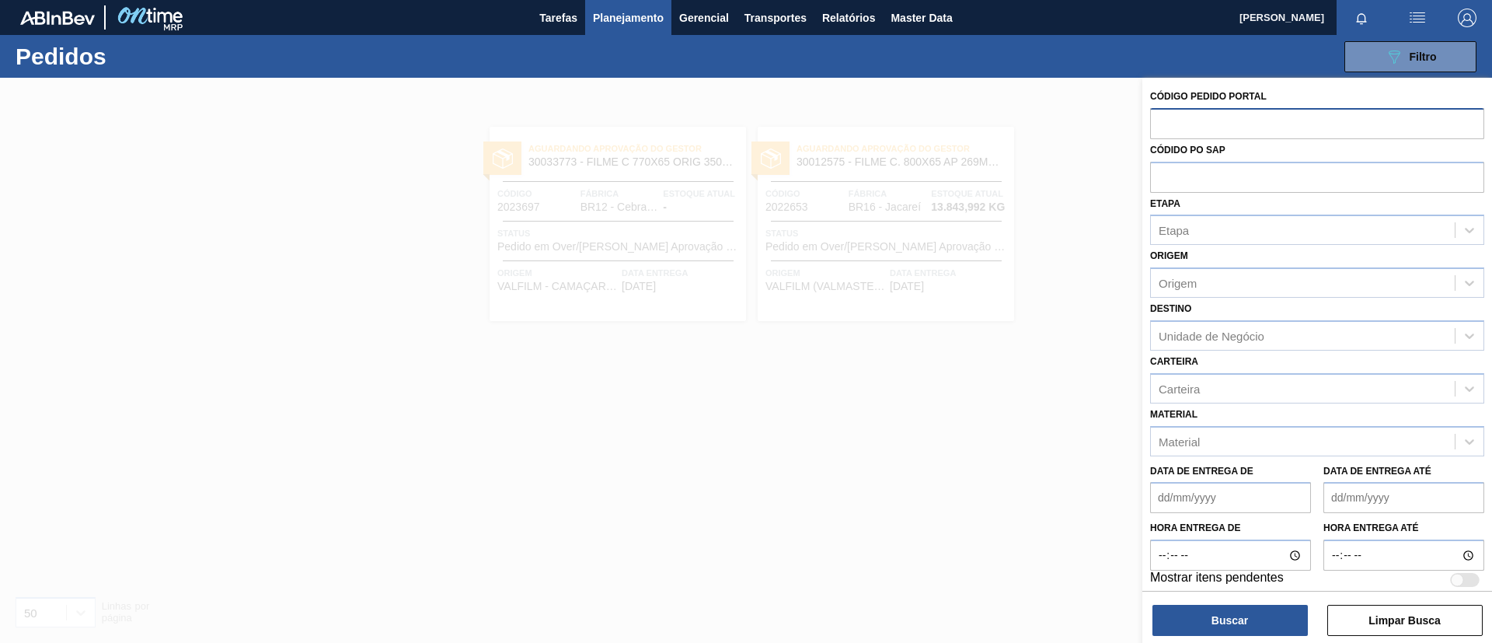
paste input "2022566"
type input "2022566"
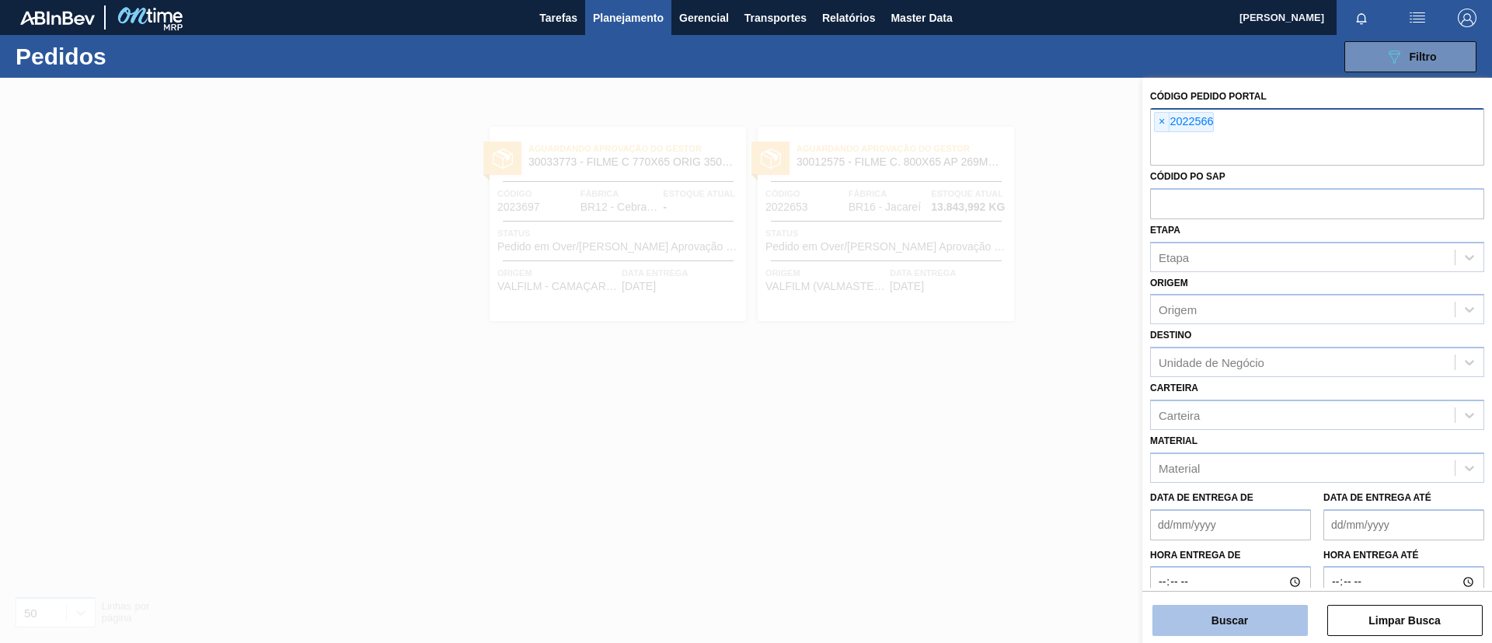
click at [1276, 615] on button "Buscar" at bounding box center [1229, 619] width 155 height 31
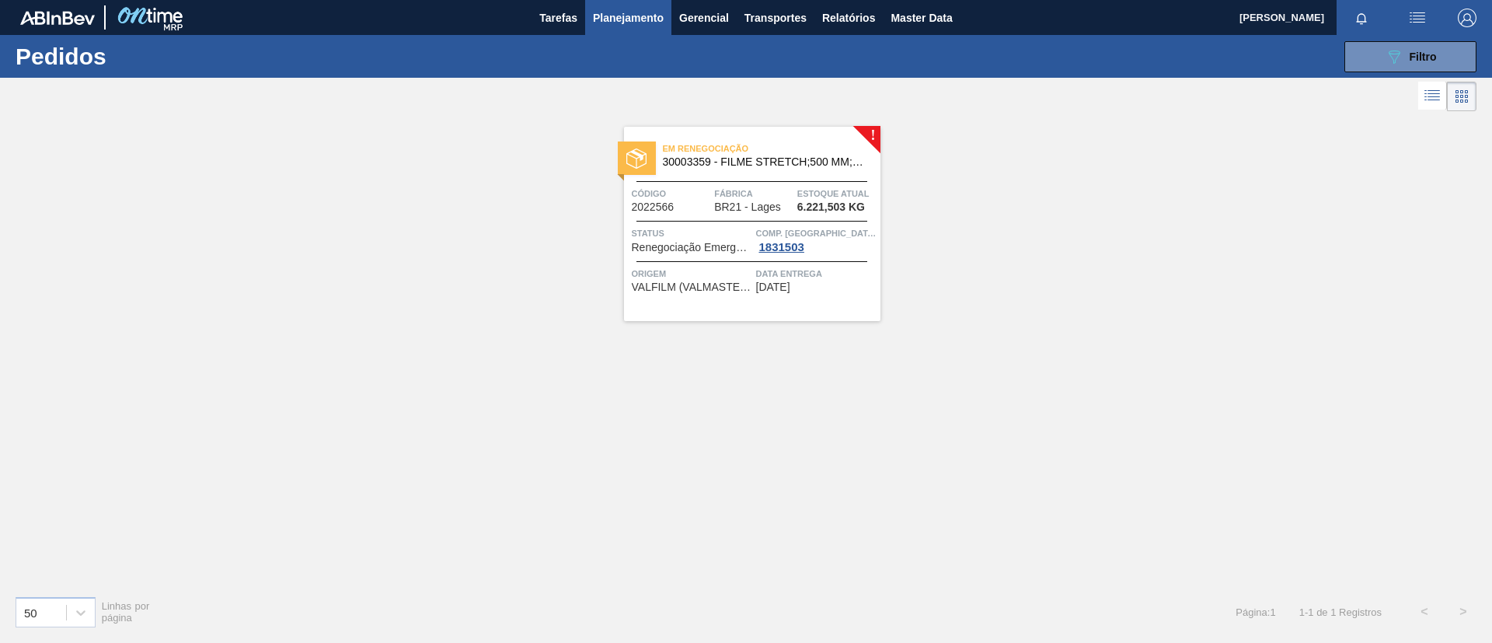
click at [763, 174] on div "Em renegociação 30003359 - FILME STRETCH;500 MM;27 MICRA;; Código 2022566 Fábri…" at bounding box center [752, 224] width 256 height 194
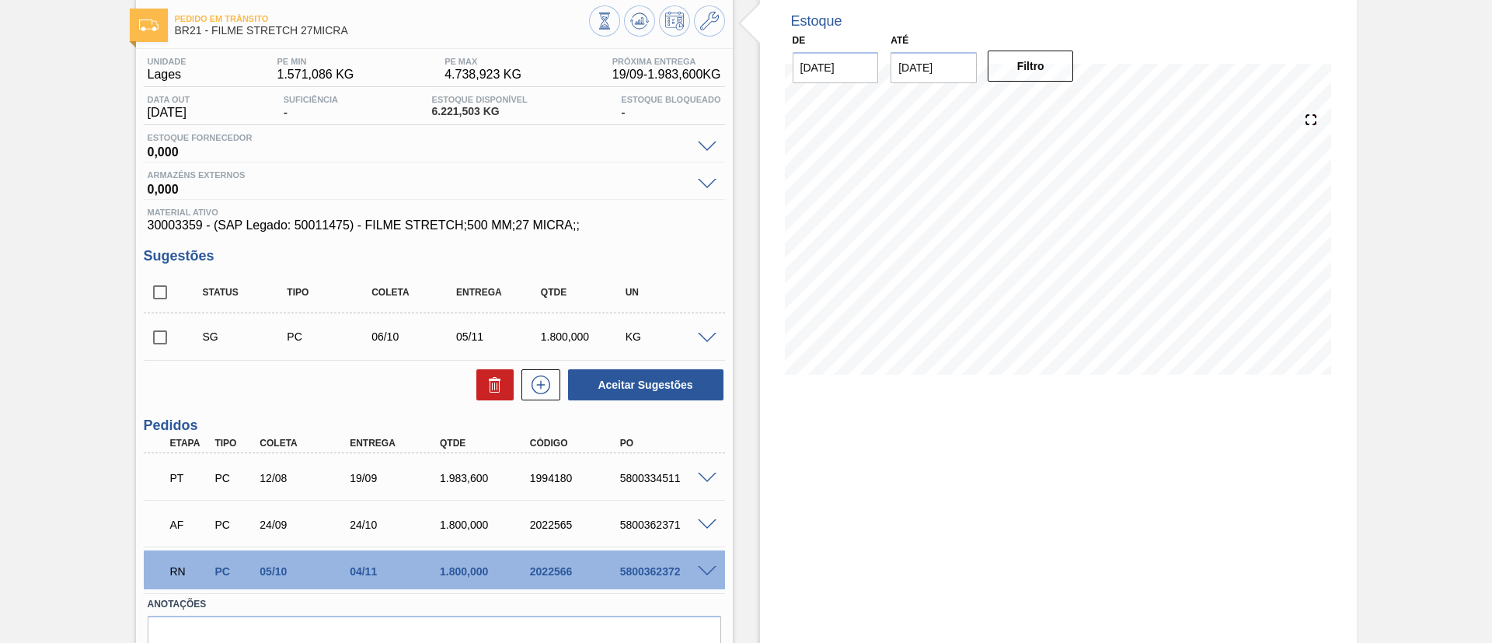
scroll to position [158, 0]
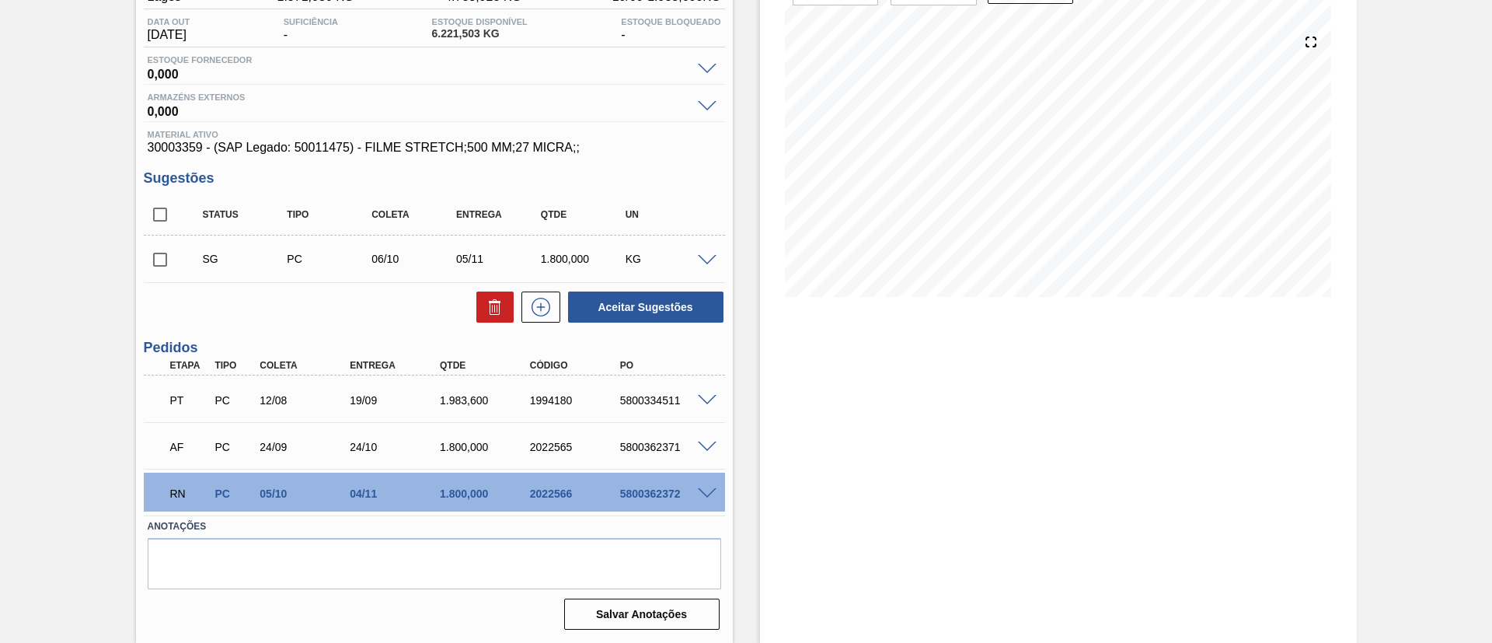
click at [705, 490] on span at bounding box center [707, 494] width 19 height 12
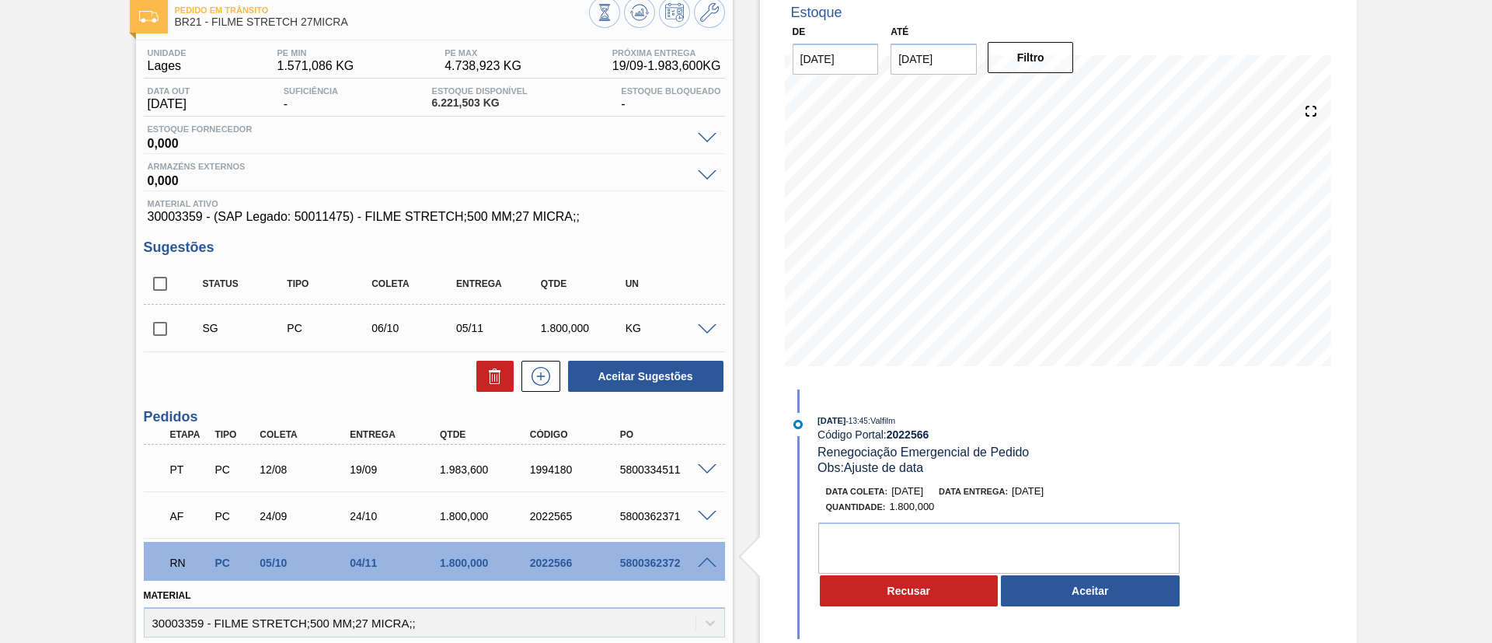
scroll to position [233, 0]
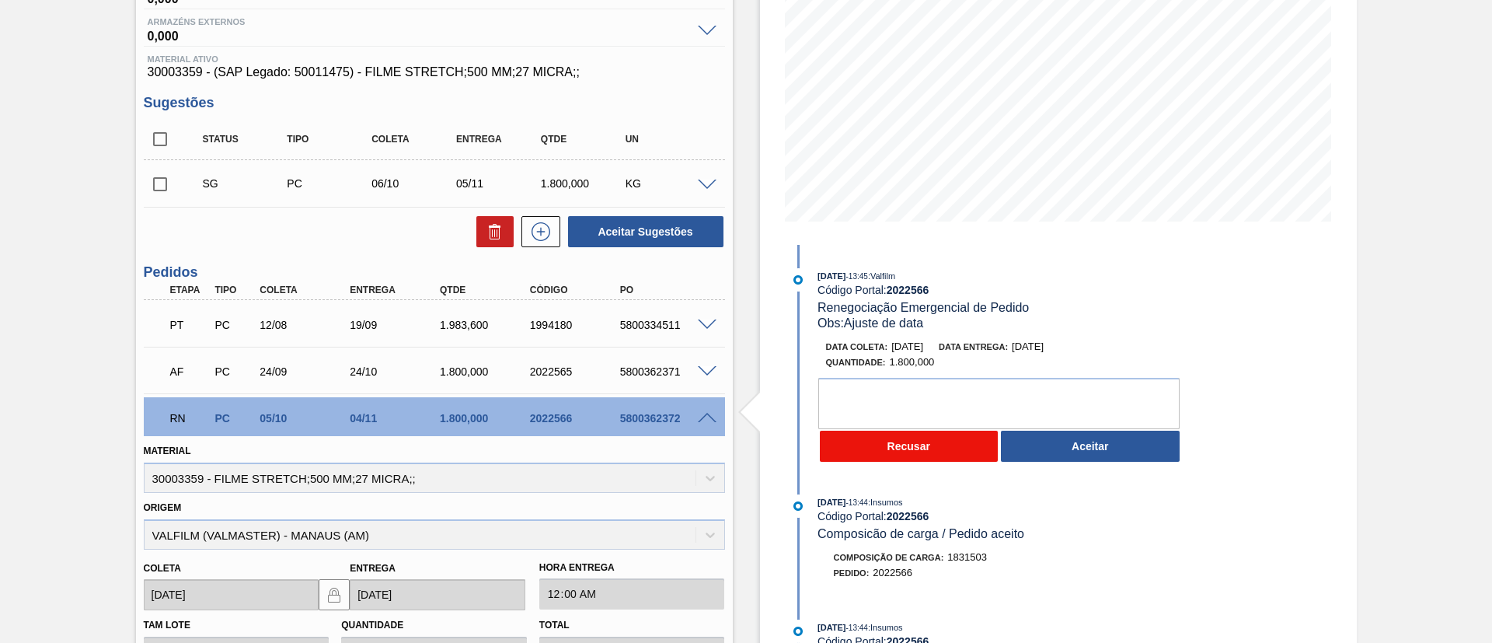
click at [918, 441] on button "Recusar" at bounding box center [909, 445] width 179 height 31
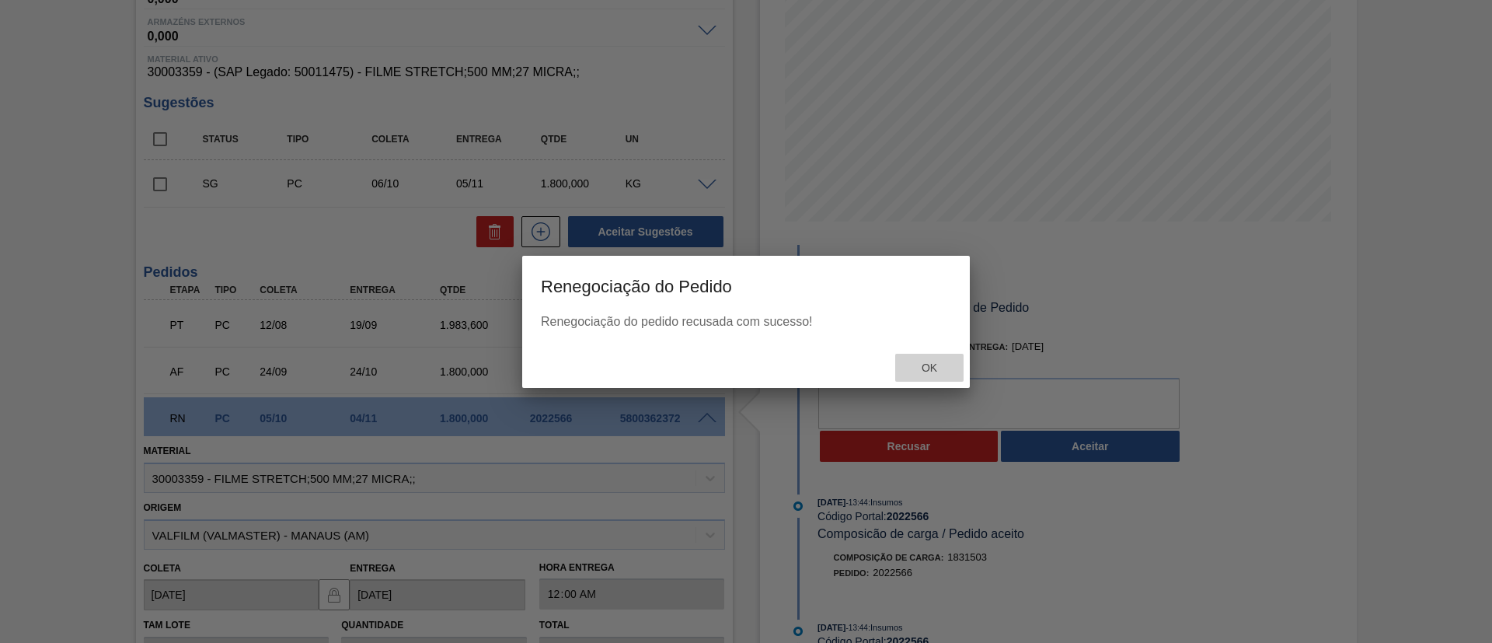
click at [915, 372] on span "Ok" at bounding box center [929, 367] width 40 height 12
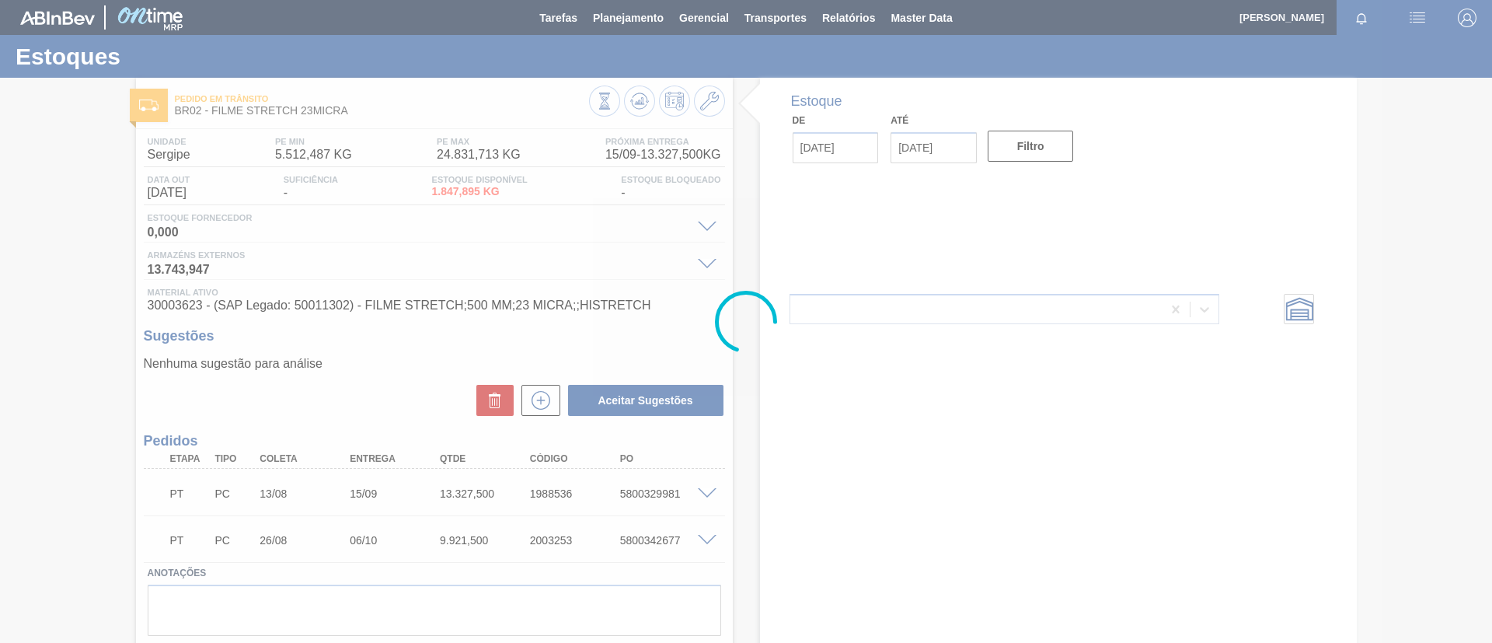
click at [544, 399] on div at bounding box center [746, 321] width 1492 height 643
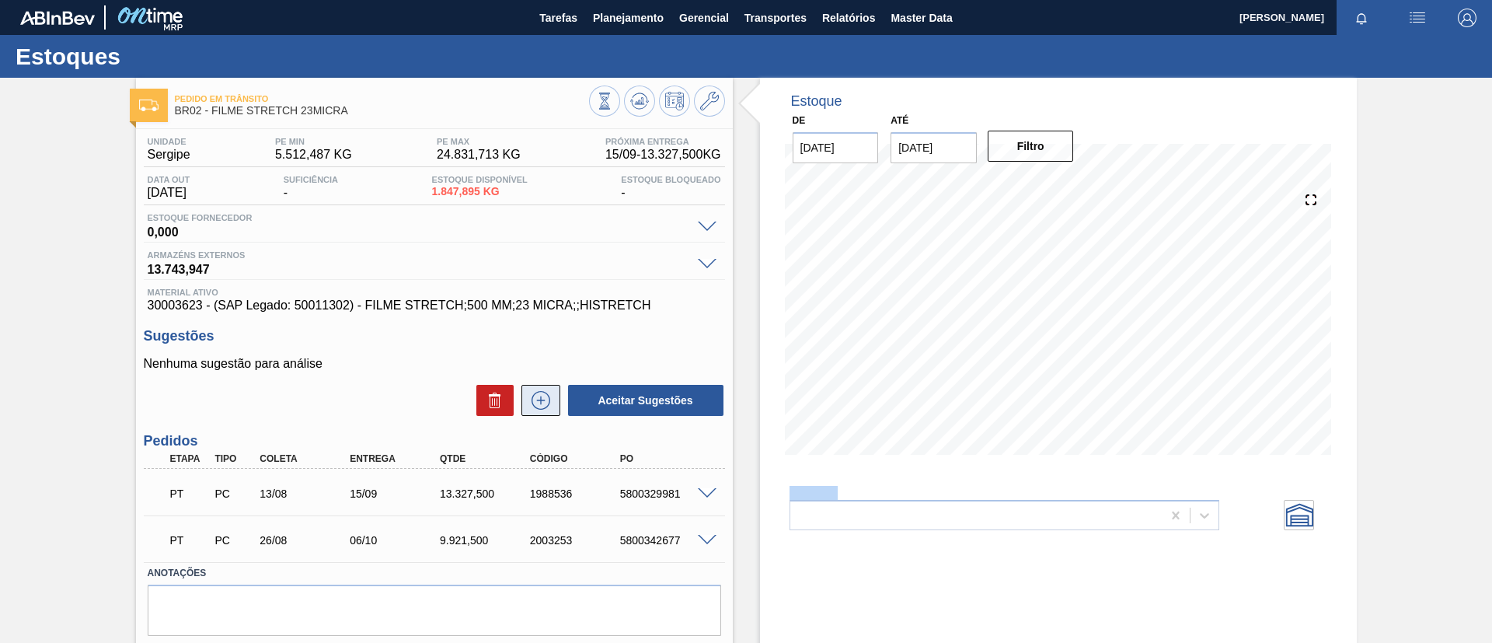
click at [545, 402] on icon at bounding box center [540, 400] width 25 height 19
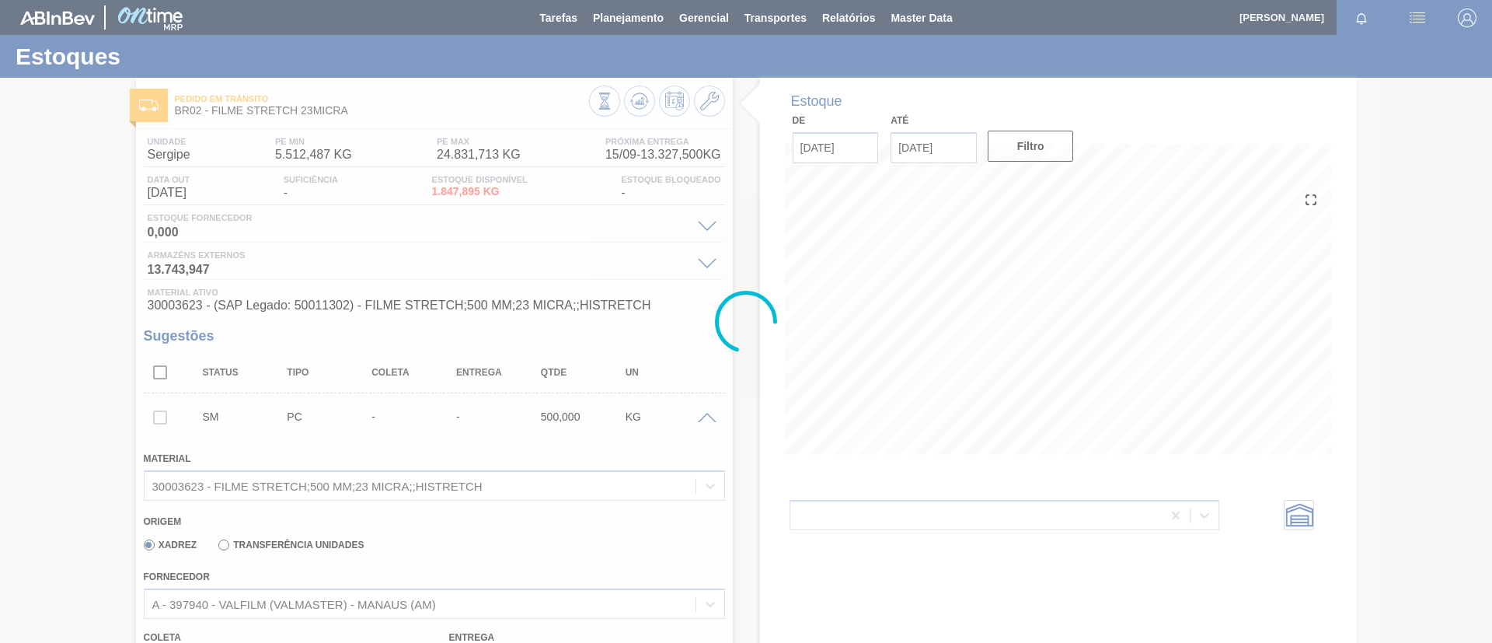
click at [327, 543] on div at bounding box center [746, 321] width 1492 height 643
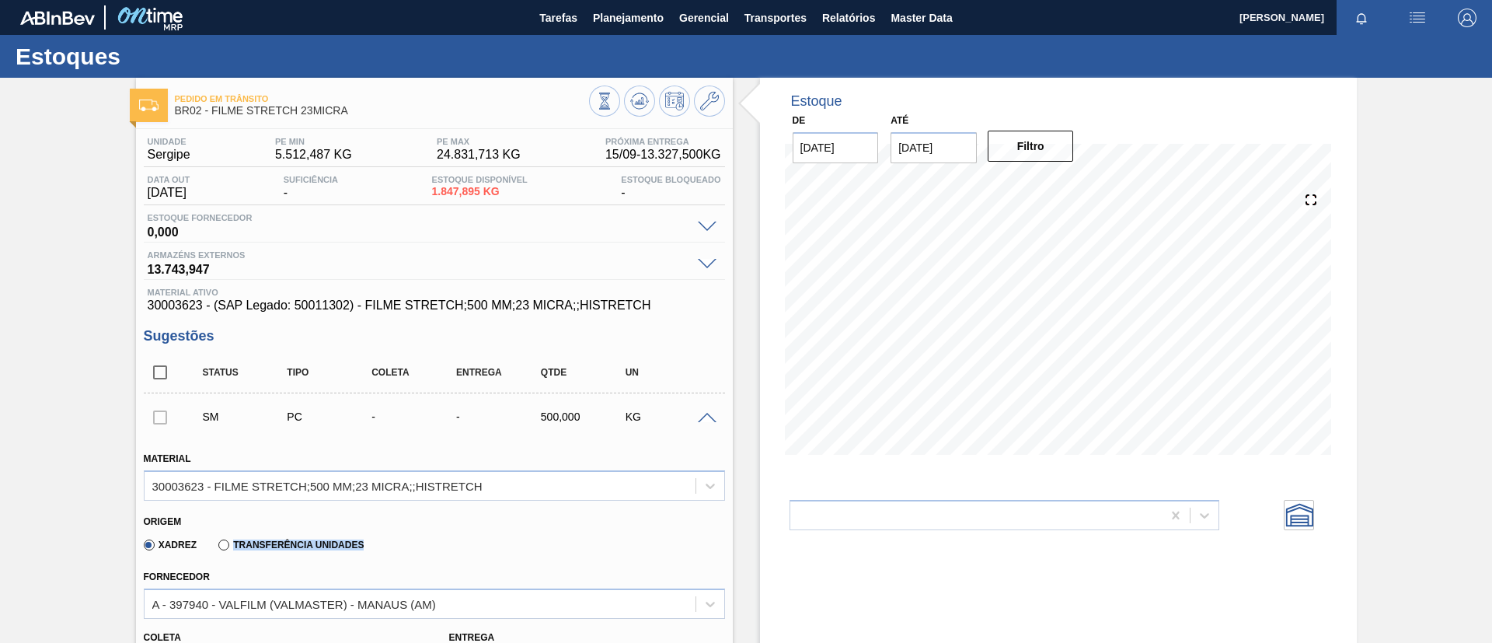
click at [328, 544] on label "Transferência Unidades" at bounding box center [290, 544] width 145 height 11
click at [216, 548] on input "Transferência Unidades" at bounding box center [216, 548] width 0 height 0
click at [335, 590] on div "BR01-Manaus" at bounding box center [434, 603] width 581 height 30
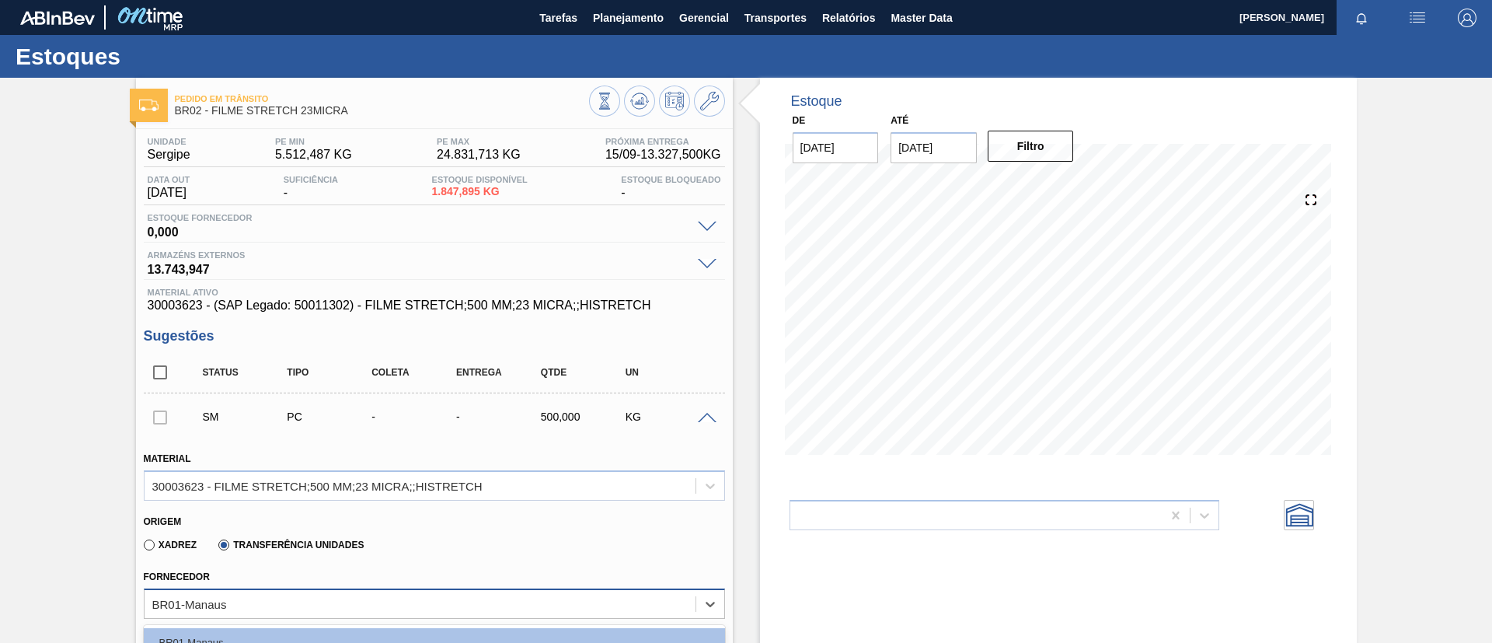
scroll to position [221, 0]
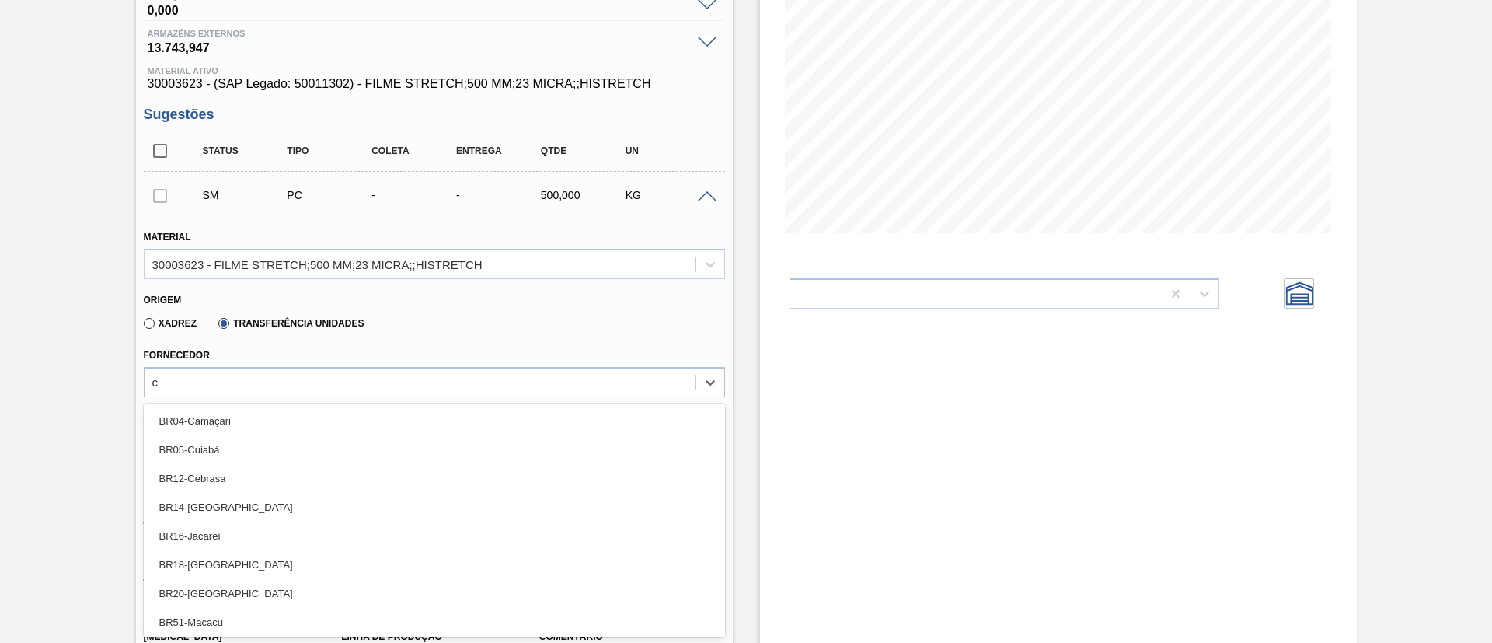
type input "ca"
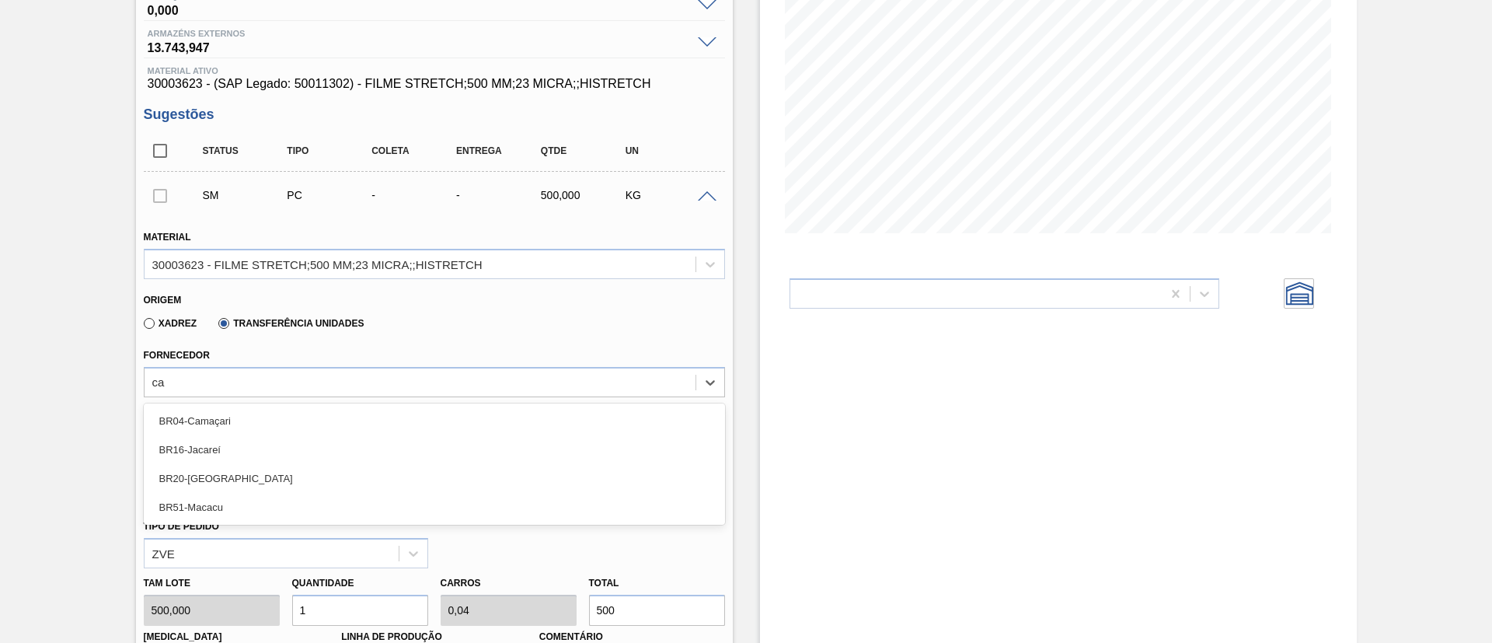
click at [305, 413] on div "BR04-Camaçari" at bounding box center [434, 420] width 581 height 29
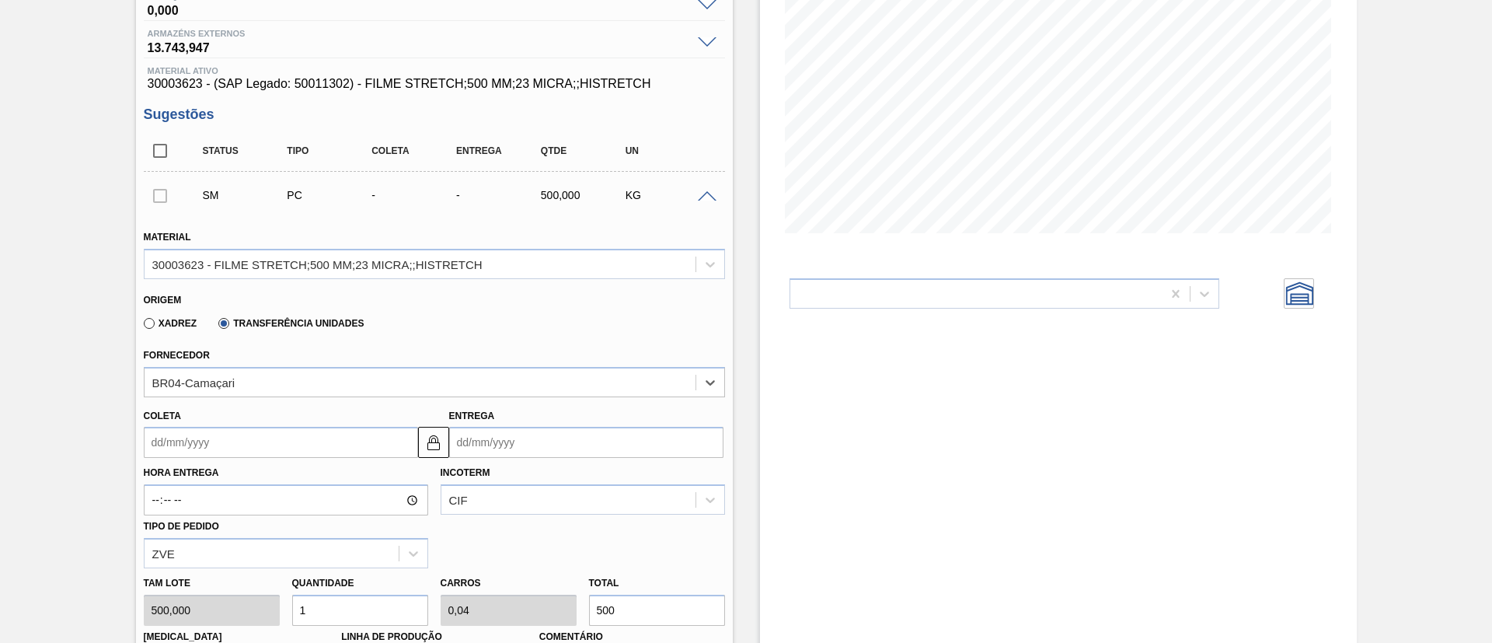
click at [253, 435] on input "Coleta" at bounding box center [281, 442] width 274 height 31
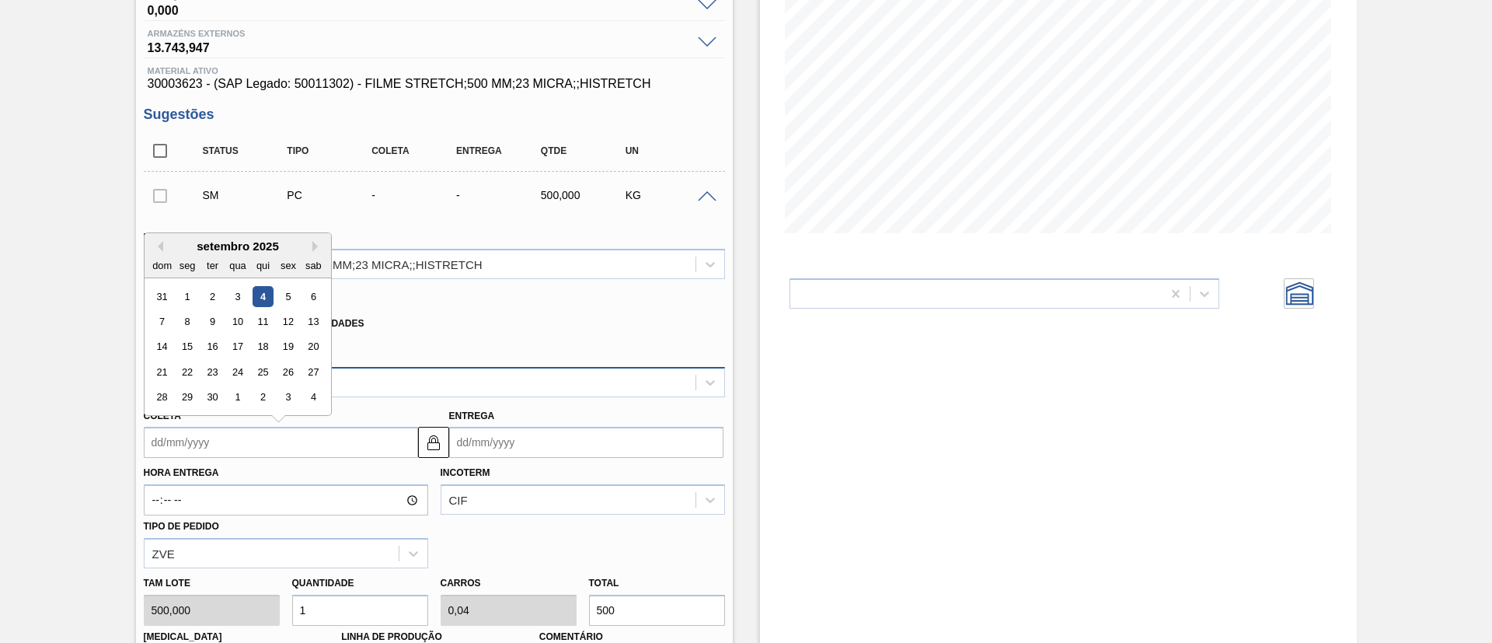
drag, startPoint x: 262, startPoint y: 287, endPoint x: 441, endPoint y: 392, distance: 207.5
click at [262, 289] on div "4" at bounding box center [262, 296] width 21 height 21
type input "[DATE]"
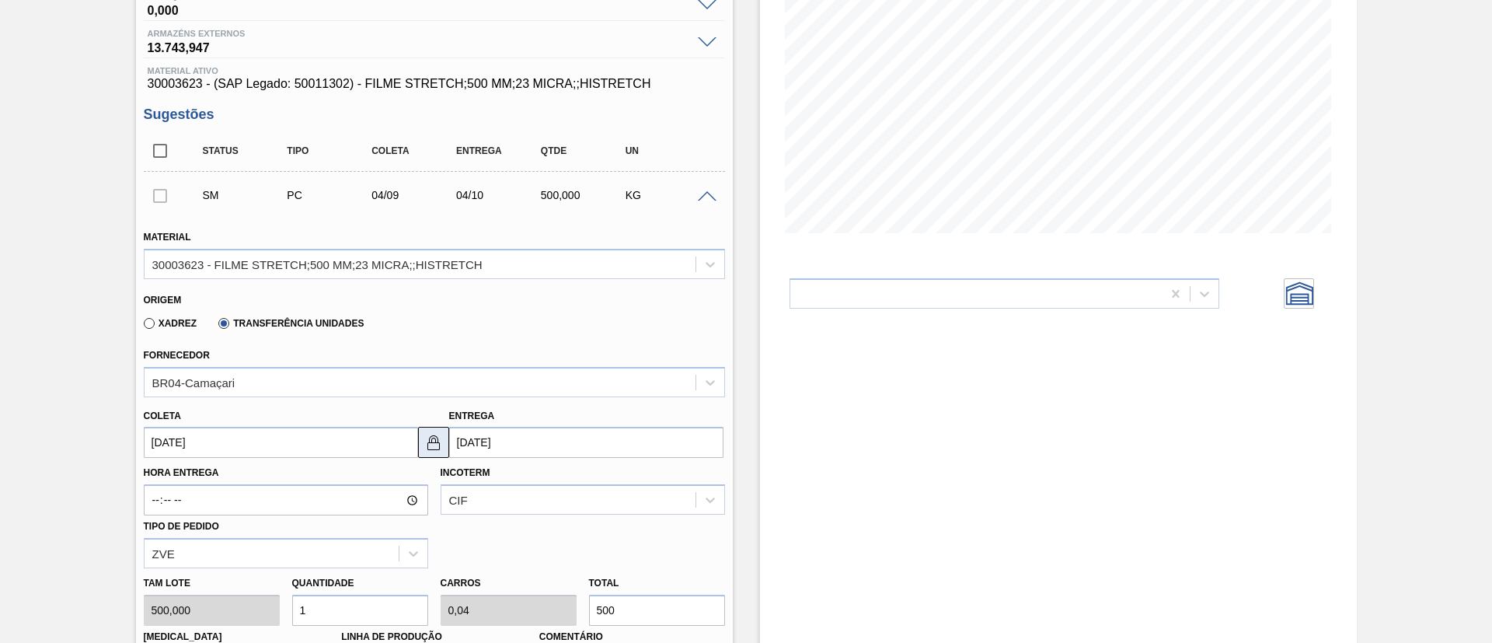
click at [443, 433] on button at bounding box center [433, 442] width 31 height 31
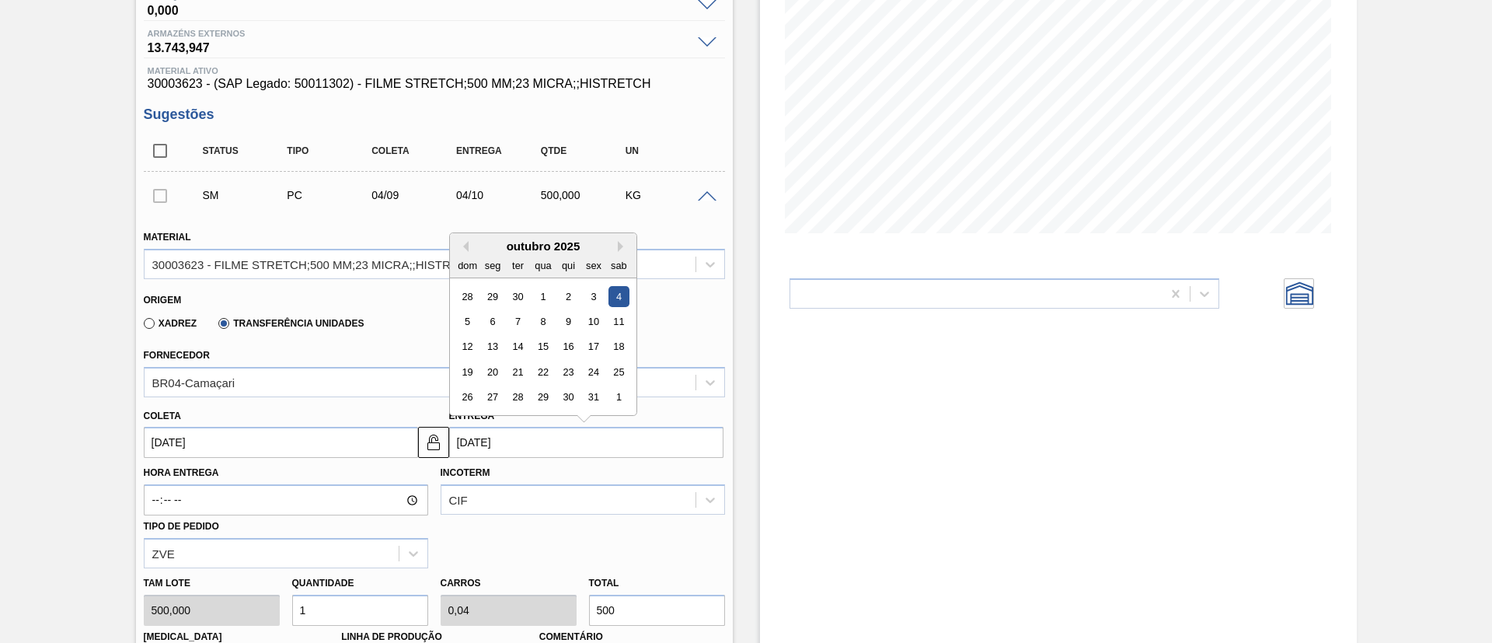
click at [495, 440] on input "[DATE]" at bounding box center [586, 442] width 274 height 31
click at [322, 434] on input "[DATE]" at bounding box center [281, 442] width 274 height 31
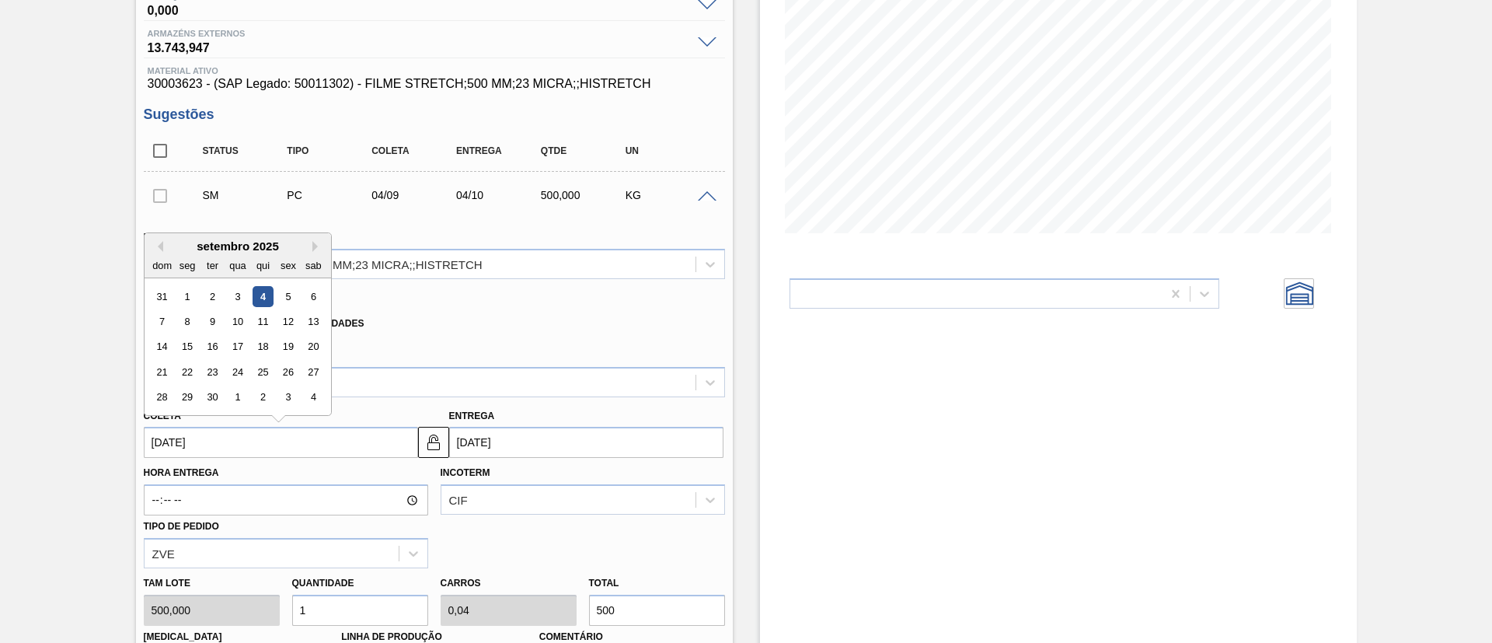
drag, startPoint x: 280, startPoint y: 295, endPoint x: 305, endPoint y: 322, distance: 36.3
click at [281, 295] on div "5" at bounding box center [287, 296] width 21 height 21
type input "05/09/2025"
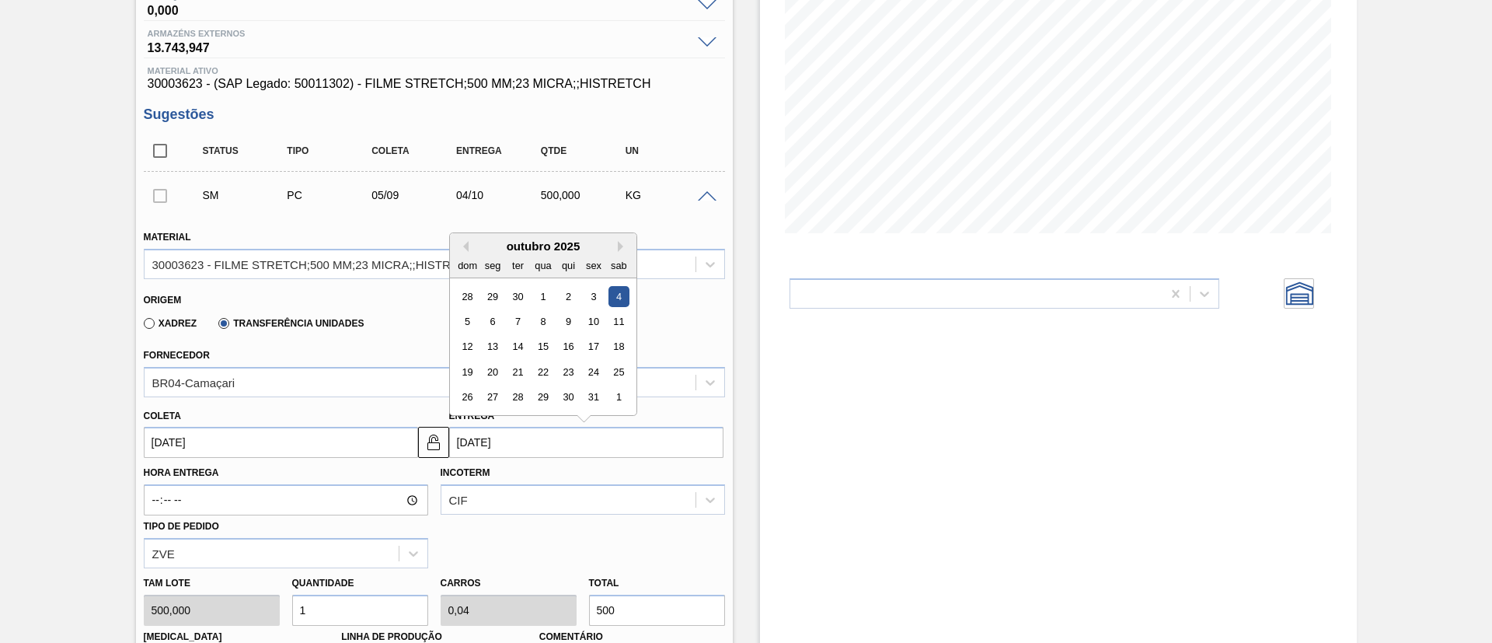
click at [498, 433] on input "[DATE]" at bounding box center [586, 442] width 274 height 31
click at [466, 248] on button "Previous Month" at bounding box center [463, 246] width 11 height 11
click at [512, 321] on div "9" at bounding box center [517, 321] width 21 height 21
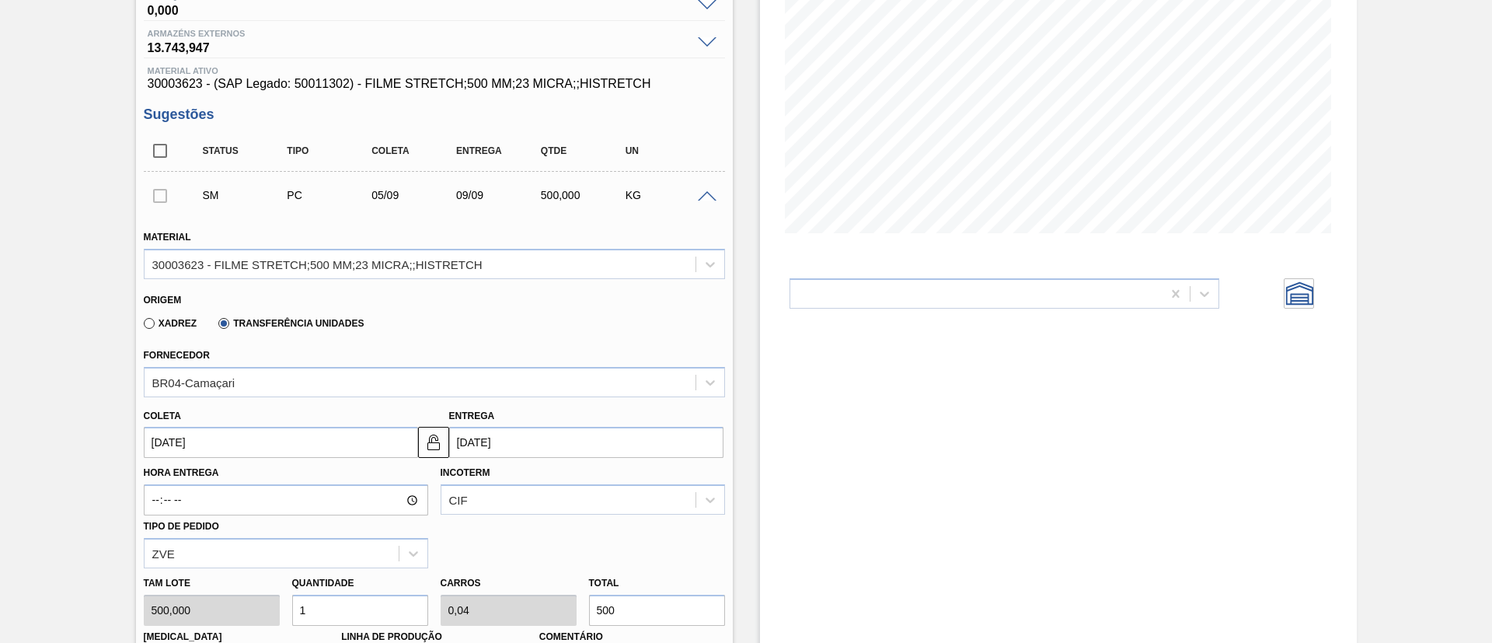
click at [318, 427] on input "05/09/2025" at bounding box center [281, 442] width 274 height 31
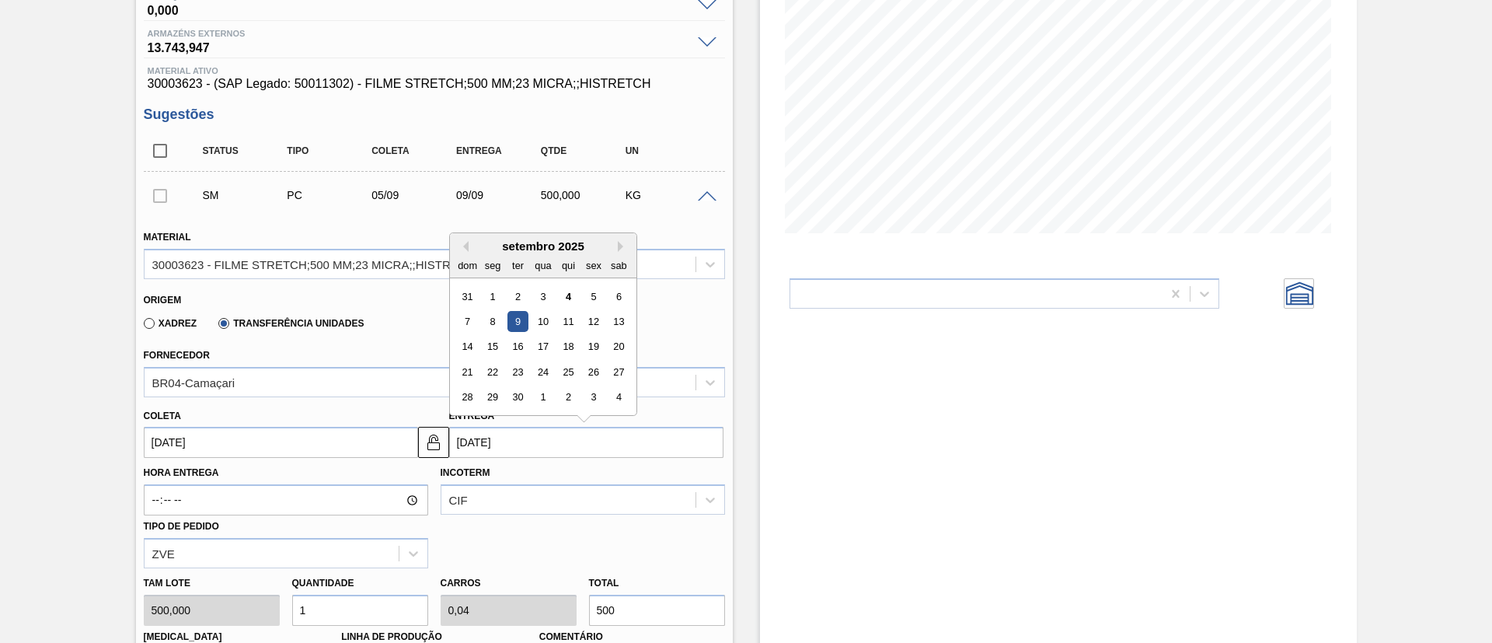
click at [510, 432] on input "09/09/2025" at bounding box center [586, 442] width 274 height 31
click at [468, 312] on div "7" at bounding box center [467, 321] width 21 height 21
type input "07/09/2025"
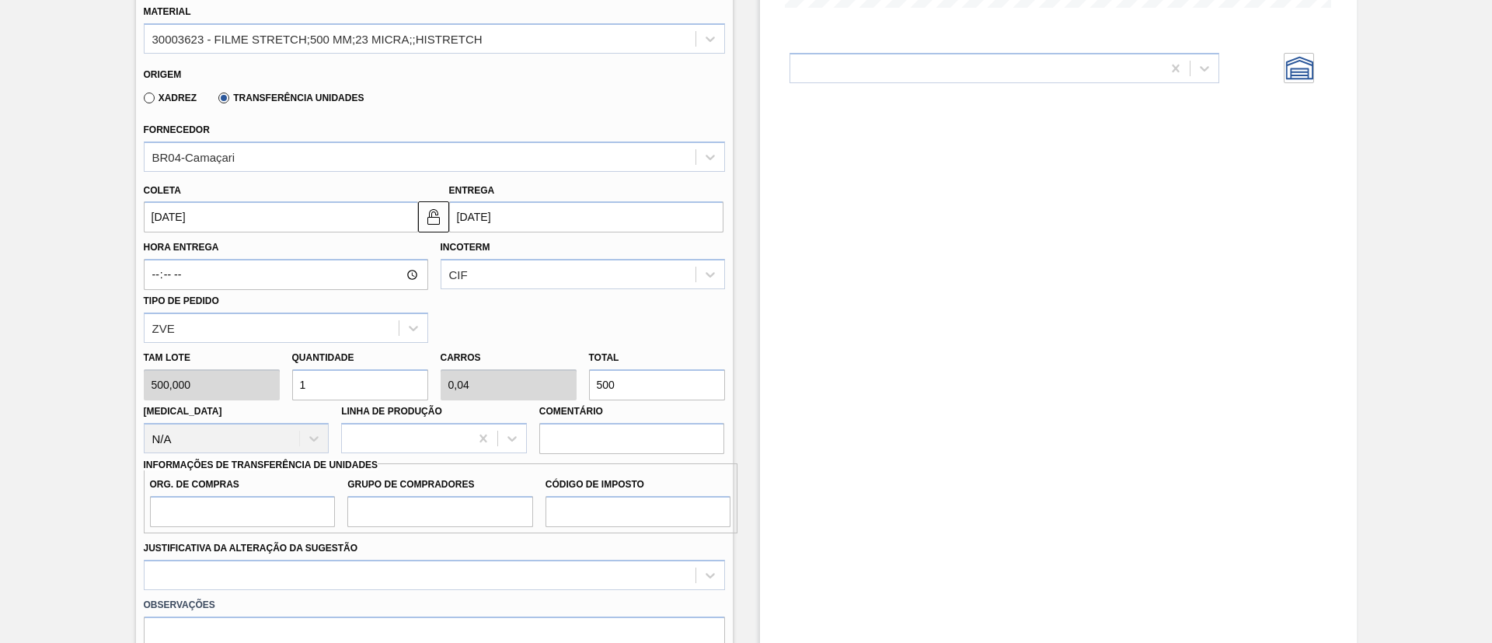
scroll to position [455, 0]
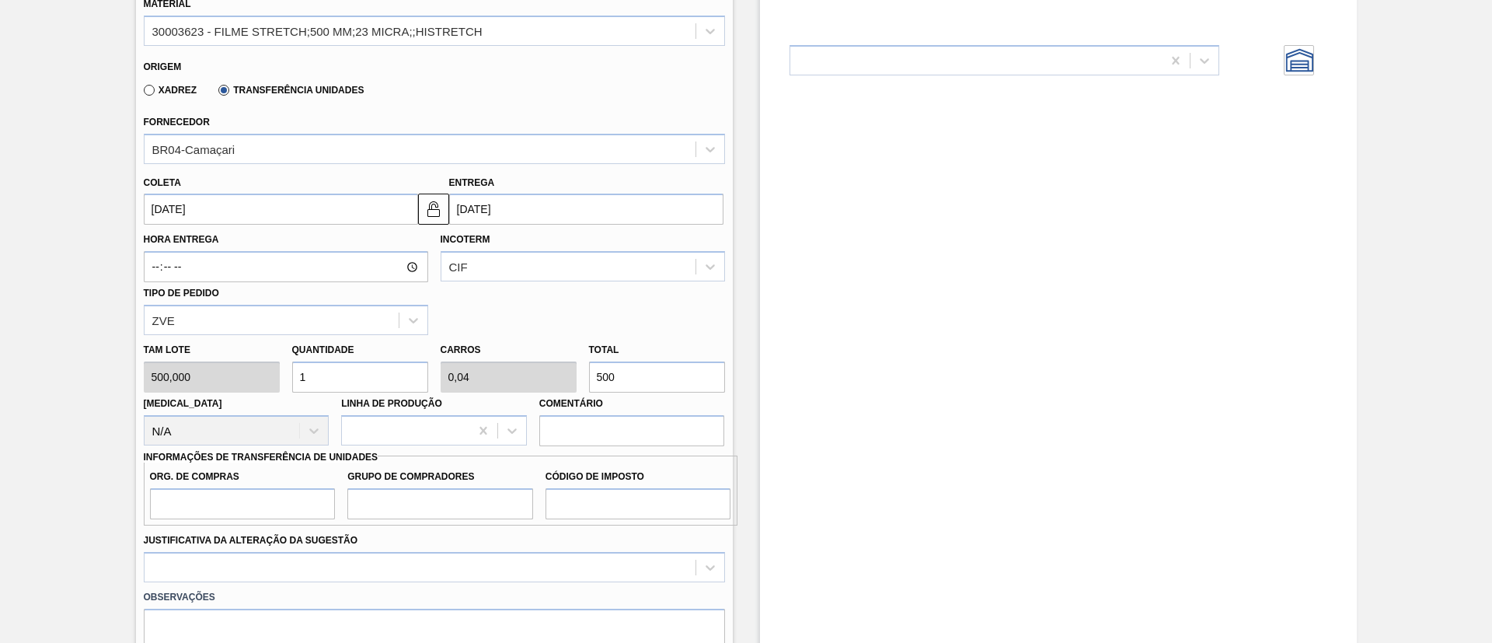
drag, startPoint x: 624, startPoint y: 374, endPoint x: 505, endPoint y: 353, distance: 120.8
click at [505, 353] on div "Tam lote 500,000 Quantidade 1 Carros 0,04 Total 500 Doca N/A Linha de Produção …" at bounding box center [435, 390] width 594 height 111
type input "0,004"
type input "0"
type input "2"
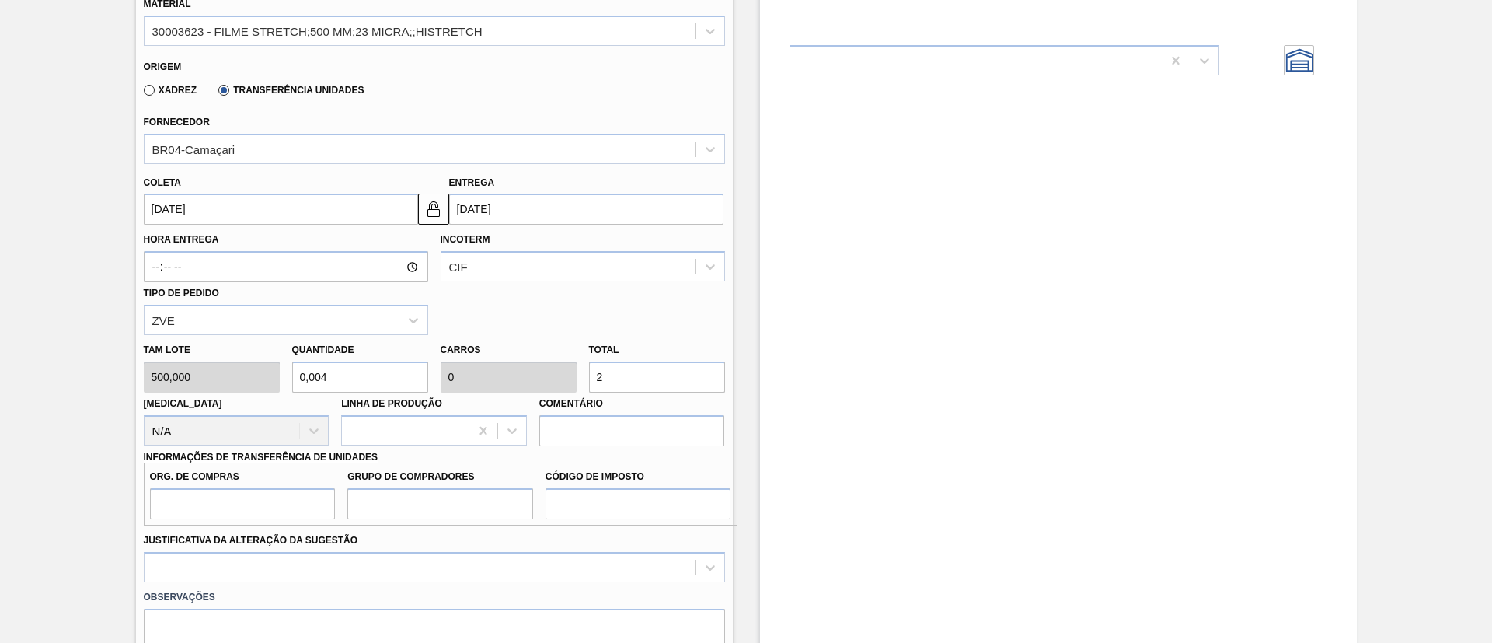
type input "0,04"
type input "0,002"
type input "20"
type input "0,4"
type input "0,016"
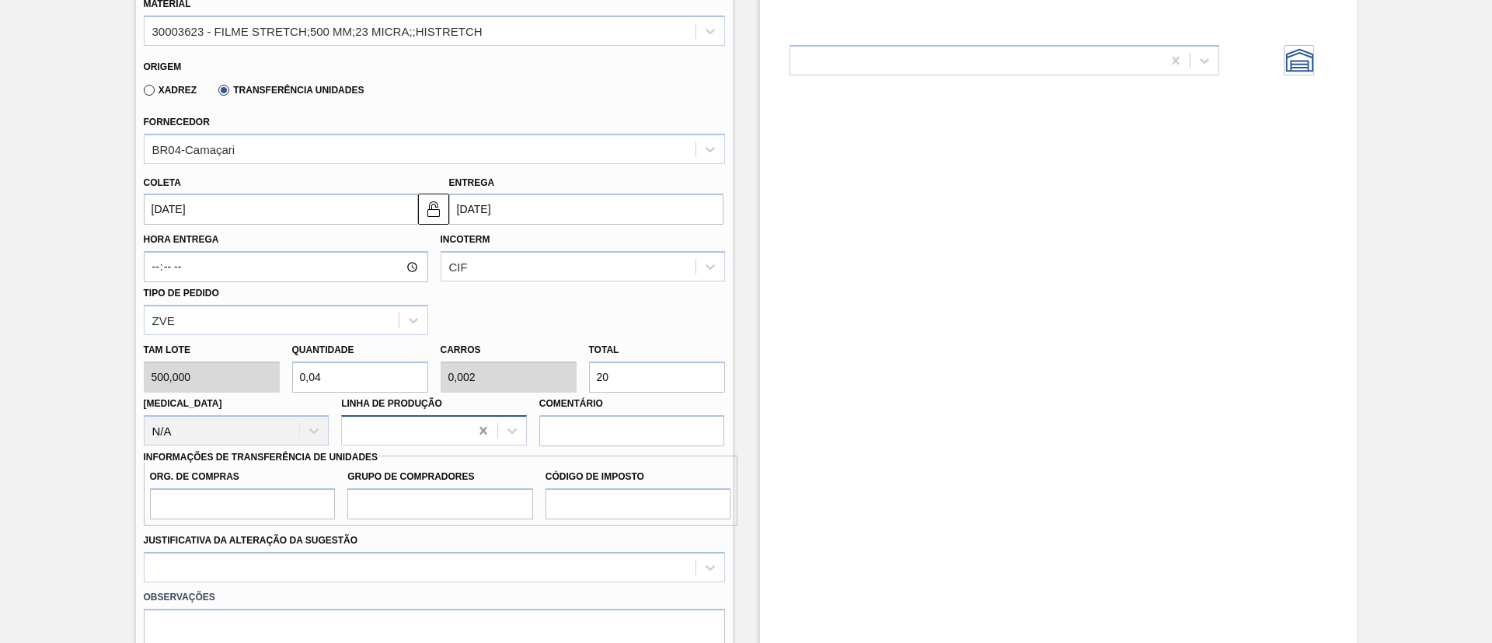
type input "200"
type input "4"
type input "0,16"
type input "2.000"
drag, startPoint x: 287, startPoint y: 512, endPoint x: 291, endPoint y: 519, distance: 8.0
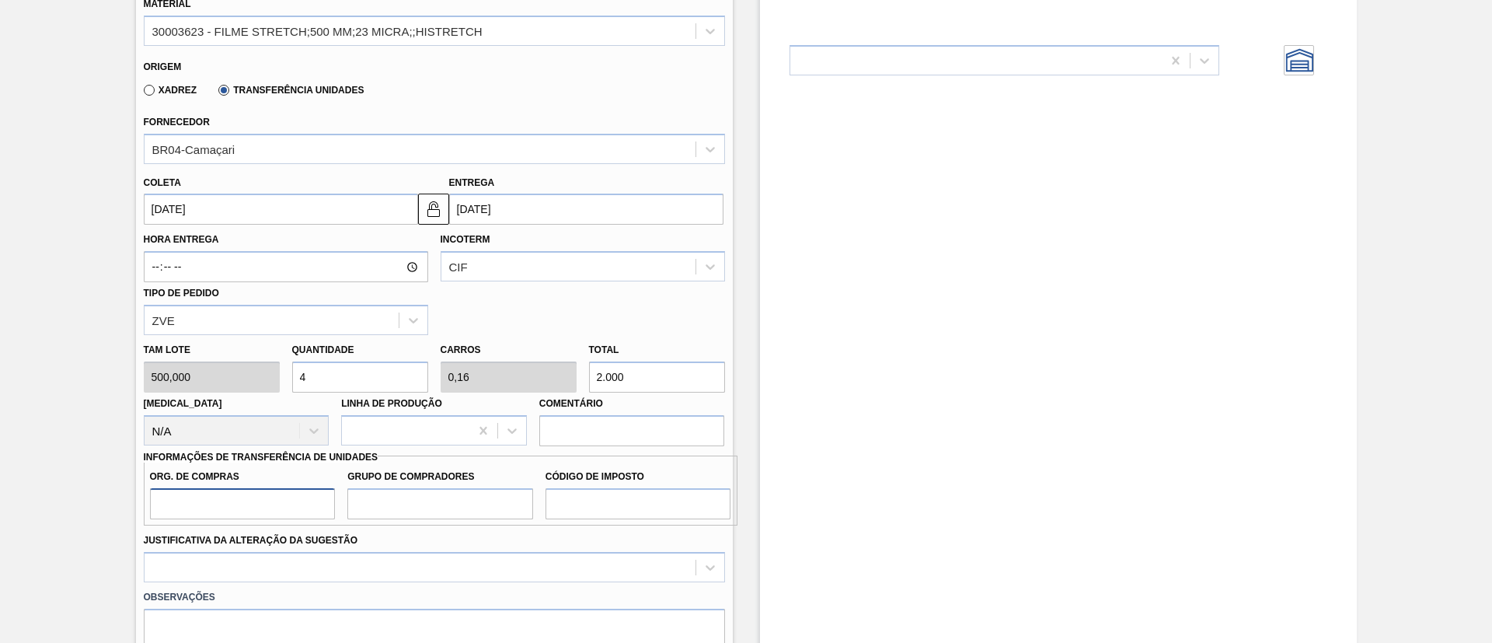
click at [287, 512] on input "Org. de Compras" at bounding box center [243, 503] width 186 height 31
type input "BR00"
click at [426, 507] on input "Grupo de Compradores" at bounding box center [440, 503] width 186 height 31
type input "A01"
click at [624, 493] on input "Código de Imposto" at bounding box center [638, 503] width 186 height 31
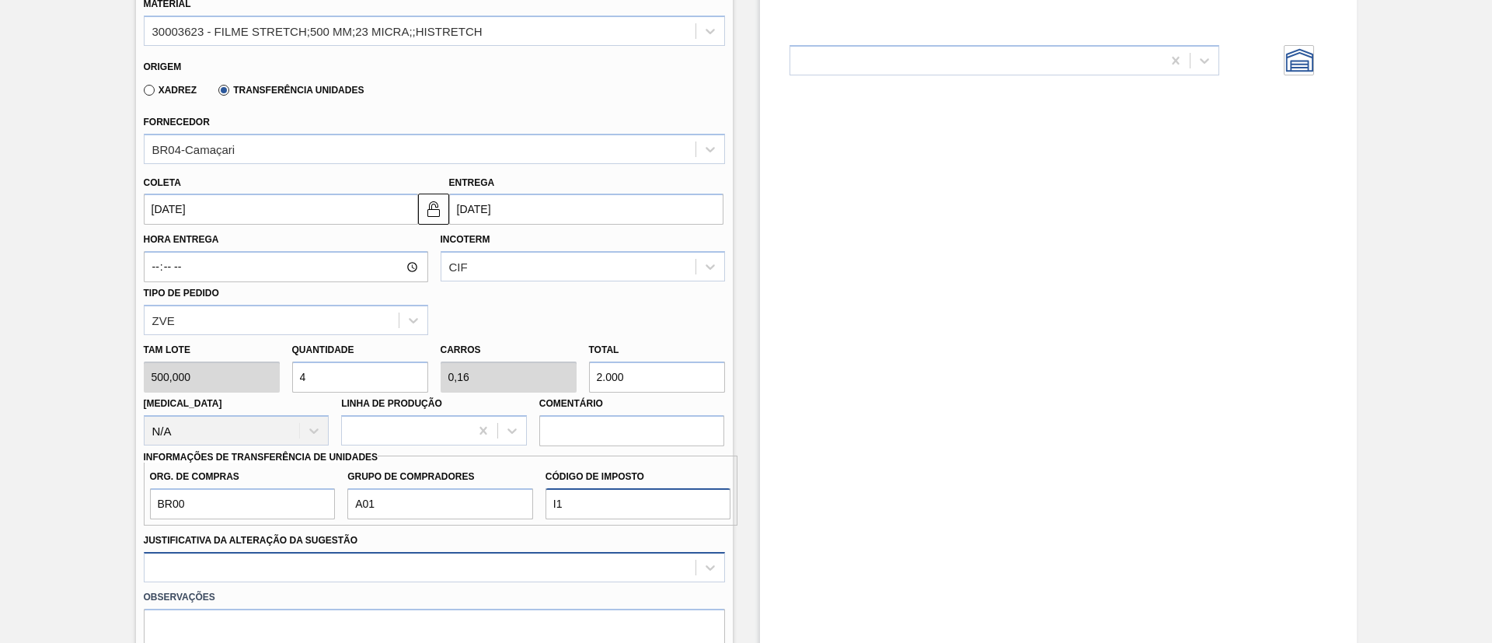
type input "I1"
click at [498, 574] on div "option Outro focused, 6 of 18. 18 results available. Use Up and Down to choose …" at bounding box center [434, 567] width 581 height 30
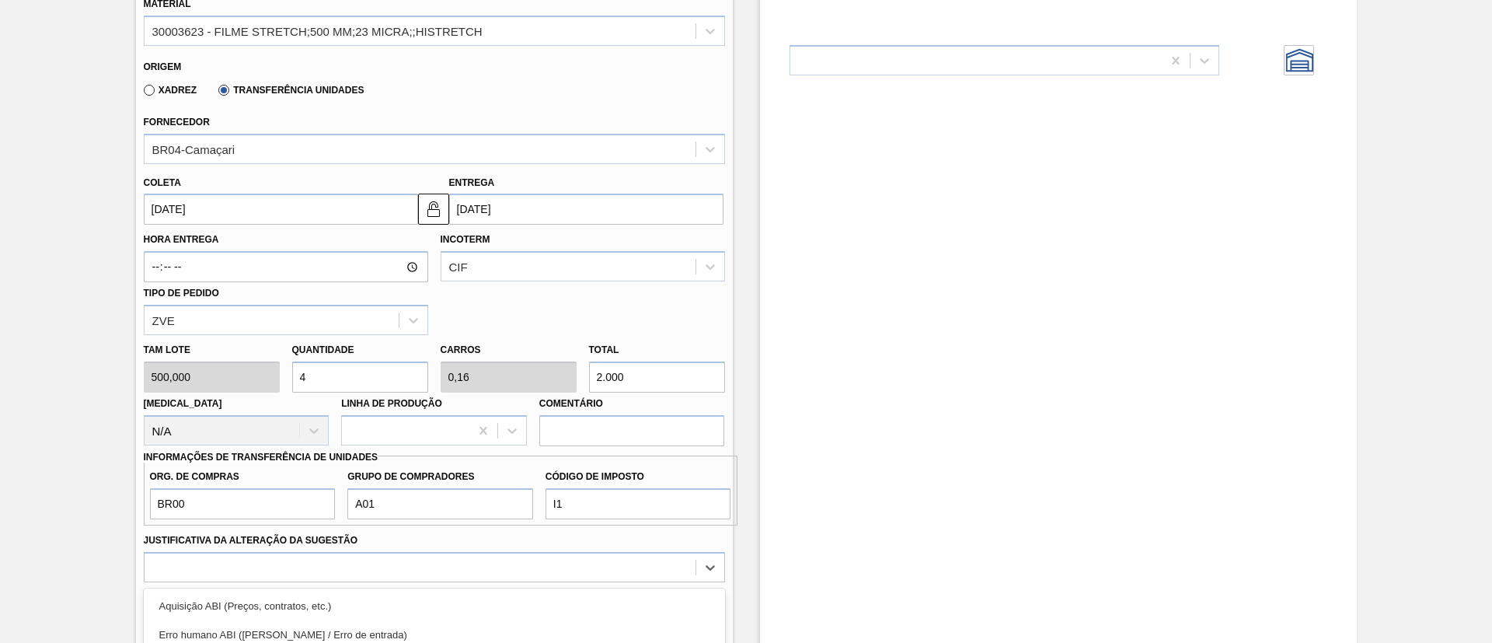
scroll to position [639, 0]
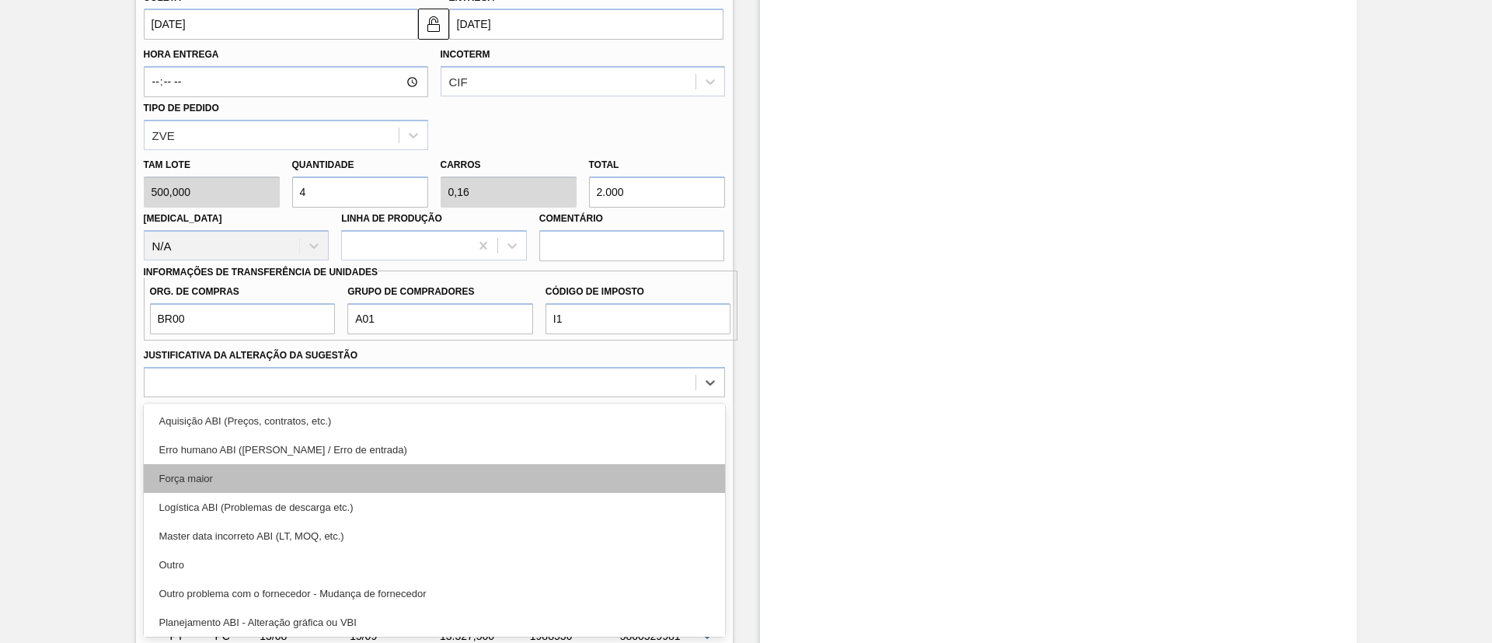
click at [326, 475] on div "Força maior" at bounding box center [434, 478] width 581 height 29
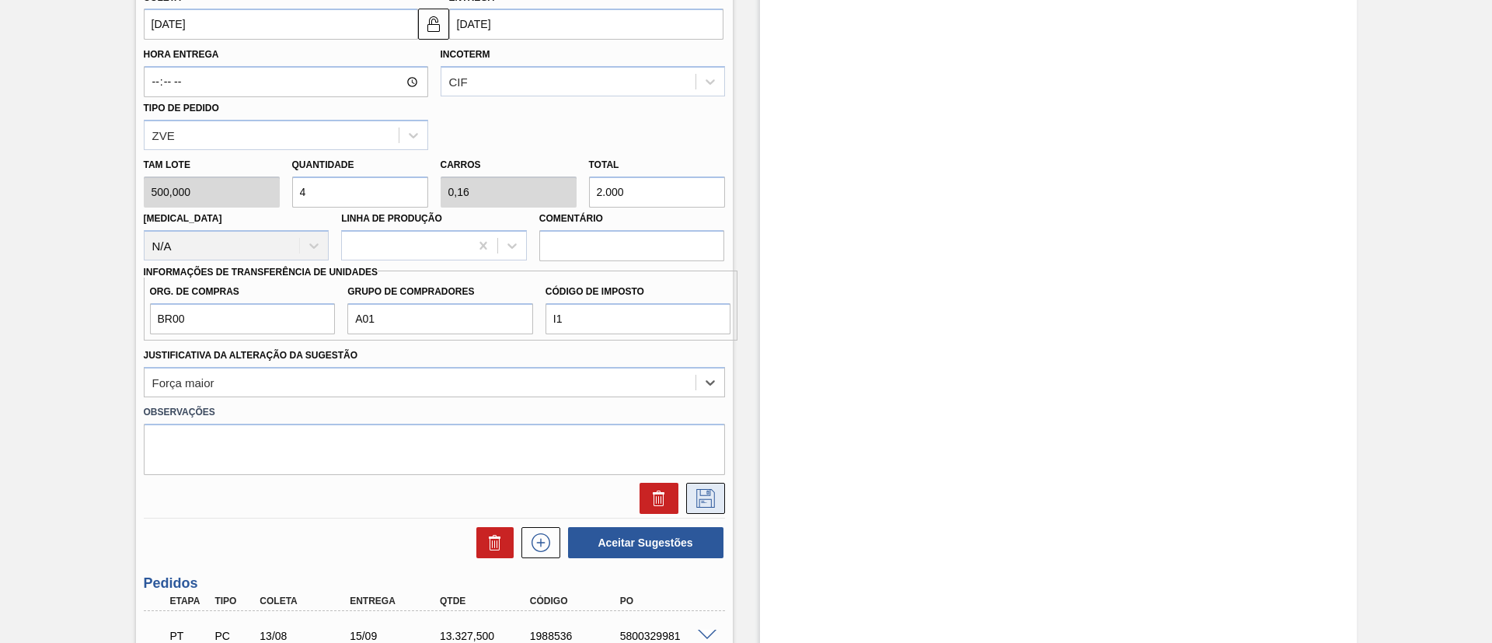
click at [705, 491] on icon at bounding box center [705, 498] width 25 height 19
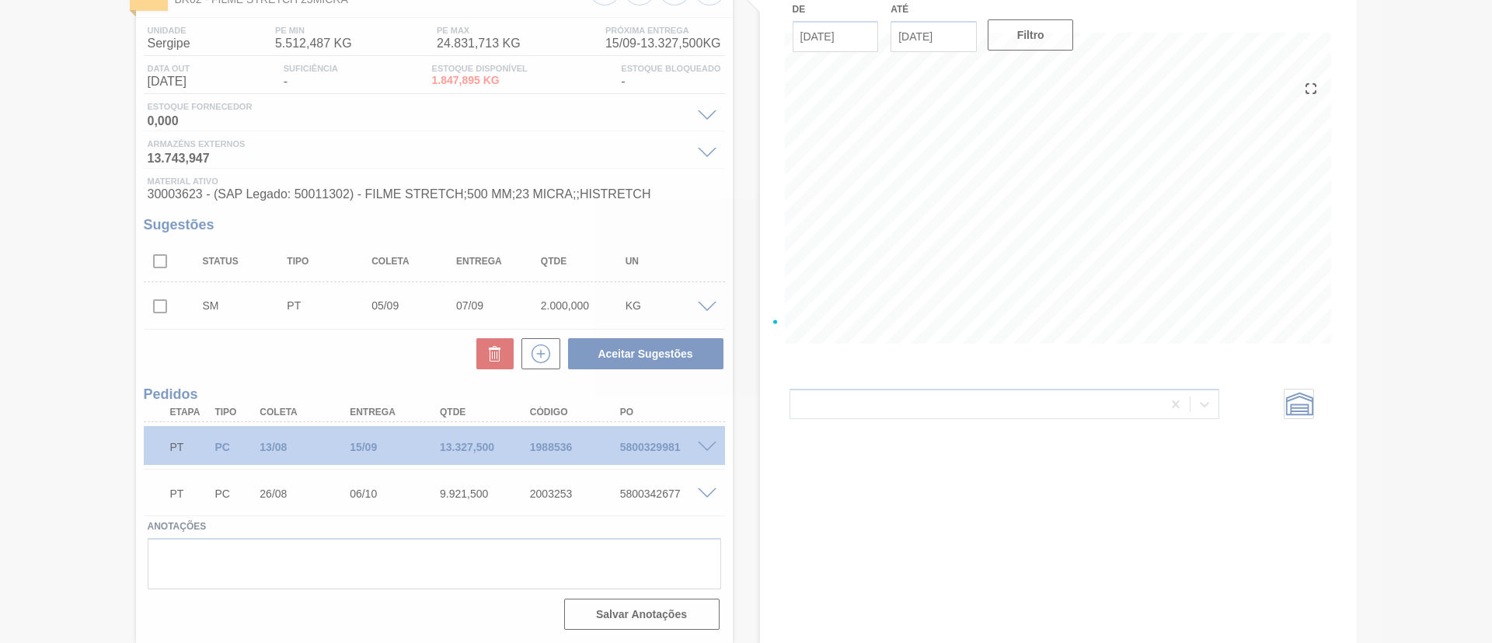
scroll to position [111, 0]
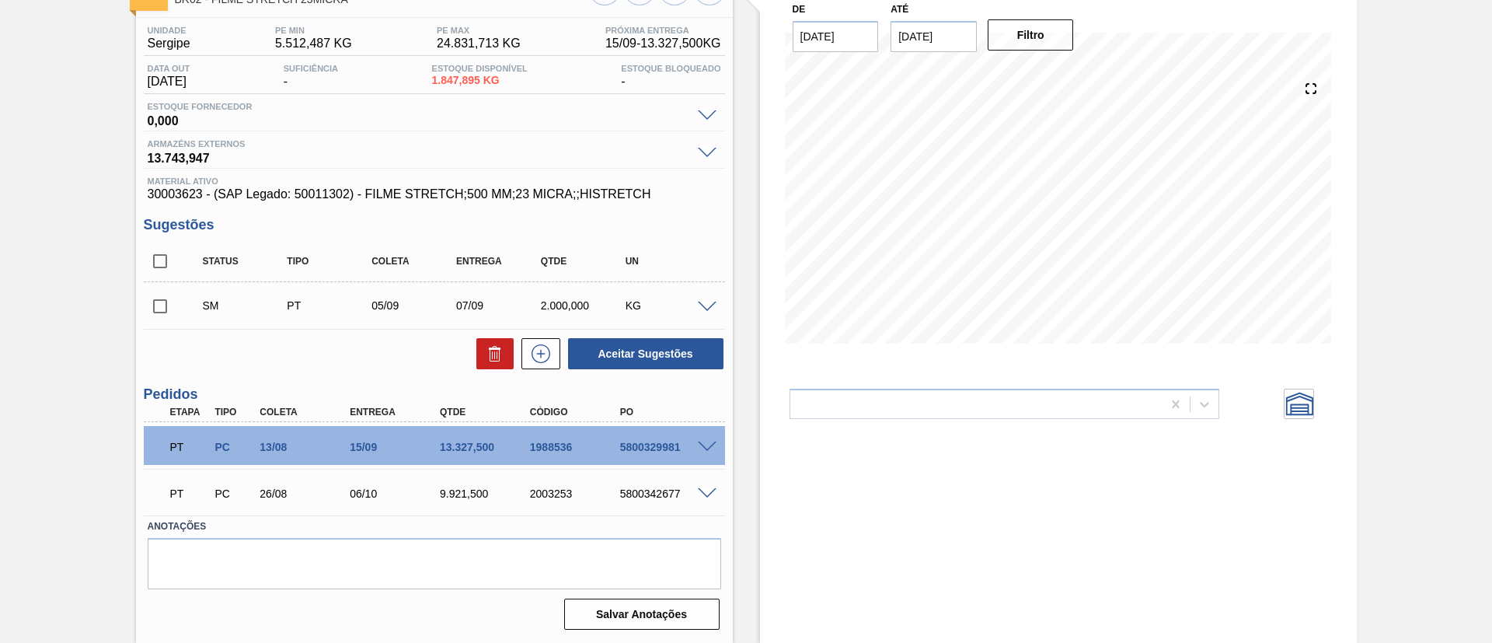
click at [158, 301] on input "checkbox" at bounding box center [160, 306] width 33 height 33
click at [615, 346] on button "Aceitar Sugestões" at bounding box center [645, 353] width 155 height 31
checkbox input "false"
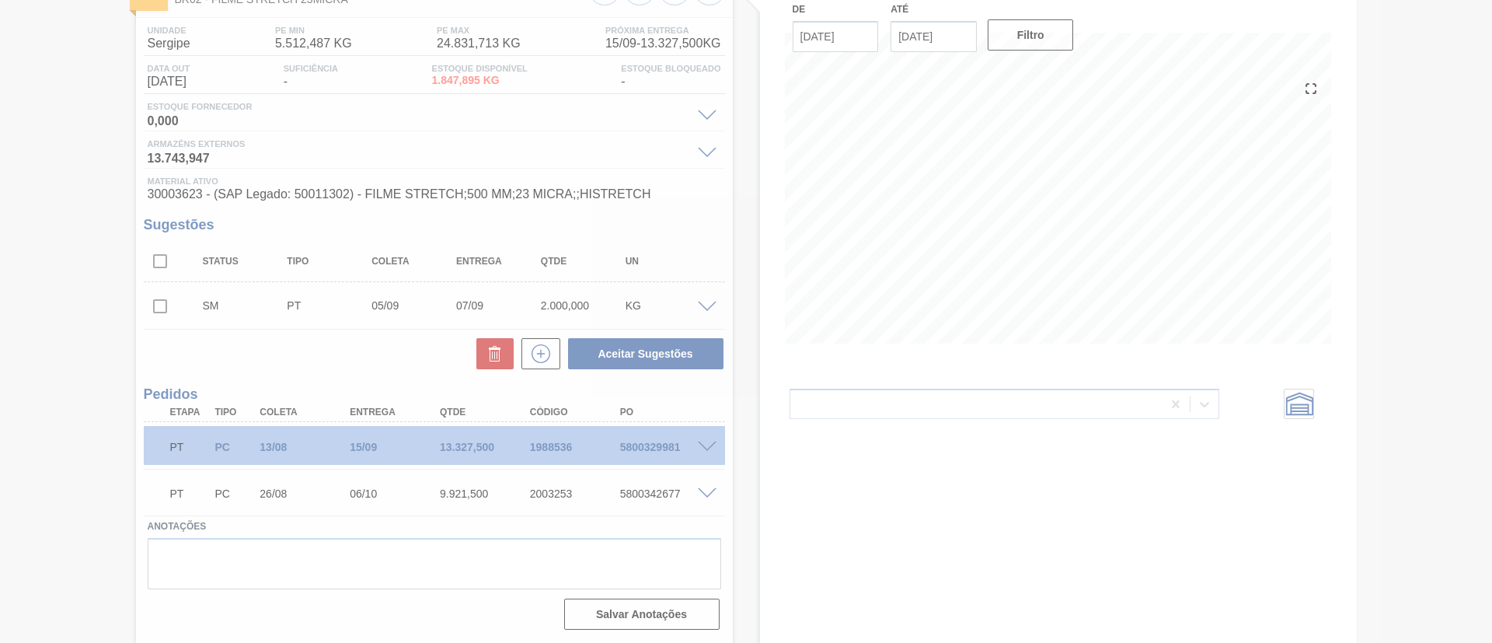
scroll to position [93, 0]
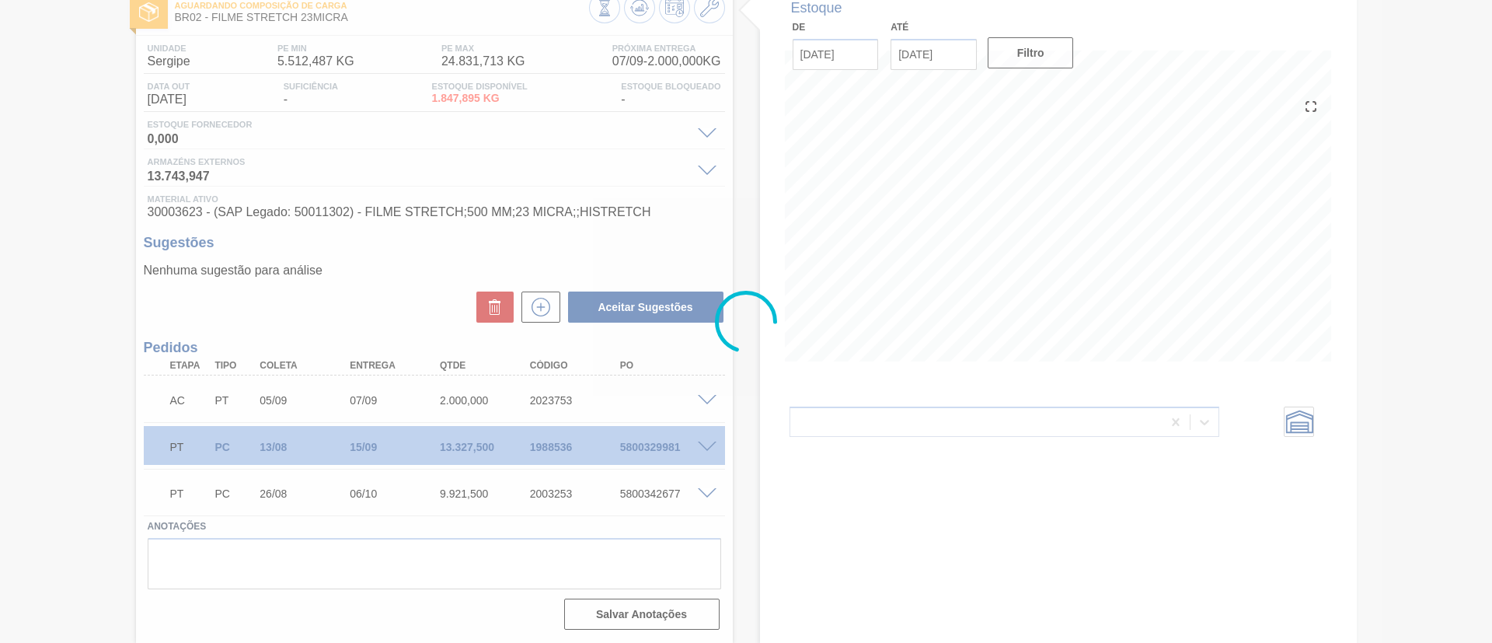
click at [709, 403] on div at bounding box center [746, 321] width 1492 height 643
click at [705, 401] on div at bounding box center [746, 321] width 1492 height 643
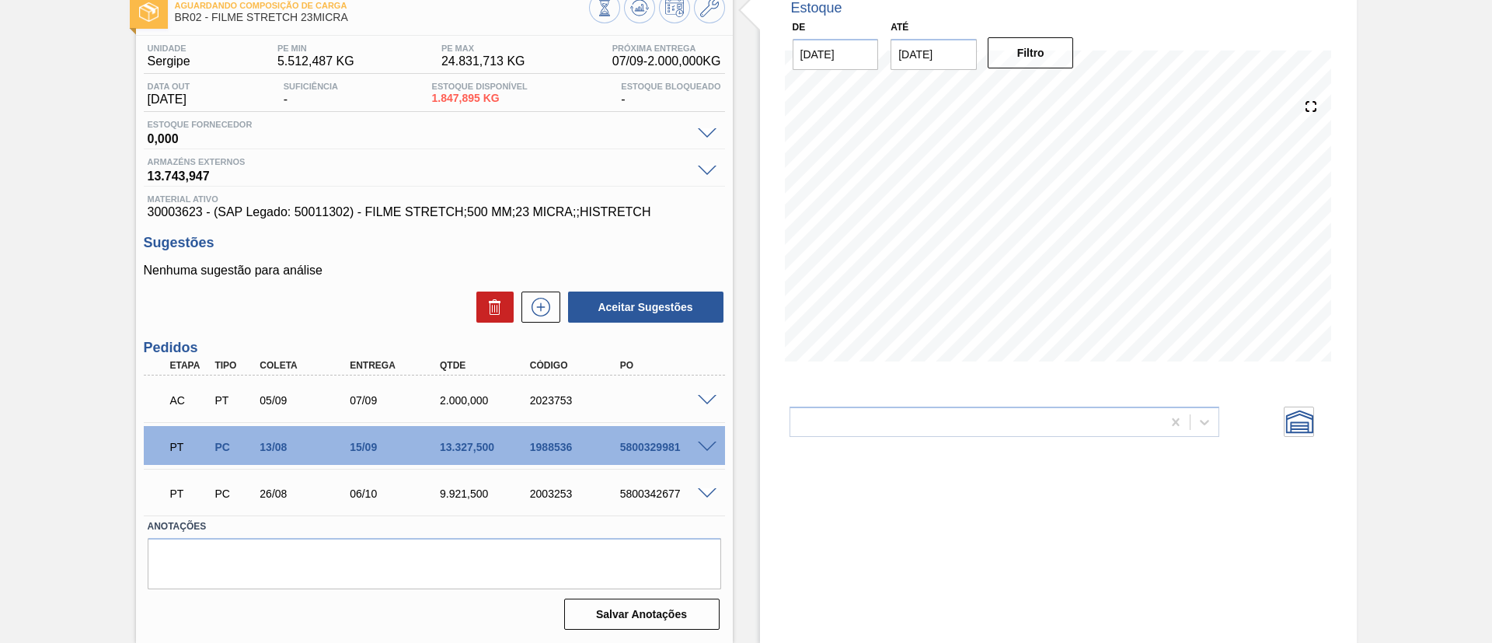
click at [705, 401] on span at bounding box center [707, 401] width 19 height 12
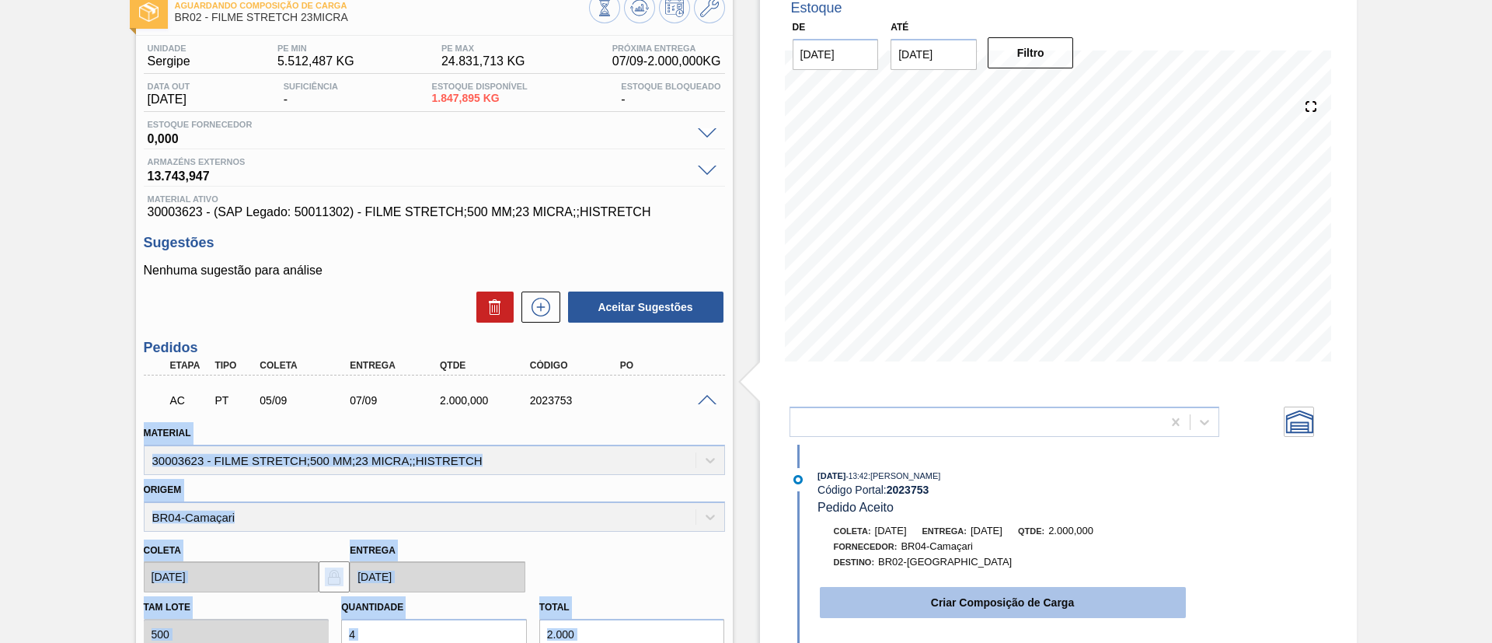
click at [953, 593] on button "Criar Composição de Carga" at bounding box center [1003, 602] width 366 height 31
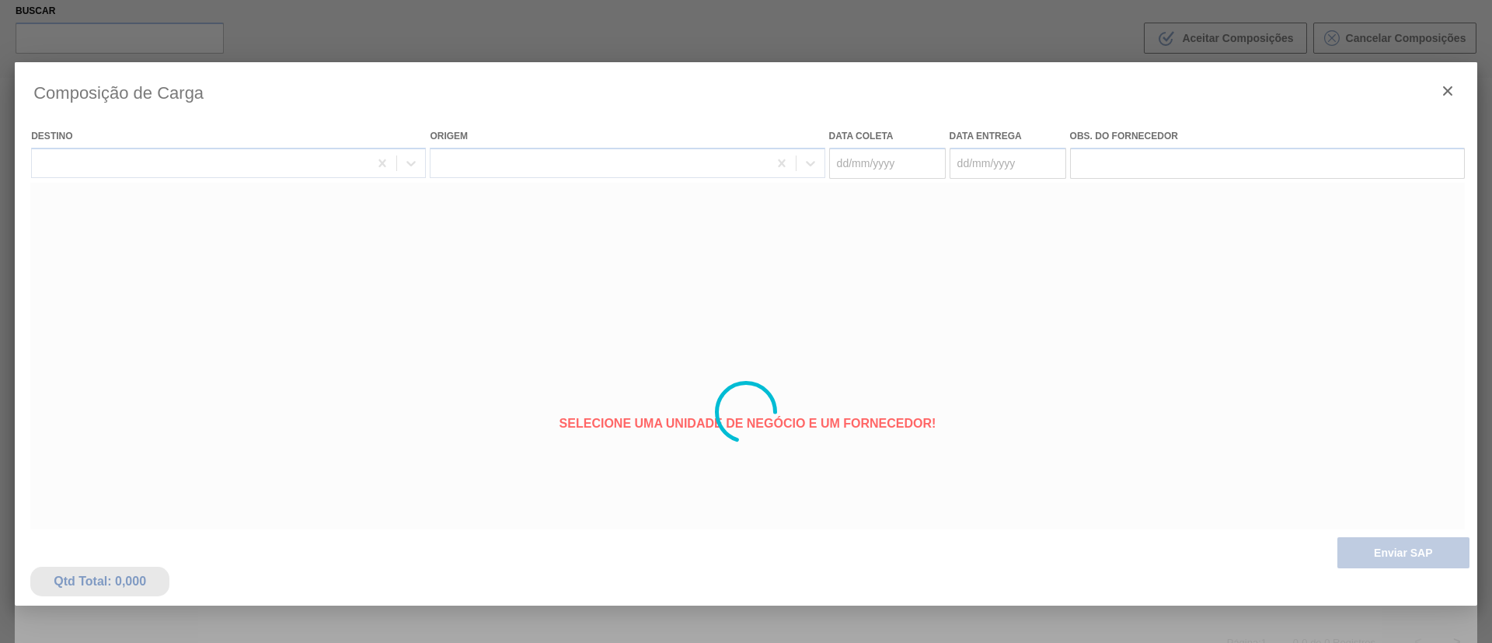
type coleta "05/09/2025"
type entrega "07/09/2025"
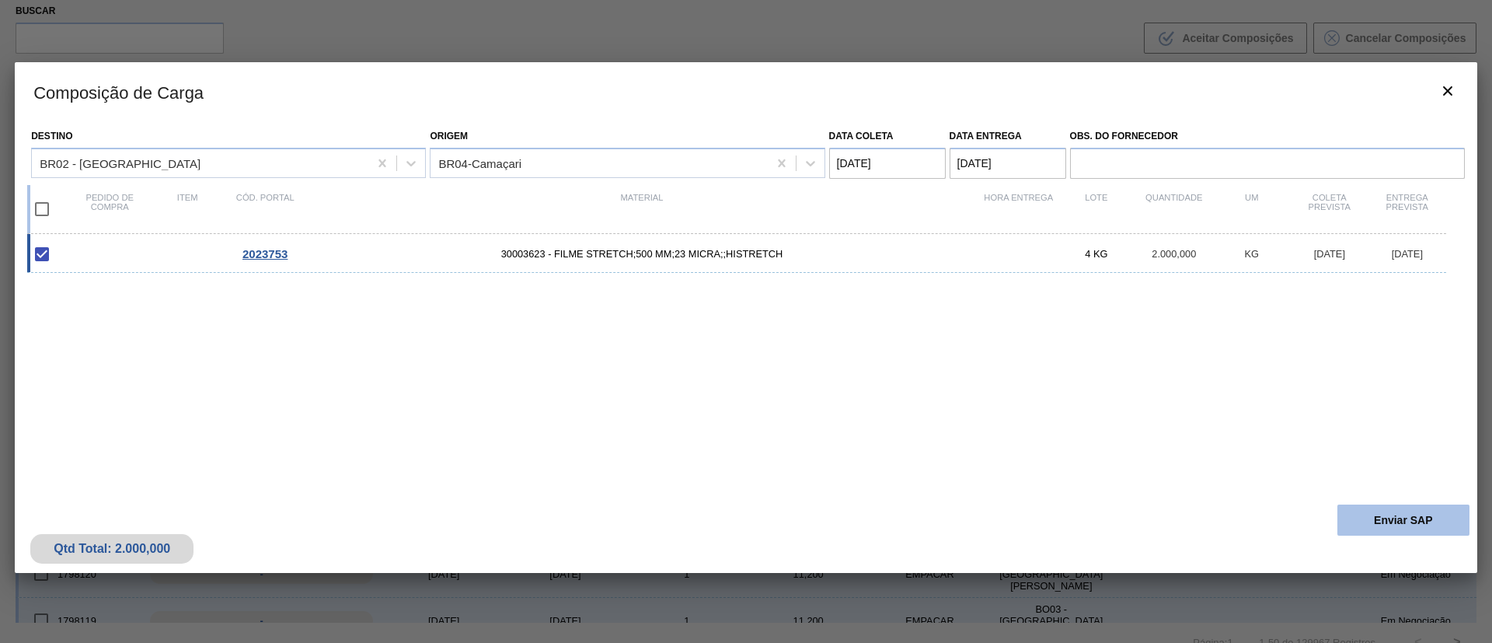
click at [1406, 513] on button "Enviar SAP" at bounding box center [1403, 519] width 132 height 31
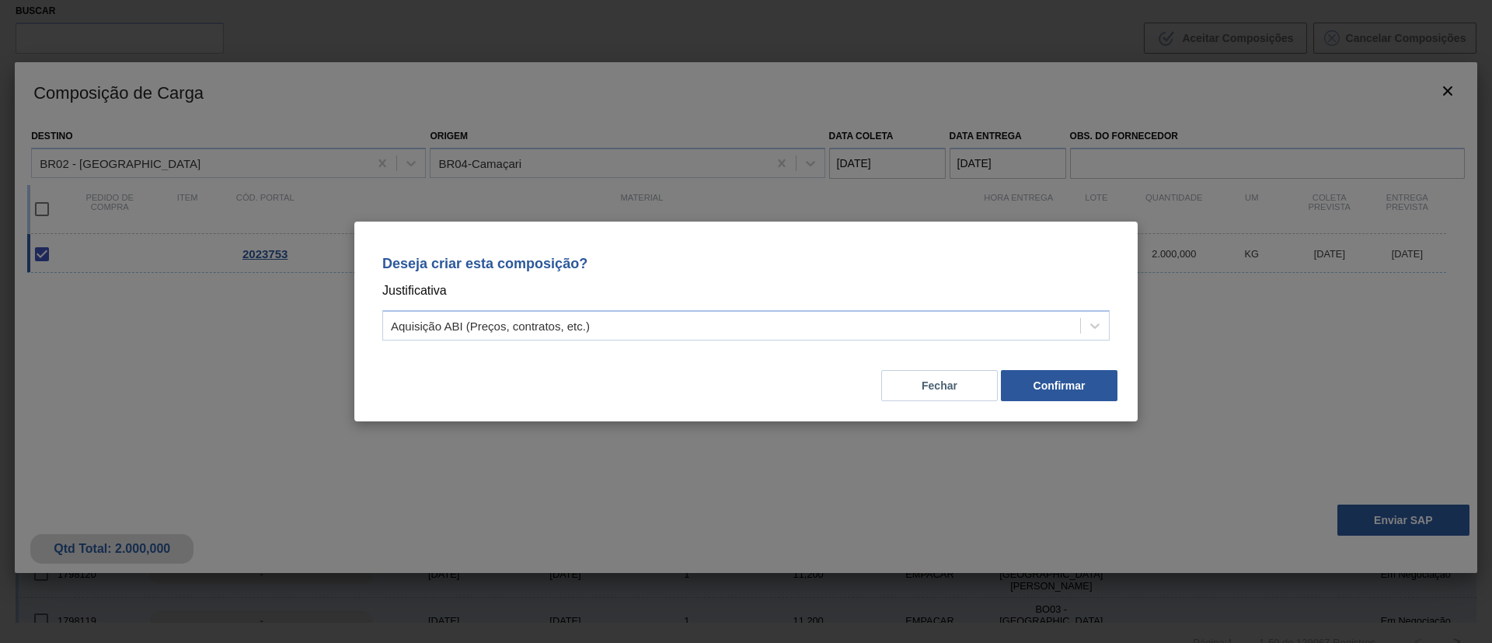
click at [956, 337] on div "Aquisição ABI (Preços, contratos, etc.)" at bounding box center [745, 325] width 727 height 30
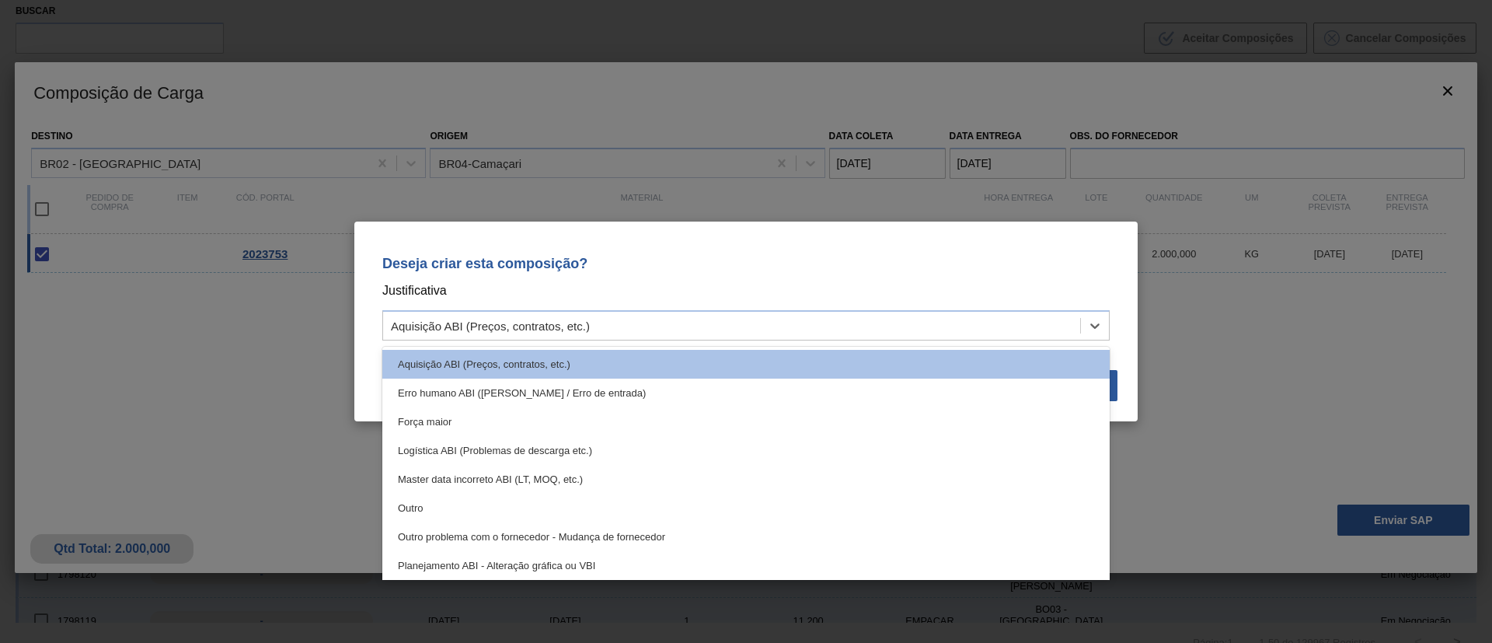
drag, startPoint x: 576, startPoint y: 420, endPoint x: 593, endPoint y: 420, distance: 16.3
click at [578, 420] on div "Força maior" at bounding box center [745, 421] width 727 height 29
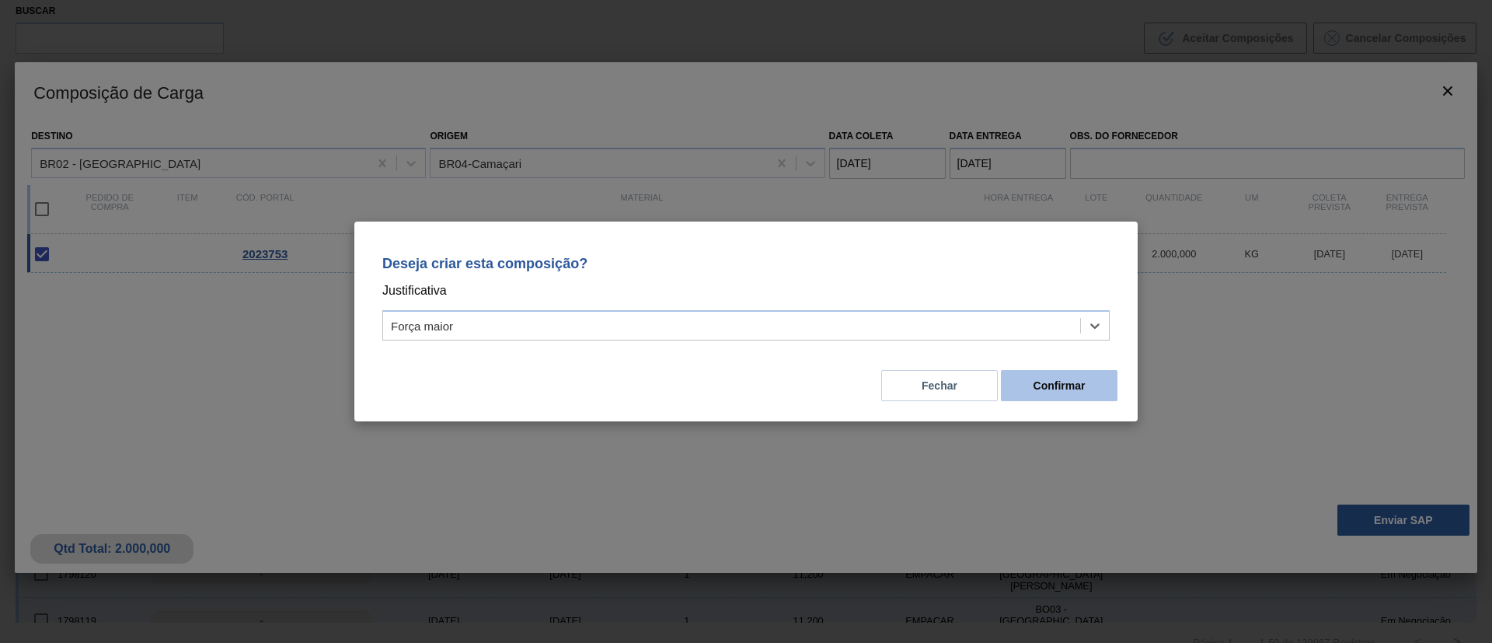
click at [1075, 388] on button "Confirmar" at bounding box center [1059, 385] width 117 height 31
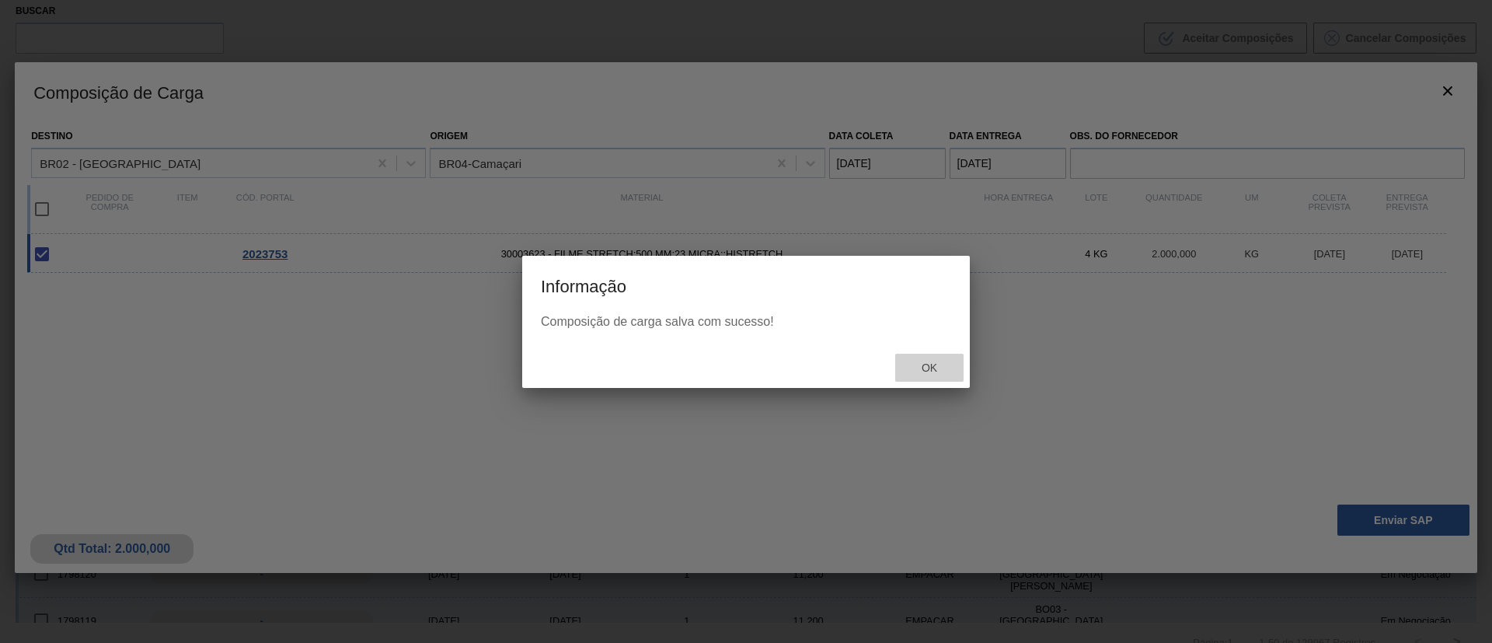
click at [916, 354] on div "Ok" at bounding box center [929, 368] width 68 height 29
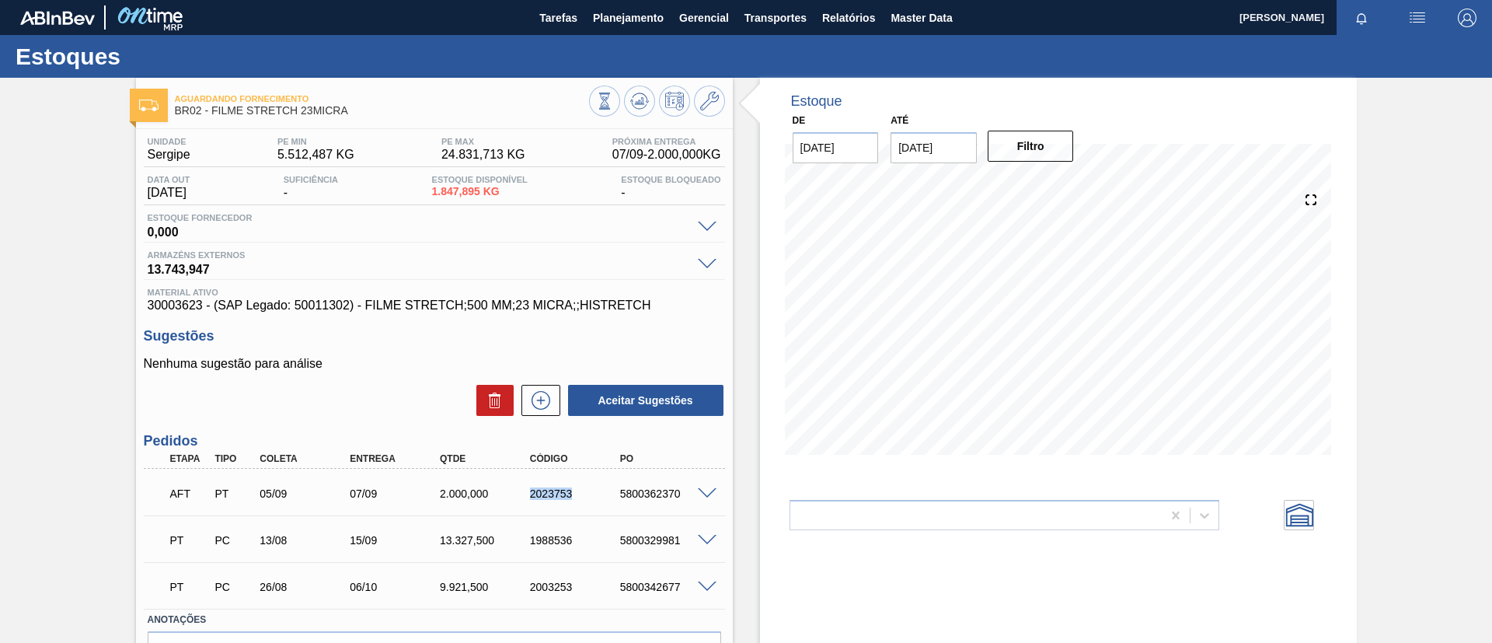
drag, startPoint x: 571, startPoint y: 497, endPoint x: 582, endPoint y: 500, distance: 11.1
click at [582, 500] on div "AFT PT 05/09 07/09 2.000,000 2023753 5800362370" at bounding box center [430, 491] width 540 height 31
drag, startPoint x: 600, startPoint y: 498, endPoint x: 705, endPoint y: 507, distance: 106.0
click at [705, 507] on div "AFT PT 05/09 07/09 2.000,000 2023753 5800362370" at bounding box center [434, 491] width 581 height 39
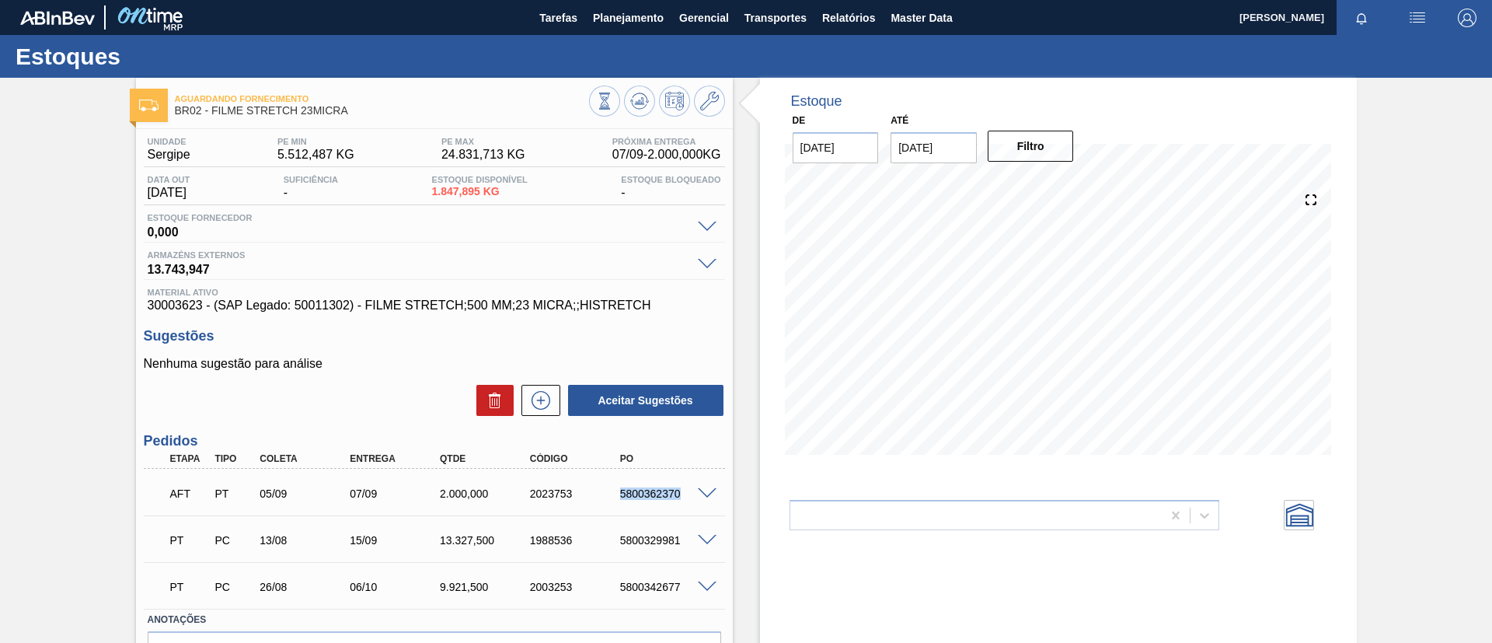
copy div "5800362370"
click at [624, 10] on span "Planejamento" at bounding box center [628, 18] width 71 height 19
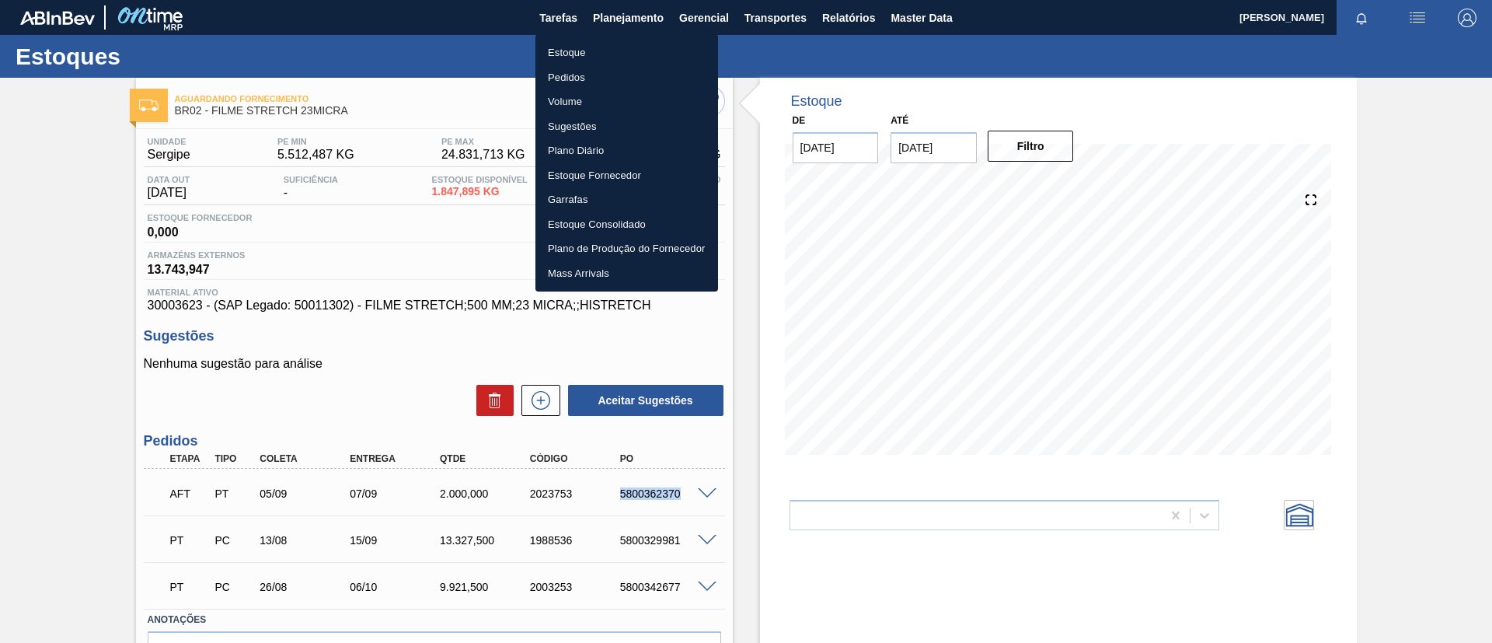
click at [629, 41] on li "Estoque" at bounding box center [626, 52] width 183 height 25
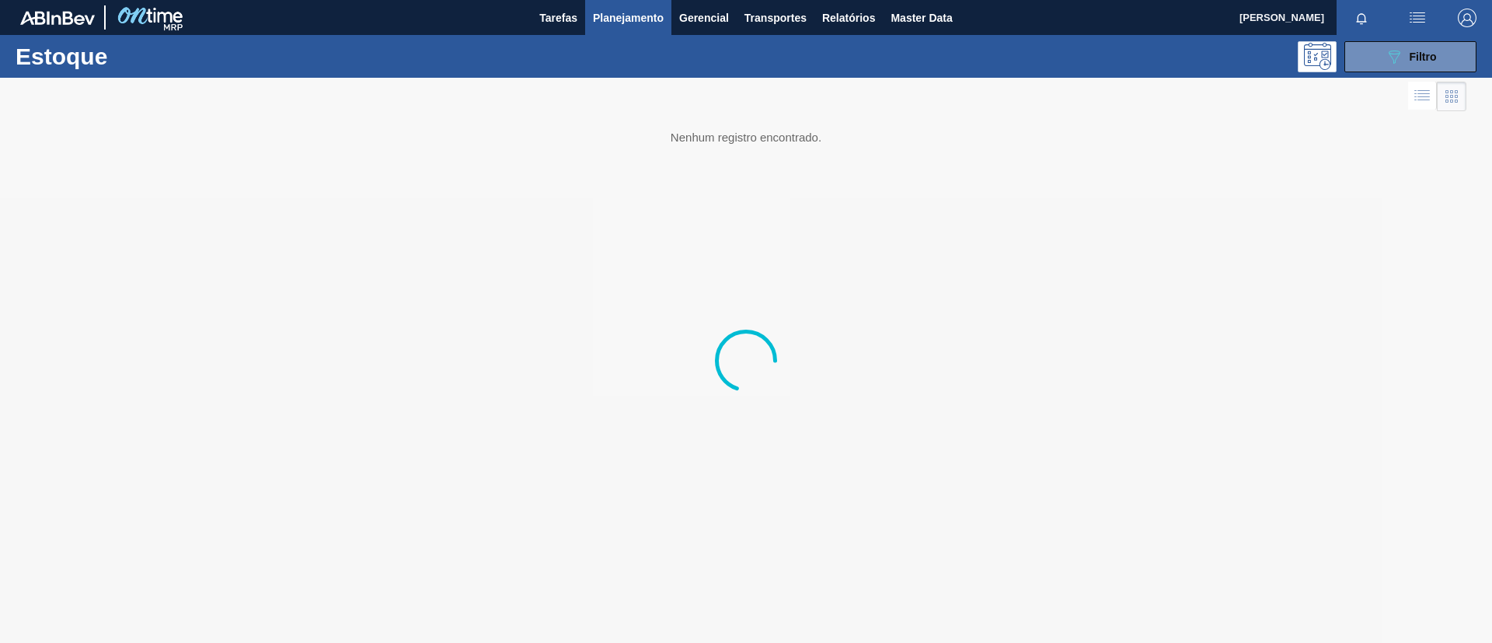
drag, startPoint x: 1419, startPoint y: 53, endPoint x: 1375, endPoint y: 115, distance: 75.9
click at [1419, 52] on span "Filtro" at bounding box center [1422, 57] width 27 height 12
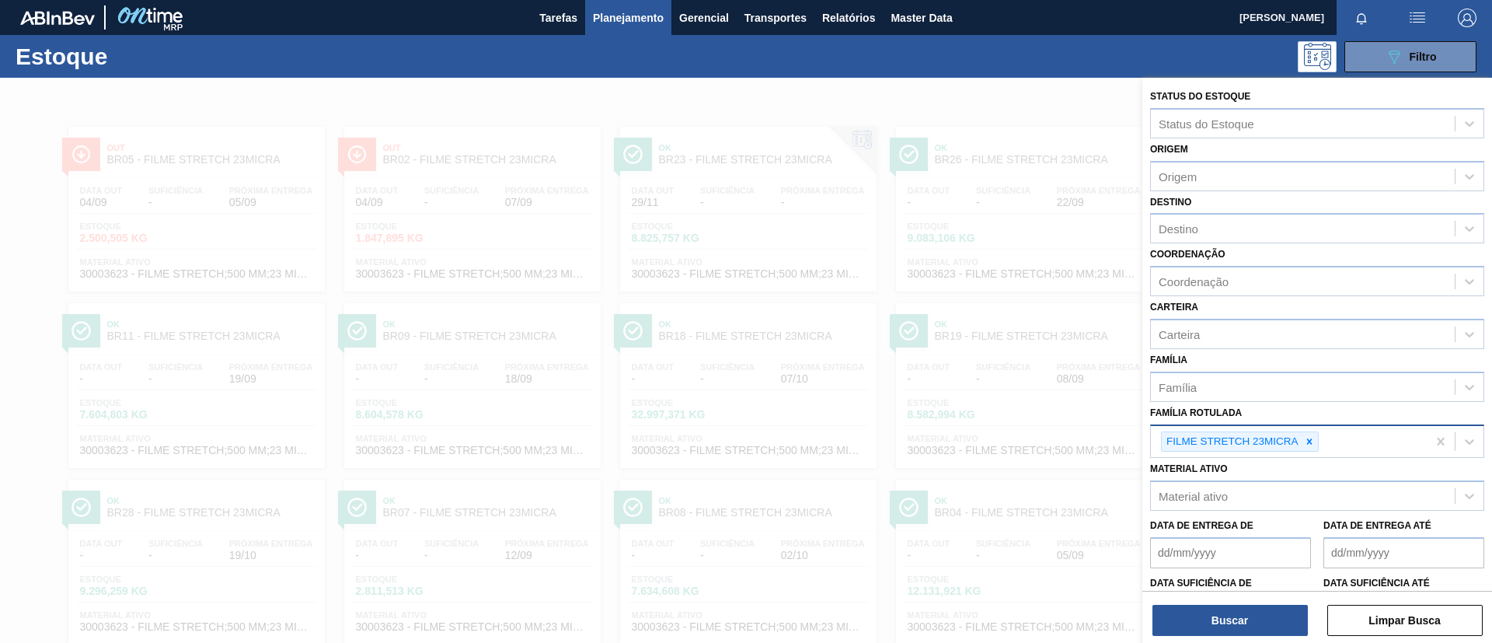
click at [1322, 445] on Rotulada "Família Rotulada" at bounding box center [1323, 441] width 2 height 13
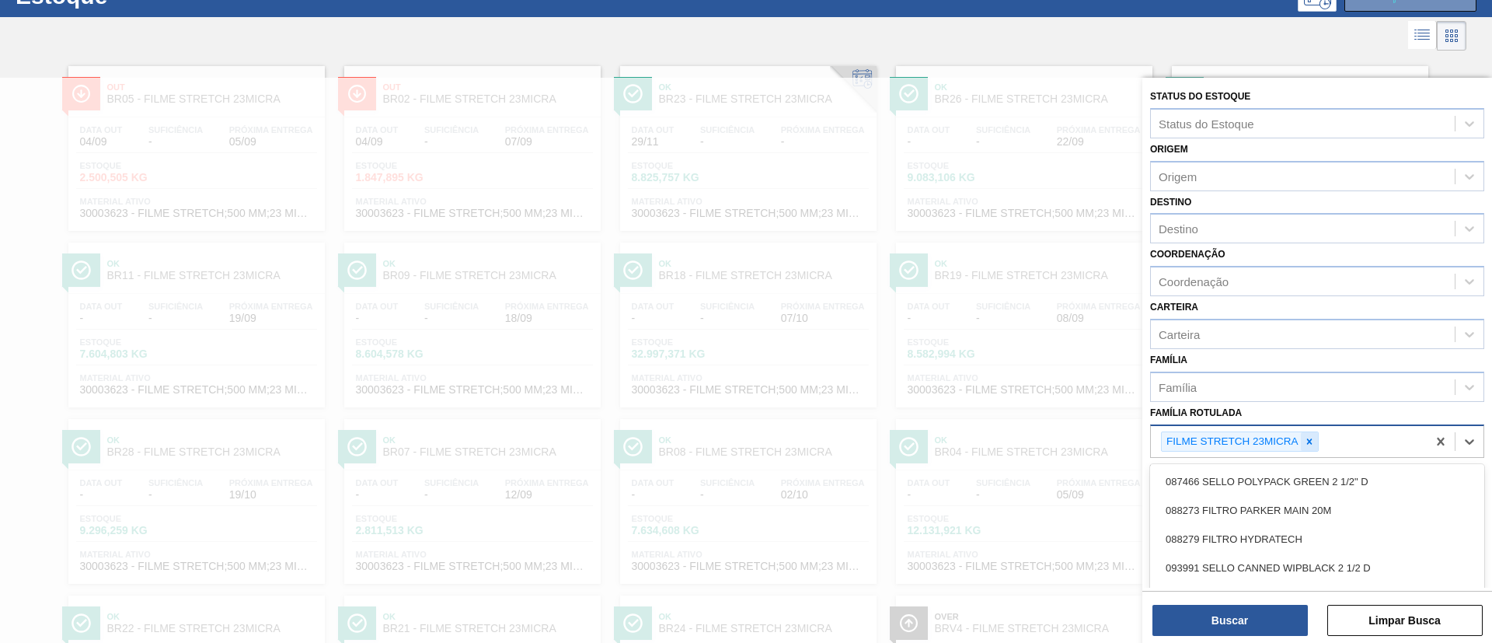
scroll to position [61, 0]
click at [1315, 442] on div at bounding box center [1309, 441] width 17 height 19
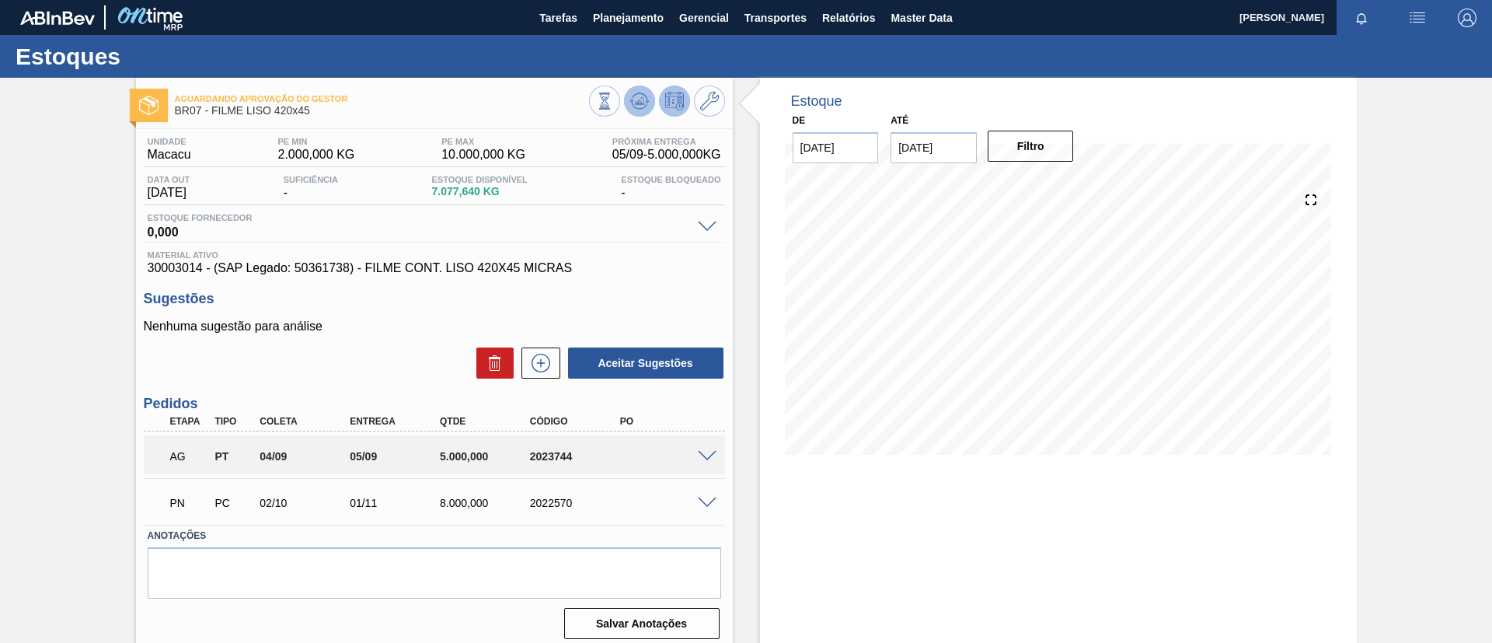
click at [632, 100] on icon at bounding box center [639, 101] width 19 height 19
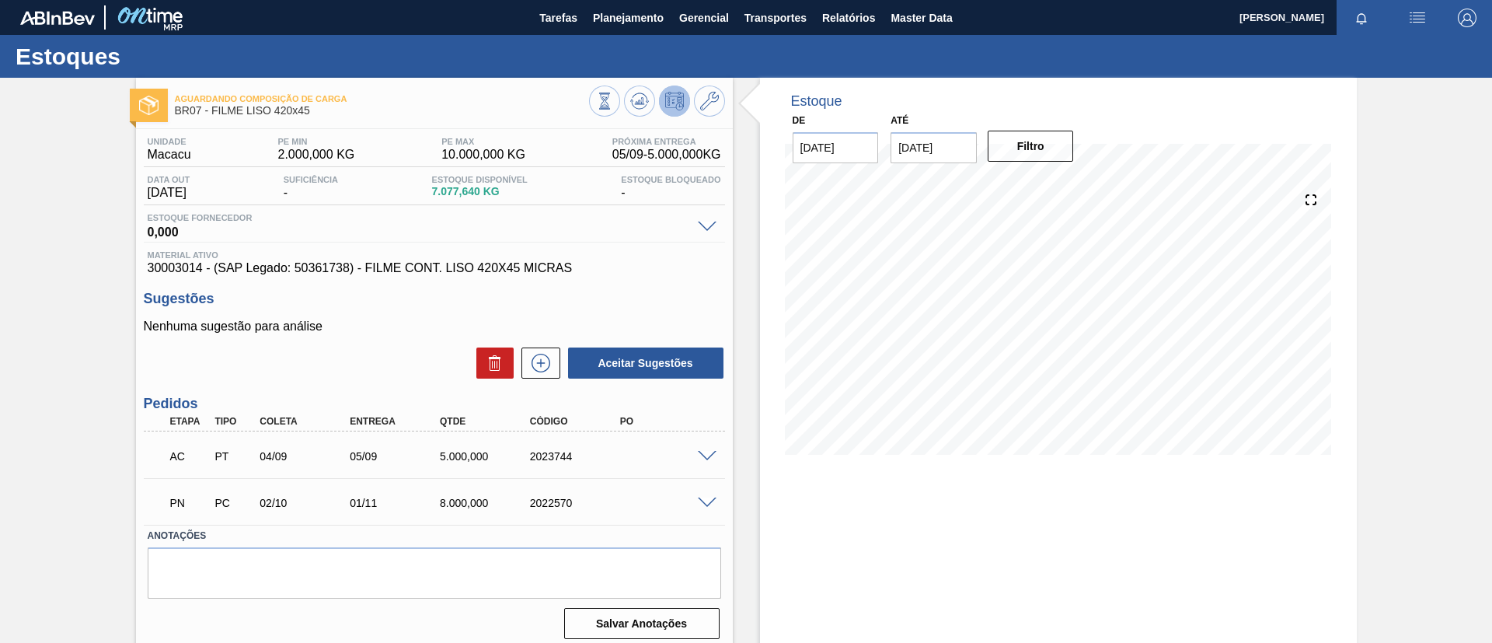
click at [708, 456] on span at bounding box center [707, 457] width 19 height 12
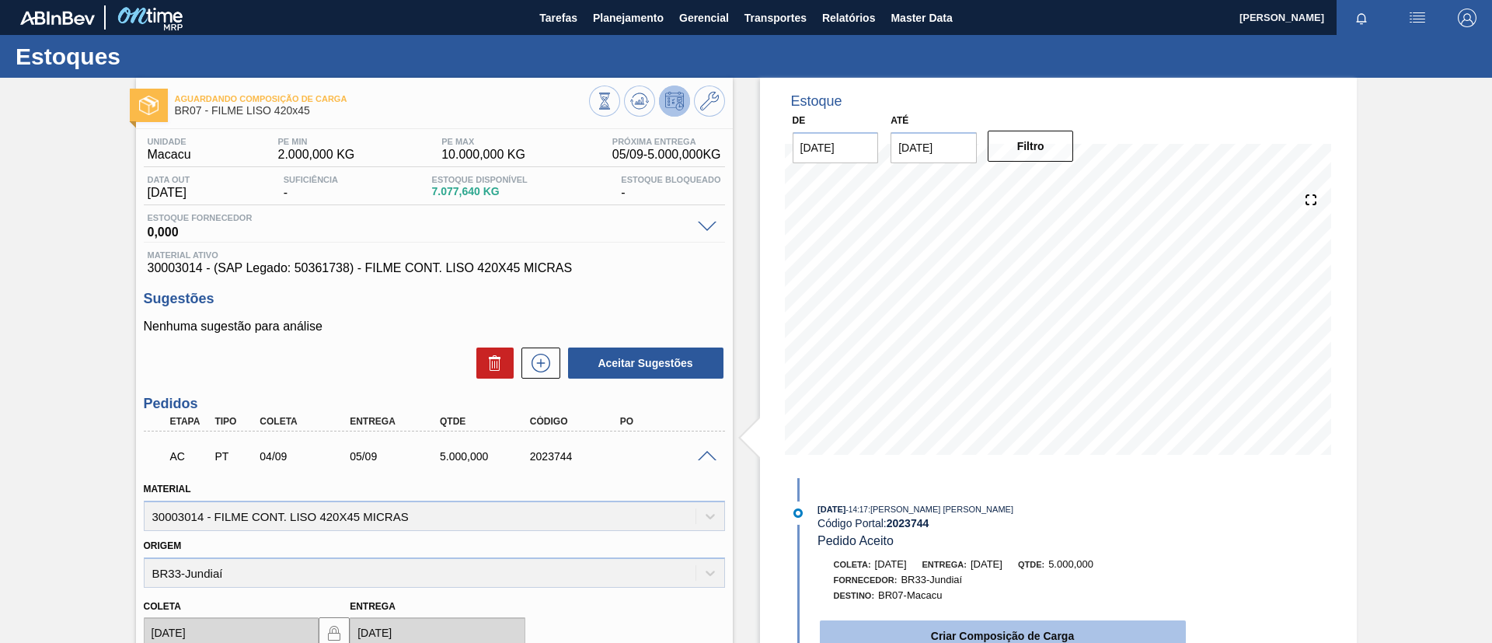
click at [1036, 625] on button "Criar Composição de Carga" at bounding box center [1003, 635] width 366 height 31
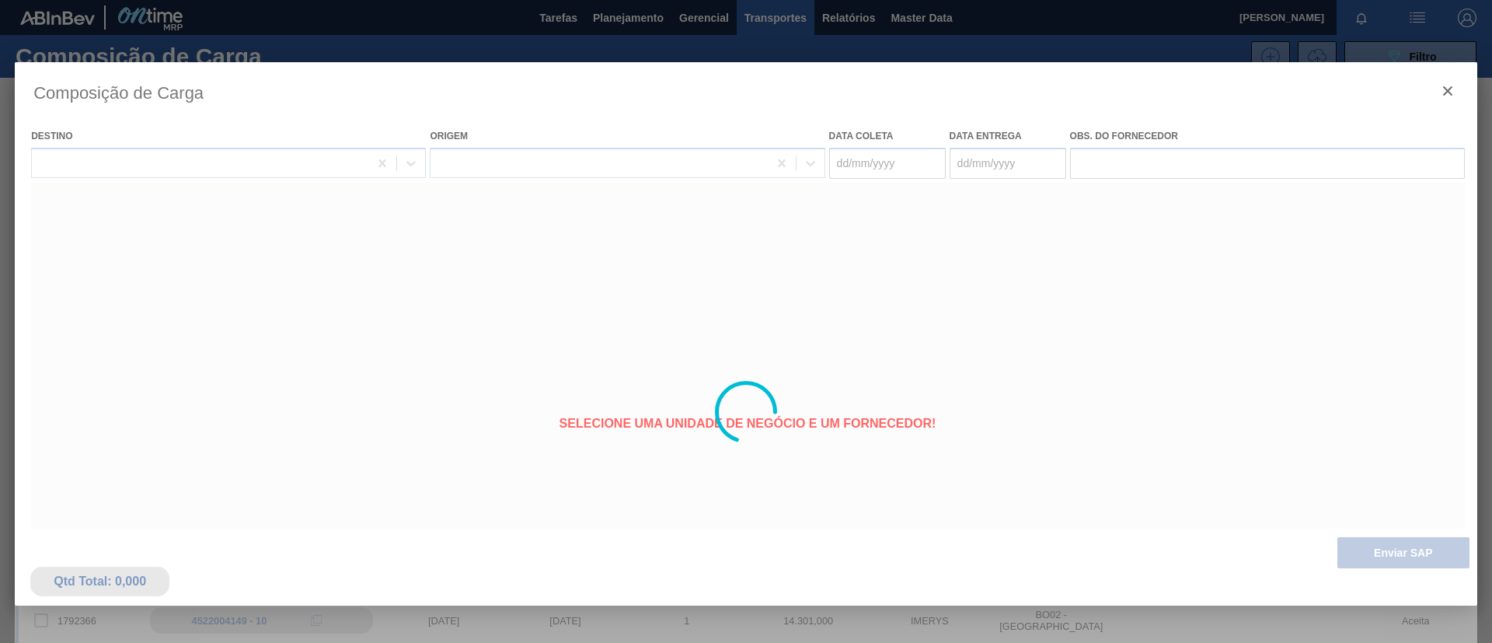
type coleta "[DATE]"
type entrega "05/09/2025"
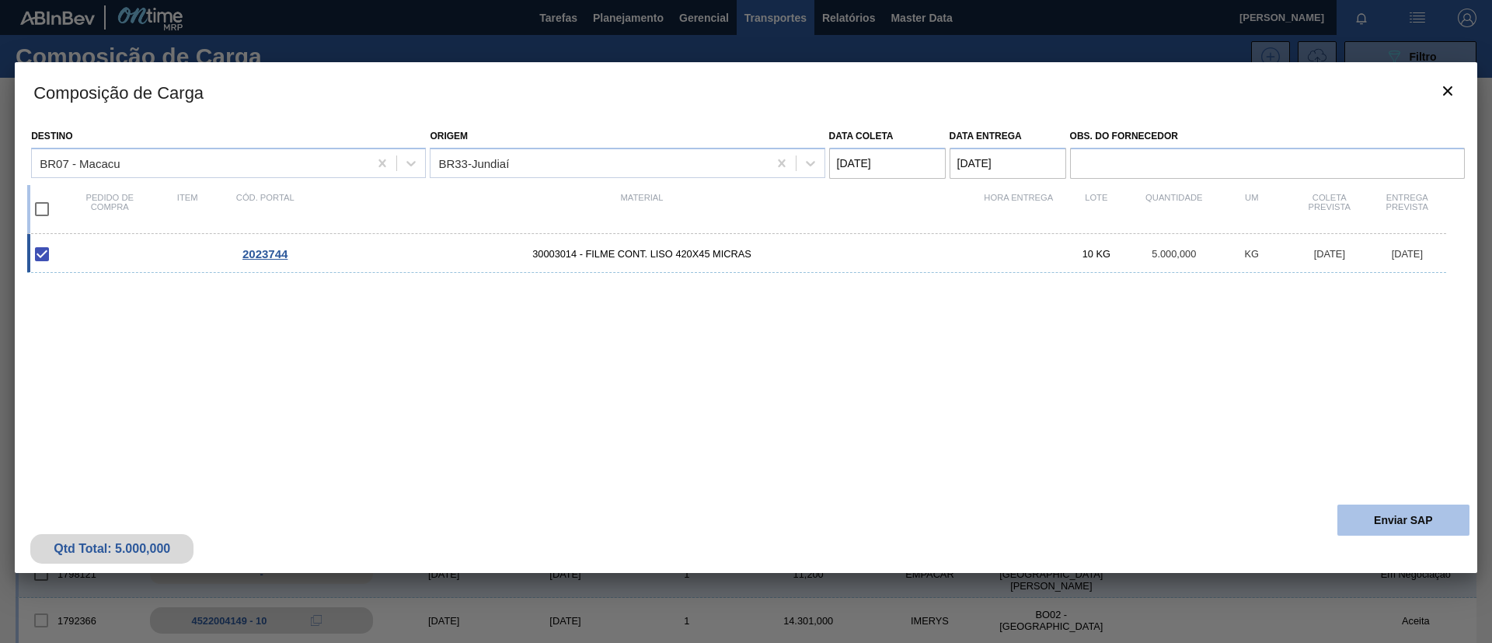
click at [1406, 532] on button "Enviar SAP" at bounding box center [1403, 519] width 132 height 31
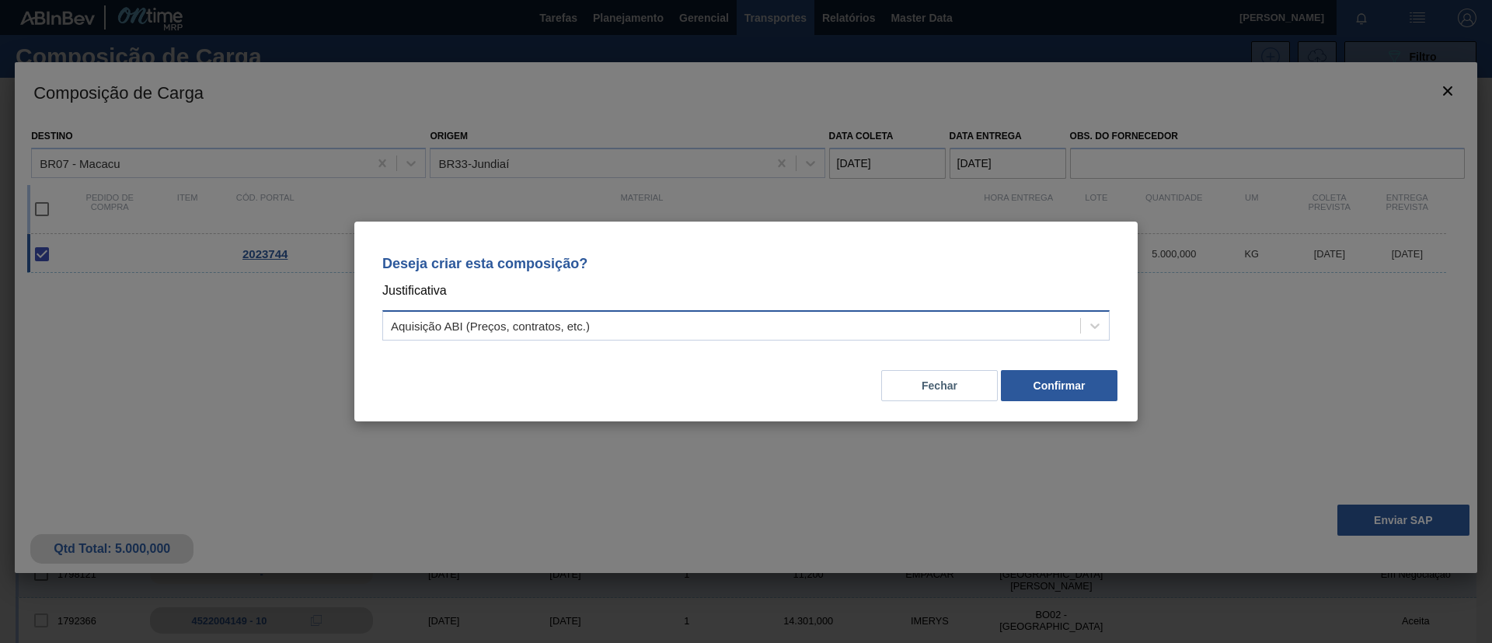
click at [916, 322] on div "Aquisição ABI (Preços, contratos, etc.)" at bounding box center [731, 326] width 697 height 23
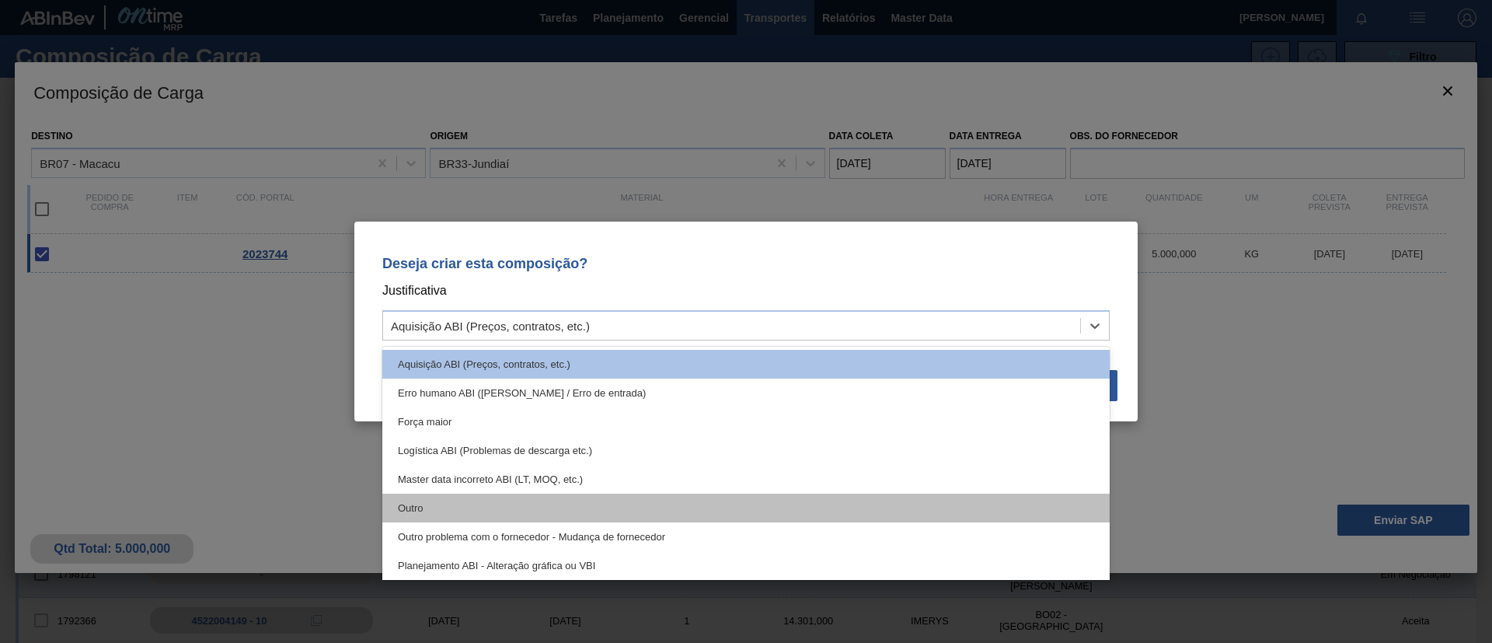
scroll to position [117, 0]
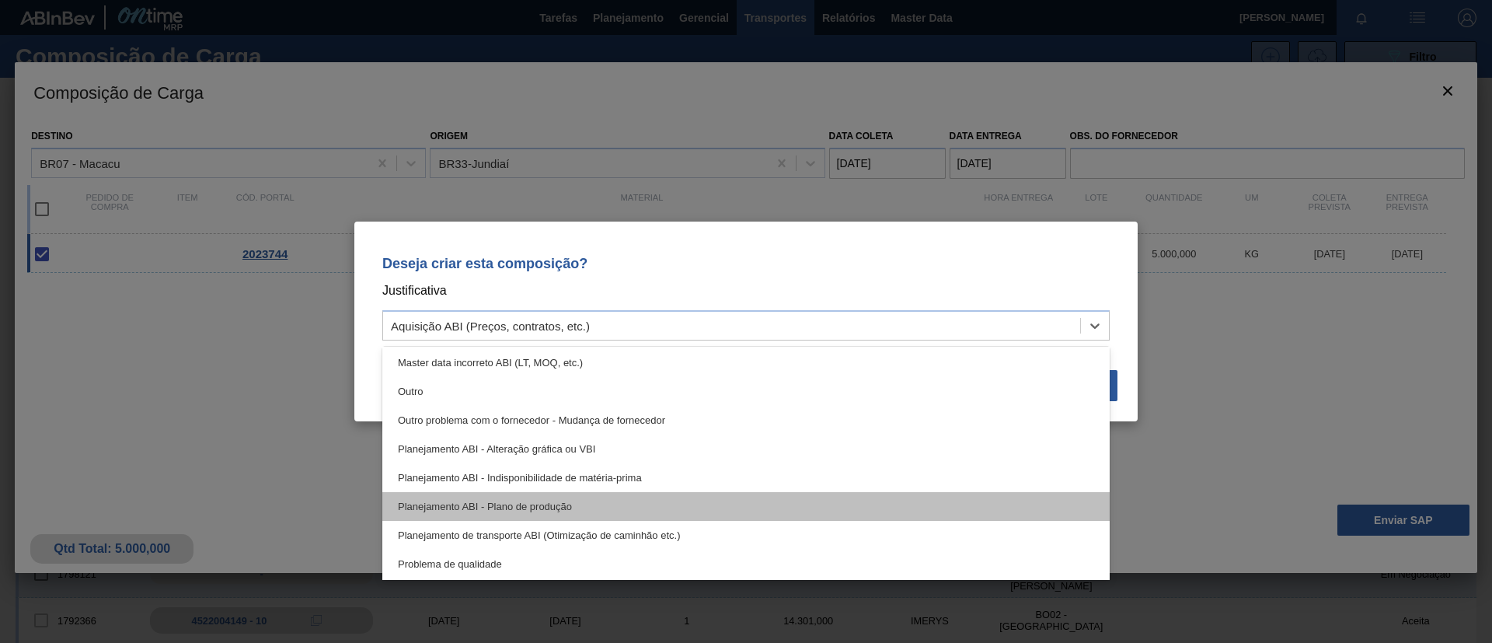
click at [618, 503] on div "Planejamento ABI - Plano de produção" at bounding box center [745, 506] width 727 height 29
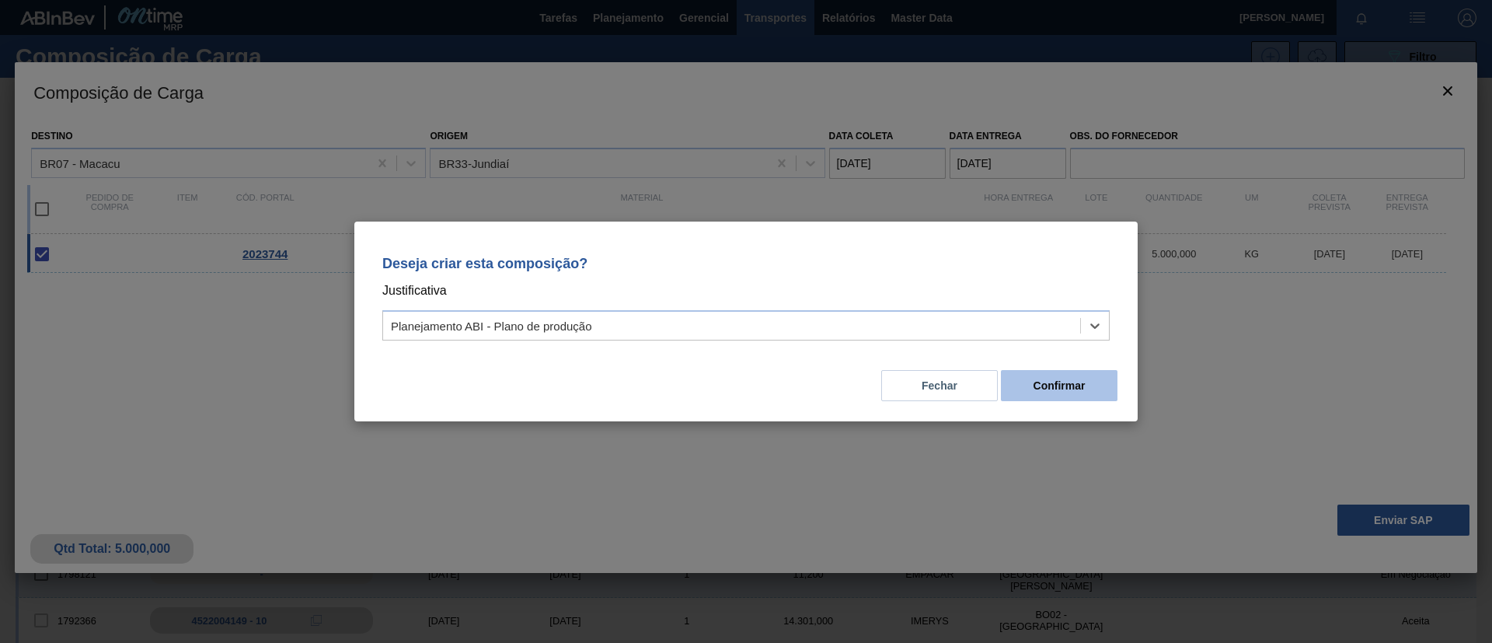
click at [1082, 382] on button "Confirmar" at bounding box center [1059, 385] width 117 height 31
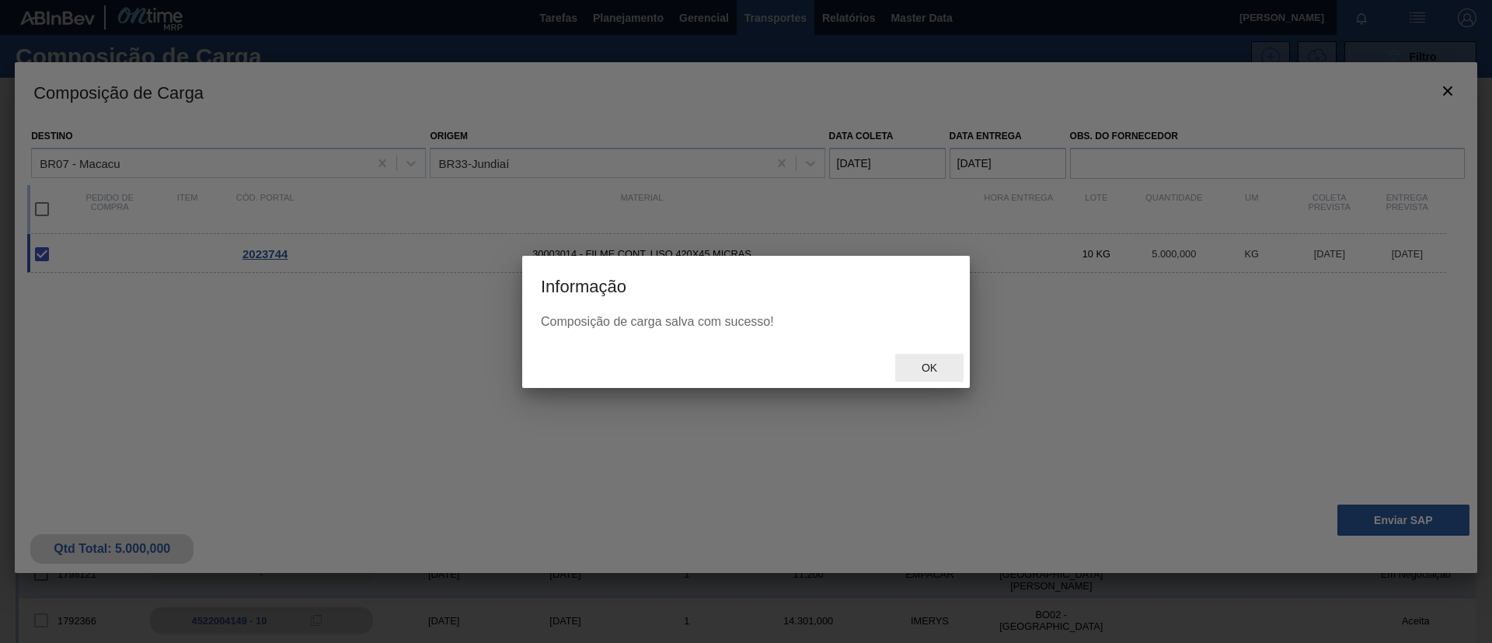
click at [957, 368] on div "Ok" at bounding box center [929, 368] width 68 height 29
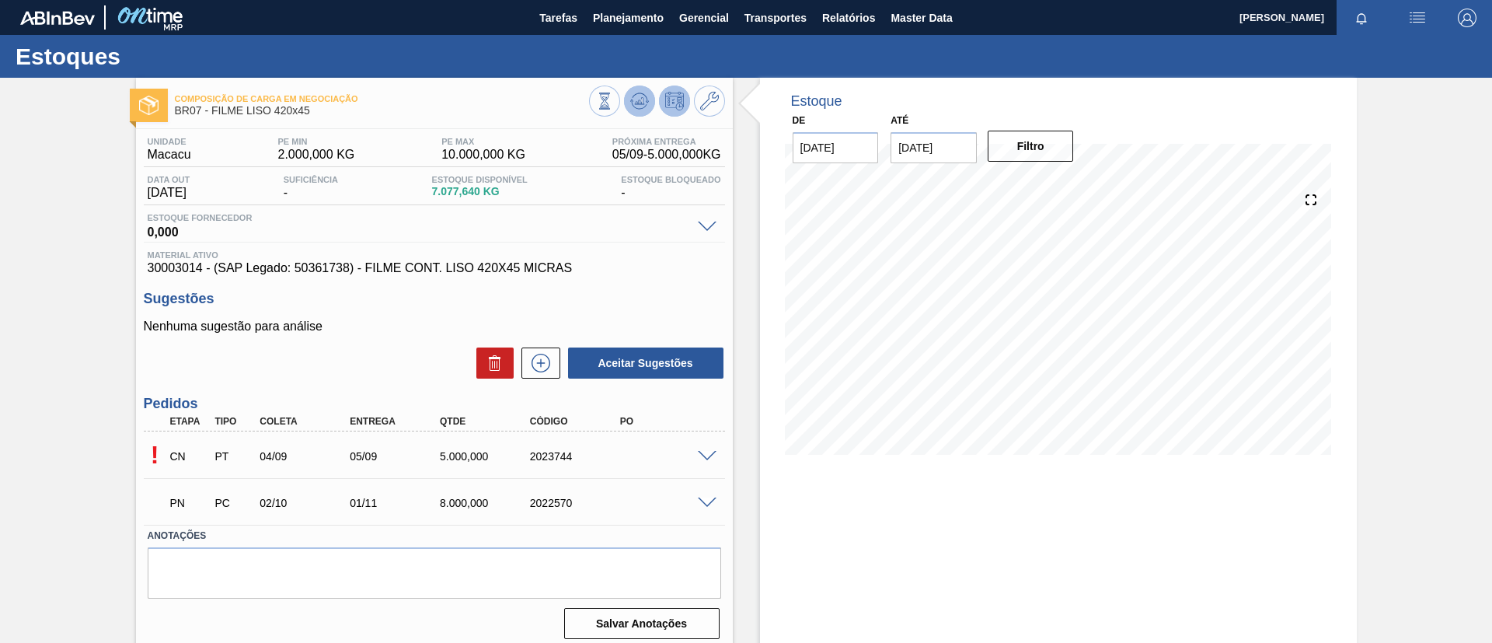
click at [640, 90] on button at bounding box center [639, 100] width 31 height 31
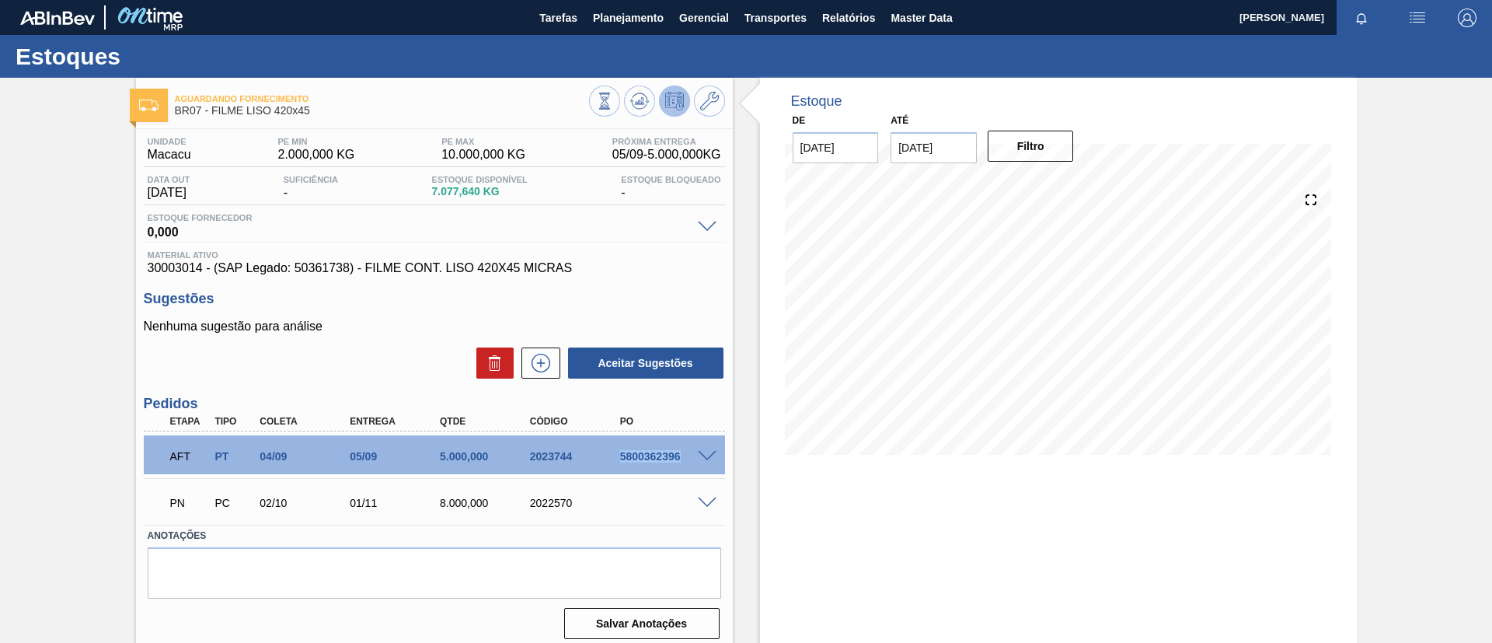
drag, startPoint x: 614, startPoint y: 453, endPoint x: 690, endPoint y: 454, distance: 76.1
click at [690, 454] on div "5800362396" at bounding box center [655, 456] width 90 height 12
copy div "5800362396"
